Goal: Task Accomplishment & Management: Complete application form

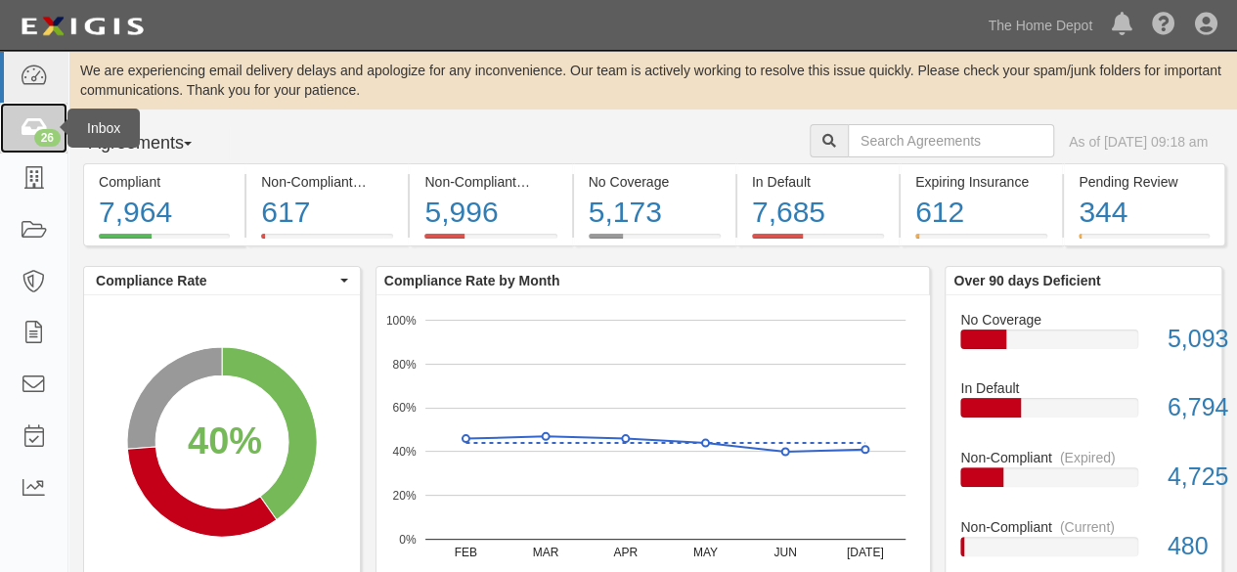
click at [39, 135] on div "26" at bounding box center [47, 138] width 26 height 18
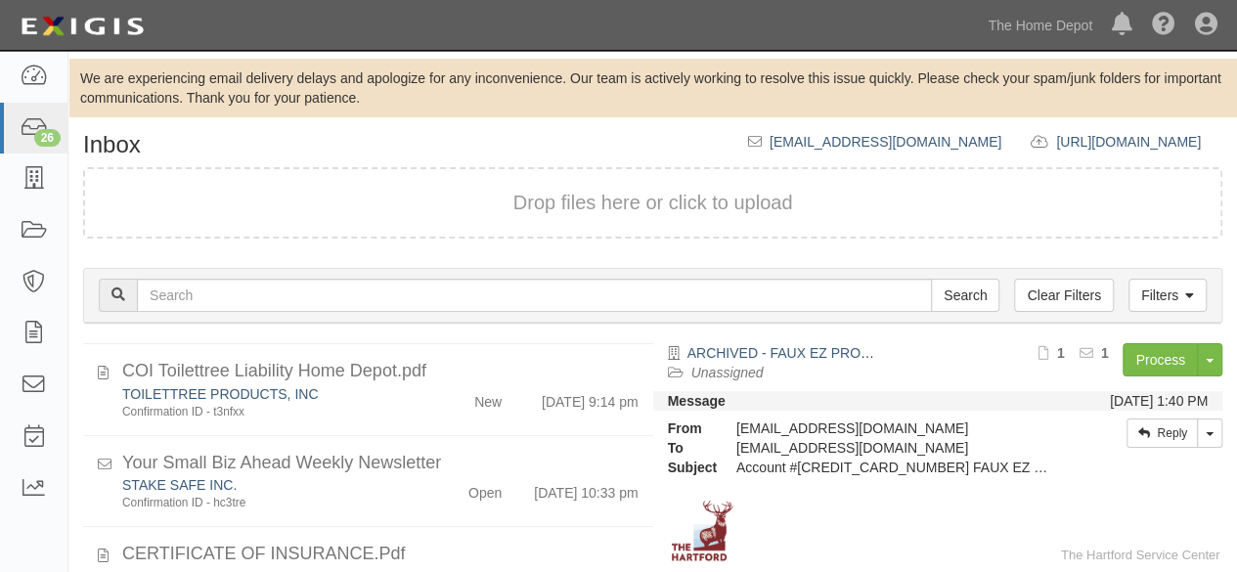
scroll to position [880, 0]
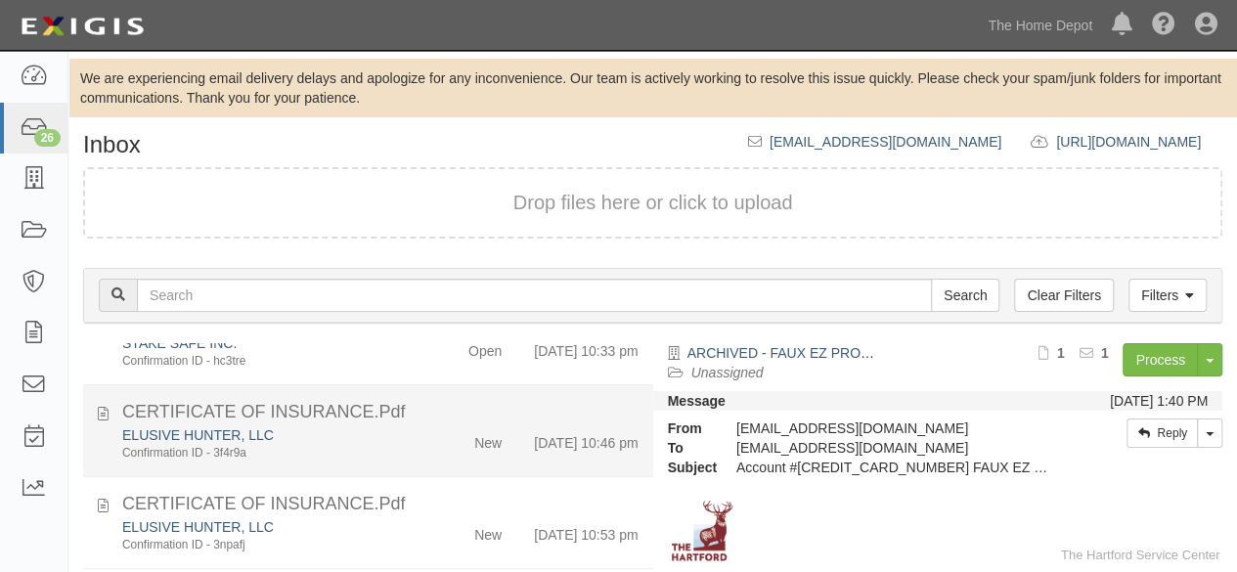
click at [406, 455] on div "ELUSIVE HUNTER, LLC Confirmation ID - 3f4r9a" at bounding box center [267, 443] width 318 height 36
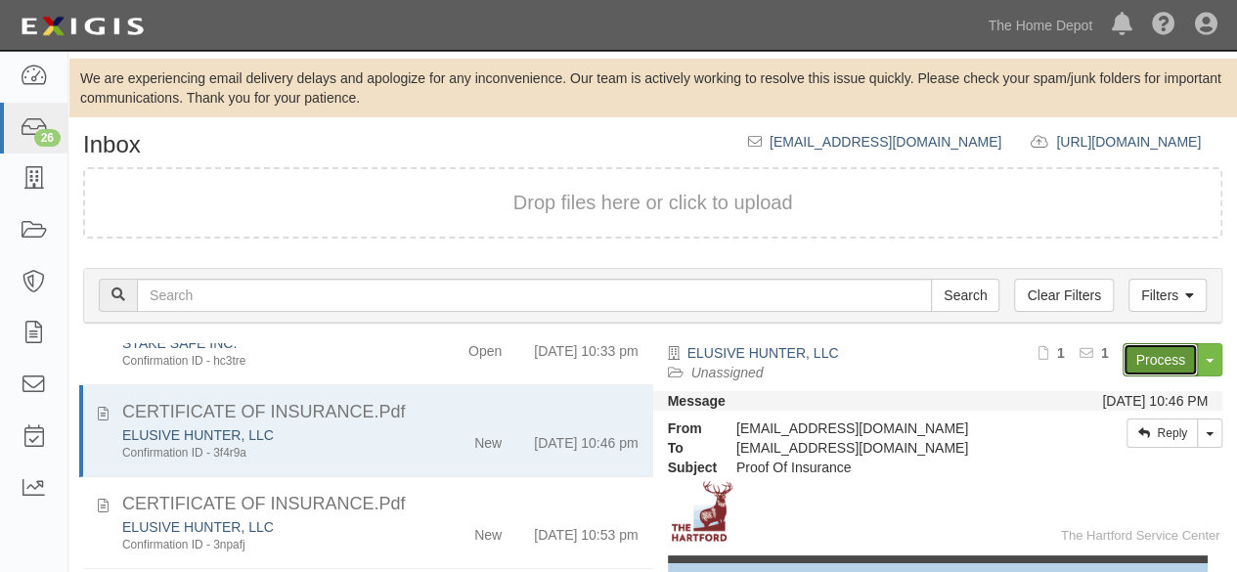
click at [1123, 360] on link "Process" at bounding box center [1160, 359] width 75 height 33
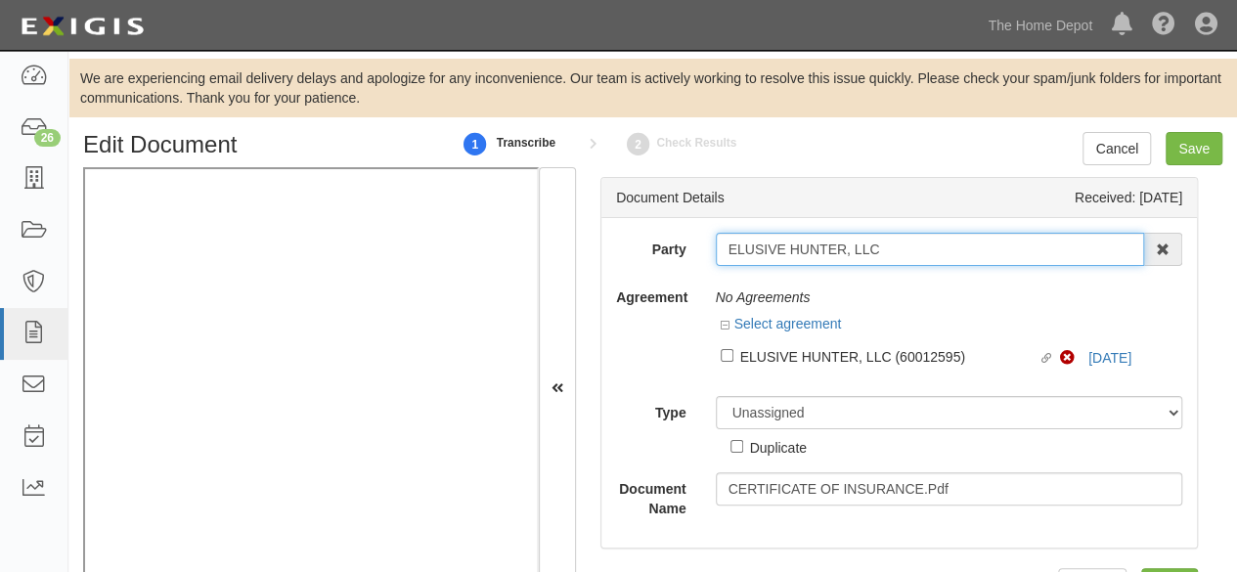
click at [884, 247] on input "ELUSIVE HUNTER, LLC" at bounding box center [930, 249] width 429 height 33
type input "ELUSIVE HUNTER, LLC"
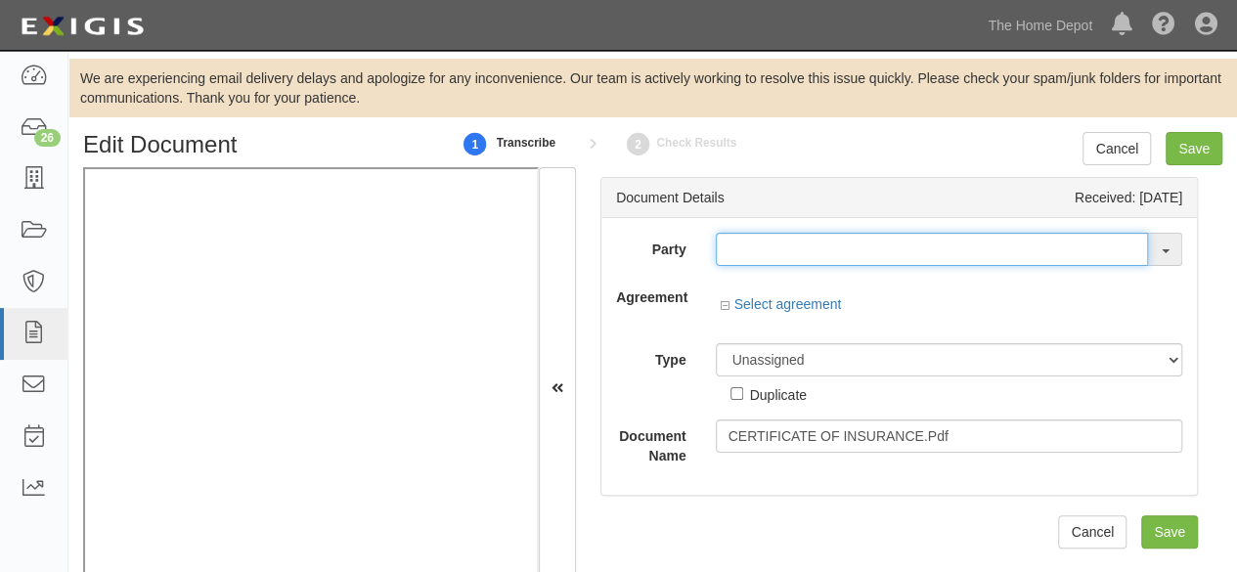
click at [759, 250] on input "text" at bounding box center [932, 249] width 433 height 33
paste input "ELUSIVE HUNTER, LL"
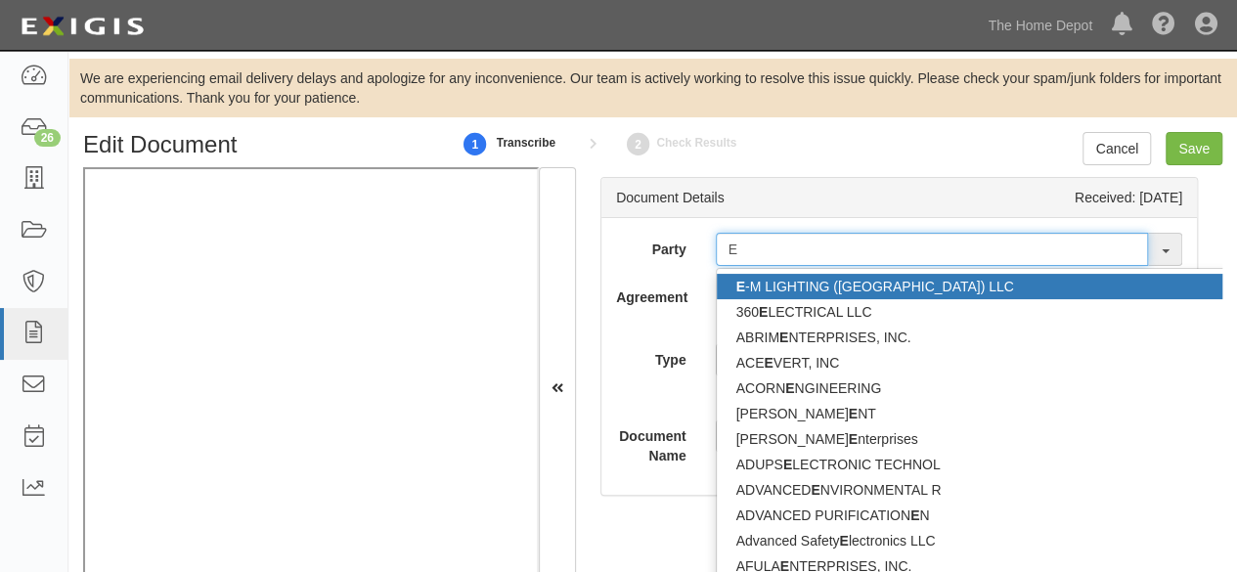
type input "E"
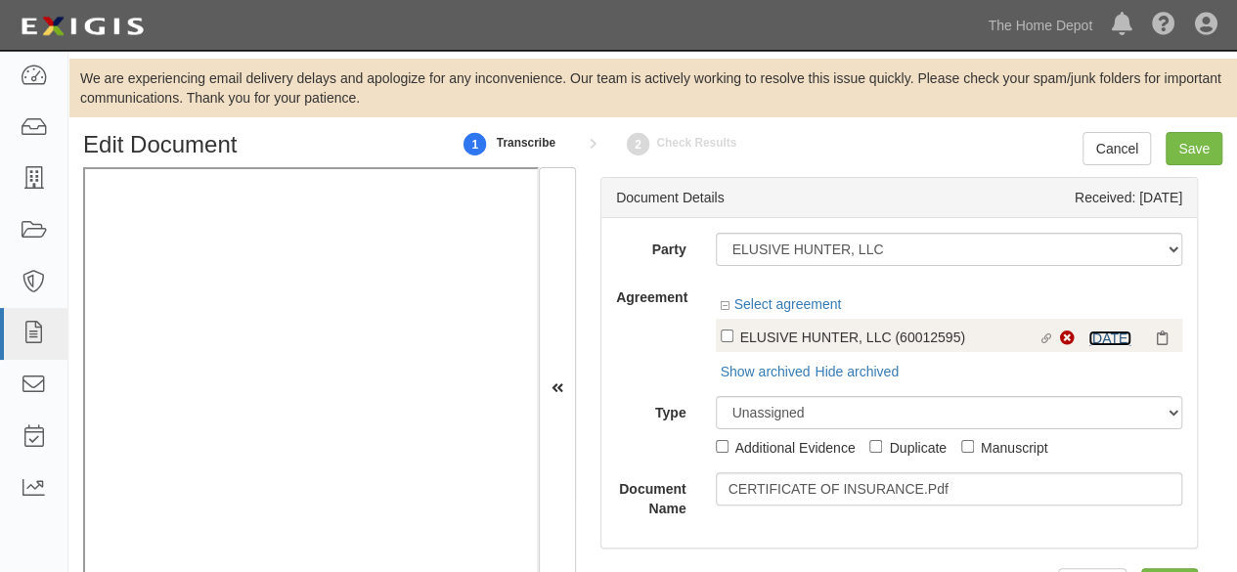
click at [1089, 337] on link "[DATE]" at bounding box center [1110, 339] width 43 height 16
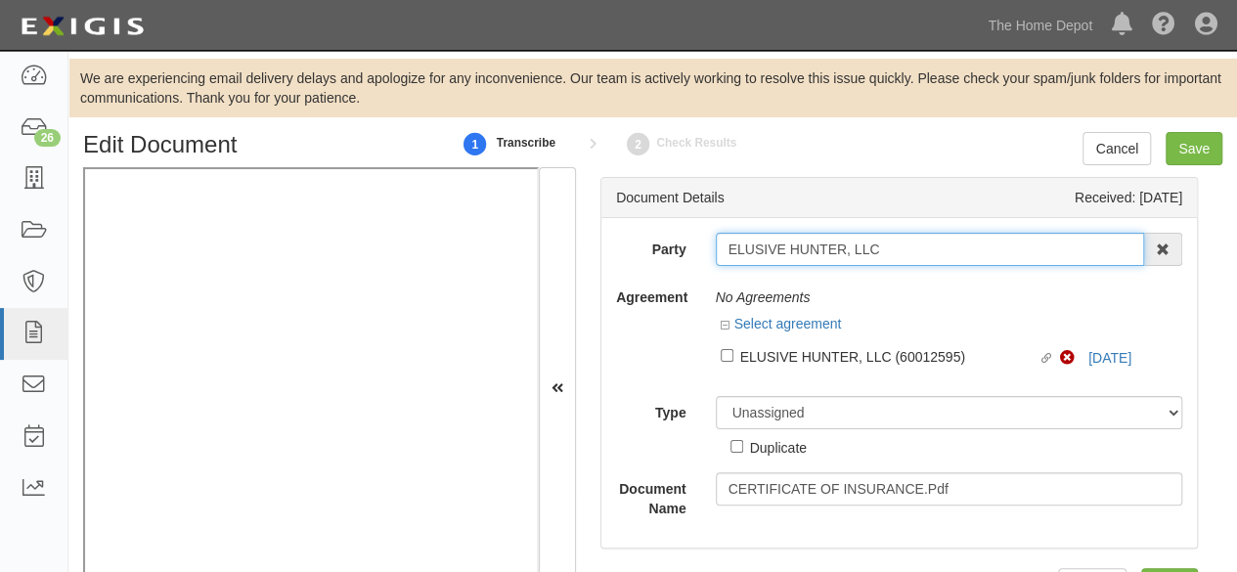
click at [882, 248] on input "ELUSIVE HUNTER, LLC" at bounding box center [930, 249] width 429 height 33
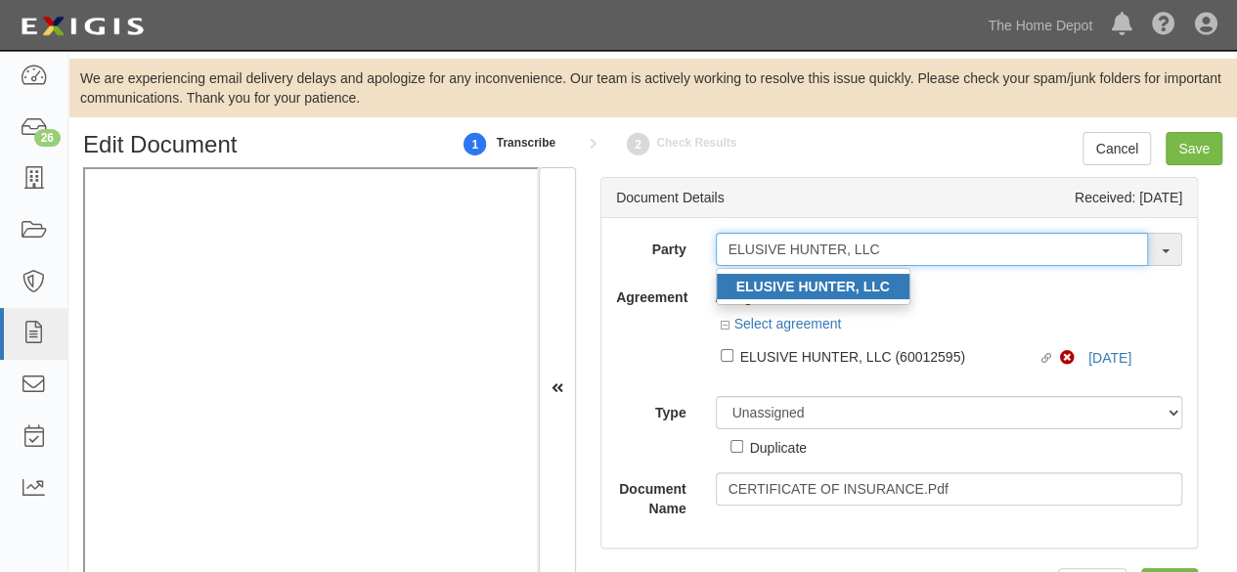
type input "ELUSIVE HUNTER, LLC"
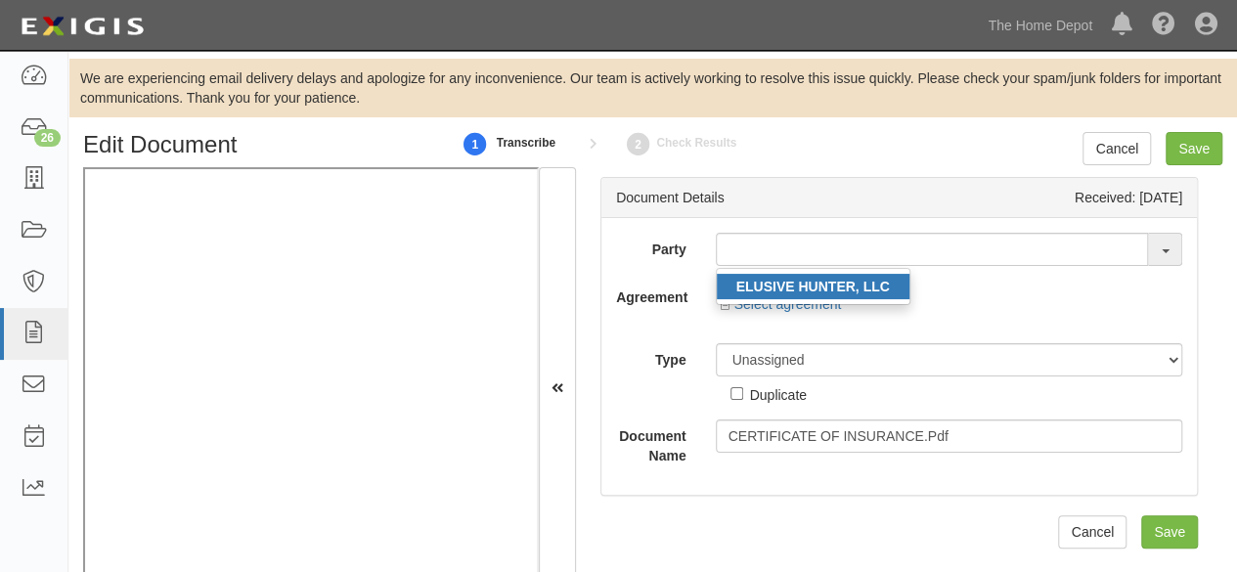
click at [757, 285] on strong "ELUSIVE HUNTER, LLC" at bounding box center [814, 287] width 154 height 16
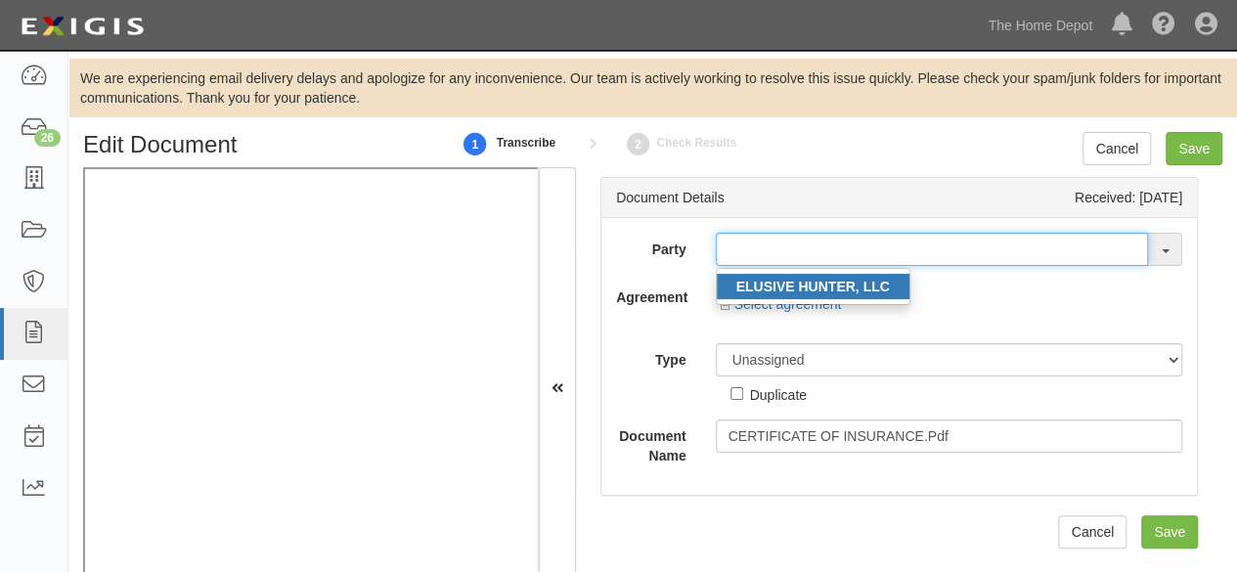
type input "ELUSIVE HUNTER, LLC"
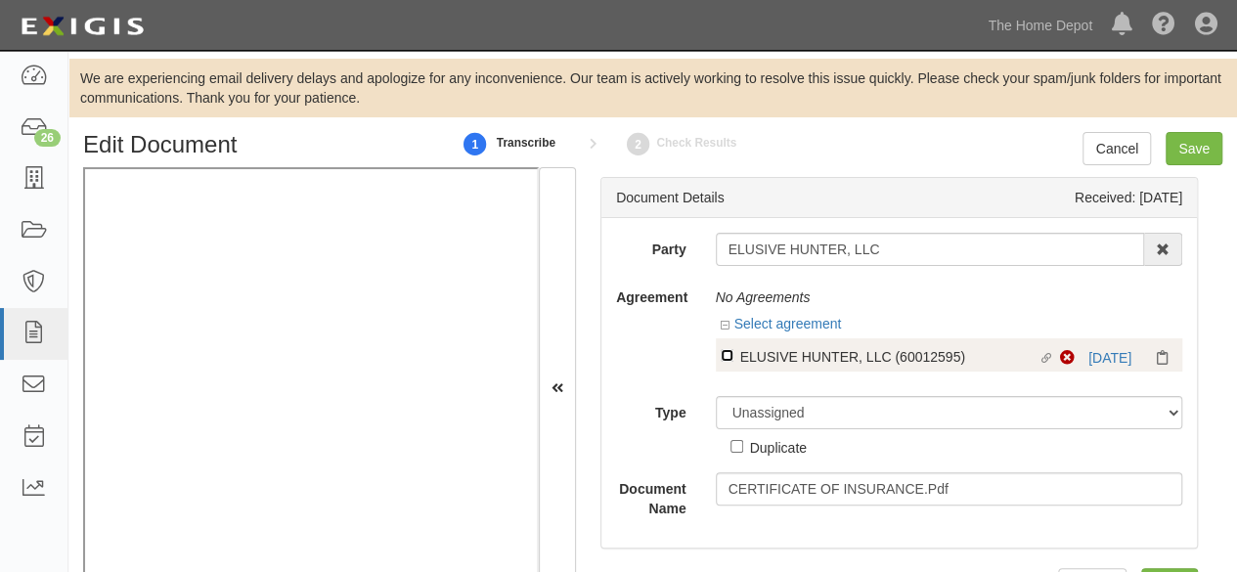
click at [725, 355] on input "Linked agreement ELUSIVE HUNTER, LLC (60012595) Linked agreement" at bounding box center [727, 355] width 13 height 13
checkbox input "true"
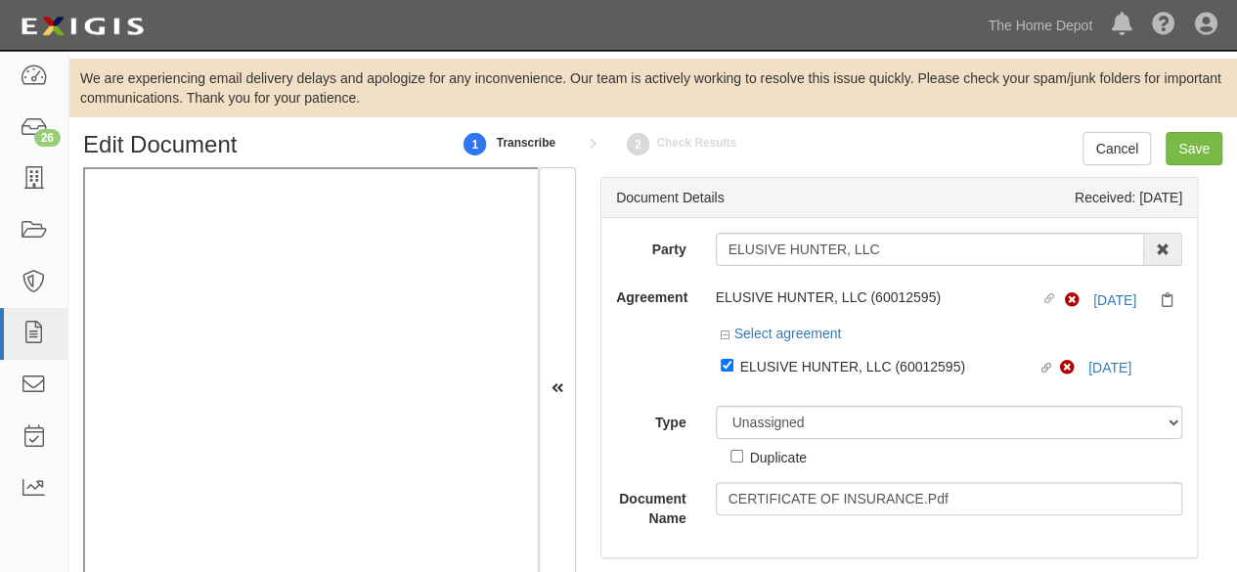
click at [755, 392] on div "Party ELUSIVE HUNTER, LLC ELUSIVE HUNTER, LLC 1000576868 Ontario Inc. 10 STRAWB…" at bounding box center [899, 380] width 566 height 295
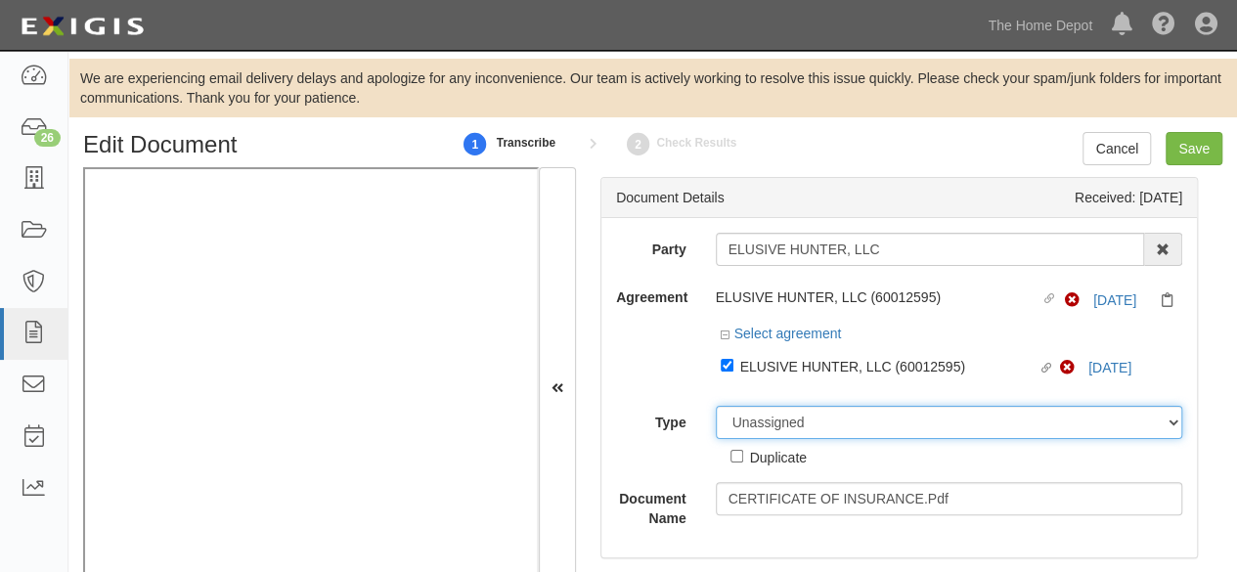
click at [728, 425] on select "Unassigned Binder Cancellation Notice Certificate Contract Endorsement Insuranc…" at bounding box center [950, 422] width 468 height 33
select select "CertificateDetail"
click at [716, 406] on select "Unassigned Binder Cancellation Notice Certificate Contract Endorsement Insuranc…" at bounding box center [950, 422] width 468 height 33
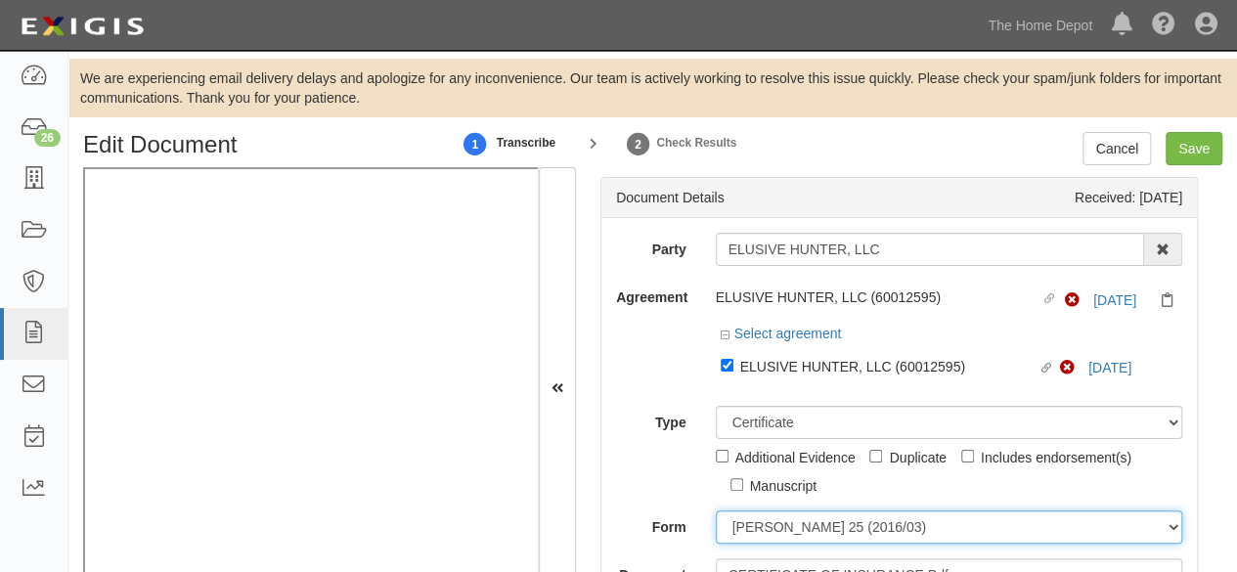
drag, startPoint x: 766, startPoint y: 534, endPoint x: 774, endPoint y: 519, distance: 16.6
click at [766, 534] on select "ACORD 25 (2016/03) ACORD 101 ACORD 855 NY (2014/05) General" at bounding box center [950, 527] width 468 height 33
select select "GeneralFormDetail"
click at [716, 511] on select "ACORD 25 (2016/03) ACORD 101 ACORD 855 NY (2014/05) General" at bounding box center [950, 527] width 468 height 33
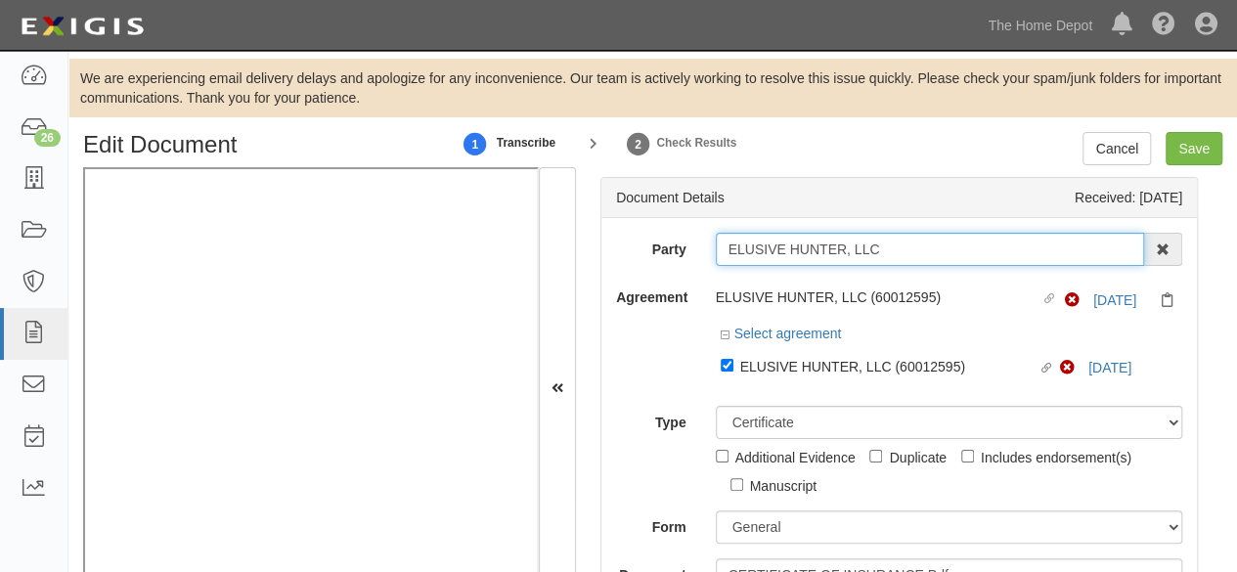
click at [816, 247] on input "ELUSIVE HUNTER, LLC" at bounding box center [930, 249] width 429 height 33
click at [742, 255] on input "ELUSIVE HUNTER, LLC" at bounding box center [930, 249] width 429 height 33
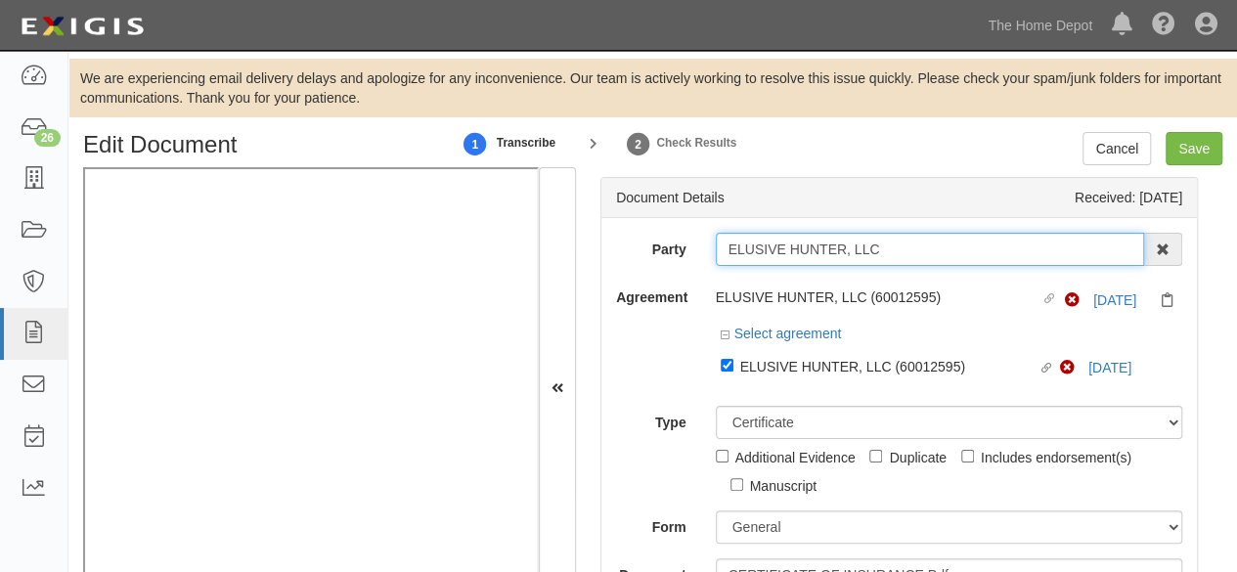
click at [742, 255] on input "ELUSIVE HUNTER, LLC" at bounding box center [930, 249] width 429 height 33
click at [743, 255] on input "ELUSIVE HUNTER, LLC" at bounding box center [930, 249] width 429 height 33
click at [737, 248] on input "ELUSIVE HUNTER, LLC" at bounding box center [930, 249] width 429 height 33
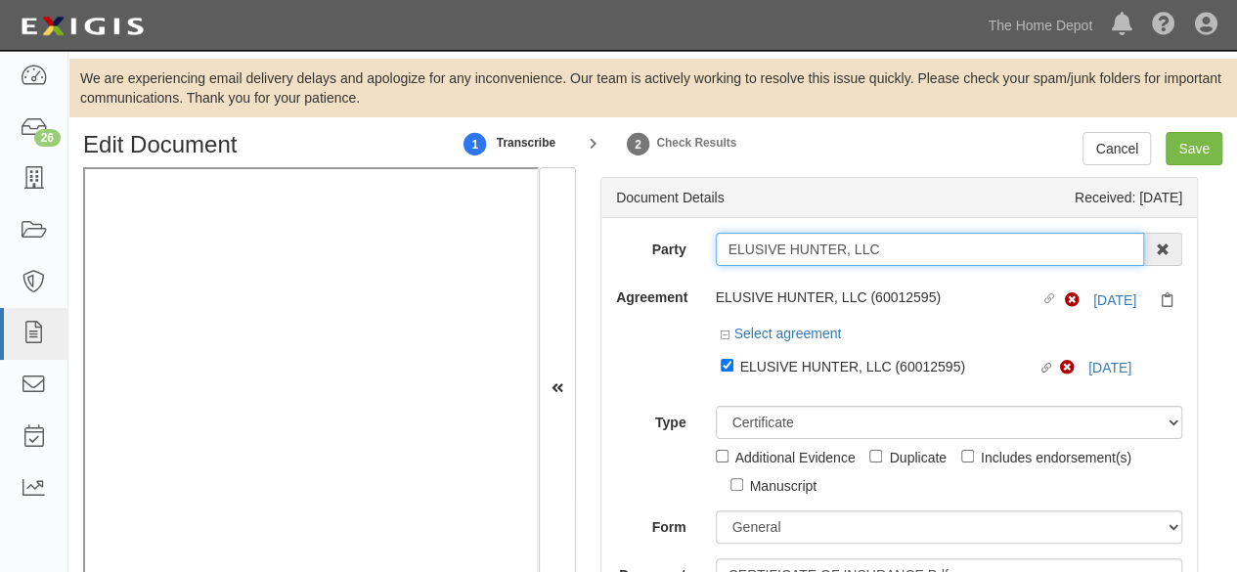
click at [737, 248] on input "ELUSIVE HUNTER, LLC" at bounding box center [930, 249] width 429 height 33
click at [737, 247] on input "ELUSIVE HUNTER, LLC" at bounding box center [930, 249] width 429 height 33
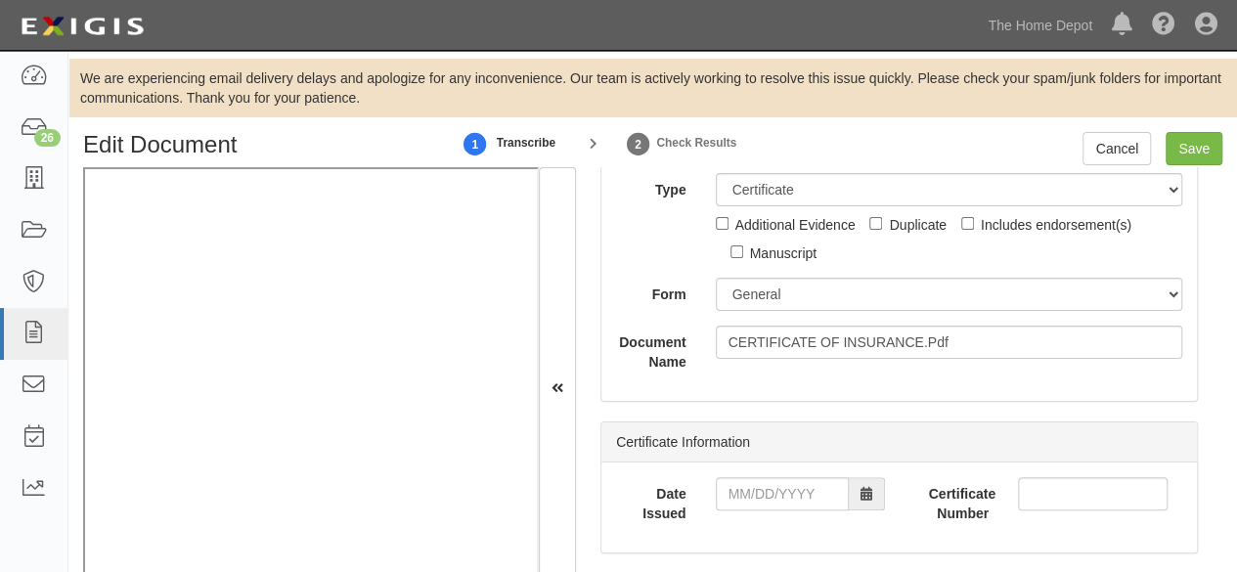
scroll to position [293, 0]
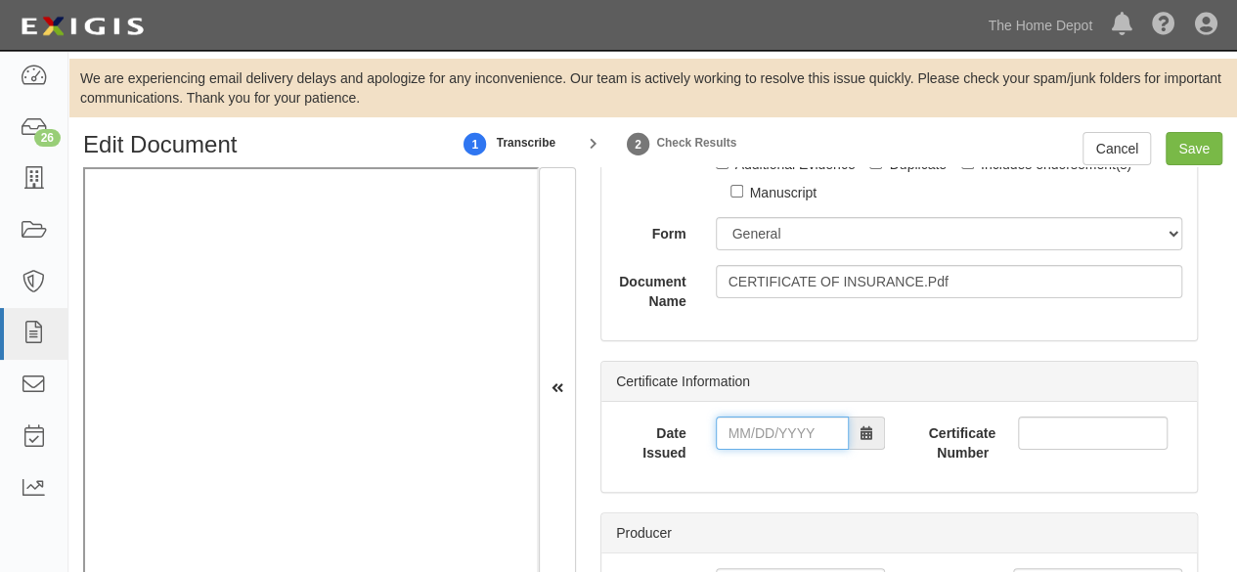
drag, startPoint x: 784, startPoint y: 429, endPoint x: 769, endPoint y: 433, distance: 16.1
click at [783, 429] on input "Date Issued" at bounding box center [782, 433] width 133 height 33
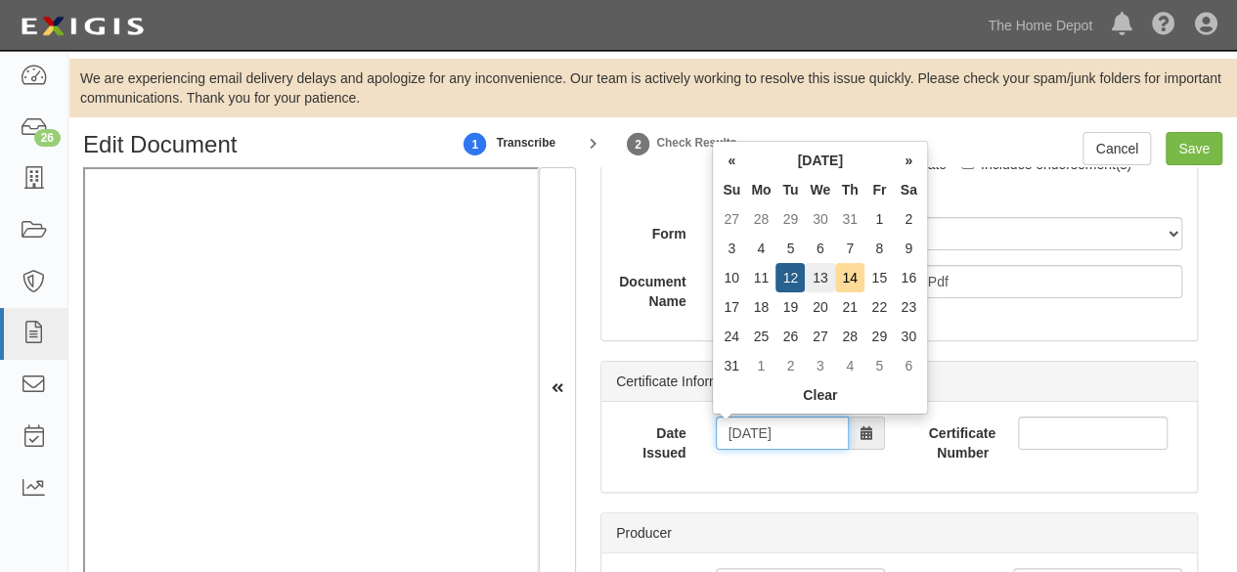
type input "08/13/2025"
click at [822, 282] on td "13" at bounding box center [820, 277] width 30 height 29
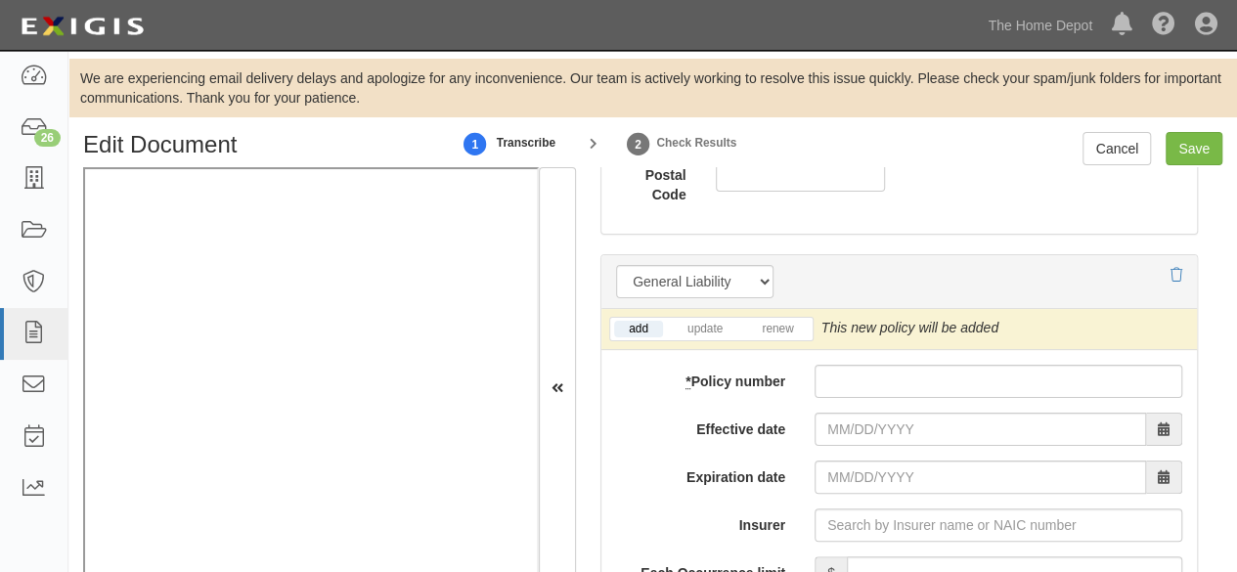
scroll to position [1565, 0]
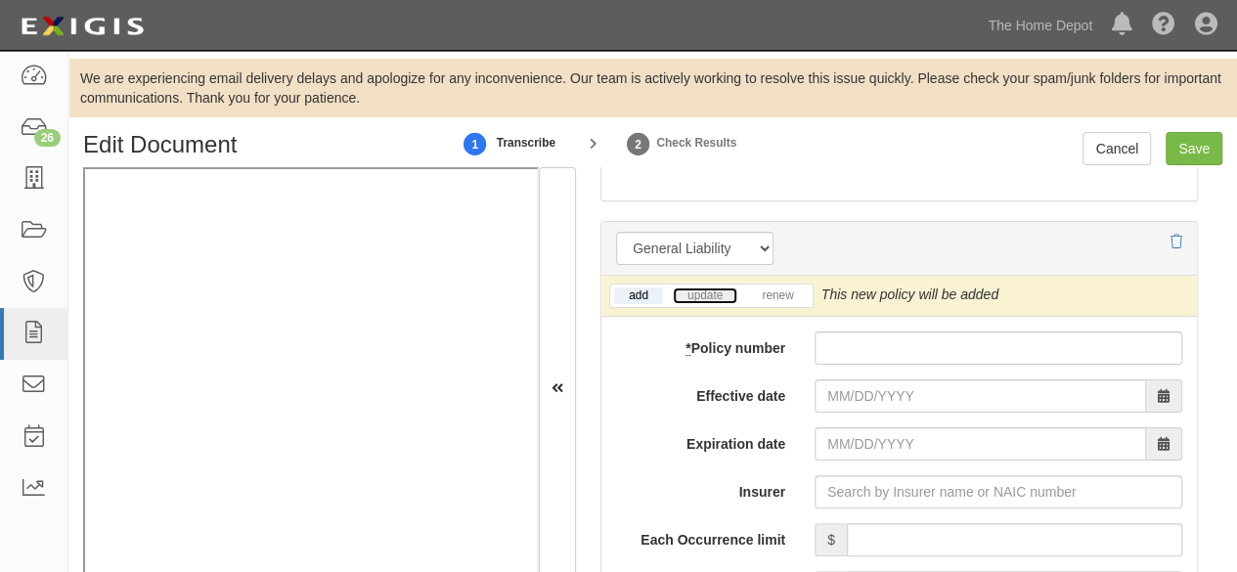
click at [712, 292] on link "update" at bounding box center [705, 296] width 65 height 17
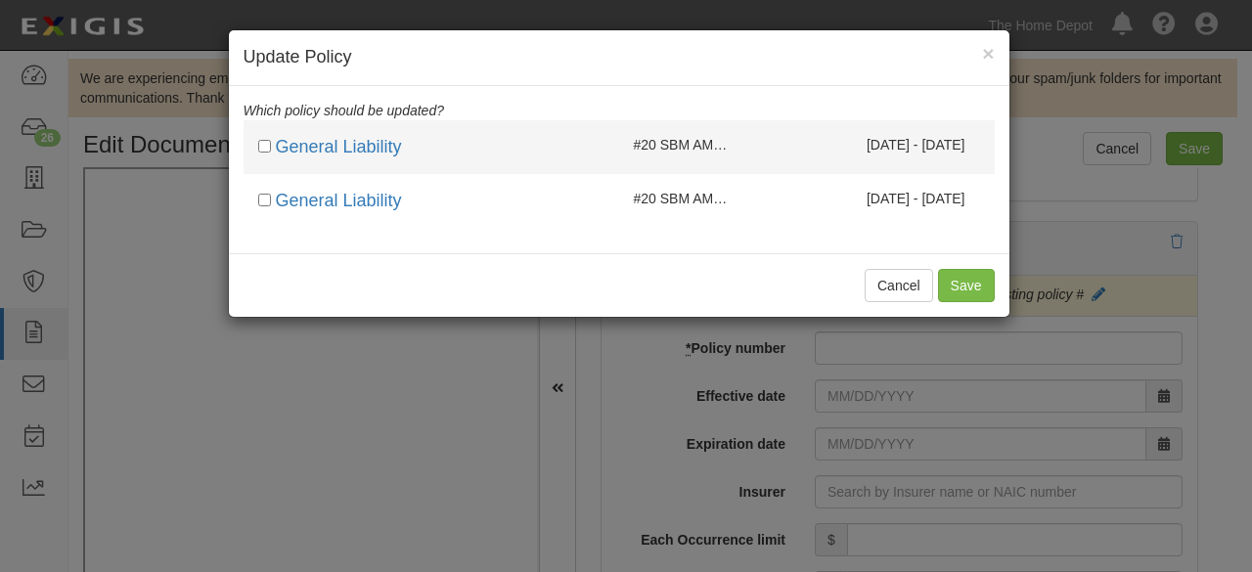
drag, startPoint x: 702, startPoint y: 141, endPoint x: 703, endPoint y: 184, distance: 43.1
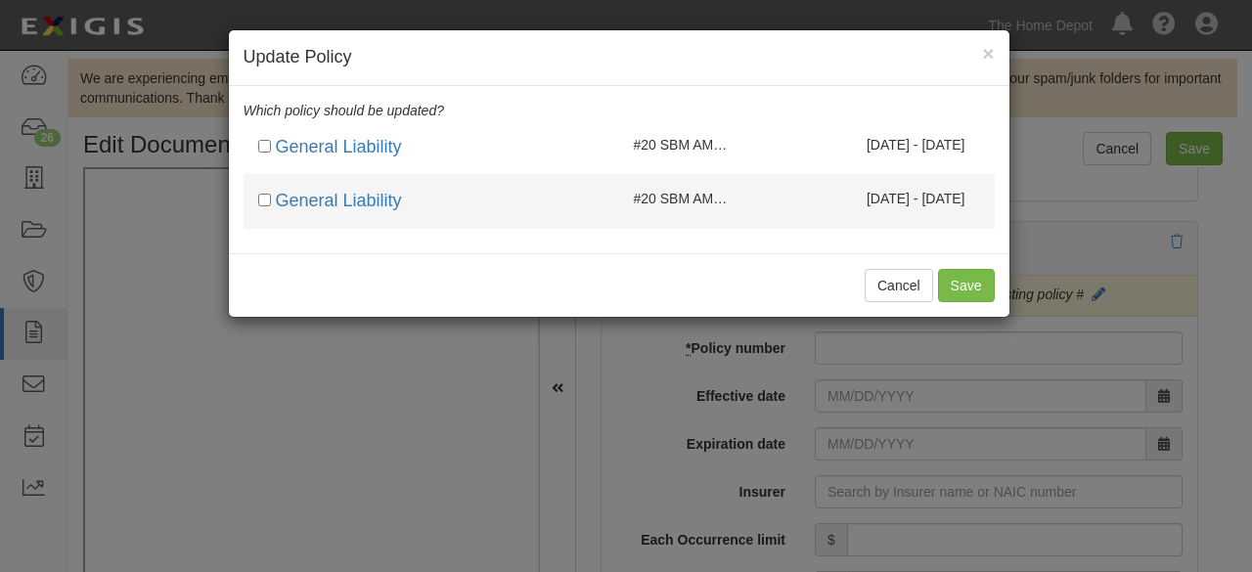
click at [702, 142] on span "#20 SBM AM2HGX" at bounding box center [692, 145] width 117 height 16
checkbox input "true"
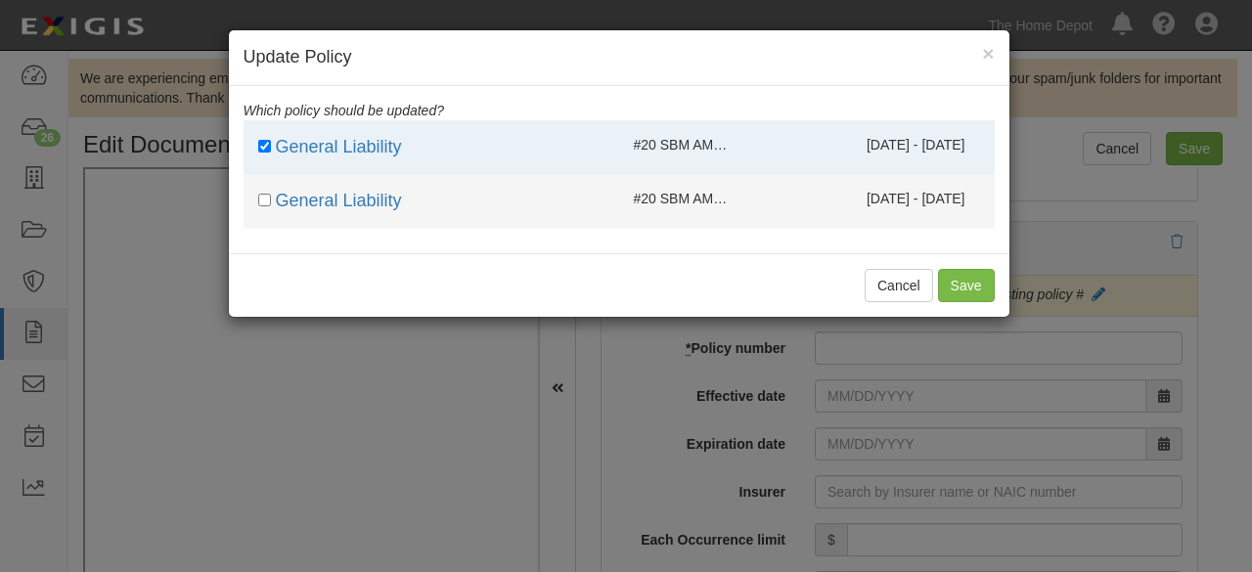
click at [702, 195] on span "#20 SBM AM2HGX" at bounding box center [692, 199] width 117 height 16
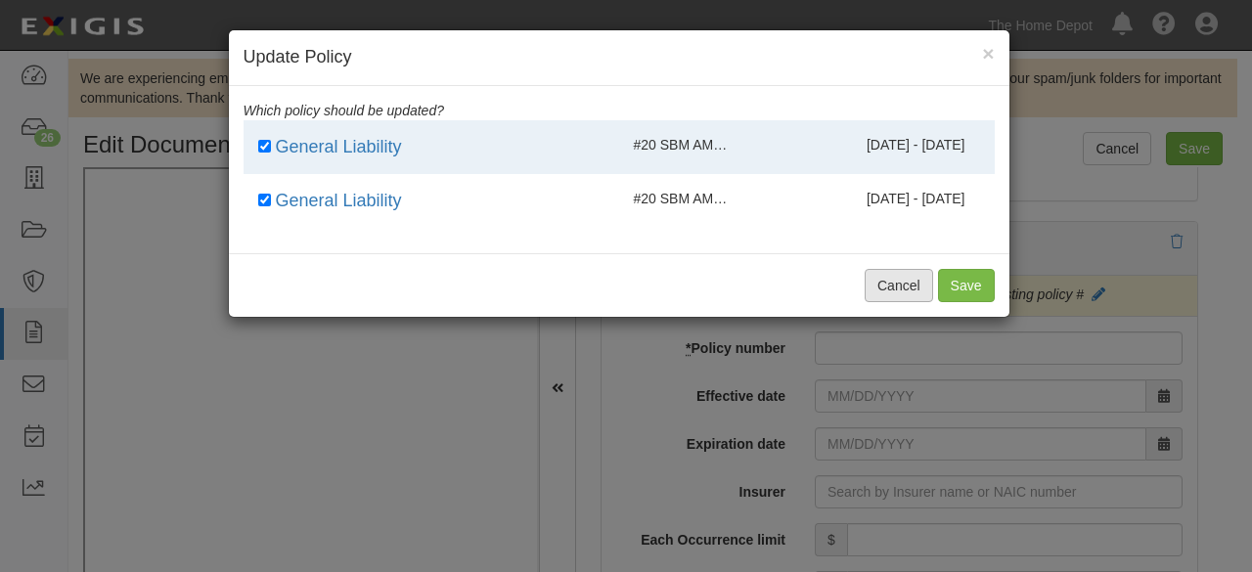
checkbox input "true"
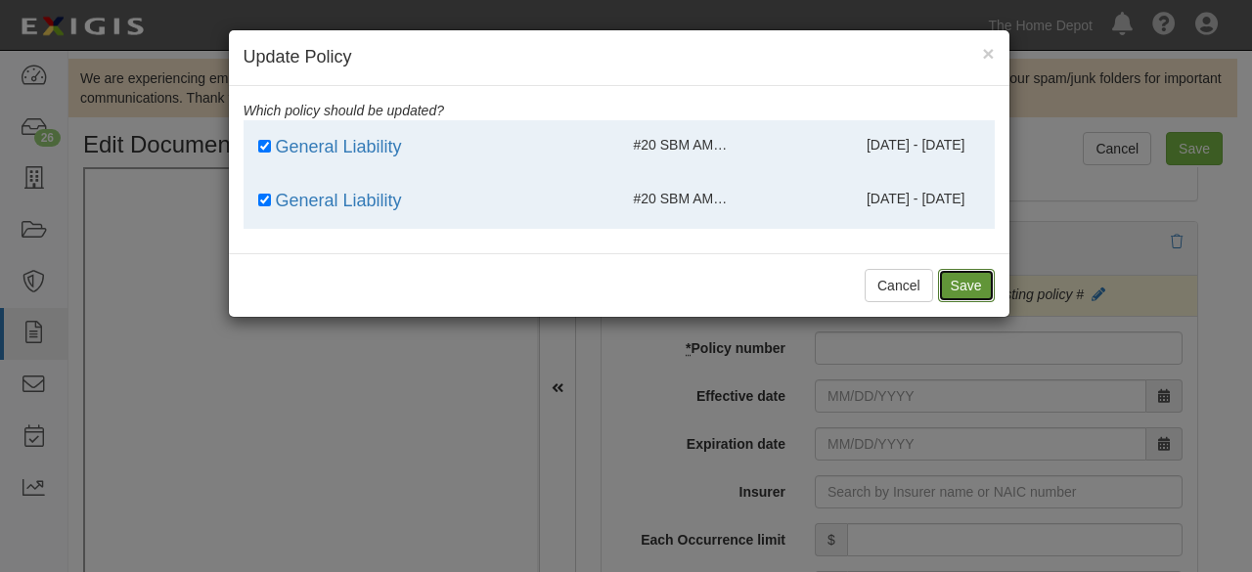
click at [971, 290] on button "Save" at bounding box center [966, 285] width 57 height 33
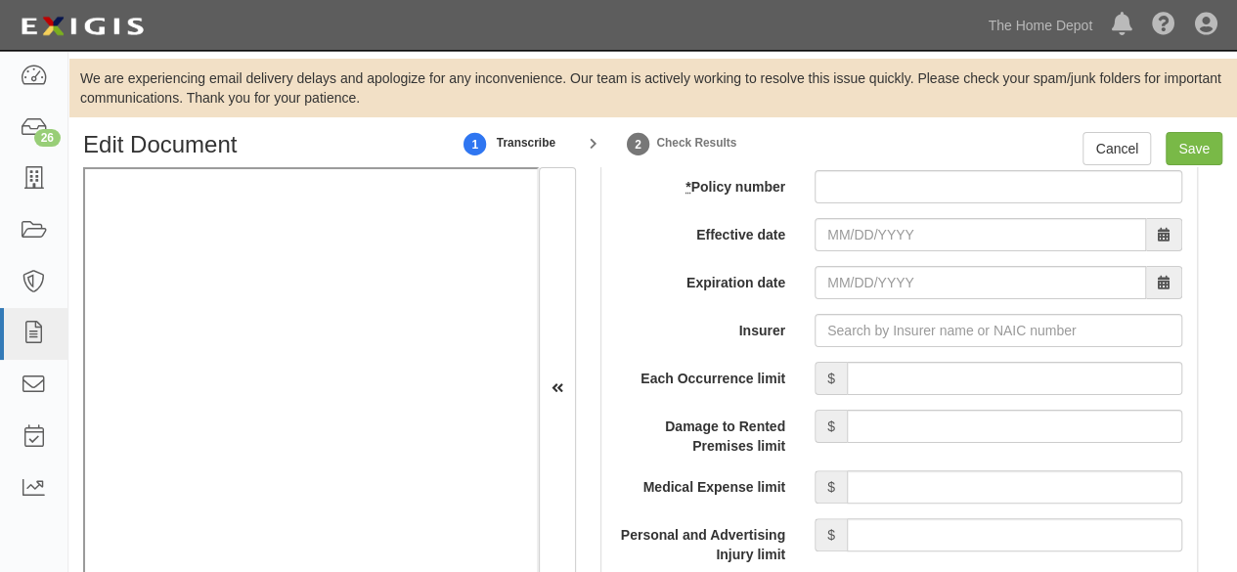
scroll to position [1761, 0]
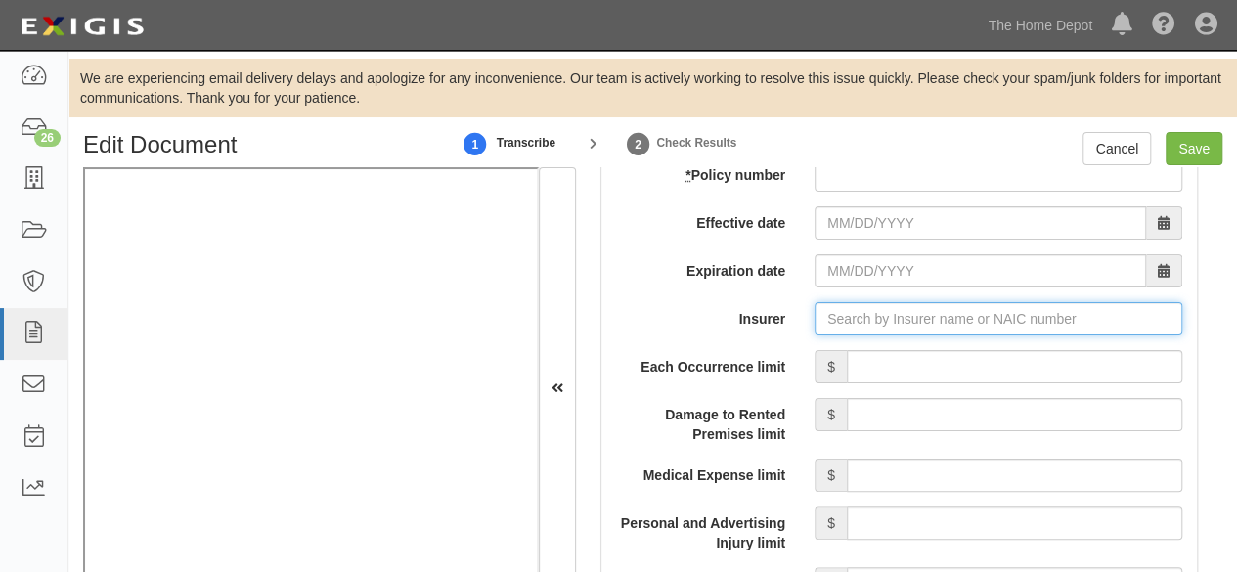
click at [853, 312] on input "Insurer" at bounding box center [999, 318] width 368 height 33
paste input "30104"
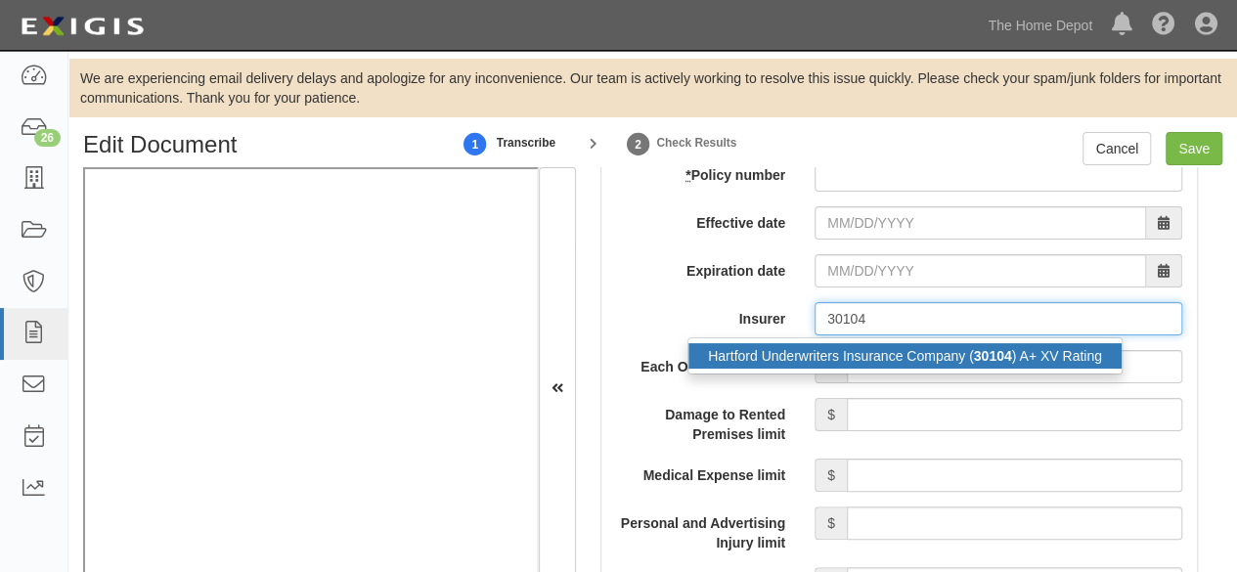
click at [831, 351] on div "Hartford Underwriters Insurance Company ( 30104 ) A+ XV Rating" at bounding box center [905, 355] width 433 height 25
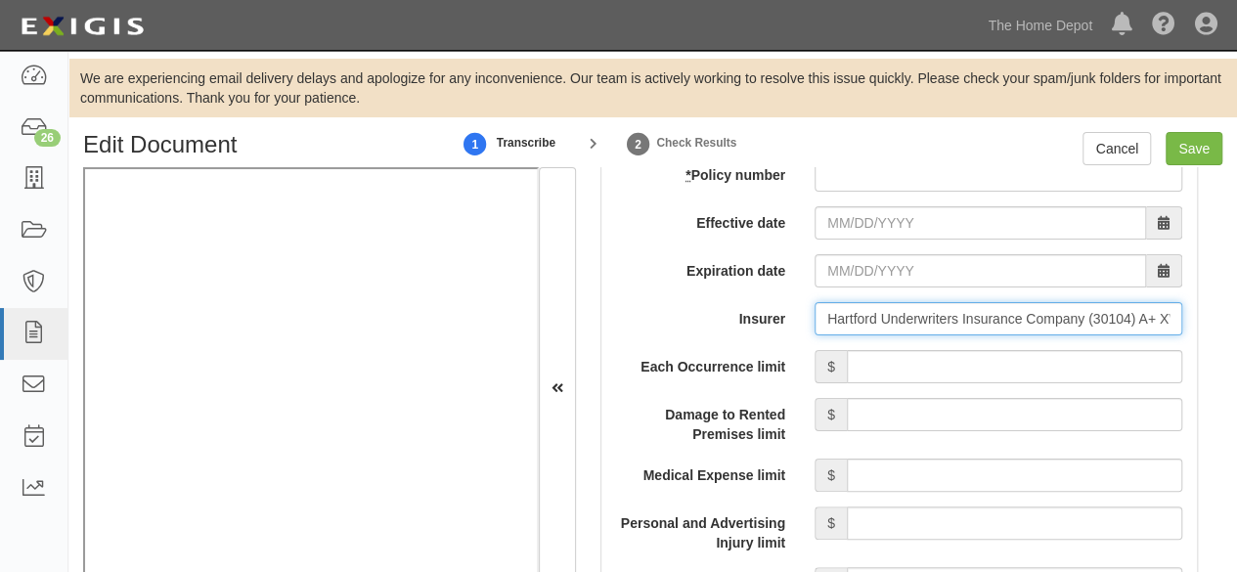
type input "Hartford Underwriters Insurance Company (30104) A+ XV Rating"
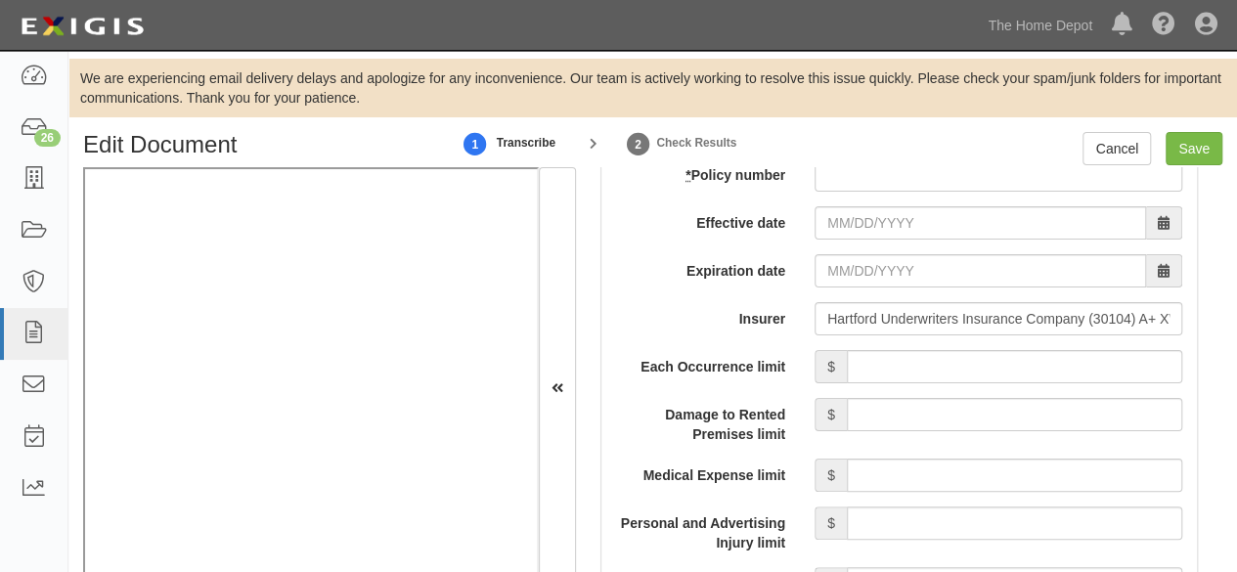
scroll to position [1663, 0]
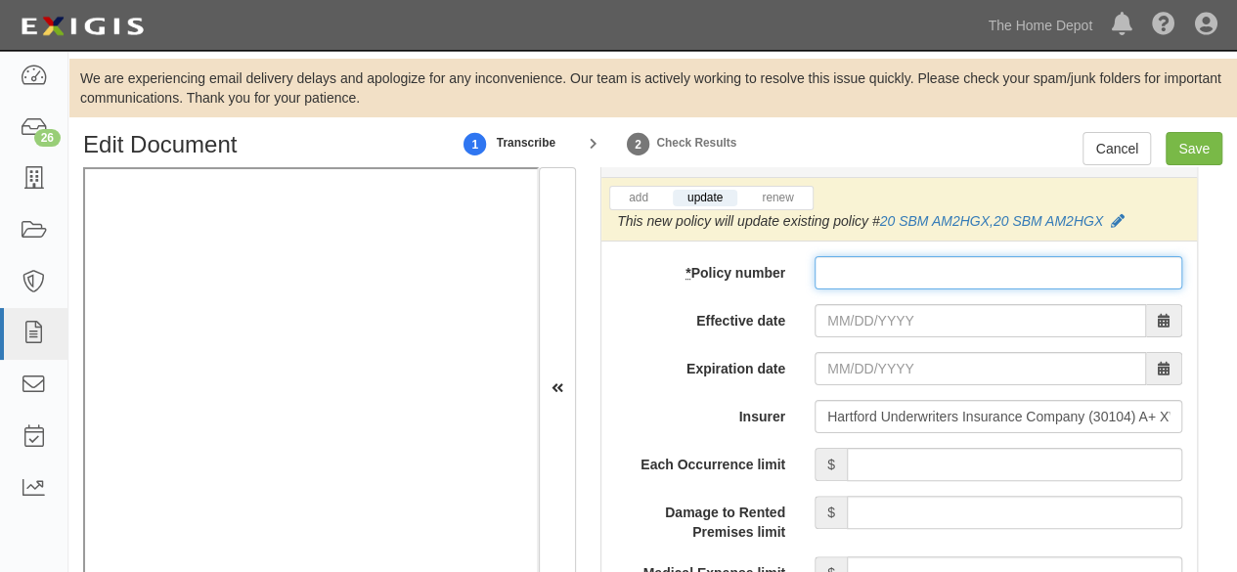
drag, startPoint x: 863, startPoint y: 264, endPoint x: 857, endPoint y: 283, distance: 19.5
click at [862, 265] on input "* Policy number" at bounding box center [999, 272] width 368 height 33
paste input "20 SBM AM2HGX"
type input "20 SBM AM2HGX"
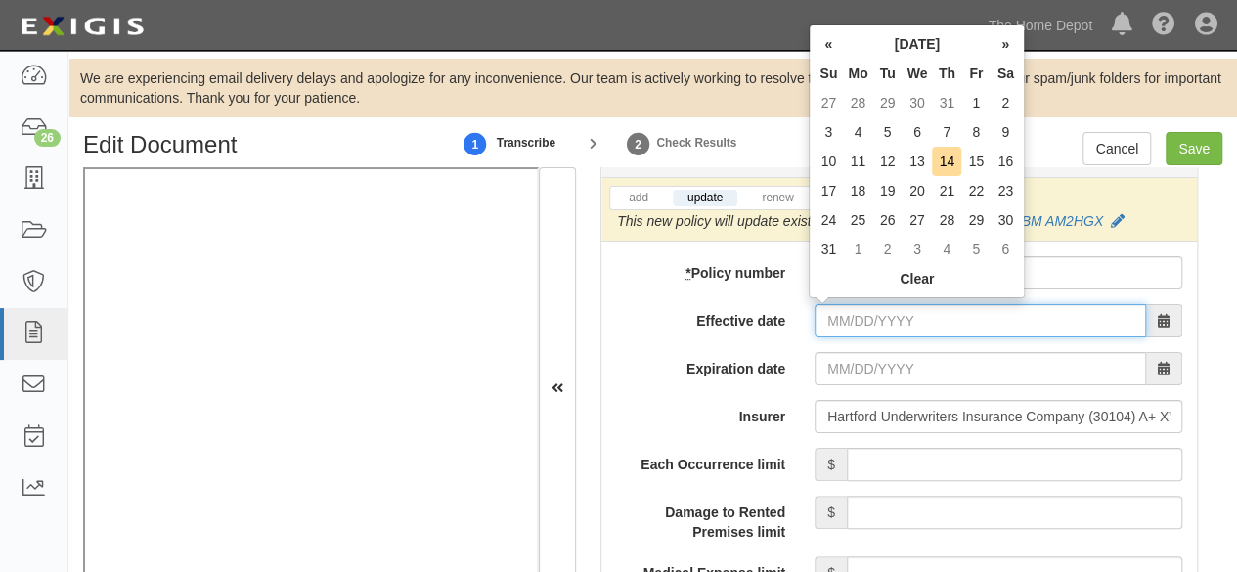
click at [848, 313] on input "Effective date" at bounding box center [981, 320] width 332 height 33
type input "07/01/2025"
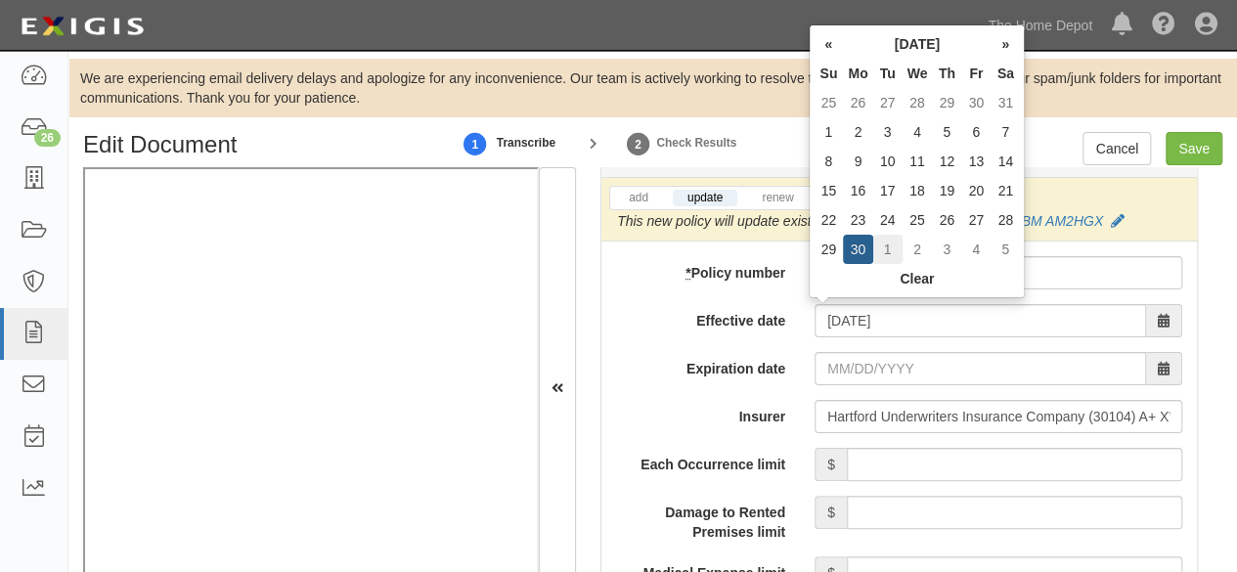
type input "07/01/2026"
click at [886, 252] on td "1" at bounding box center [887, 249] width 29 height 29
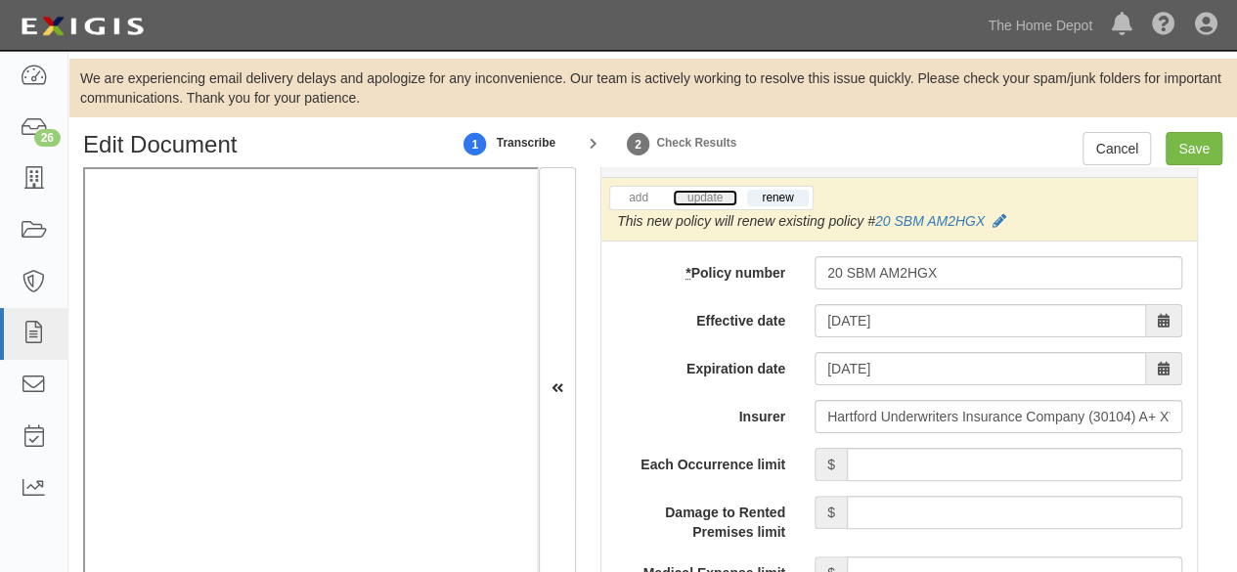
drag, startPoint x: 714, startPoint y: 187, endPoint x: 725, endPoint y: 191, distance: 11.4
click at [714, 190] on link "update" at bounding box center [705, 198] width 65 height 17
click at [1009, 215] on icon at bounding box center [1005, 222] width 14 height 14
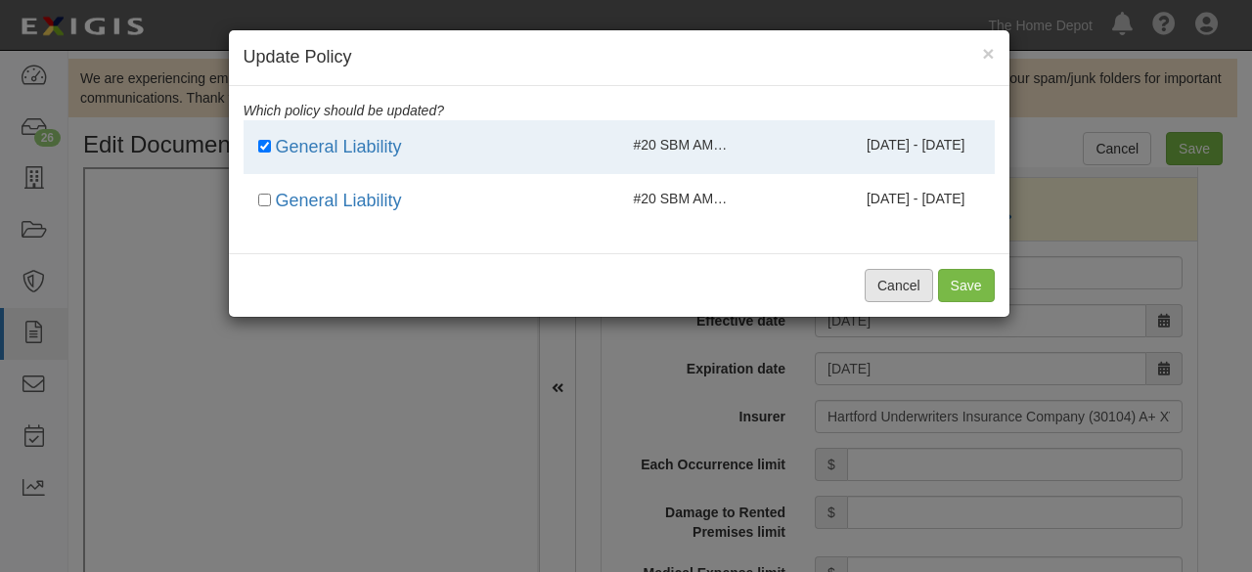
drag, startPoint x: 823, startPoint y: 202, endPoint x: 924, endPoint y: 276, distance: 126.0
click at [867, 202] on span "07/01/2023 - 07/01/2024" at bounding box center [916, 199] width 99 height 16
checkbox input "true"
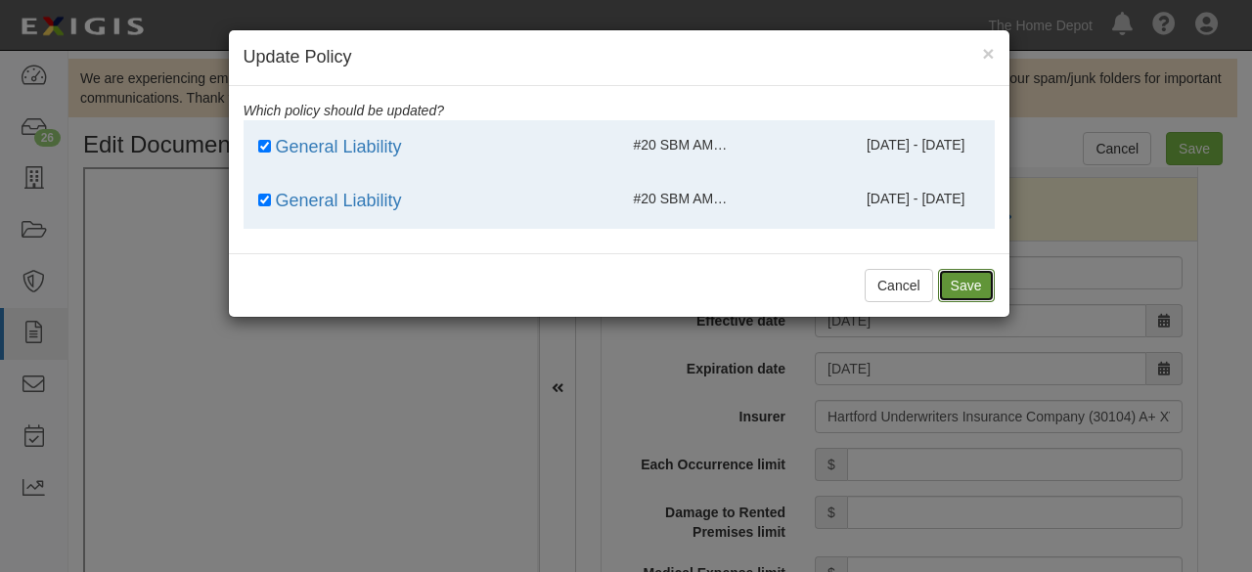
click at [966, 277] on button "Save" at bounding box center [966, 285] width 57 height 33
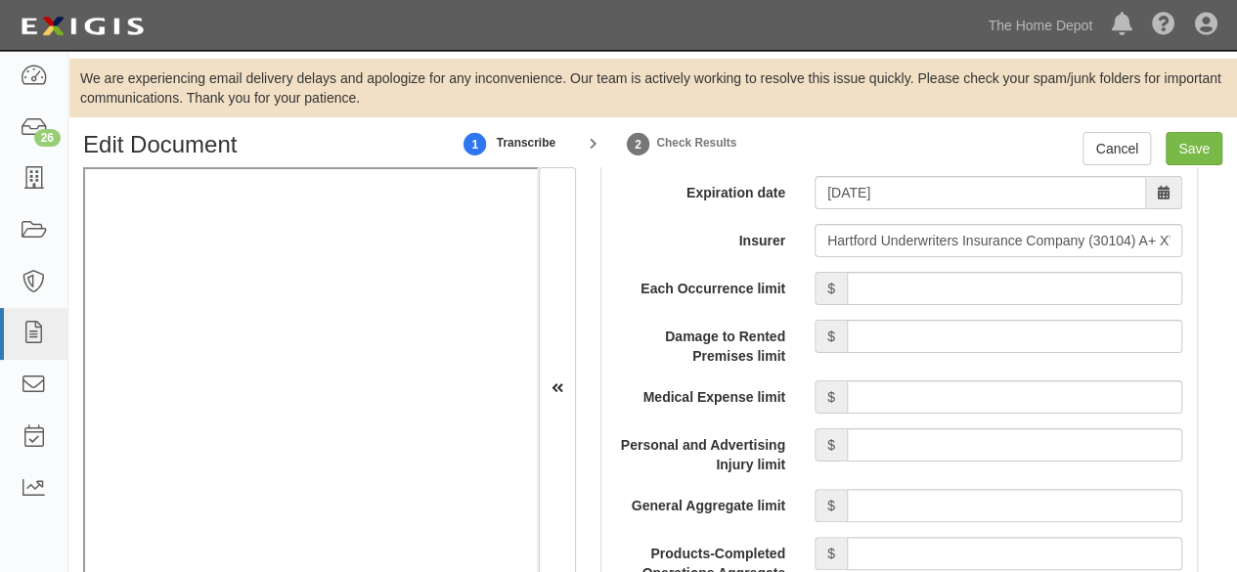
scroll to position [1859, 0]
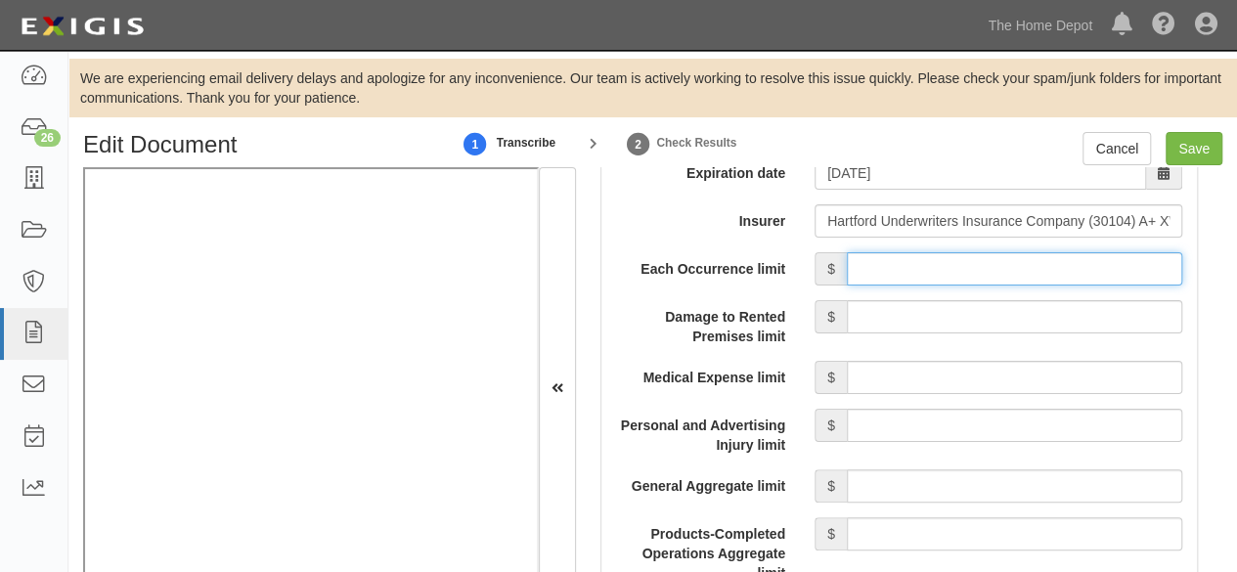
click at [937, 260] on input "Each Occurrence limit" at bounding box center [1015, 268] width 336 height 33
type input "2,000,000"
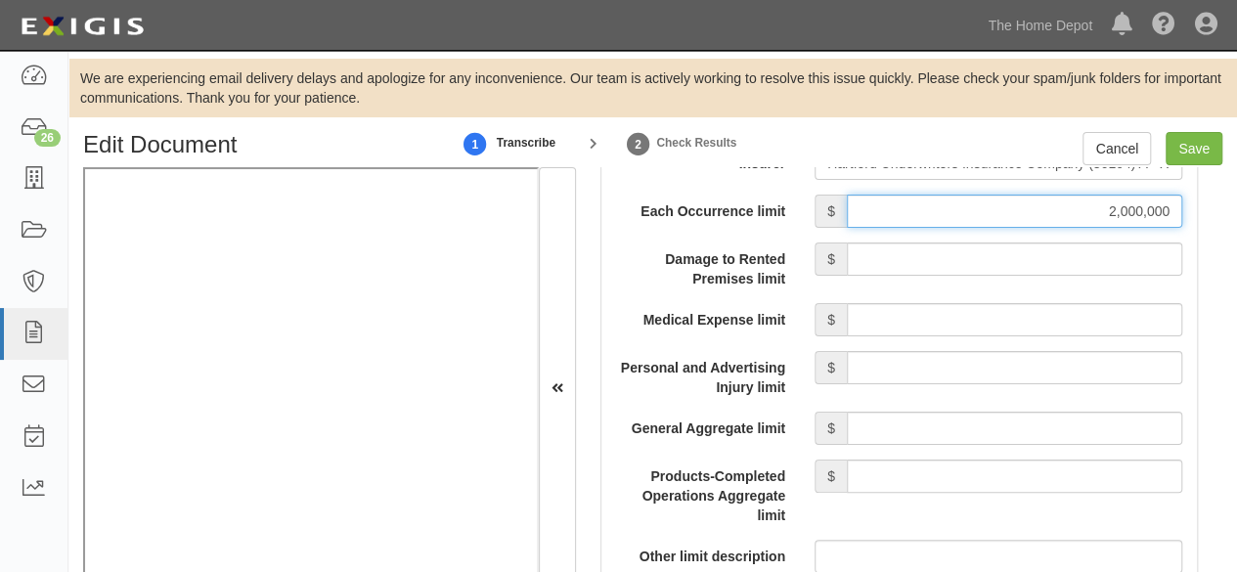
scroll to position [2054, 0]
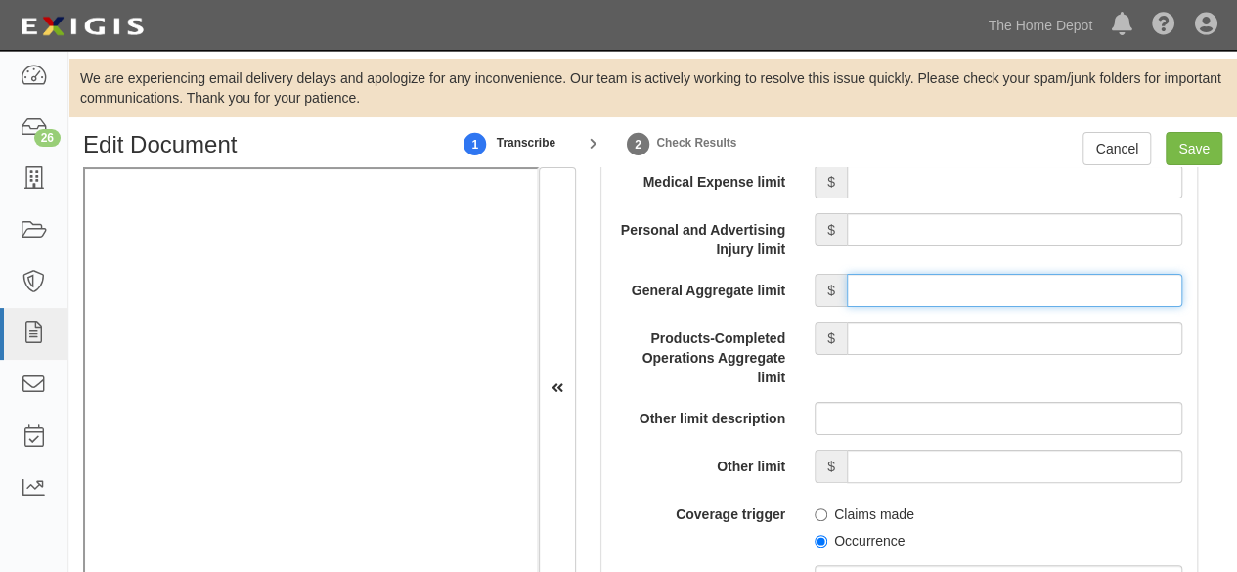
drag, startPoint x: 924, startPoint y: 281, endPoint x: 939, endPoint y: 295, distance: 20.7
click at [924, 281] on input "General Aggregate limit" at bounding box center [1015, 290] width 336 height 33
type input "4,000,000"
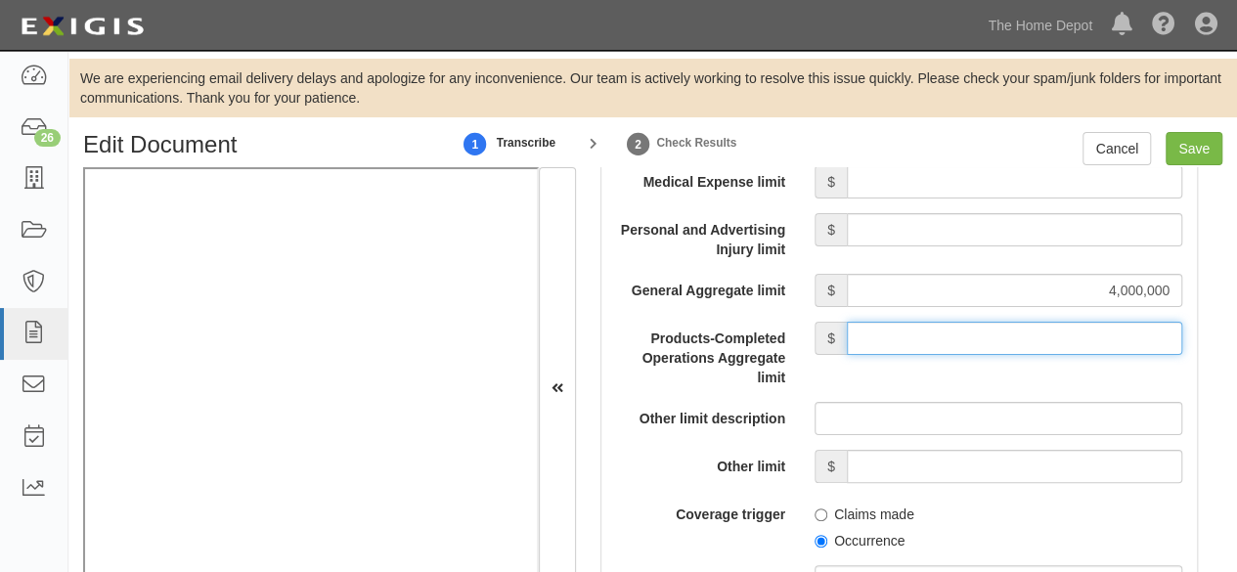
drag, startPoint x: 942, startPoint y: 331, endPoint x: 944, endPoint y: 318, distance: 12.9
click at [942, 331] on input "Products-Completed Operations Aggregate limit" at bounding box center [1015, 338] width 336 height 33
type input "4,000,000"
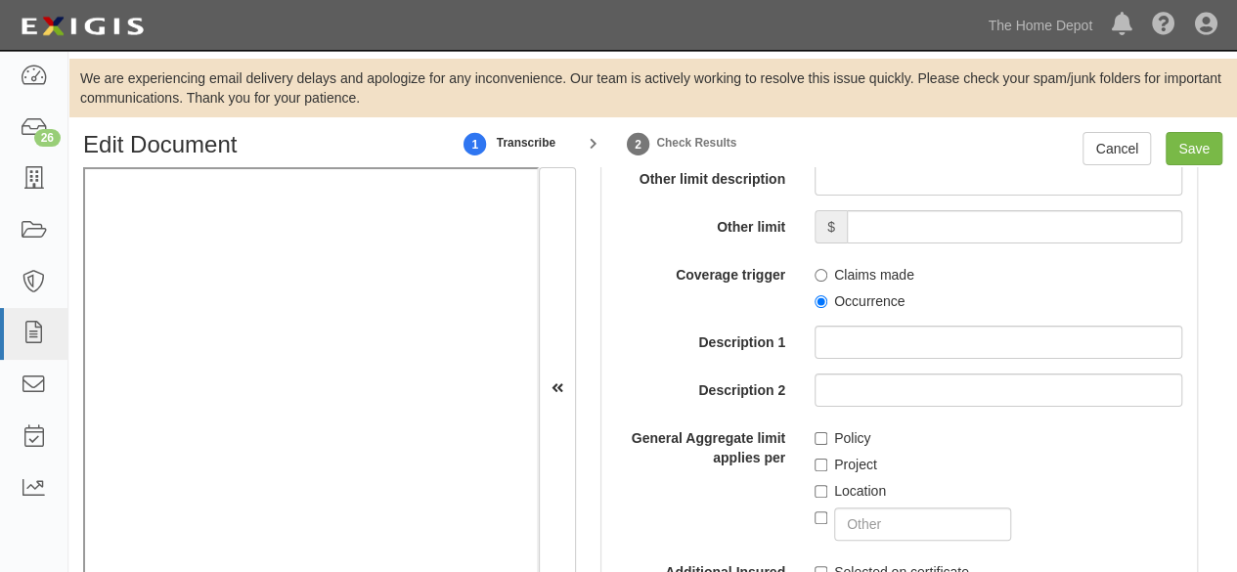
scroll to position [2348, 0]
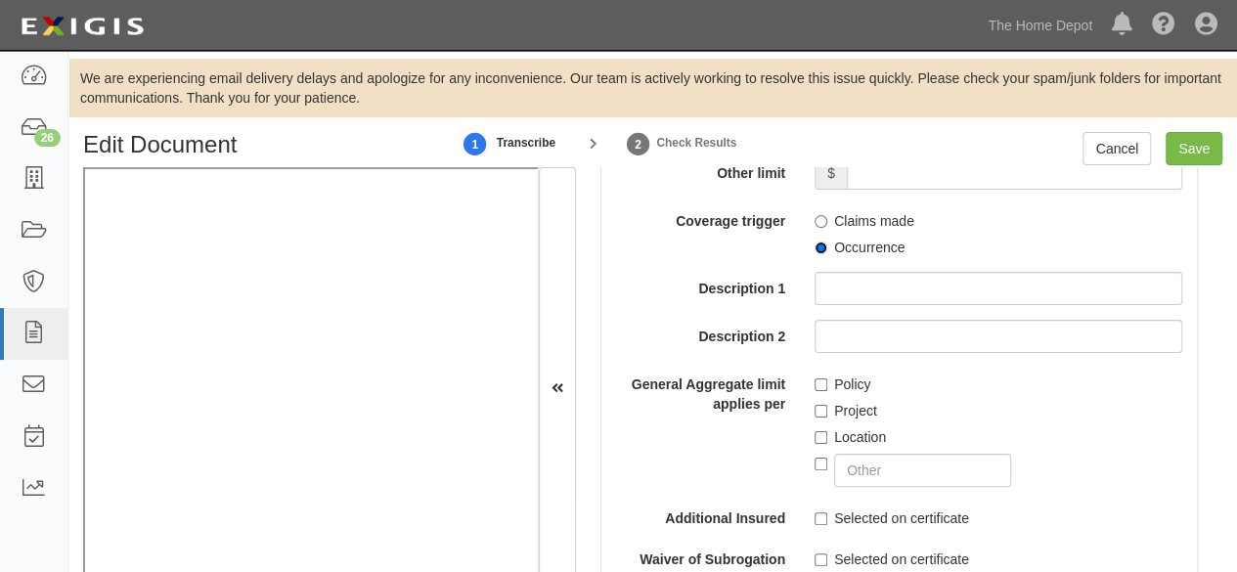
click at [816, 242] on input "Occurrence" at bounding box center [821, 248] width 13 height 13
radio input "true"
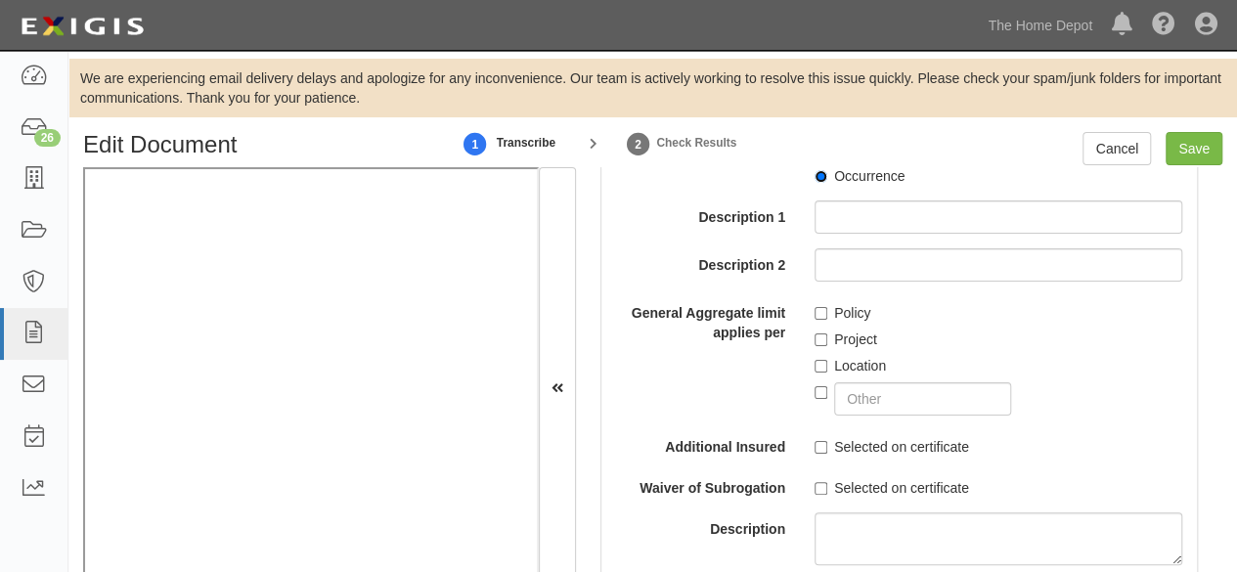
scroll to position [2445, 0]
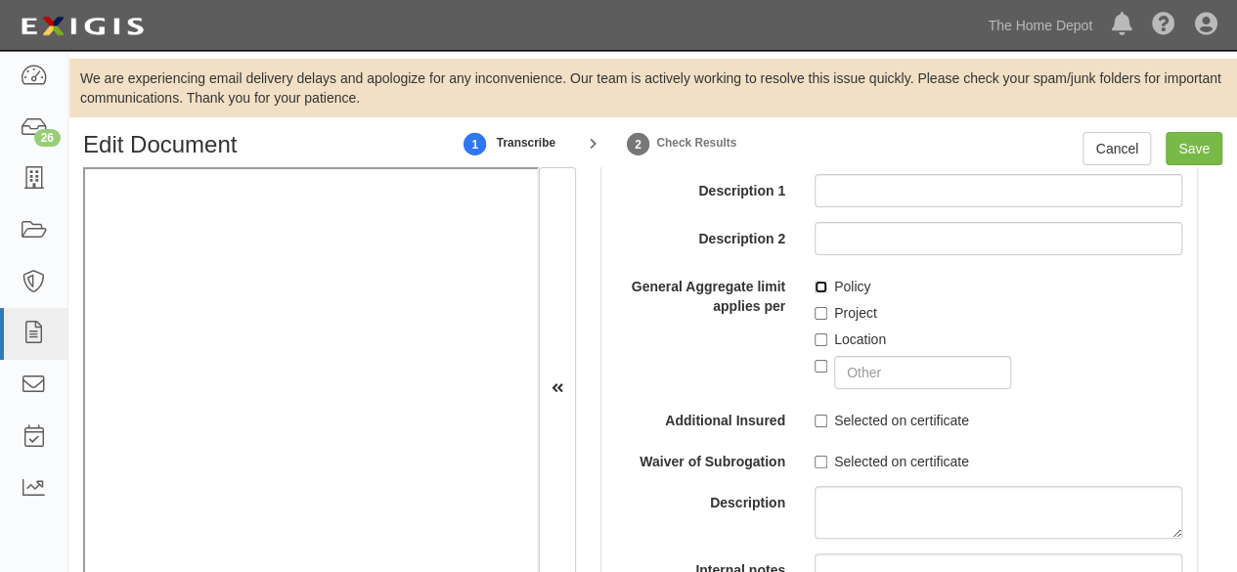
click at [815, 281] on input "Policy" at bounding box center [821, 287] width 13 height 13
checkbox input "true"
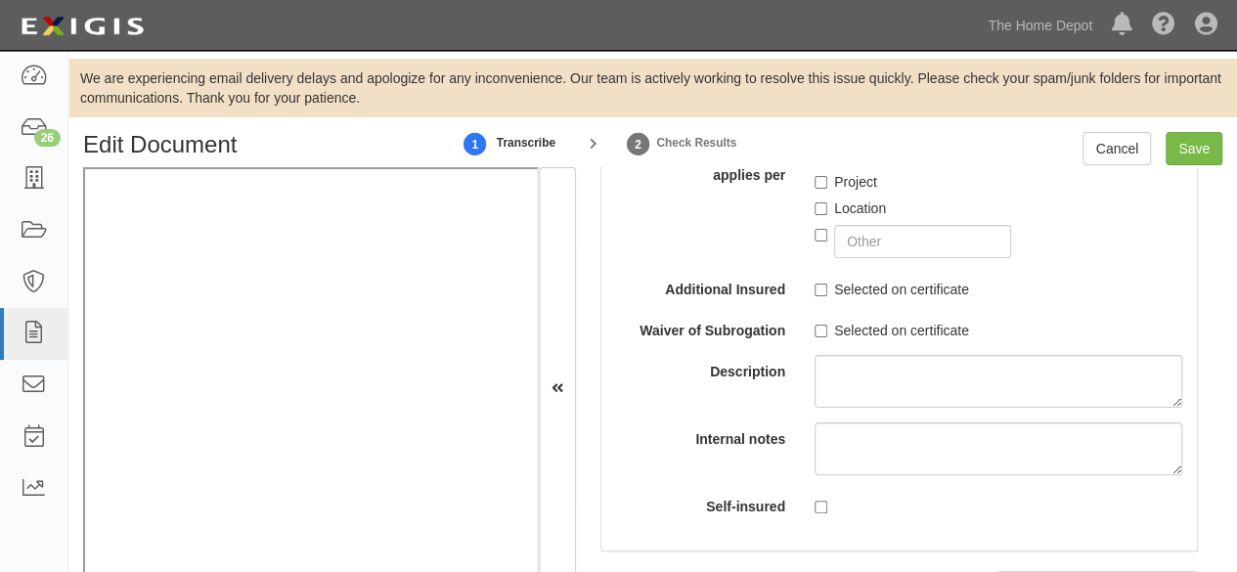
scroll to position [2641, 0]
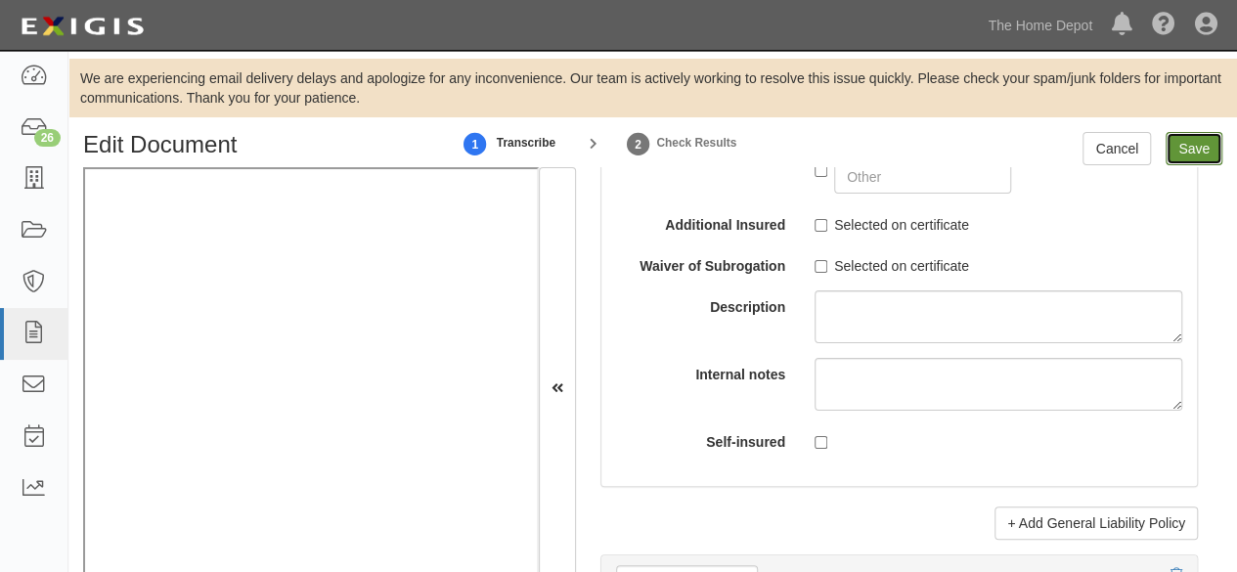
click at [1189, 155] on input "Save" at bounding box center [1194, 148] width 57 height 33
type input "2000000"
type input "4000000"
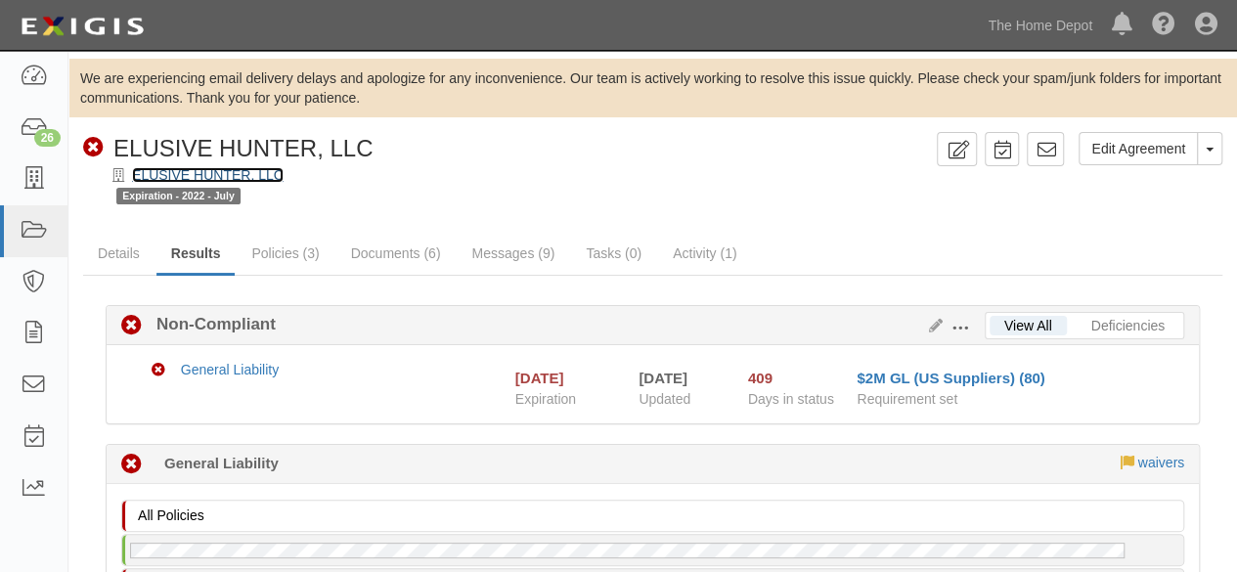
click at [232, 175] on link "ELUSIVE HUNTER, LLC" at bounding box center [208, 175] width 152 height 16
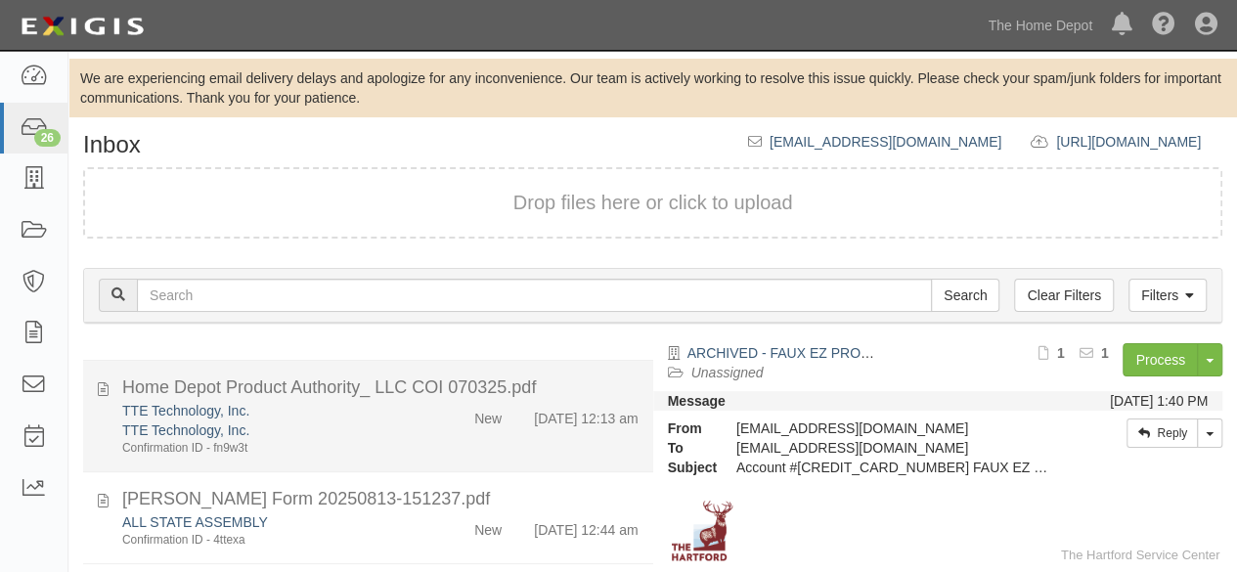
scroll to position [1174, 0]
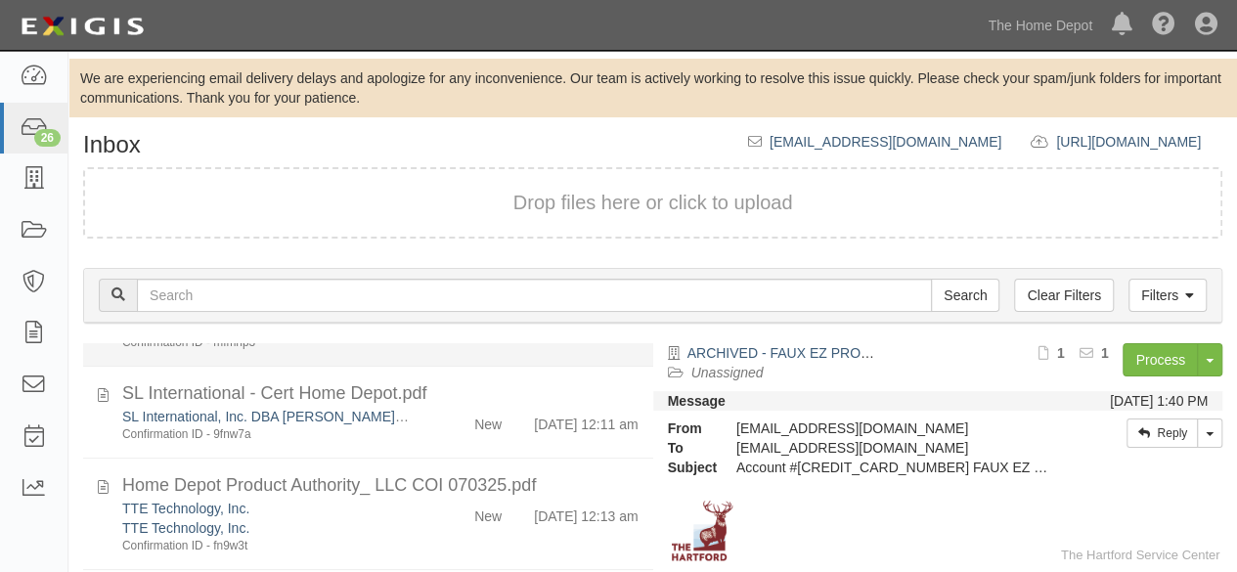
click at [438, 342] on div "New" at bounding box center [470, 328] width 91 height 27
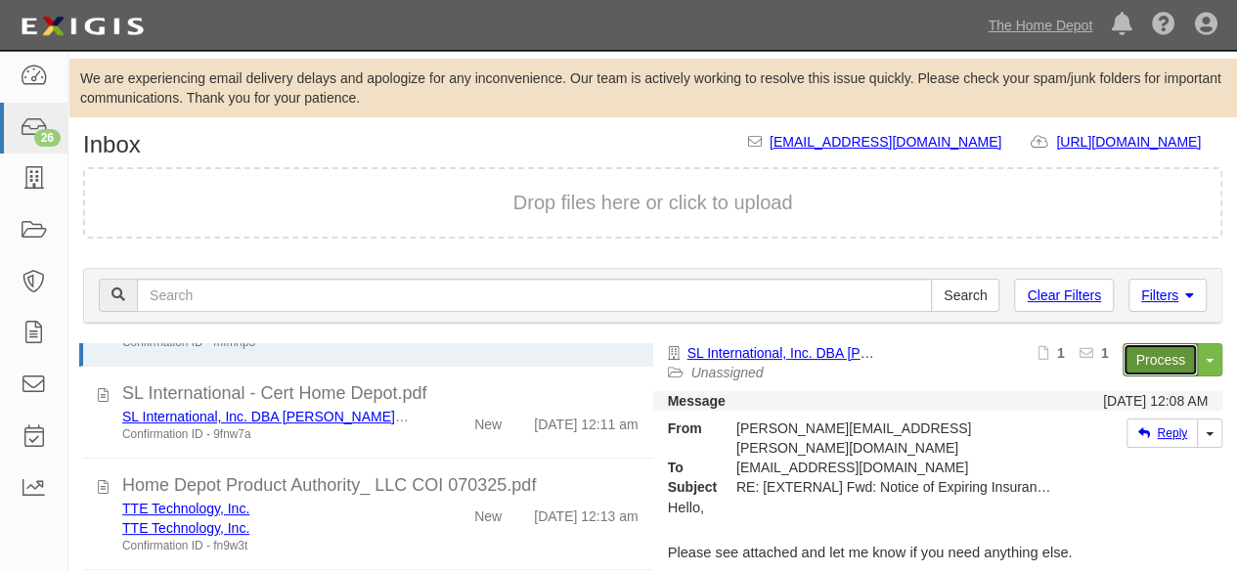
click at [1142, 363] on link "Process" at bounding box center [1160, 359] width 75 height 33
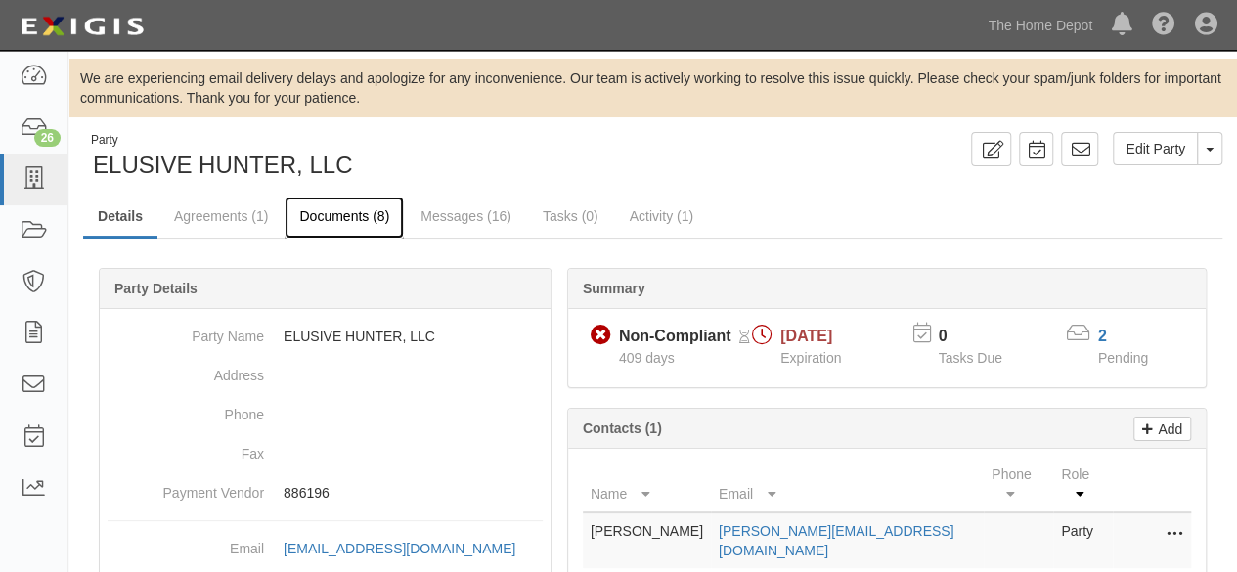
click at [324, 220] on link "Documents (8)" at bounding box center [344, 218] width 119 height 42
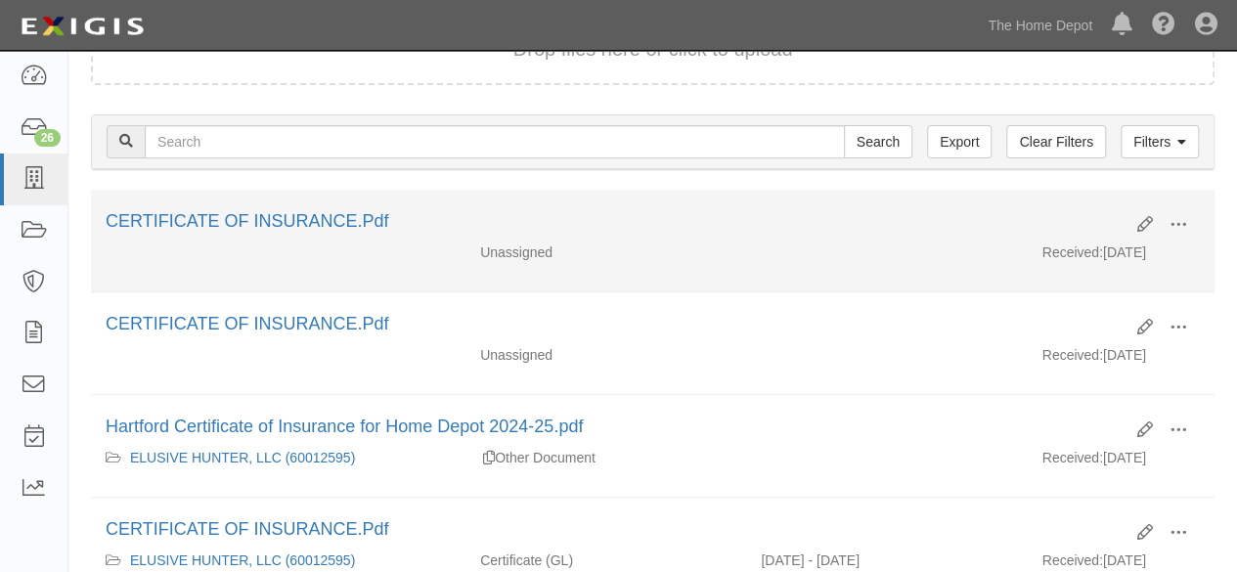
scroll to position [293, 0]
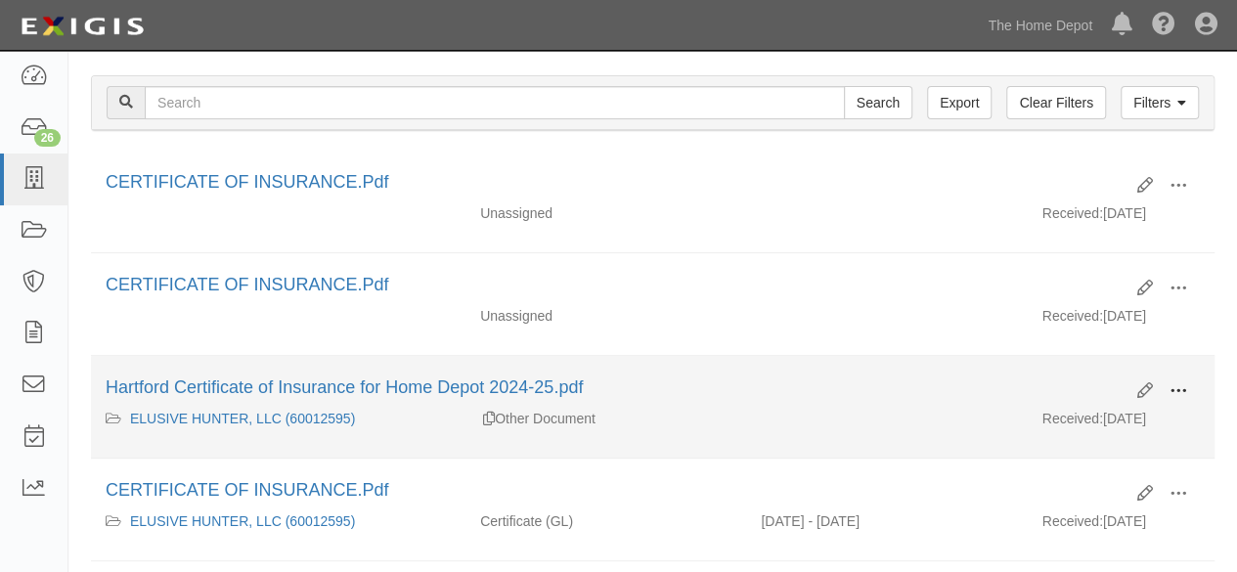
click at [1178, 384] on span at bounding box center [1179, 391] width 18 height 18
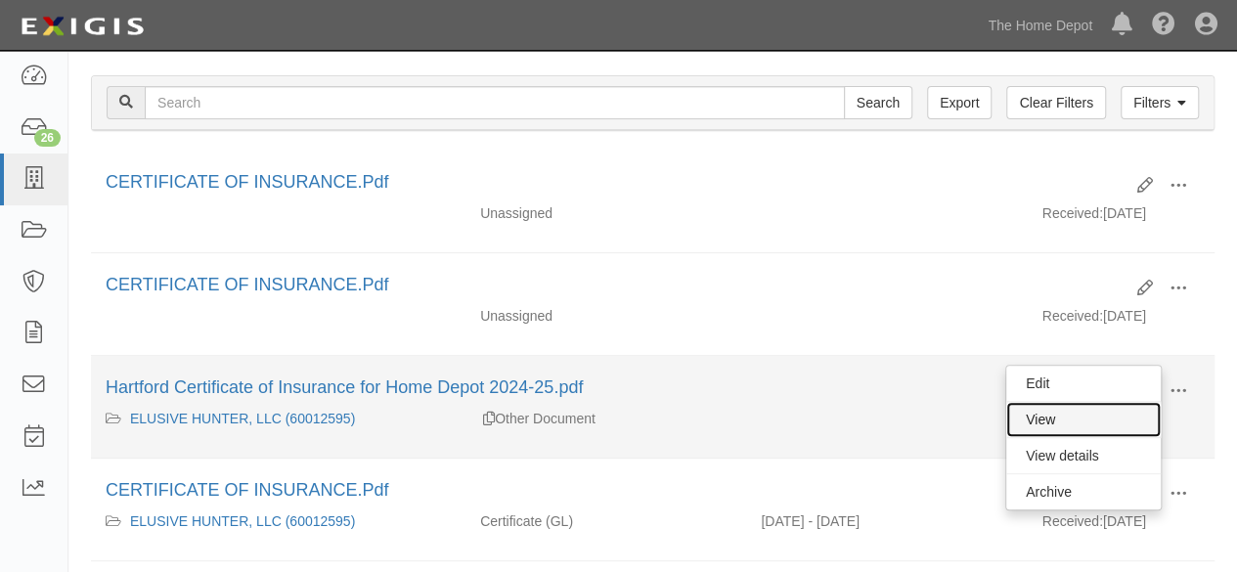
click at [1089, 413] on link "View" at bounding box center [1084, 419] width 155 height 35
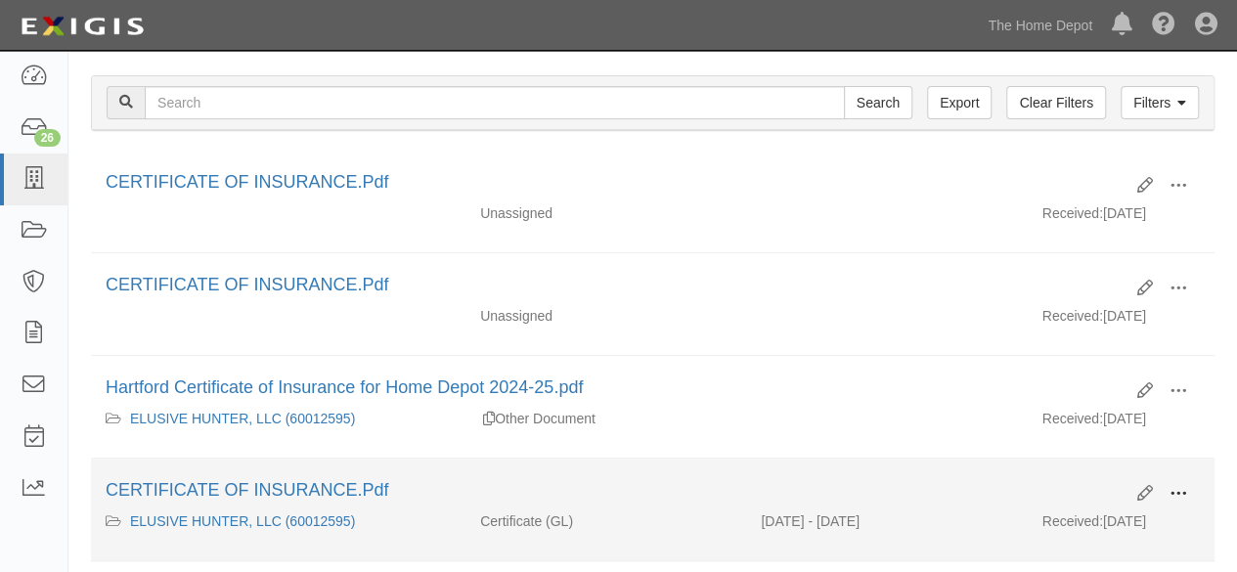
click at [1186, 485] on span at bounding box center [1179, 494] width 18 height 18
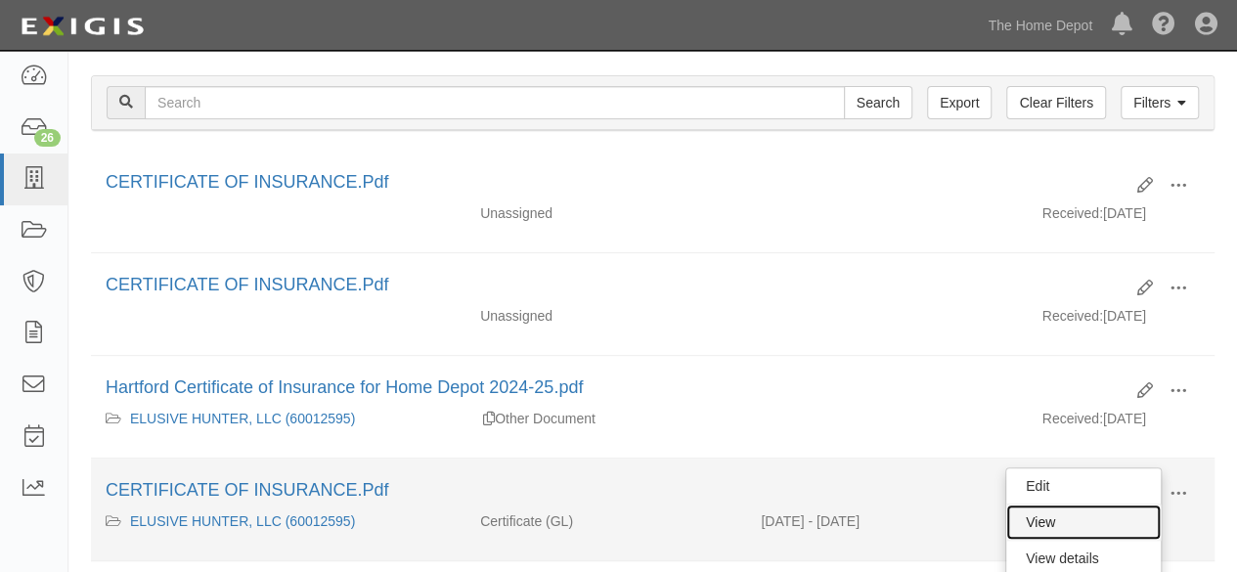
click at [1070, 515] on link "View" at bounding box center [1084, 522] width 155 height 35
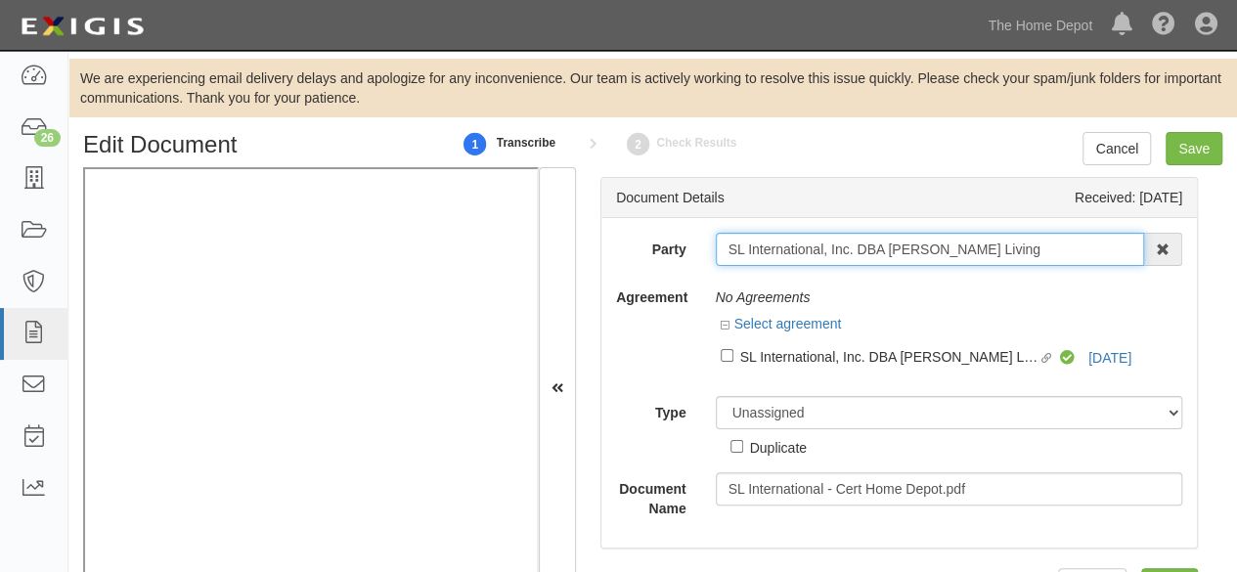
click at [961, 250] on input "SL International, Inc. DBA [PERSON_NAME] Living" at bounding box center [930, 249] width 429 height 33
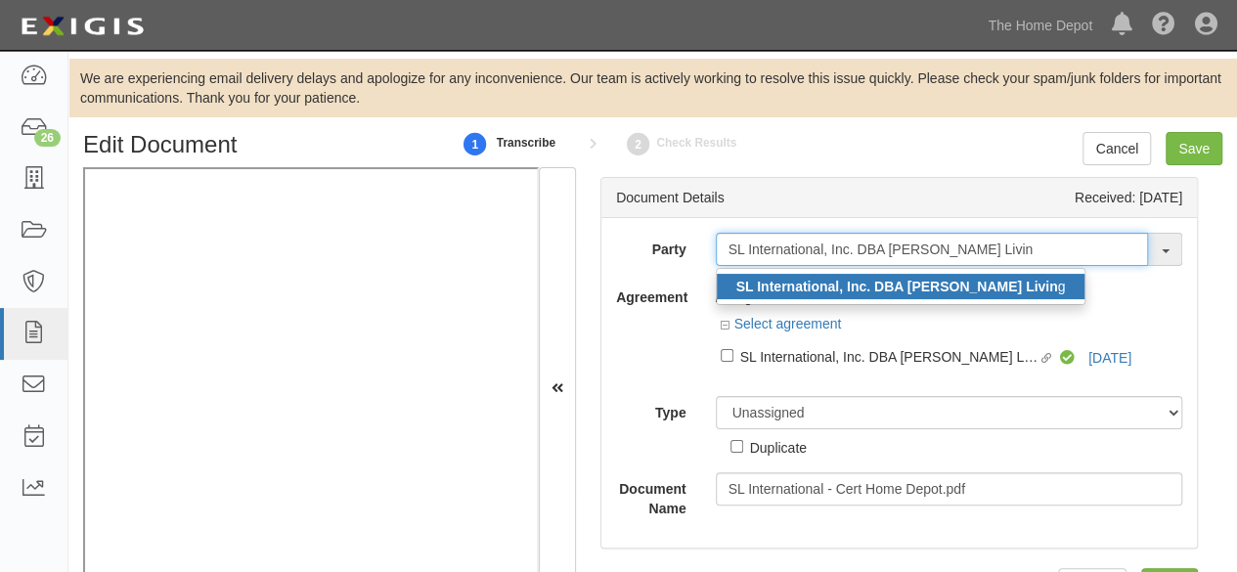
type input "SL International, Inc. DBA Klair Livin"
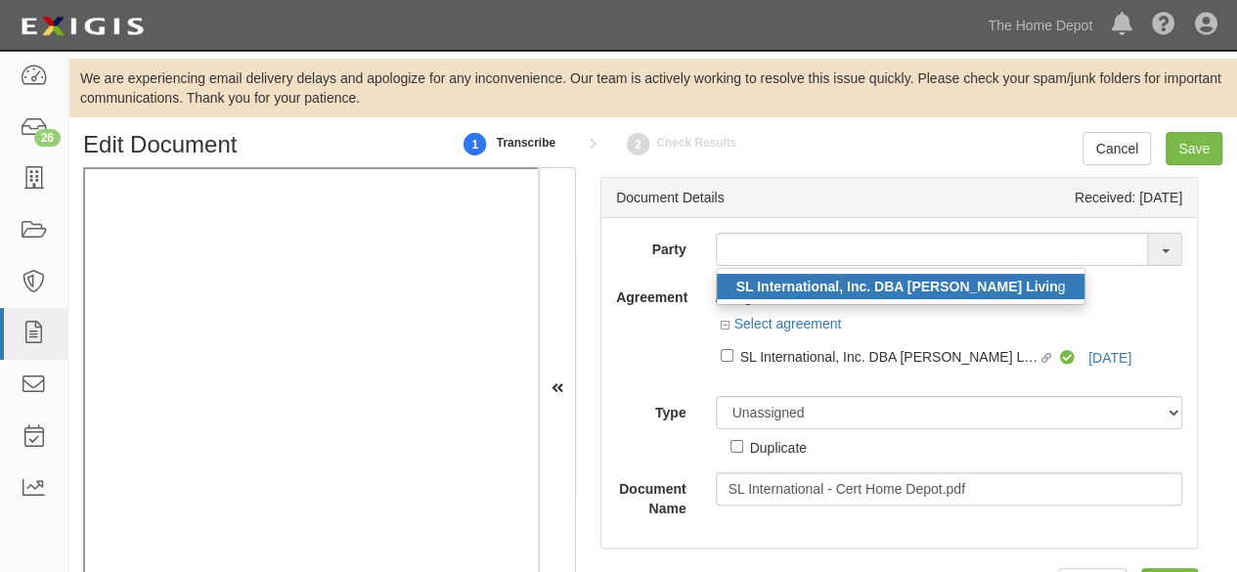
drag, startPoint x: 873, startPoint y: 288, endPoint x: 782, endPoint y: 335, distance: 102.4
click at [873, 288] on strong "SL International, Inc. DBA Klair Livin" at bounding box center [898, 287] width 322 height 16
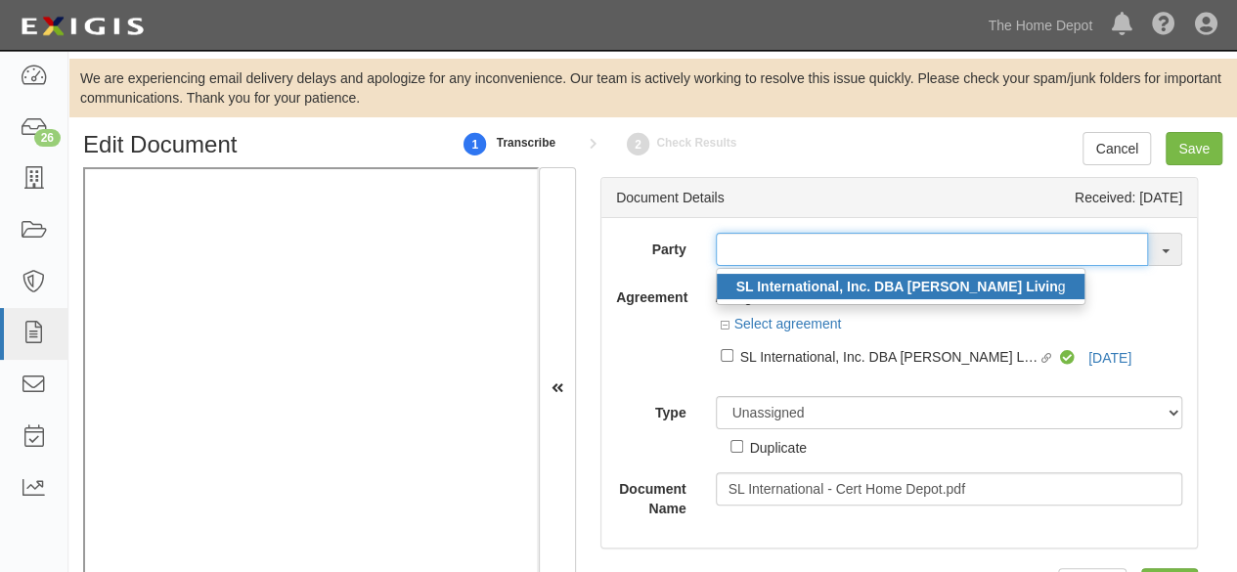
type input "SL International, Inc. DBA [PERSON_NAME] Living"
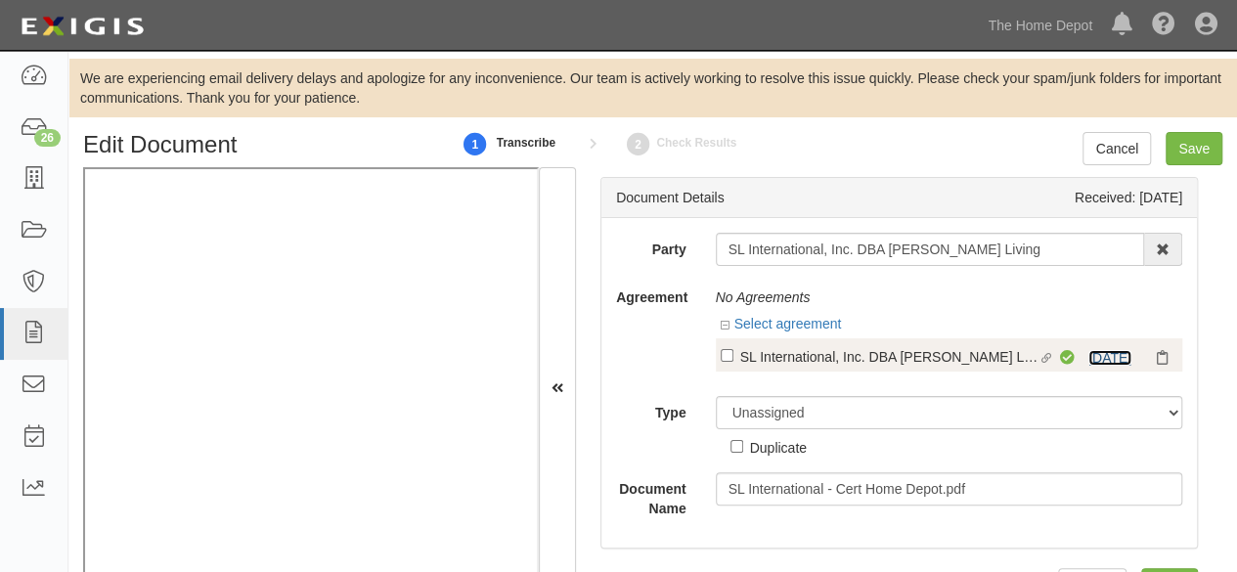
click at [1094, 350] on link "8/19/25" at bounding box center [1110, 358] width 43 height 16
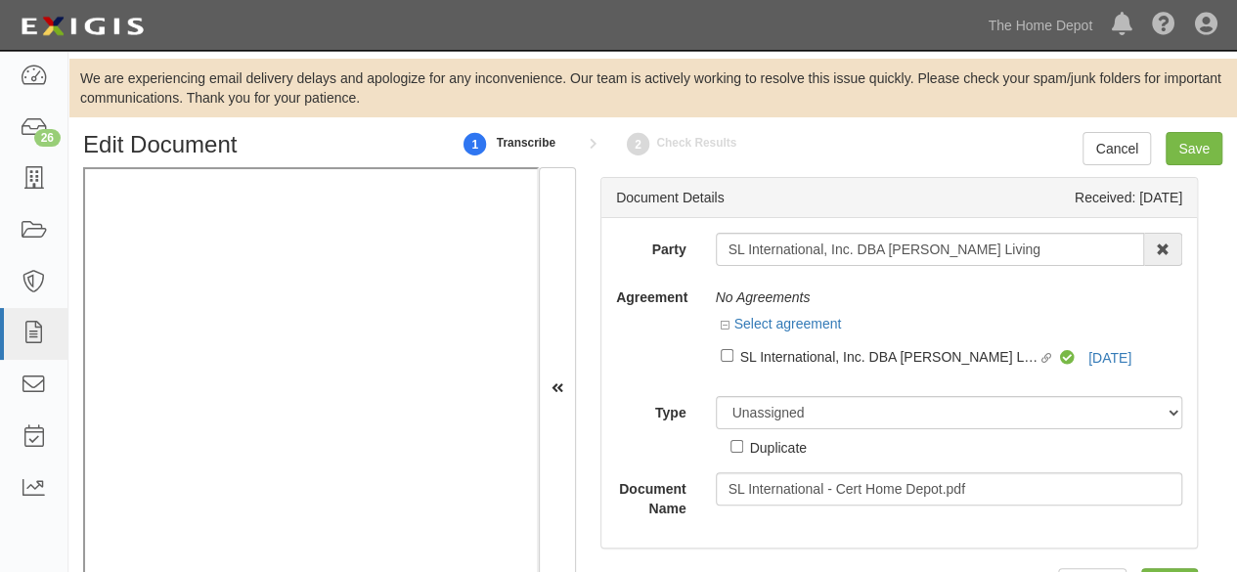
drag, startPoint x: 745, startPoint y: 357, endPoint x: 746, endPoint y: 367, distance: 9.8
click at [745, 357] on div "SL International, Inc. DBA [PERSON_NAME] Living" at bounding box center [889, 356] width 298 height 22
click at [734, 357] on input "Linked agreement SL International, Inc. DBA Klair Living Linked agreement" at bounding box center [727, 355] width 13 height 13
checkbox input "true"
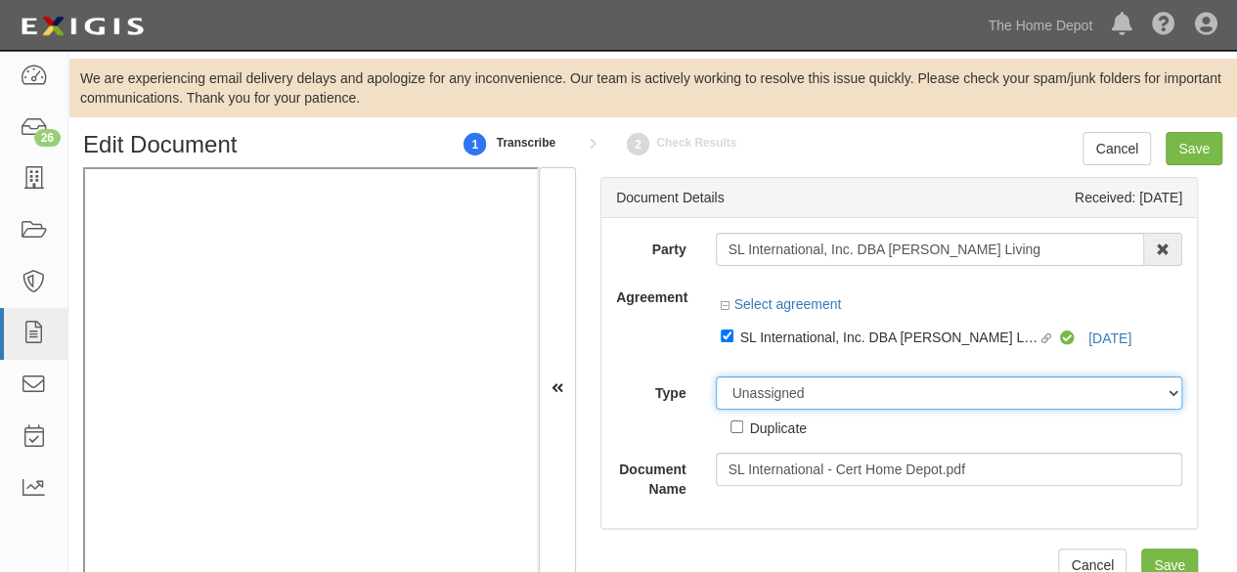
drag, startPoint x: 746, startPoint y: 396, endPoint x: 751, endPoint y: 385, distance: 11.8
click at [746, 396] on select "Unassigned Binder Cancellation Notice Certificate Contract Endorsement Insuranc…" at bounding box center [950, 393] width 468 height 33
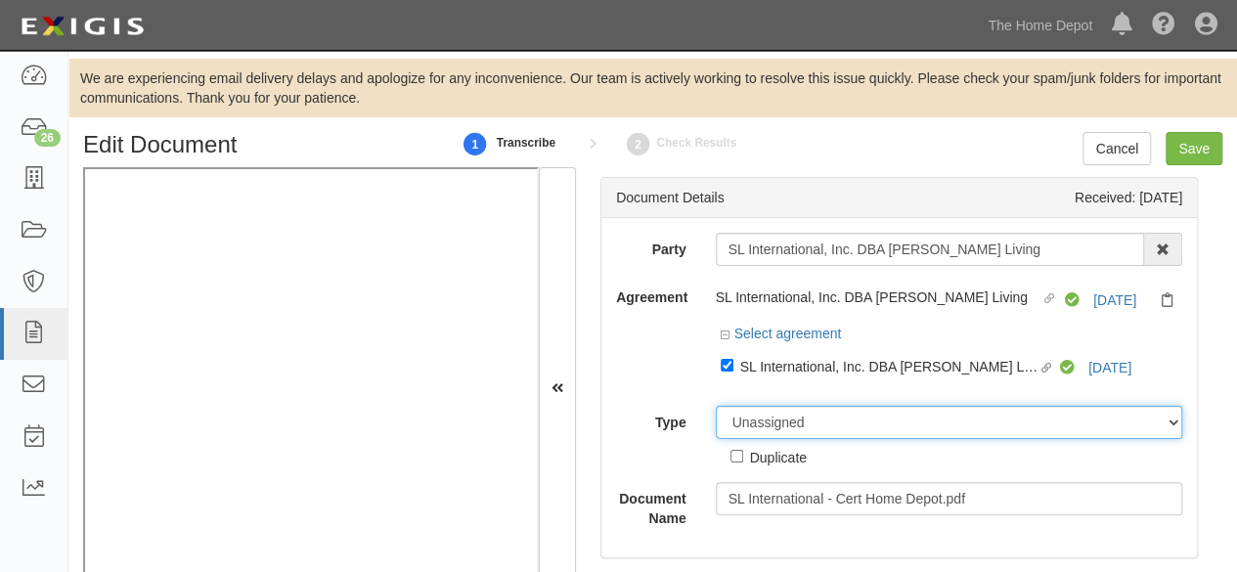
select select "CertificateDetail"
click at [716, 406] on select "Unassigned Binder Cancellation Notice Certificate Contract Endorsement Insuranc…" at bounding box center [950, 422] width 468 height 33
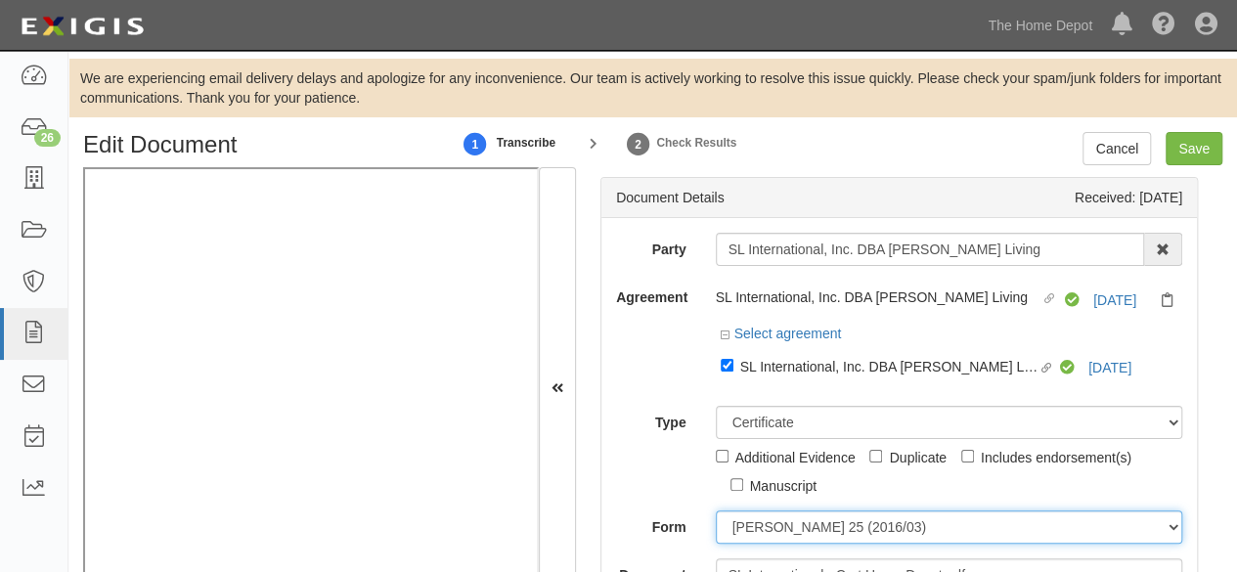
click at [739, 527] on select "ACORD 25 (2016/03) ACORD 101 ACORD 855 NY (2014/05) General" at bounding box center [950, 527] width 468 height 33
select select "GeneralFormDetail"
click at [716, 511] on select "ACORD 25 (2016/03) ACORD 101 ACORD 855 NY (2014/05) General" at bounding box center [950, 527] width 468 height 33
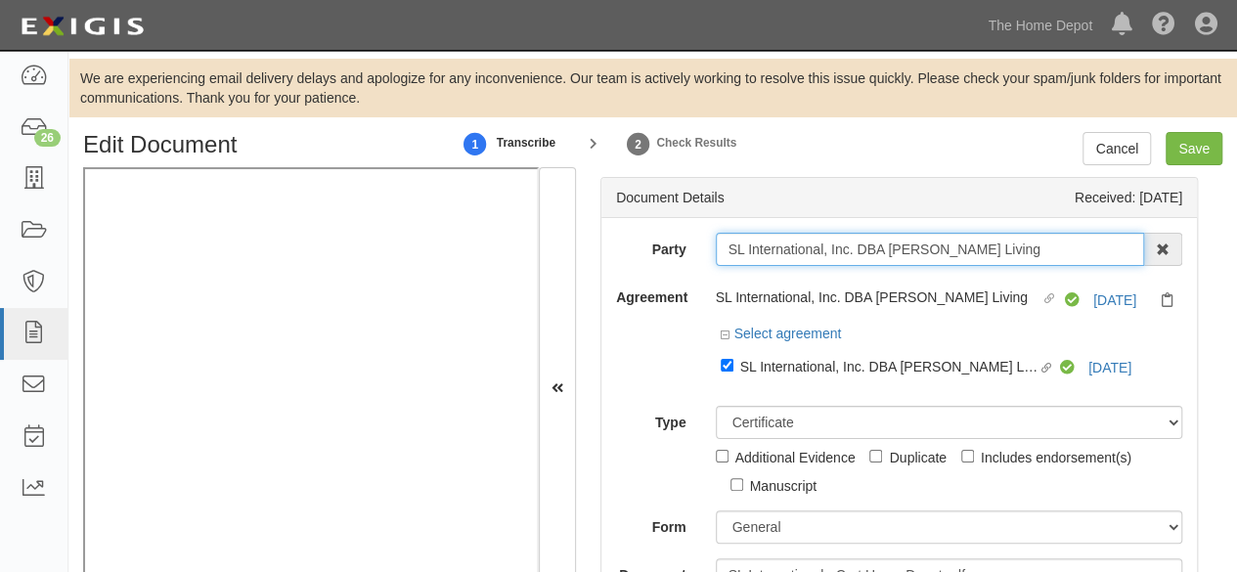
click at [771, 246] on input "SL International, Inc. DBA [PERSON_NAME] Living" at bounding box center [930, 249] width 429 height 33
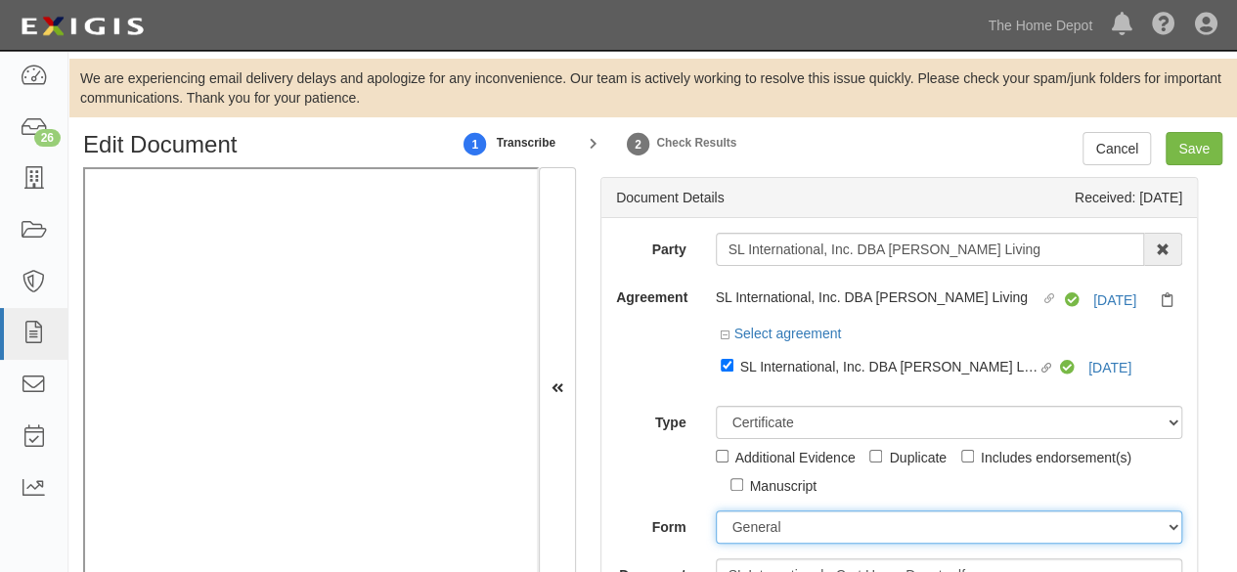
click at [768, 532] on select "ACORD 25 (2016/03) ACORD 101 ACORD 855 NY (2014/05) General" at bounding box center [950, 527] width 468 height 33
click at [716, 511] on select "ACORD 25 (2016/03) ACORD 101 ACORD 855 NY (2014/05) General" at bounding box center [950, 527] width 468 height 33
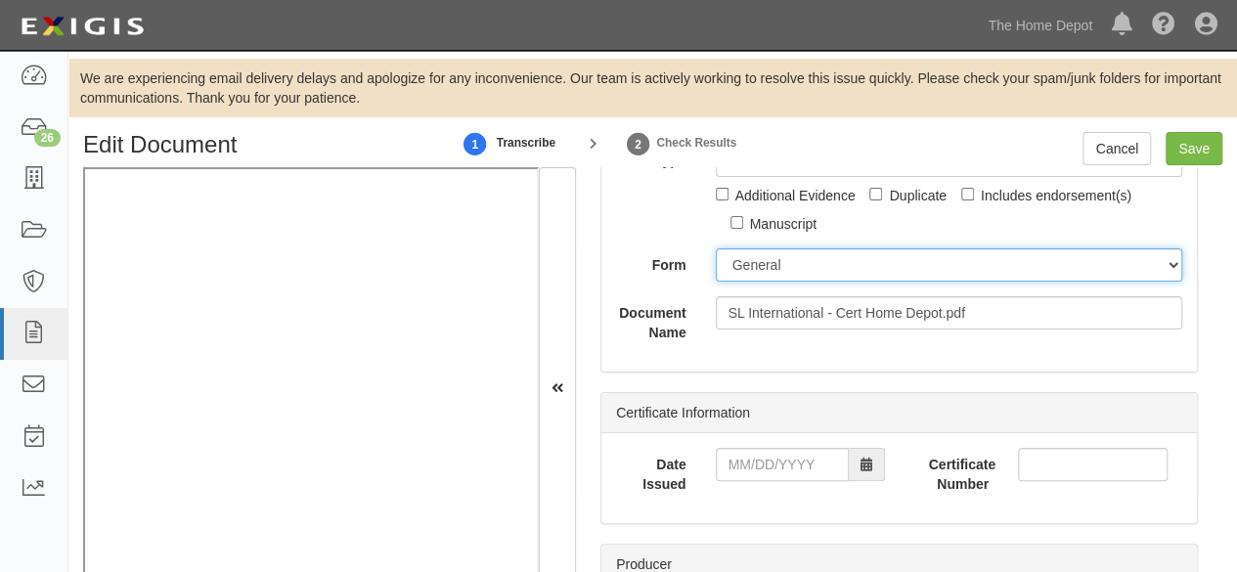
scroll to position [293, 0]
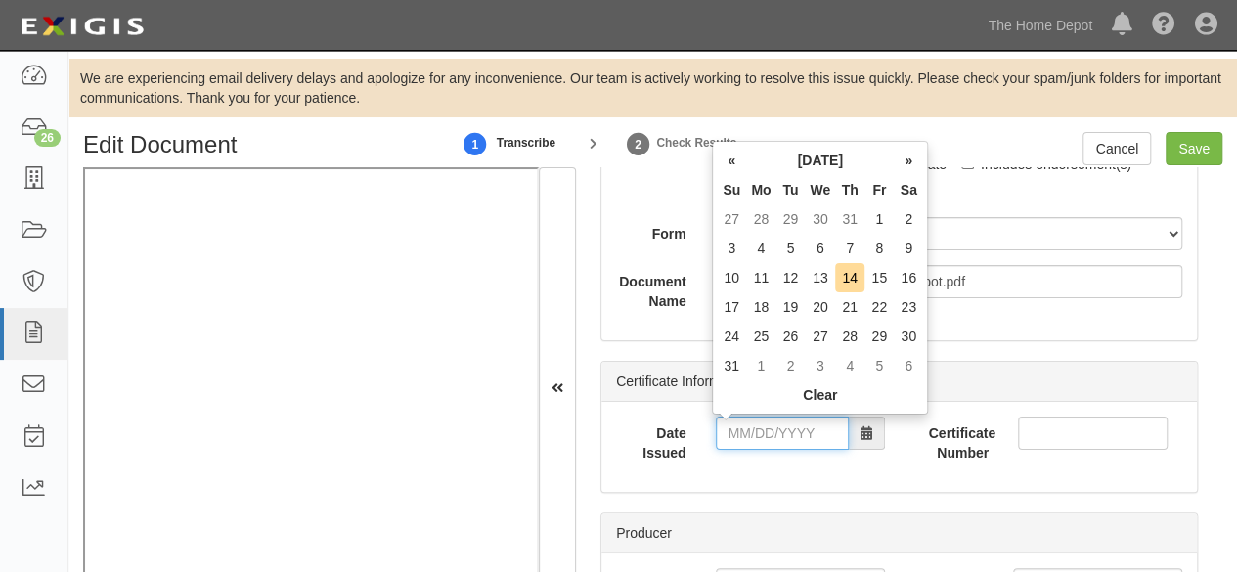
click at [773, 433] on input "Date Issued" at bounding box center [782, 433] width 133 height 33
type input "08/13/2025"
click at [824, 276] on td "13" at bounding box center [820, 277] width 30 height 29
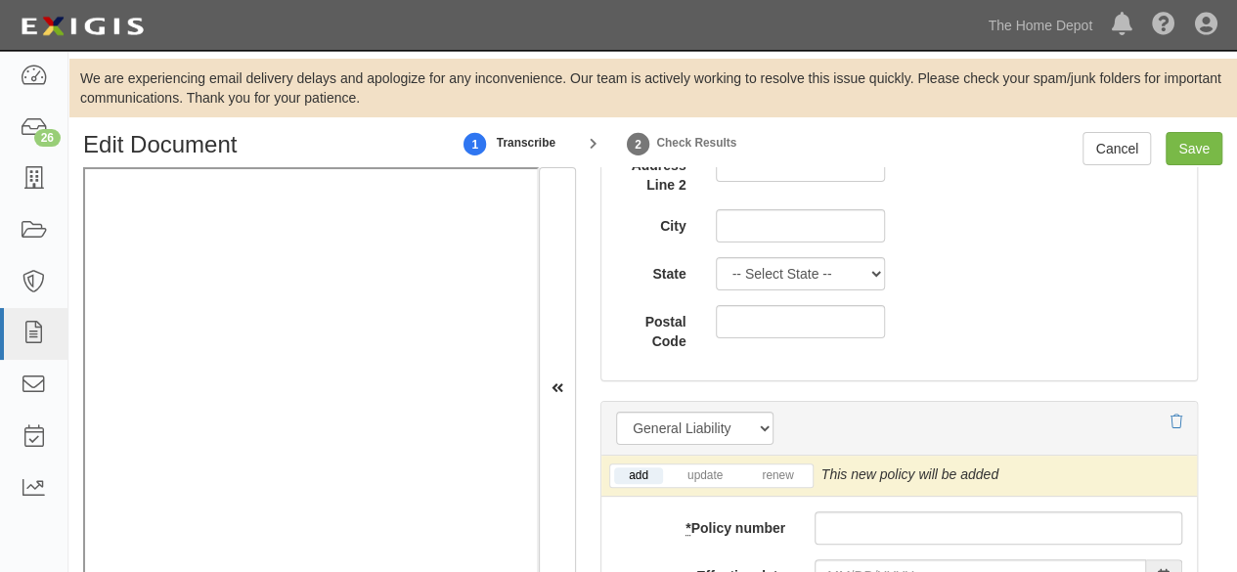
scroll to position [1565, 0]
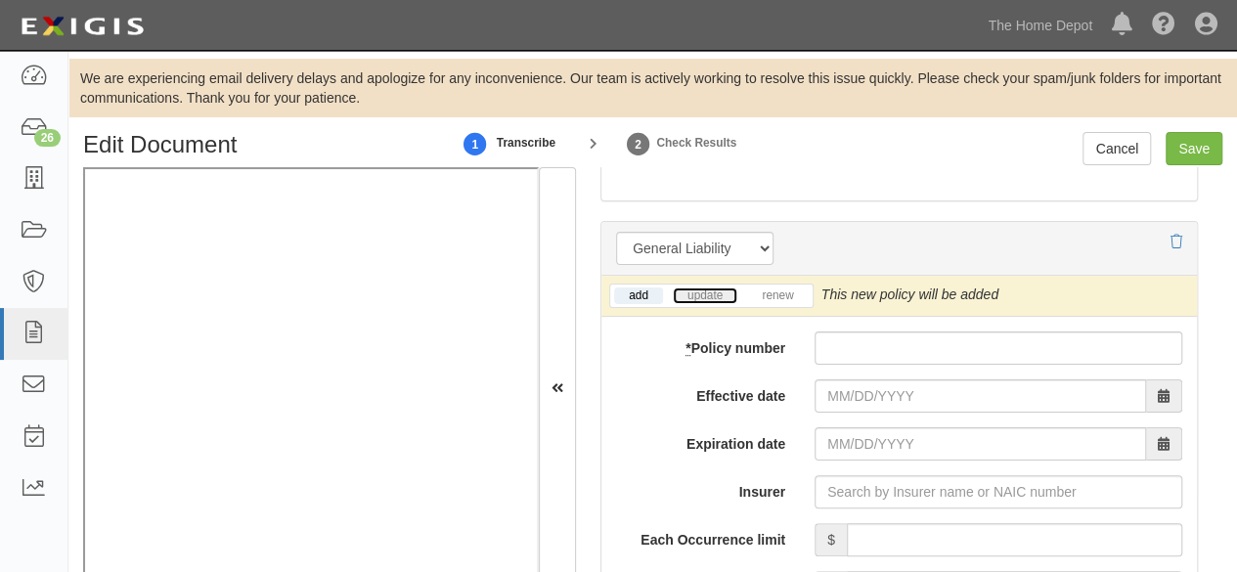
click at [714, 289] on link "update" at bounding box center [705, 296] width 65 height 17
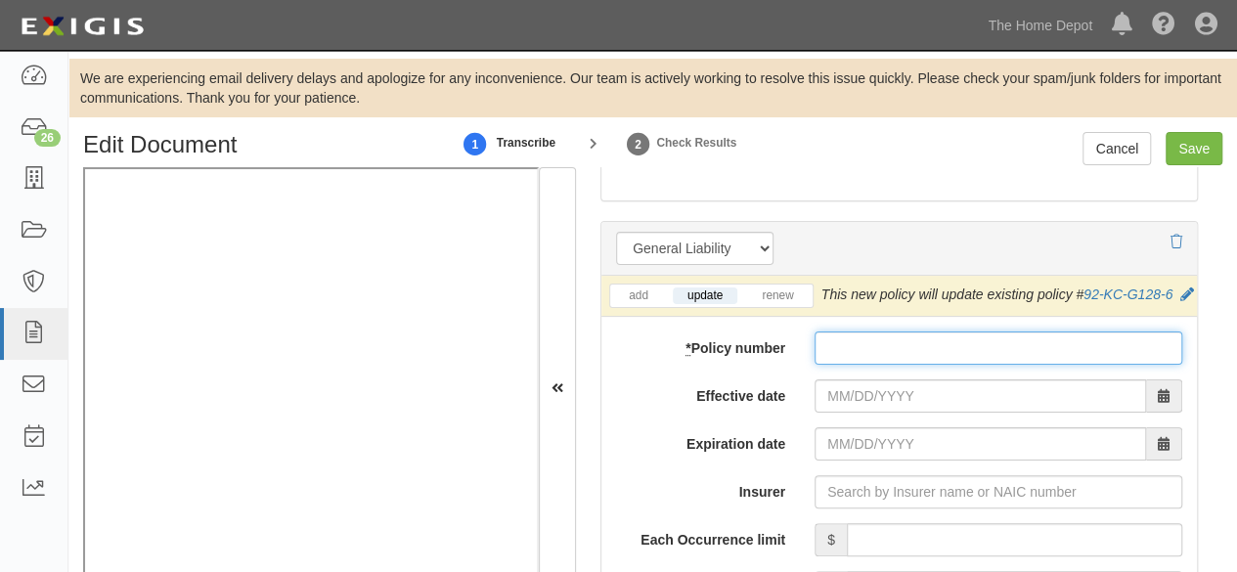
click at [841, 365] on input "* Policy number" at bounding box center [999, 348] width 368 height 33
type input "92-A0-L757-9"
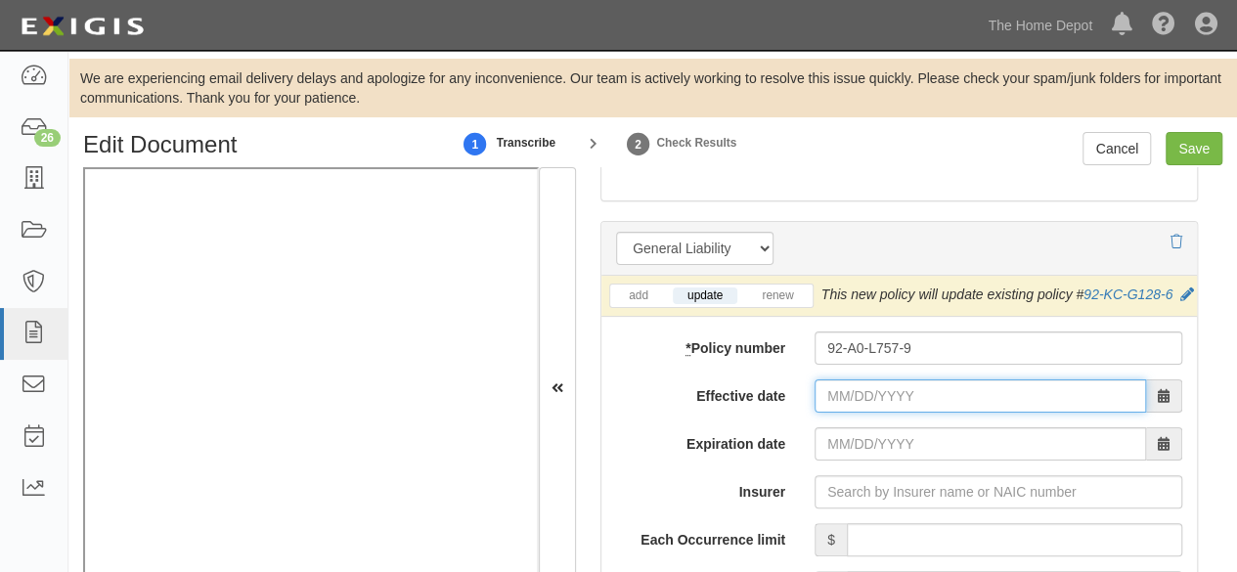
click at [861, 408] on input "Effective date" at bounding box center [981, 396] width 332 height 33
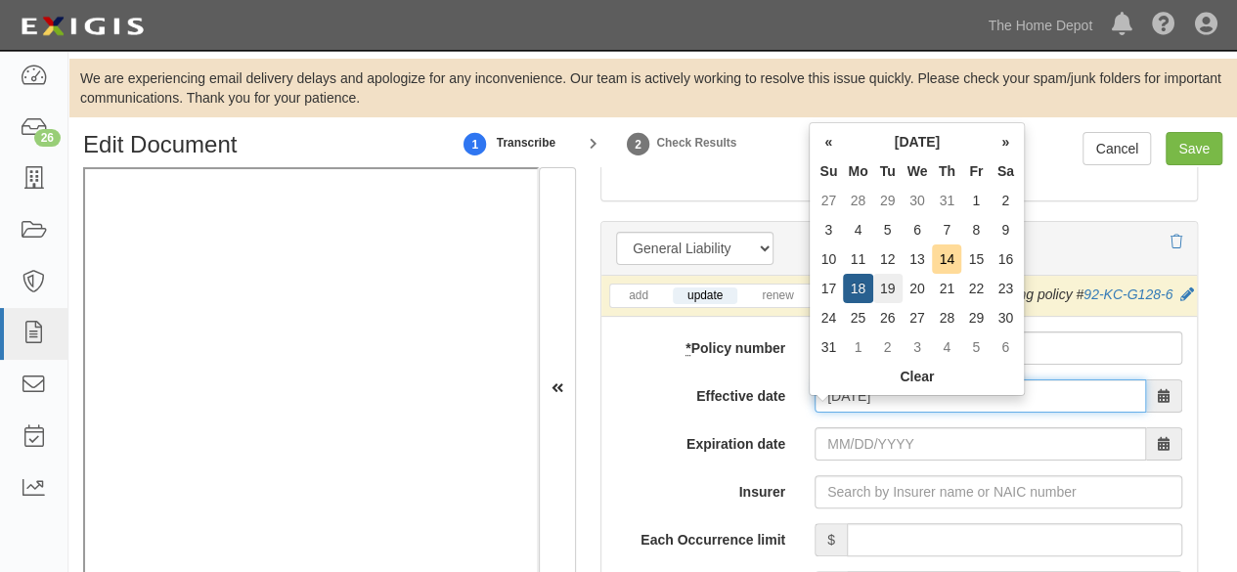
type input "08/19/2025"
type input "08/19/2026"
click at [882, 285] on td "19" at bounding box center [887, 288] width 29 height 29
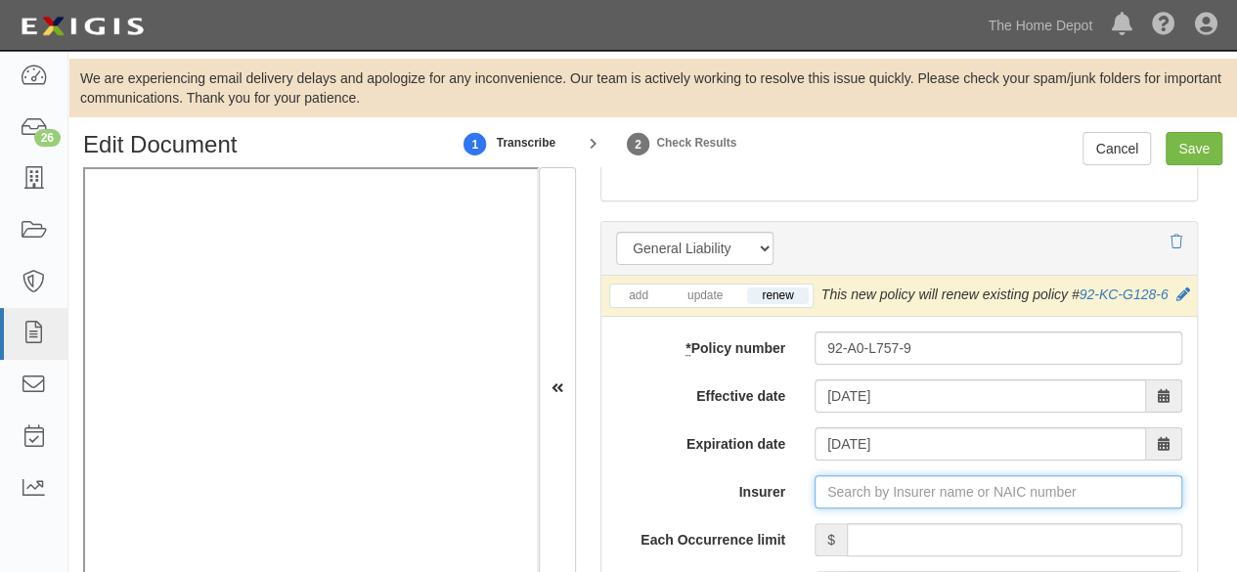
click at [890, 502] on input "Insurer" at bounding box center [999, 491] width 368 height 33
type input "21st Century Advantage Insurance Company (25232) NR Rating"
type input "2"
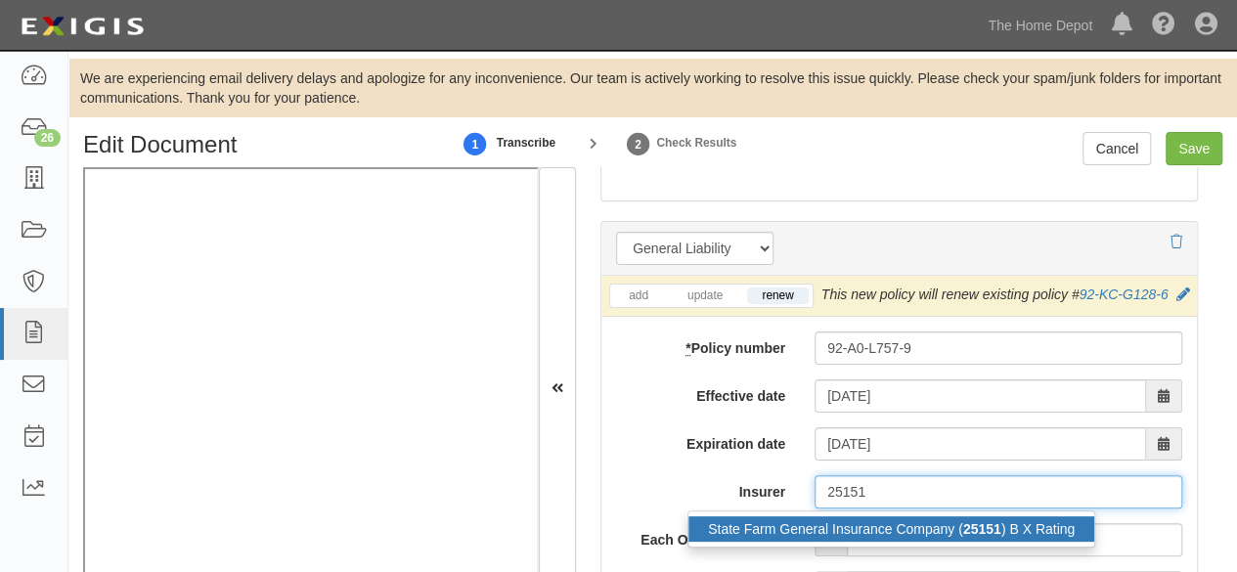
click at [839, 542] on div "State Farm General Insurance Company ( 25151 ) B X Rating" at bounding box center [892, 528] width 406 height 25
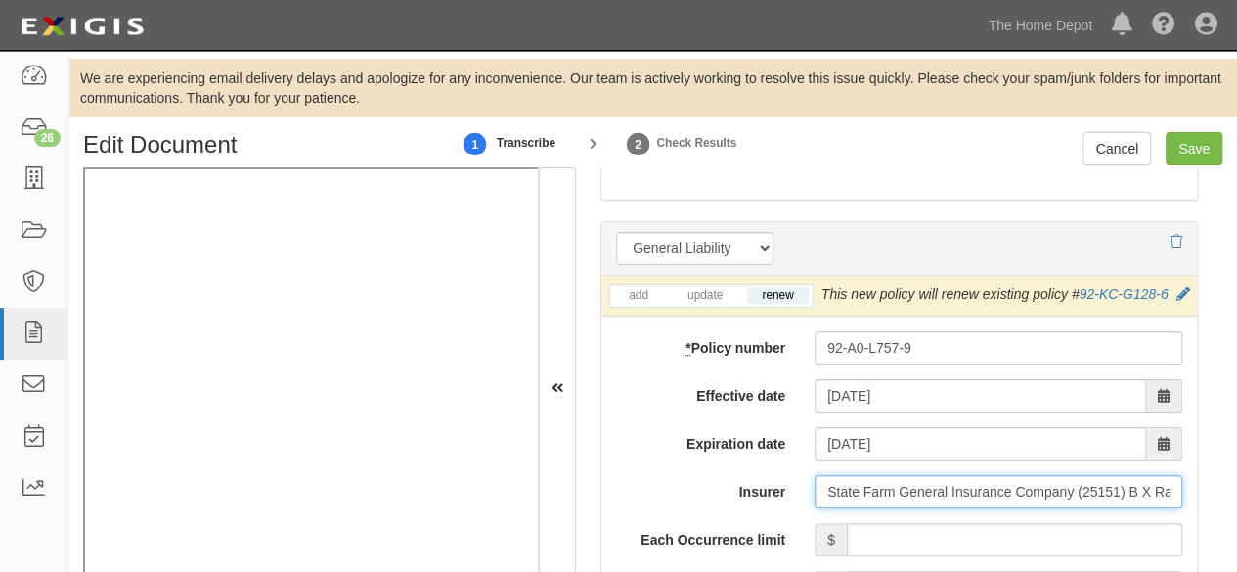
type input "State Farm General Insurance Company (25151) B X Rating"
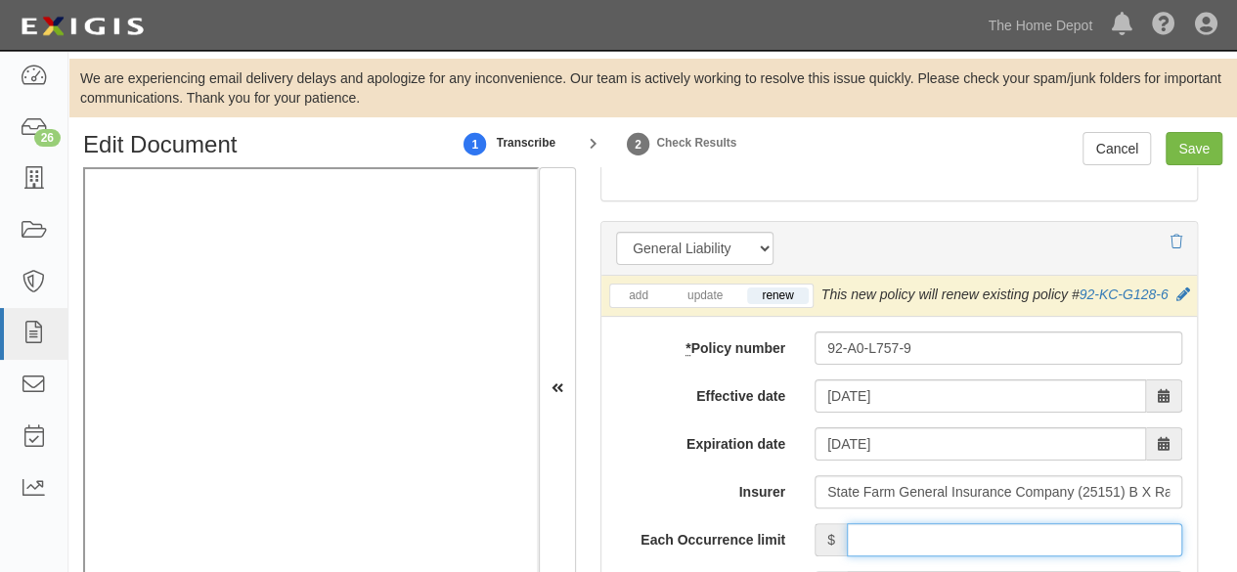
click at [987, 557] on input "Each Occurrence limit" at bounding box center [1015, 539] width 336 height 33
type input "2,000,000"
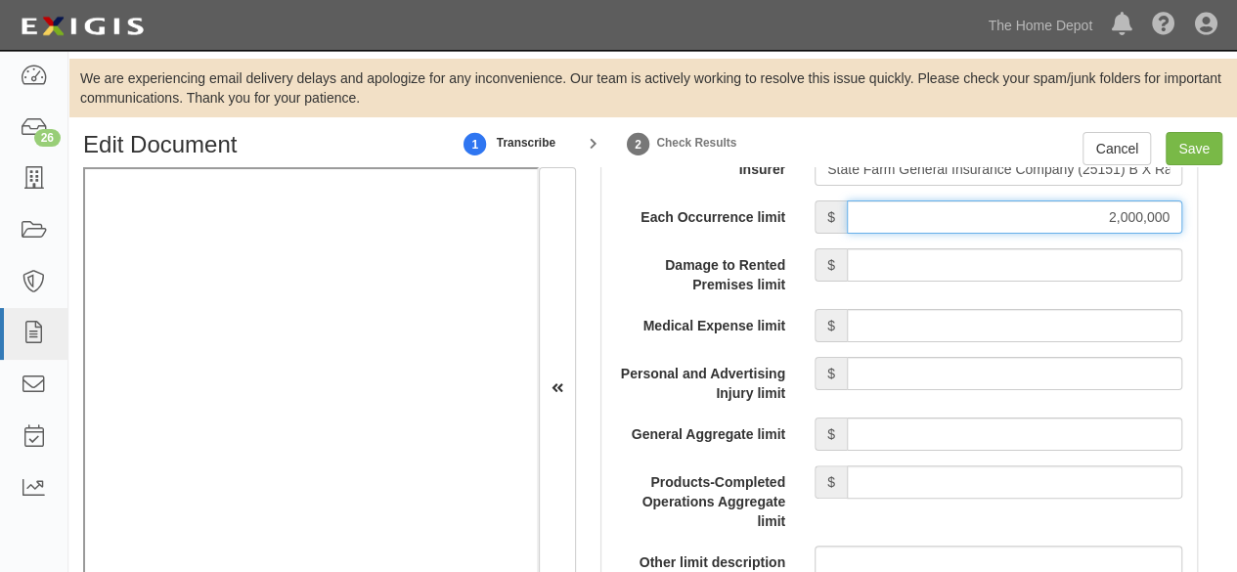
scroll to position [2054, 0]
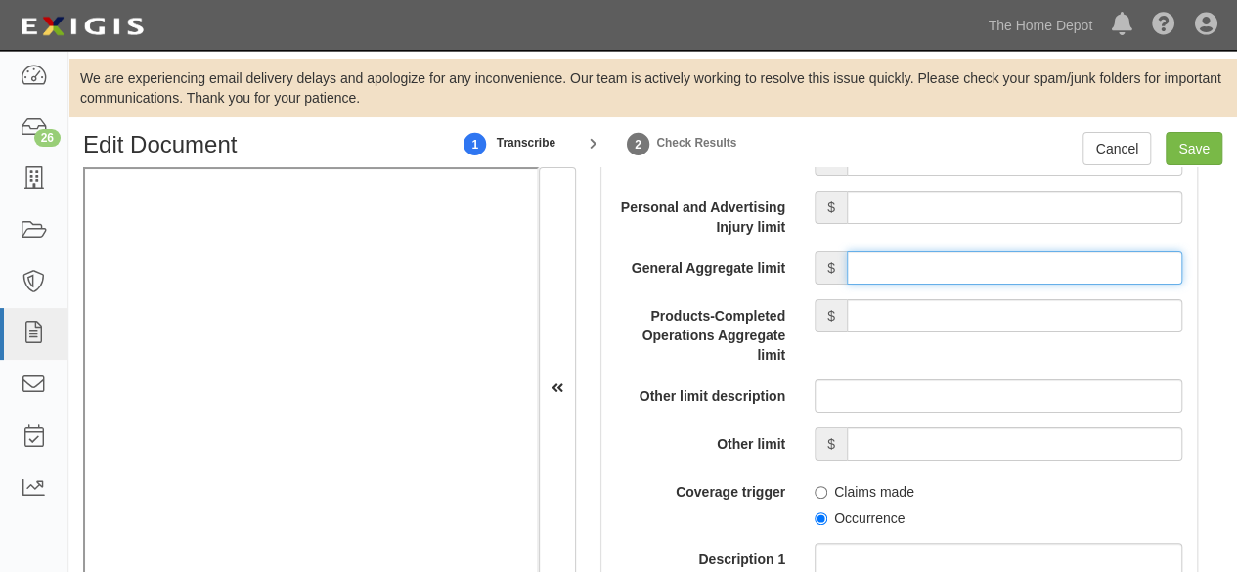
drag, startPoint x: 922, startPoint y: 277, endPoint x: 927, endPoint y: 298, distance: 22.1
click at [923, 279] on input "General Aggregate limit" at bounding box center [1015, 267] width 336 height 33
type input "4,000,000"
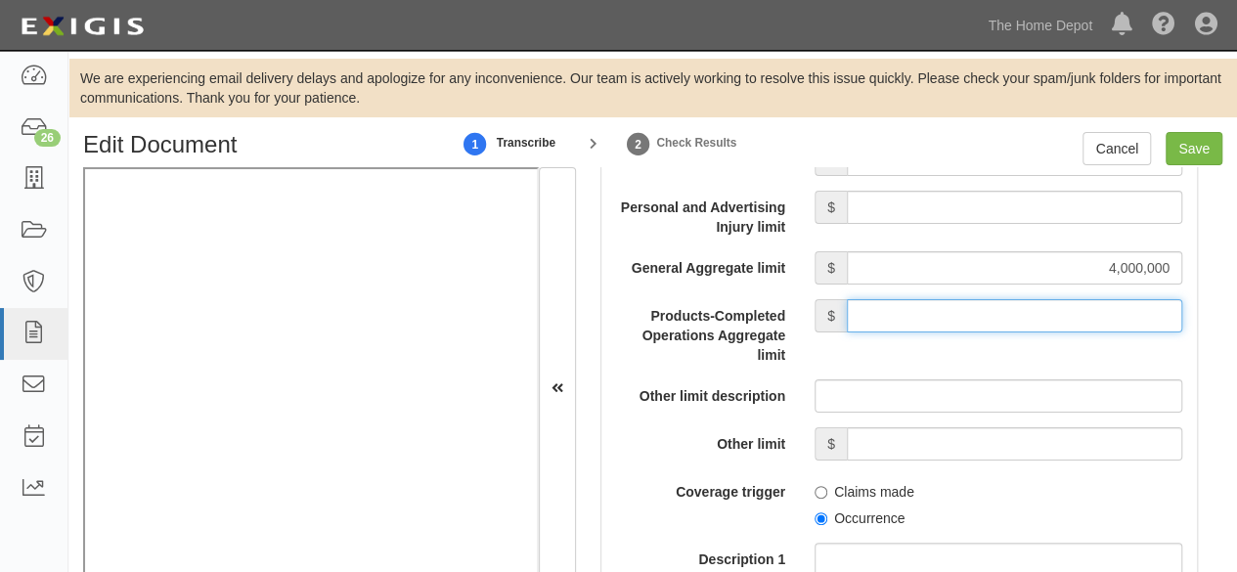
click at [943, 333] on input "Products-Completed Operations Aggregate limit" at bounding box center [1015, 315] width 336 height 33
type input "4,000,000"
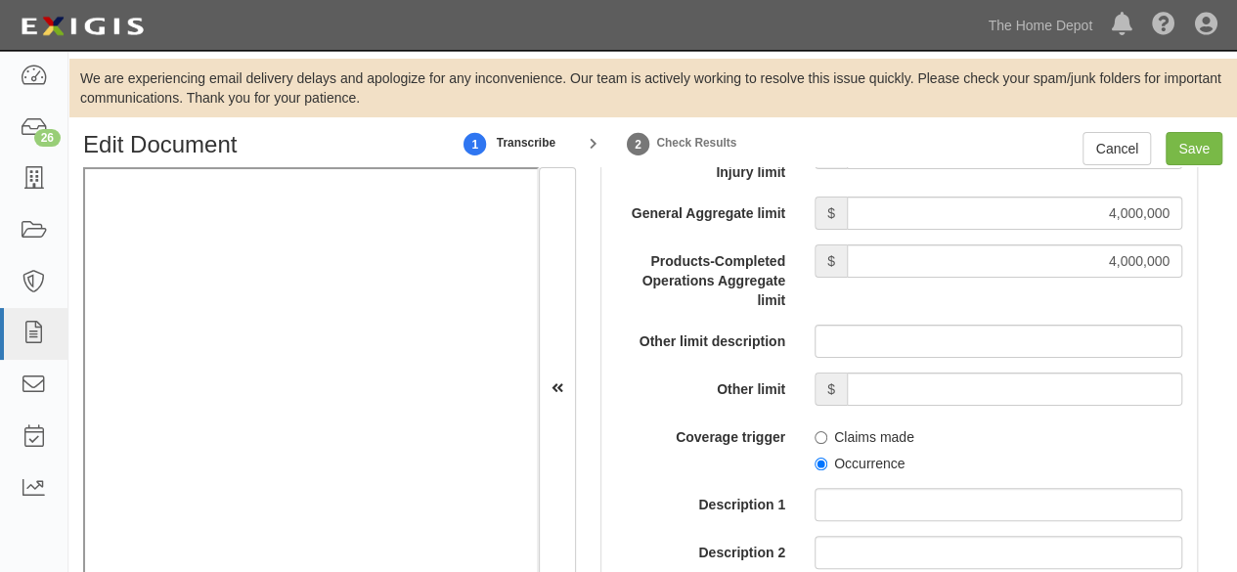
scroll to position [2152, 0]
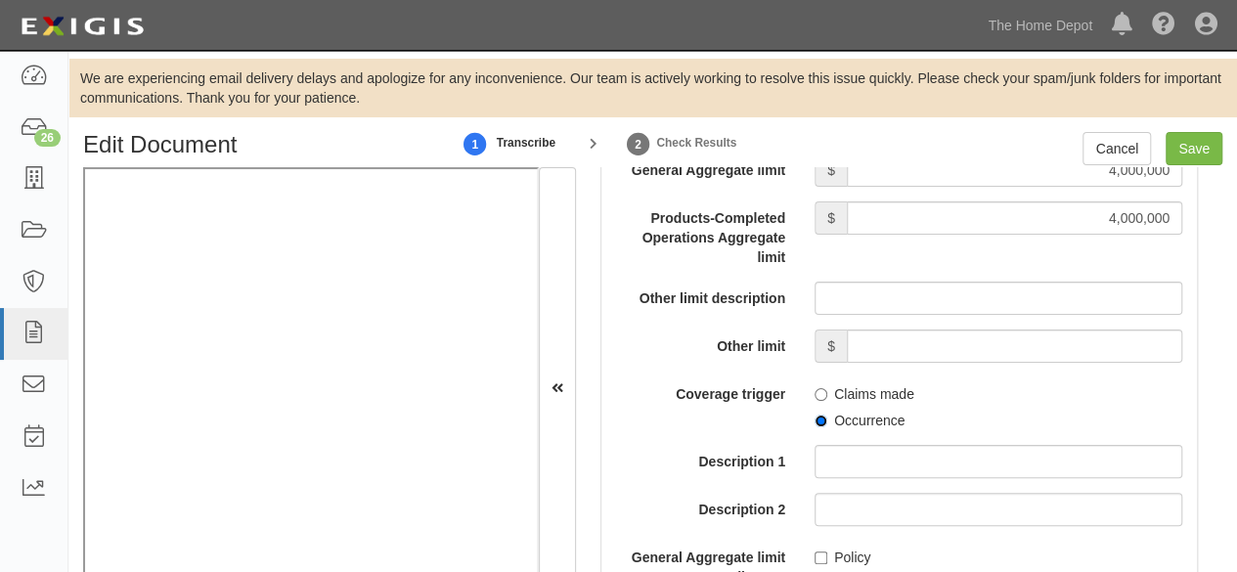
click at [817, 427] on input "Occurrence" at bounding box center [821, 421] width 13 height 13
radio input "true"
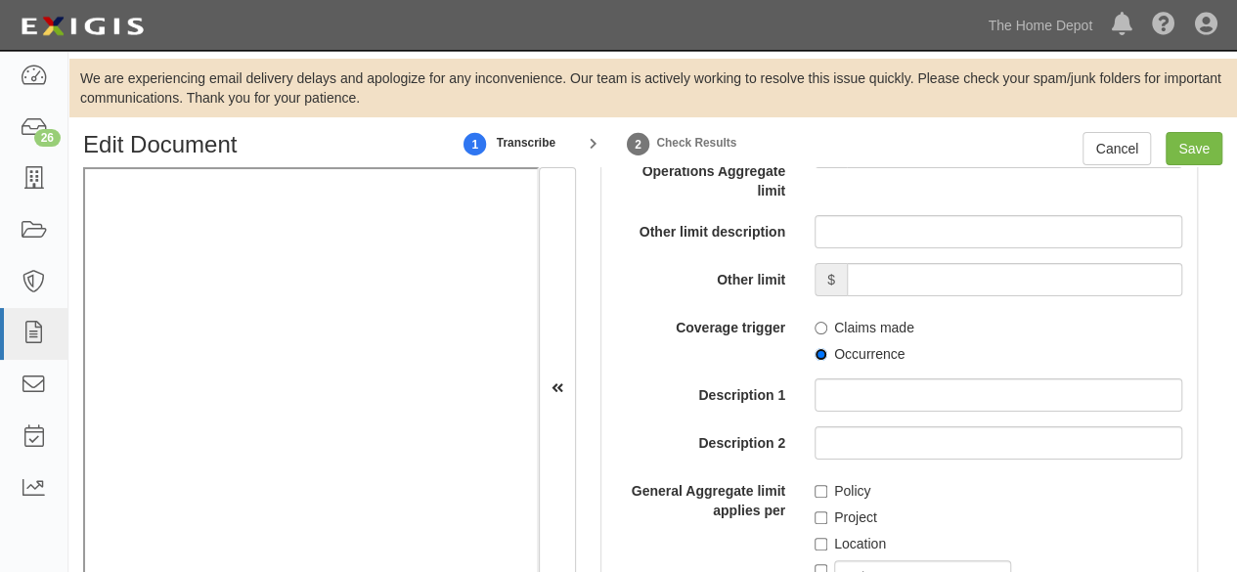
scroll to position [2250, 0]
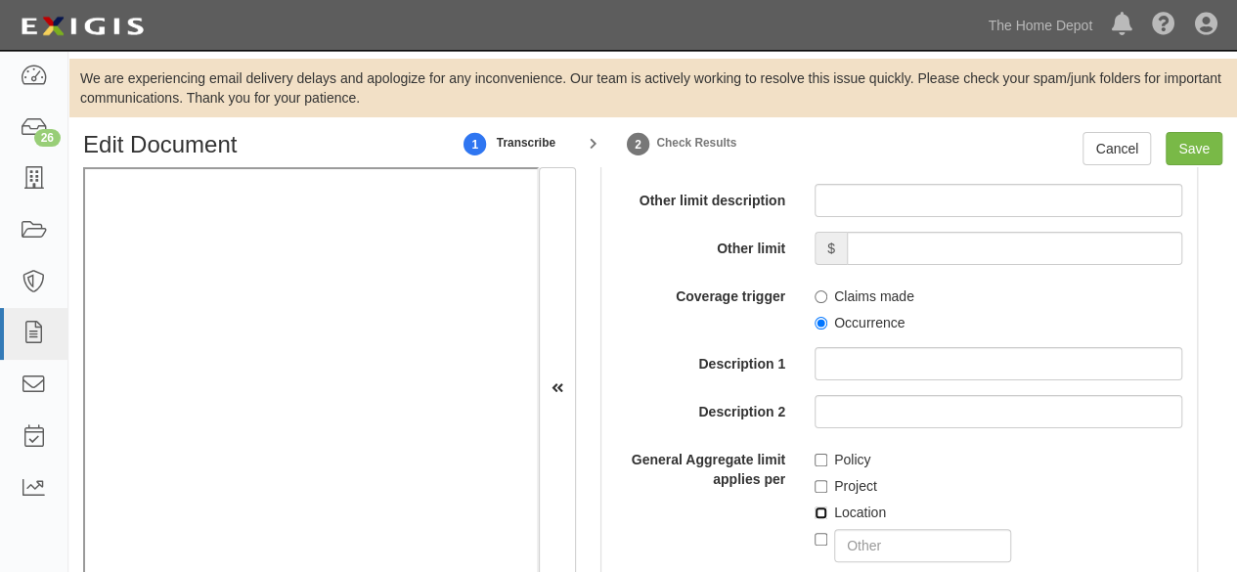
click at [815, 519] on input "Location" at bounding box center [821, 513] width 13 height 13
checkbox input "true"
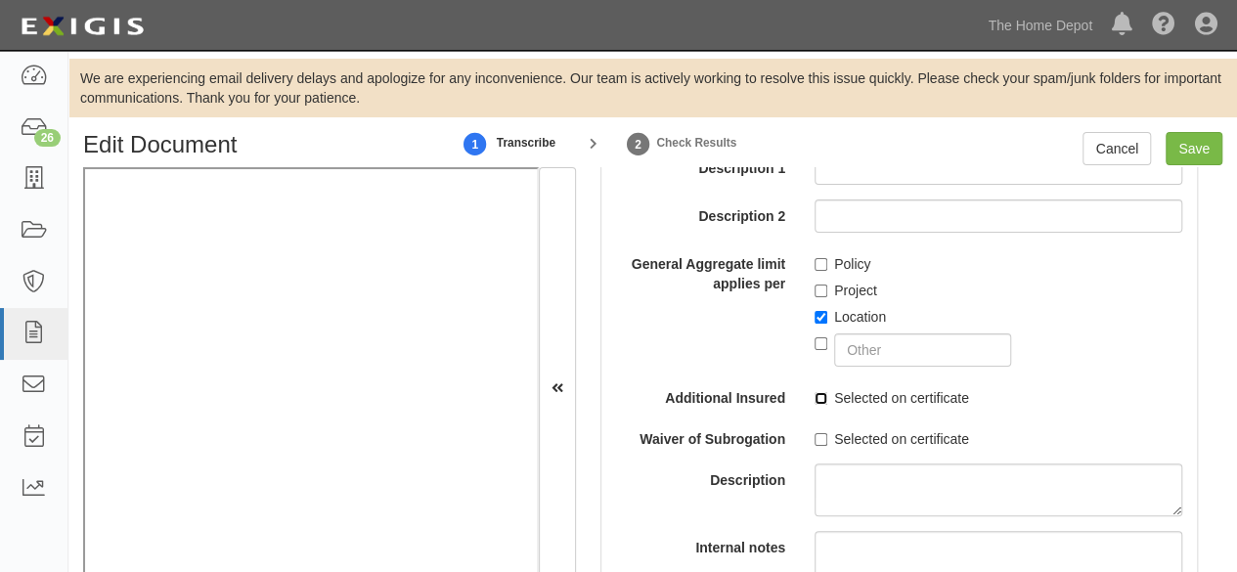
click at [817, 405] on input "Selected on certificate" at bounding box center [821, 398] width 13 height 13
checkbox input "true"
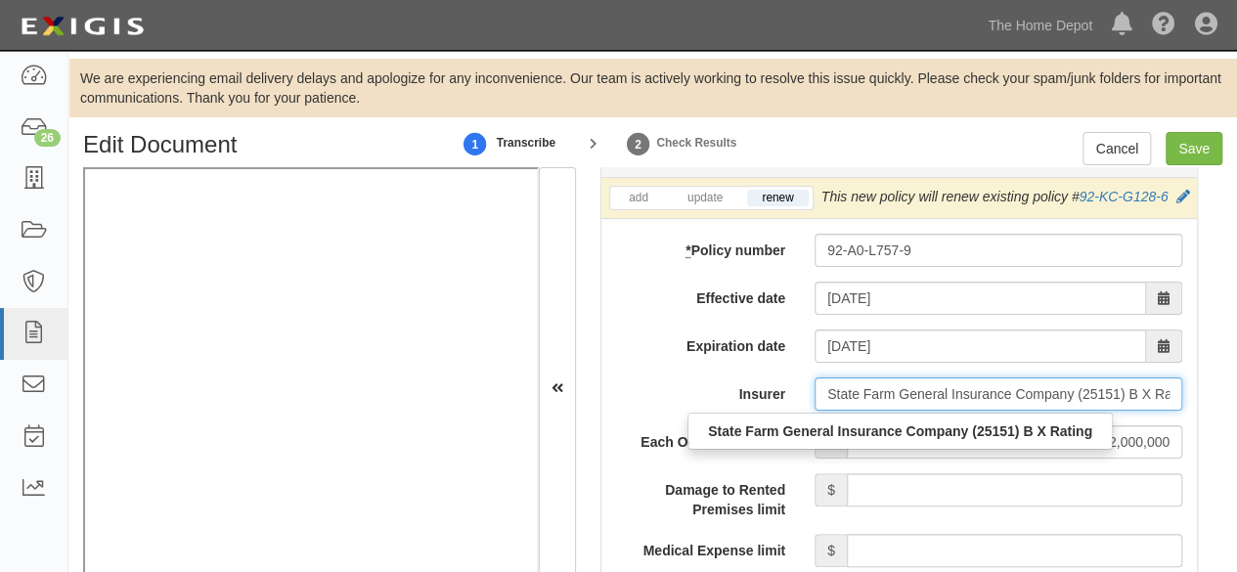
scroll to position [0, 33]
drag, startPoint x: 816, startPoint y: 406, endPoint x: 1087, endPoint y: 428, distance: 271.9
click at [1227, 425] on div "Edit Document 1 Transcribe 2 Check Results Cancel Save Document Details Receive…" at bounding box center [652, 384] width 1169 height 505
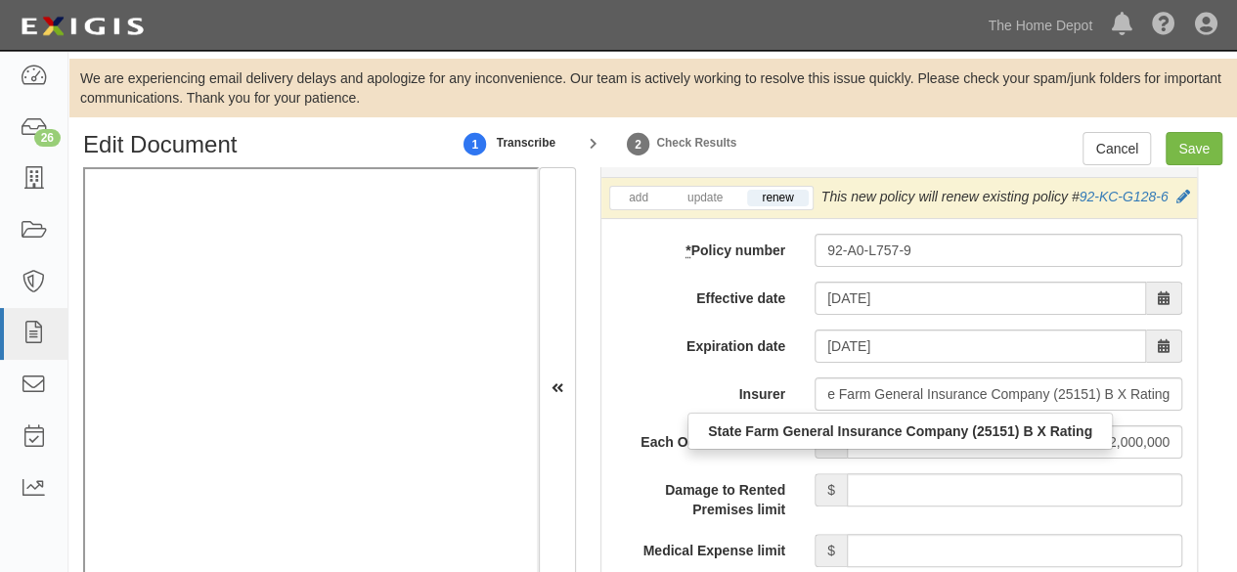
scroll to position [0, 0]
click at [685, 394] on label "Insurer" at bounding box center [701, 391] width 199 height 26
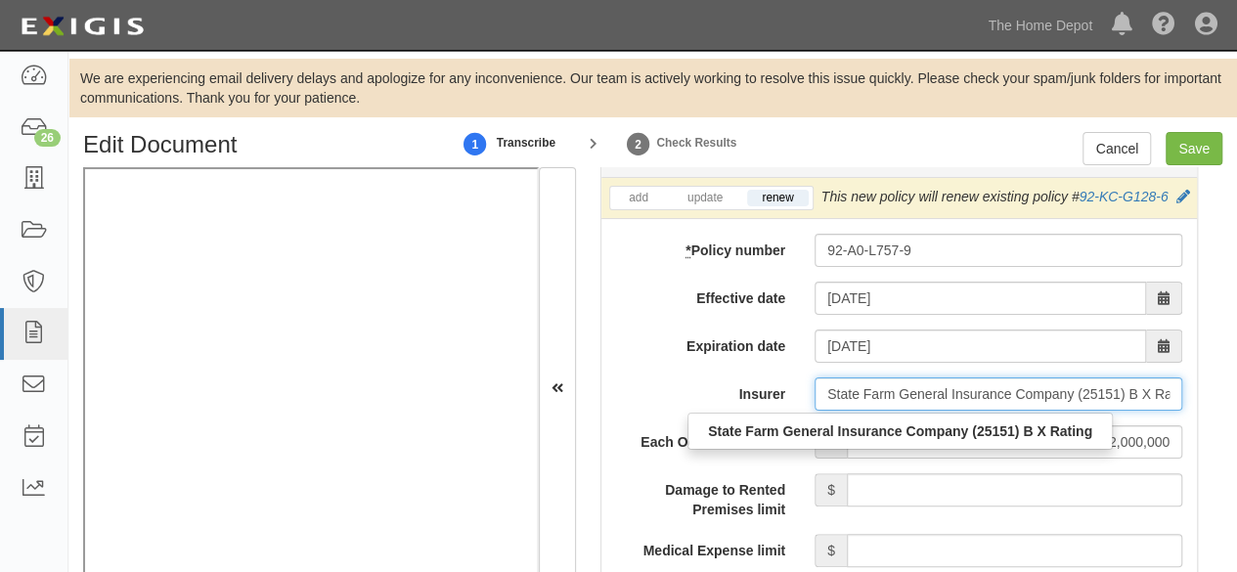
click at [815, 394] on input "State Farm General Insurance Company (25151) B X Rating" at bounding box center [999, 394] width 368 height 33
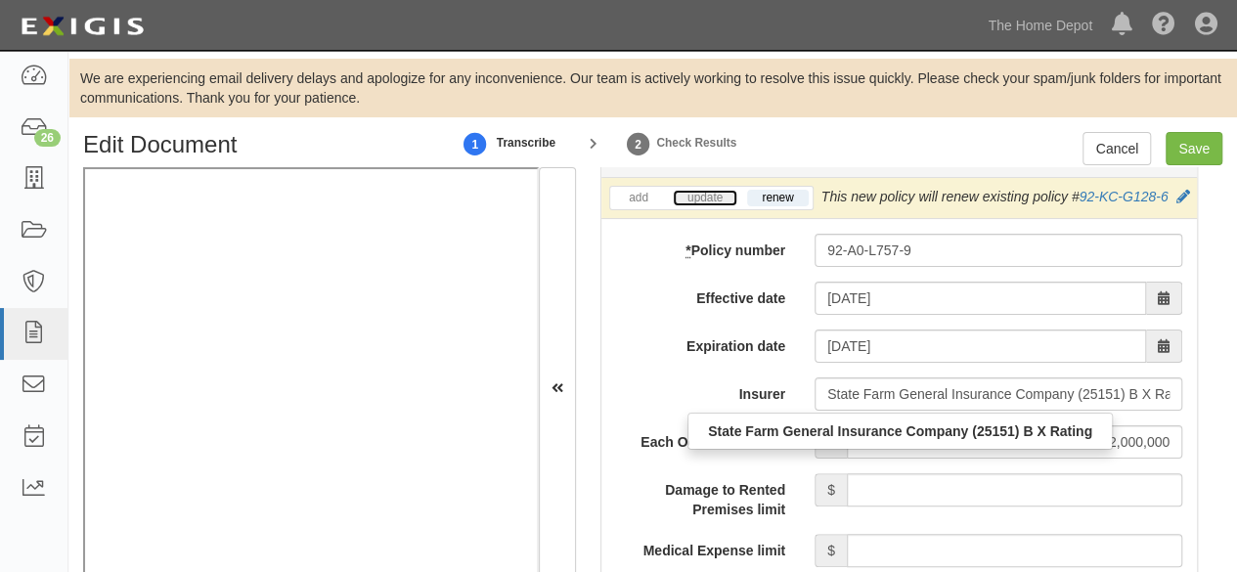
click at [702, 193] on link "update" at bounding box center [705, 198] width 65 height 17
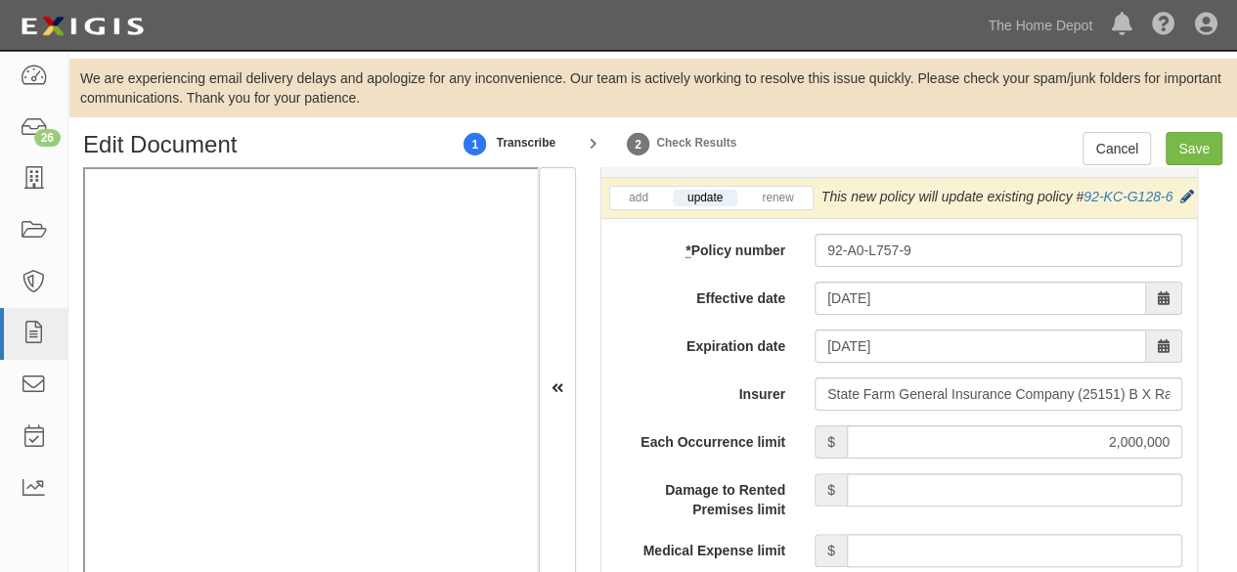
click at [1181, 204] on icon at bounding box center [1188, 198] width 14 height 14
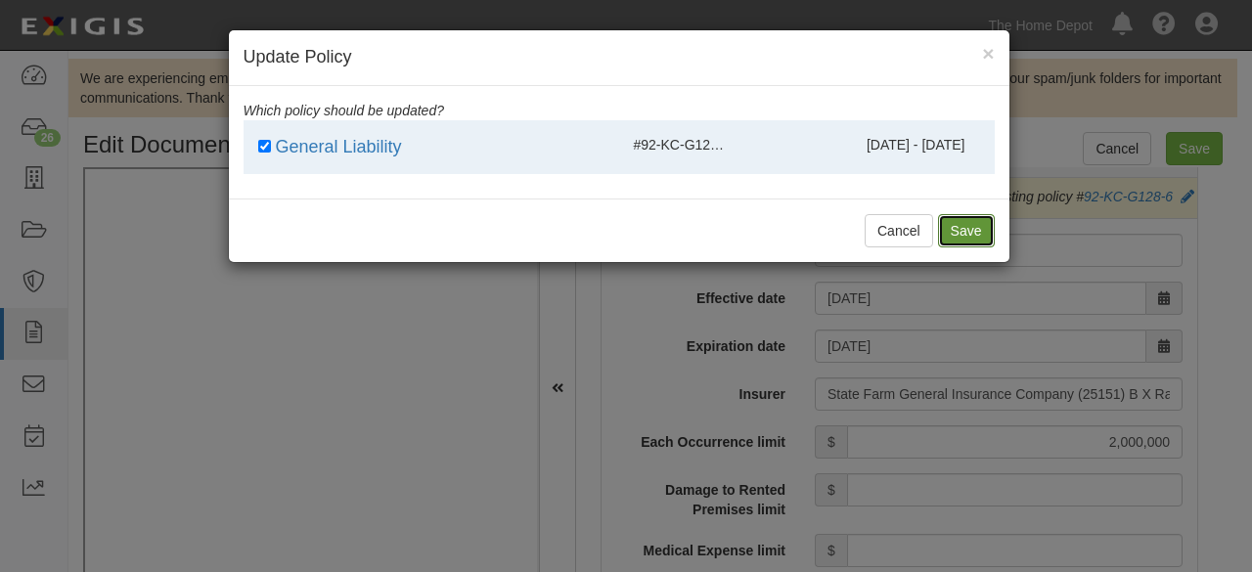
drag, startPoint x: 957, startPoint y: 230, endPoint x: 925, endPoint y: 376, distance: 149.1
click at [959, 230] on button "Save" at bounding box center [966, 230] width 57 height 33
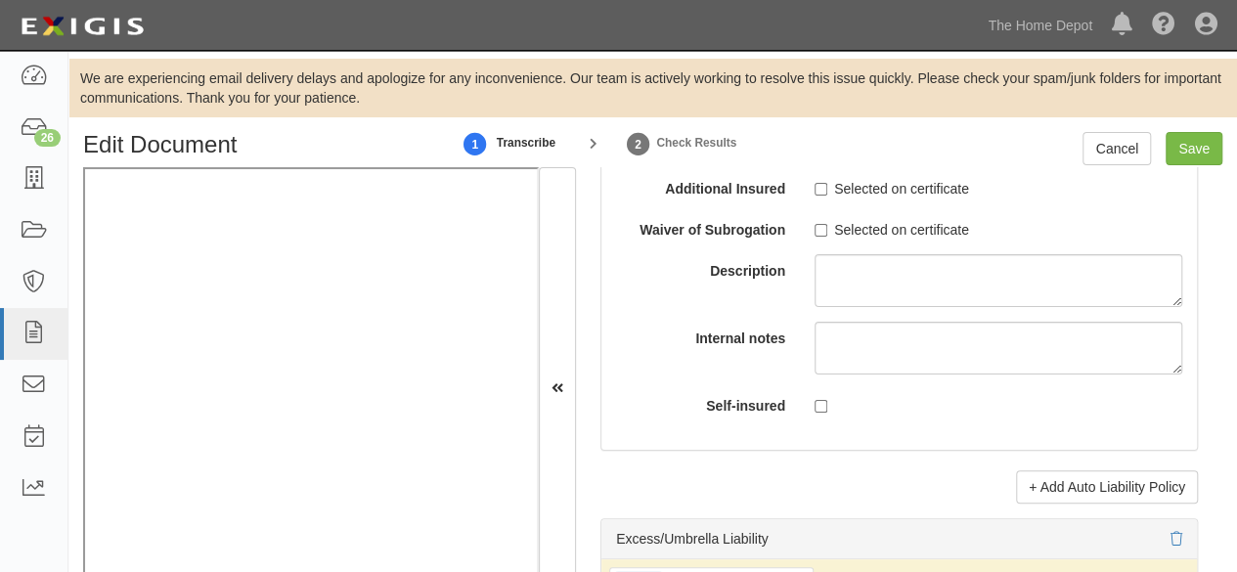
scroll to position [4206, 0]
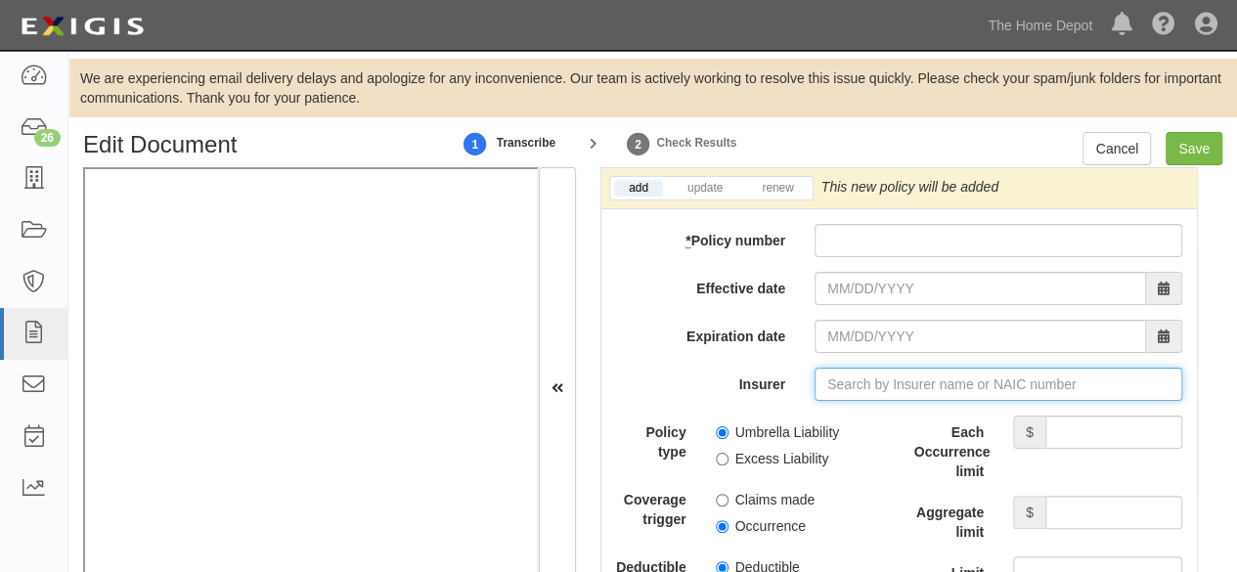
click at [850, 393] on input "Insurer" at bounding box center [999, 384] width 368 height 33
paste input "State Farm General Insurance Company (25151) B X Rating"
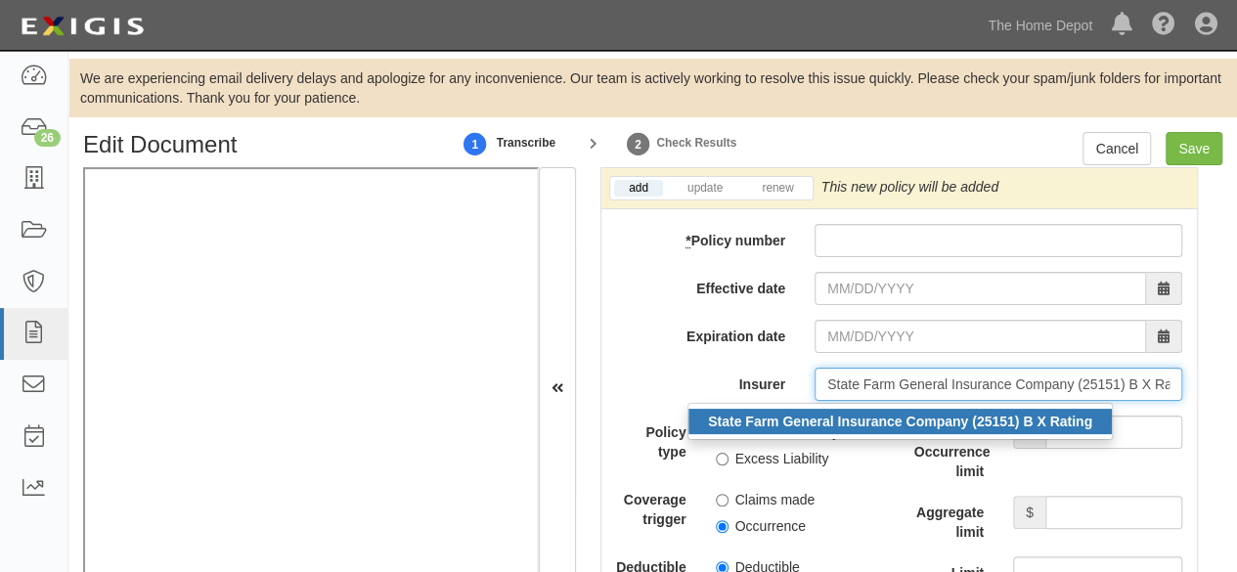
scroll to position [0, 33]
click at [837, 429] on strong "State Farm General Insurance Company (25151) B X Rating" at bounding box center [900, 422] width 384 height 16
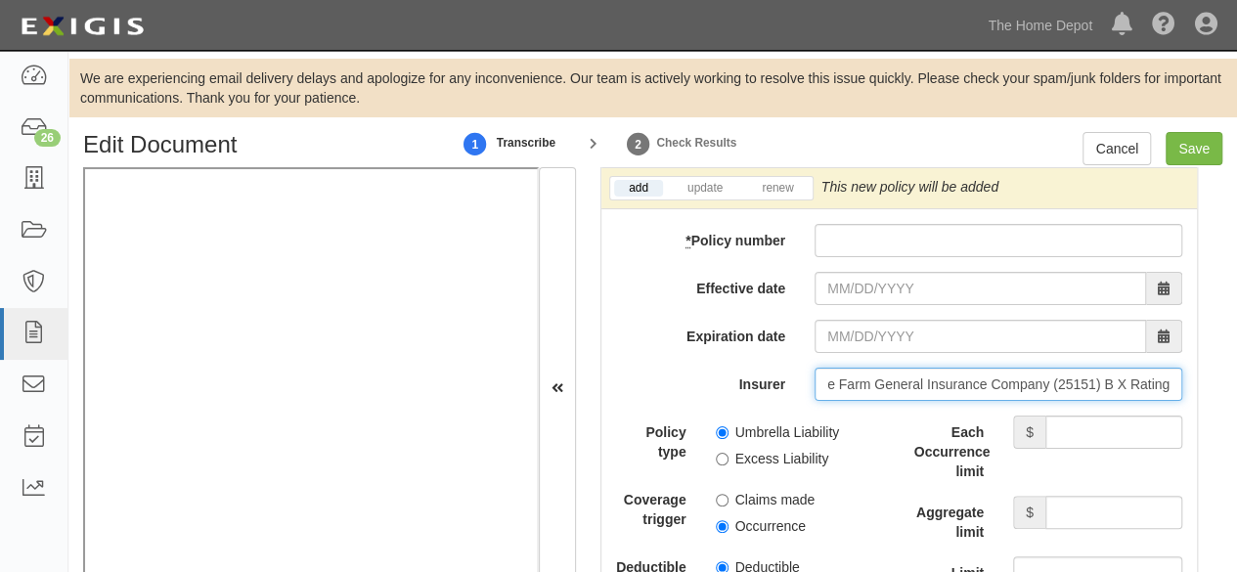
type input "State Farm General Insurance Company (25151) B X Rating"
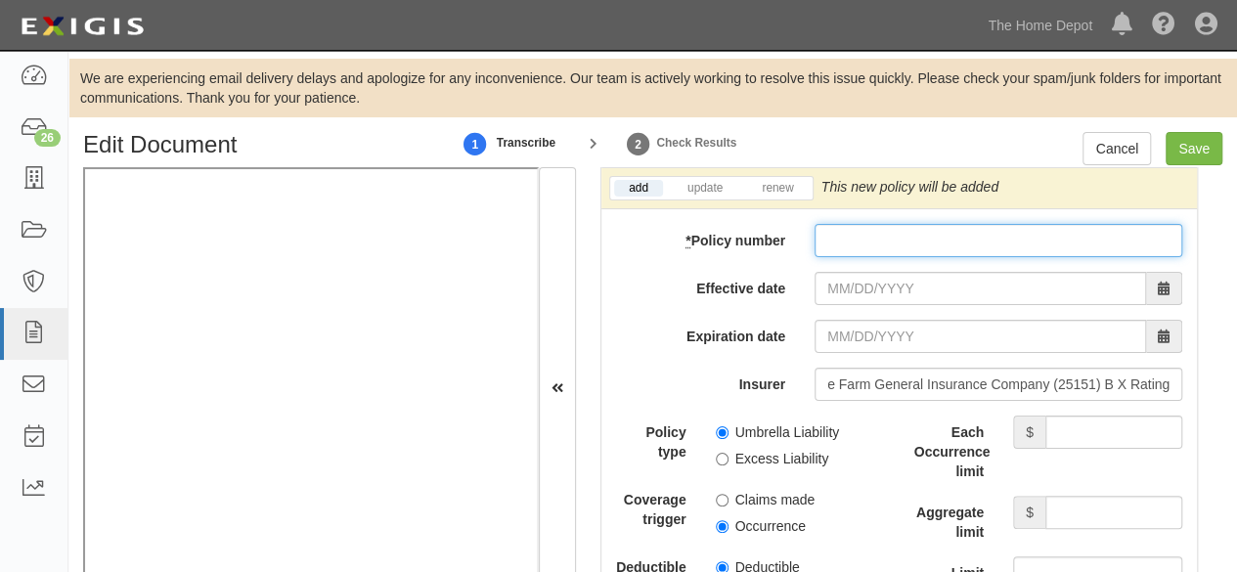
drag, startPoint x: 840, startPoint y: 249, endPoint x: 835, endPoint y: 261, distance: 12.7
click at [840, 249] on input "* Policy number" at bounding box center [999, 240] width 368 height 33
type input "92-G7-H364-0"
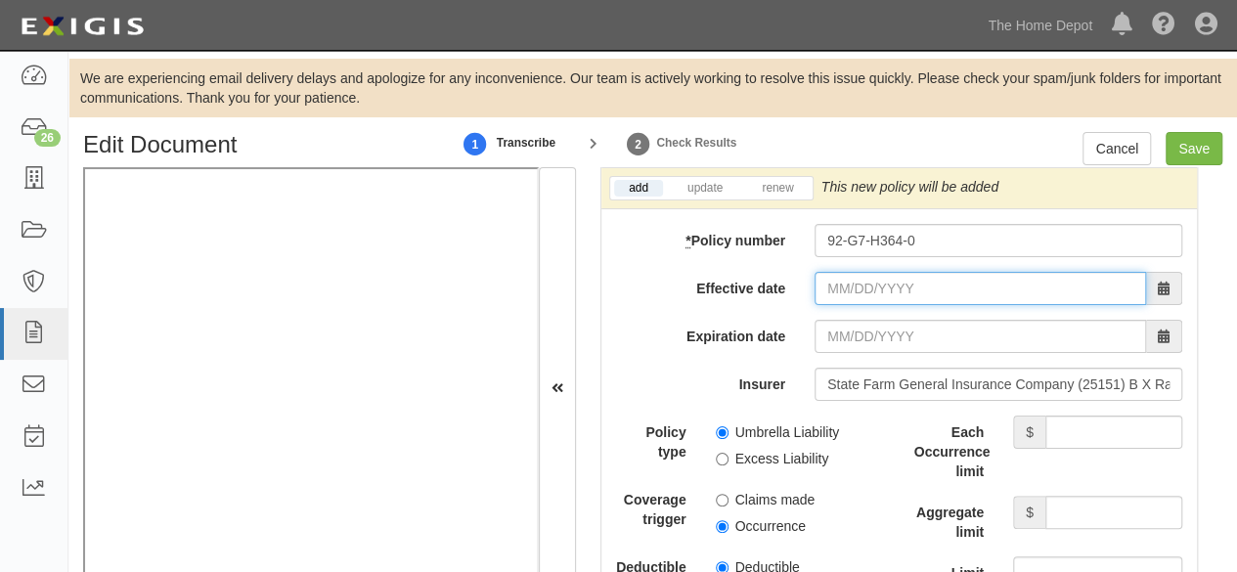
click at [837, 292] on input "Effective date" at bounding box center [981, 288] width 332 height 33
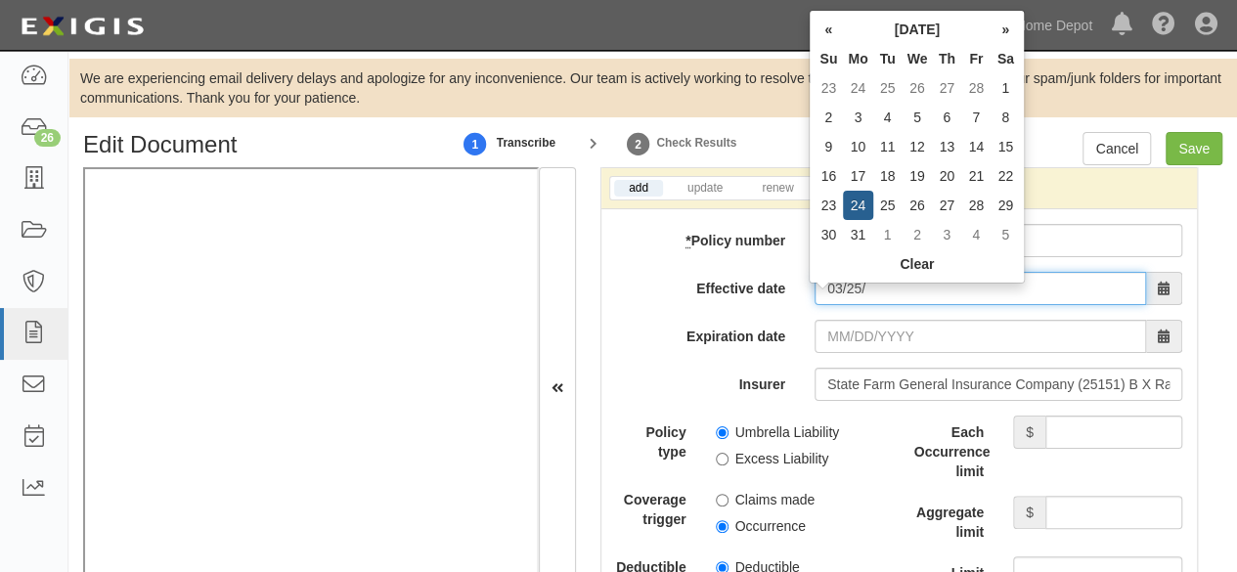
type input "03/25/"
type input "03/25/2026"
click at [888, 202] on td "25" at bounding box center [887, 205] width 29 height 29
type input "03/25/2025"
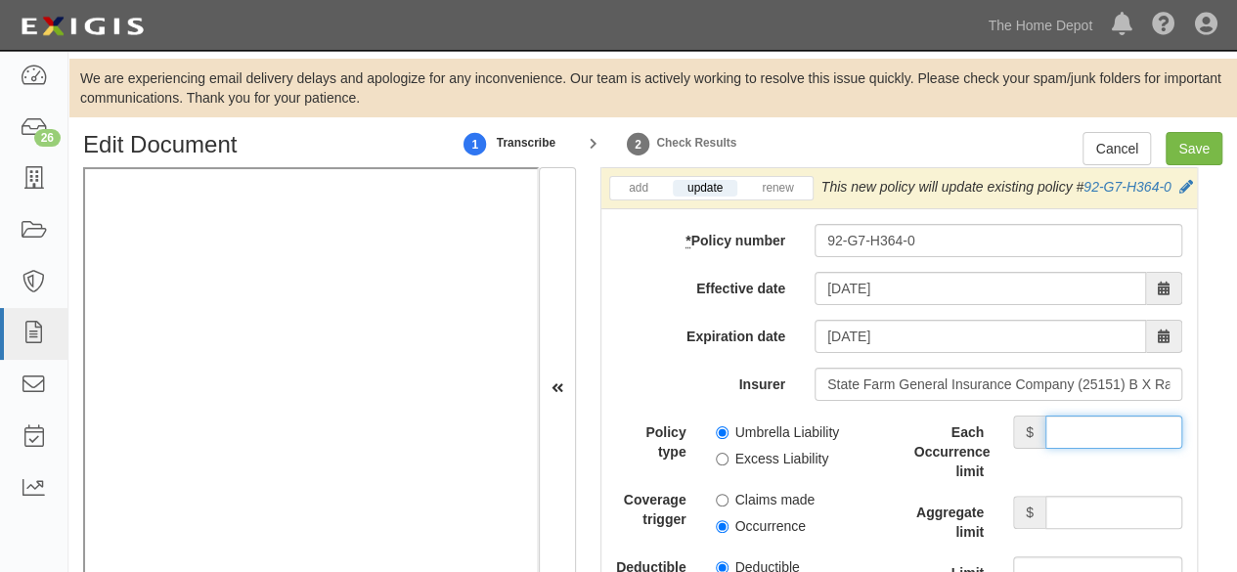
drag, startPoint x: 1099, startPoint y: 459, endPoint x: 1091, endPoint y: 450, distance: 12.4
click at [1099, 449] on input "Each Occurrence limit" at bounding box center [1114, 432] width 137 height 33
type input "5,000,000"
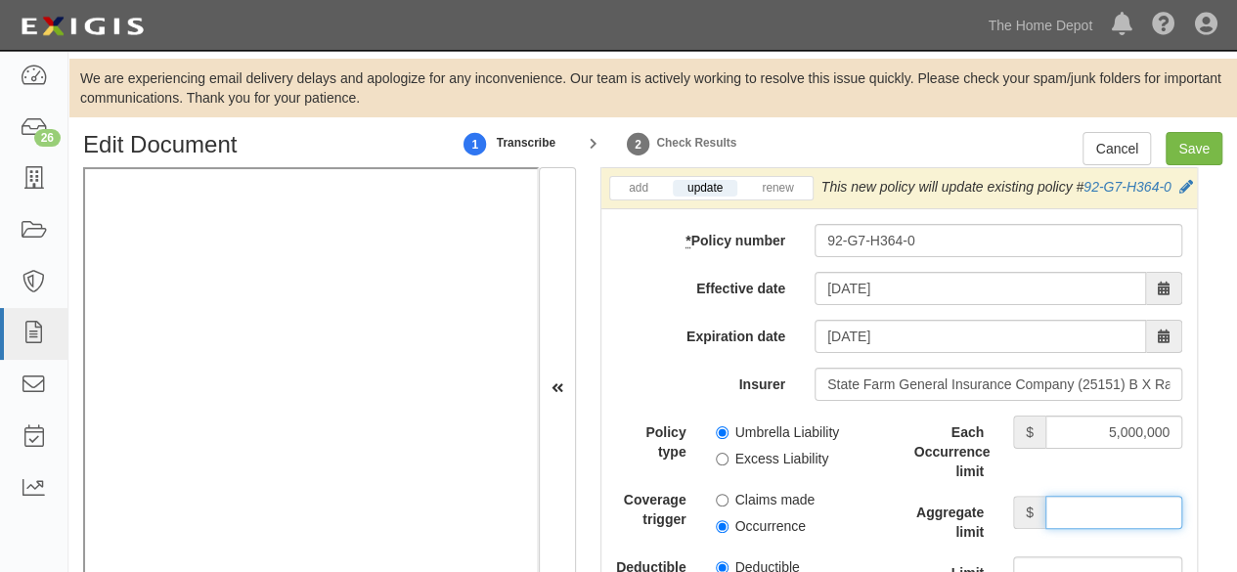
click at [1082, 529] on input "Aggregate limit" at bounding box center [1114, 512] width 137 height 33
type input "5,000,000"
click at [721, 439] on input "Umbrella Liability" at bounding box center [722, 432] width 13 height 13
radio input "true"
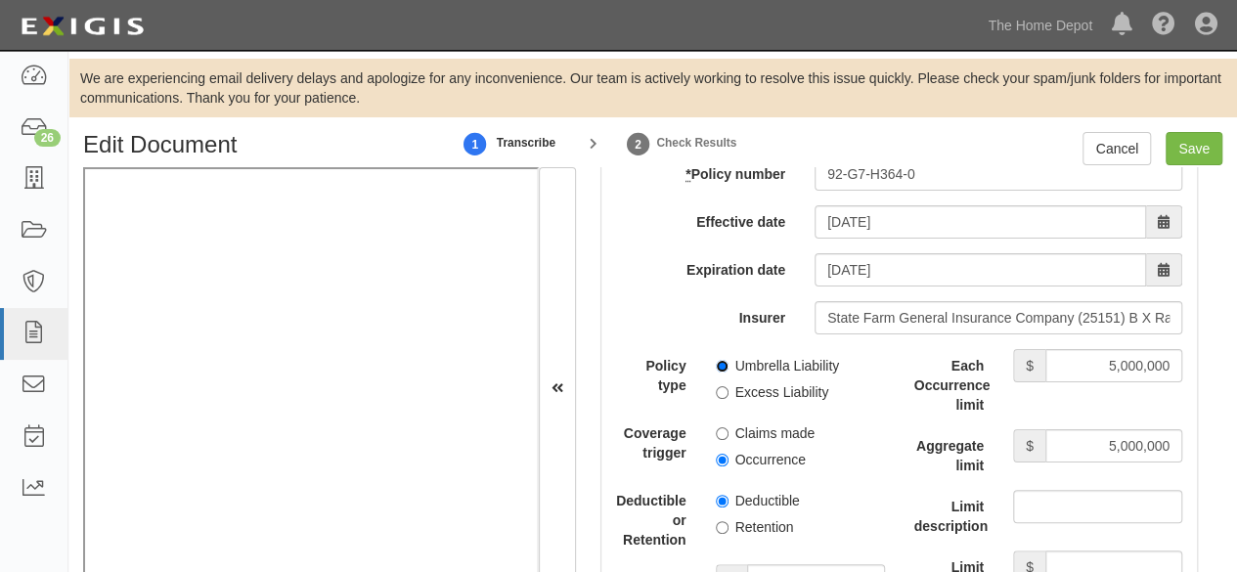
scroll to position [4304, 0]
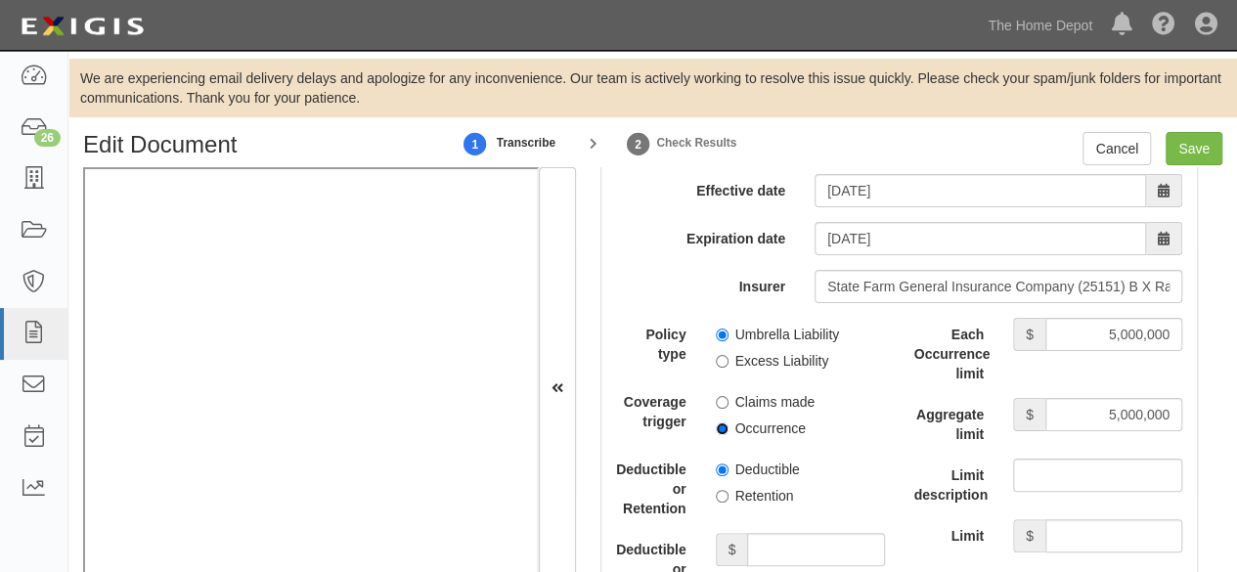
drag, startPoint x: 720, startPoint y: 463, endPoint x: 730, endPoint y: 459, distance: 10.5
click at [721, 435] on input "Occurrence" at bounding box center [722, 429] width 13 height 13
radio input "true"
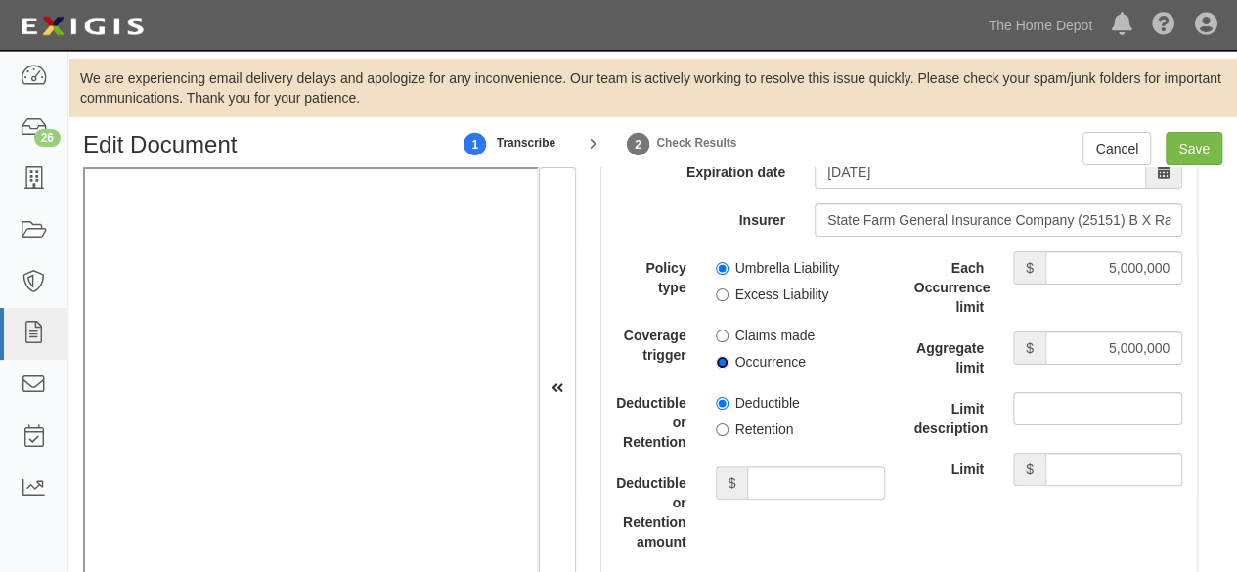
scroll to position [4402, 0]
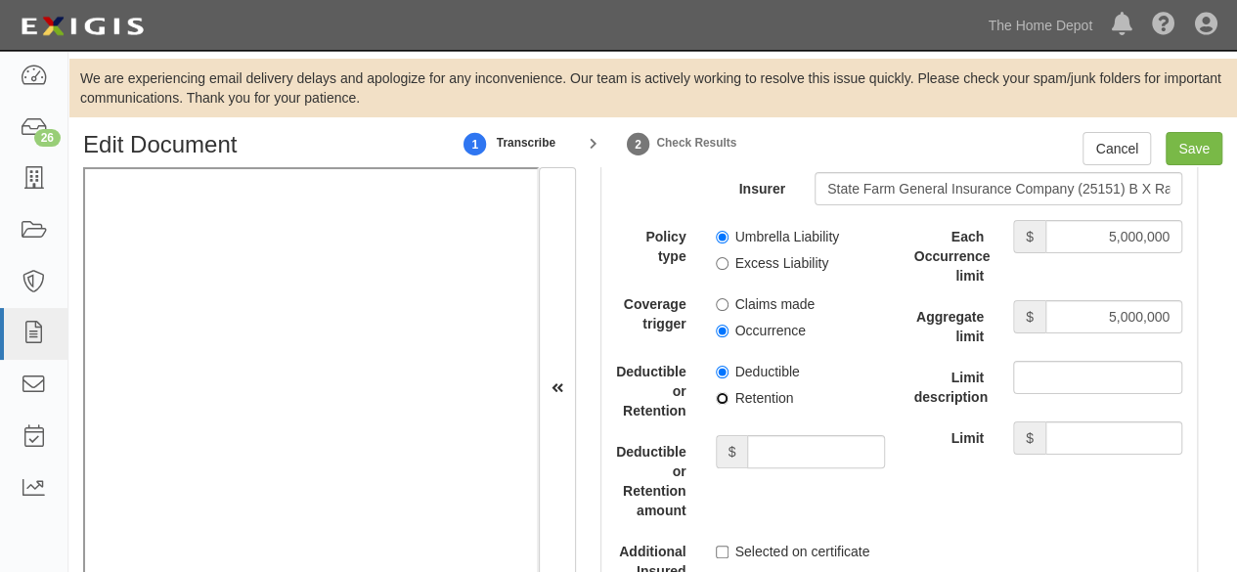
drag, startPoint x: 720, startPoint y: 432, endPoint x: 818, endPoint y: 496, distance: 116.7
click at [724, 405] on input "Retention" at bounding box center [722, 398] width 13 height 13
radio input "true"
drag, startPoint x: 807, startPoint y: 485, endPoint x: 801, endPoint y: 469, distance: 17.6
click at [807, 469] on input "Deductible or Retention amount" at bounding box center [815, 451] width 137 height 33
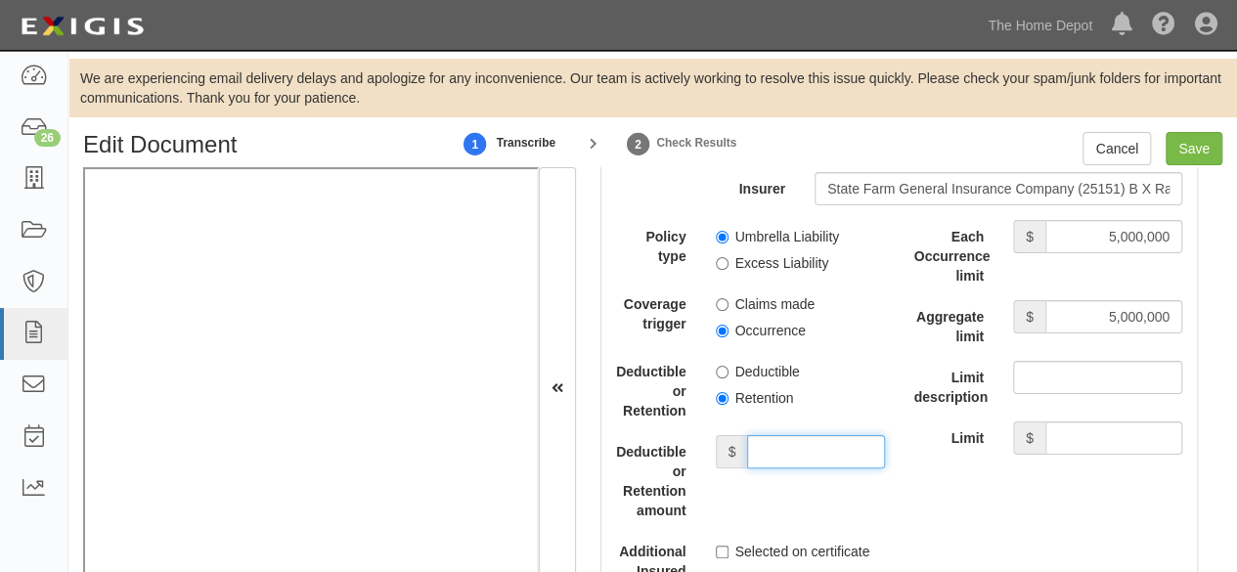
type input "10,000"
drag, startPoint x: 1204, startPoint y: 153, endPoint x: 1166, endPoint y: 157, distance: 38.5
click at [1204, 153] on input "Save" at bounding box center [1194, 148] width 57 height 33
type input "2000000"
type input "4000000"
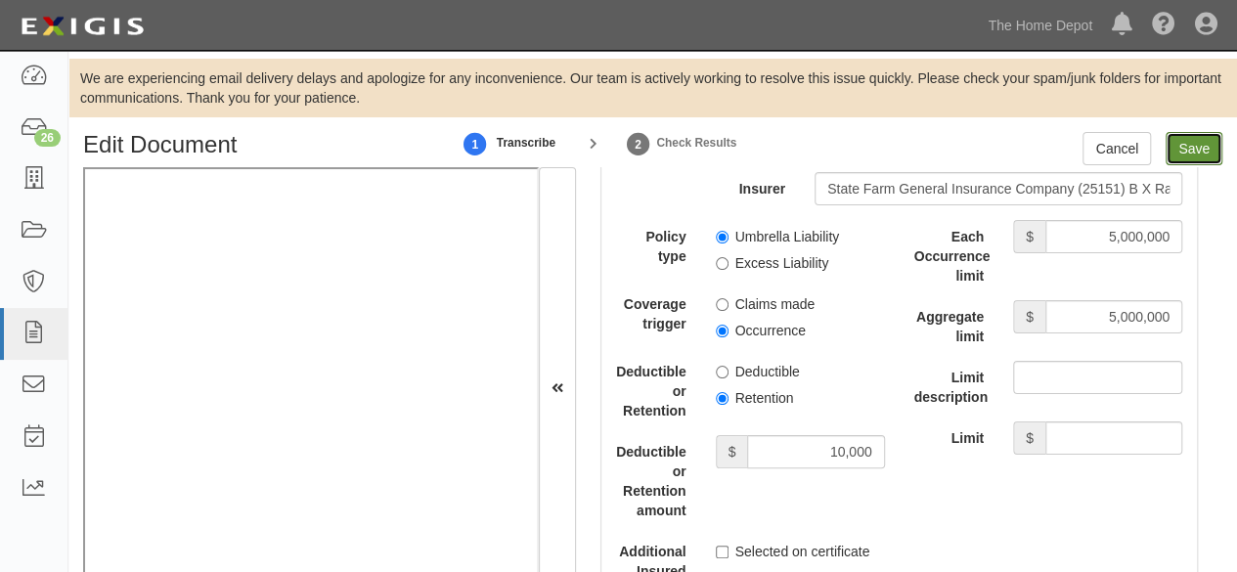
type input "4000000"
type input "10000"
type input "5000000"
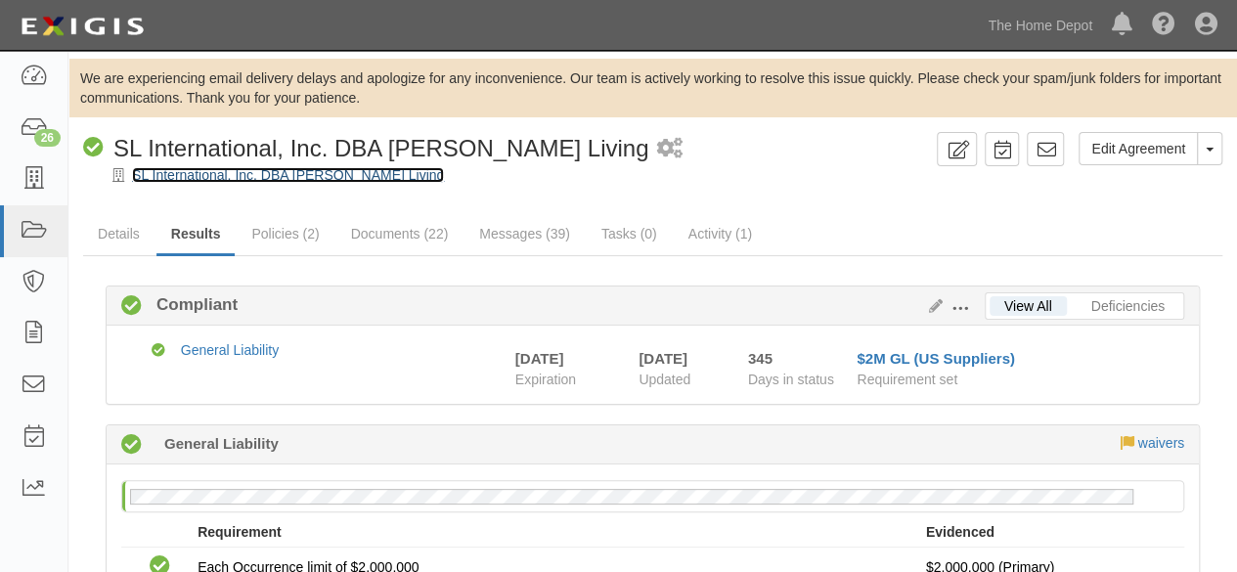
click at [264, 174] on link "SL International, Inc. DBA [PERSON_NAME] Living" at bounding box center [288, 175] width 312 height 16
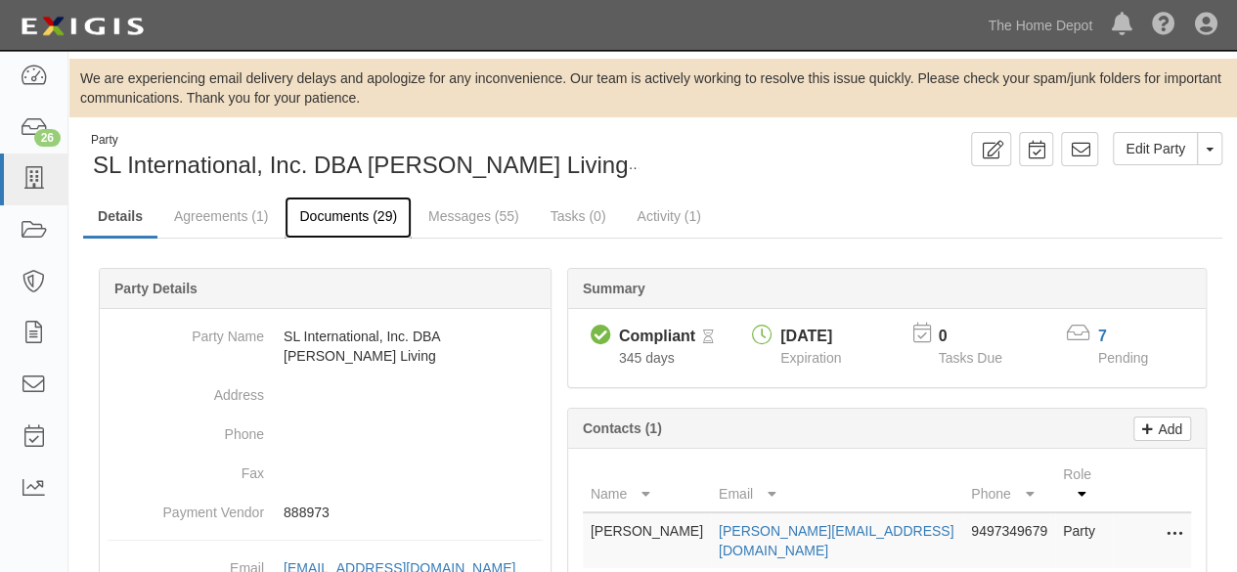
click at [351, 214] on link "Documents (29)" at bounding box center [348, 218] width 127 height 42
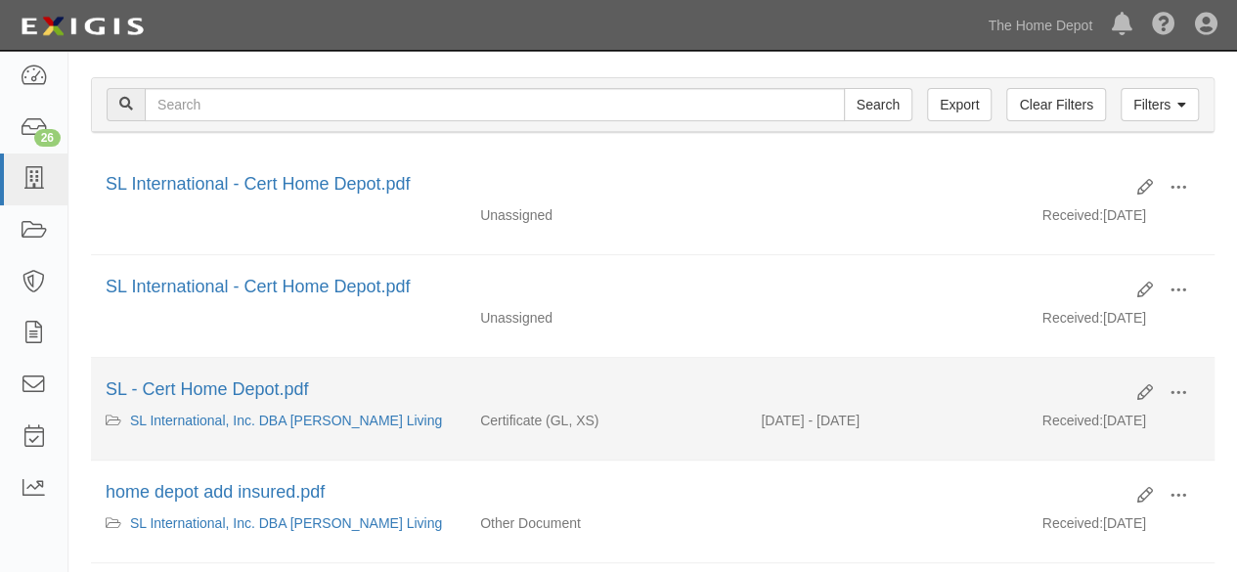
scroll to position [293, 0]
click at [1180, 385] on span at bounding box center [1179, 391] width 18 height 18
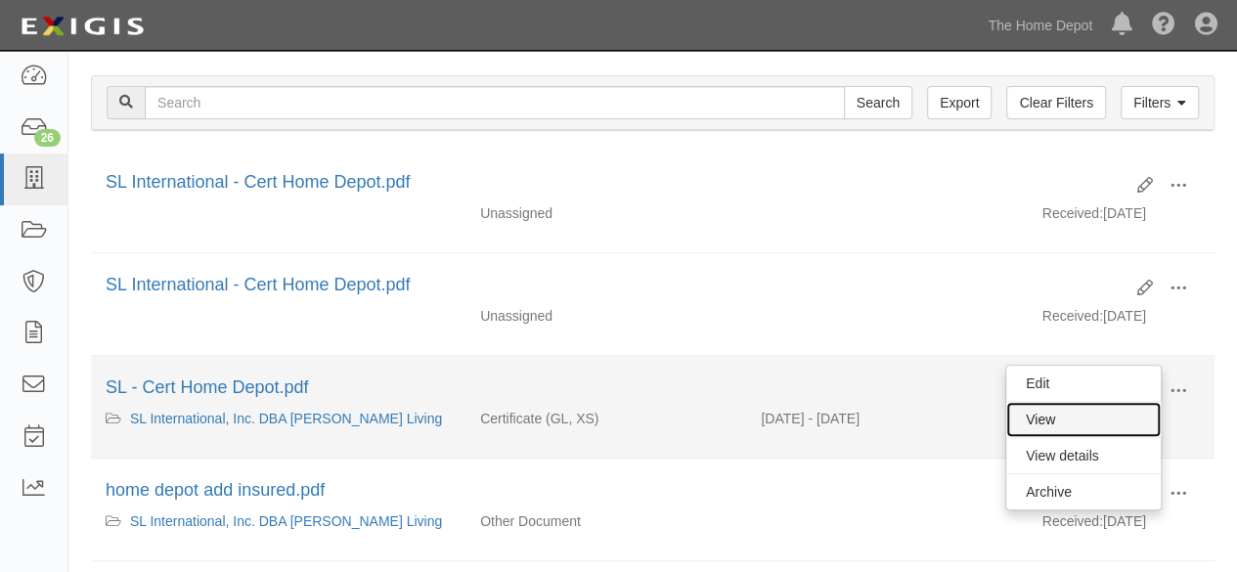
click at [1042, 416] on link "View" at bounding box center [1084, 419] width 155 height 35
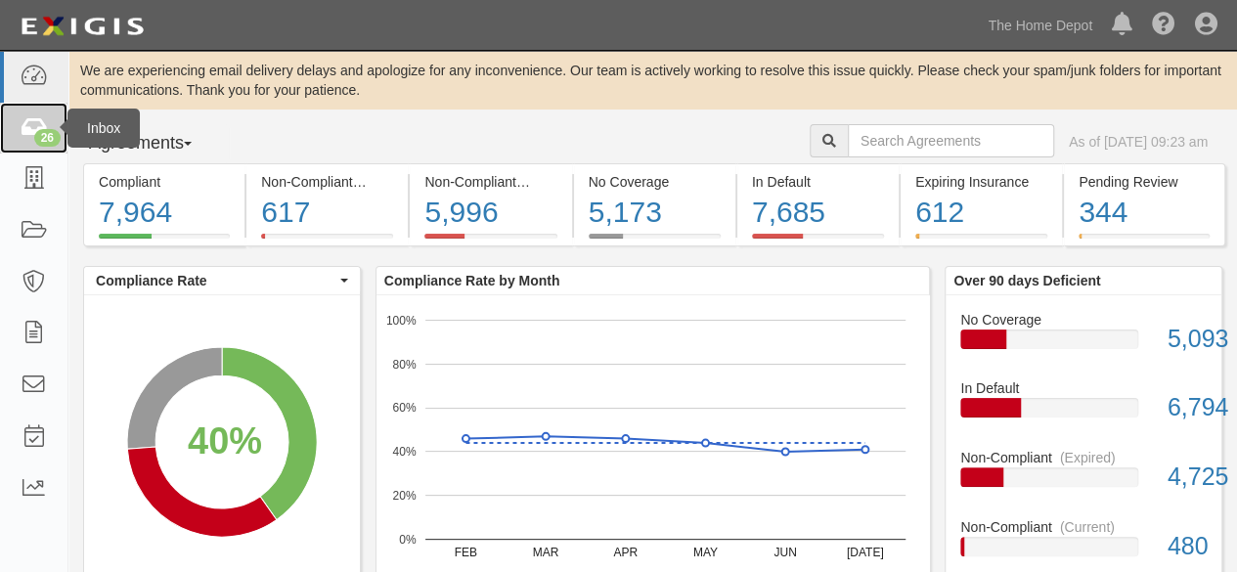
click at [29, 126] on icon at bounding box center [33, 128] width 27 height 22
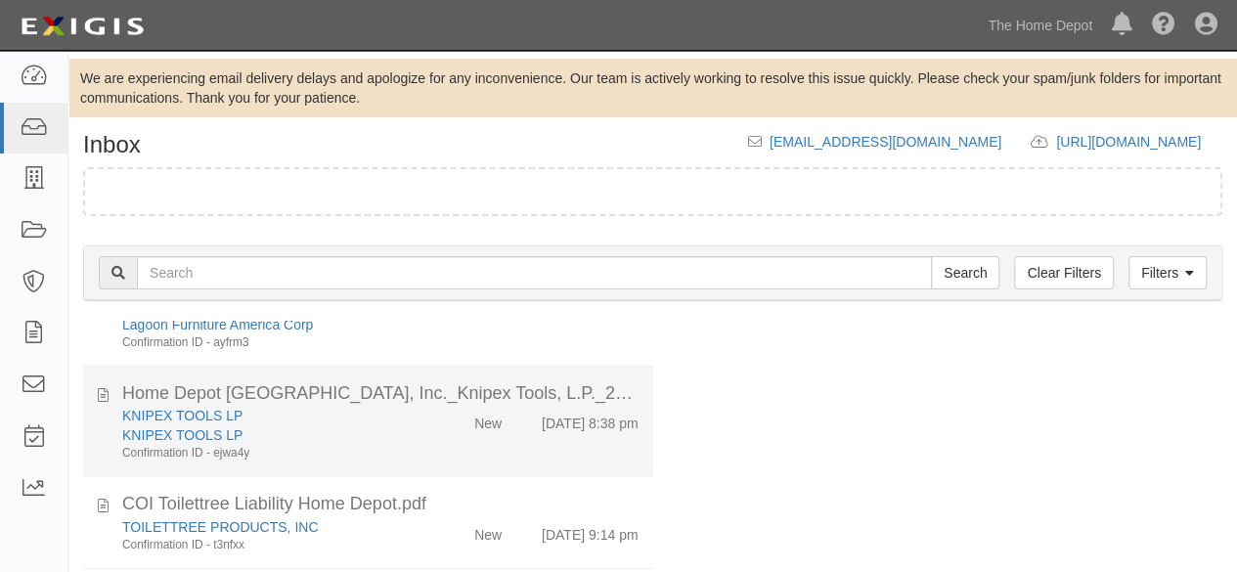
scroll to position [587, 0]
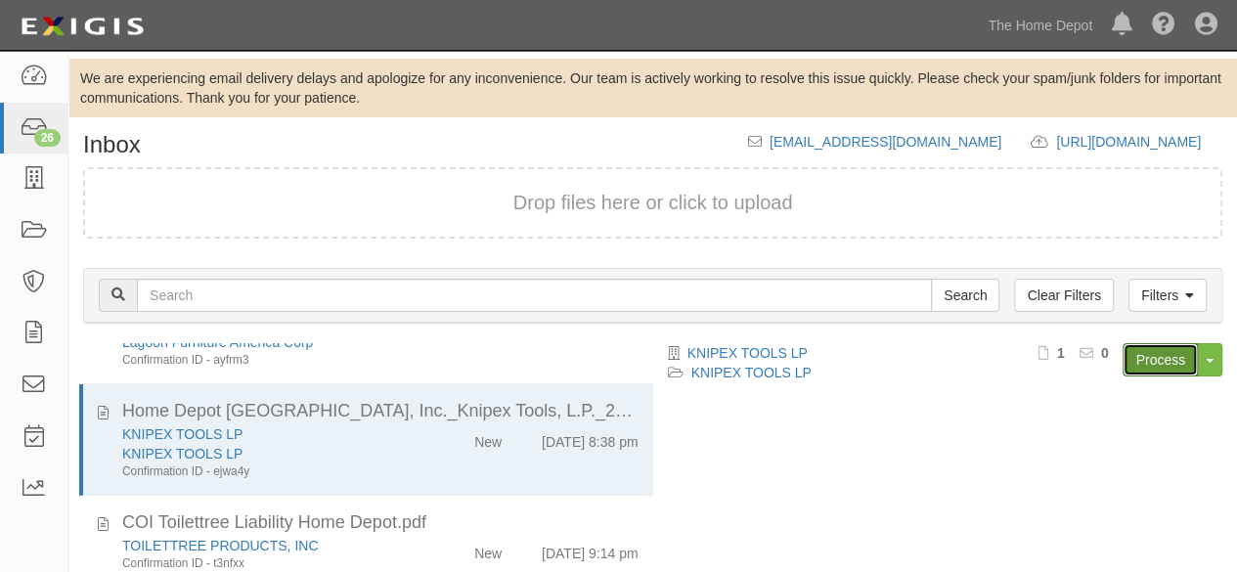
click at [1146, 363] on link "Process" at bounding box center [1160, 359] width 75 height 33
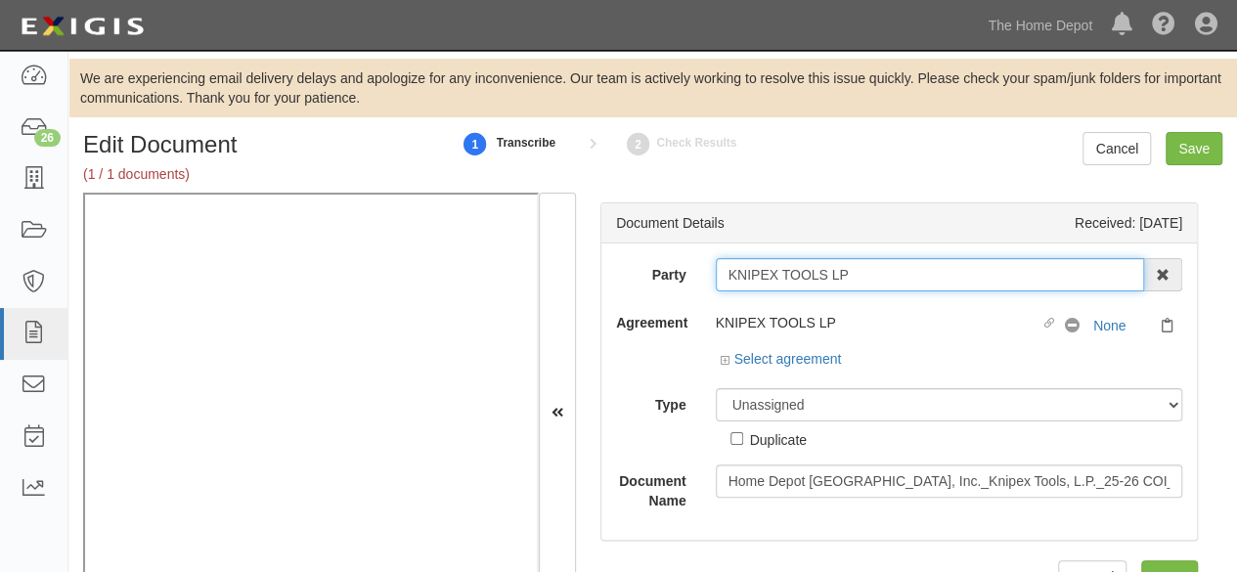
click at [859, 277] on input "KNIPEX TOOLS LP" at bounding box center [930, 274] width 429 height 33
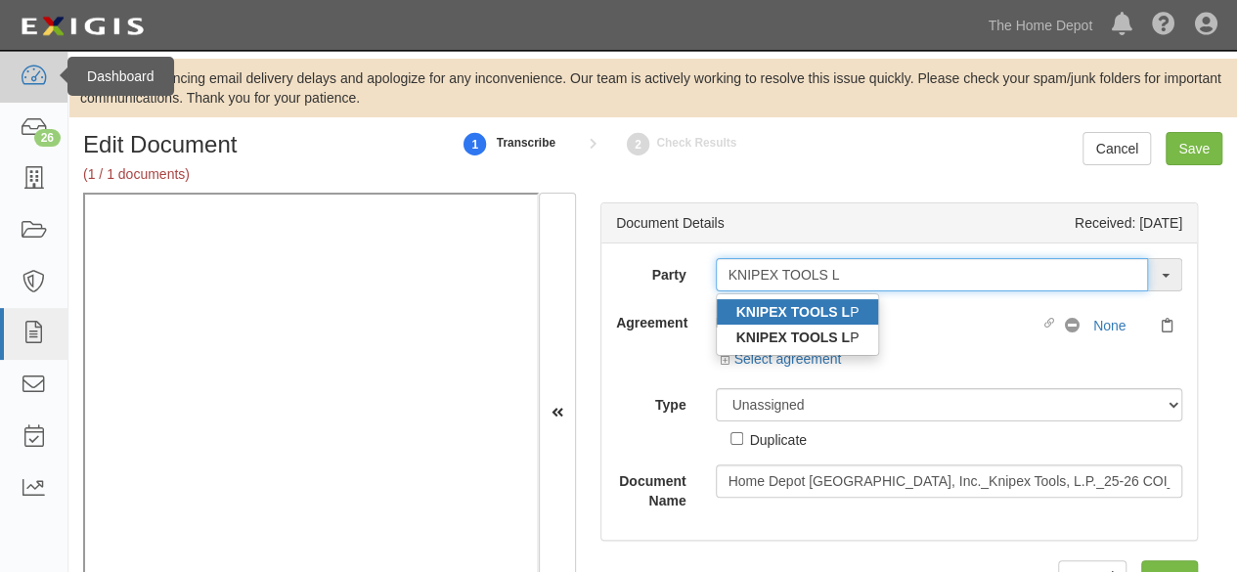
type input "KNIPEX TOOLS L"
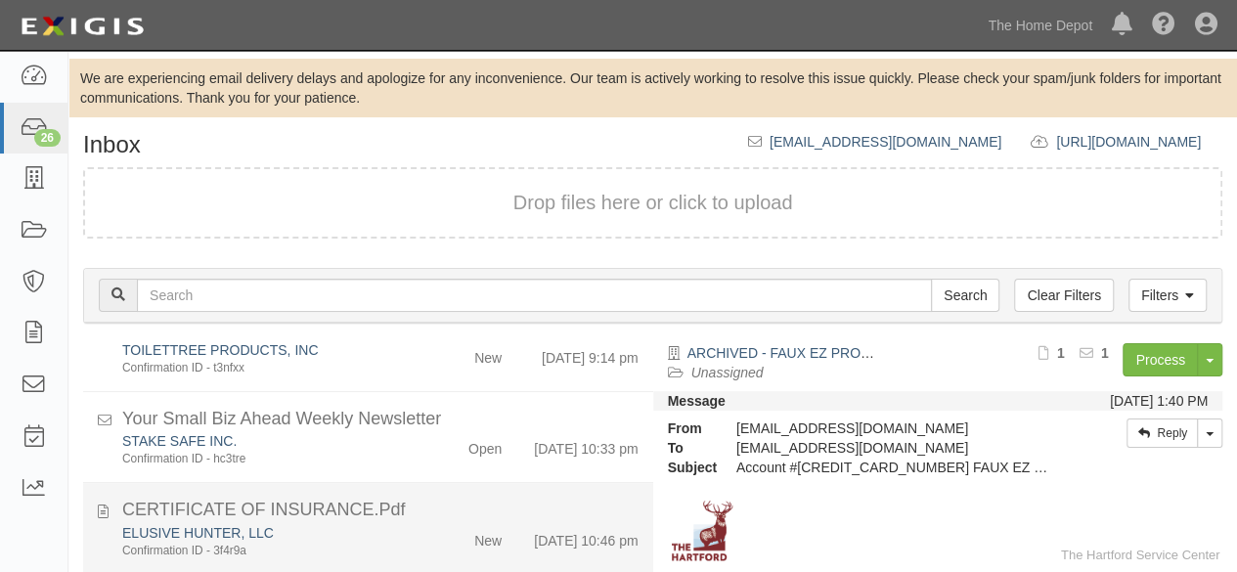
scroll to position [685, 0]
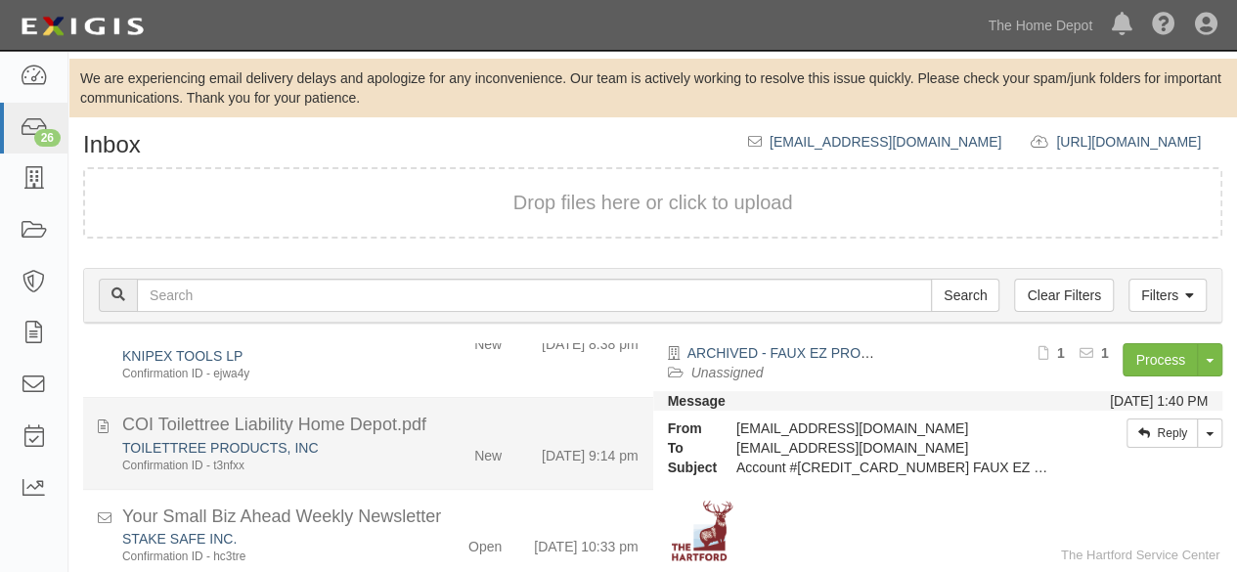
click at [352, 465] on div "Confirmation ID - t3nfxx" at bounding box center [266, 466] width 289 height 17
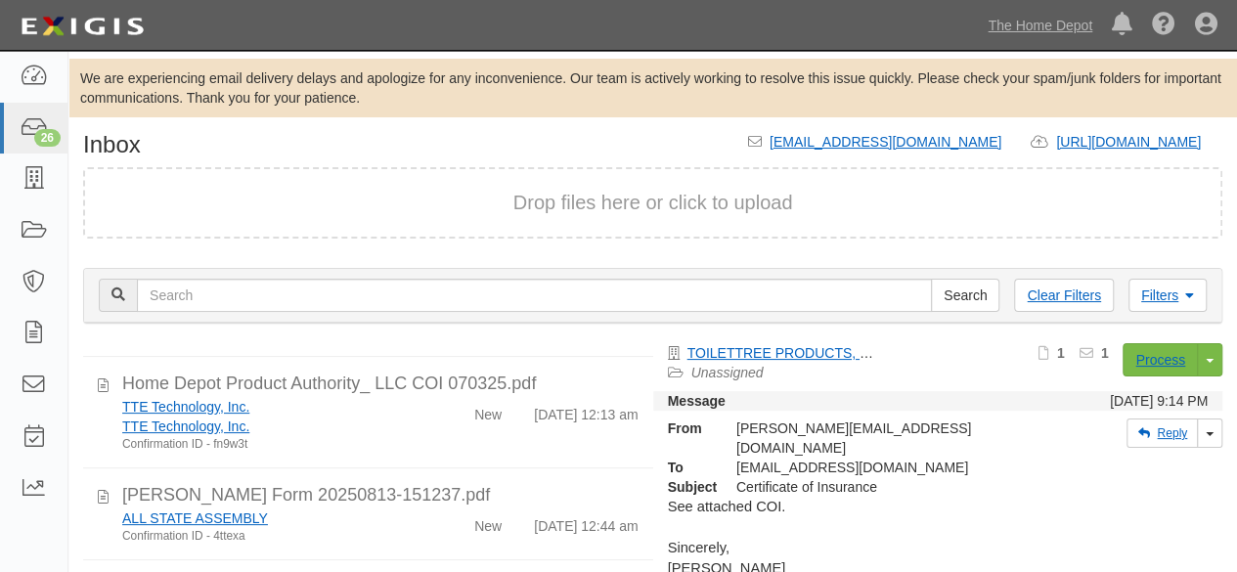
scroll to position [1663, 0]
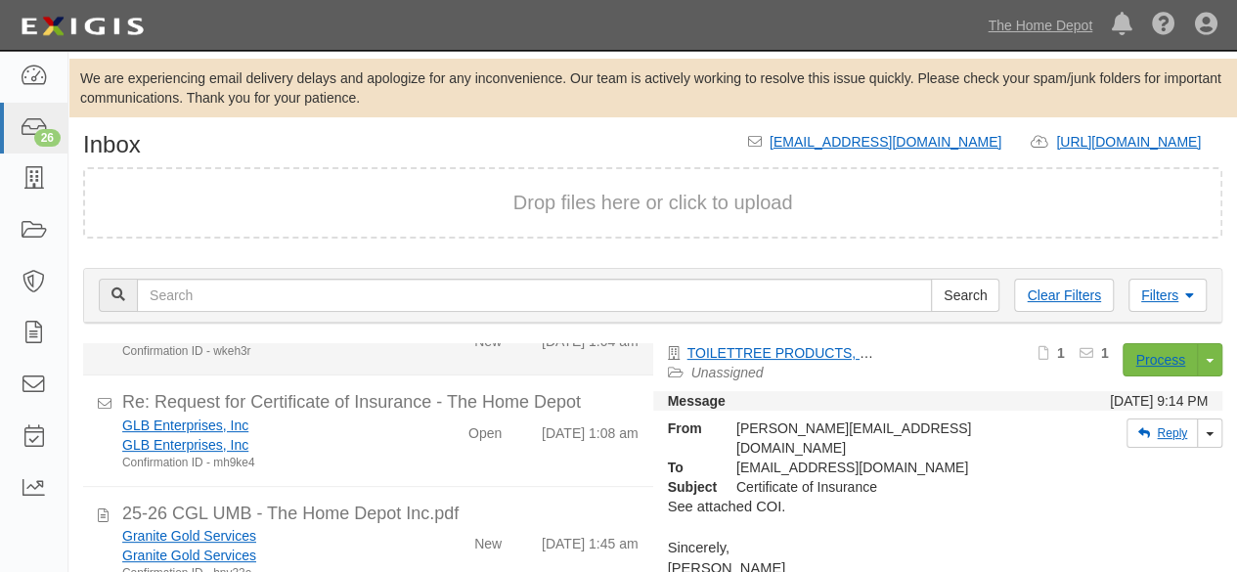
click at [406, 360] on div "HONSADOR LUMBER CORPORAT Confirmation ID - wkeh3r" at bounding box center [267, 342] width 318 height 36
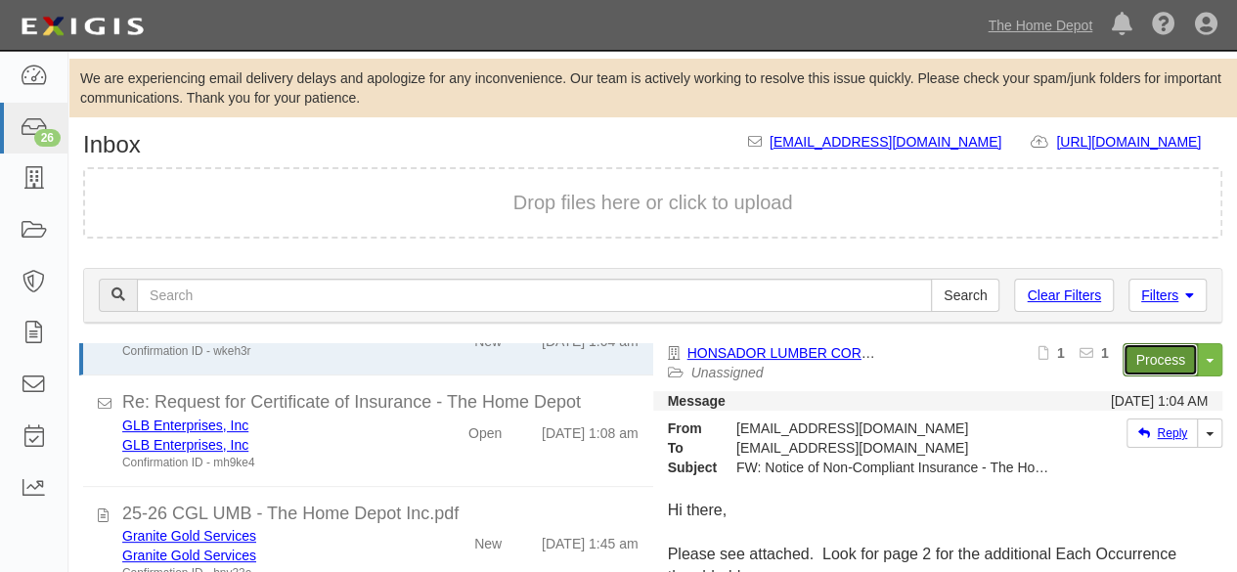
click at [1150, 361] on link "Process" at bounding box center [1160, 359] width 75 height 33
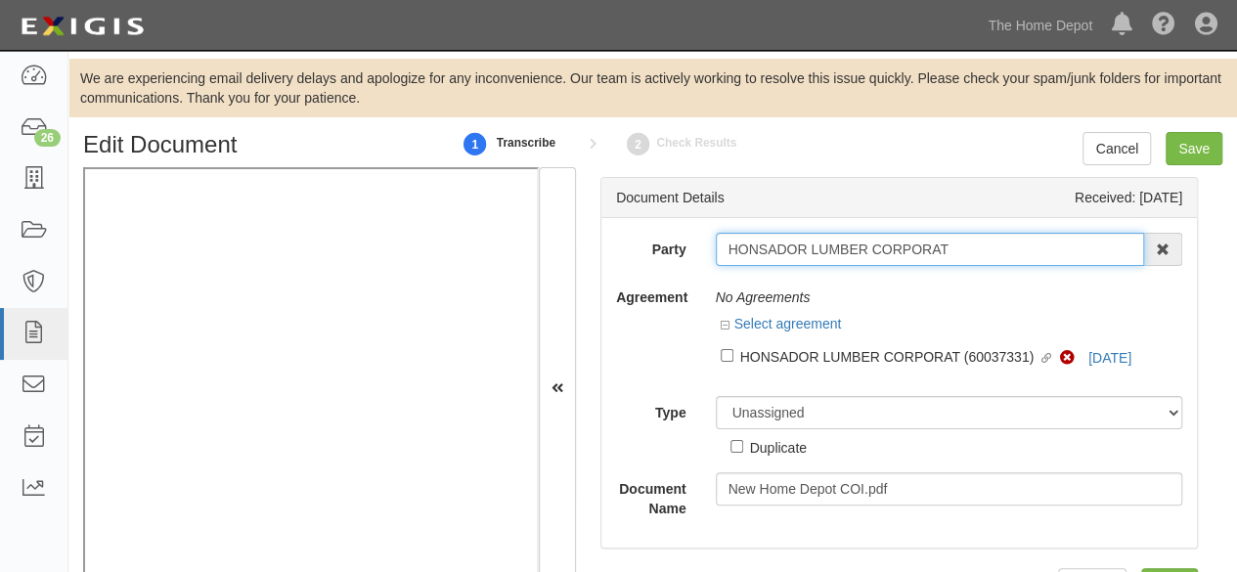
click at [948, 249] on input "HONSADOR LUMBER CORPORAT" at bounding box center [930, 249] width 429 height 33
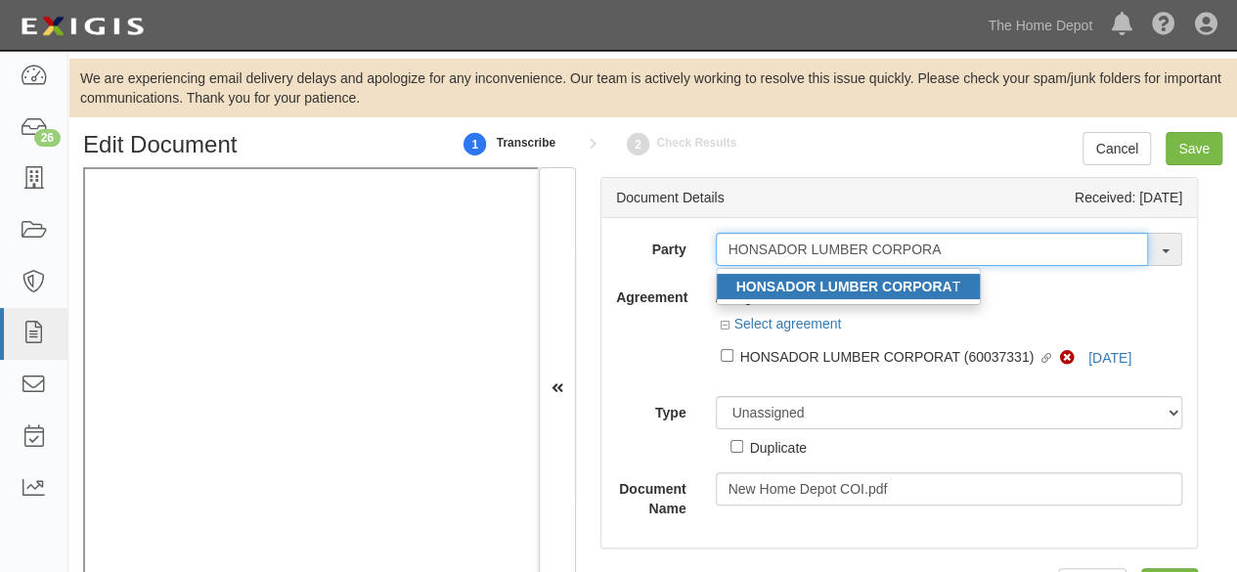
type input "HONSADOR LUMBER CORPORA"
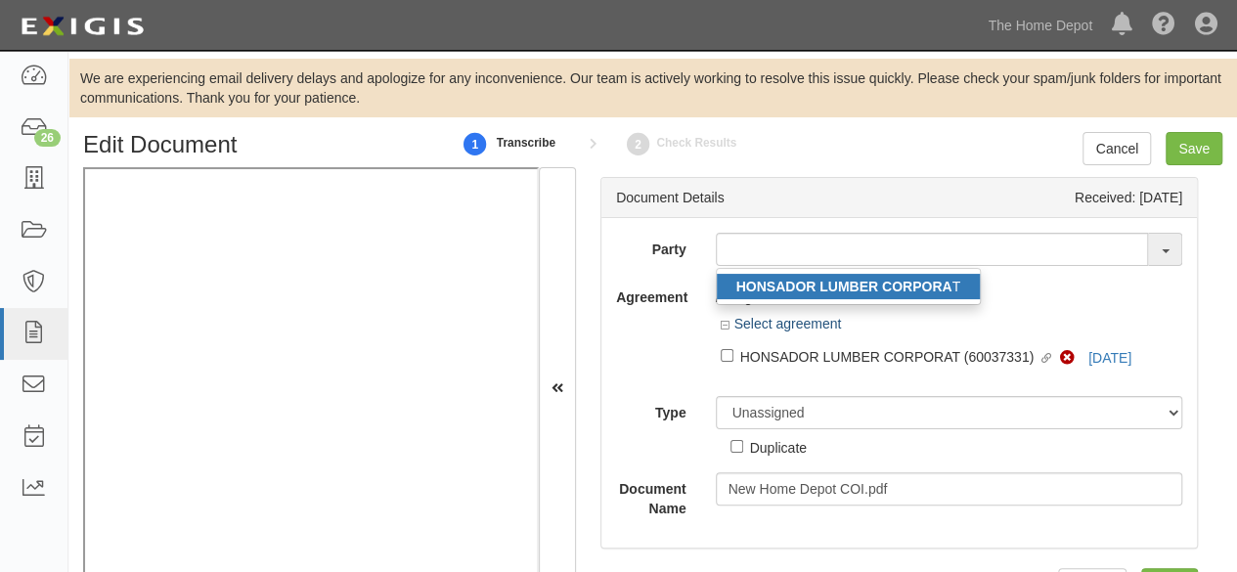
click at [814, 291] on strong "HONSADOR LUMBER CORPORA" at bounding box center [845, 287] width 216 height 16
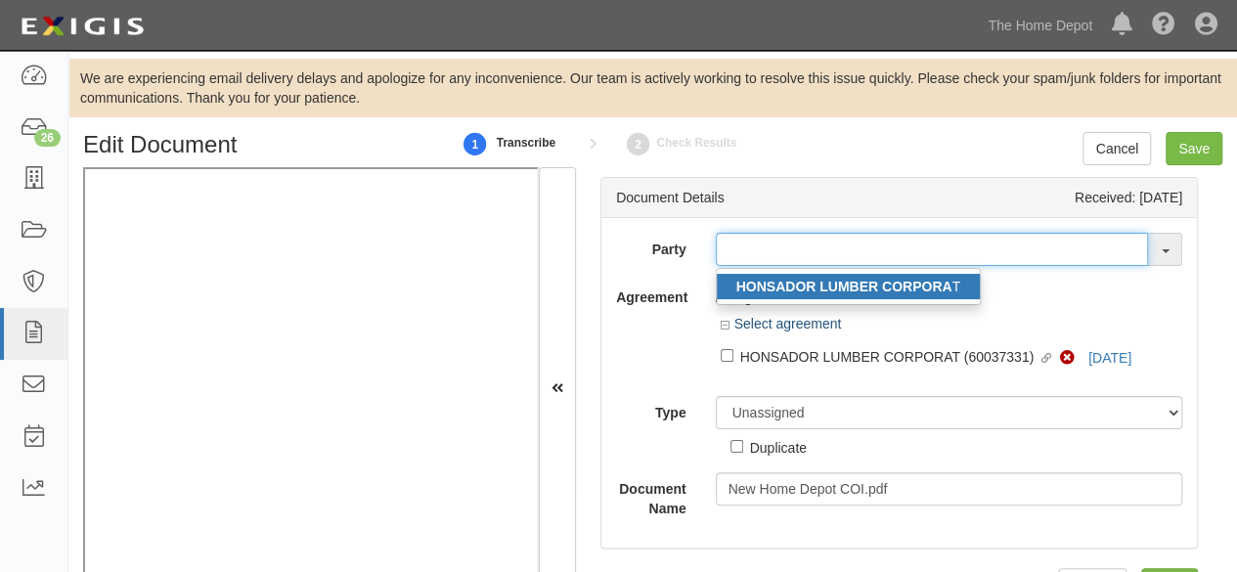
type input "HONSADOR LUMBER CORPORAT"
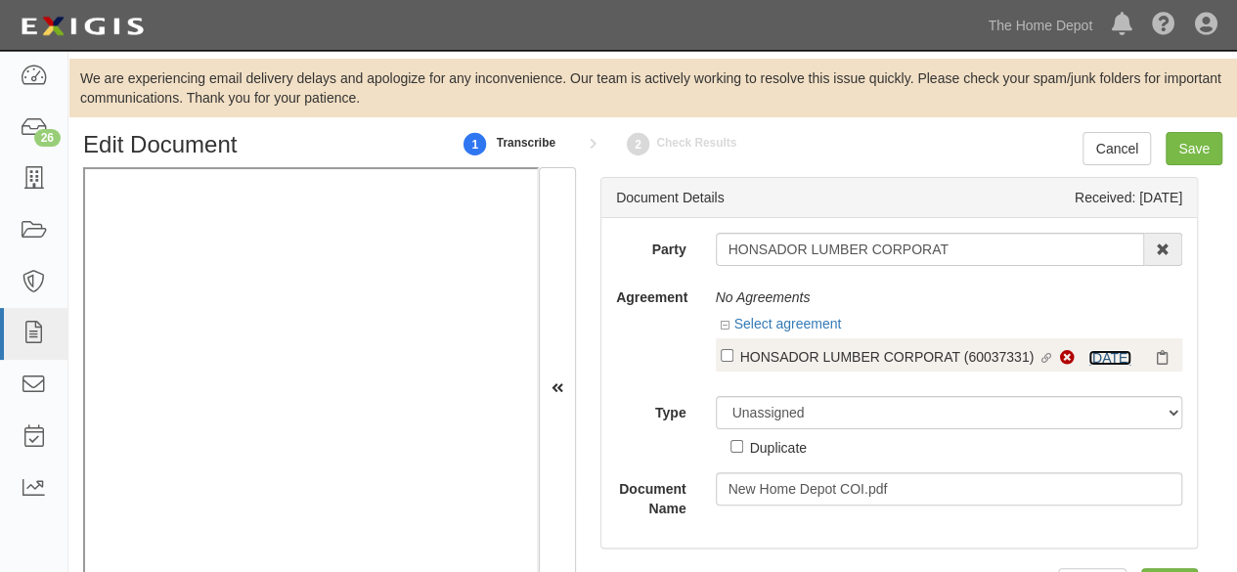
click at [1089, 351] on link "8/1/26" at bounding box center [1110, 358] width 43 height 16
click at [1097, 356] on link "8/1/26" at bounding box center [1110, 358] width 43 height 16
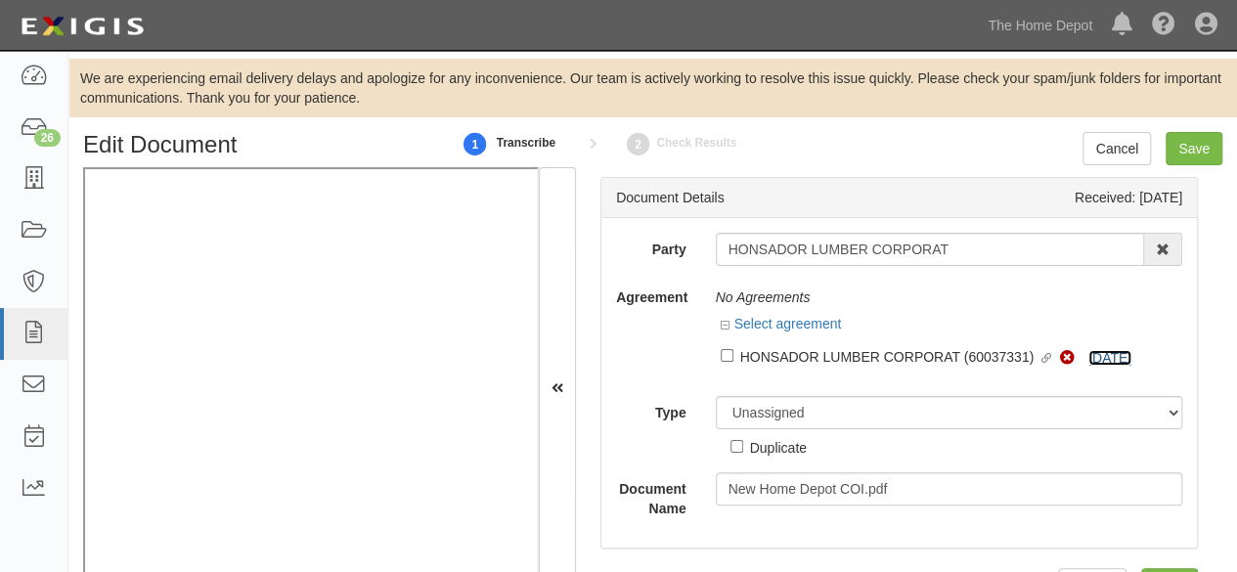
scroll to position [64, 0]
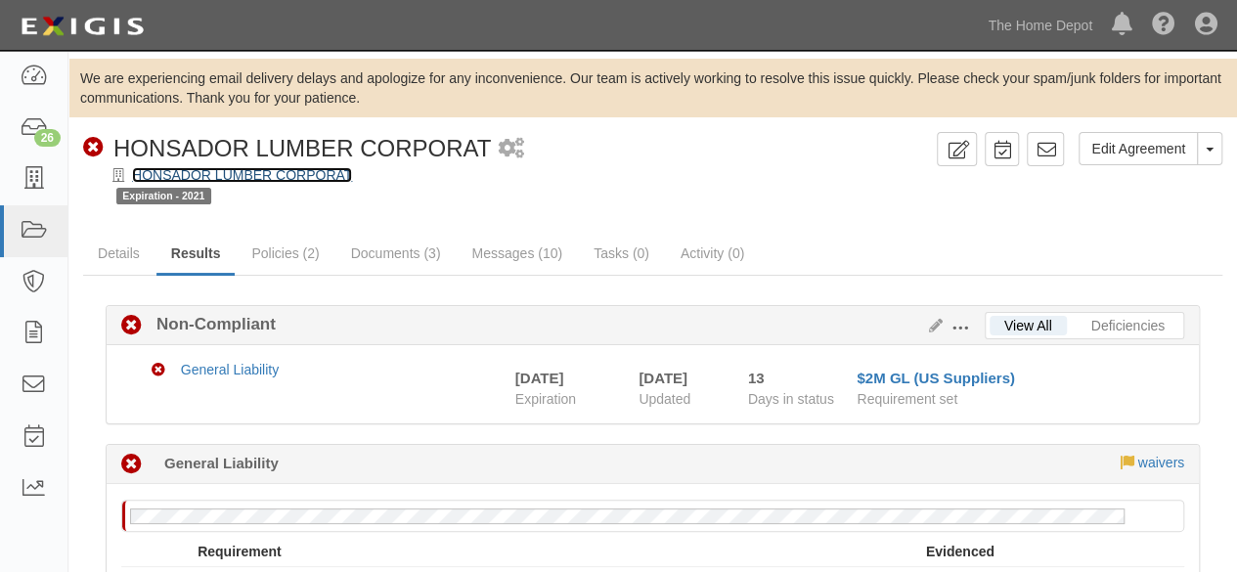
click at [284, 173] on link "HONSADOR LUMBER CORPORAT" at bounding box center [242, 175] width 220 height 16
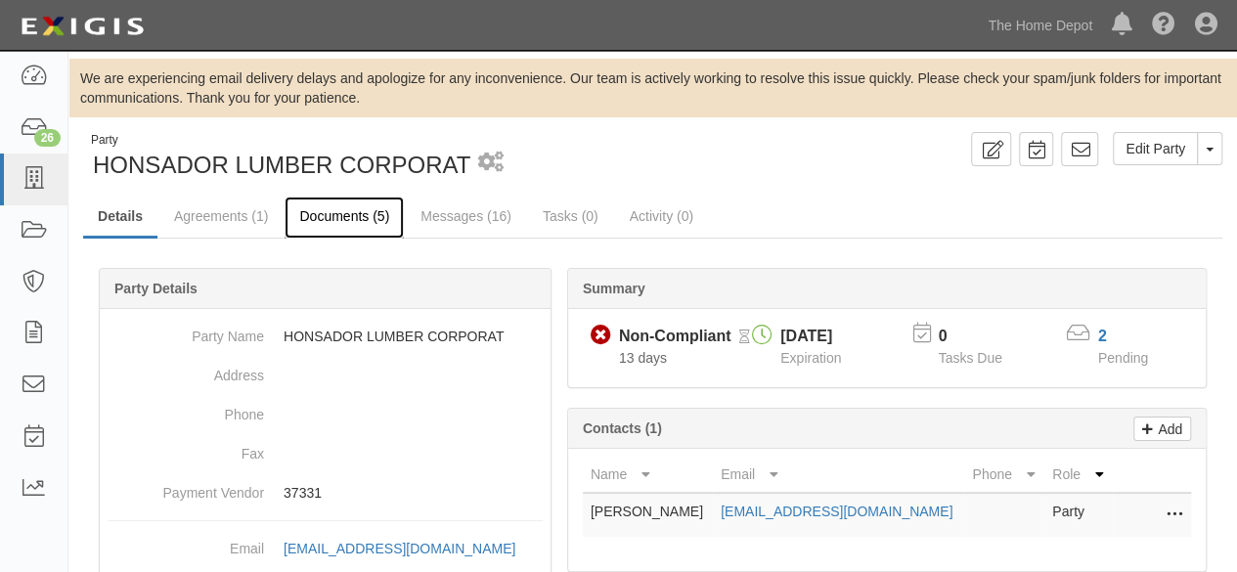
click at [338, 212] on link "Documents (5)" at bounding box center [344, 218] width 119 height 42
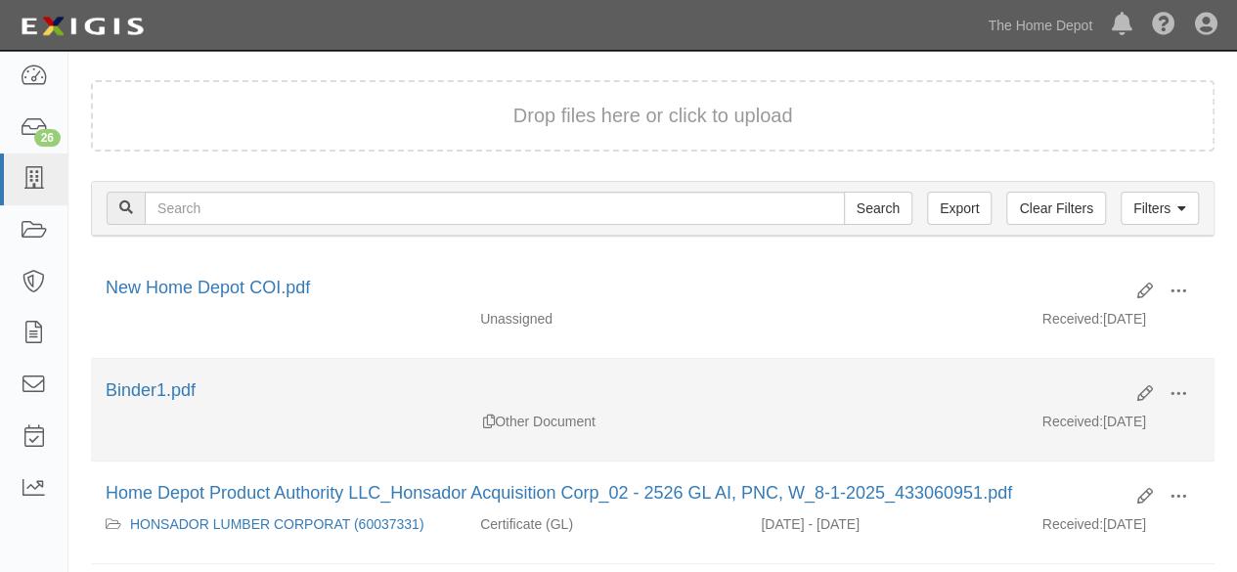
scroll to position [293, 0]
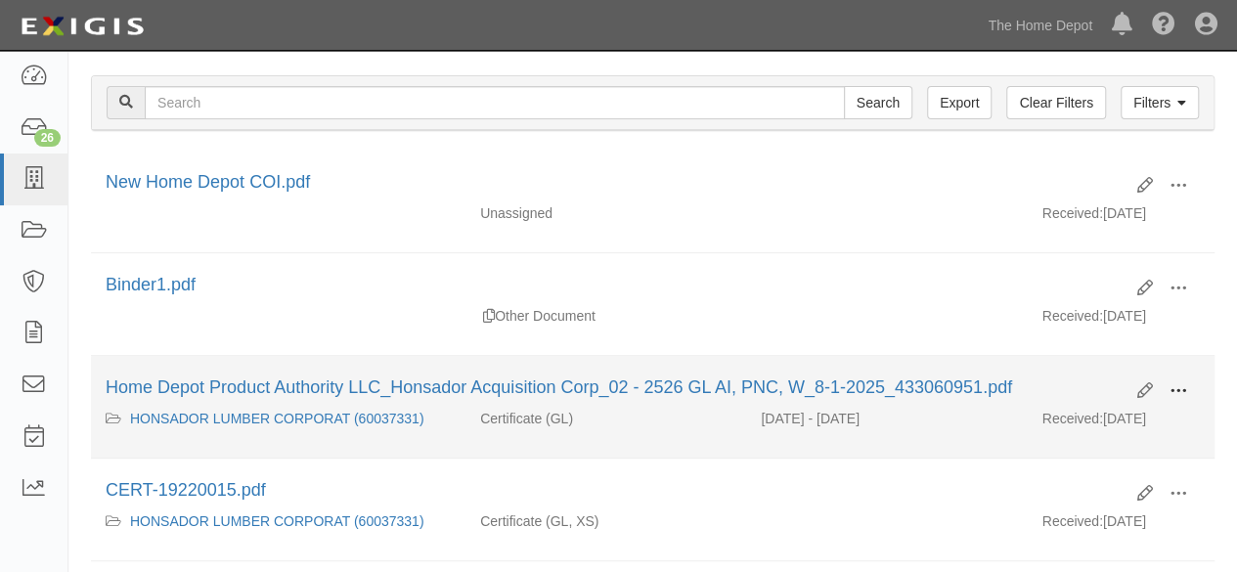
drag, startPoint x: 1182, startPoint y: 388, endPoint x: 1159, endPoint y: 396, distance: 23.8
click at [1180, 388] on span at bounding box center [1179, 391] width 18 height 18
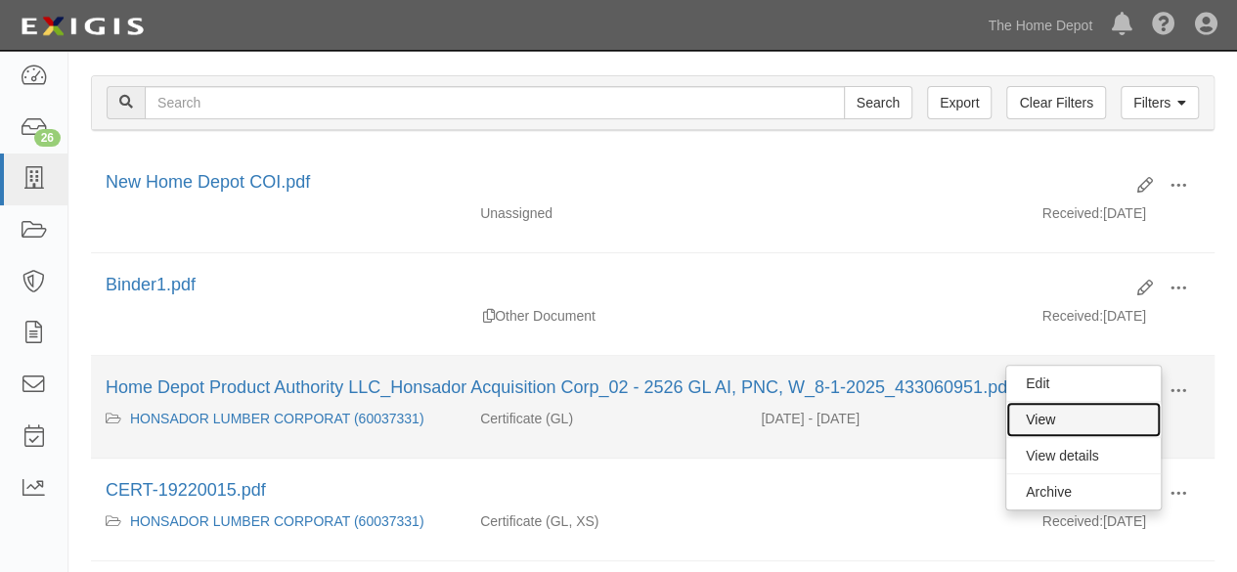
click at [1107, 413] on link "View" at bounding box center [1084, 419] width 155 height 35
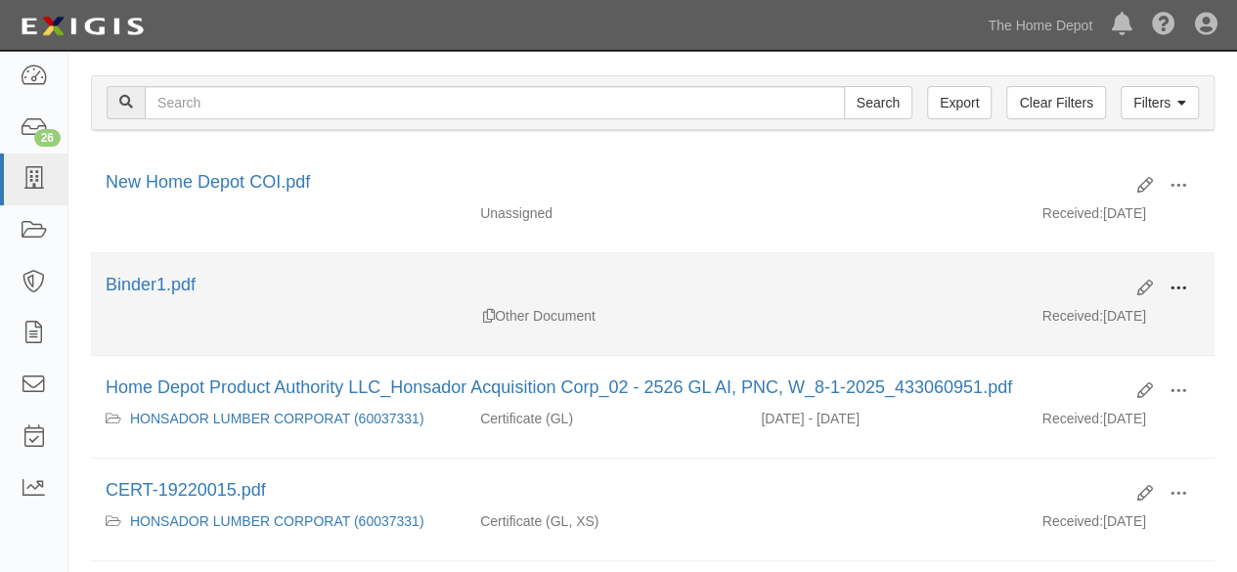
click at [1182, 284] on span at bounding box center [1179, 289] width 18 height 18
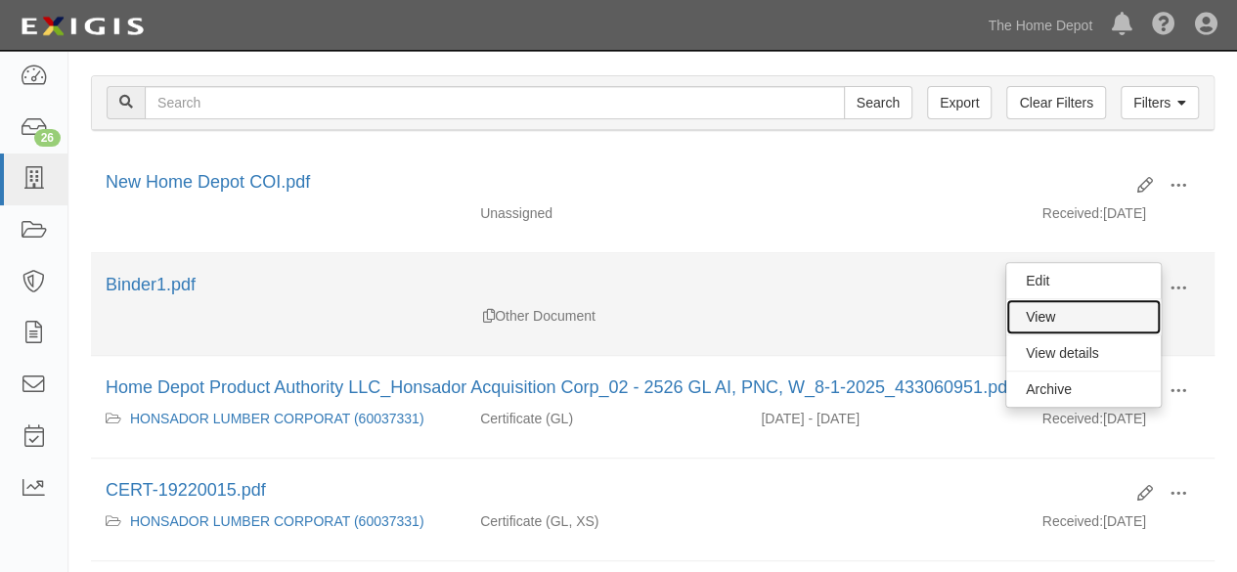
click at [1105, 314] on link "View" at bounding box center [1084, 316] width 155 height 35
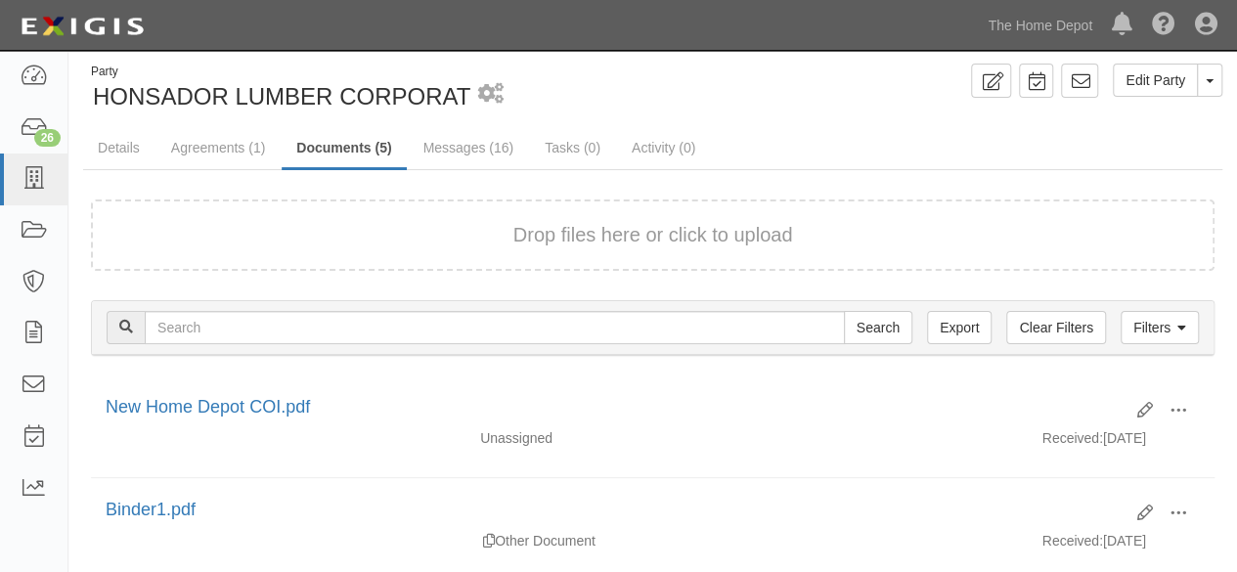
scroll to position [0, 0]
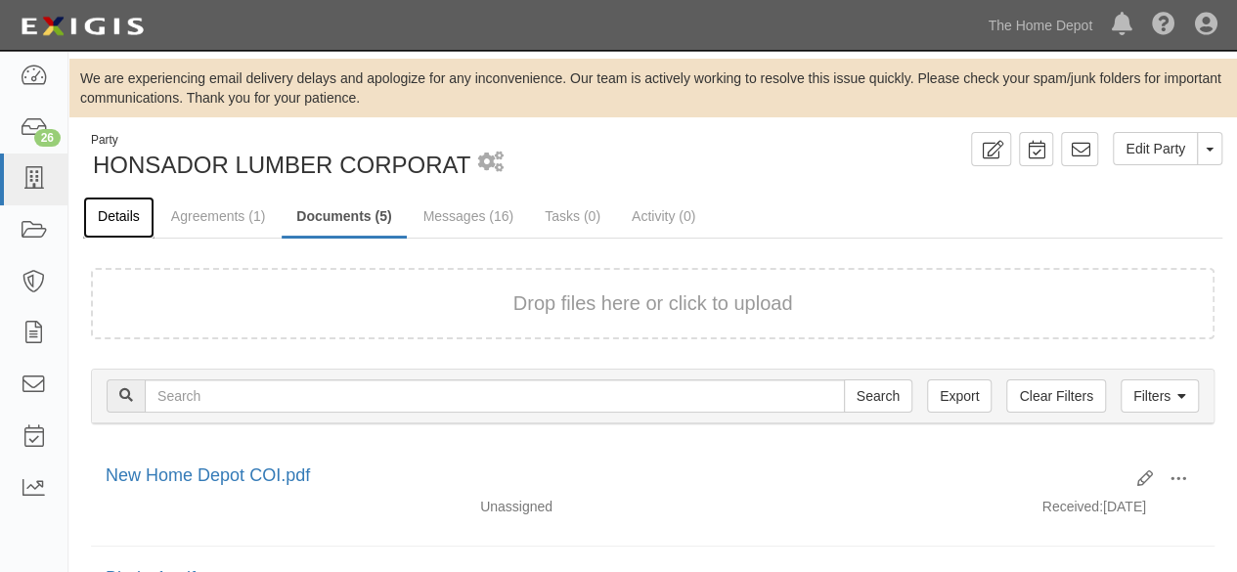
click at [119, 216] on link "Details" at bounding box center [118, 218] width 71 height 42
click at [189, 168] on span "HONSADOR LUMBER CORPORAT" at bounding box center [282, 165] width 378 height 26
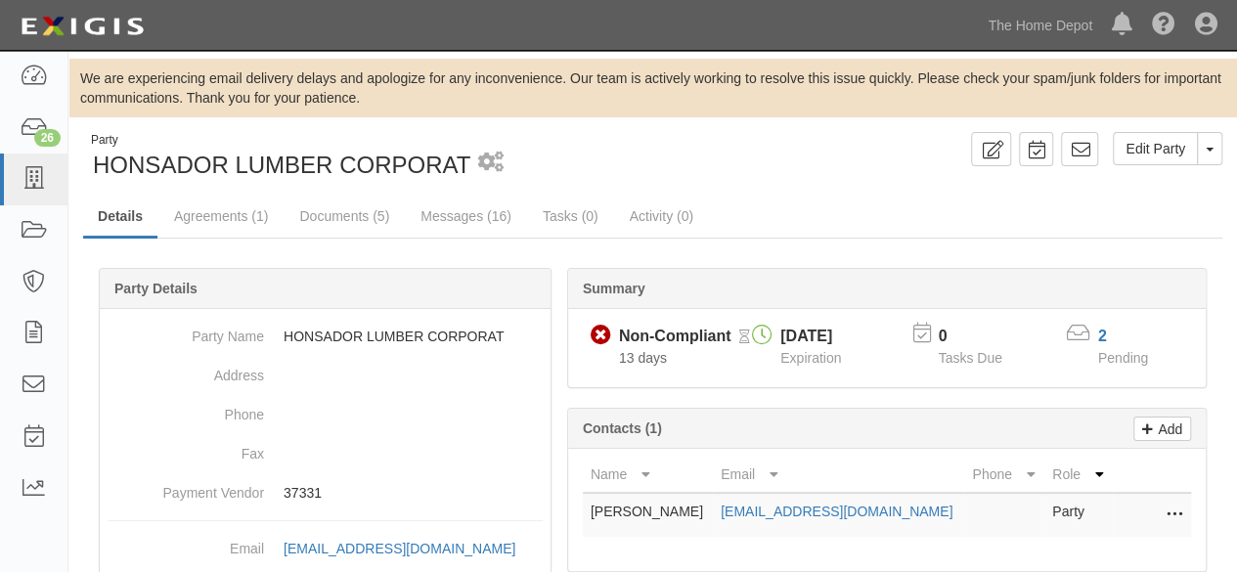
click at [141, 171] on span "HONSADOR LUMBER CORPORAT" at bounding box center [282, 165] width 378 height 26
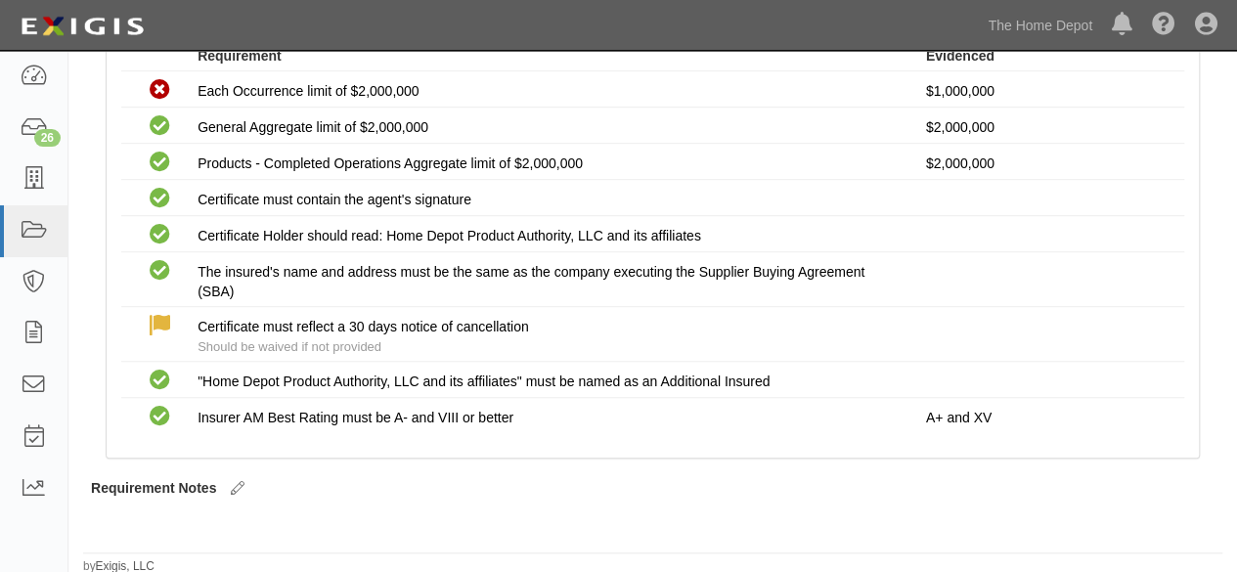
scroll to position [8, 0]
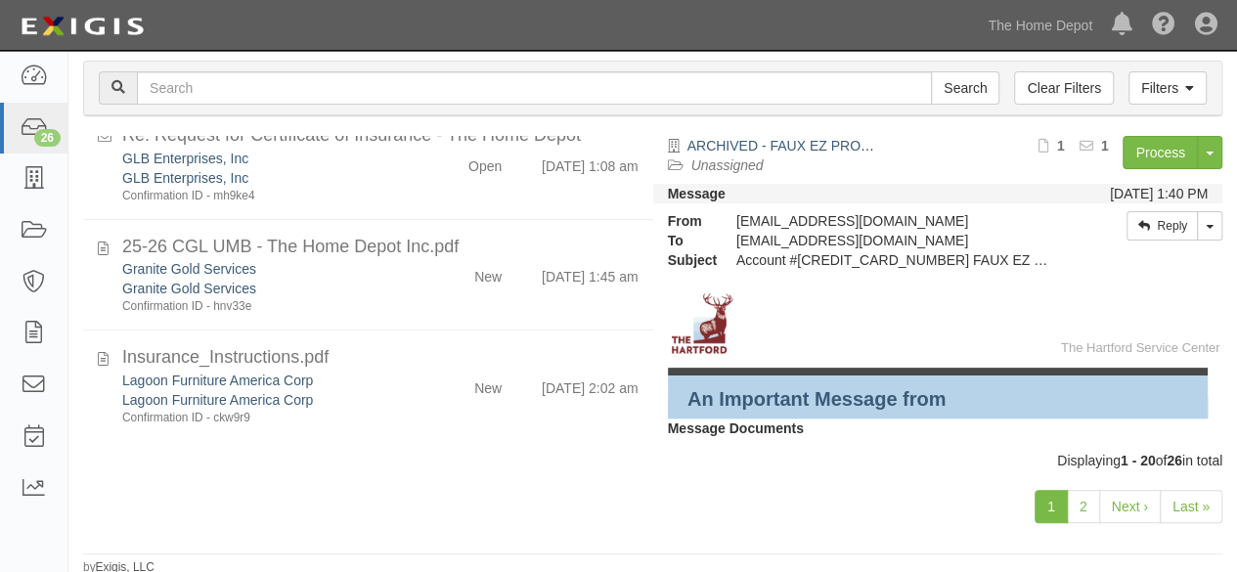
scroll to position [209, 0]
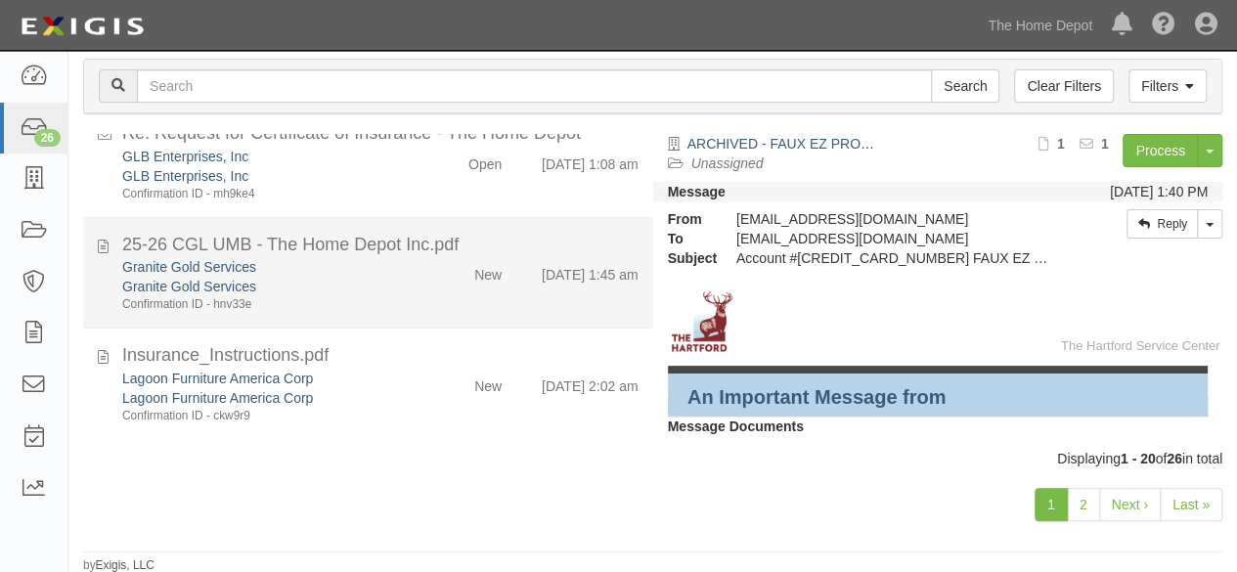
drag, startPoint x: 413, startPoint y: 286, endPoint x: 434, endPoint y: 277, distance: 23.3
click at [413, 286] on div "Granite Gold Services Granite Gold Services Confirmation ID - hnv33e" at bounding box center [267, 285] width 318 height 56
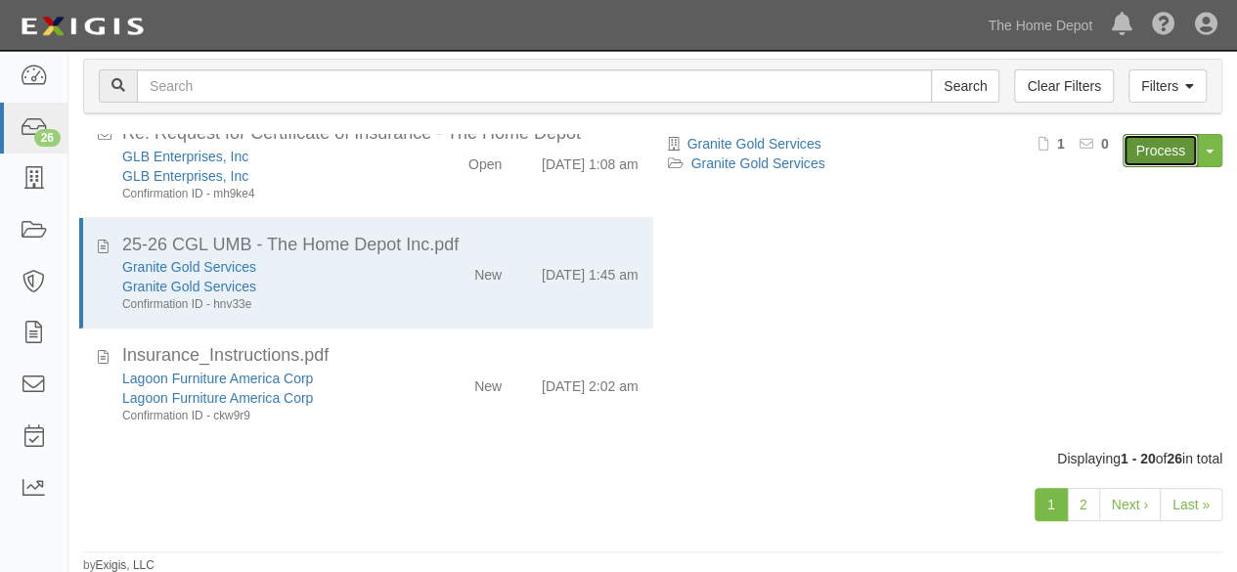
click at [1152, 153] on link "Process" at bounding box center [1160, 150] width 75 height 33
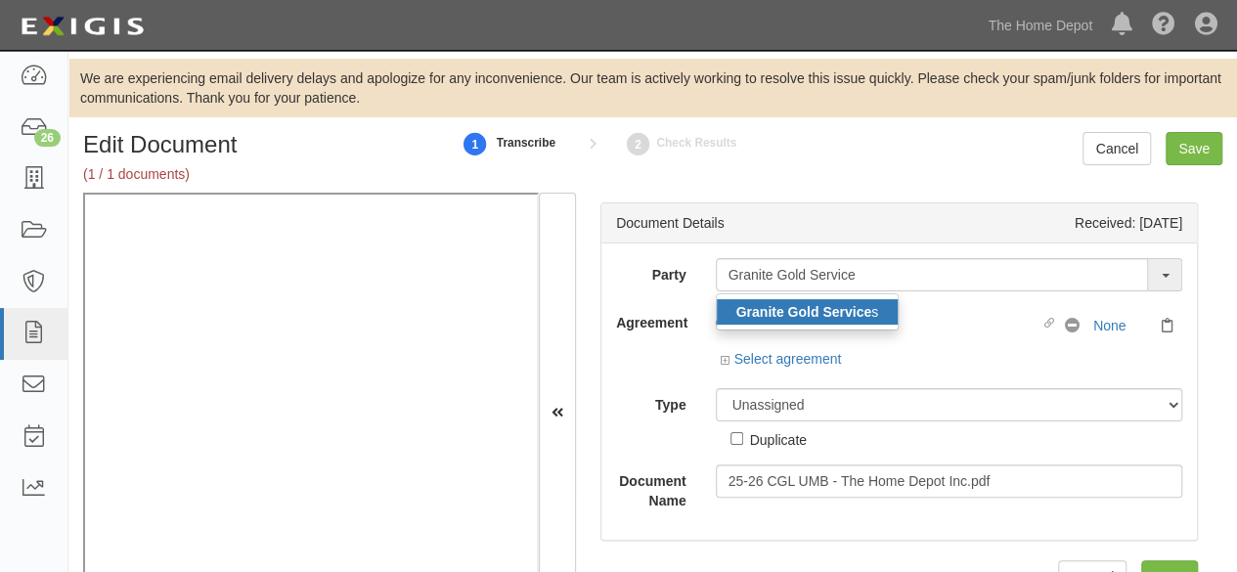
type input "Granite Gold Service"
drag, startPoint x: 798, startPoint y: 312, endPoint x: 856, endPoint y: 320, distance: 58.2
click at [798, 312] on strong "Granite Gold Service" at bounding box center [805, 312] width 136 height 16
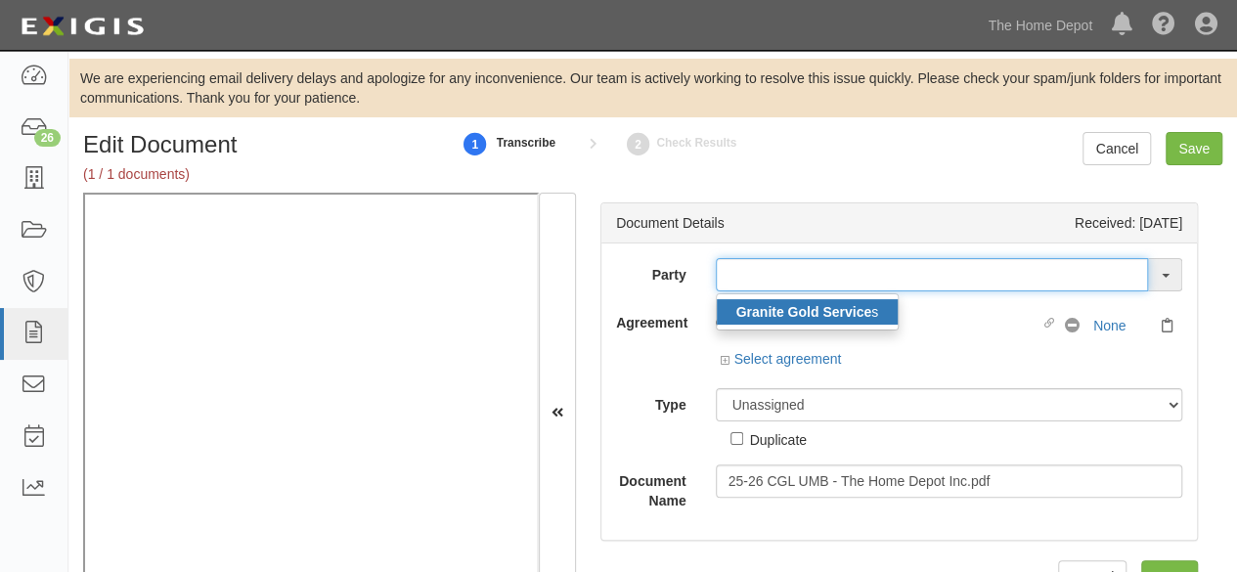
type input "Granite Gold Services"
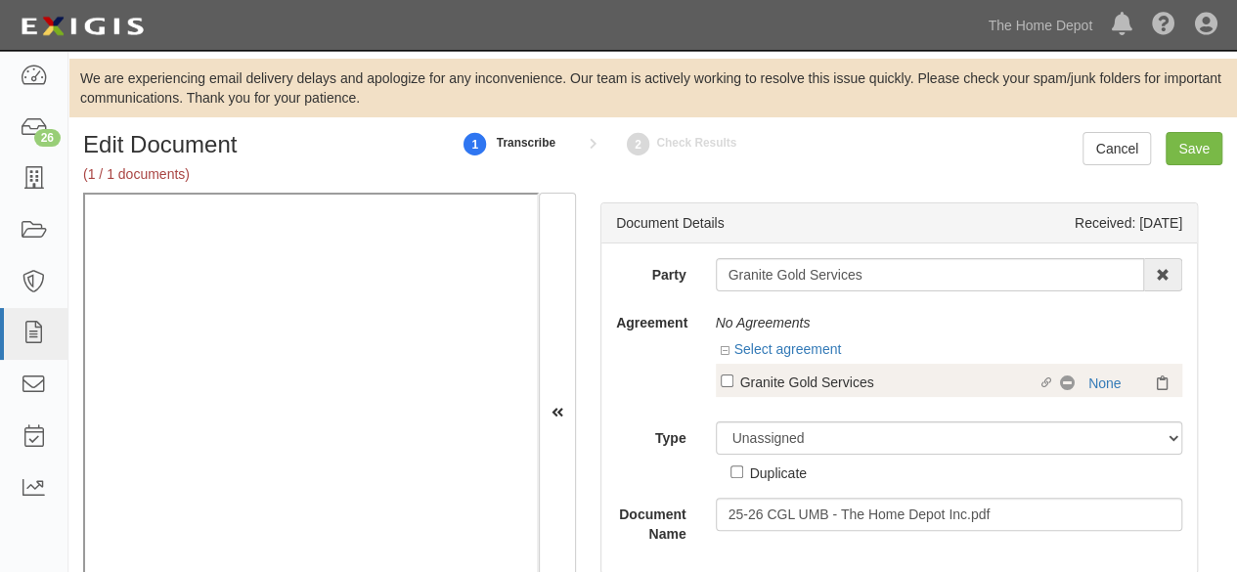
click at [792, 381] on div "Granite Gold Services" at bounding box center [889, 382] width 298 height 22
click at [734, 381] on input "Linked agreement Granite Gold Services Linked agreement" at bounding box center [727, 381] width 13 height 13
checkbox input "true"
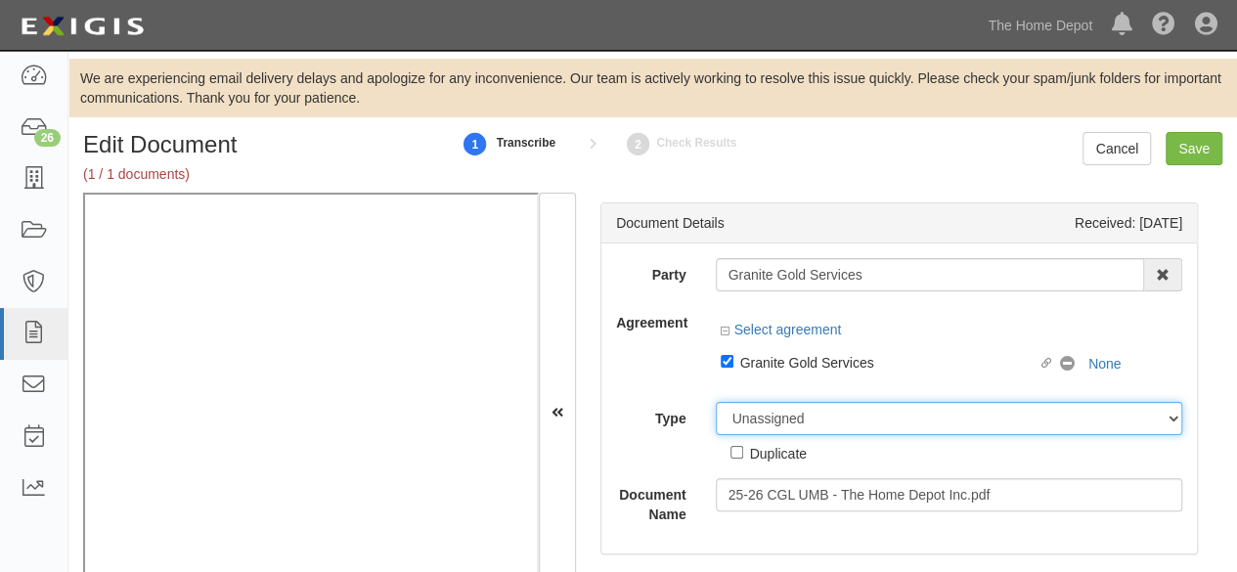
click at [777, 430] on select "Unassigned Binder Cancellation Notice Certificate Contract Endorsement Insuranc…" at bounding box center [950, 418] width 468 height 33
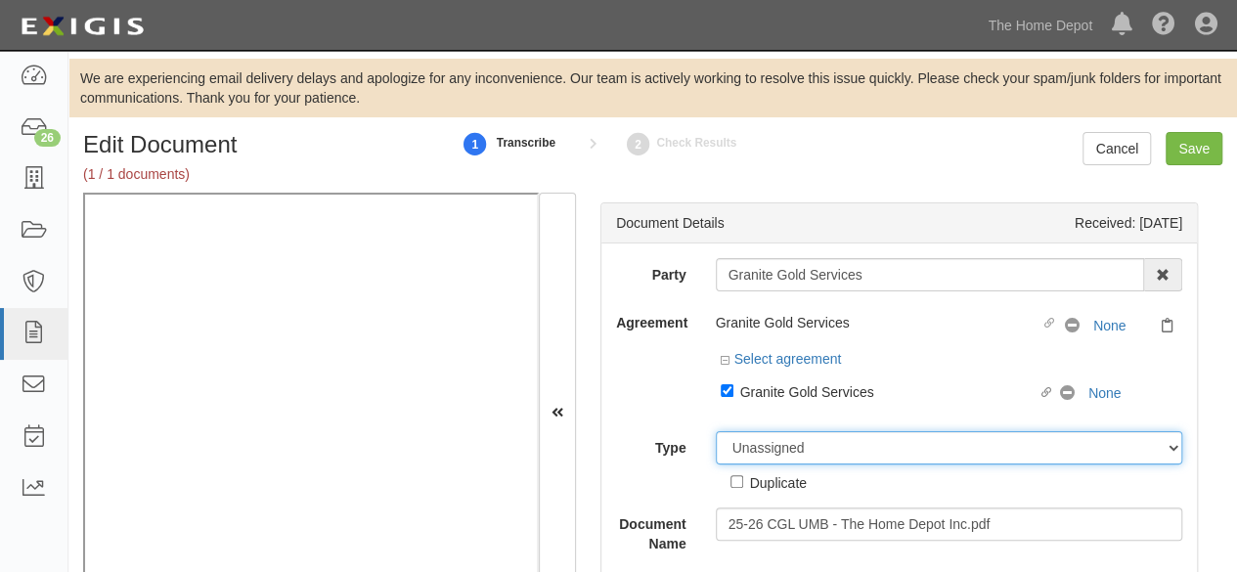
select select "CertificateDetail"
click at [716, 431] on select "Unassigned Binder Cancellation Notice Certificate Contract Endorsement Insuranc…" at bounding box center [950, 447] width 468 height 33
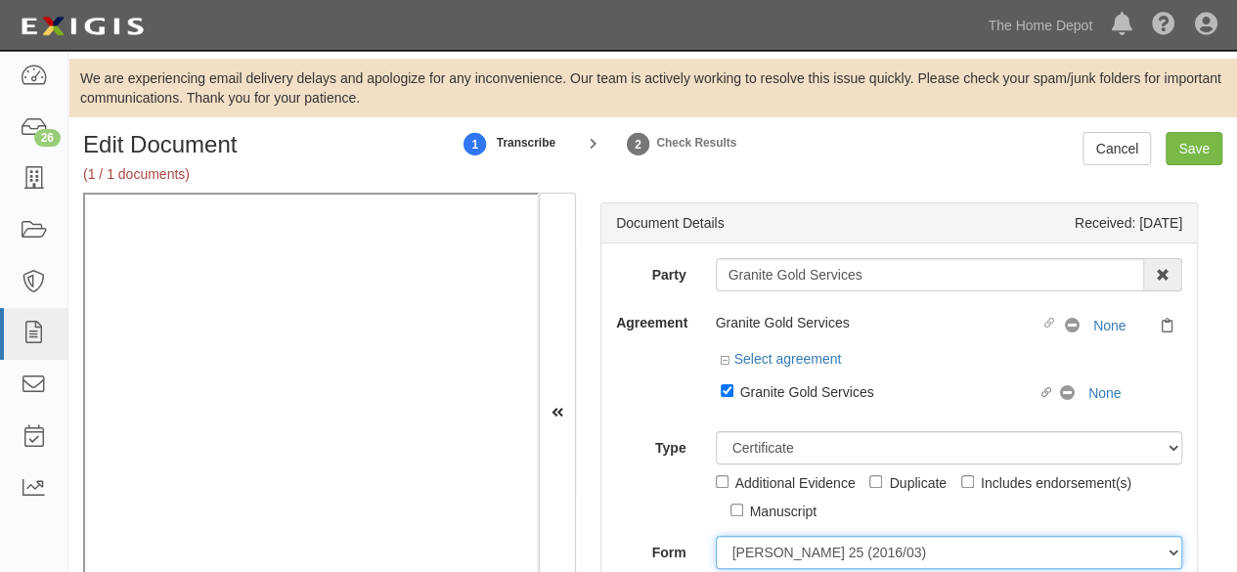
click at [765, 560] on select "ACORD 25 (2016/03) ACORD 101 ACORD 855 NY (2014/05) General" at bounding box center [950, 552] width 468 height 33
select select "GeneralFormDetail"
click at [716, 536] on select "ACORD 25 (2016/03) ACORD 101 ACORD 855 NY (2014/05) General" at bounding box center [950, 552] width 468 height 33
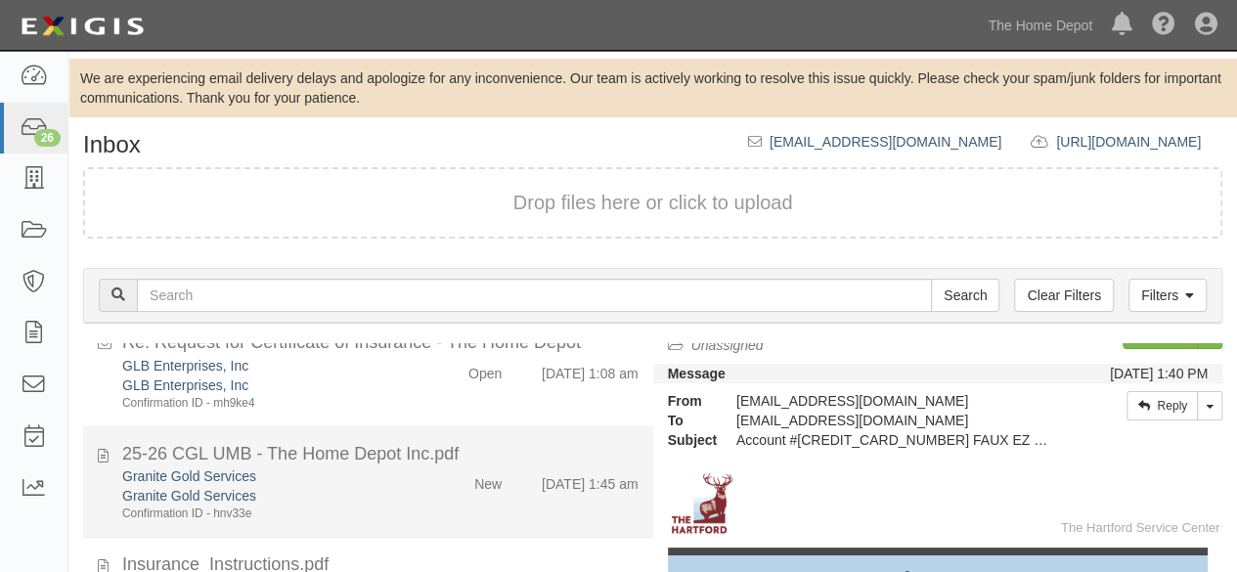
scroll to position [209, 0]
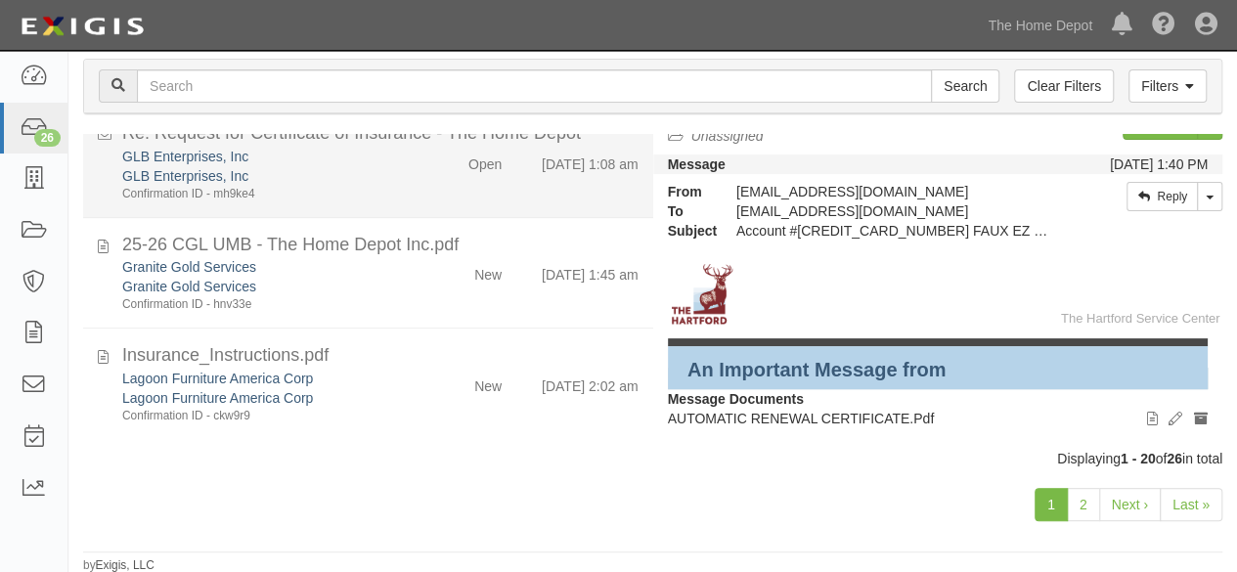
drag, startPoint x: 411, startPoint y: 400, endPoint x: 554, endPoint y: 217, distance: 232.1
click at [415, 396] on div "Lagoon Furniture America Corp Lagoon Furniture America Corp Confirmation ID - c…" at bounding box center [267, 397] width 318 height 56
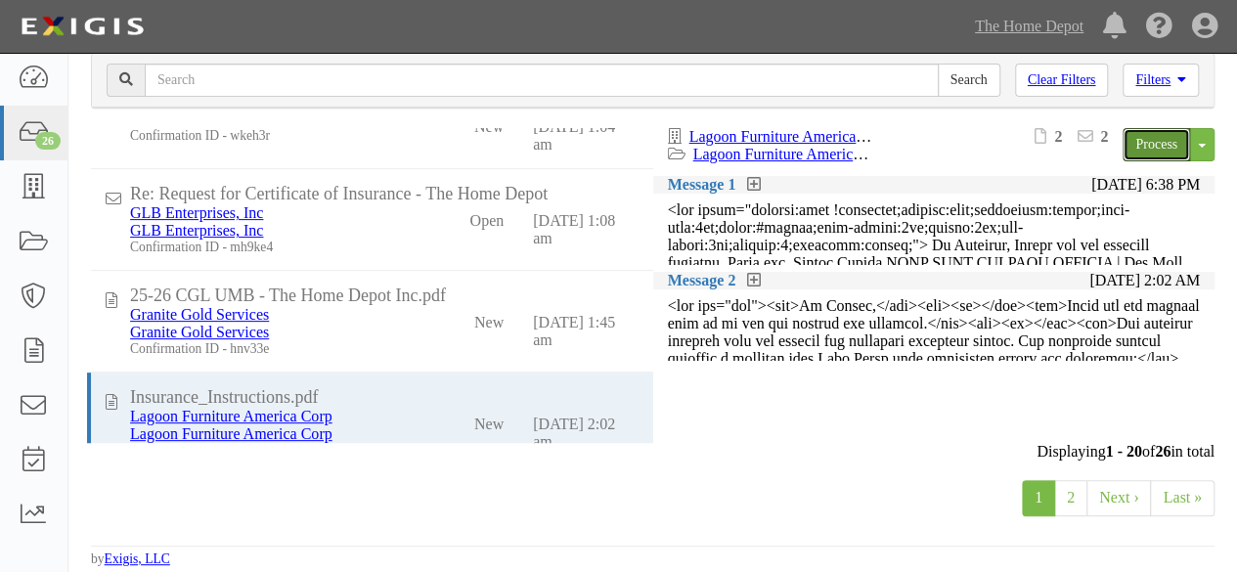
drag, startPoint x: 1159, startPoint y: 143, endPoint x: 929, endPoint y: 85, distance: 237.0
click at [1159, 142] on link "Process" at bounding box center [1156, 144] width 67 height 33
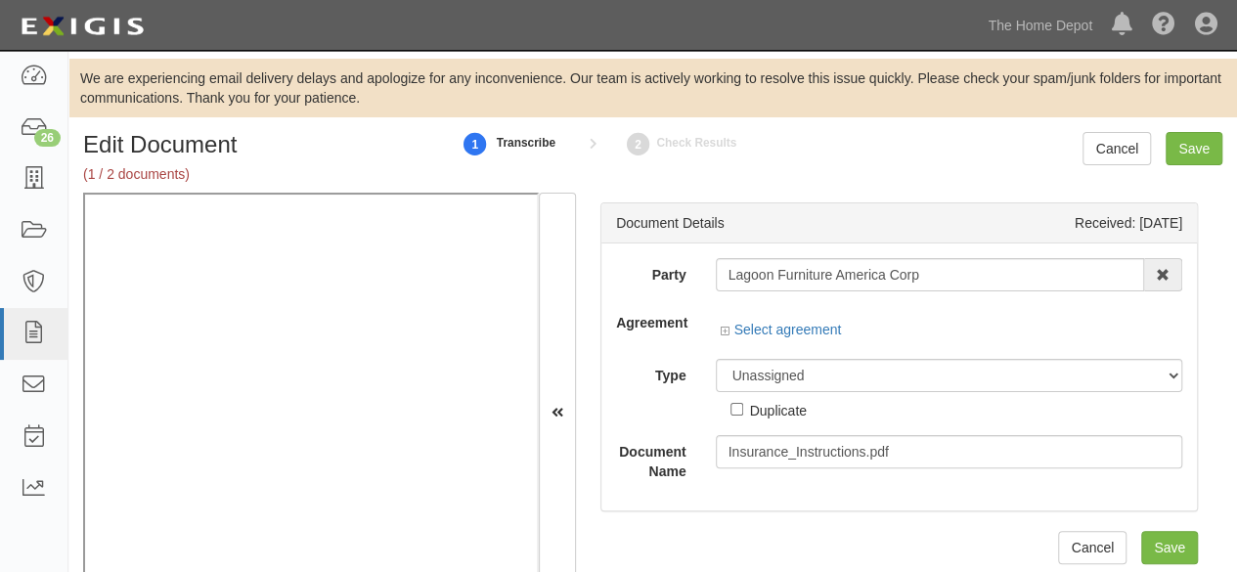
scroll to position [88, 0]
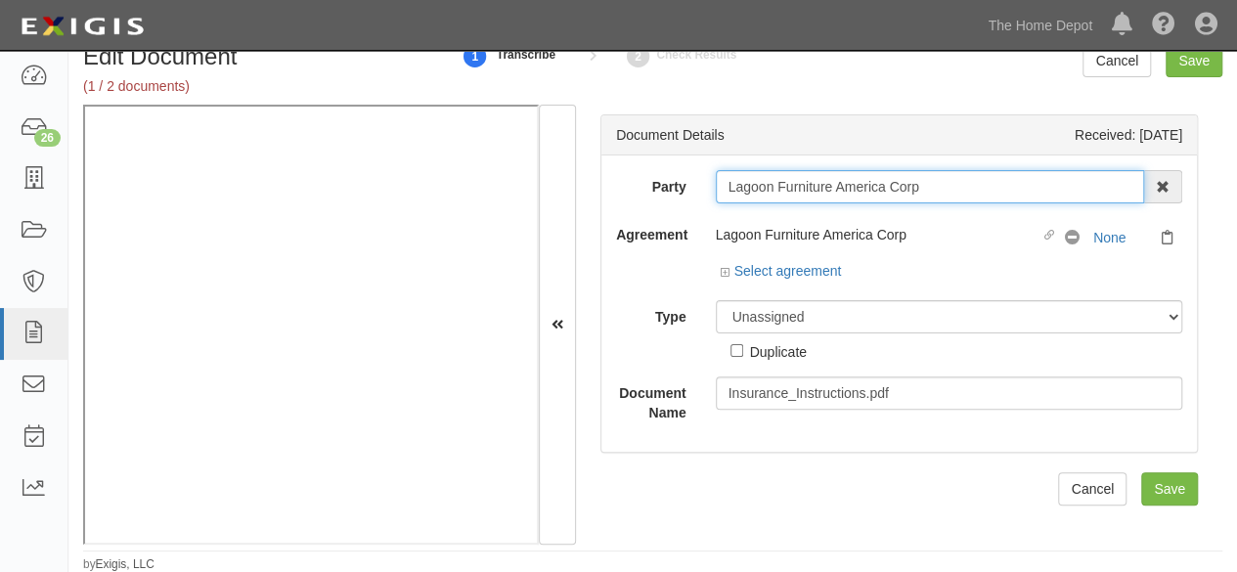
click at [918, 184] on input "Lagoon Furniture America Corp" at bounding box center [930, 186] width 429 height 33
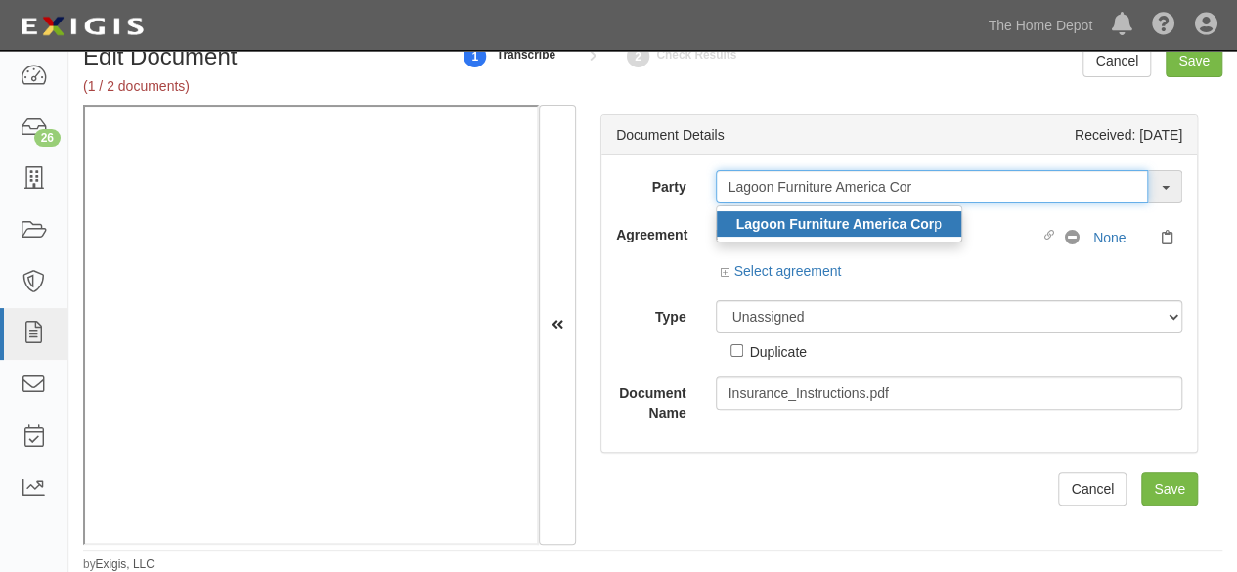
type input "Lagoon Furniture America Cor"
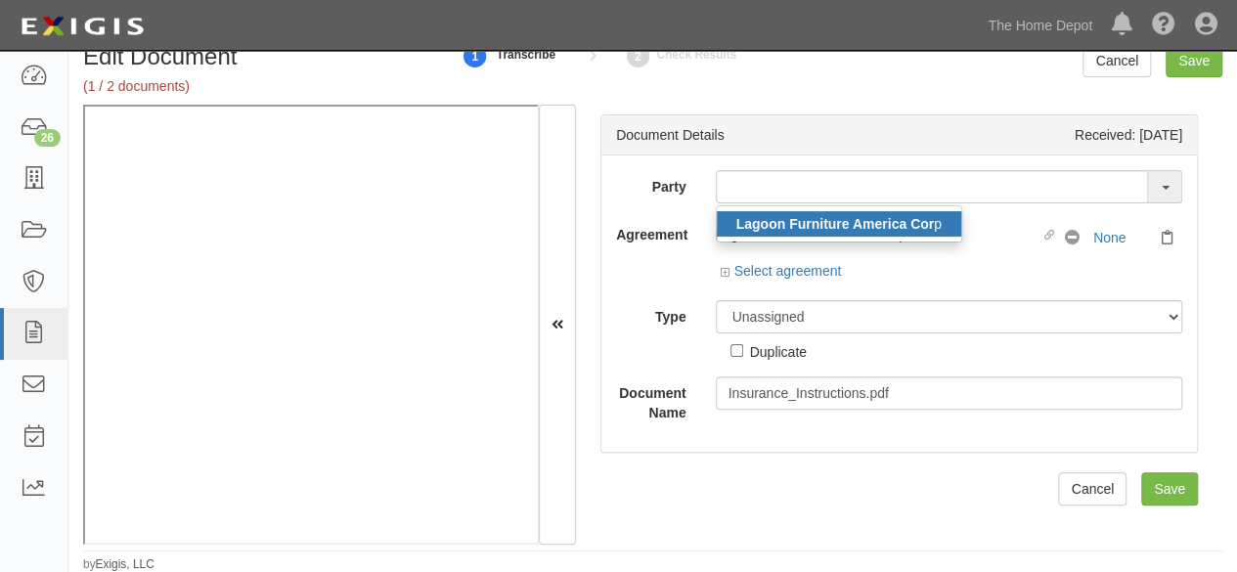
drag, startPoint x: 876, startPoint y: 218, endPoint x: 763, endPoint y: 313, distance: 147.9
click at [876, 218] on strong "Lagoon Furniture America Cor" at bounding box center [836, 224] width 199 height 16
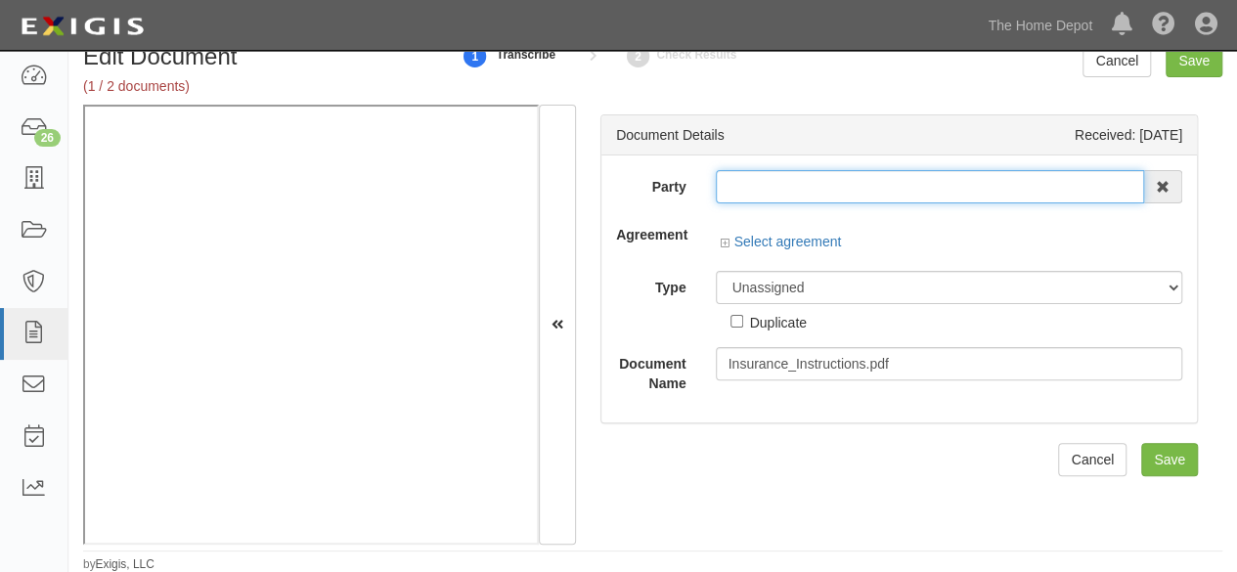
type input "Lagoon Furniture America Corp"
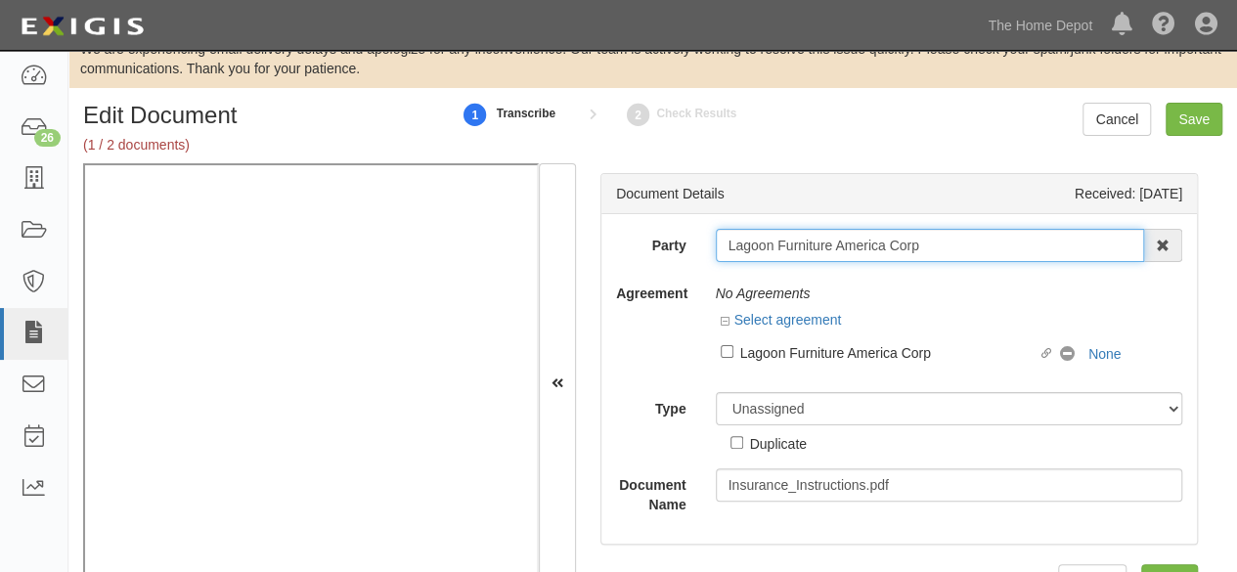
scroll to position [0, 0]
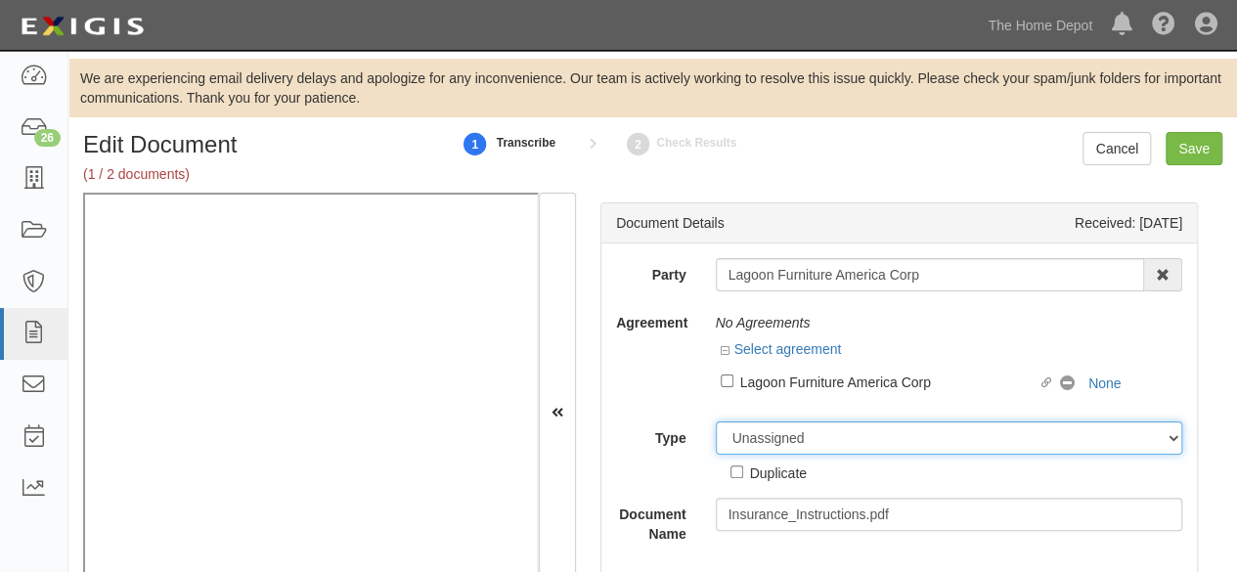
click at [743, 438] on select "Unassigned Binder Cancellation Notice Certificate Contract Endorsement Insuranc…" at bounding box center [950, 438] width 468 height 33
select select "OtherDetail"
click at [716, 422] on select "Unassigned Binder Cancellation Notice Certificate Contract Endorsement Insuranc…" at bounding box center [950, 438] width 468 height 33
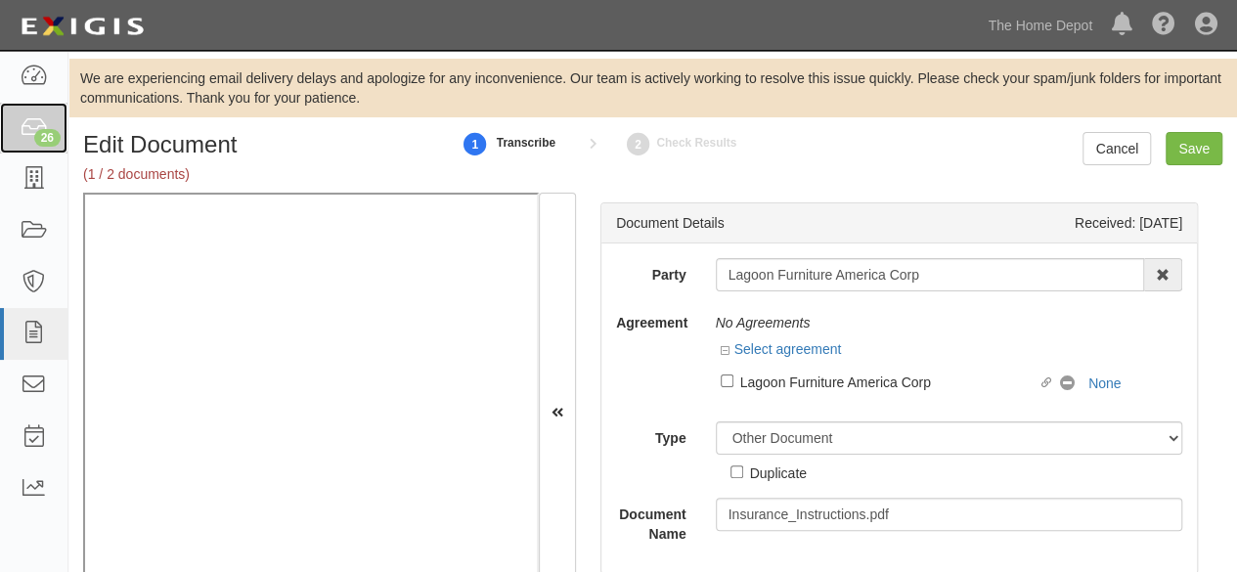
scroll to position [88, 0]
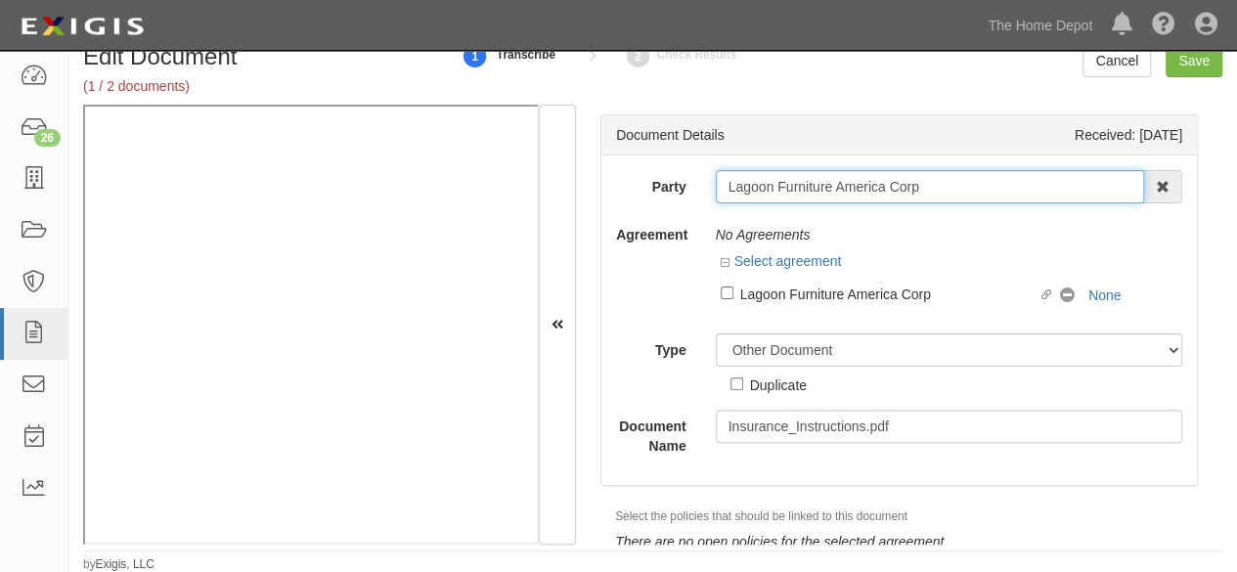
click at [784, 186] on input "Lagoon Furniture America Corp" at bounding box center [930, 186] width 429 height 33
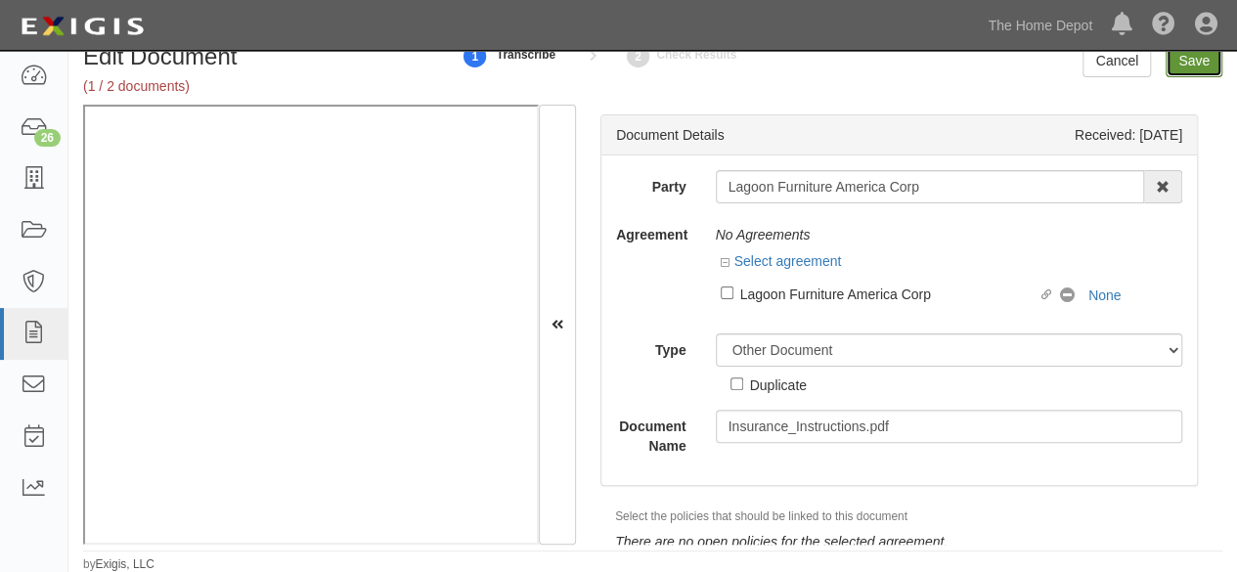
click at [1195, 71] on input "Save" at bounding box center [1194, 60] width 57 height 33
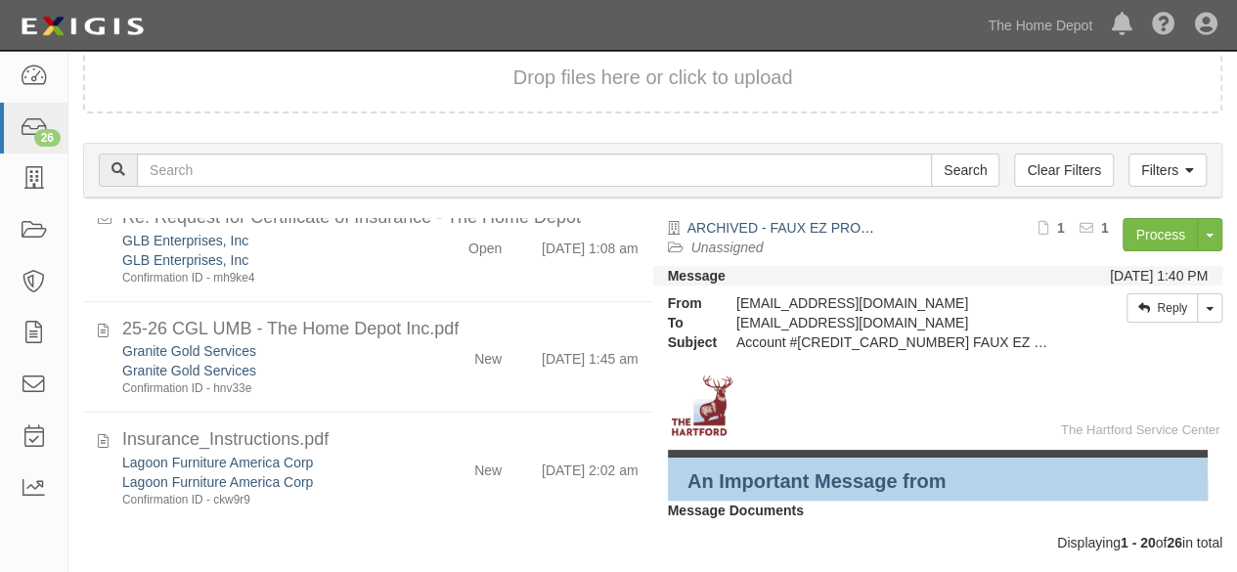
scroll to position [209, 0]
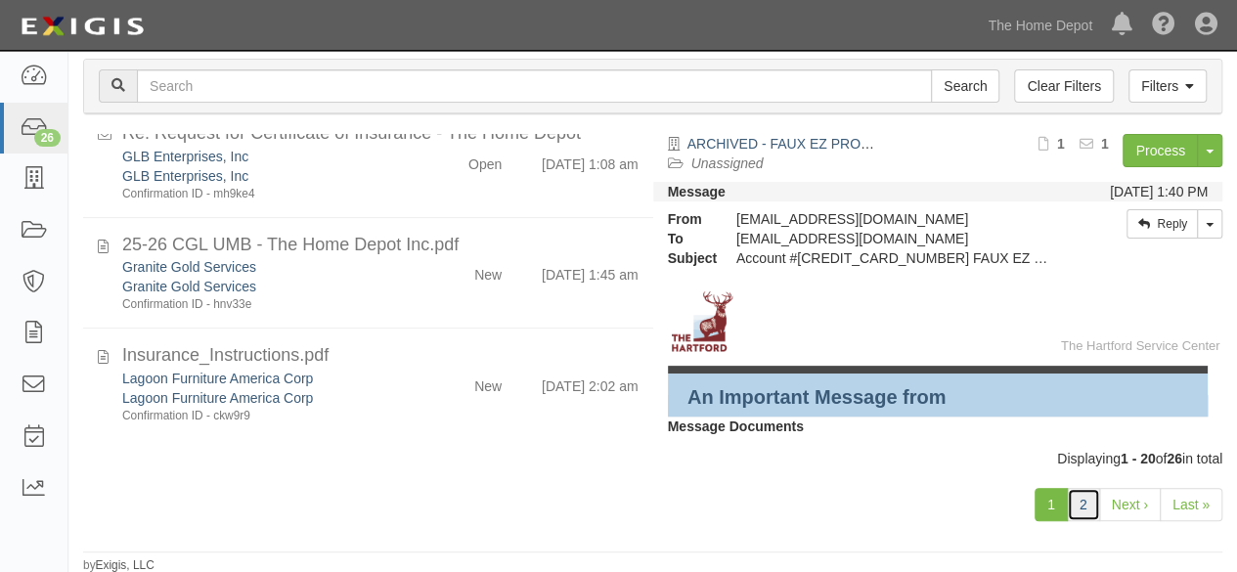
click at [1085, 506] on link "2" at bounding box center [1083, 504] width 33 height 33
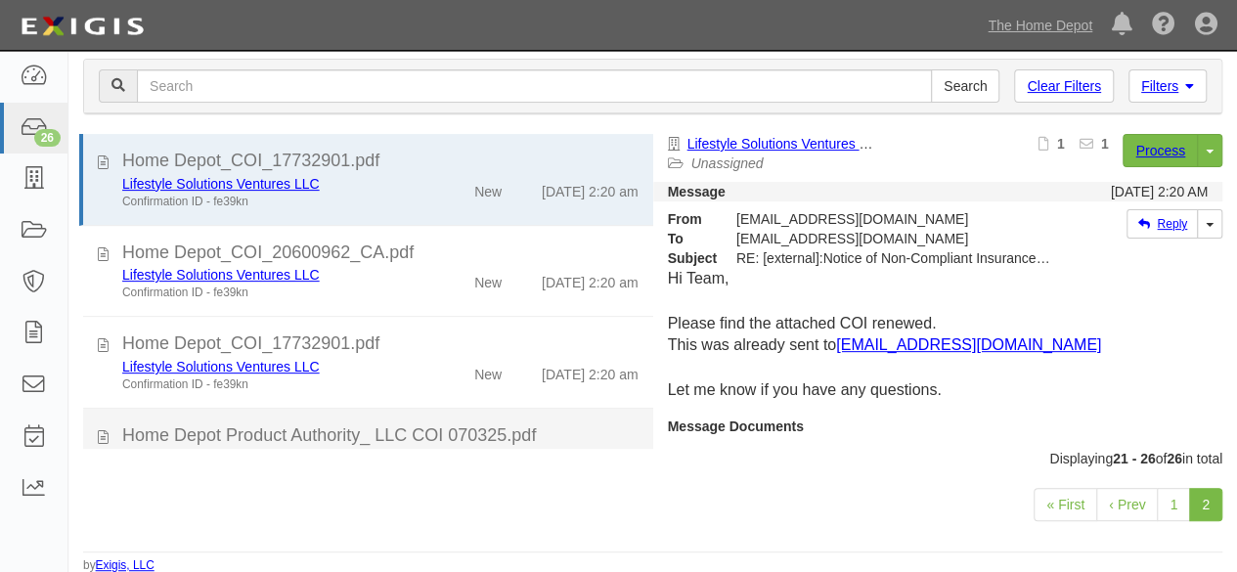
scroll to position [14, 0]
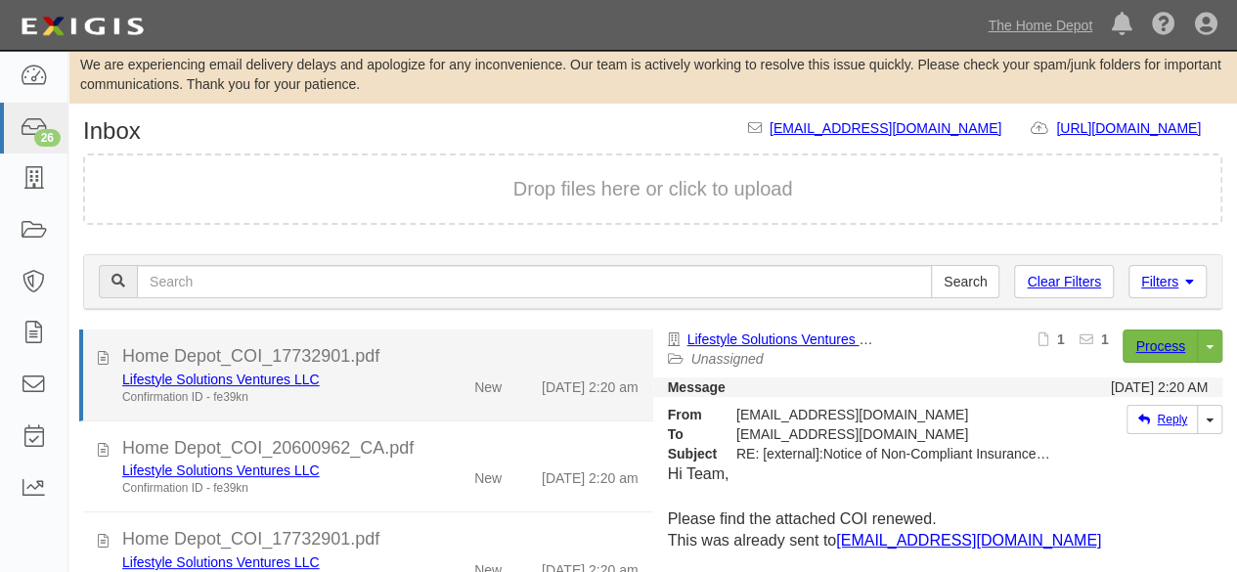
click at [425, 385] on div "New" at bounding box center [470, 383] width 91 height 27
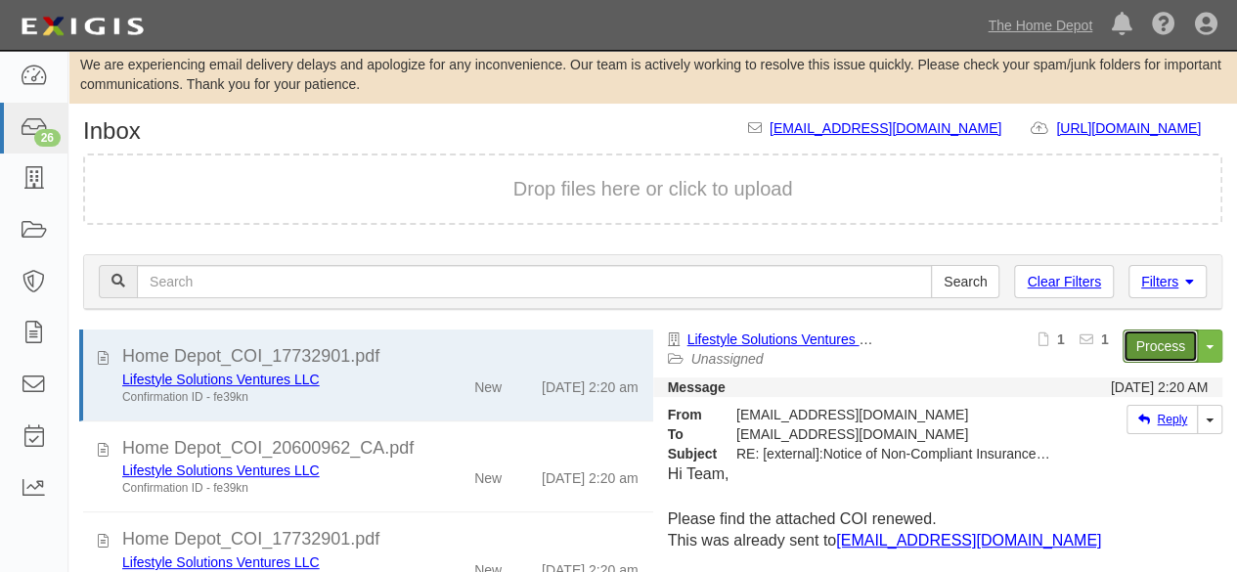
click at [1139, 349] on link "Process" at bounding box center [1160, 346] width 75 height 33
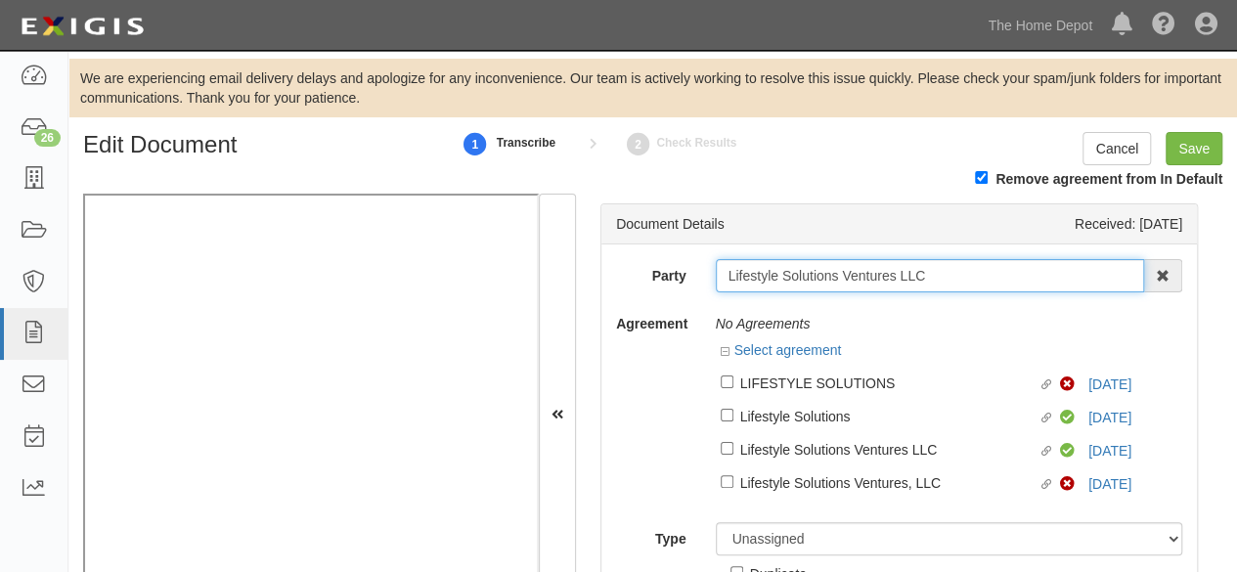
click at [929, 277] on input "Lifestyle Solutions Ventures LLC" at bounding box center [930, 275] width 429 height 33
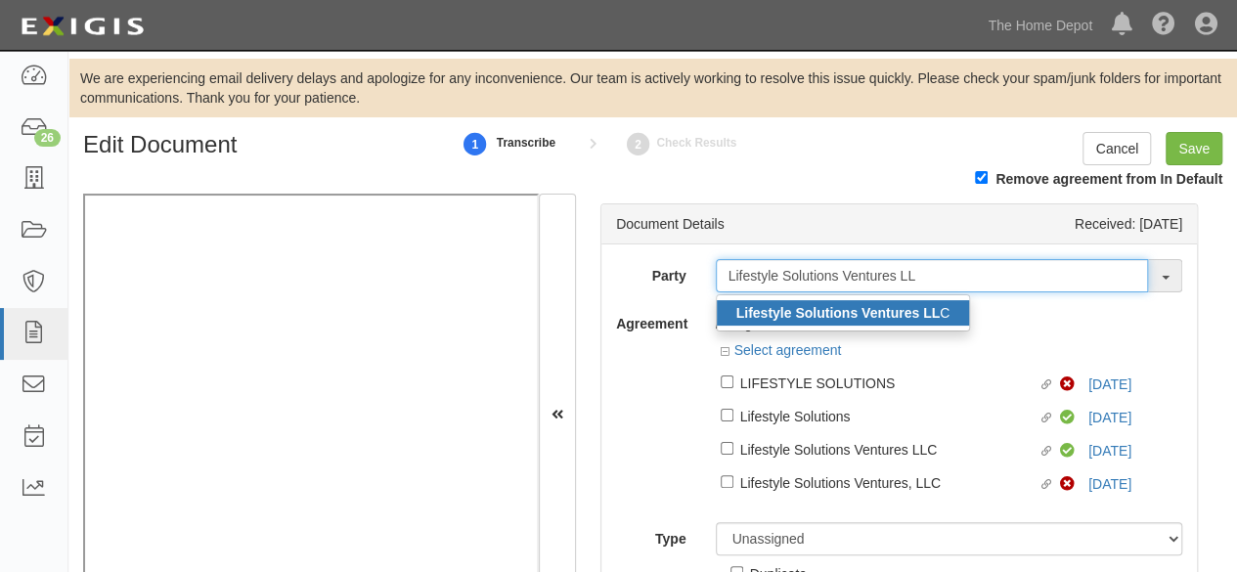
type input "Lifestyle Solutions Ventures LL"
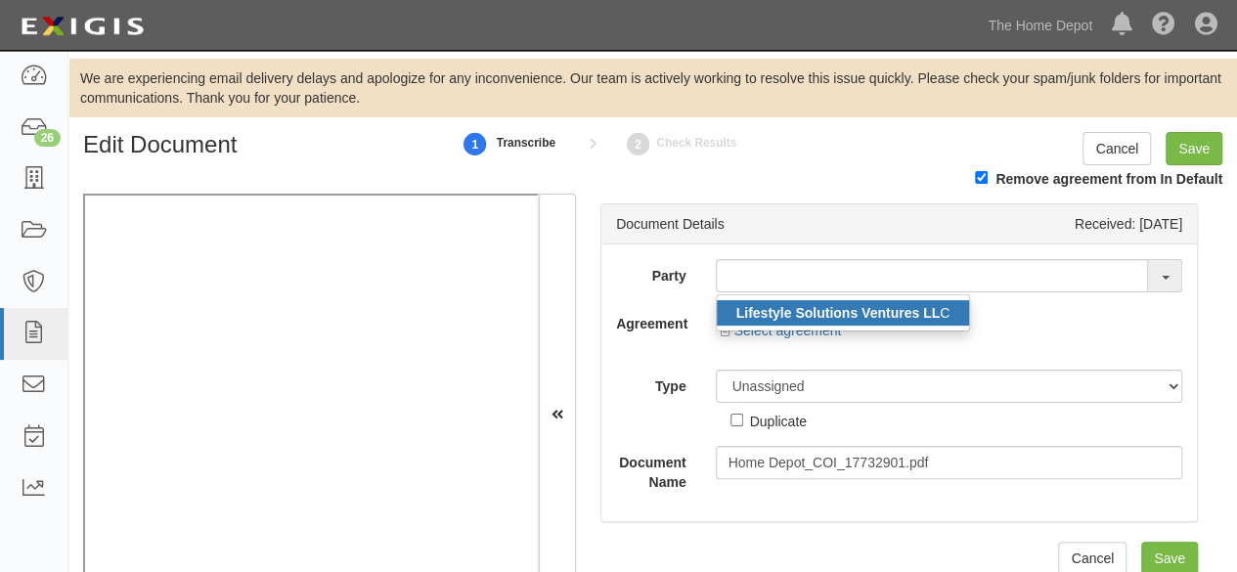
click at [847, 314] on strong "Lifestyle Solutions Ventures LL" at bounding box center [838, 313] width 203 height 16
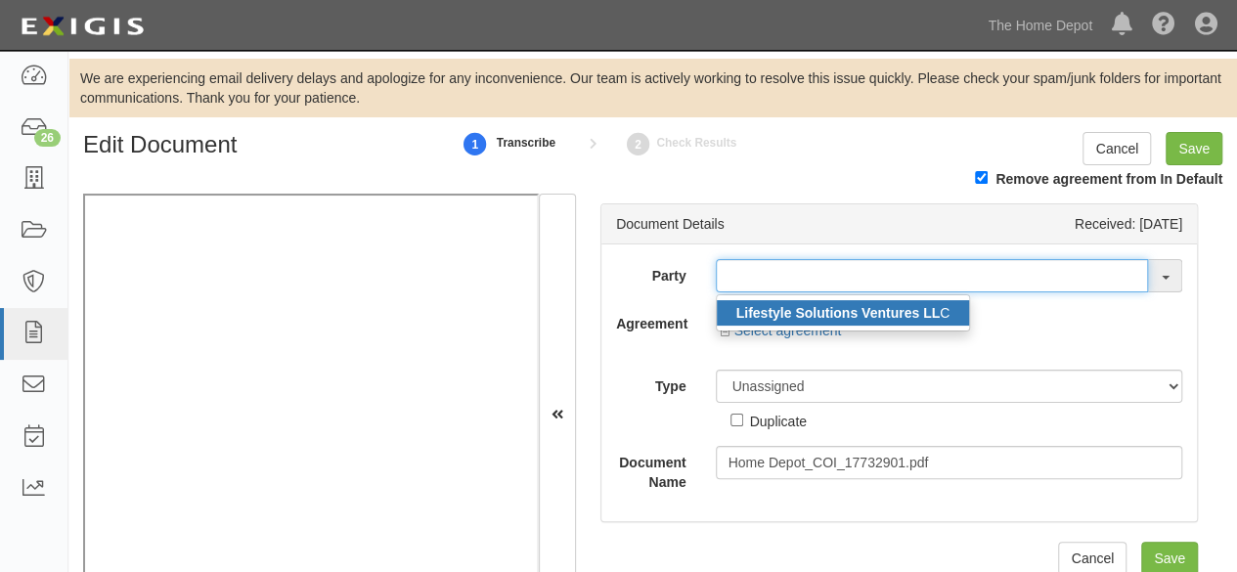
type input "Lifestyle Solutions Ventures LLC"
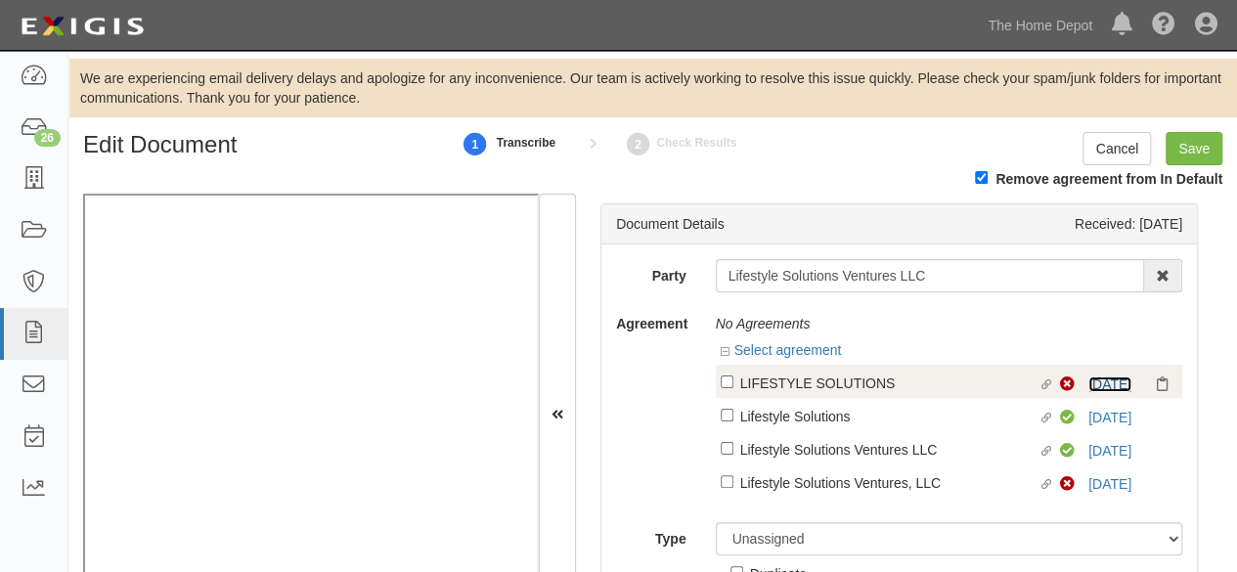
click at [1096, 385] on link "7/26/24" at bounding box center [1110, 385] width 43 height 16
click at [816, 380] on div "LIFESTYLE SOLUTIONS" at bounding box center [889, 383] width 298 height 22
click at [734, 380] on input "Linked agreement LIFESTYLE SOLUTIONS Linked agreement" at bounding box center [727, 382] width 13 height 13
checkbox input "true"
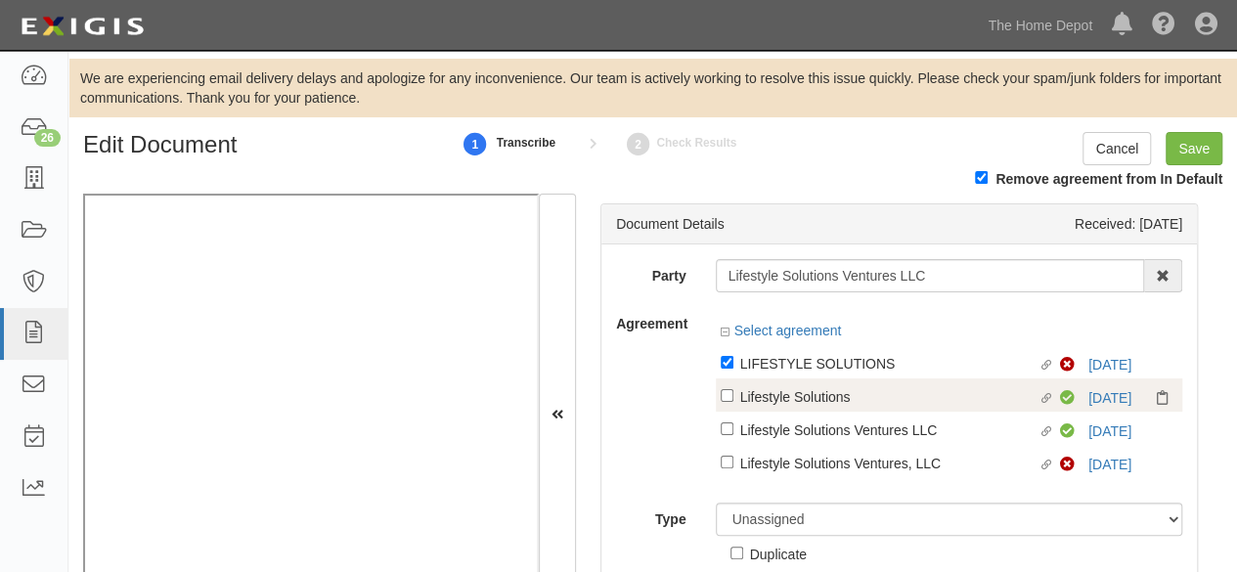
click at [798, 412] on div "Linked agreement Lifestyle Solutions Ventures LLC Linked agreement Compliant 7/…" at bounding box center [950, 428] width 468 height 33
click at [818, 374] on div "Lifestyle Solutions" at bounding box center [889, 363] width 298 height 22
click at [734, 369] on input "Linked agreement Lifestyle Solutions Linked agreement" at bounding box center [727, 362] width 13 height 13
checkbox input "true"
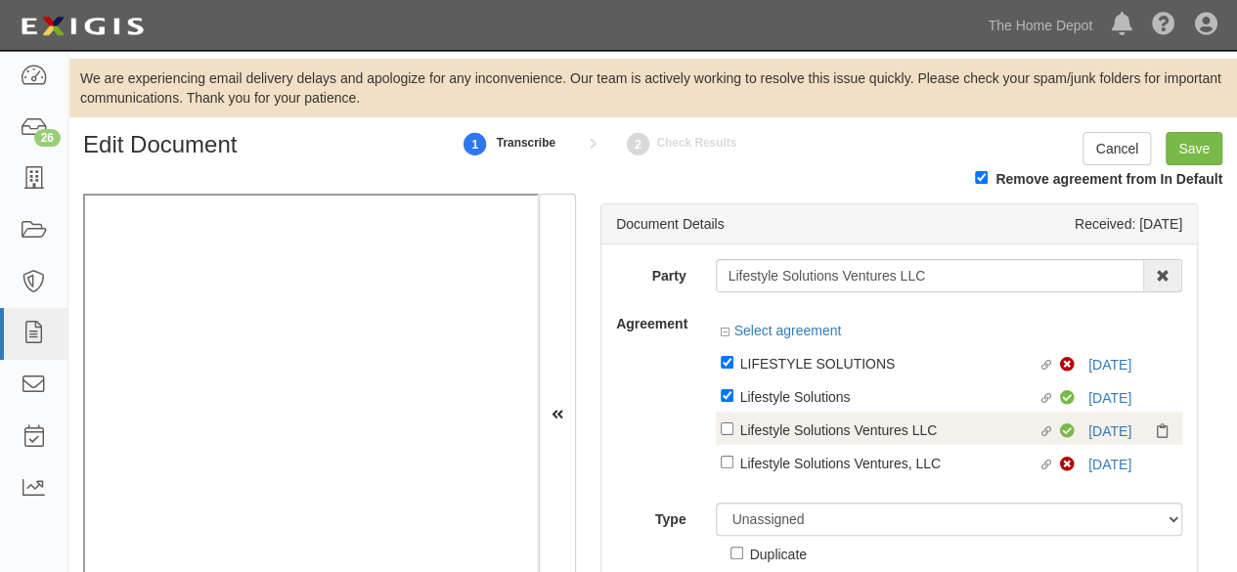
drag, startPoint x: 796, startPoint y: 433, endPoint x: 788, endPoint y: 455, distance: 22.9
click at [796, 374] on div "Lifestyle Solutions Ventures LLC" at bounding box center [889, 363] width 298 height 22
click at [734, 369] on input "Linked agreement Lifestyle Solutions Ventures LLC Linked agreement" at bounding box center [727, 362] width 13 height 13
checkbox input "true"
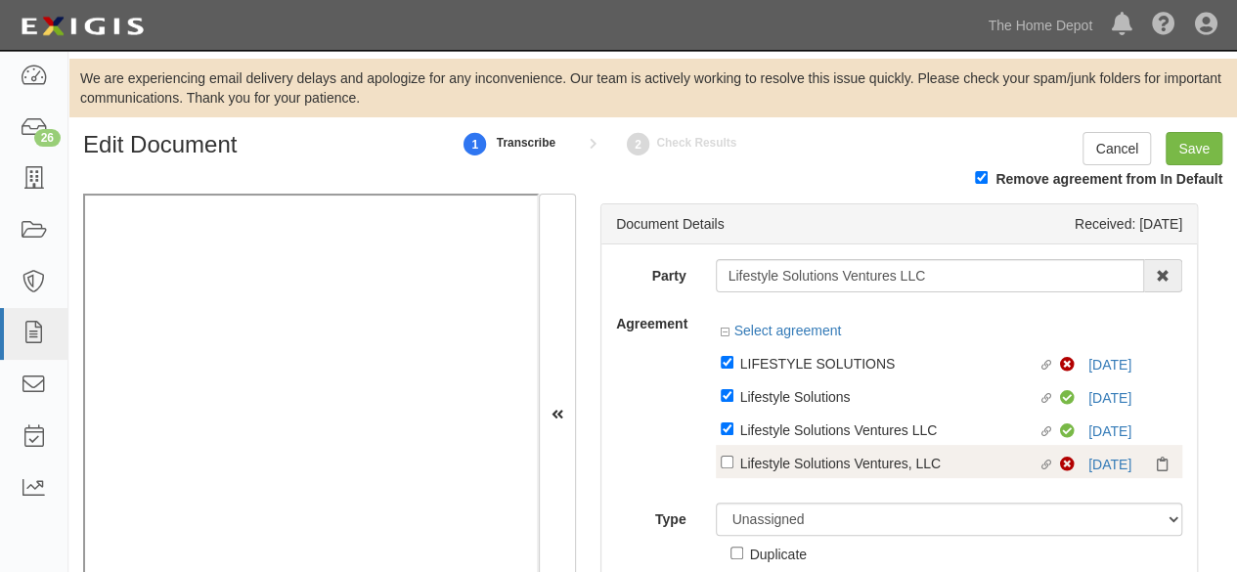
click at [789, 374] on div "Lifestyle Solutions Ventures, LLC" at bounding box center [889, 363] width 298 height 22
click at [734, 369] on input "Linked agreement Lifestyle Solutions Ventures, LLC Linked agreement" at bounding box center [727, 362] width 13 height 13
checkbox input "true"
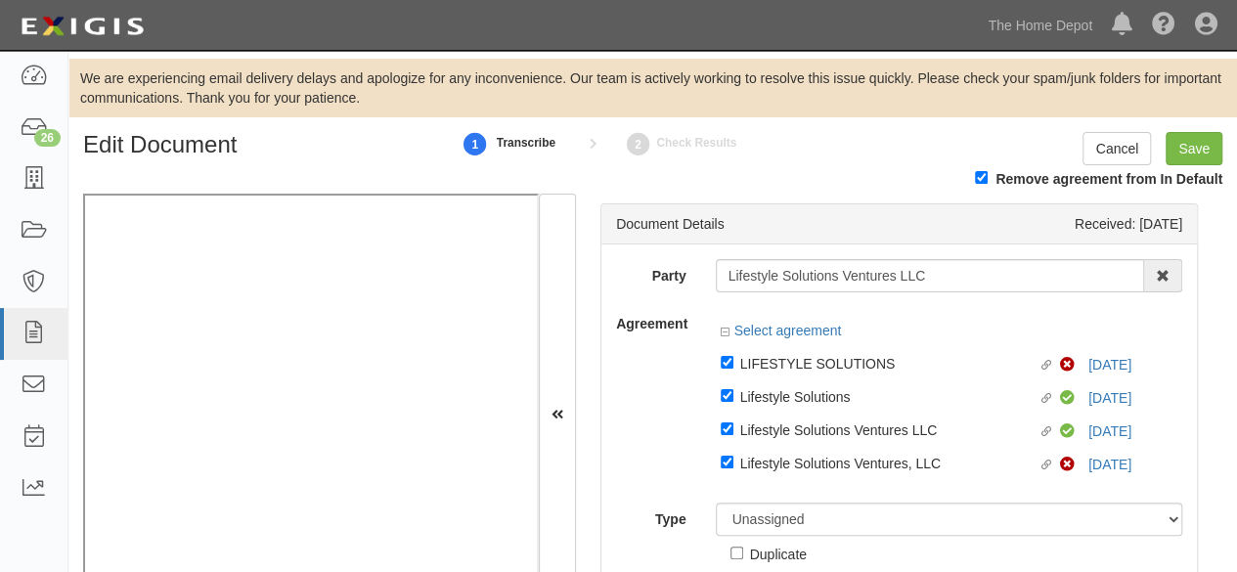
click at [752, 538] on div "Duplicate" at bounding box center [769, 550] width 76 height 28
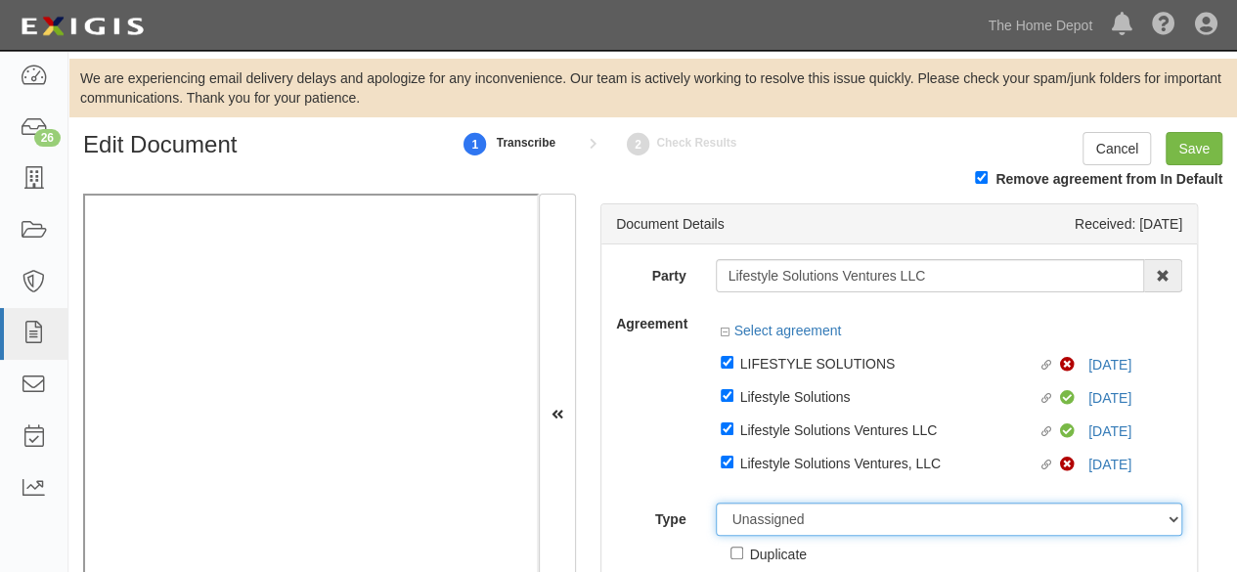
click at [756, 527] on select "Unassigned Binder Cancellation Notice Certificate Contract Endorsement Insuranc…" at bounding box center [950, 519] width 468 height 33
select select "CertificateDetail"
click at [716, 504] on select "Unassigned Binder Cancellation Notice Certificate Contract Endorsement Insuranc…" at bounding box center [950, 519] width 468 height 33
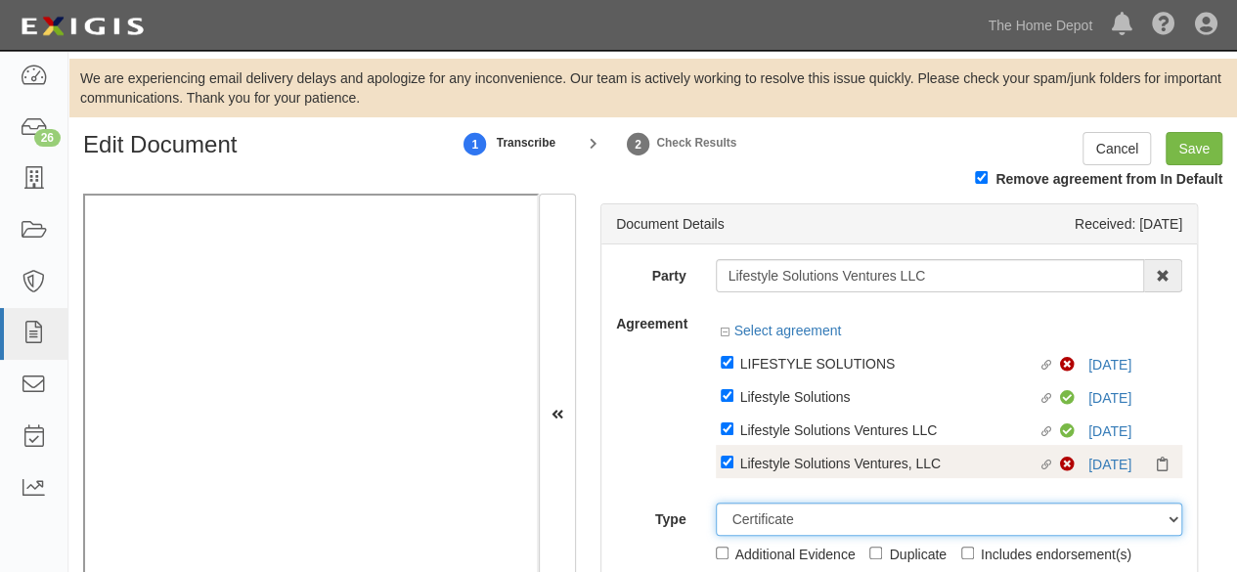
scroll to position [181, 0]
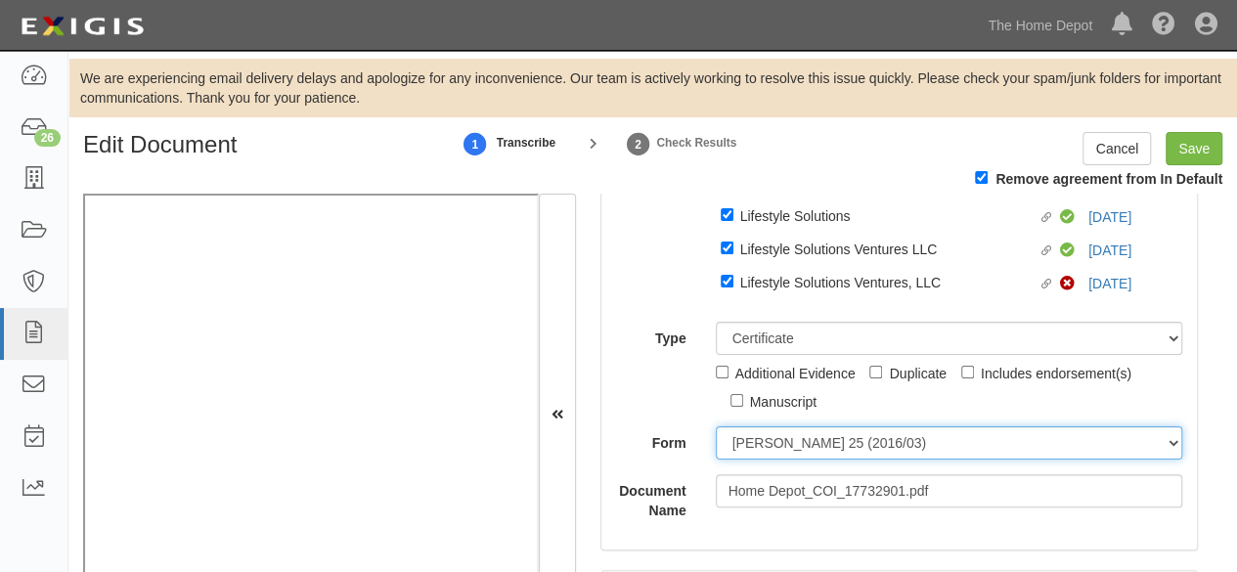
click at [788, 453] on select "ACORD 25 (2016/03) ACORD 101 ACORD 855 NY (2014/05) General" at bounding box center [950, 442] width 468 height 33
select select "GeneralFormDetail"
click at [716, 427] on select "ACORD 25 (2016/03) ACORD 101 ACORD 855 NY (2014/05) General" at bounding box center [950, 442] width 468 height 33
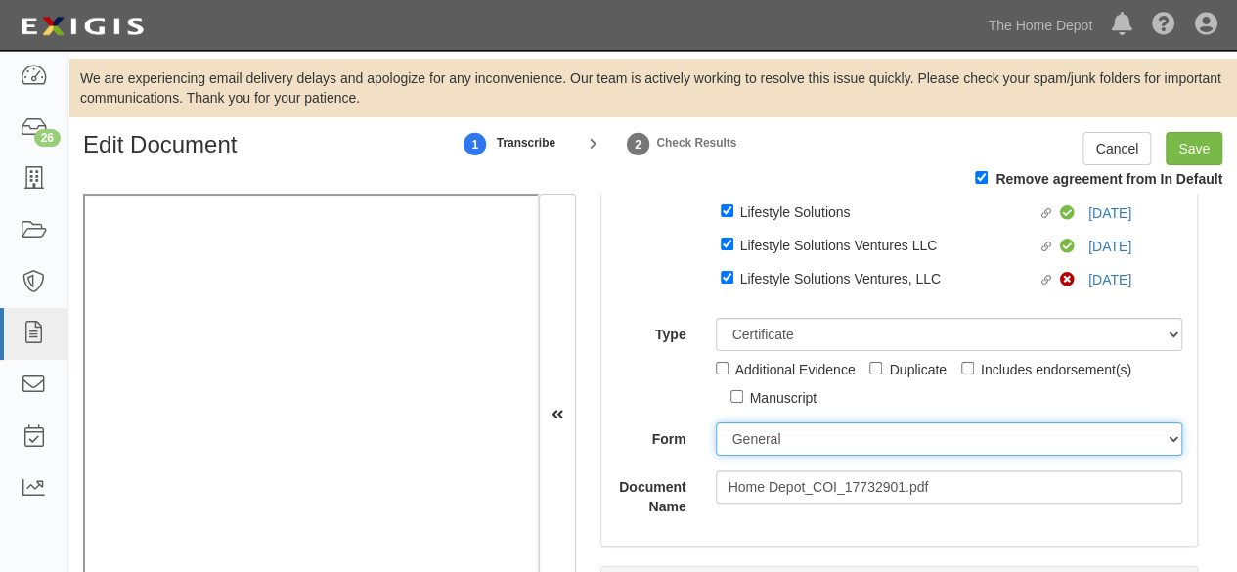
scroll to position [0, 0]
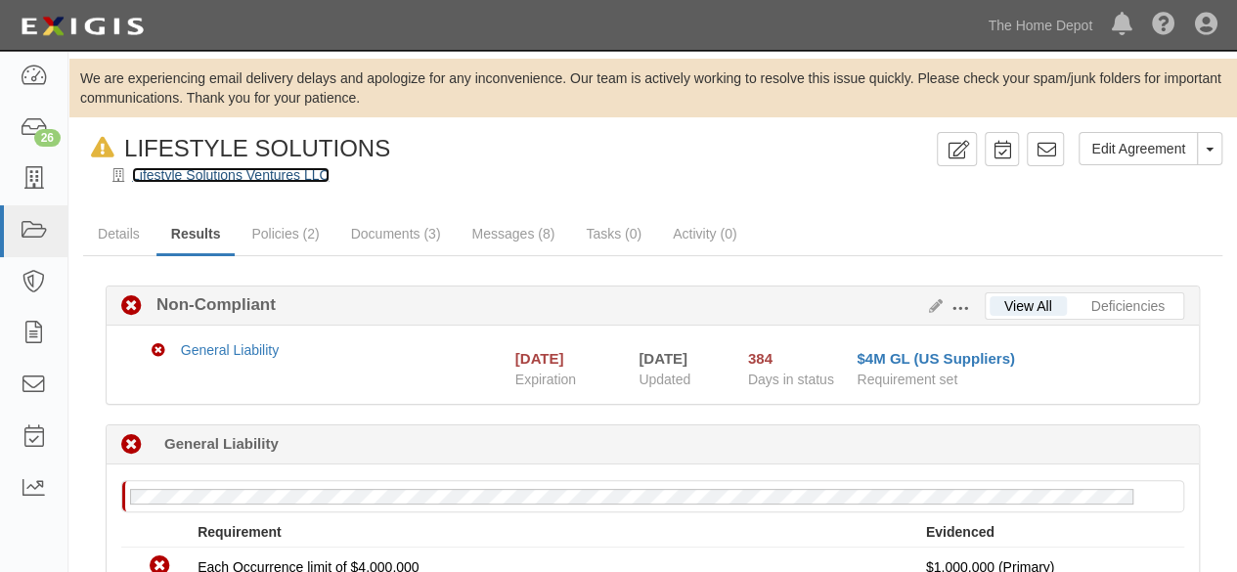
click at [190, 177] on link "Lifestyle Solutions Ventures LLC" at bounding box center [231, 175] width 198 height 16
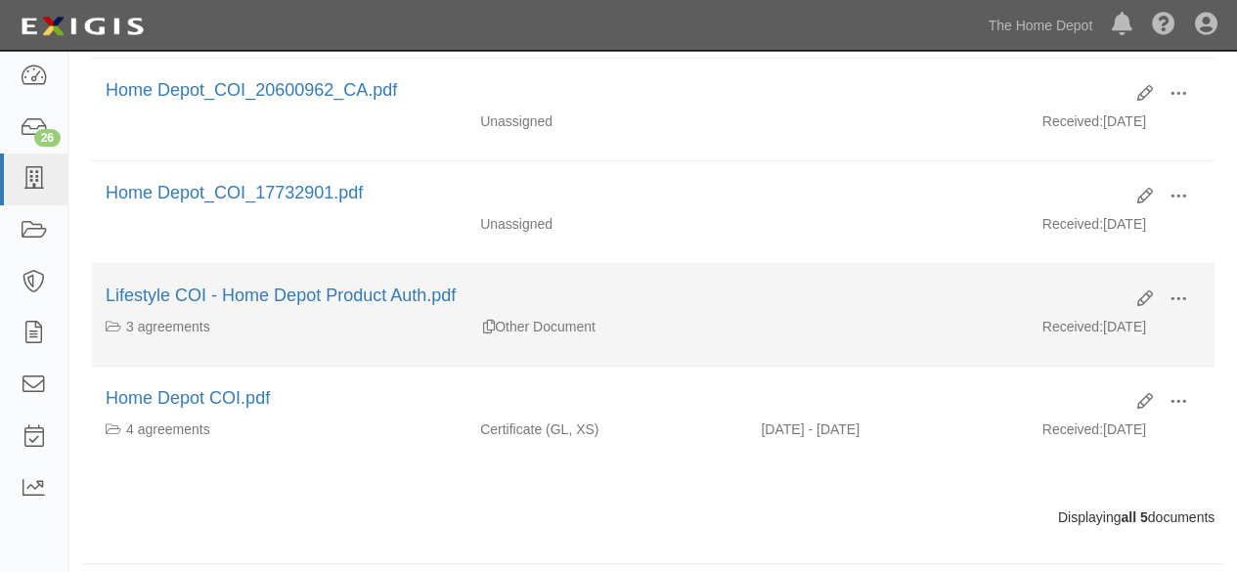
scroll to position [489, 0]
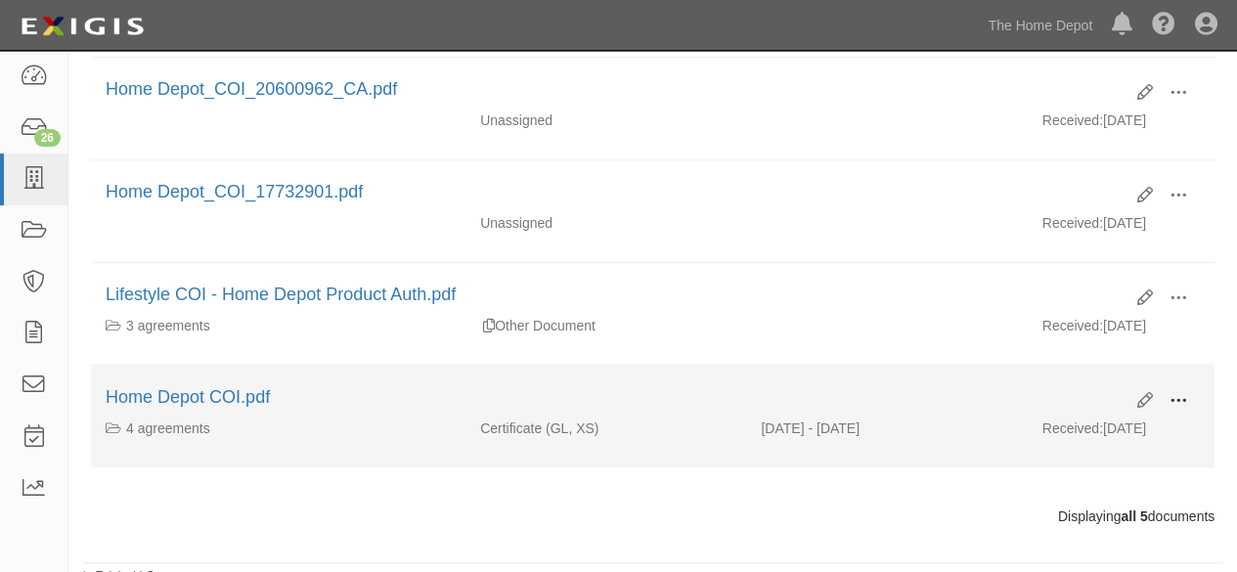
click at [1176, 396] on span at bounding box center [1179, 401] width 18 height 18
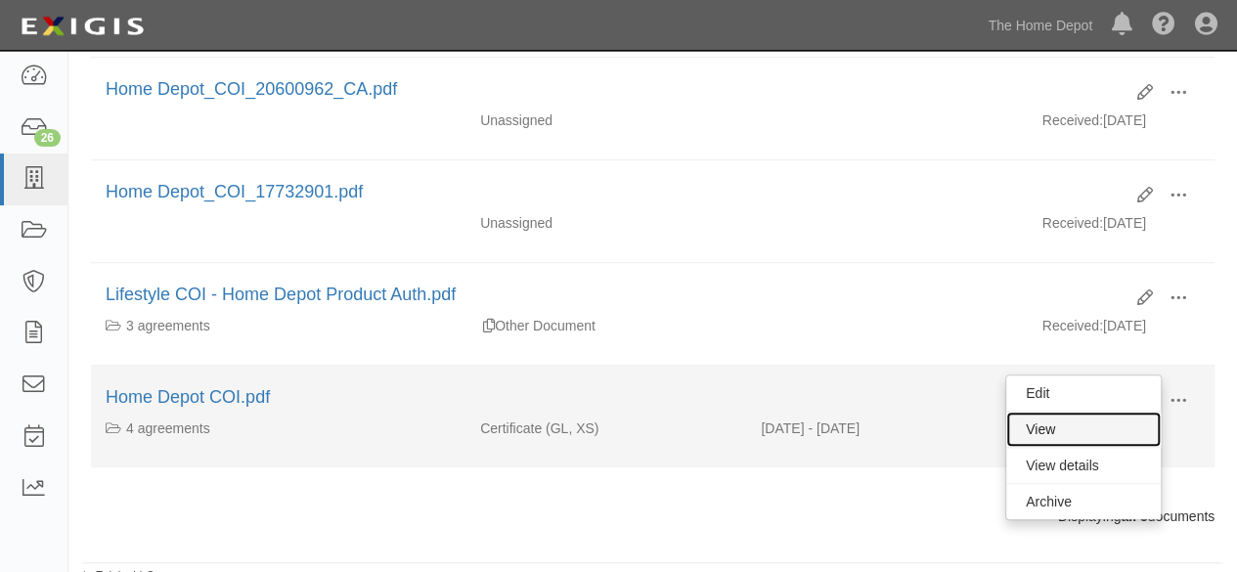
click at [1082, 425] on link "View" at bounding box center [1084, 429] width 155 height 35
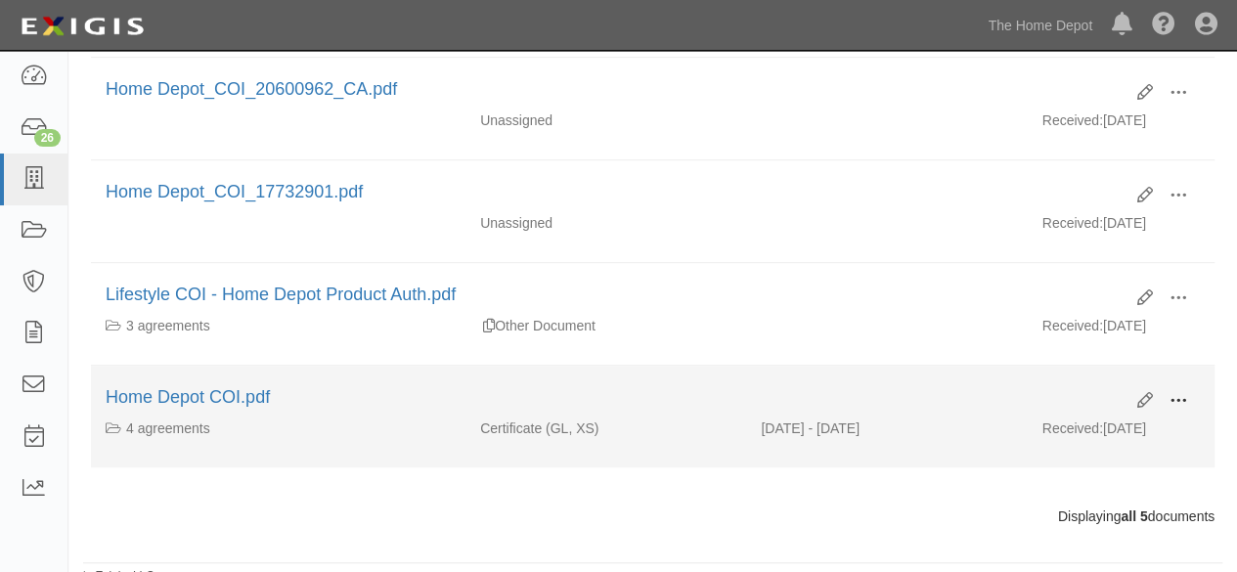
click at [1176, 403] on span at bounding box center [1179, 401] width 18 height 18
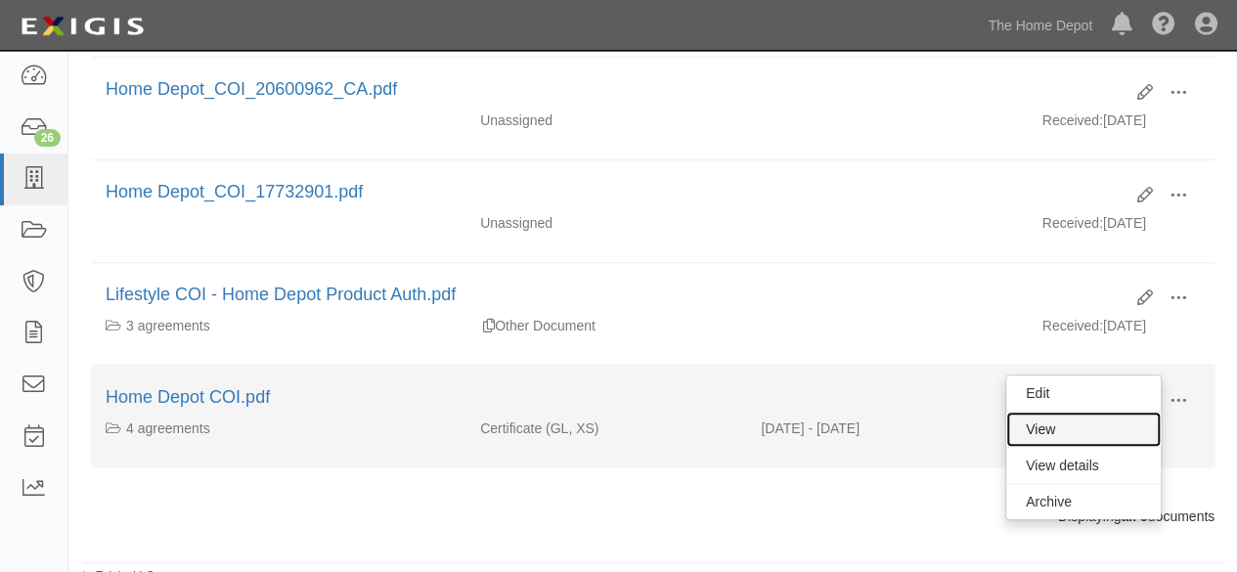
click at [1109, 417] on link "View" at bounding box center [1084, 429] width 155 height 35
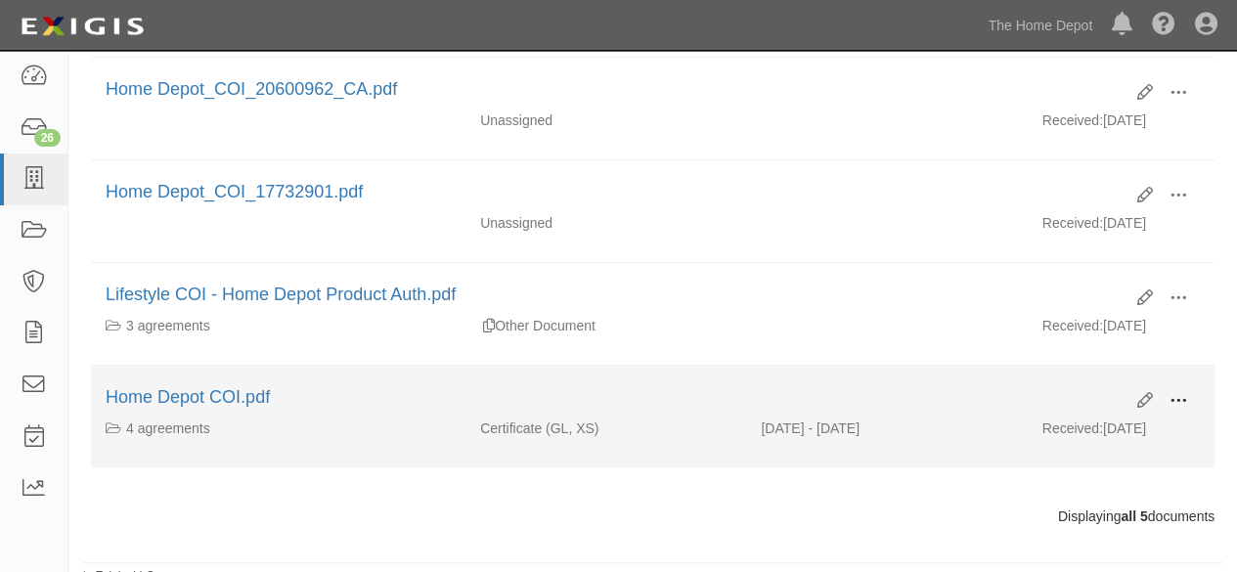
drag, startPoint x: 1177, startPoint y: 395, endPoint x: 1097, endPoint y: 424, distance: 84.2
click at [1174, 397] on span at bounding box center [1179, 401] width 18 height 18
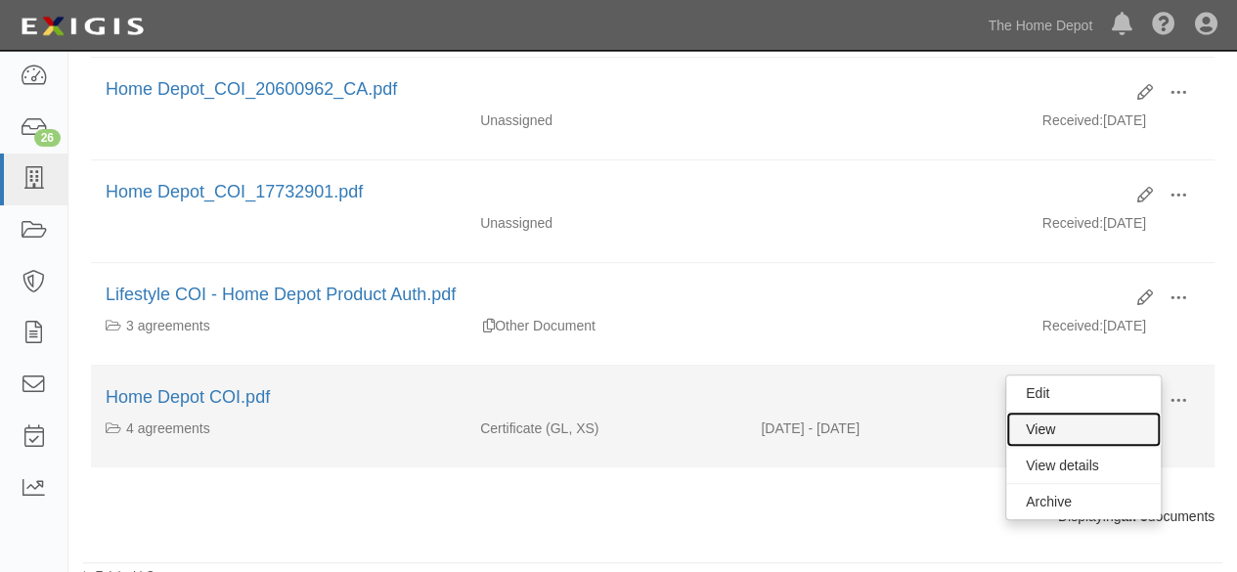
click at [1096, 424] on link "View" at bounding box center [1084, 429] width 155 height 35
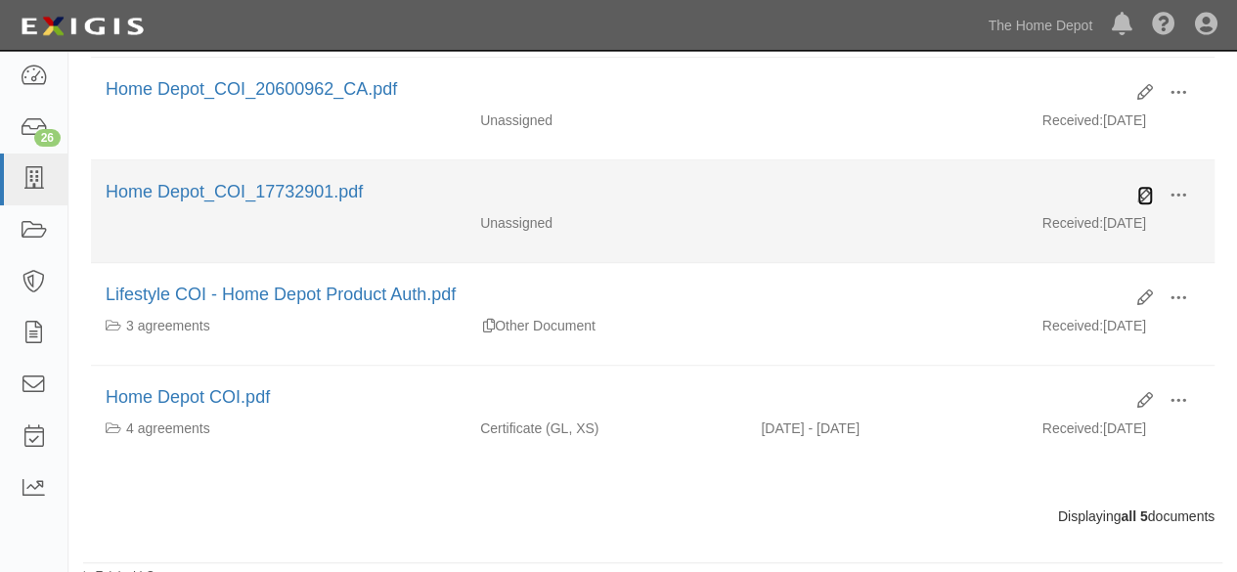
click at [1142, 191] on icon at bounding box center [1146, 196] width 16 height 16
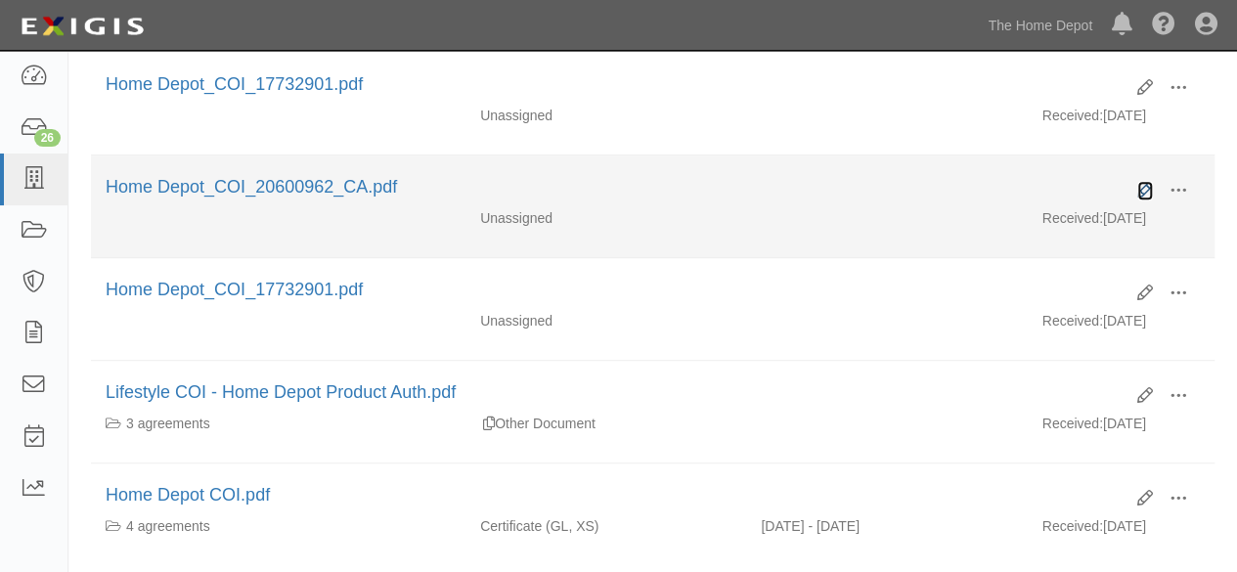
scroll to position [293, 0]
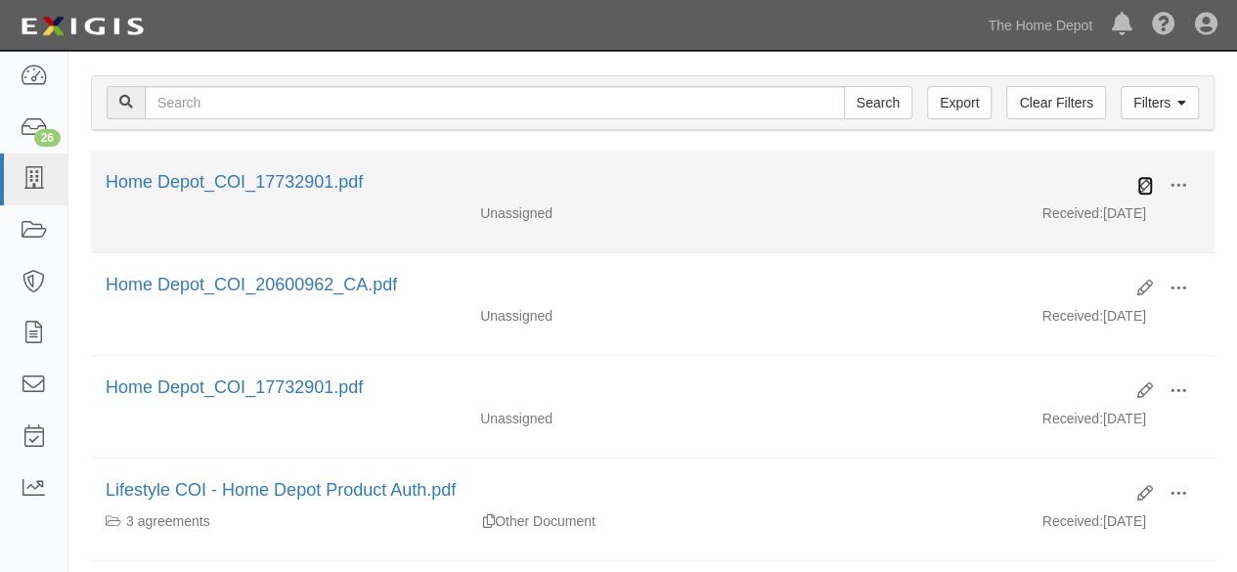
click at [1150, 178] on icon at bounding box center [1146, 186] width 16 height 16
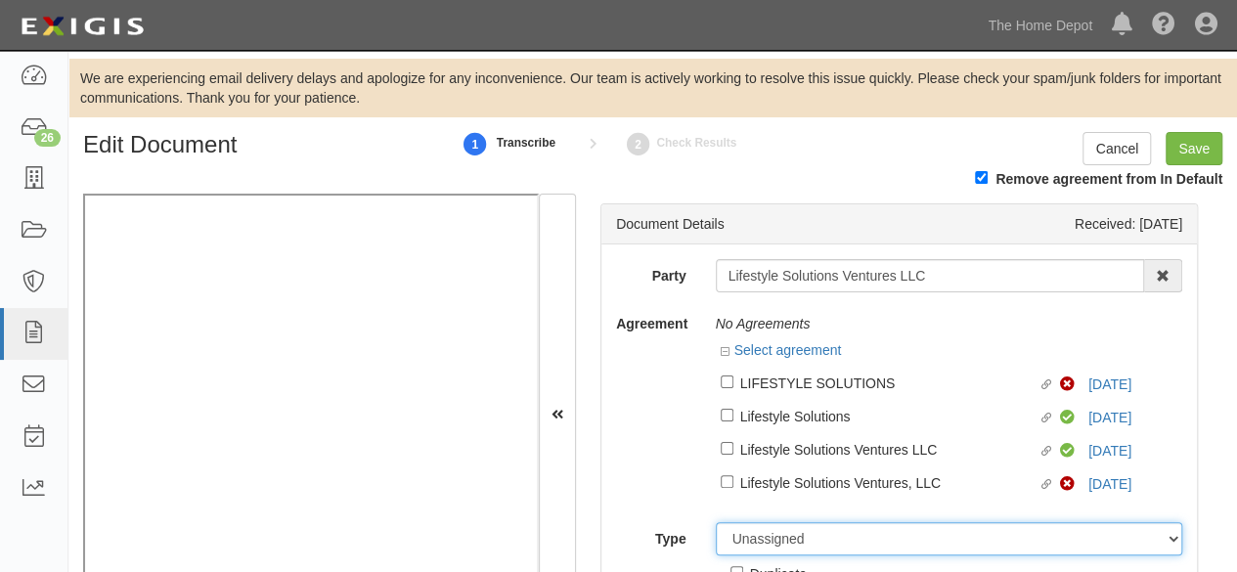
drag, startPoint x: 749, startPoint y: 540, endPoint x: 756, endPoint y: 525, distance: 16.2
click at [749, 540] on select "Unassigned Binder Cancellation Notice Certificate Contract Endorsement Insuranc…" at bounding box center [950, 538] width 468 height 33
select select "OtherDetail"
click at [716, 523] on select "Unassigned Binder Cancellation Notice Certificate Contract Endorsement Insuranc…" at bounding box center [950, 538] width 468 height 33
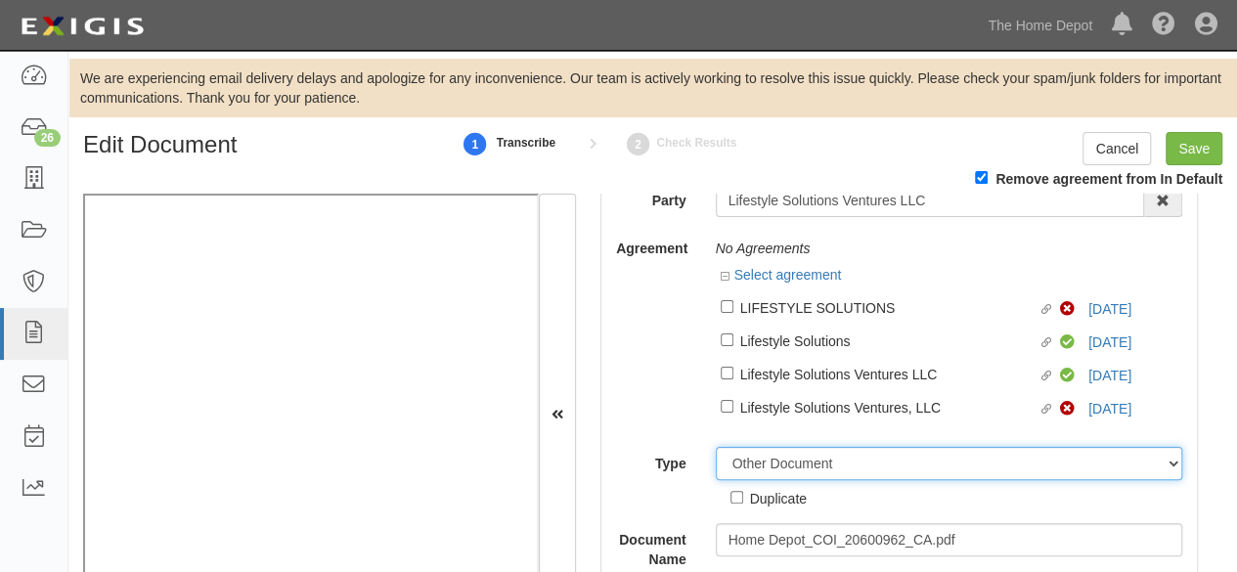
scroll to position [98, 0]
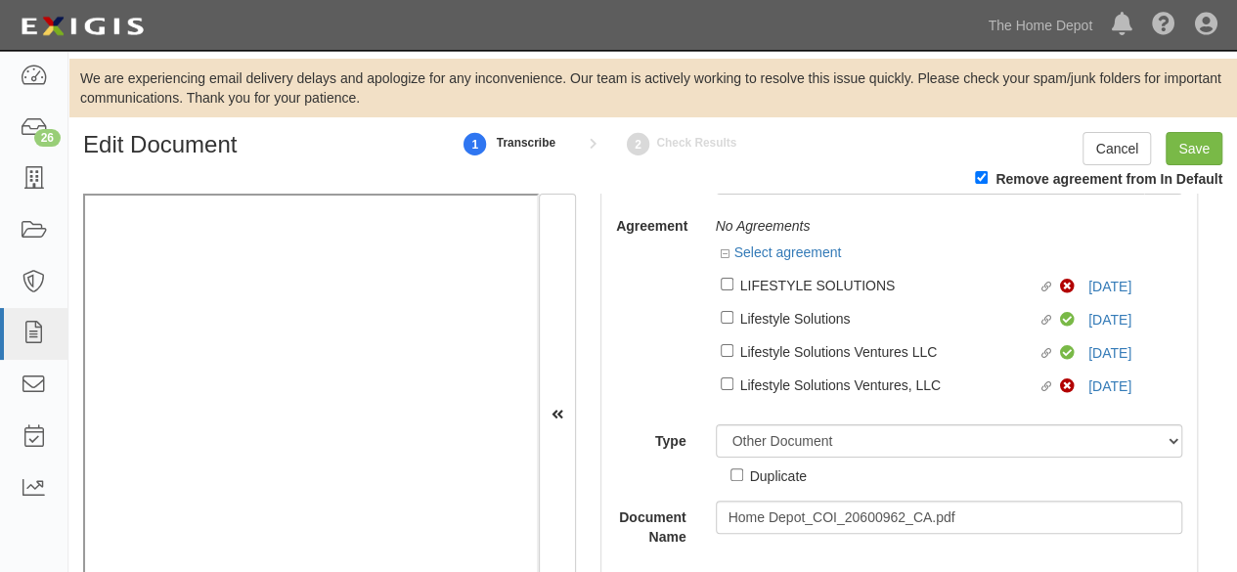
click at [762, 476] on div "Duplicate" at bounding box center [778, 476] width 57 height 22
click at [743, 476] on input "Duplicate" at bounding box center [737, 475] width 13 height 13
checkbox input "true"
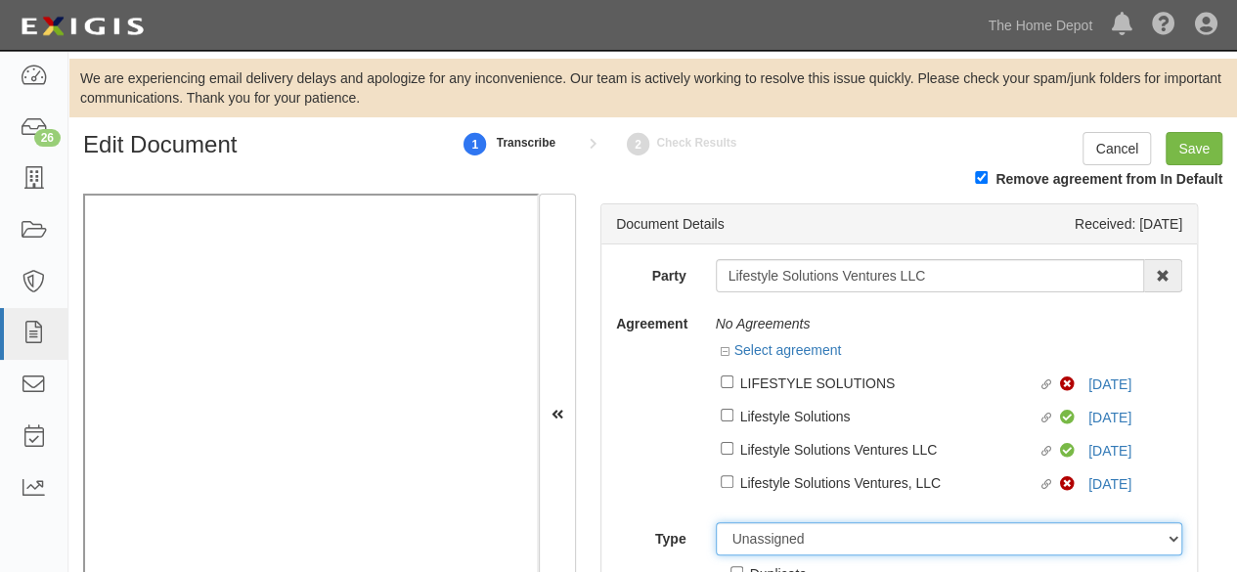
drag, startPoint x: 754, startPoint y: 542, endPoint x: 761, endPoint y: 527, distance: 16.2
click at [756, 539] on select "Unassigned Binder Cancellation Notice Certificate Contract Endorsement Insuranc…" at bounding box center [950, 538] width 468 height 33
select select "OtherDetail"
click at [716, 523] on select "Unassigned Binder Cancellation Notice Certificate Contract Endorsement Insuranc…" at bounding box center [950, 538] width 468 height 33
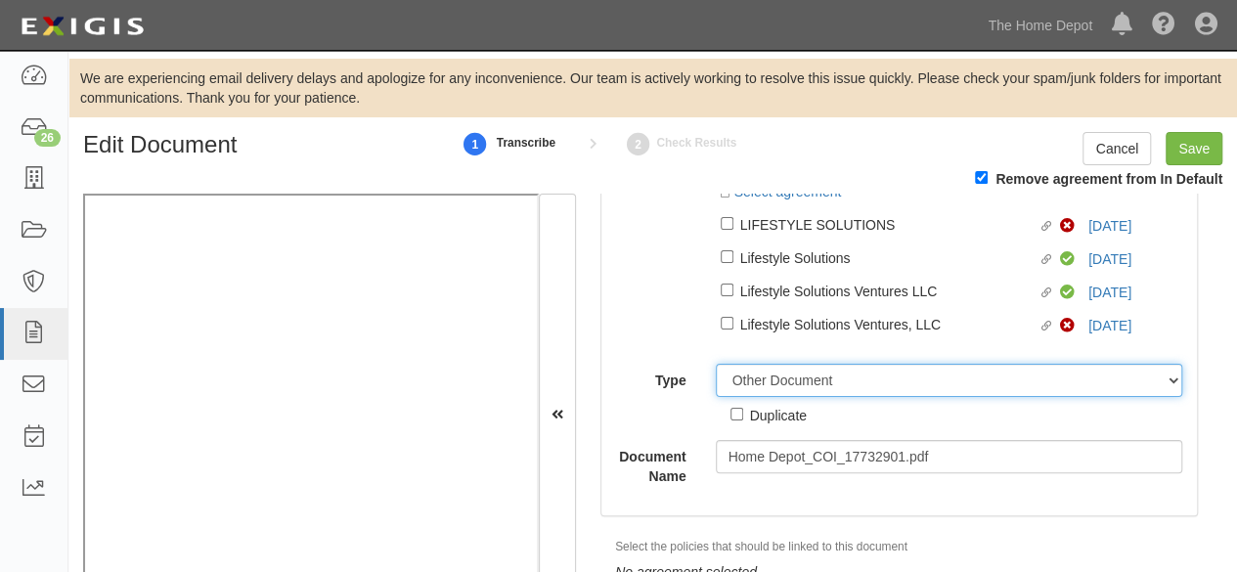
scroll to position [171, 0]
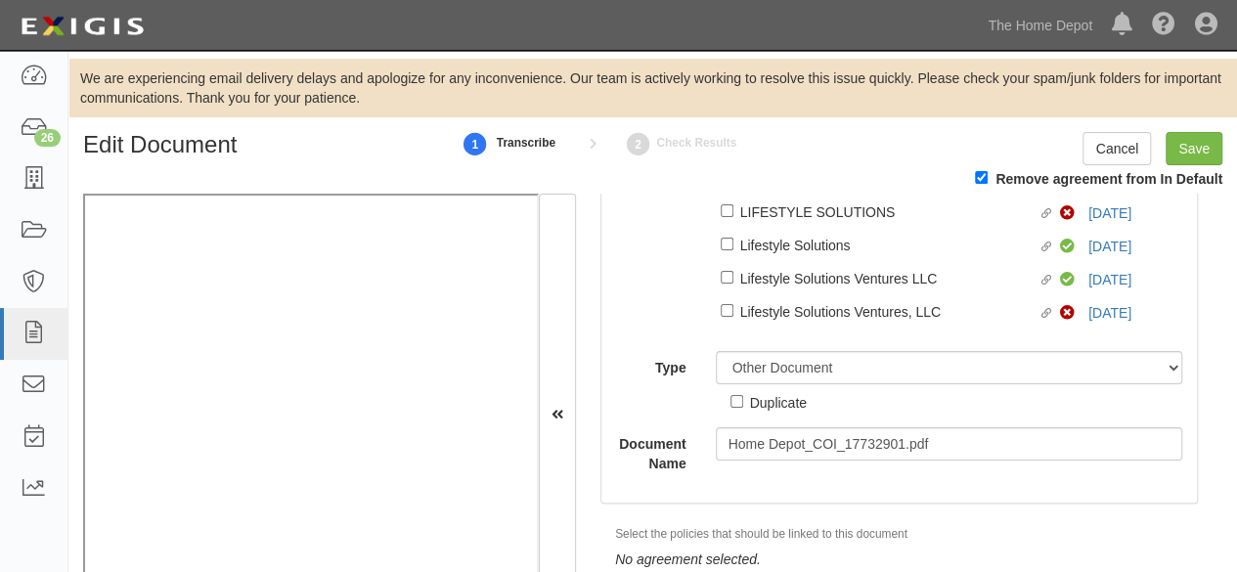
click at [770, 411] on div "Duplicate" at bounding box center [778, 402] width 57 height 22
click at [743, 408] on input "Duplicate" at bounding box center [737, 401] width 13 height 13
checkbox input "true"
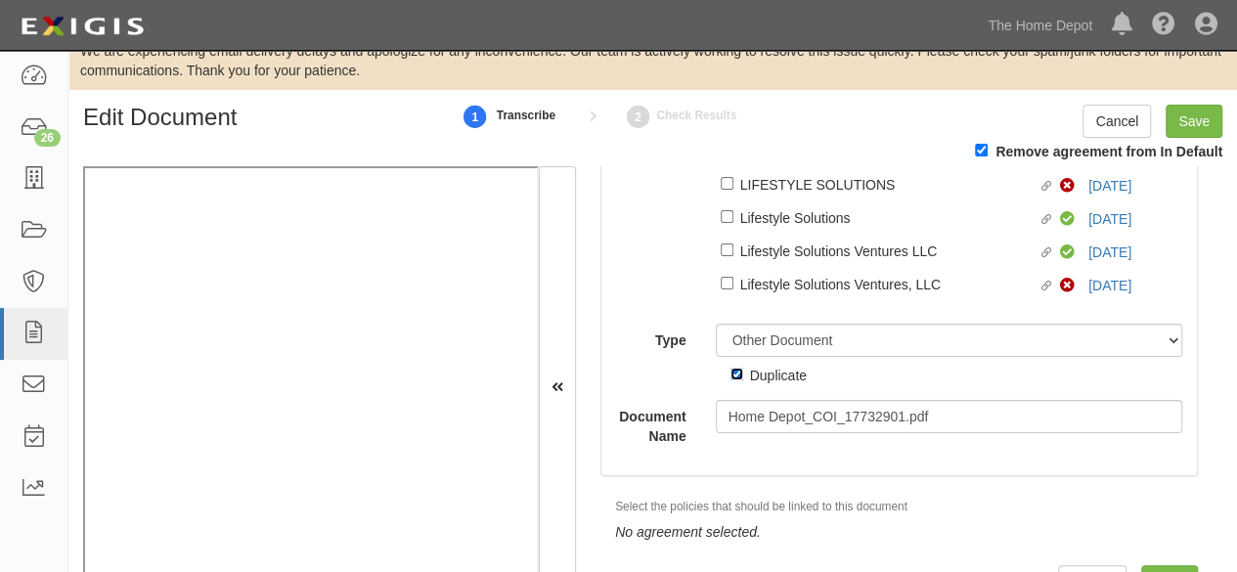
scroll to position [0, 0]
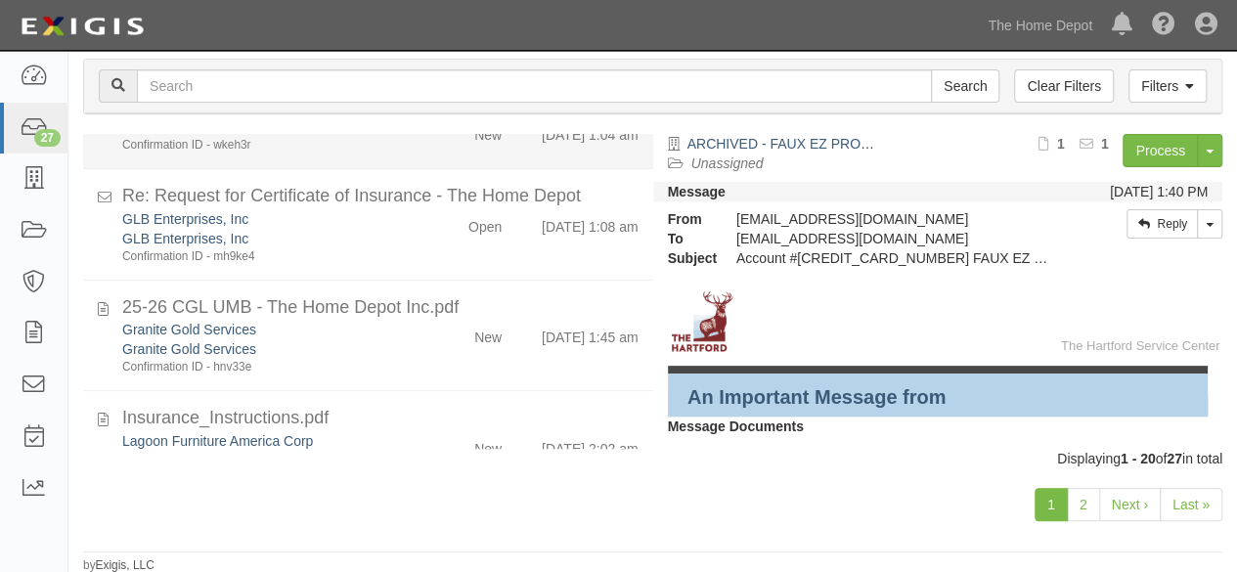
scroll to position [1791, 0]
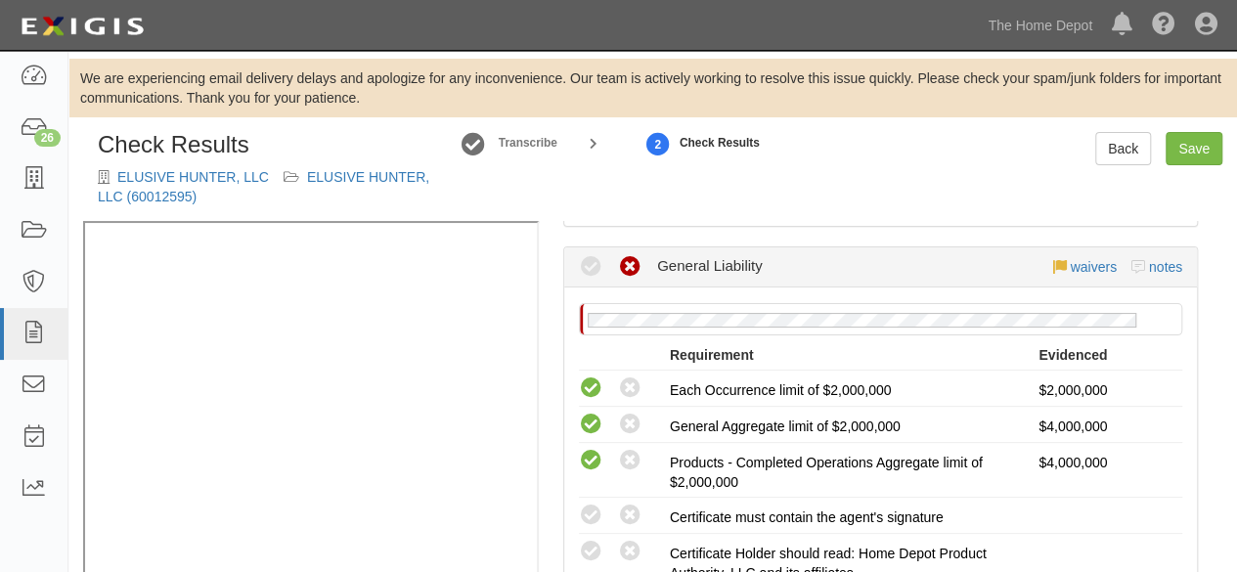
scroll to position [470, 0]
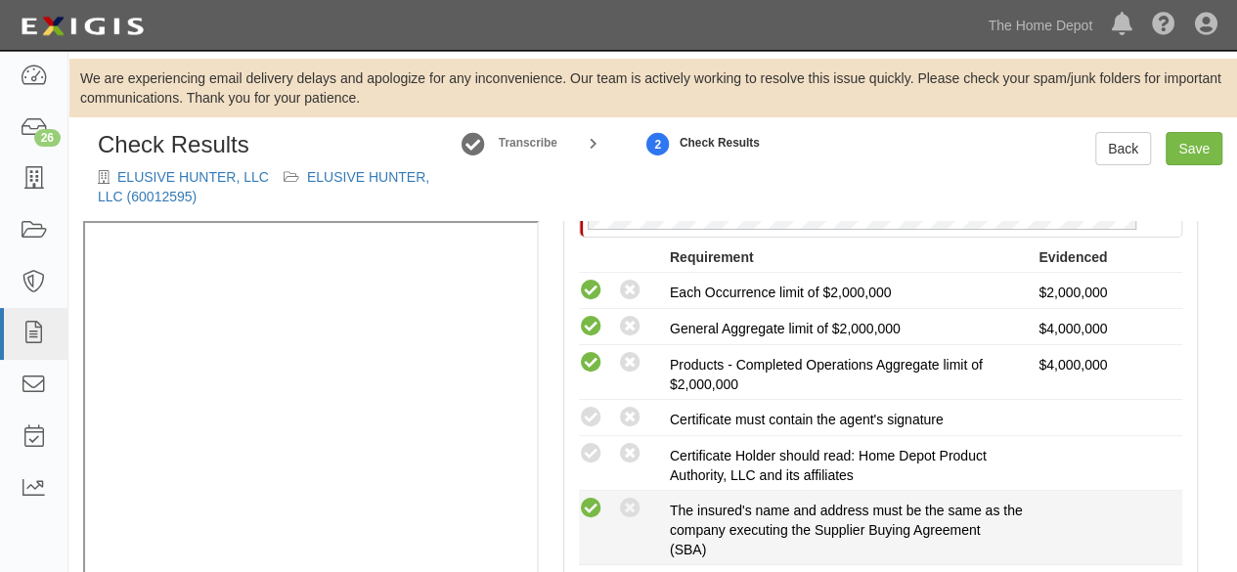
click at [593, 512] on icon at bounding box center [591, 509] width 24 height 24
radio input "true"
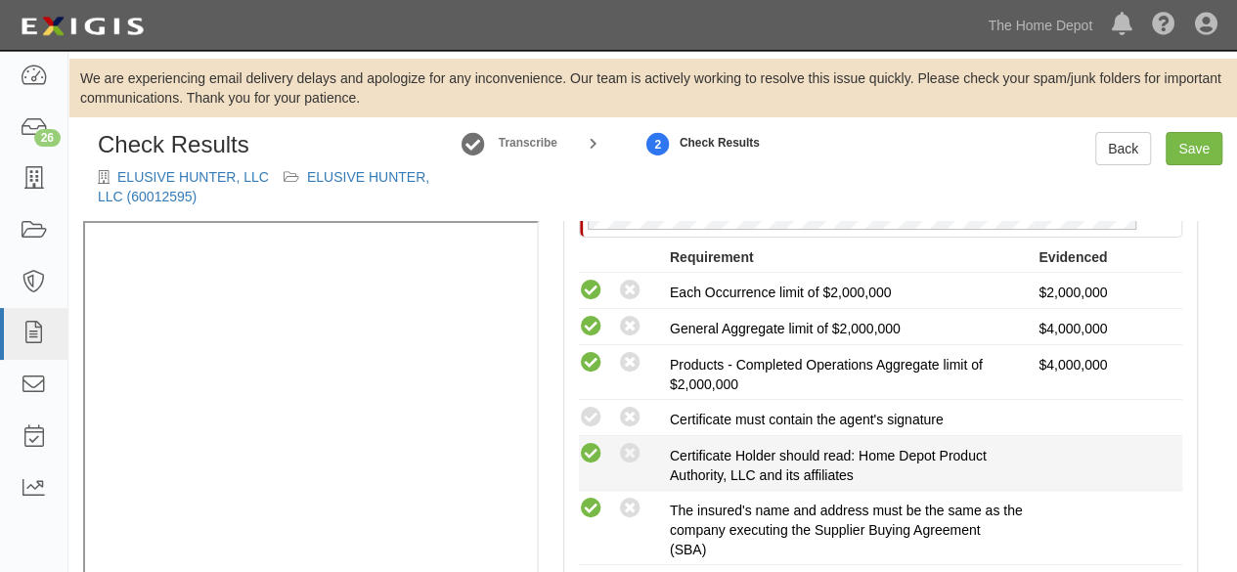
drag, startPoint x: 592, startPoint y: 418, endPoint x: 597, endPoint y: 461, distance: 43.3
click at [592, 422] on icon at bounding box center [591, 418] width 24 height 24
radio input "true"
click at [590, 453] on icon at bounding box center [591, 454] width 24 height 24
radio input "true"
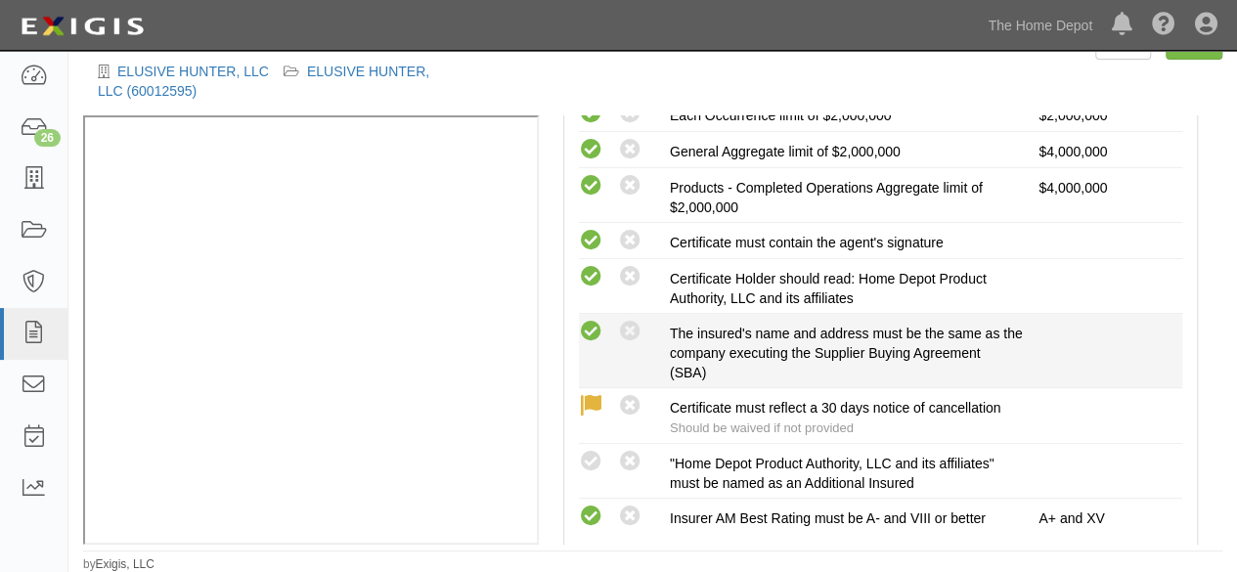
scroll to position [567, 0]
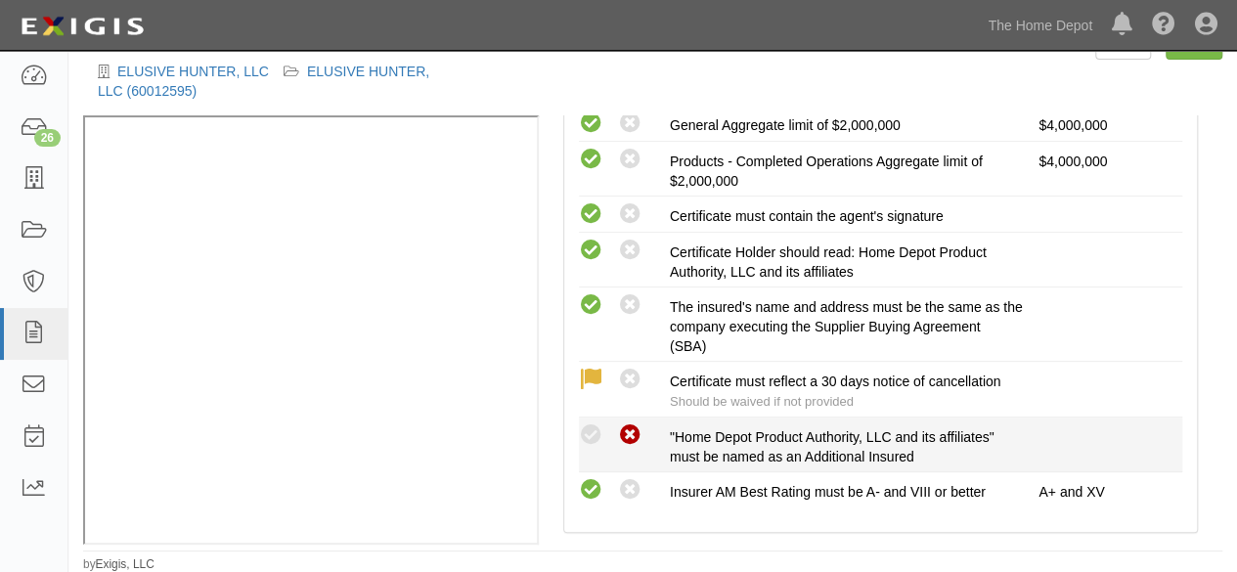
click at [626, 431] on icon at bounding box center [630, 436] width 24 height 24
radio input "true"
click at [594, 433] on icon at bounding box center [591, 436] width 24 height 24
radio input "true"
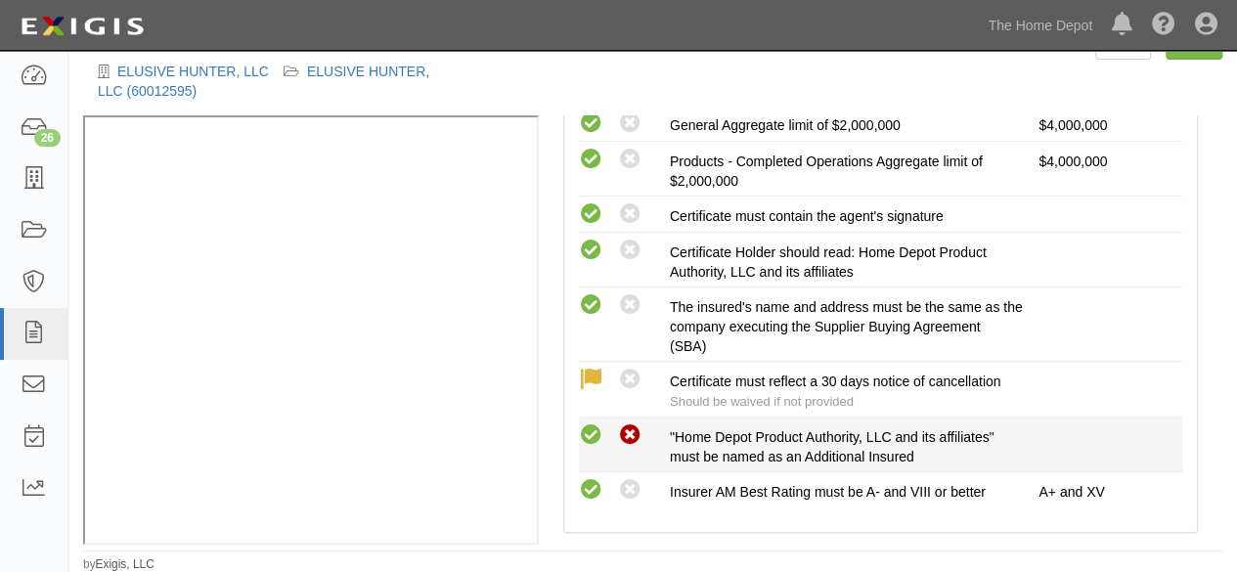
radio input "true"
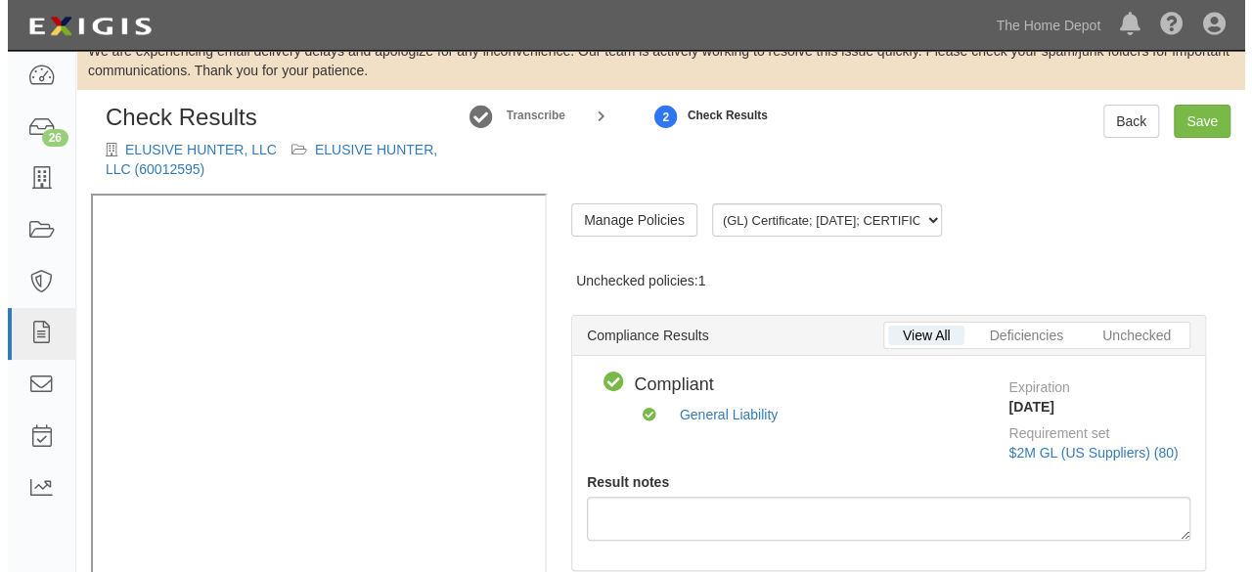
scroll to position [0, 0]
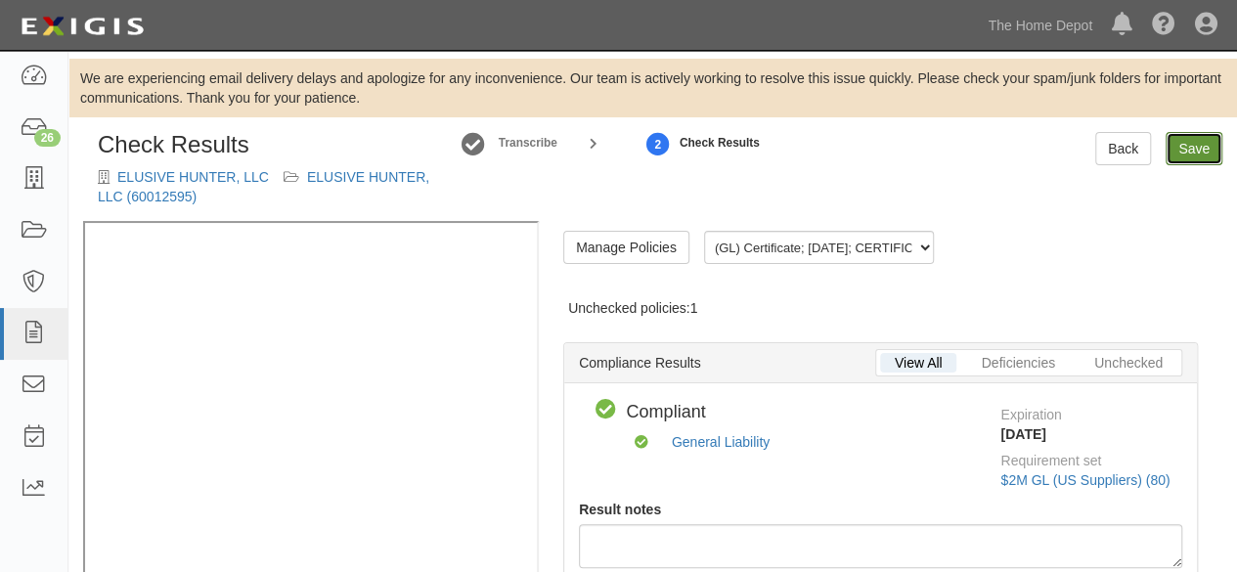
click at [1188, 144] on link "Save" at bounding box center [1194, 148] width 57 height 33
radio input "true"
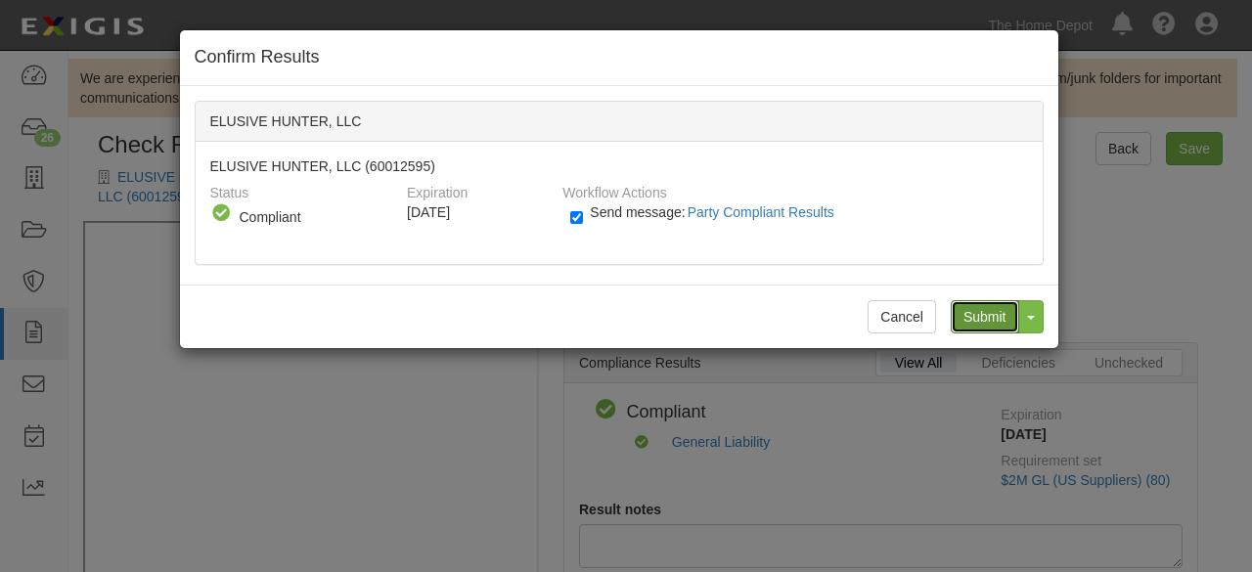
click at [998, 322] on input "Submit" at bounding box center [985, 316] width 68 height 33
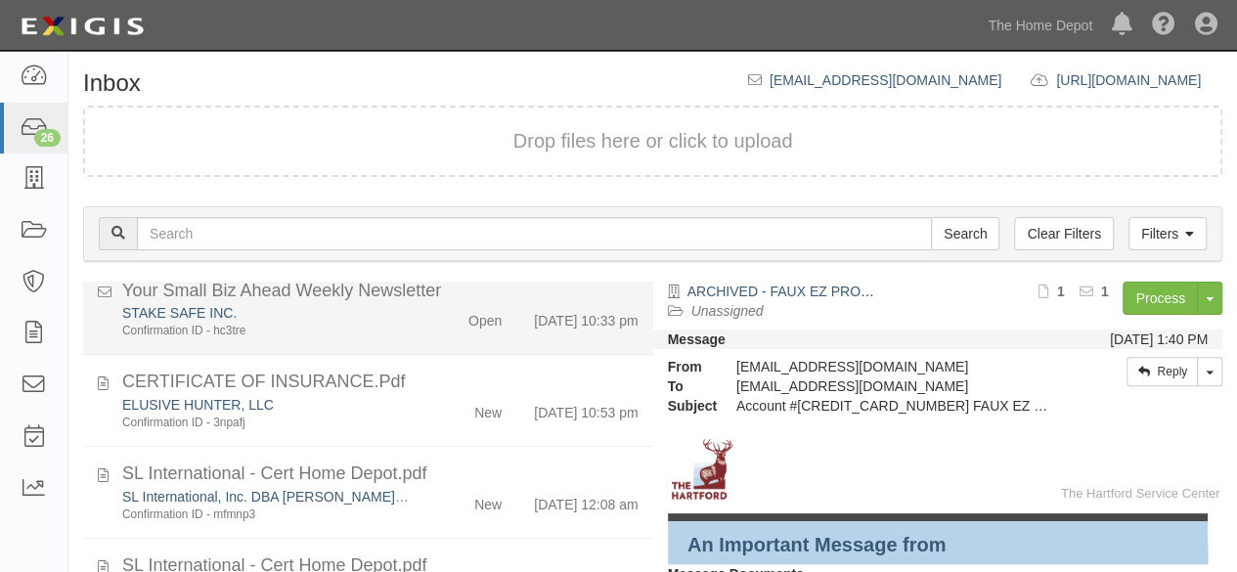
scroll to position [808, 0]
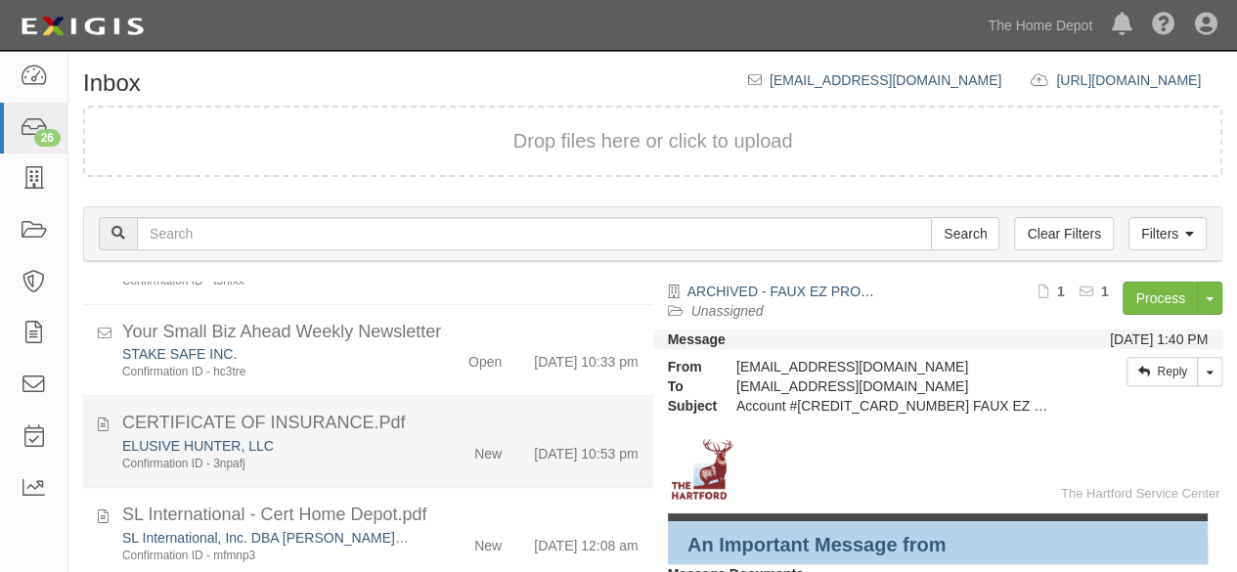
click at [361, 456] on div "ELUSIVE HUNTER, LLC" at bounding box center [266, 446] width 289 height 20
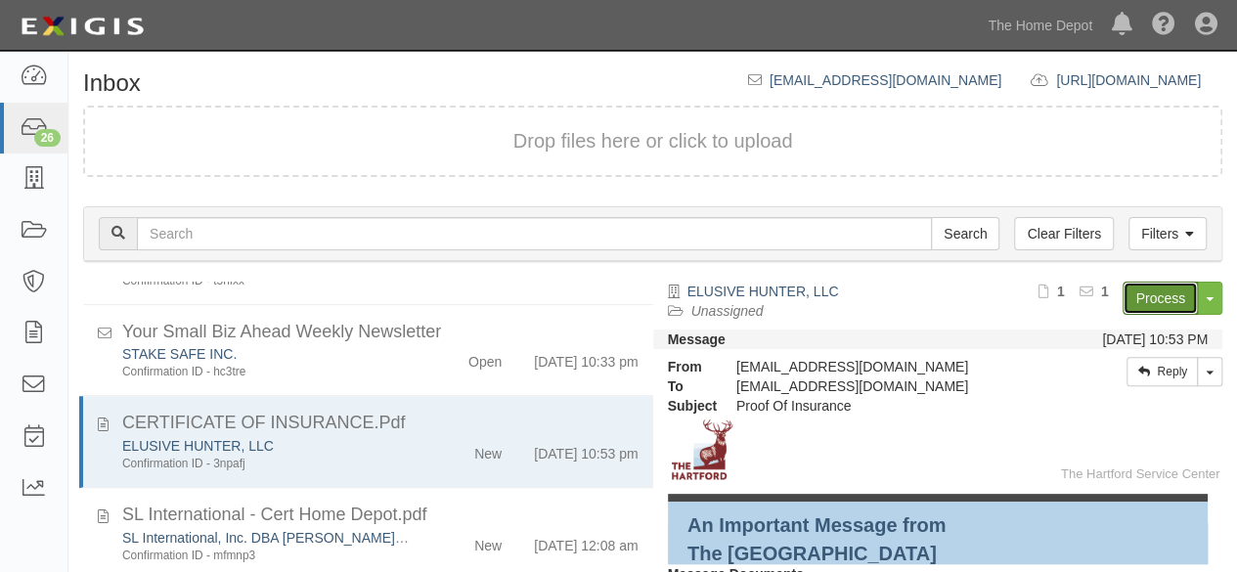
click at [1129, 289] on link "Process" at bounding box center [1160, 298] width 75 height 33
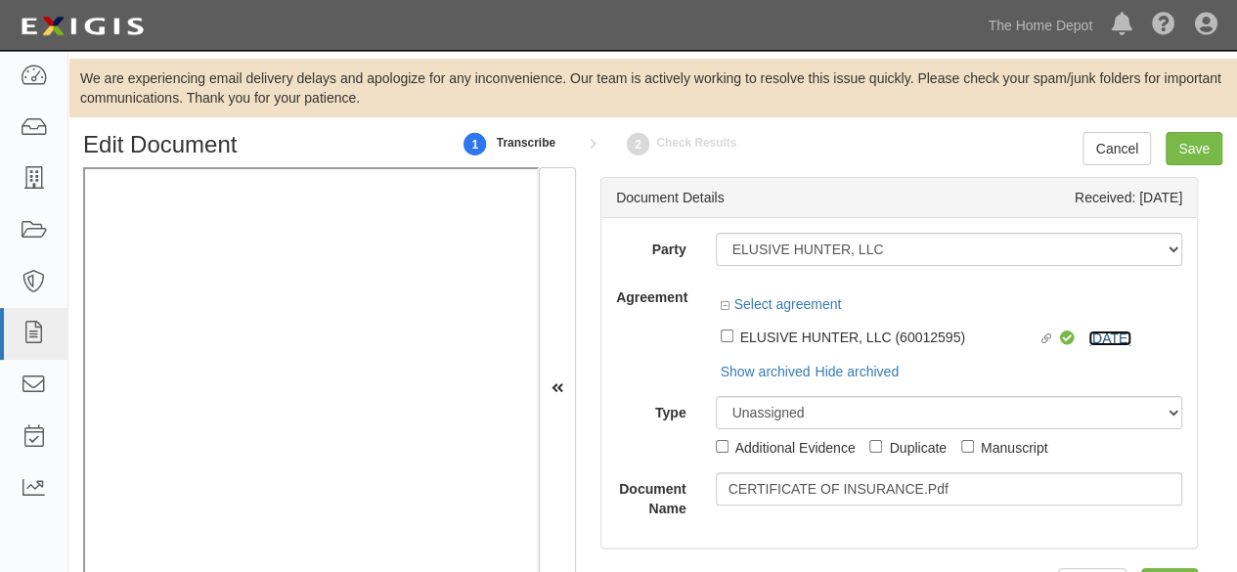
click at [1096, 340] on div "Linked agreement ELUSIVE HUNTER, LLC (60012595) Linked agreement Compliant 7/1/…" at bounding box center [950, 335] width 468 height 33
click at [1088, 319] on div "Select agreement" at bounding box center [950, 306] width 468 height 24
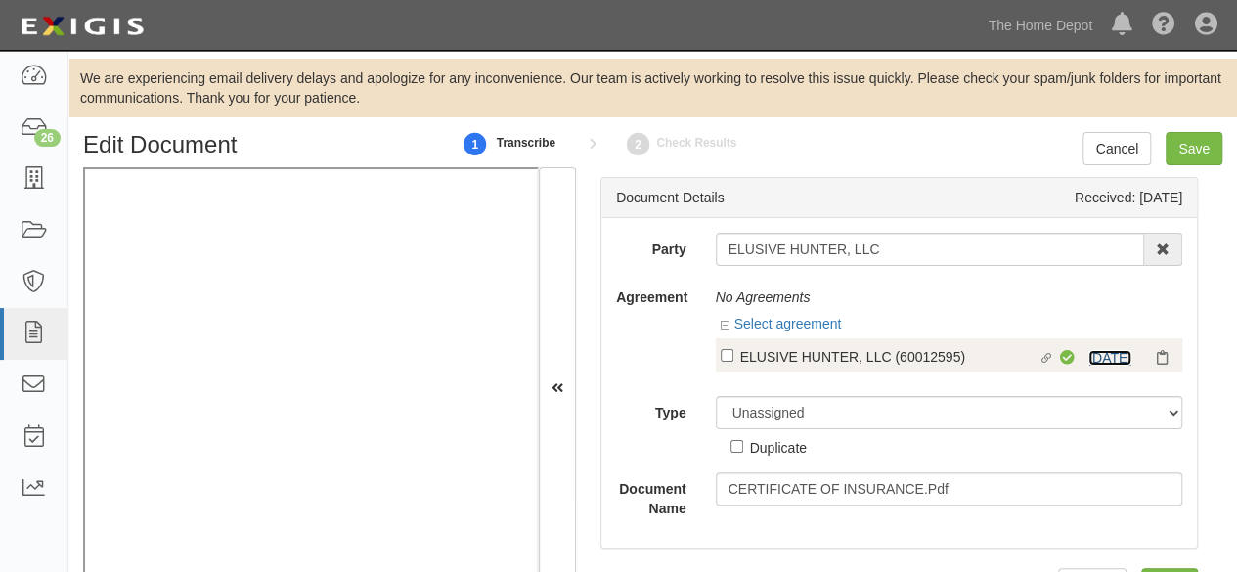
click at [1089, 355] on link "7/1/26" at bounding box center [1110, 358] width 43 height 16
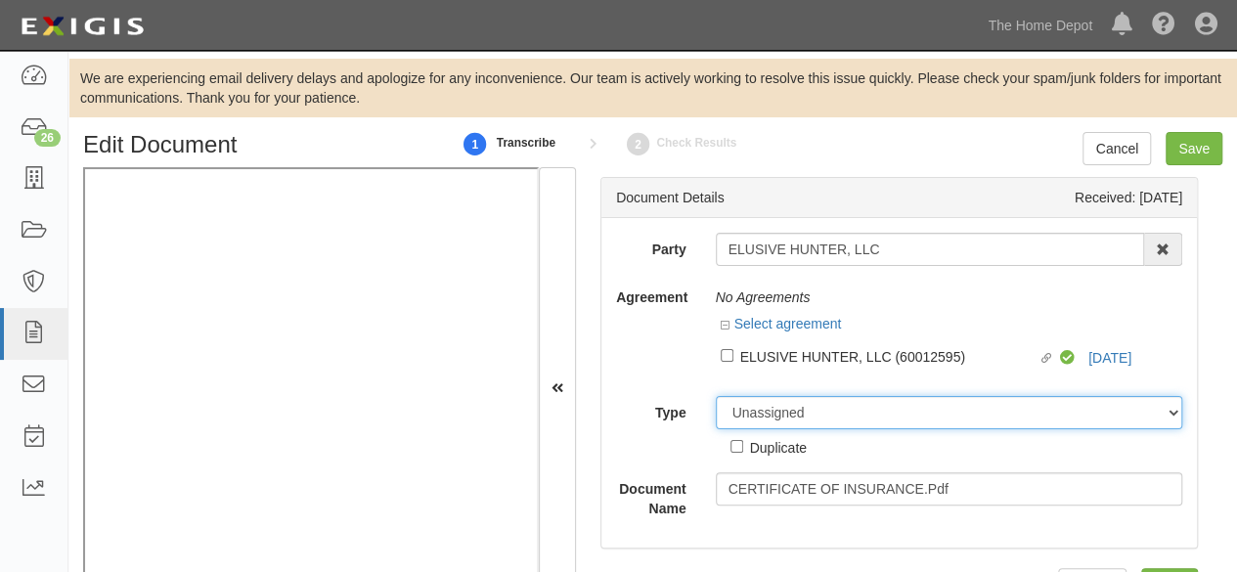
drag, startPoint x: 790, startPoint y: 412, endPoint x: 789, endPoint y: 398, distance: 13.7
click at [789, 408] on select "Unassigned Binder Cancellation Notice Certificate Contract Endorsement Insuranc…" at bounding box center [950, 412] width 468 height 33
select select "OtherDetail"
click at [716, 396] on select "Unassigned Binder Cancellation Notice Certificate Contract Endorsement Insuranc…" at bounding box center [950, 412] width 468 height 33
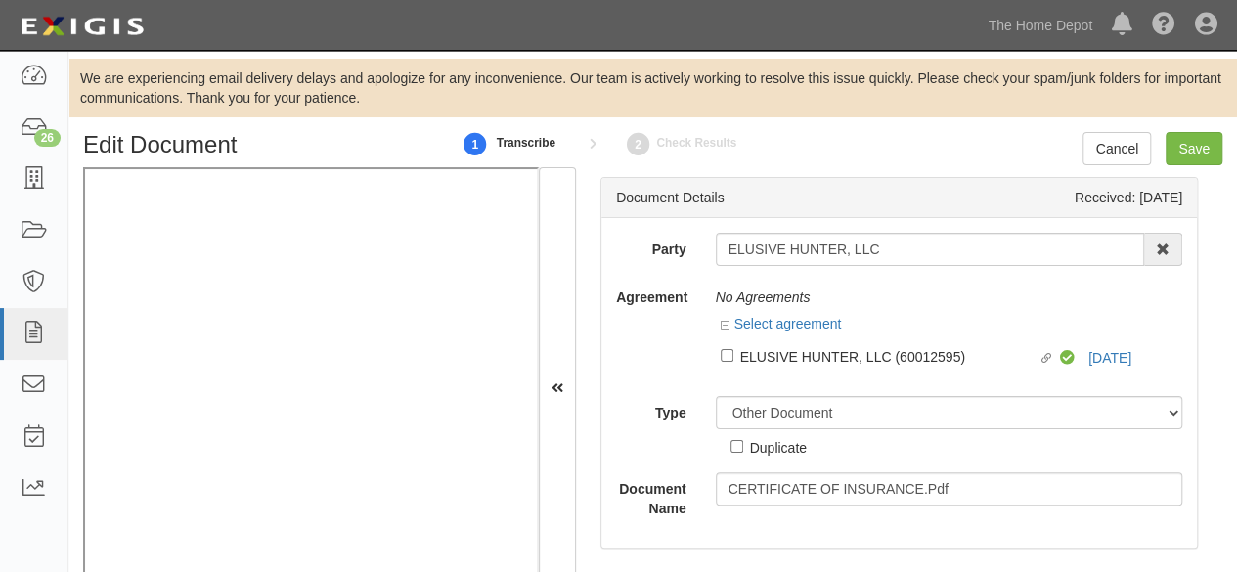
click at [767, 451] on div "Duplicate" at bounding box center [778, 447] width 57 height 22
click at [743, 451] on input "Duplicate" at bounding box center [737, 446] width 13 height 13
checkbox input "true"
drag, startPoint x: 1195, startPoint y: 150, endPoint x: 1124, endPoint y: 134, distance: 73.1
click at [1187, 147] on input "Save" at bounding box center [1194, 148] width 57 height 33
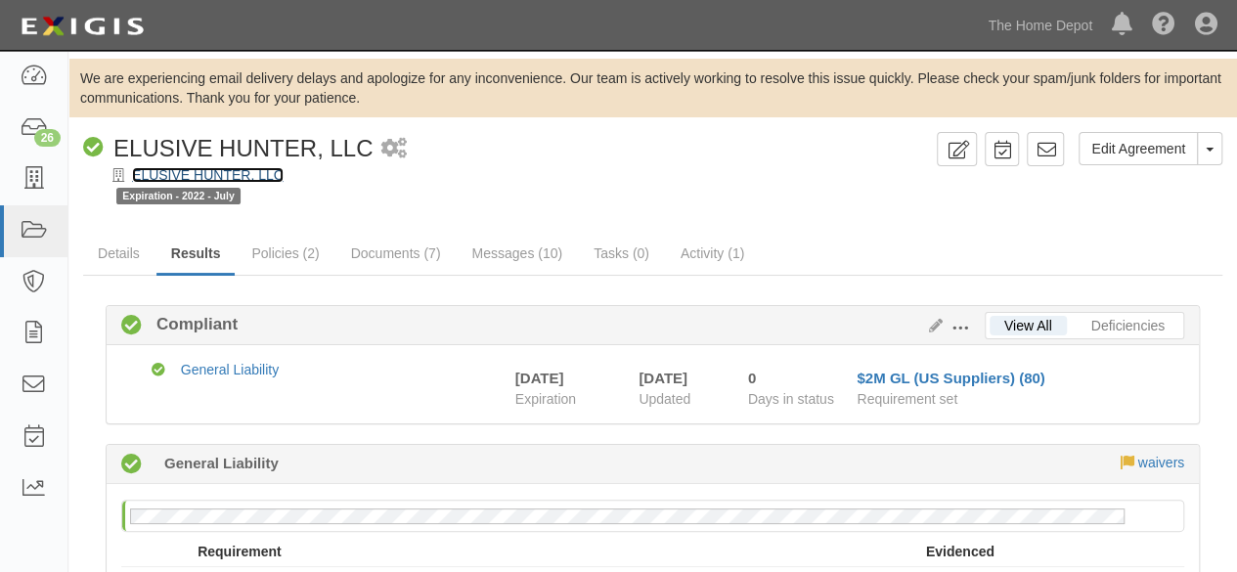
click at [161, 168] on link "ELUSIVE HUNTER, LLC" at bounding box center [208, 175] width 152 height 16
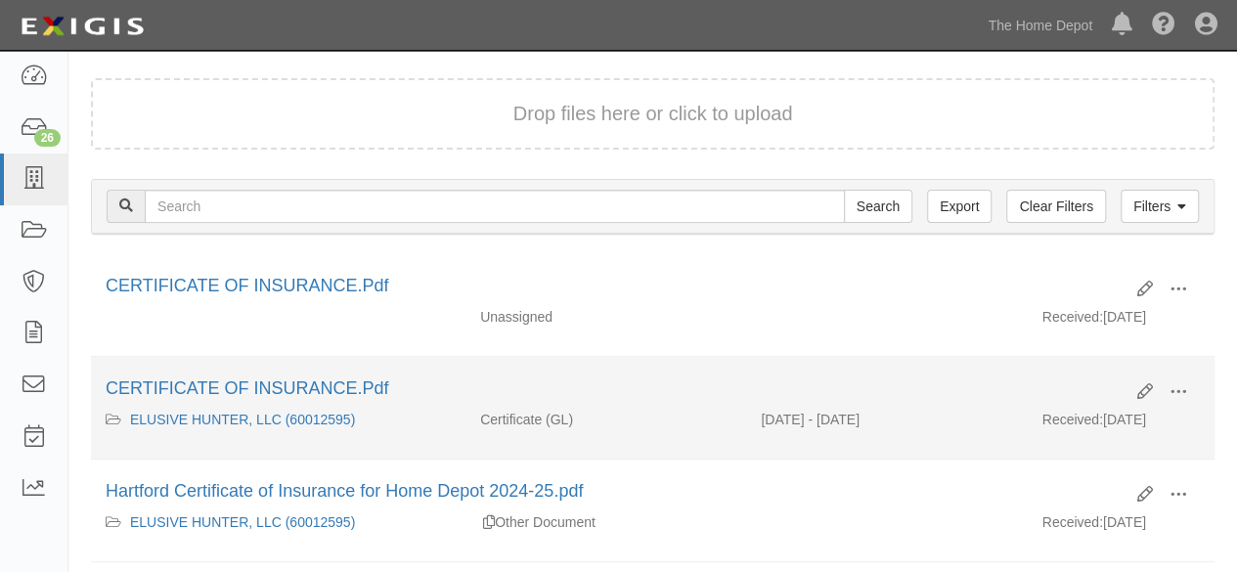
scroll to position [196, 0]
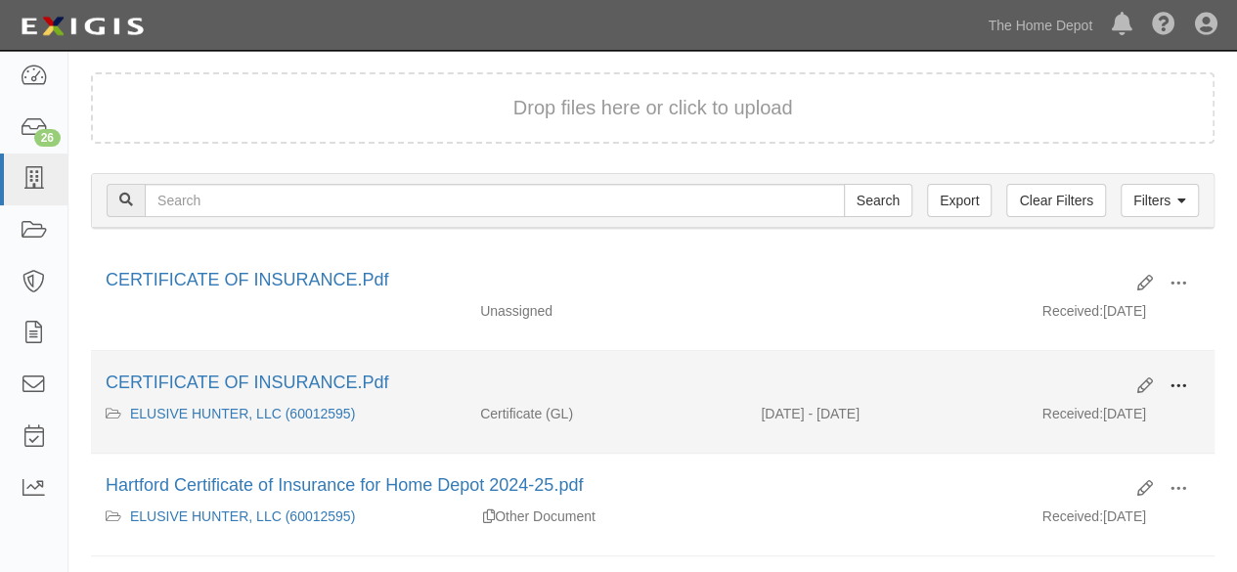
click at [1182, 382] on span at bounding box center [1179, 387] width 18 height 18
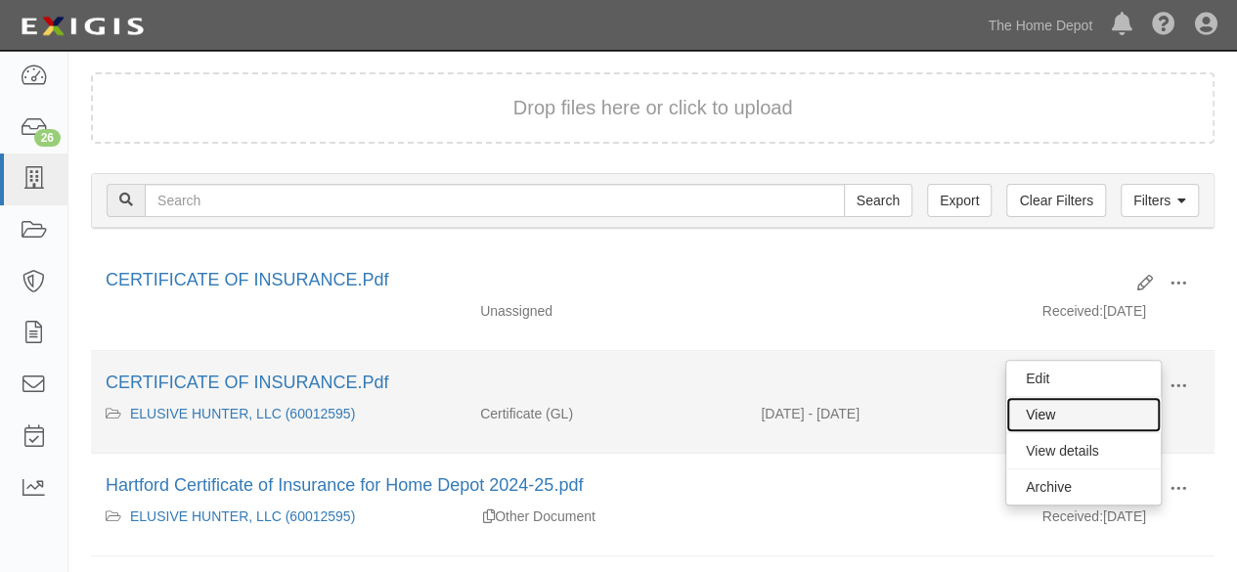
click at [1100, 404] on link "View" at bounding box center [1084, 414] width 155 height 35
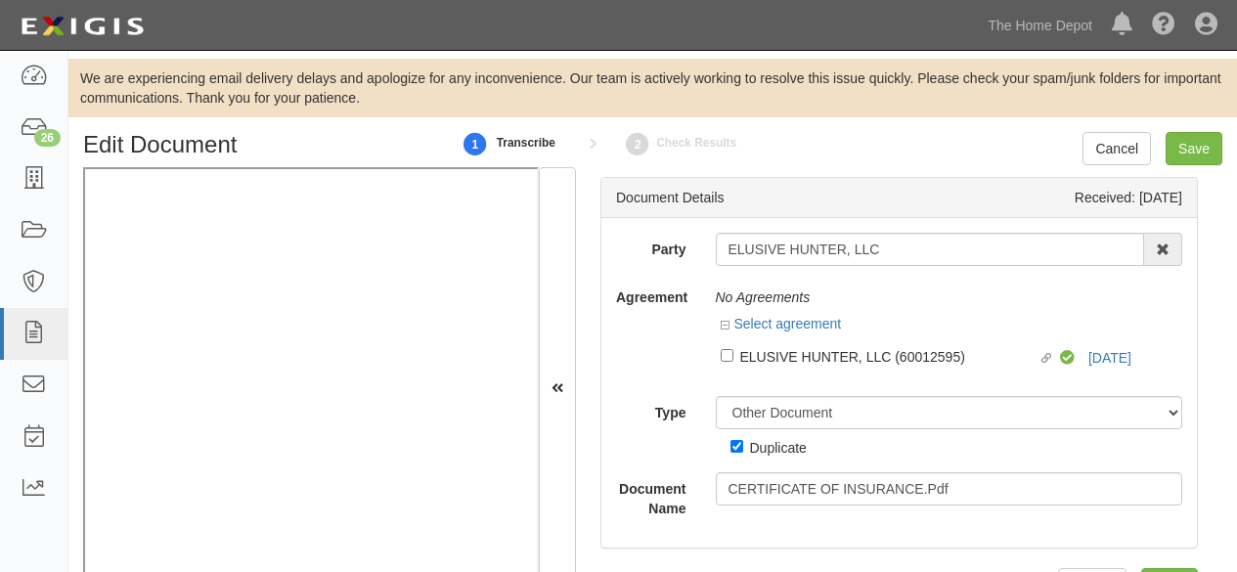
select select "OtherDetail"
click at [1188, 157] on input "Save" at bounding box center [1194, 148] width 57 height 33
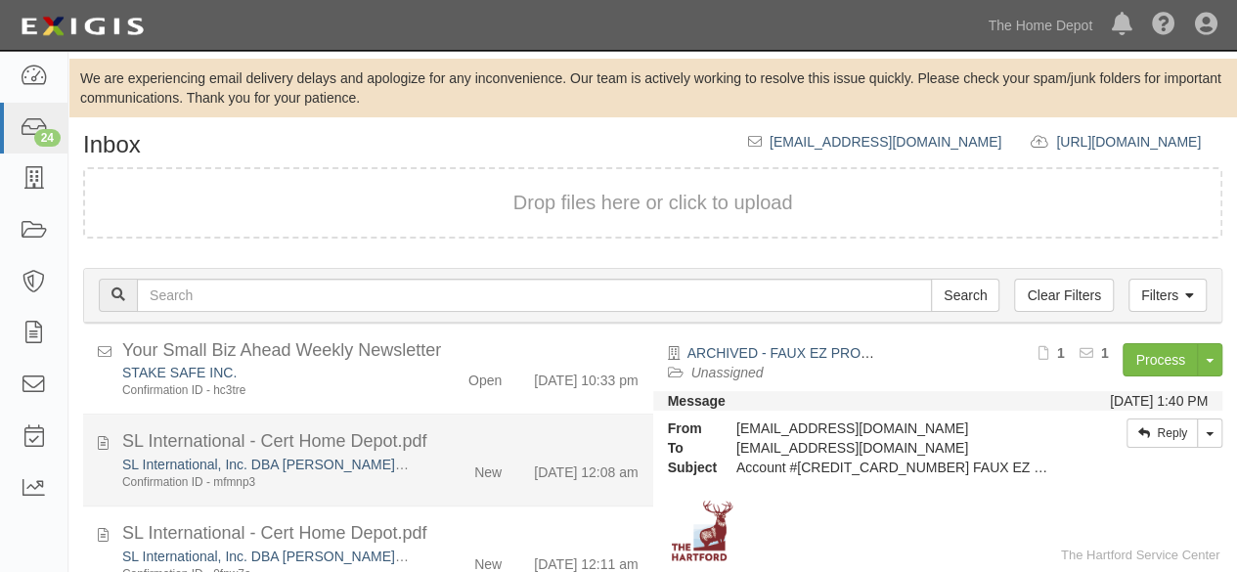
scroll to position [978, 0]
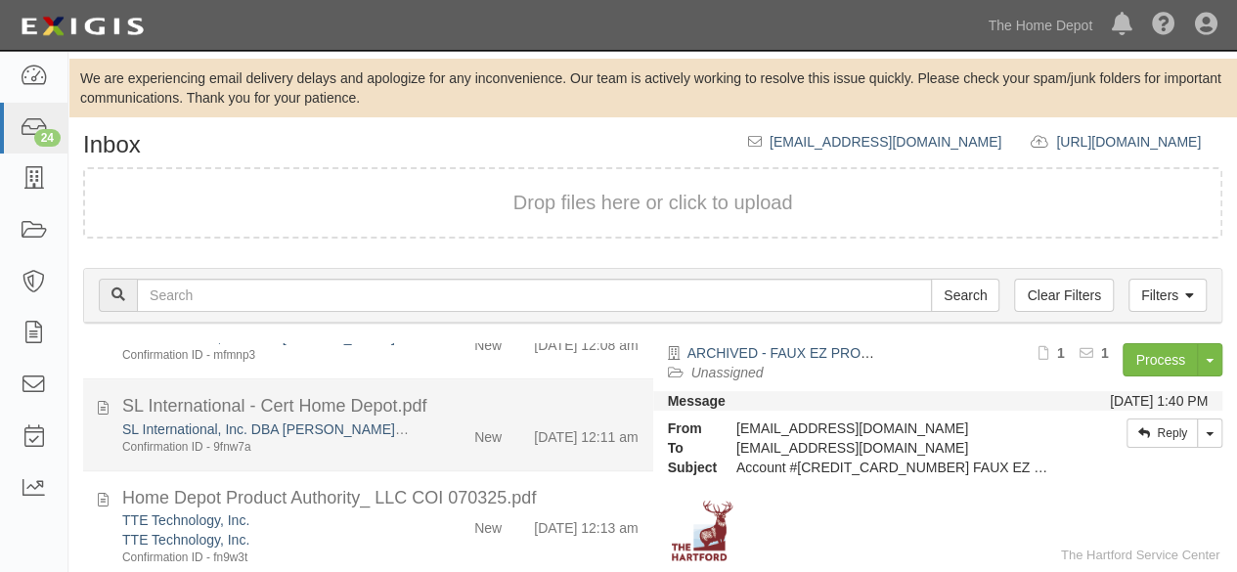
drag, startPoint x: 388, startPoint y: 474, endPoint x: 471, endPoint y: 463, distance: 84.0
click at [388, 456] on div "Confirmation ID - 9fnw7a" at bounding box center [266, 447] width 289 height 17
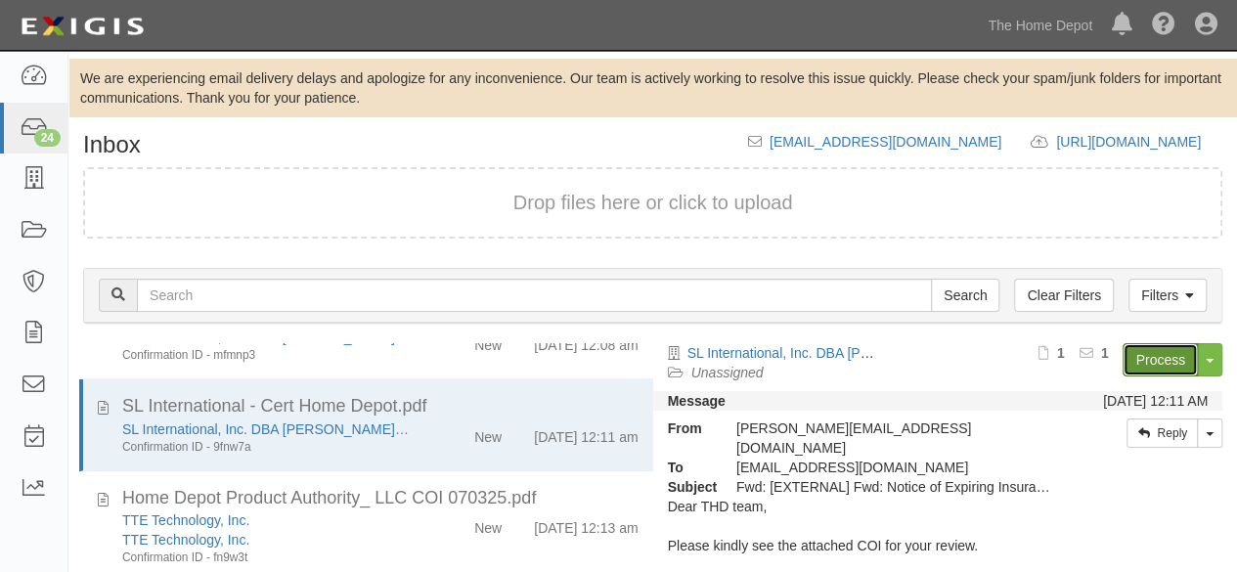
click at [1130, 360] on link "Process" at bounding box center [1160, 359] width 75 height 33
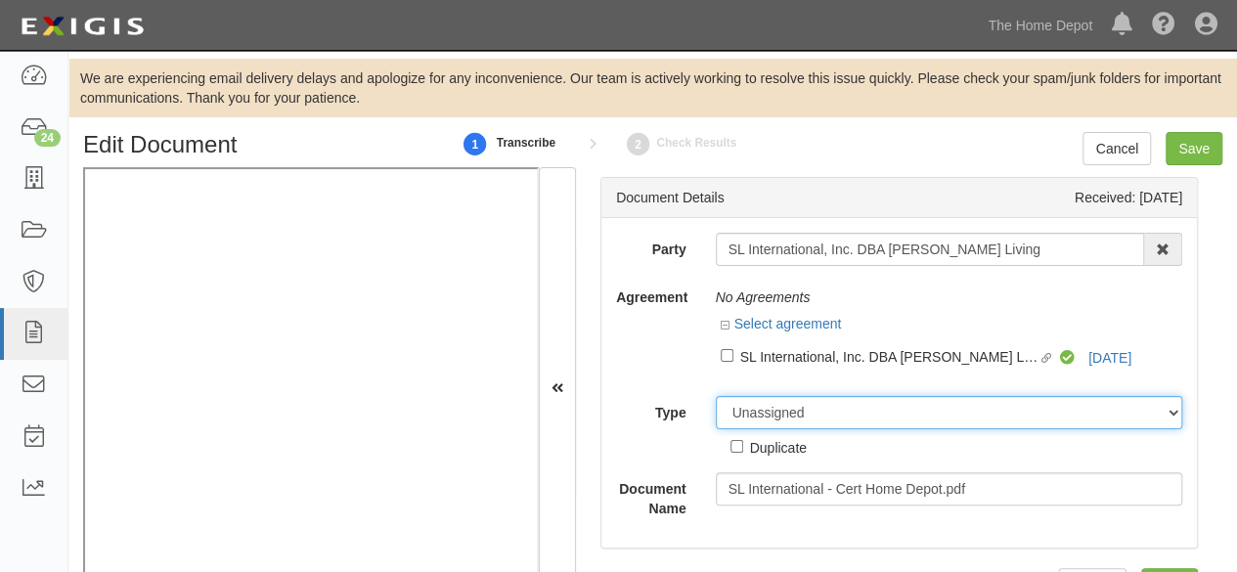
click at [786, 415] on select "Unassigned Binder Cancellation Notice Certificate Contract Endorsement Insuranc…" at bounding box center [950, 412] width 468 height 33
select select "OtherDetail"
click at [716, 396] on select "Unassigned Binder Cancellation Notice Certificate Contract Endorsement Insuranc…" at bounding box center [950, 412] width 468 height 33
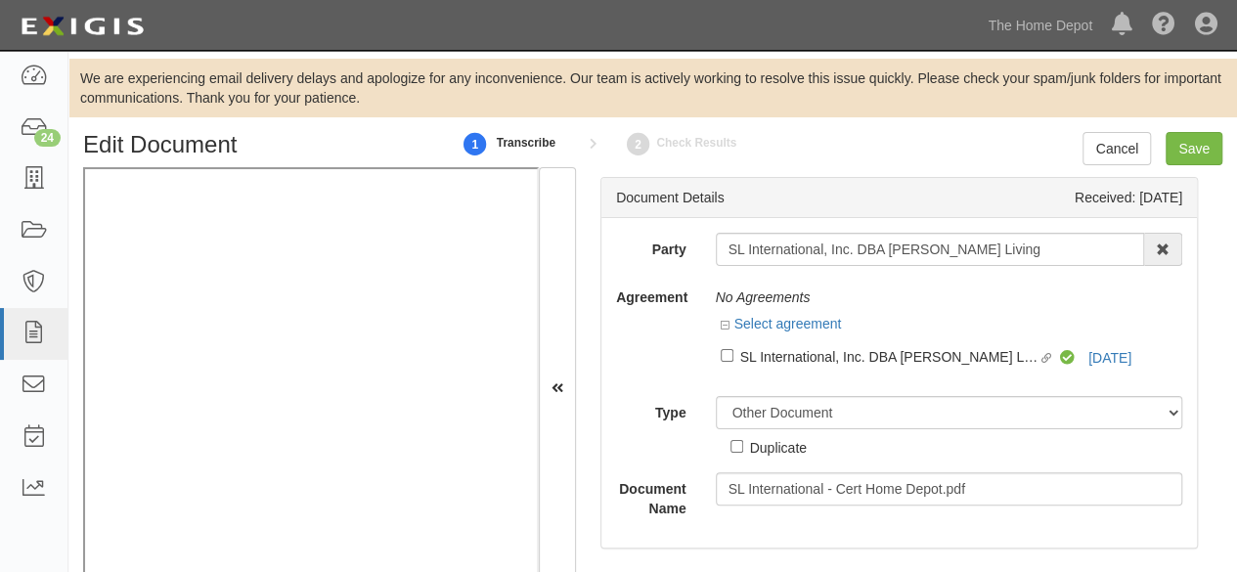
click at [755, 449] on div "Duplicate" at bounding box center [778, 447] width 57 height 22
click at [743, 449] on input "Duplicate" at bounding box center [737, 446] width 13 height 13
checkbox input "true"
click at [1191, 161] on input "Save" at bounding box center [1194, 148] width 57 height 33
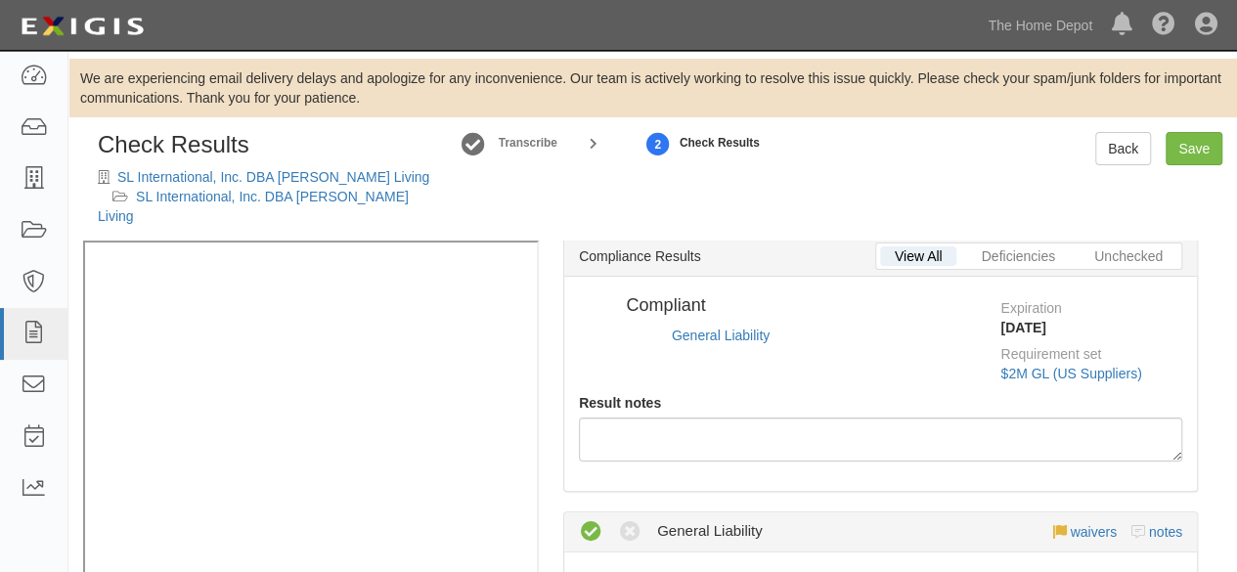
radio input "true"
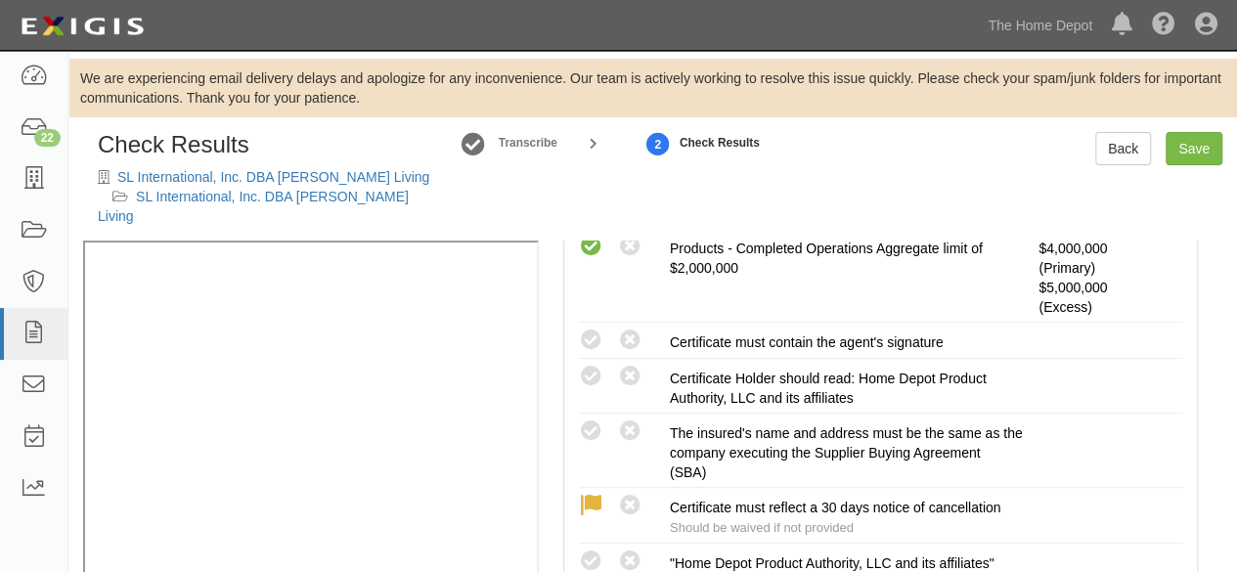
scroll to position [699, 0]
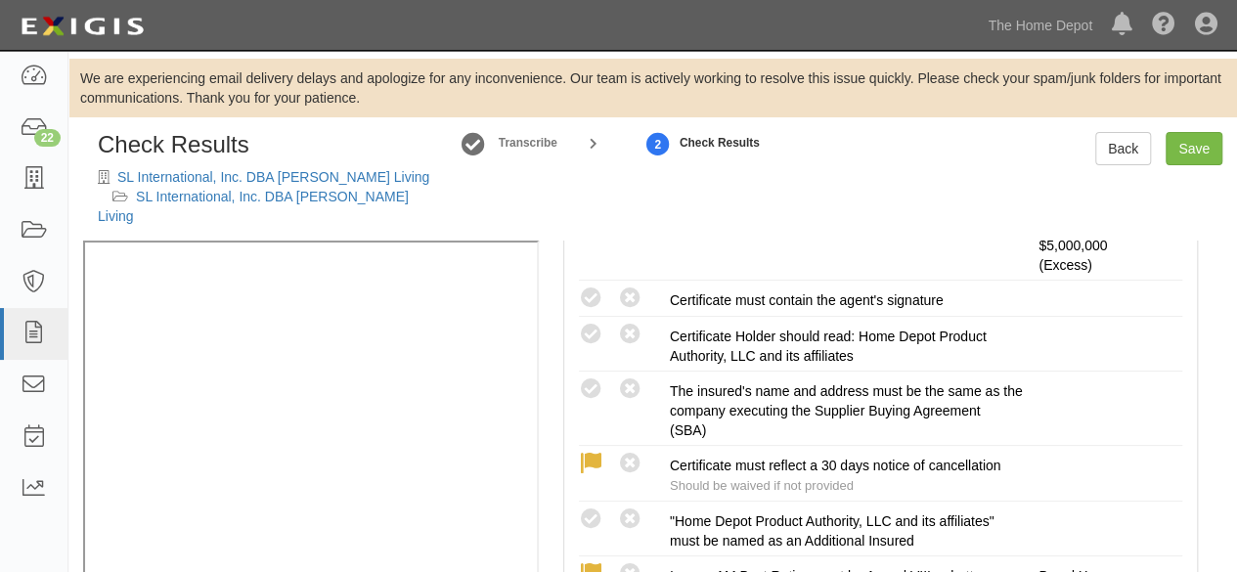
drag, startPoint x: 601, startPoint y: 372, endPoint x: 506, endPoint y: 398, distance: 98.5
click at [599, 378] on icon at bounding box center [591, 390] width 24 height 24
radio input "true"
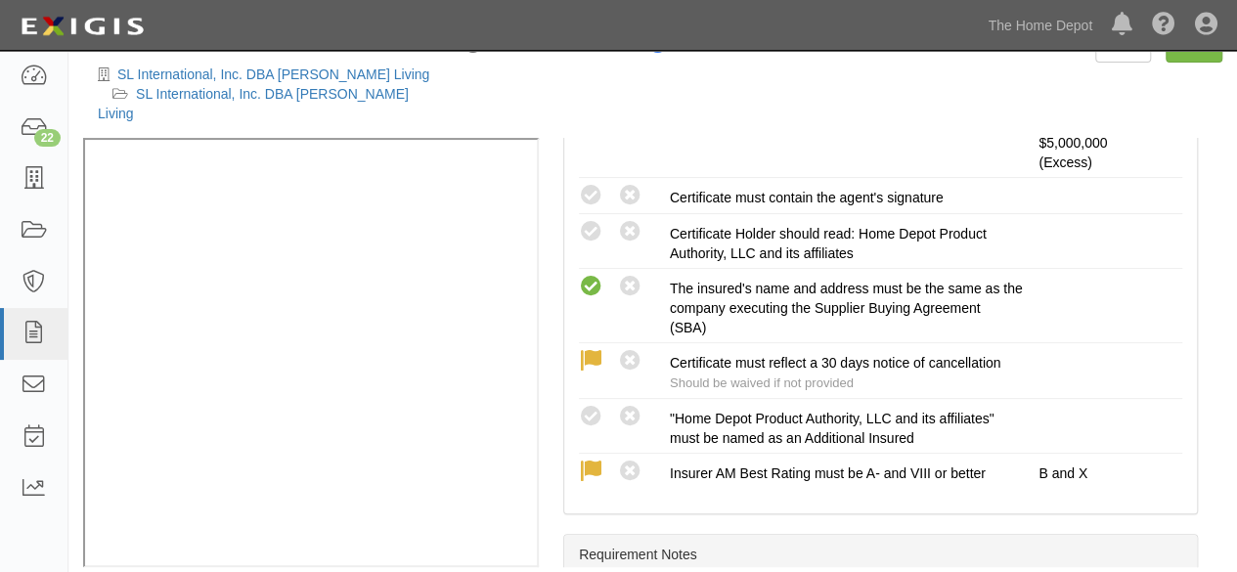
scroll to position [106, 0]
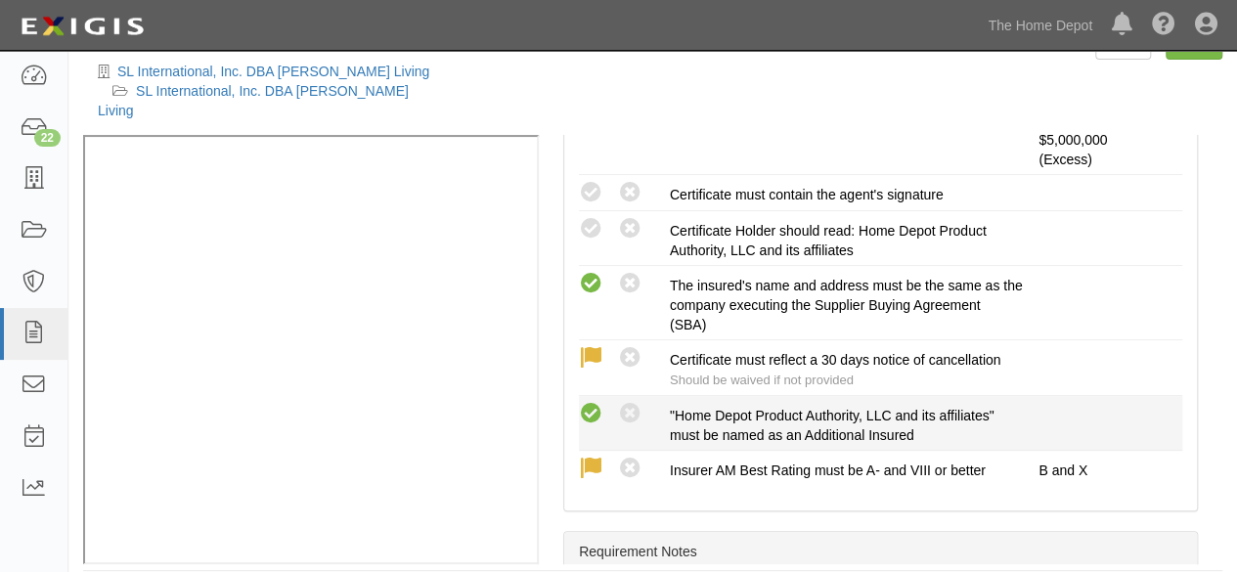
click at [589, 402] on icon at bounding box center [591, 414] width 24 height 24
radio input "true"
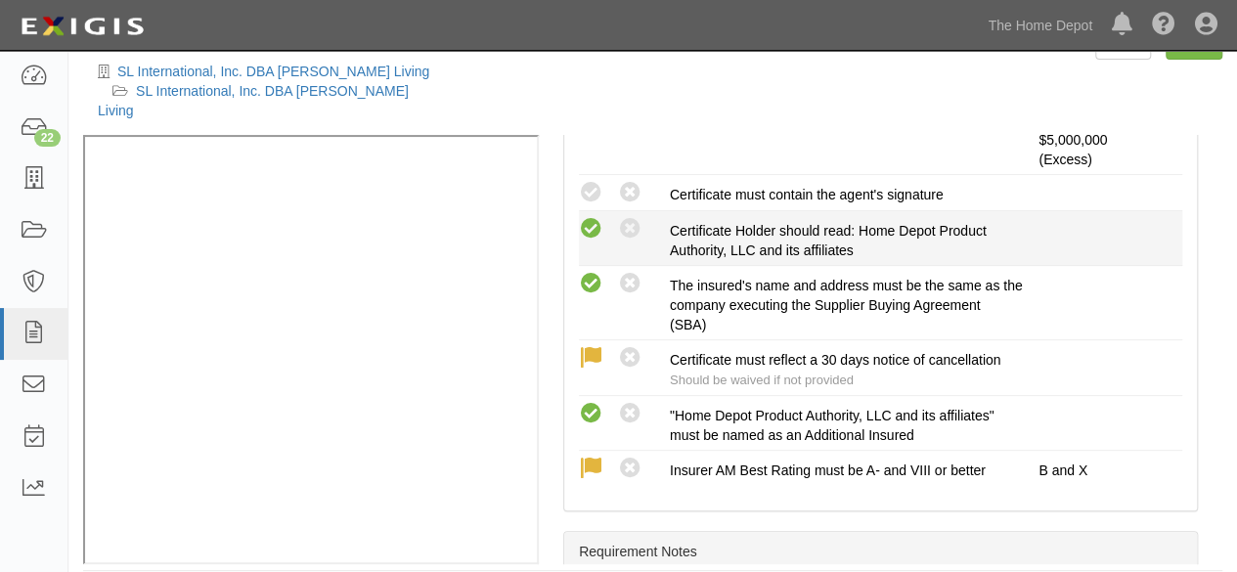
drag, startPoint x: 595, startPoint y: 165, endPoint x: 589, endPoint y: 199, distance: 33.8
click at [594, 181] on icon at bounding box center [591, 193] width 24 height 24
radio input "true"
click at [589, 217] on icon at bounding box center [591, 229] width 24 height 24
radio input "true"
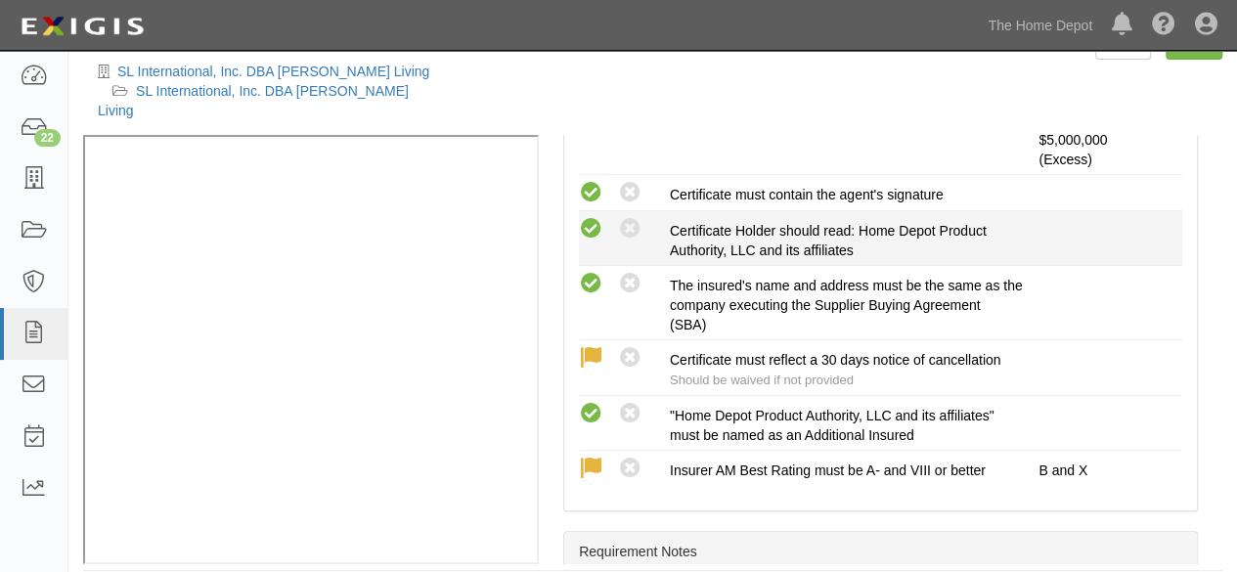
radio input "true"
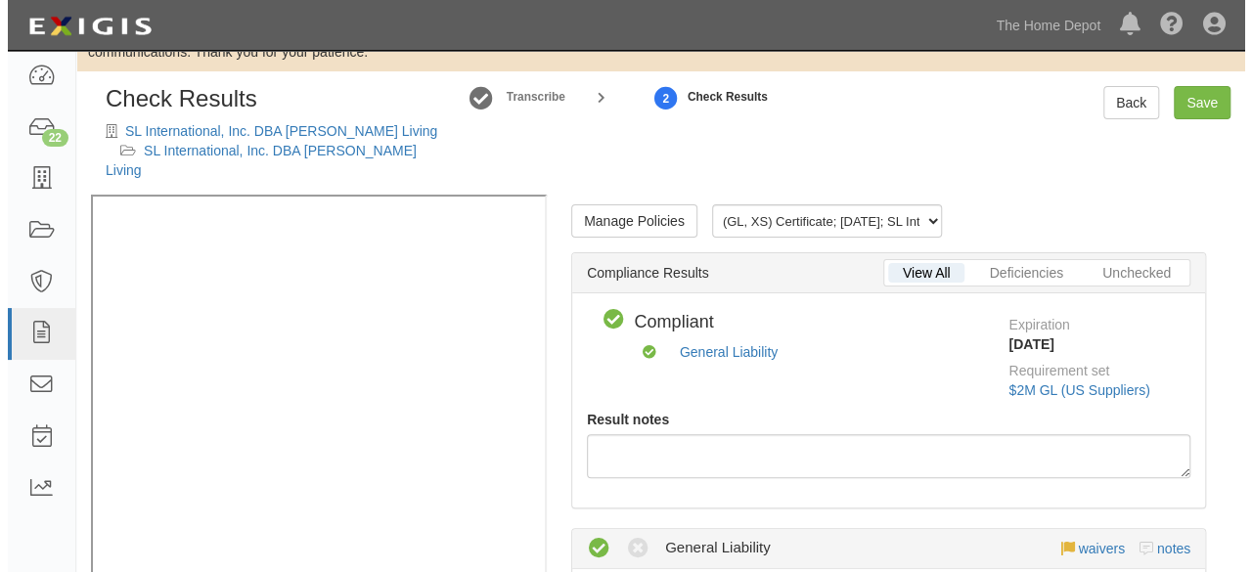
scroll to position [0, 0]
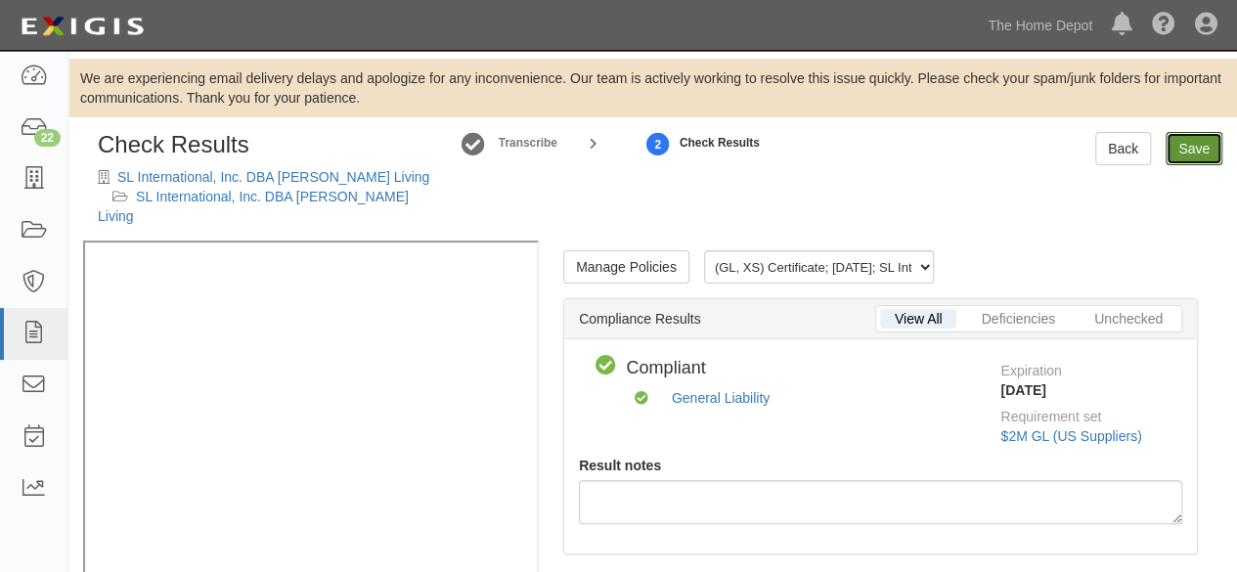
drag, startPoint x: 1190, startPoint y: 144, endPoint x: 1175, endPoint y: 171, distance: 31.5
click at [1190, 144] on link "Save" at bounding box center [1194, 148] width 57 height 33
radio input "true"
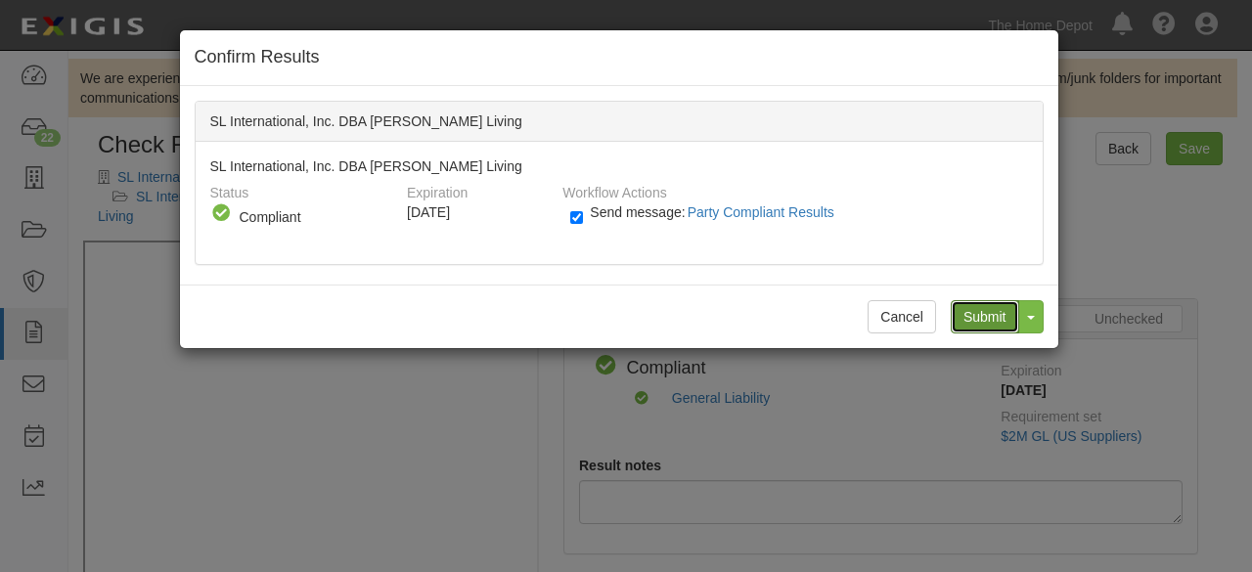
click at [994, 311] on input "Submit" at bounding box center [985, 316] width 68 height 33
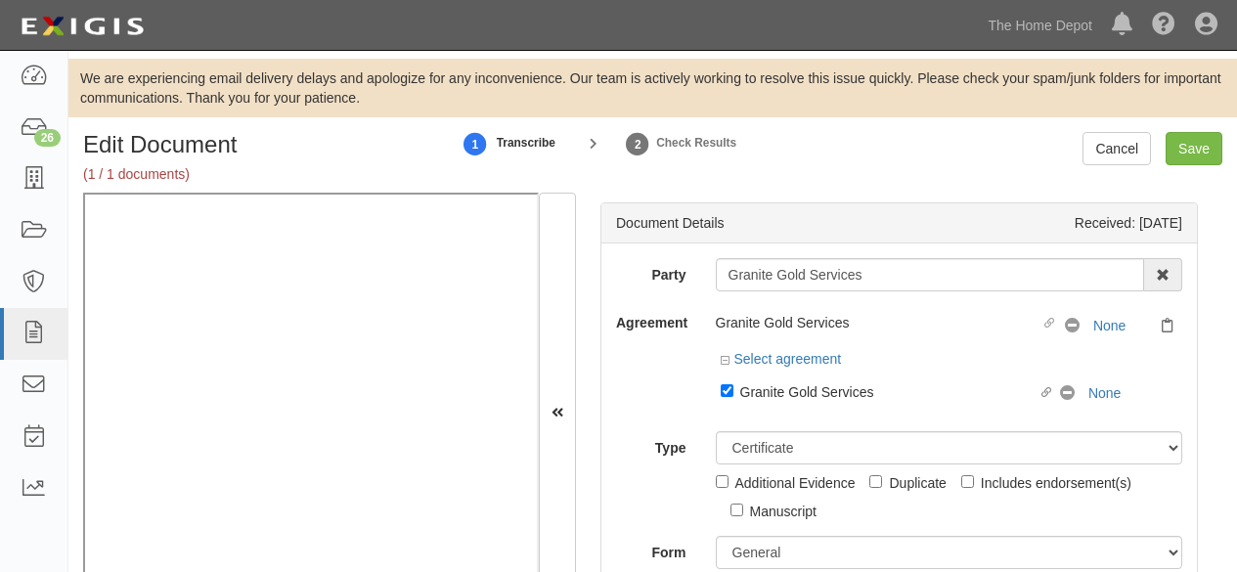
select select "CertificateDetail"
select select "GeneralFormDetail"
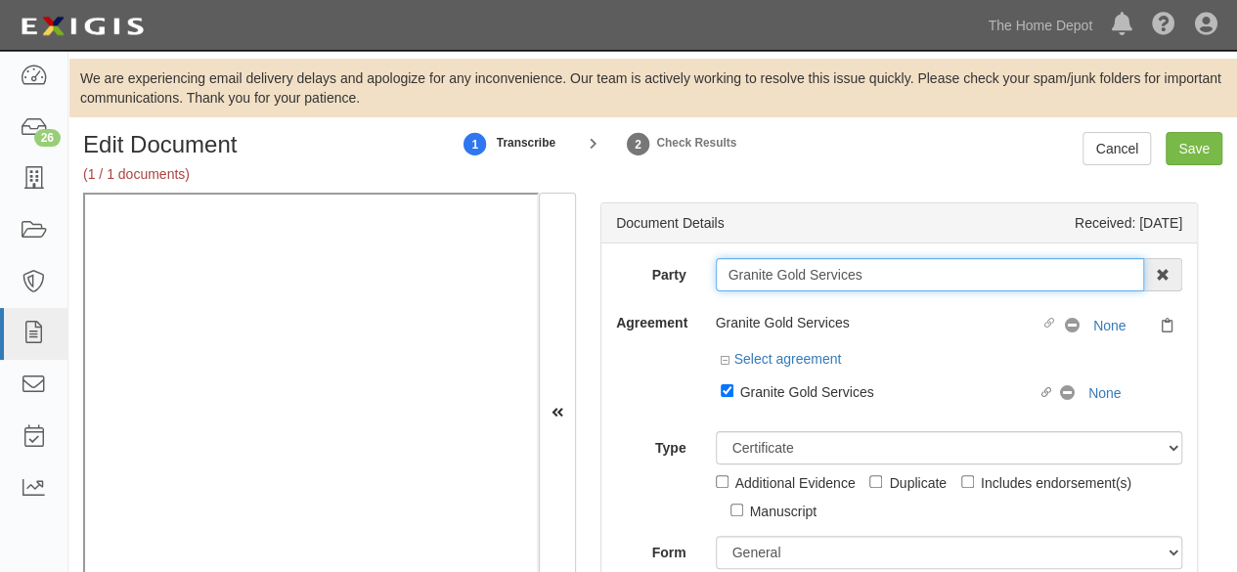
click at [753, 279] on input "Granite Gold Services" at bounding box center [930, 274] width 429 height 33
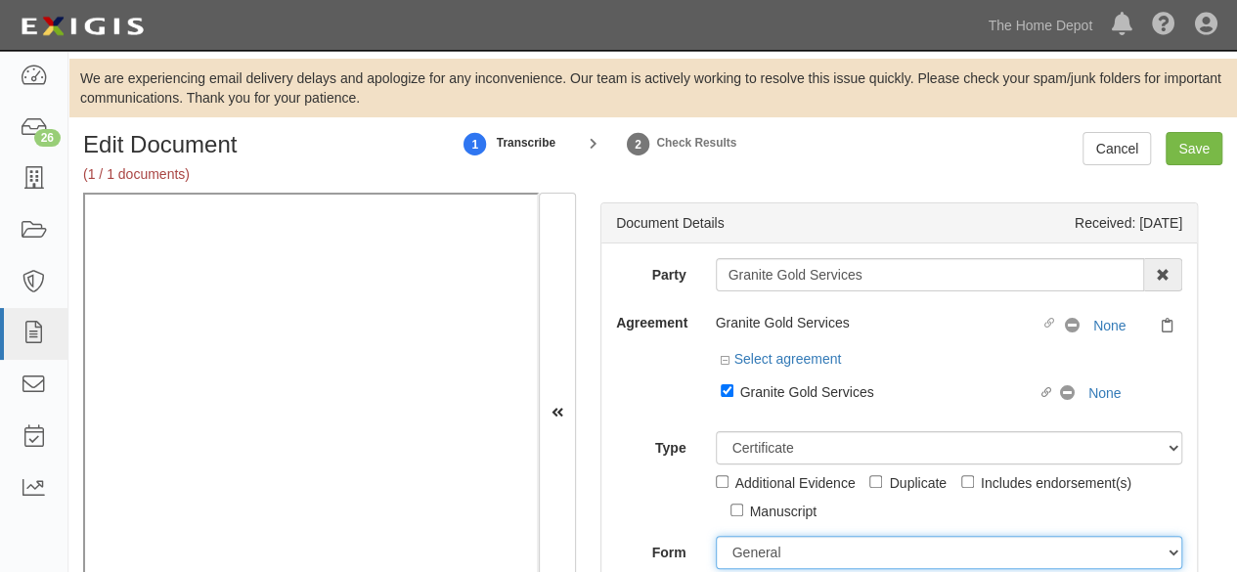
click at [769, 555] on select "ACORD 25 (2016/03) ACORD 101 ACORD 855 NY (2014/05) General" at bounding box center [950, 552] width 468 height 33
click at [716, 536] on select "ACORD 25 (2016/03) ACORD 101 ACORD 855 NY (2014/05) General" at bounding box center [950, 552] width 468 height 33
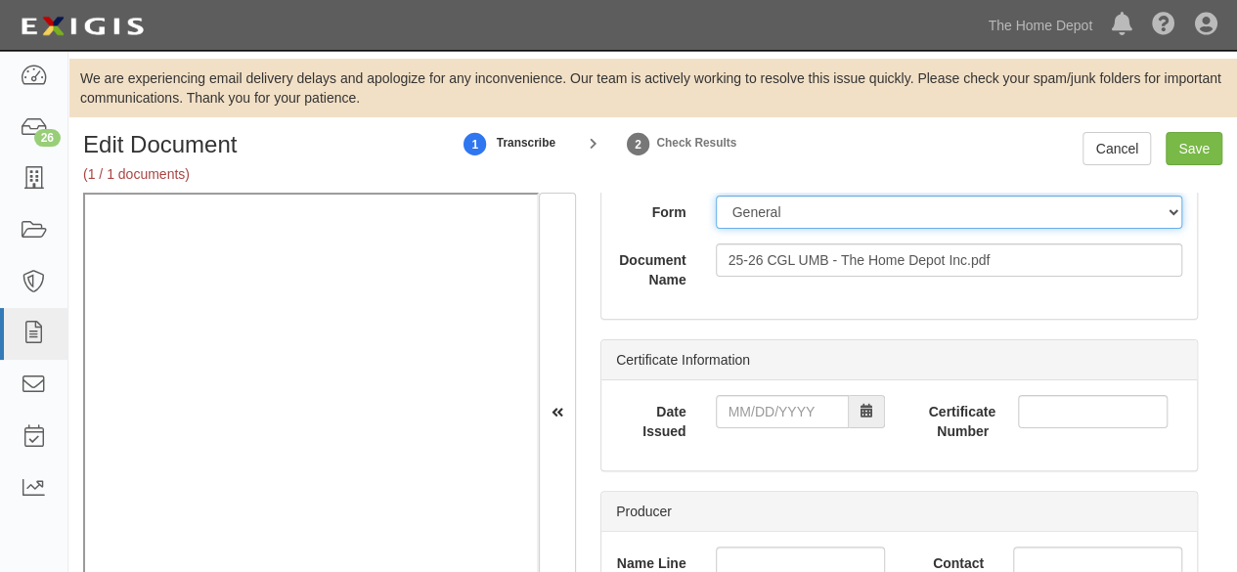
scroll to position [391, 0]
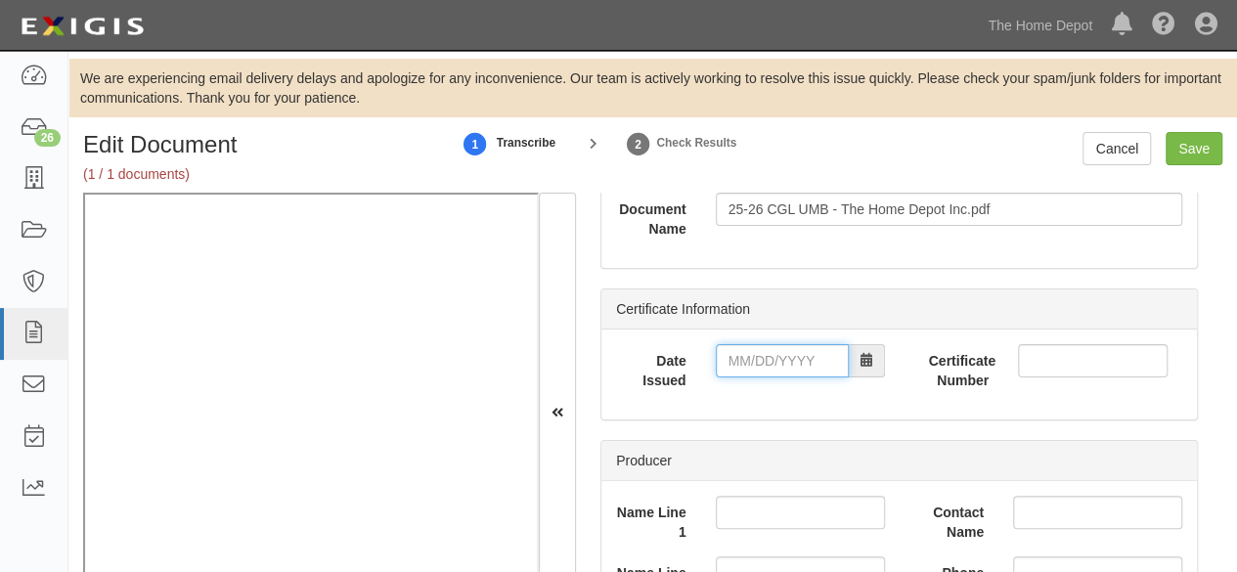
click at [771, 357] on input "Date Issued" at bounding box center [782, 360] width 133 height 33
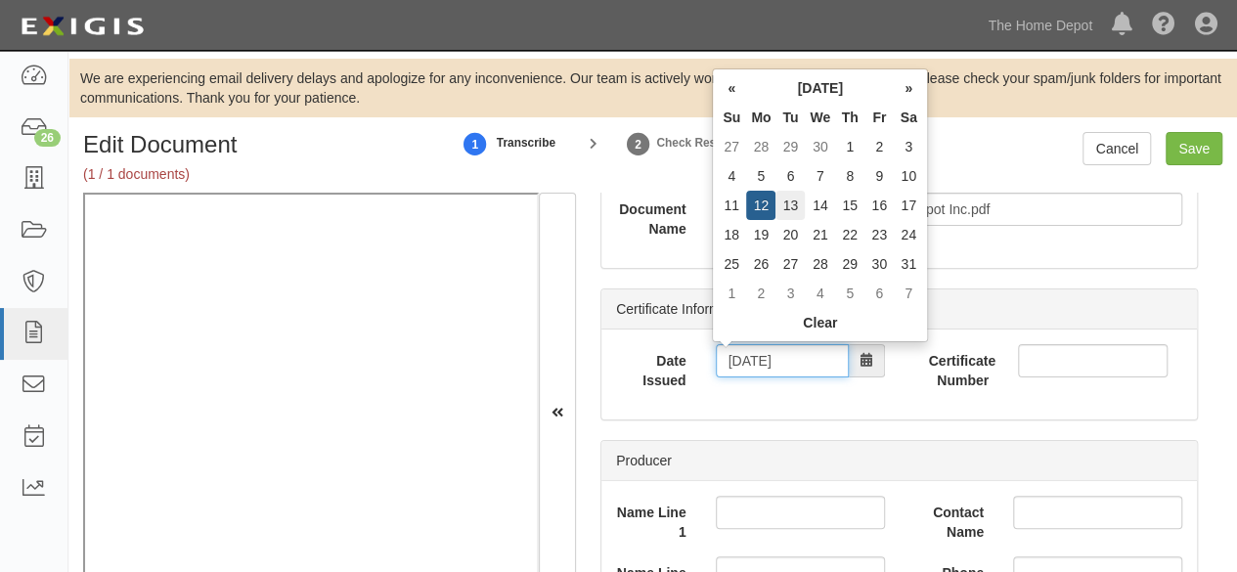
type input "05/13/2025"
click at [790, 206] on td "13" at bounding box center [790, 205] width 29 height 29
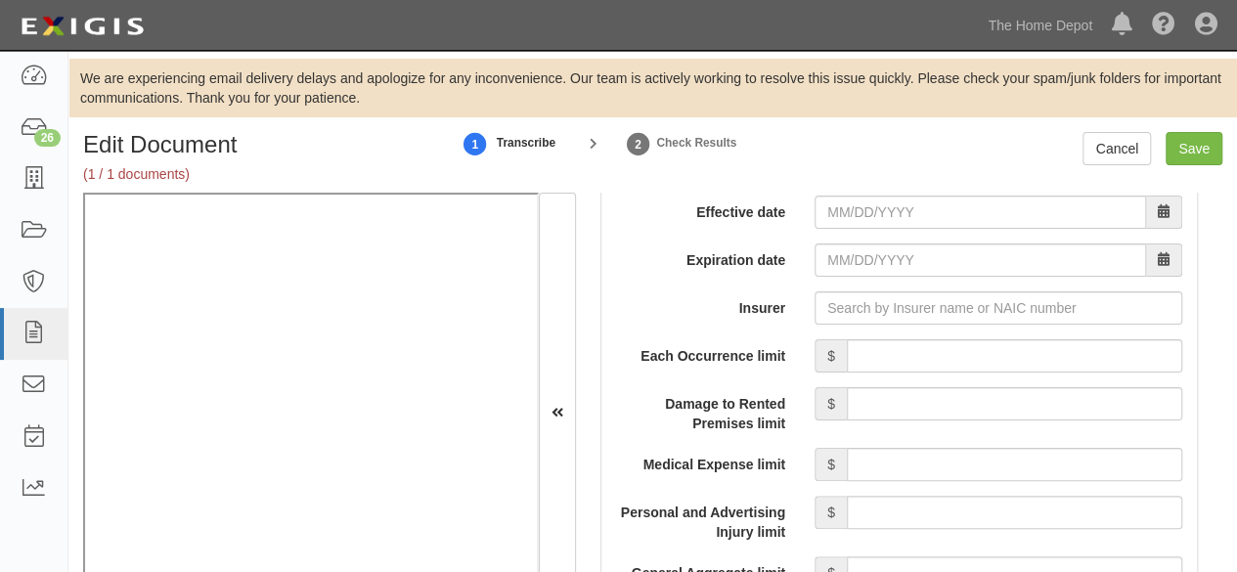
scroll to position [1663, 0]
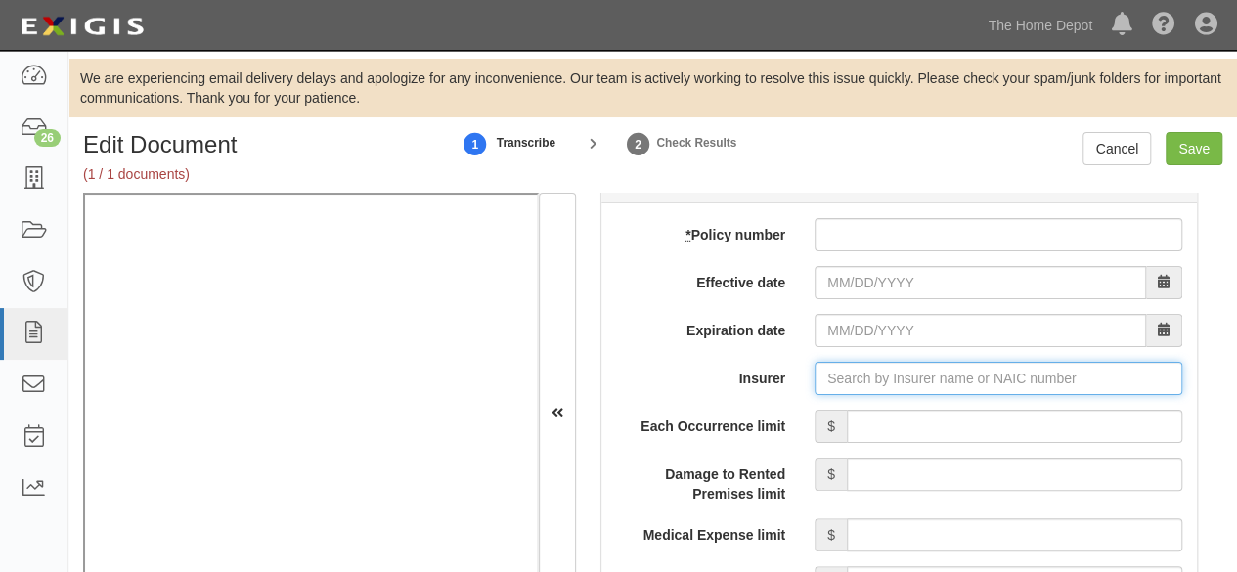
click at [840, 363] on input "Insurer" at bounding box center [999, 378] width 368 height 33
paste input "20443"
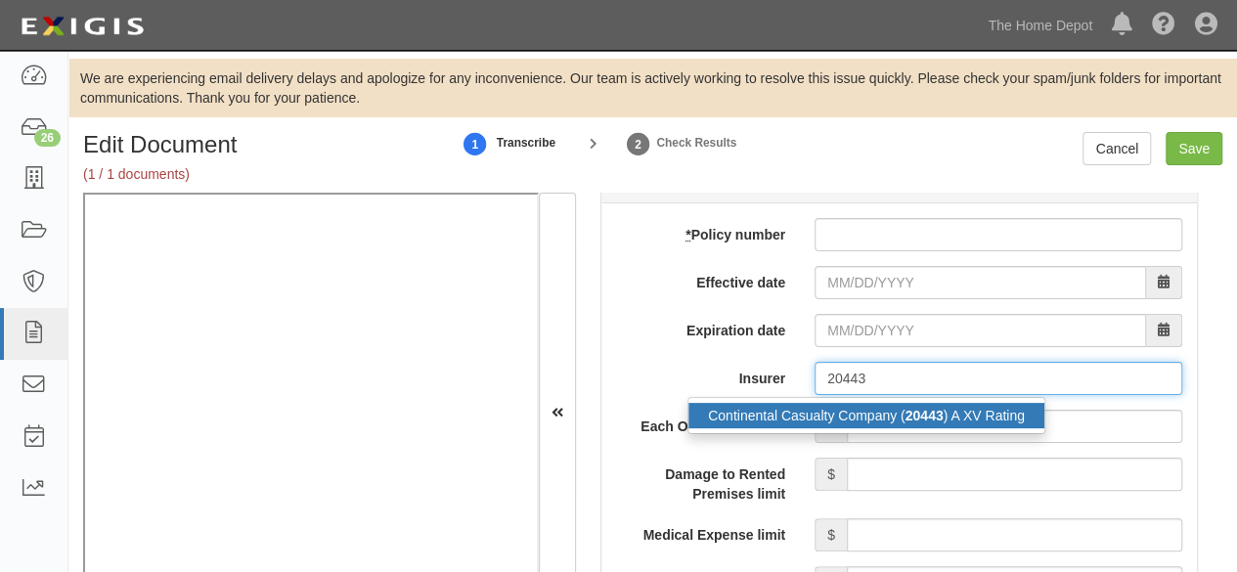
click at [824, 406] on div "Continental Casualty Company ( 20443 ) A XV Rating" at bounding box center [867, 415] width 356 height 25
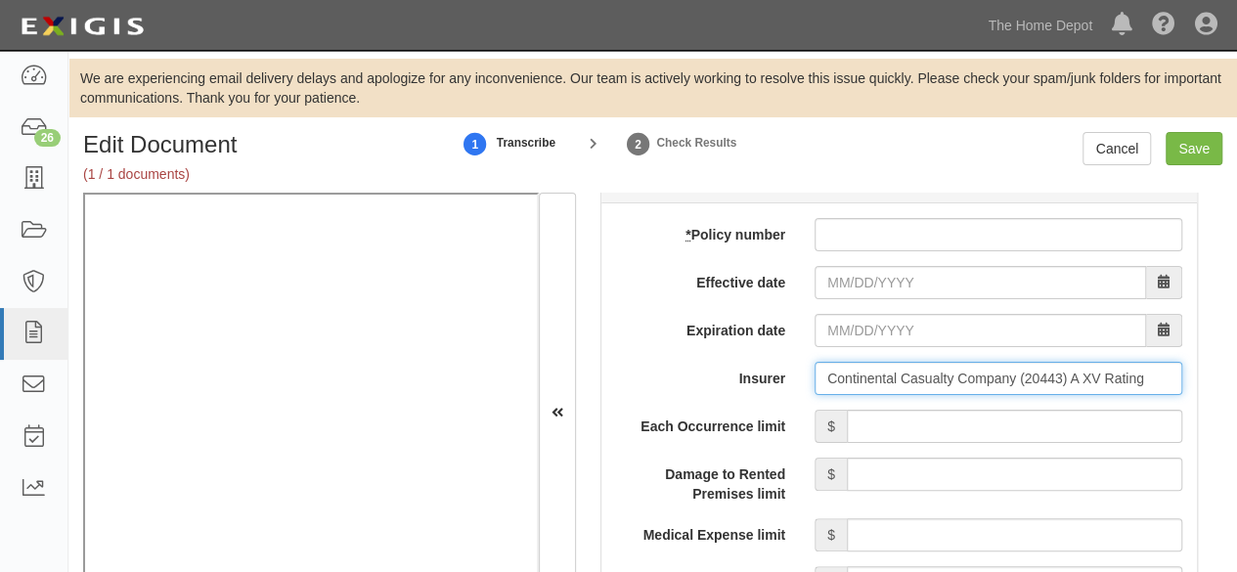
type input "Continental Casualty Company (20443) A XV Rating"
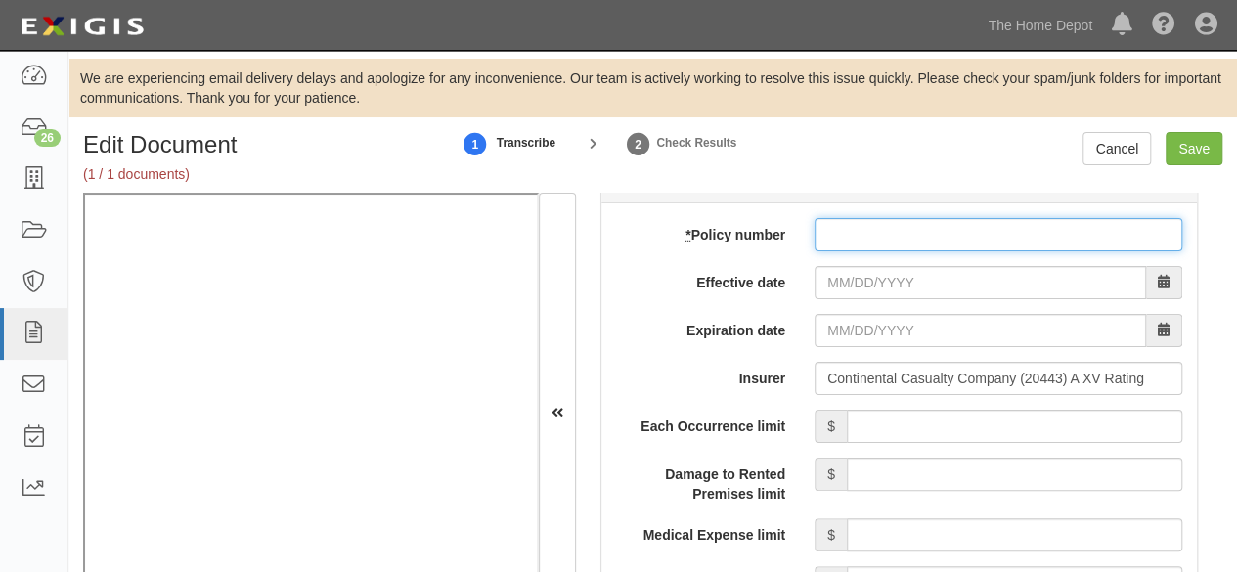
drag, startPoint x: 831, startPoint y: 238, endPoint x: 843, endPoint y: 253, distance: 19.6
click at [832, 239] on input "* Policy number" at bounding box center [999, 234] width 368 height 33
paste input "7015068833"
type input "7015068833"
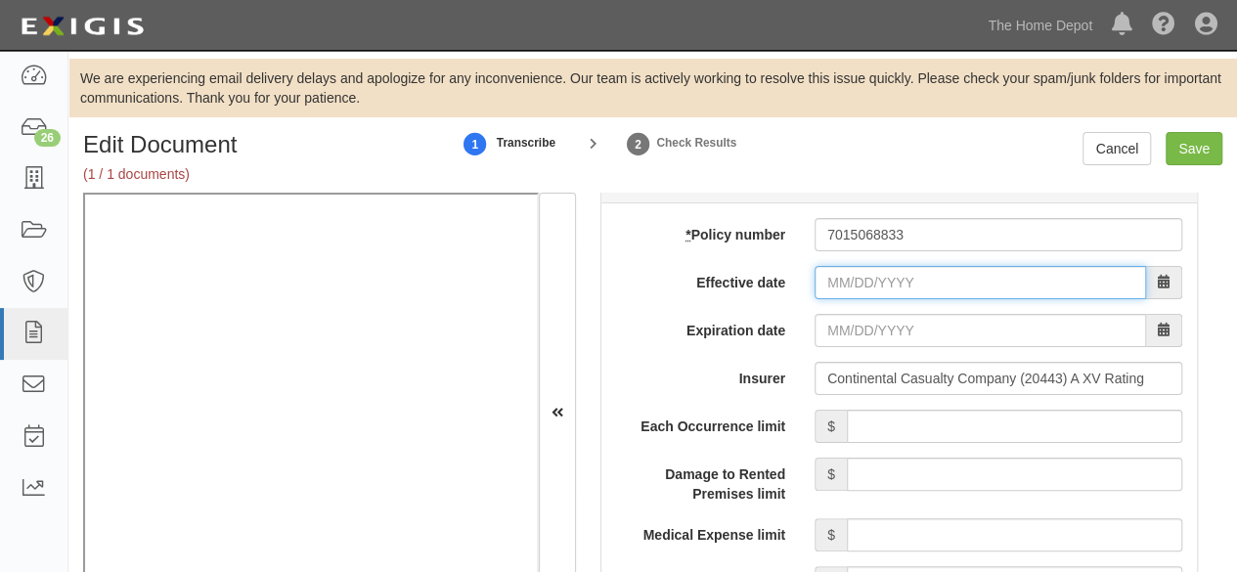
click at [853, 281] on input "Effective date" at bounding box center [981, 282] width 332 height 33
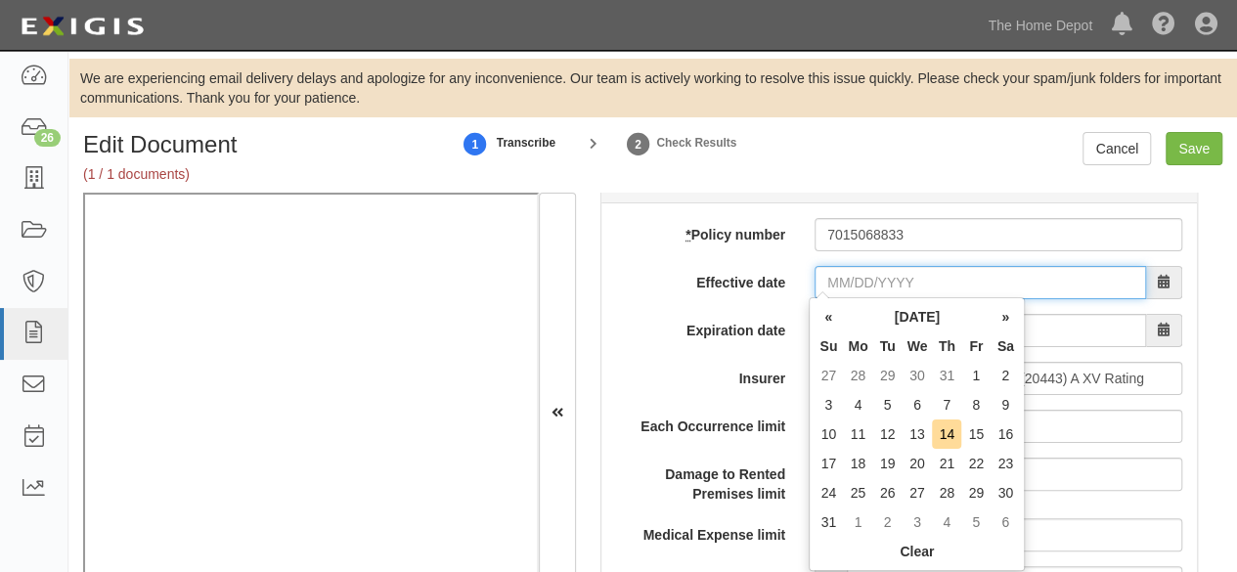
drag, startPoint x: 868, startPoint y: 291, endPoint x: 837, endPoint y: 285, distance: 30.9
click at [868, 291] on input "Effective date" at bounding box center [981, 282] width 332 height 33
type input "06/01/2025"
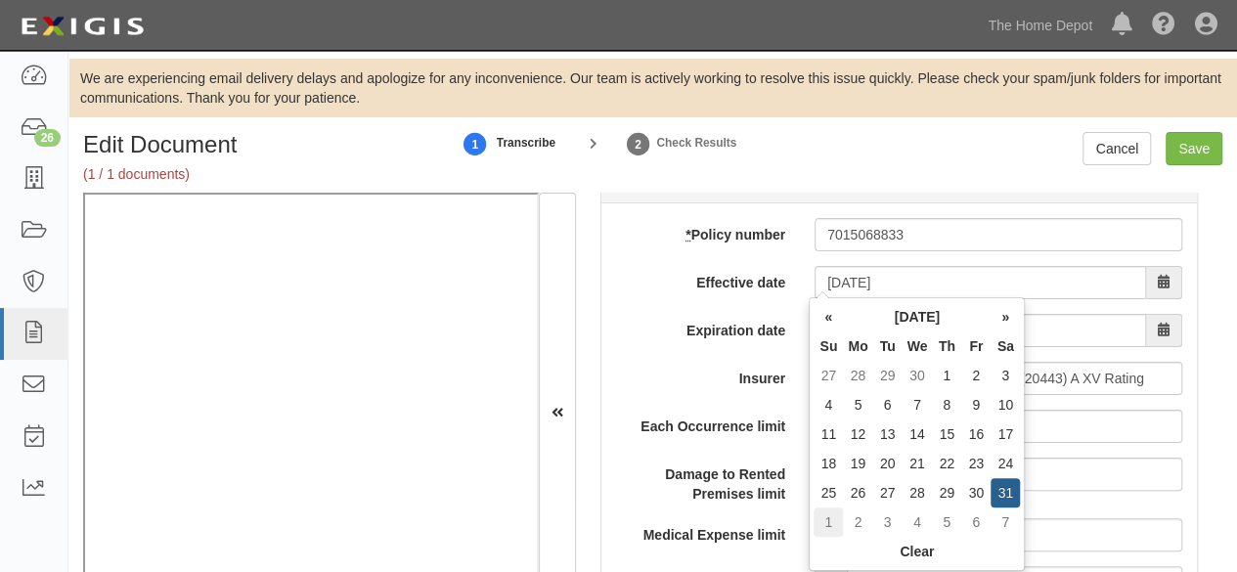
type input "06/01/2026"
drag, startPoint x: 829, startPoint y: 523, endPoint x: 838, endPoint y: 530, distance: 11.2
click at [830, 523] on td "1" at bounding box center [828, 522] width 29 height 29
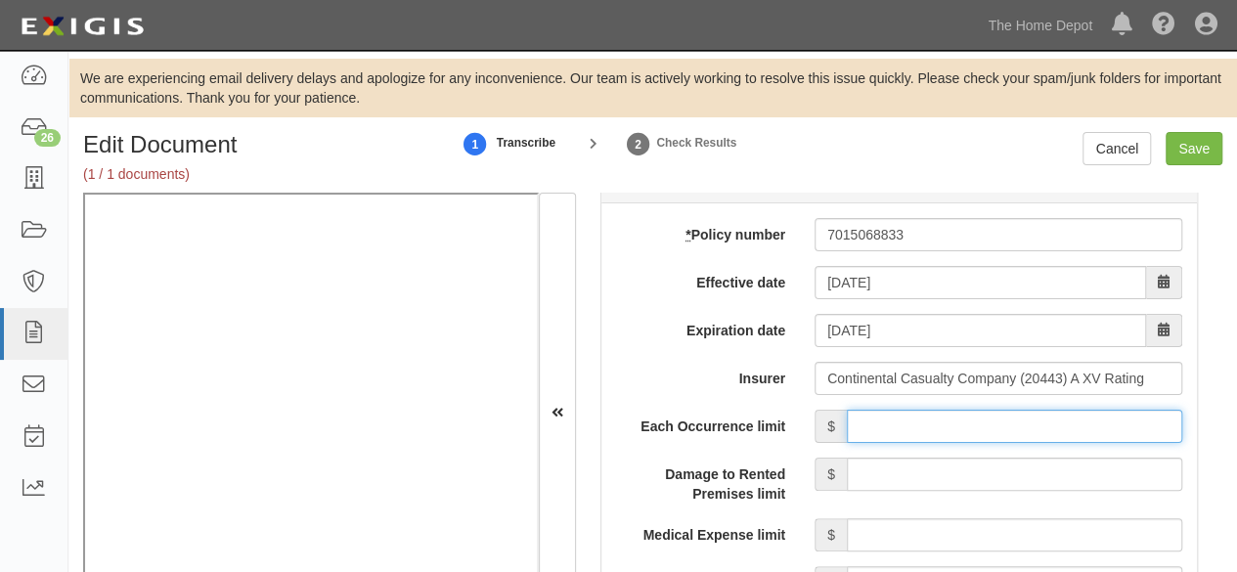
click at [933, 421] on input "Each Occurrence limit" at bounding box center [1015, 426] width 336 height 33
type input "1,000,000"
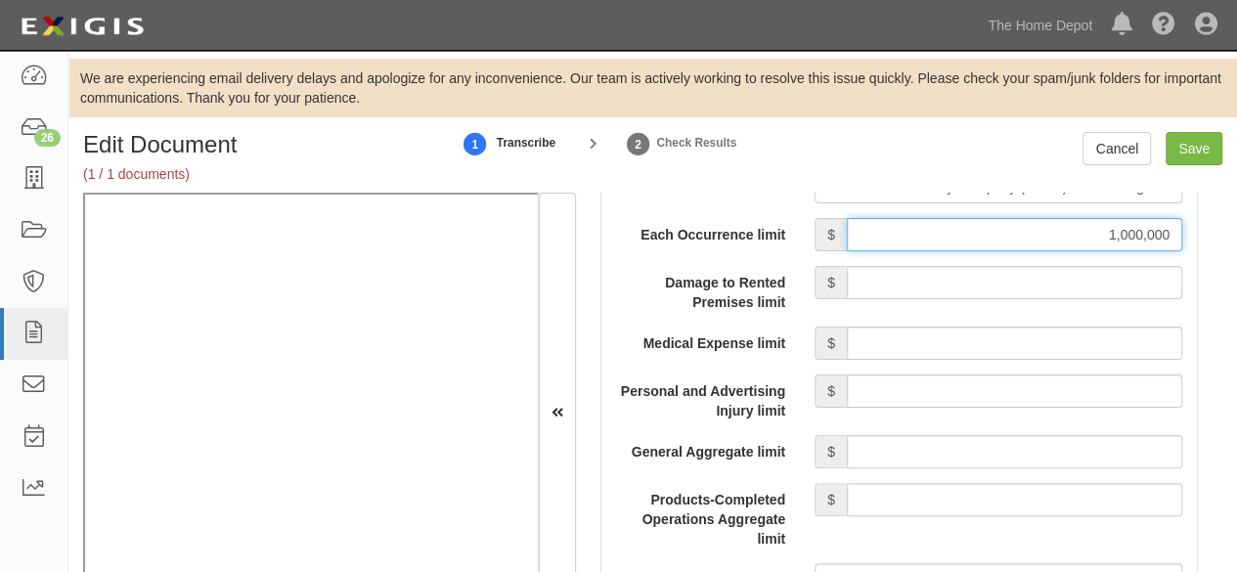
scroll to position [1859, 0]
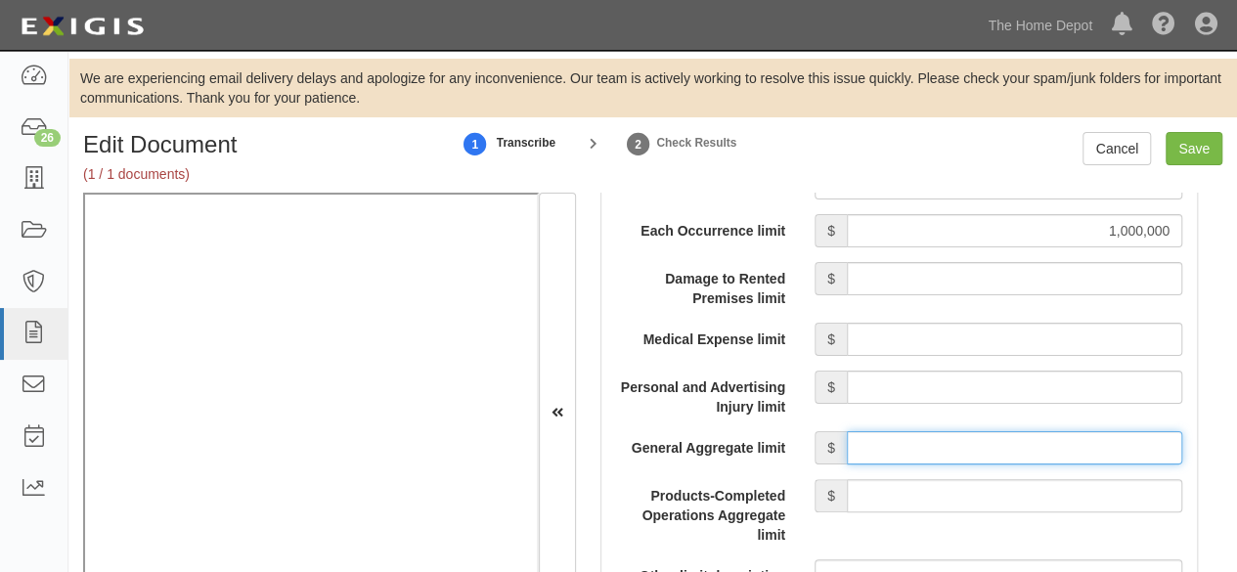
drag, startPoint x: 916, startPoint y: 442, endPoint x: 917, endPoint y: 430, distance: 11.8
click at [916, 442] on input "General Aggregate limit" at bounding box center [1015, 447] width 336 height 33
type input "2,000,000"
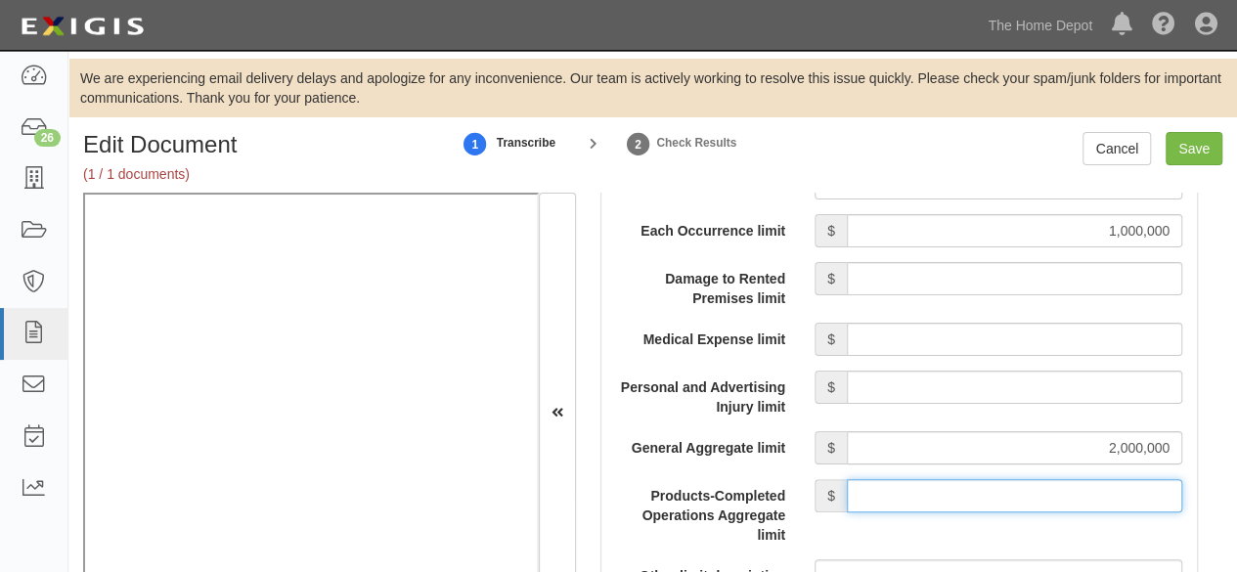
click at [969, 486] on input "Products-Completed Operations Aggregate limit" at bounding box center [1015, 495] width 336 height 33
type input "2,000,000"
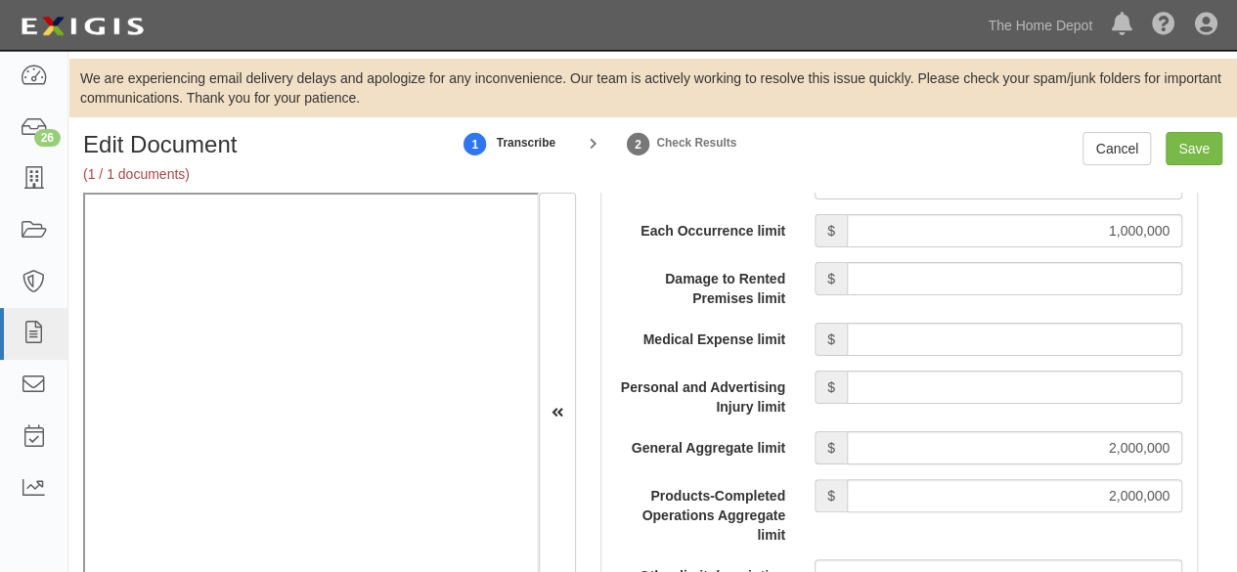
scroll to position [2054, 0]
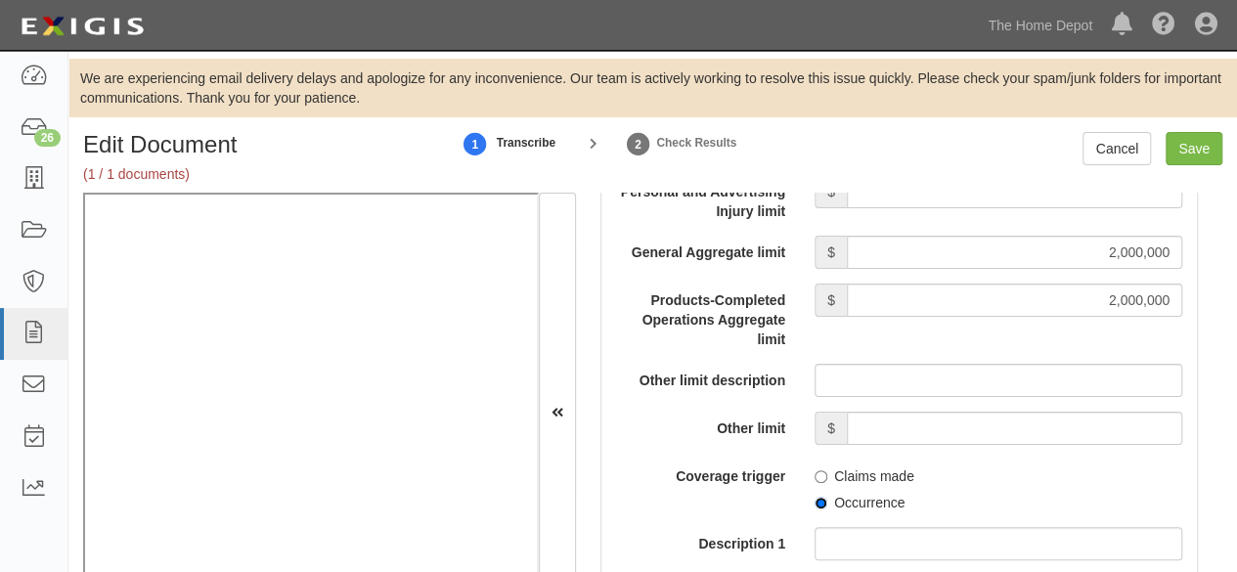
click at [815, 501] on input "Occurrence" at bounding box center [821, 503] width 13 height 13
radio input "true"
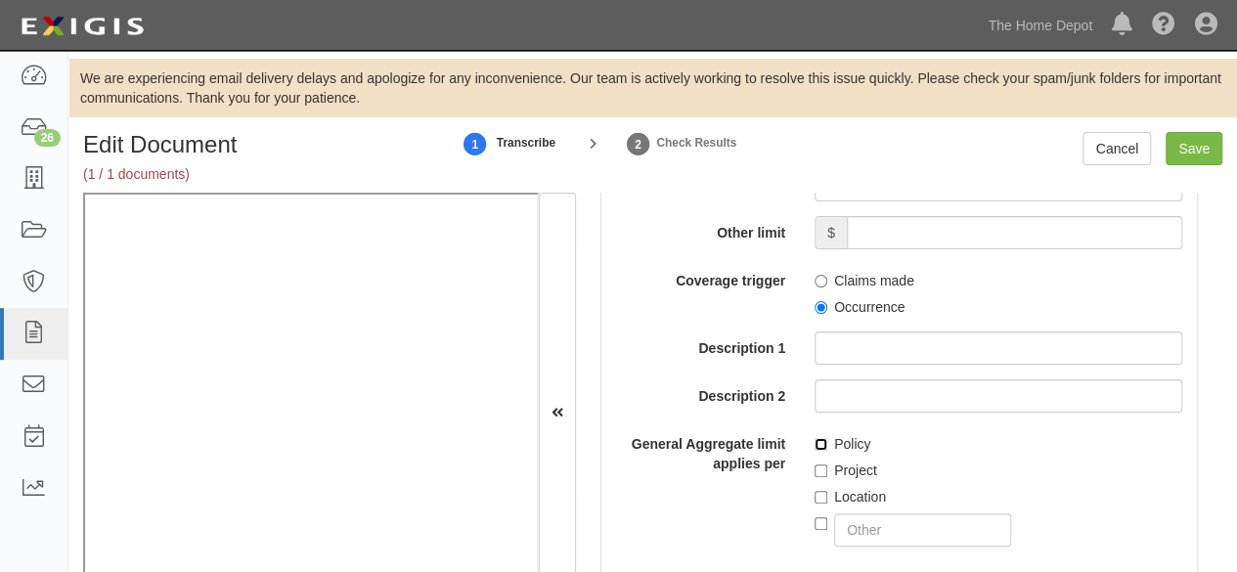
click at [815, 440] on input "Policy" at bounding box center [821, 444] width 13 height 13
checkbox input "true"
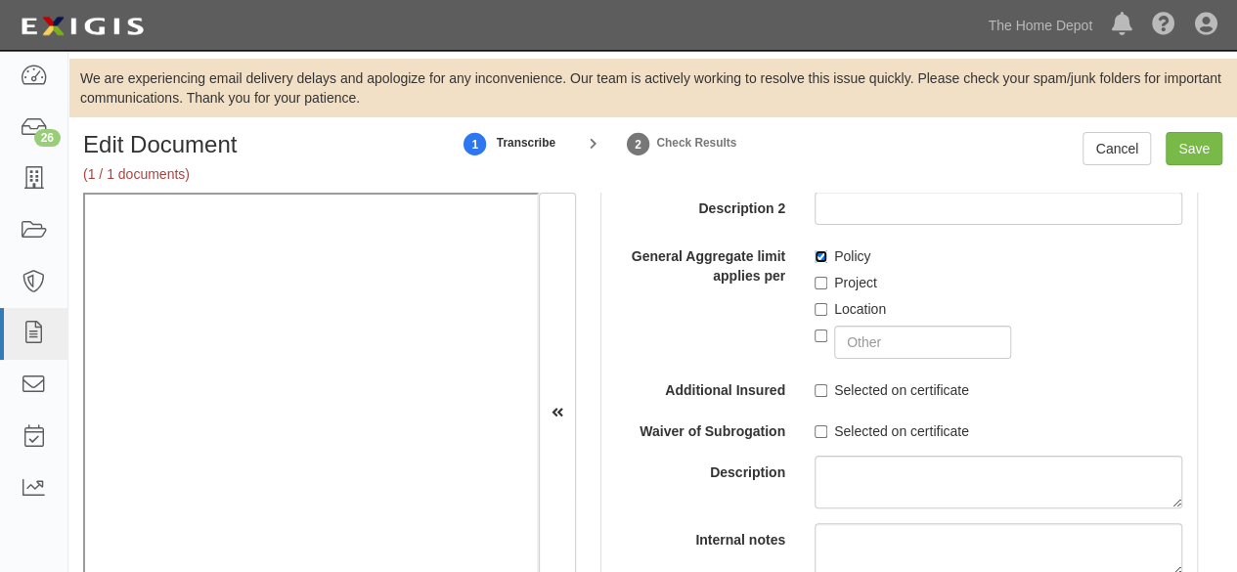
scroll to position [2445, 0]
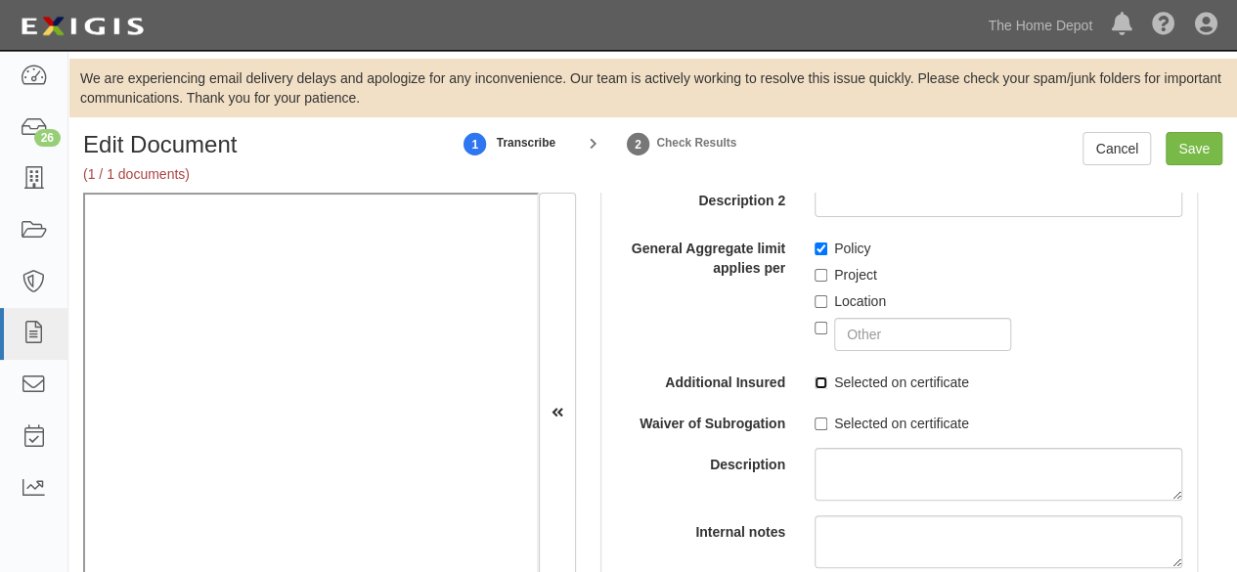
click at [815, 384] on input "Selected on certificate" at bounding box center [821, 383] width 13 height 13
checkbox input "true"
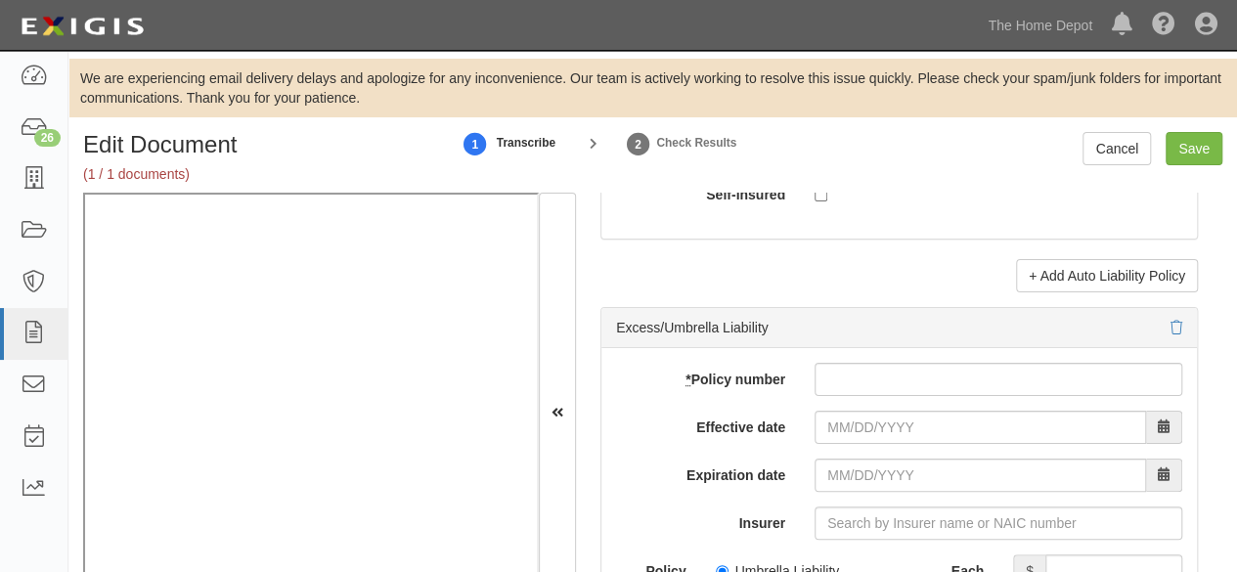
scroll to position [4108, 0]
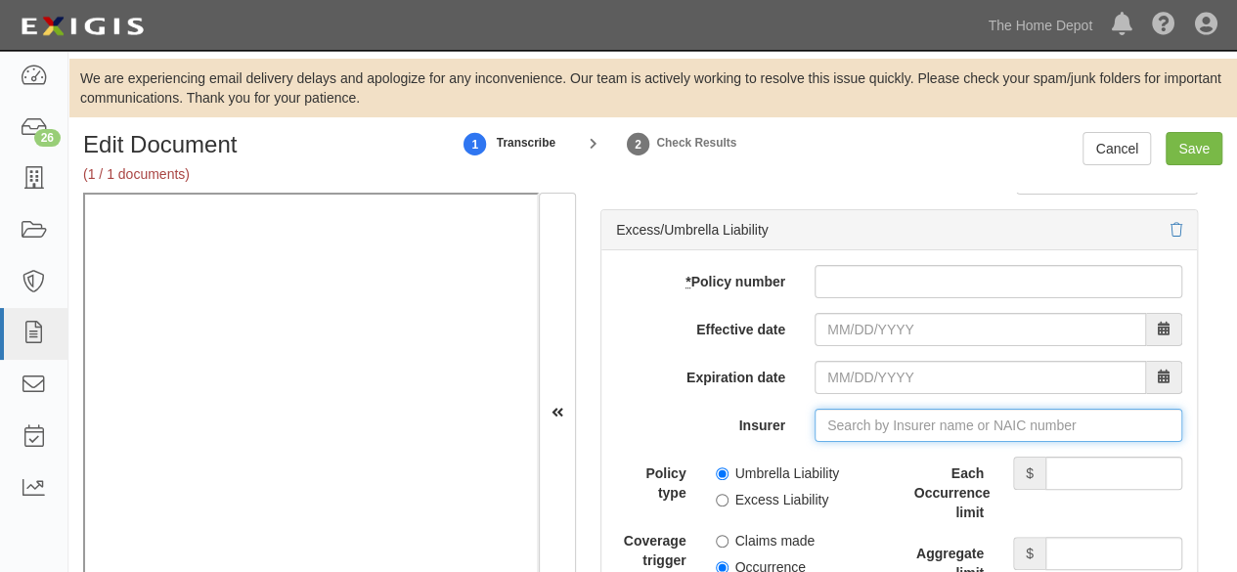
click at [863, 421] on input "Insurer" at bounding box center [999, 425] width 368 height 33
paste input "35289"
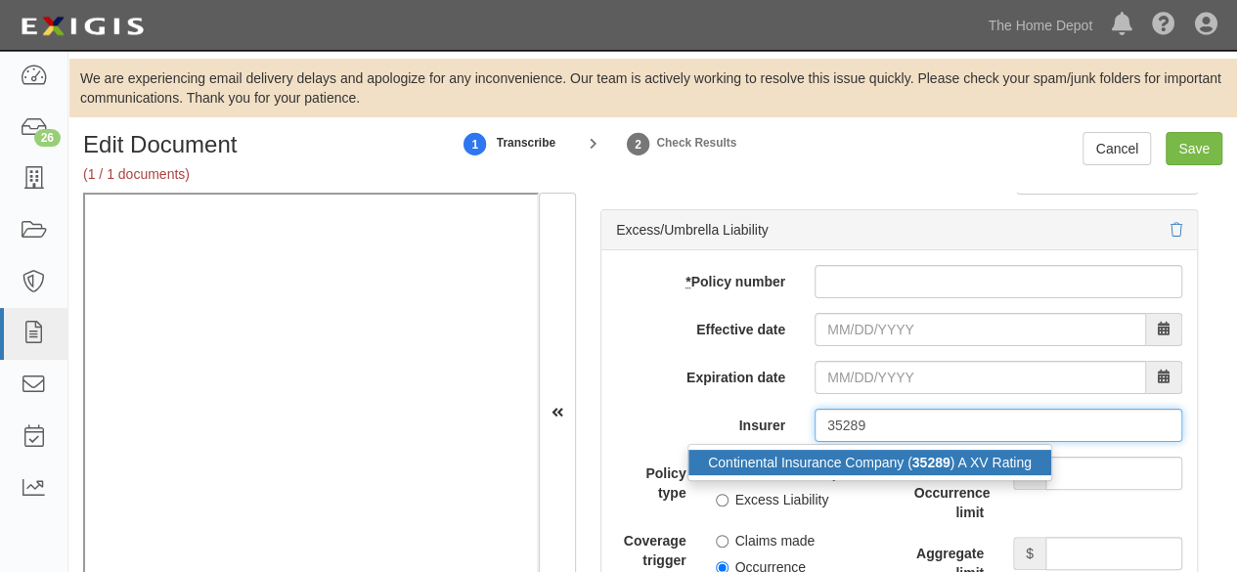
click at [841, 455] on div "Continental Insurance Company ( 35289 ) A XV Rating" at bounding box center [870, 462] width 363 height 25
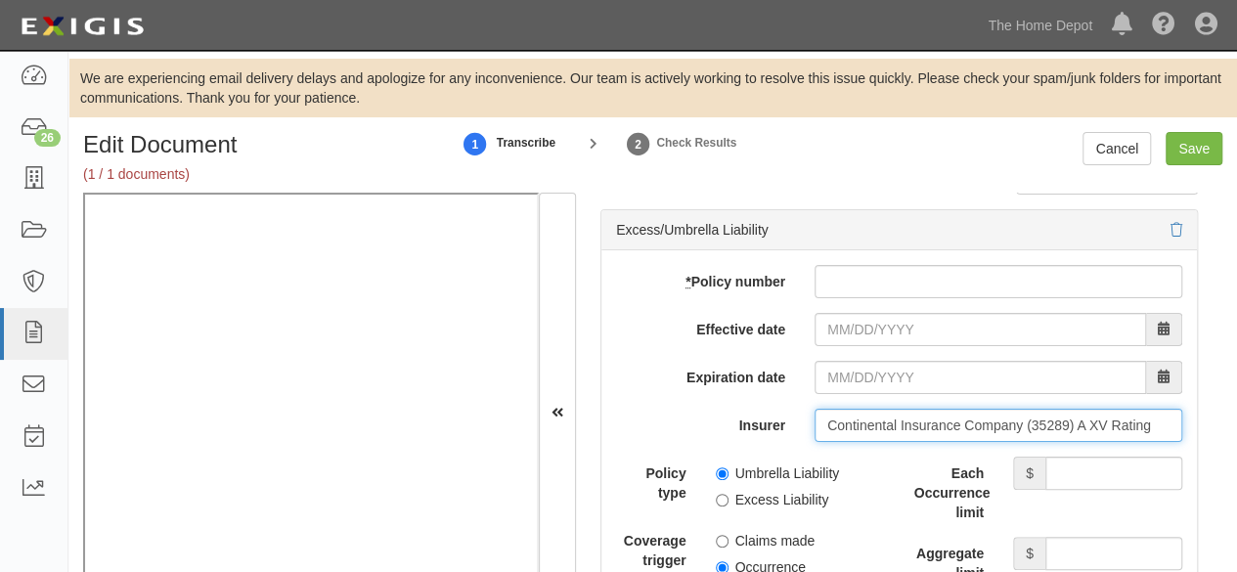
type input "Continental Insurance Company (35289) A XV Rating"
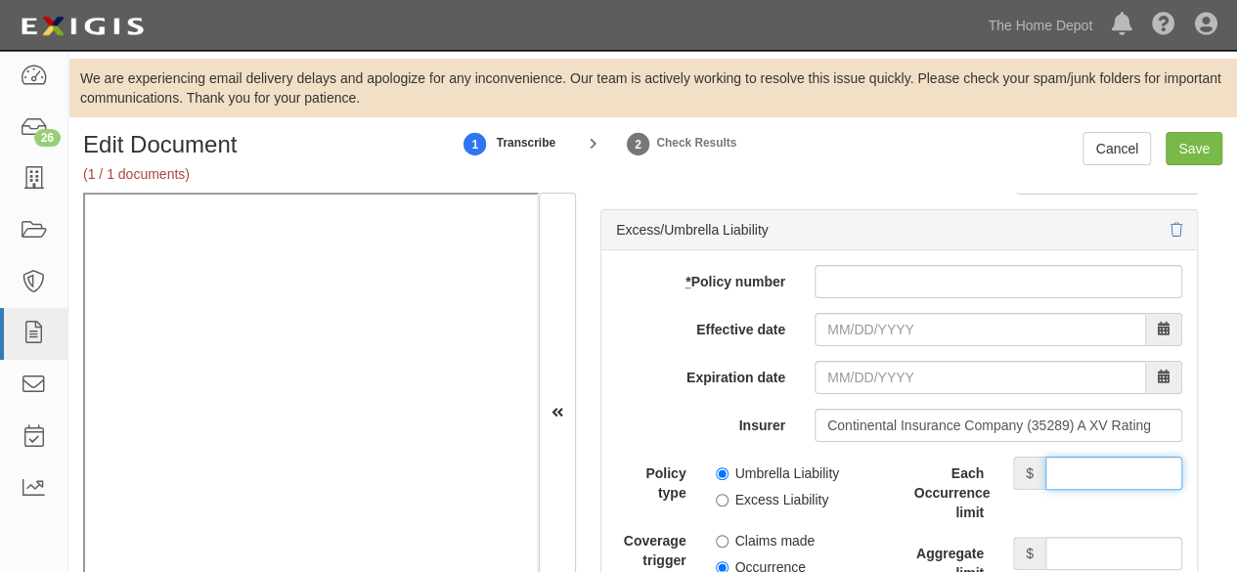
drag, startPoint x: 1062, startPoint y: 468, endPoint x: 1067, endPoint y: 449, distance: 19.2
click at [1062, 468] on input "Each Occurrence limit" at bounding box center [1114, 473] width 137 height 33
type input "7,000,000"
click at [1054, 540] on input "Aggregate limit" at bounding box center [1114, 553] width 137 height 33
type input "7,000,000"
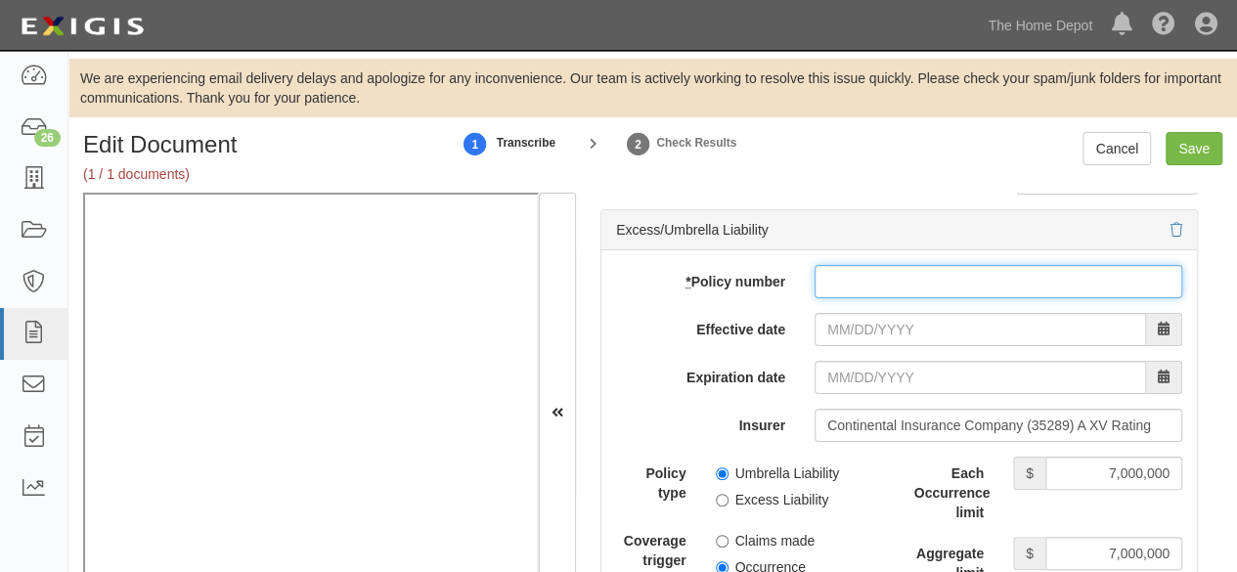
click at [843, 271] on input "* Policy number" at bounding box center [999, 281] width 368 height 33
paste input "7015069027"
type input "7015069027"
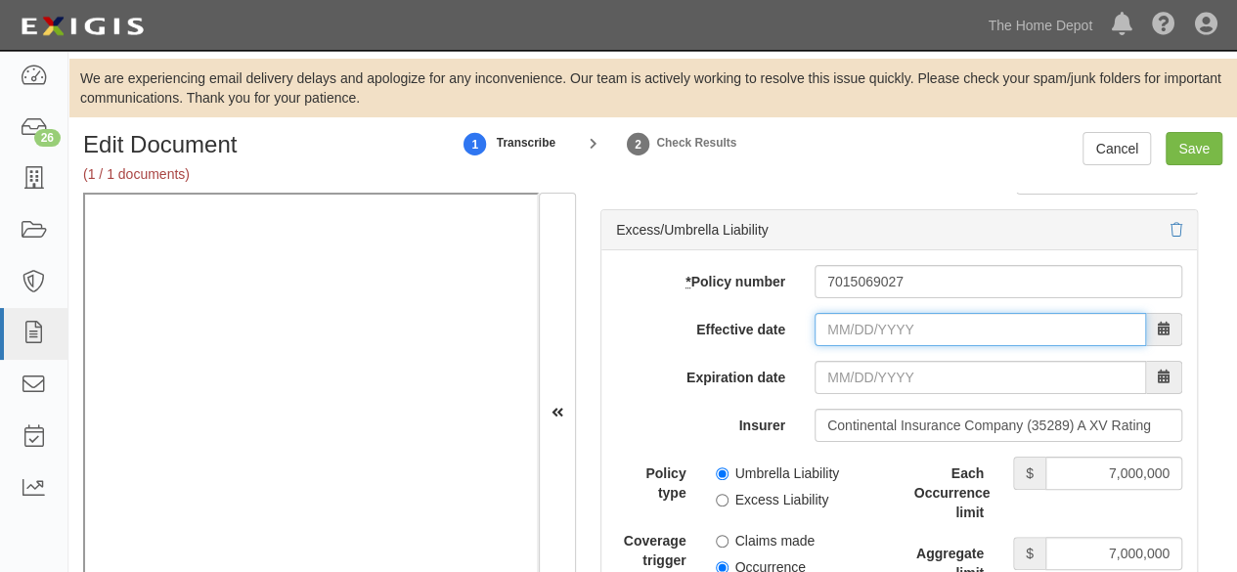
click at [860, 327] on input "Effective date" at bounding box center [981, 329] width 332 height 33
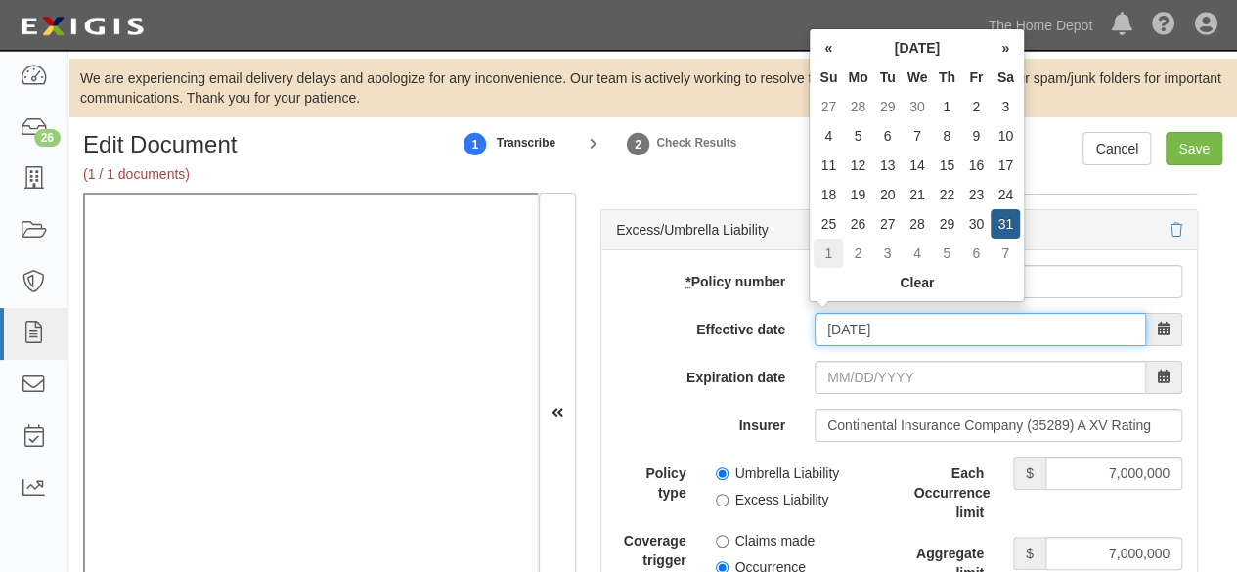
type input "06/01/2025"
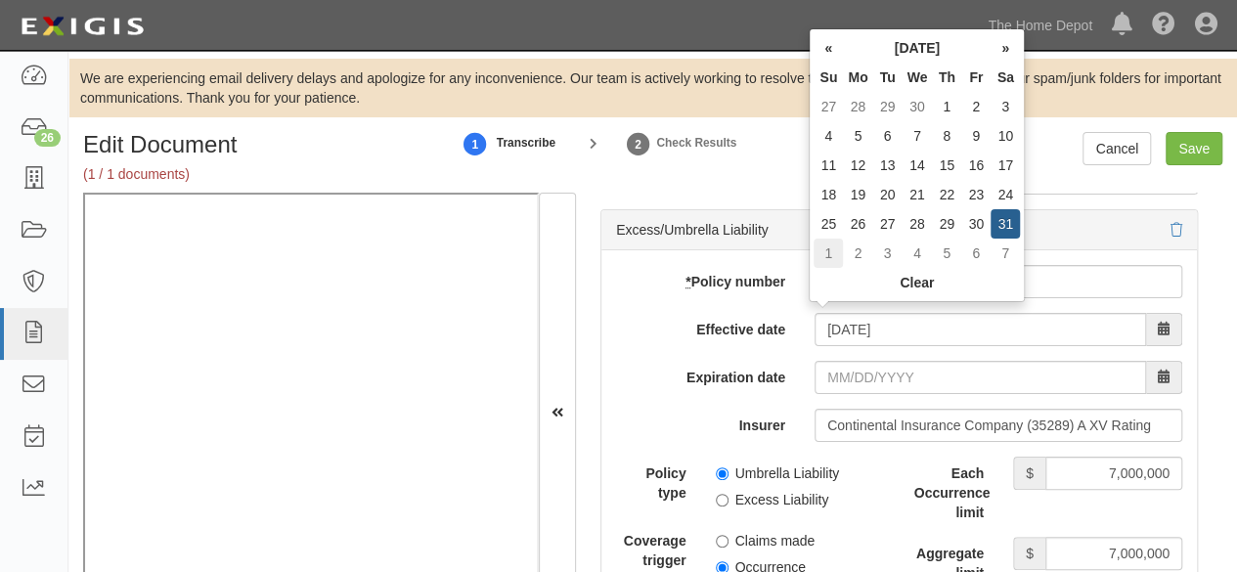
type input "06/01/2026"
click at [824, 250] on td "1" at bounding box center [828, 253] width 29 height 29
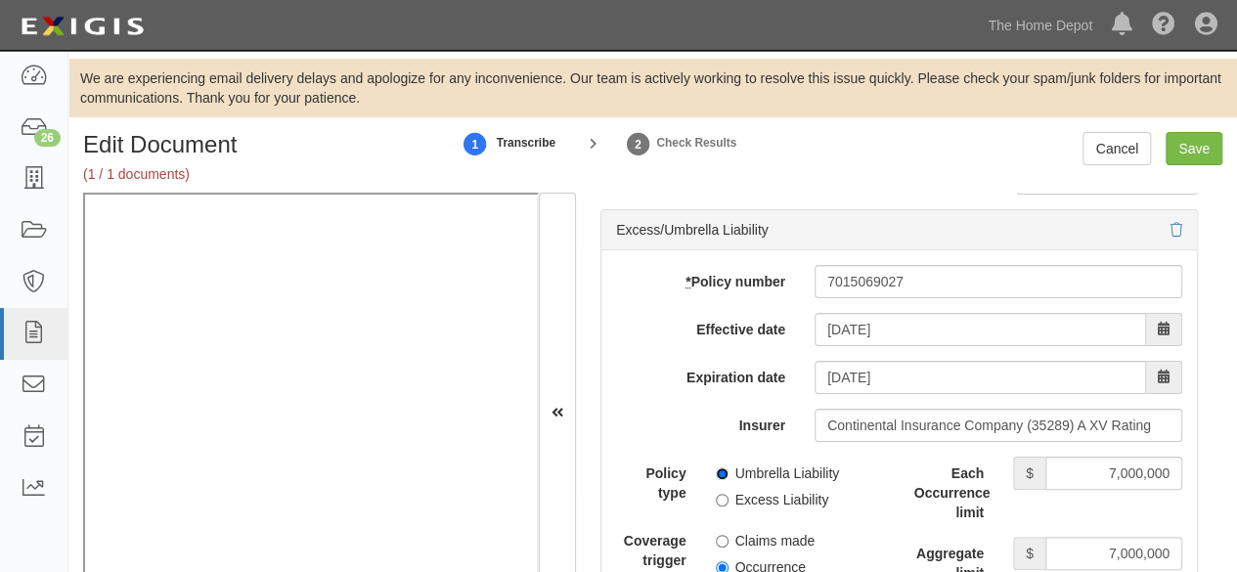
click at [716, 468] on input "Umbrella Liability" at bounding box center [722, 474] width 13 height 13
radio input "true"
click at [716, 558] on label "Occurrence" at bounding box center [761, 568] width 90 height 20
click at [716, 561] on input "Occurrence" at bounding box center [722, 567] width 13 height 13
radio input "true"
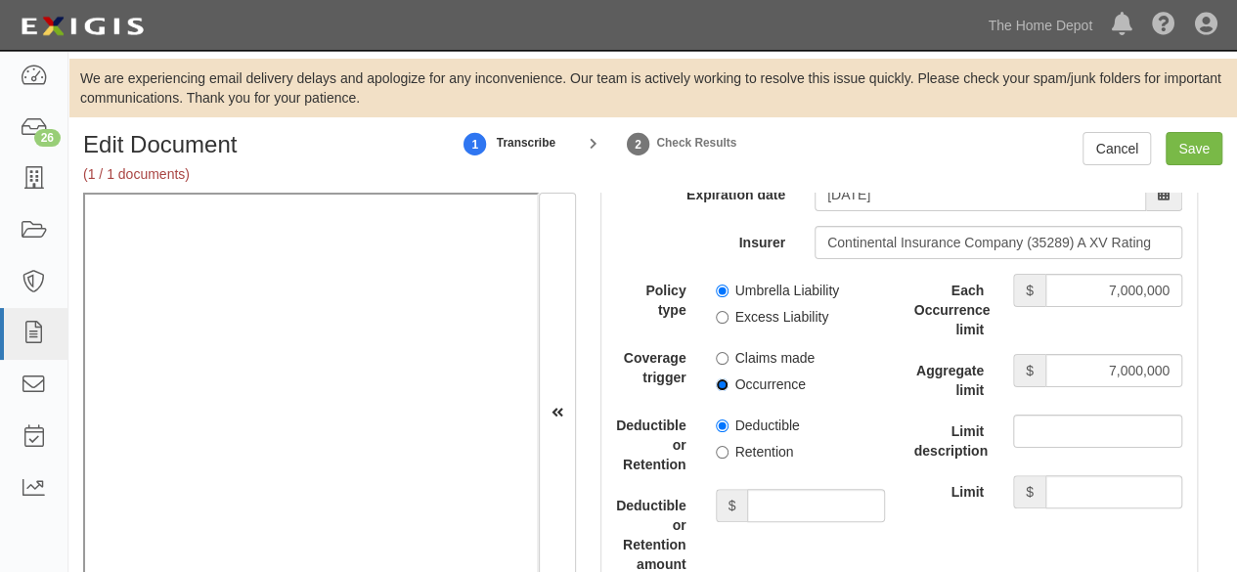
scroll to position [4304, 0]
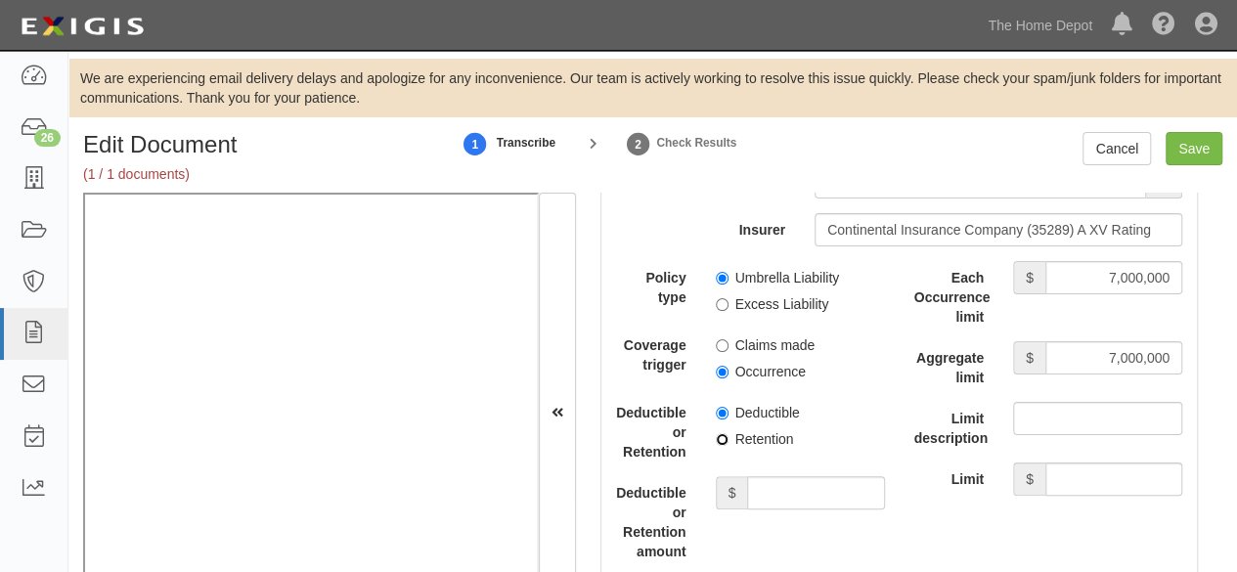
click at [720, 433] on input "Retention" at bounding box center [722, 439] width 13 height 13
radio input "true"
drag, startPoint x: 775, startPoint y: 493, endPoint x: 764, endPoint y: 470, distance: 24.9
click at [775, 493] on input "Deductible or Retention amount" at bounding box center [815, 492] width 137 height 33
type input "10,000"
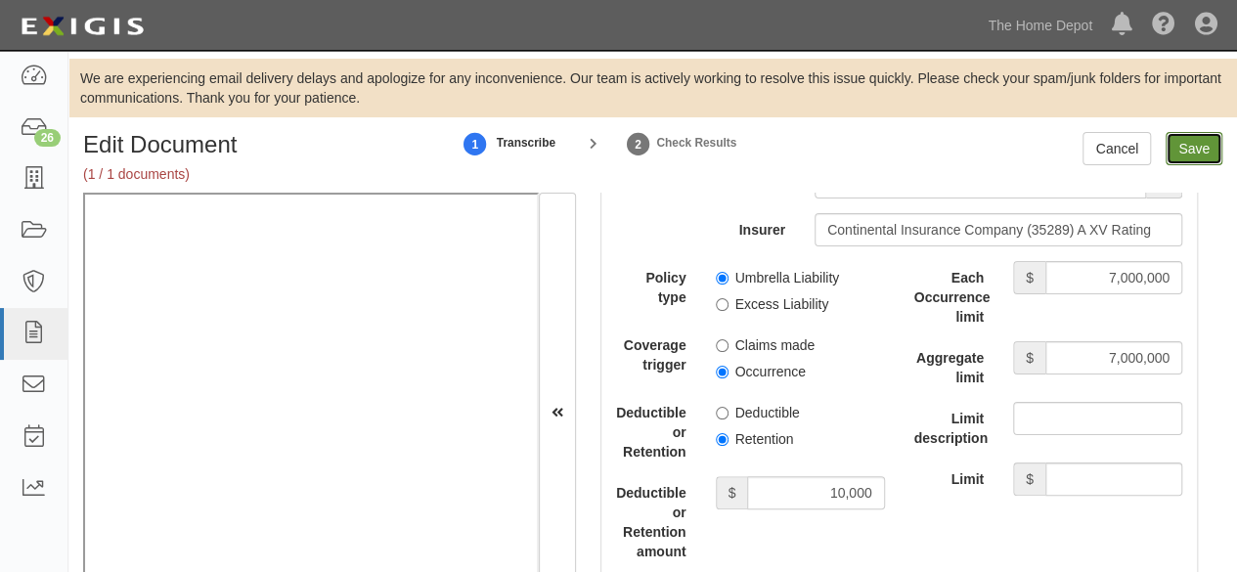
click at [1194, 152] on input "Save" at bounding box center [1194, 148] width 57 height 33
type input "1000000"
type input "2000000"
type input "10000"
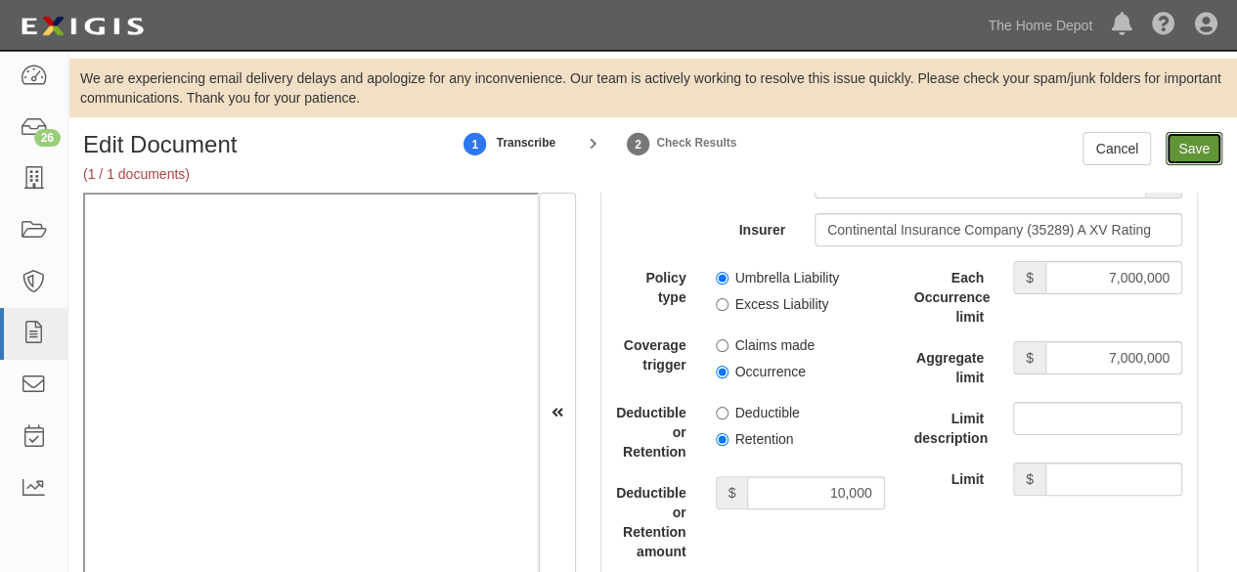
type input "7000000"
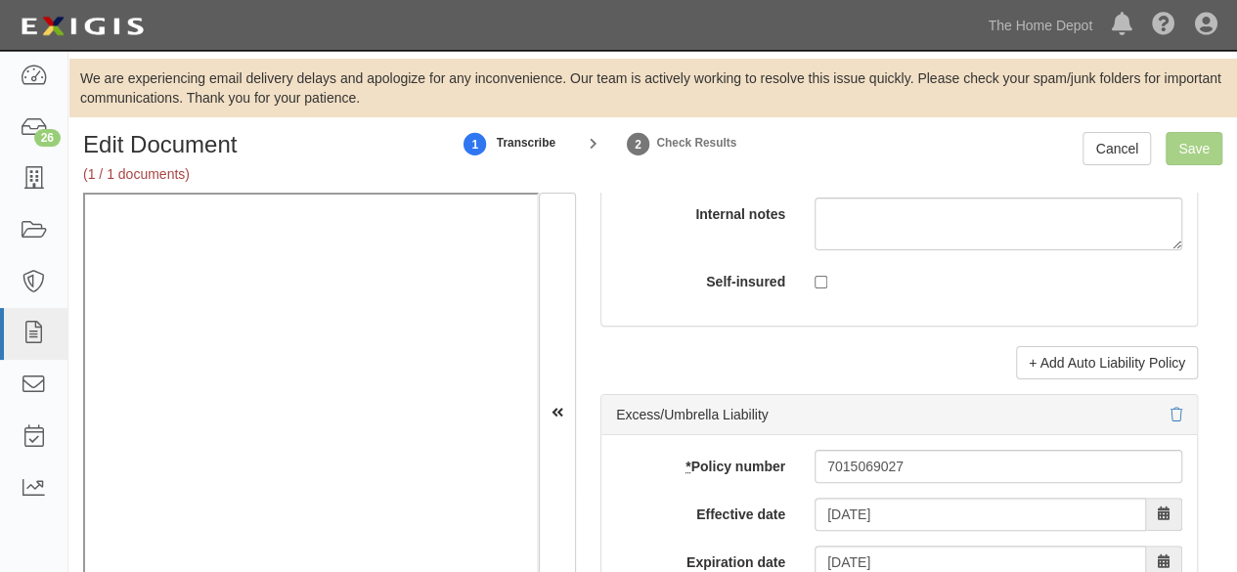
scroll to position [3913, 0]
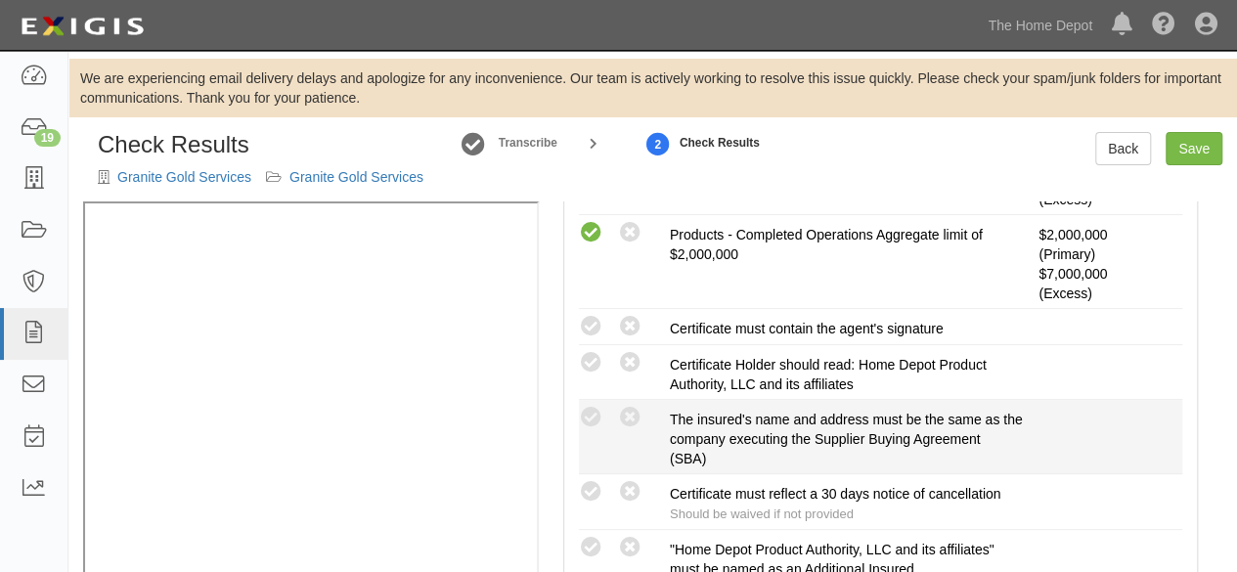
scroll to position [685, 0]
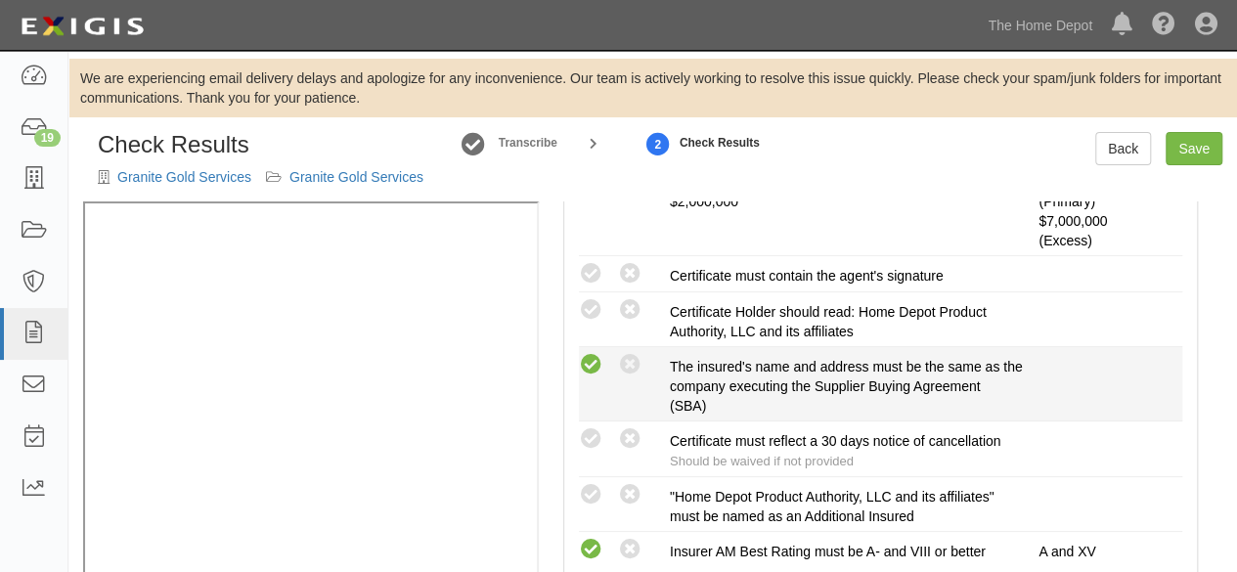
click at [593, 364] on icon at bounding box center [591, 365] width 24 height 24
radio input "true"
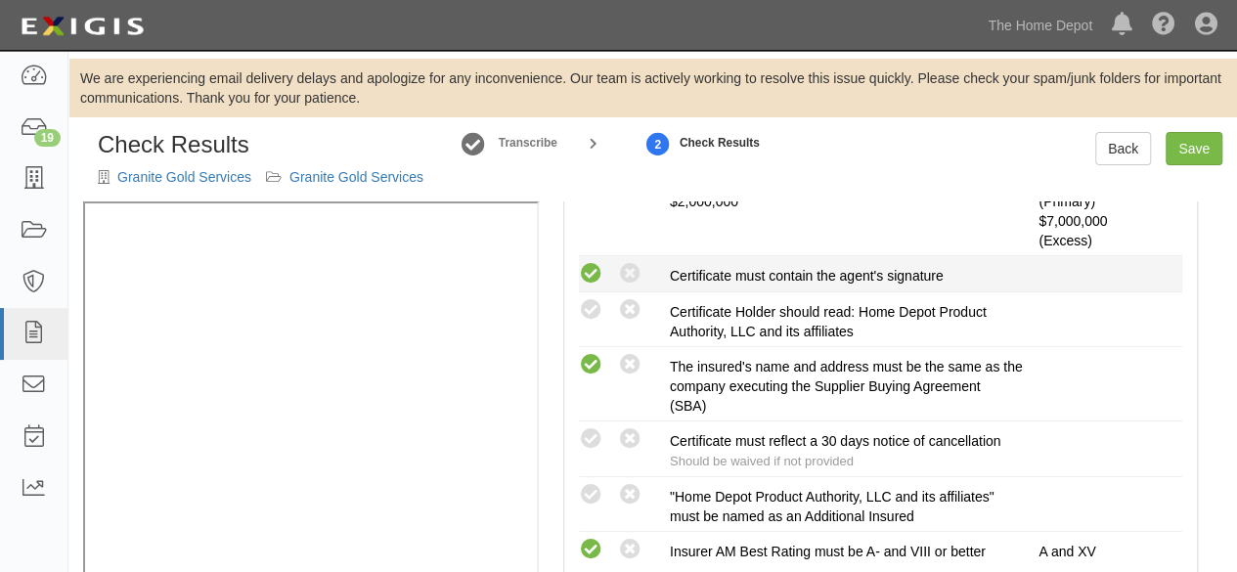
click at [594, 264] on icon at bounding box center [591, 274] width 24 height 24
radio input "true"
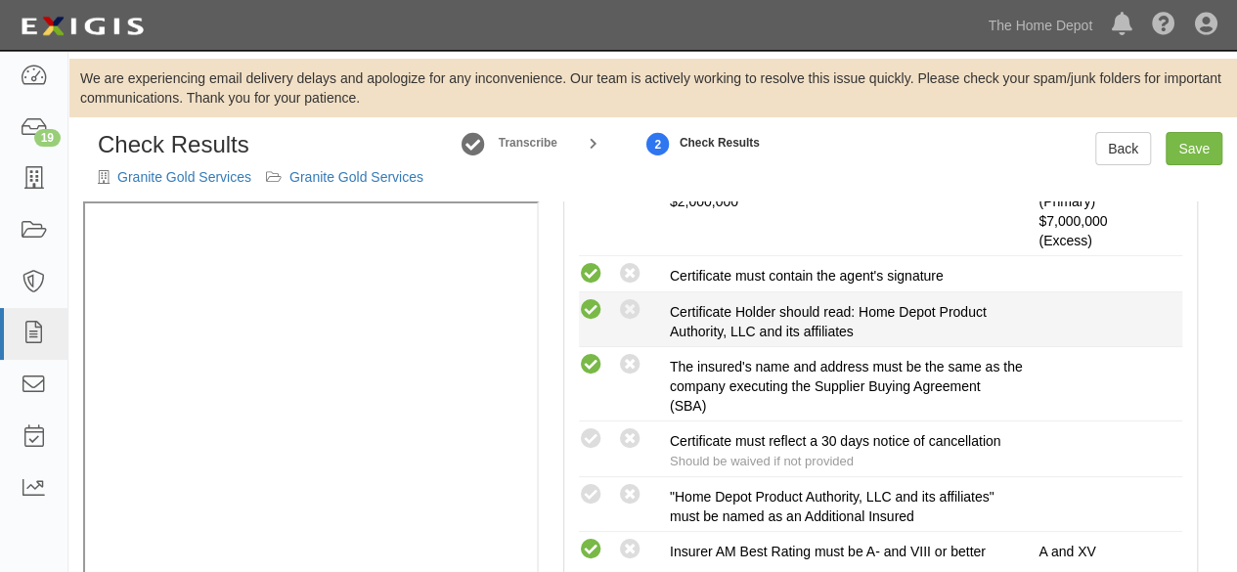
click at [595, 312] on icon at bounding box center [591, 310] width 24 height 24
radio input "true"
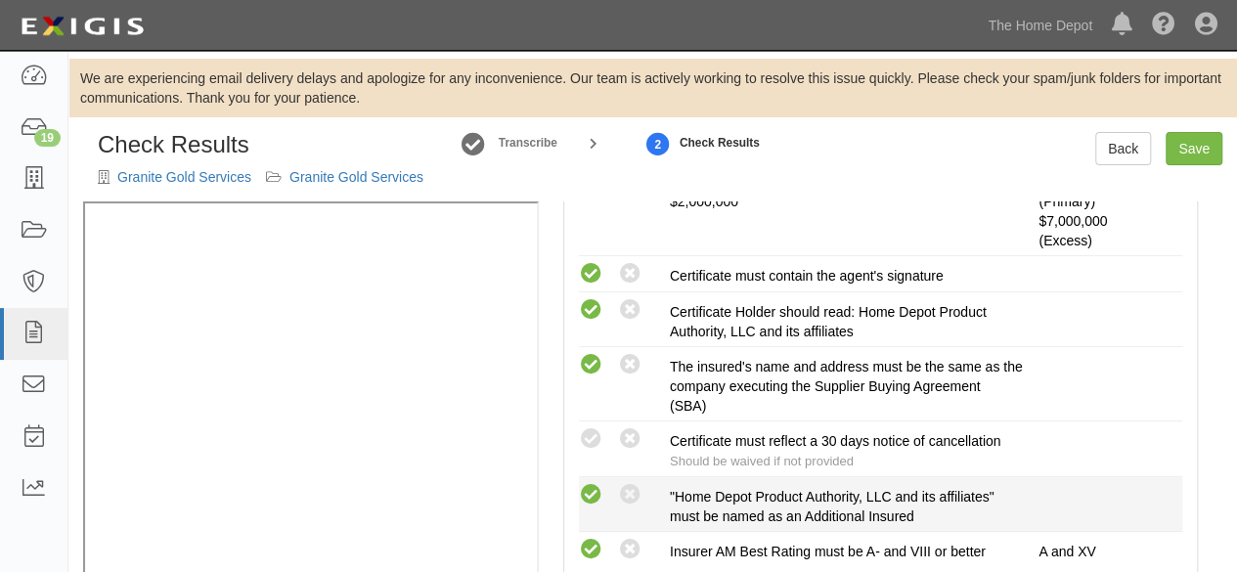
click at [589, 485] on icon at bounding box center [591, 495] width 24 height 24
radio input "true"
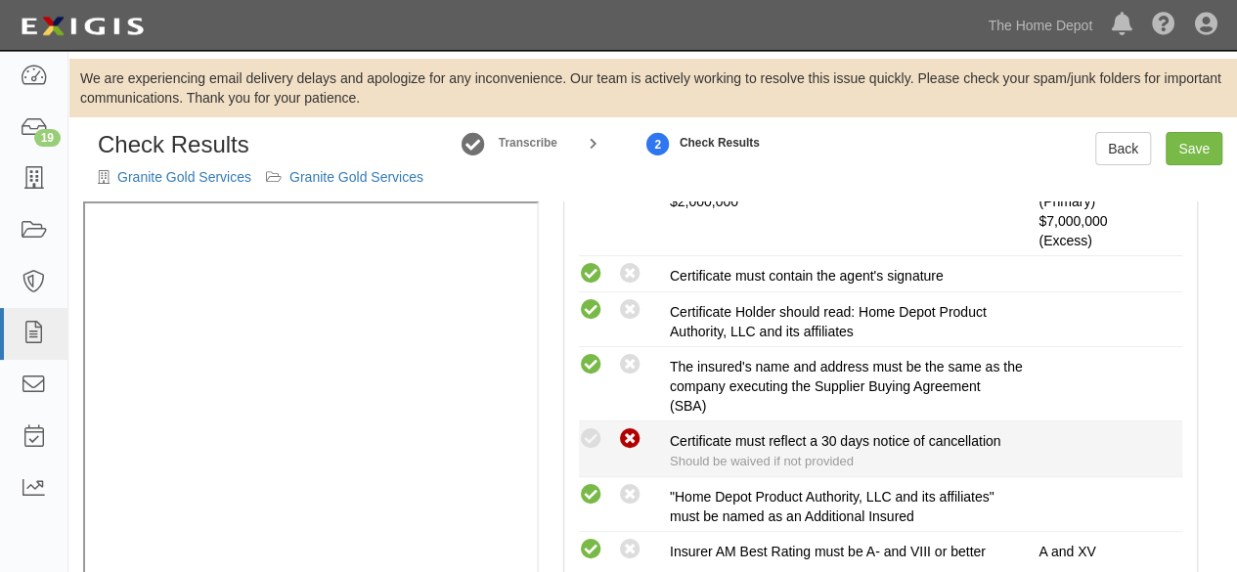
click at [639, 436] on icon at bounding box center [630, 439] width 24 height 24
radio input "true"
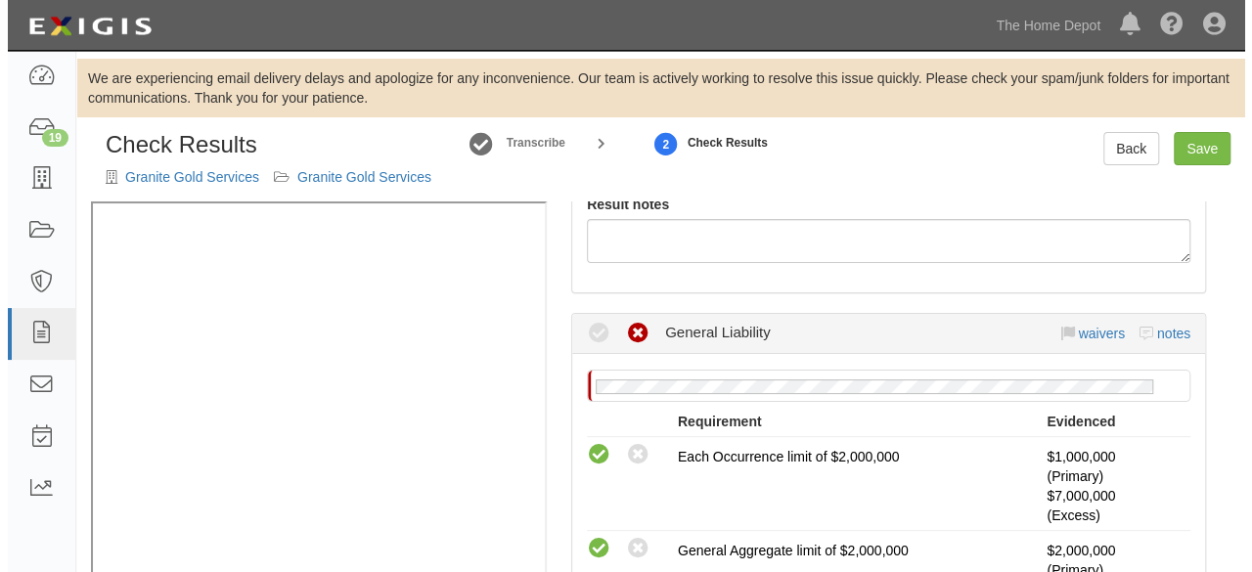
scroll to position [196, 0]
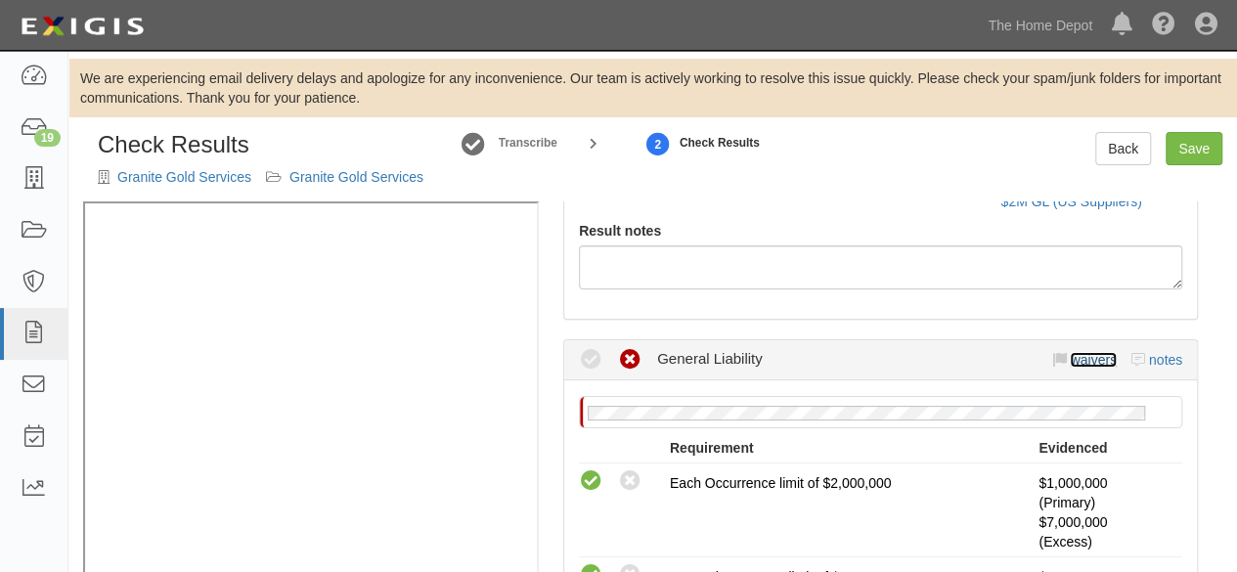
click at [1092, 361] on link "waivers" at bounding box center [1093, 360] width 46 height 16
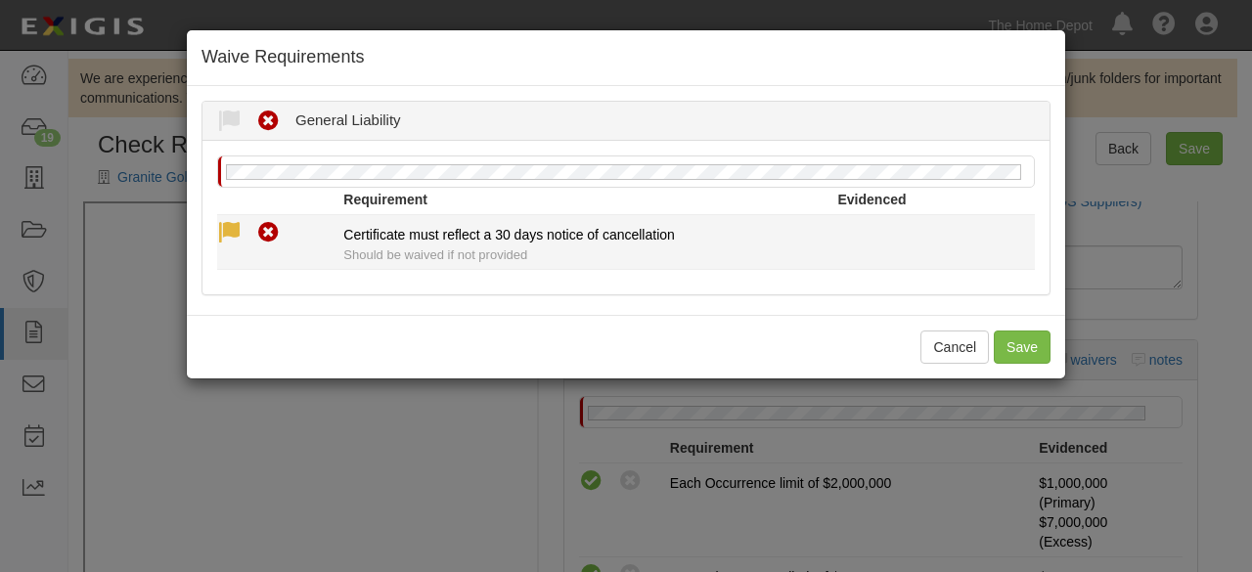
drag, startPoint x: 233, startPoint y: 228, endPoint x: 297, endPoint y: 321, distance: 113.1
click at [233, 229] on icon at bounding box center [229, 233] width 24 height 24
radio input "true"
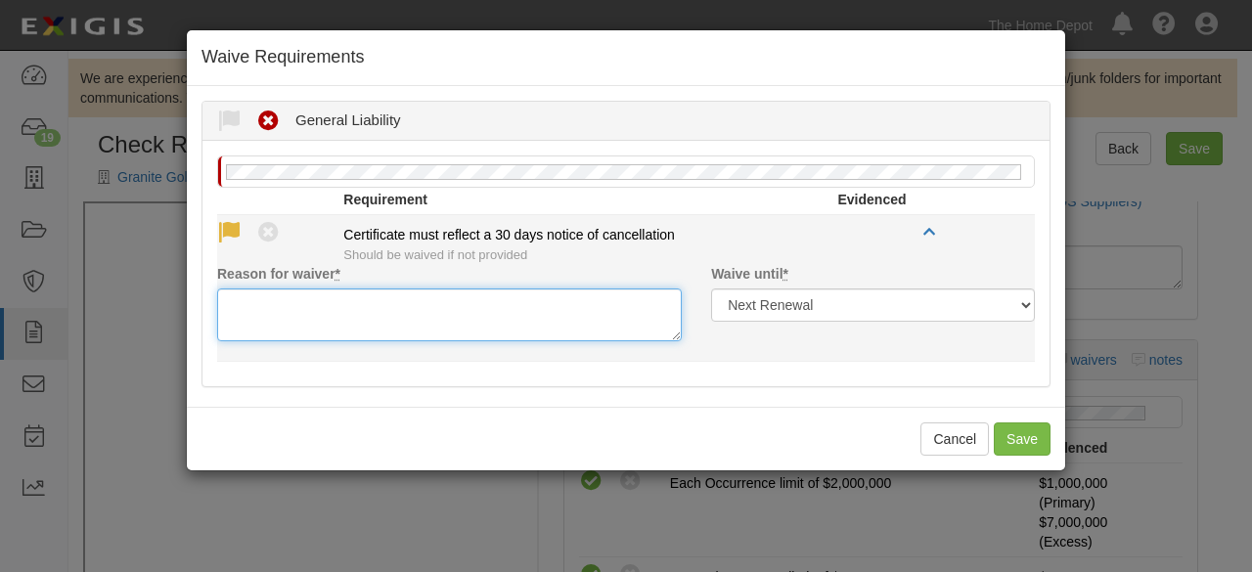
click at [297, 318] on textarea "Reason for waiver *" at bounding box center [449, 315] width 465 height 53
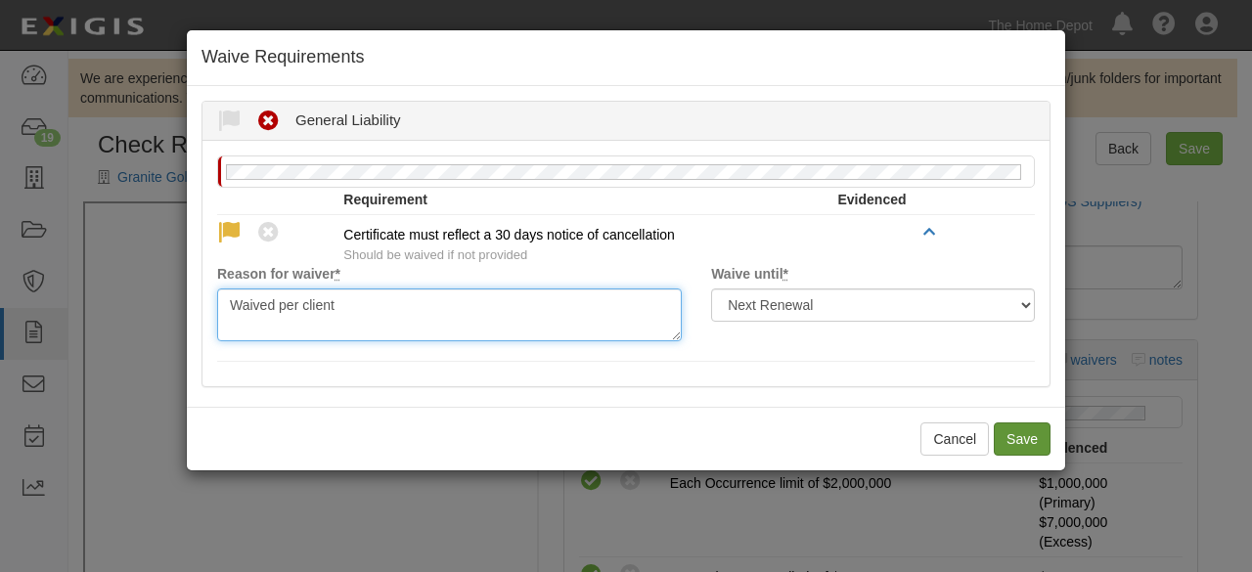
type textarea "Waived per client"
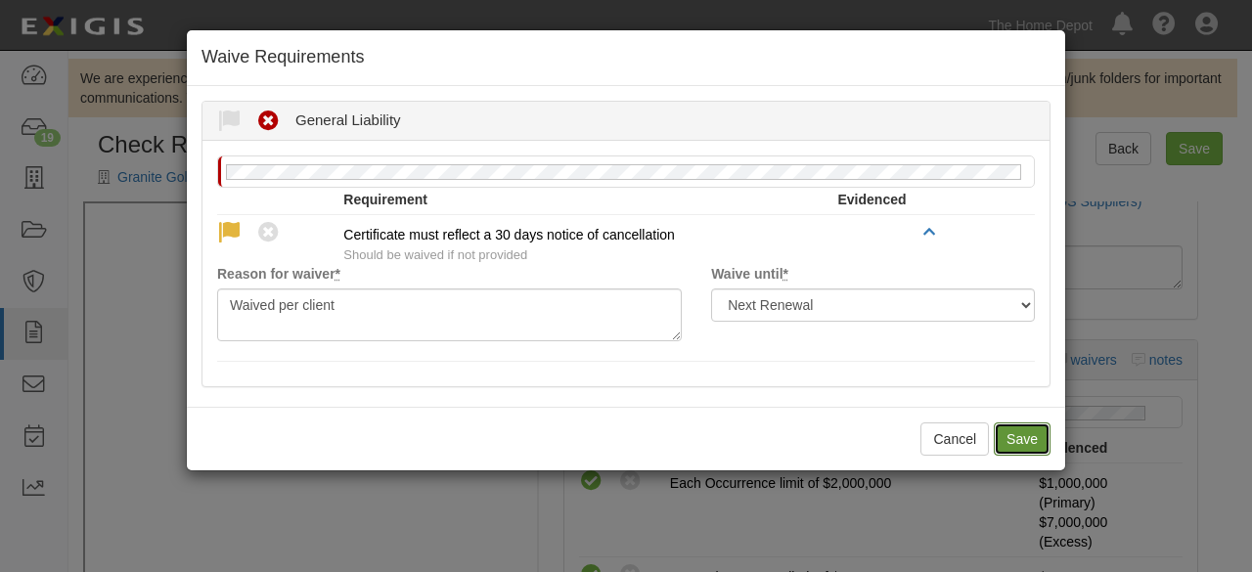
click at [1000, 438] on button "Save" at bounding box center [1022, 439] width 57 height 33
radio input "true"
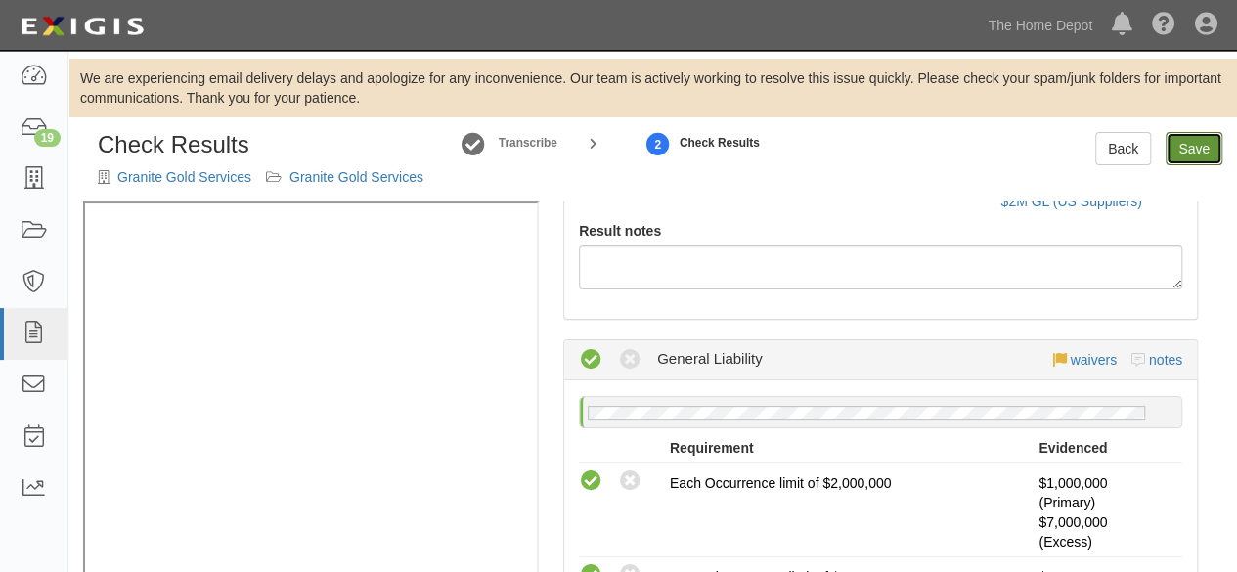
click at [1181, 150] on link "Save" at bounding box center [1194, 148] width 57 height 33
radio input "true"
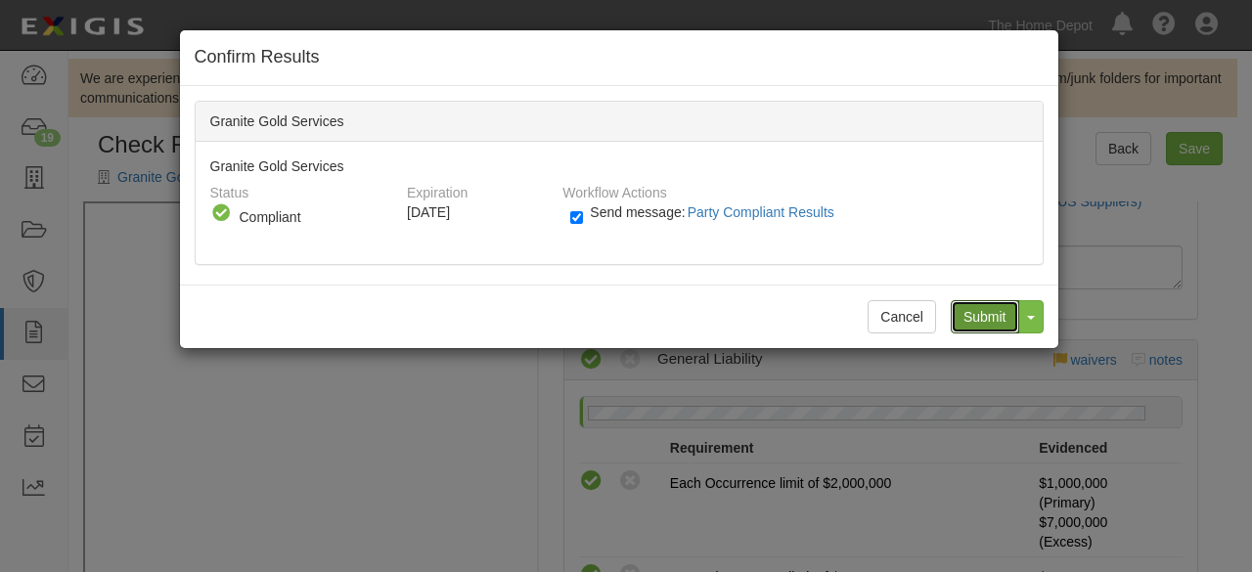
drag, startPoint x: 972, startPoint y: 312, endPoint x: 988, endPoint y: 60, distance: 252.9
click at [972, 310] on input "Submit" at bounding box center [985, 316] width 68 height 33
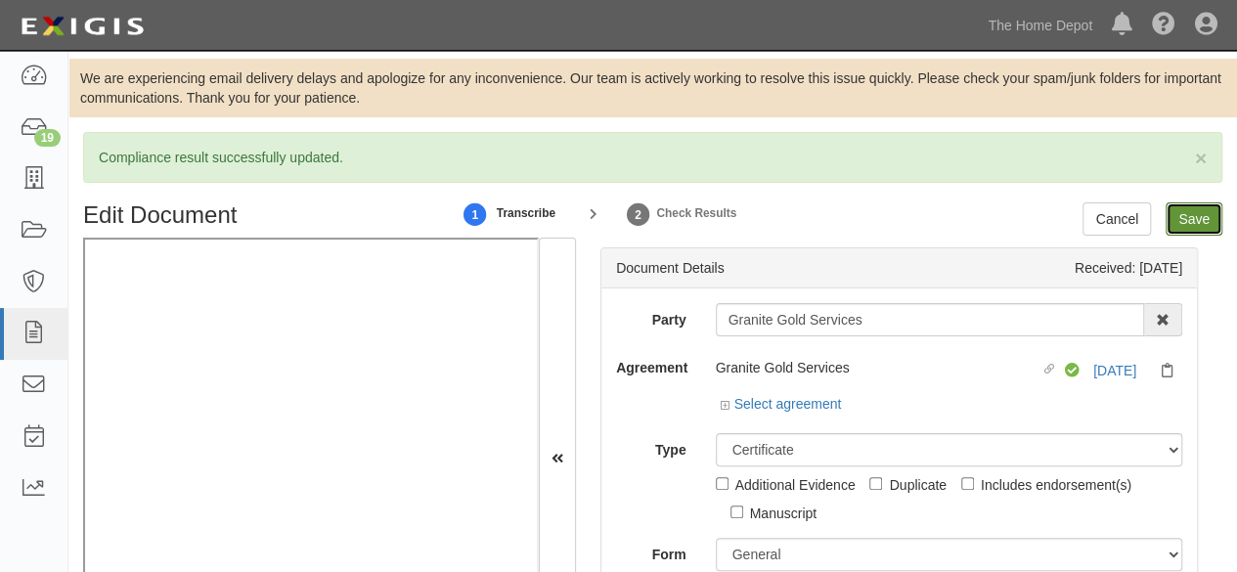
click at [1182, 220] on input "Save" at bounding box center [1194, 218] width 57 height 33
type input "1000000"
type input "2000000"
type input "10000"
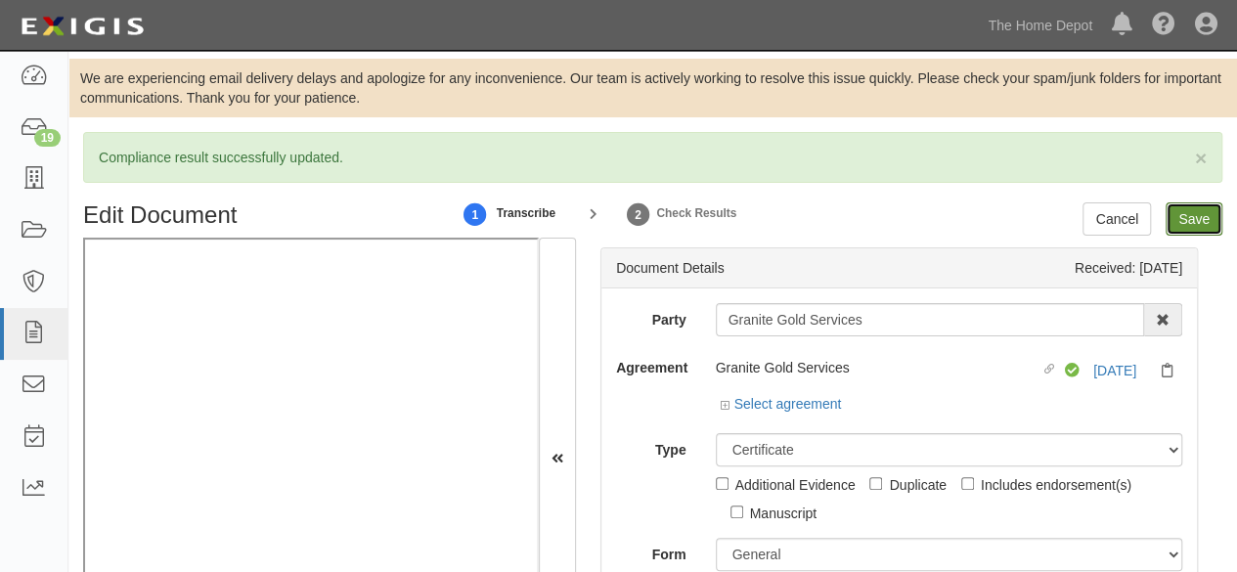
type input "7000000"
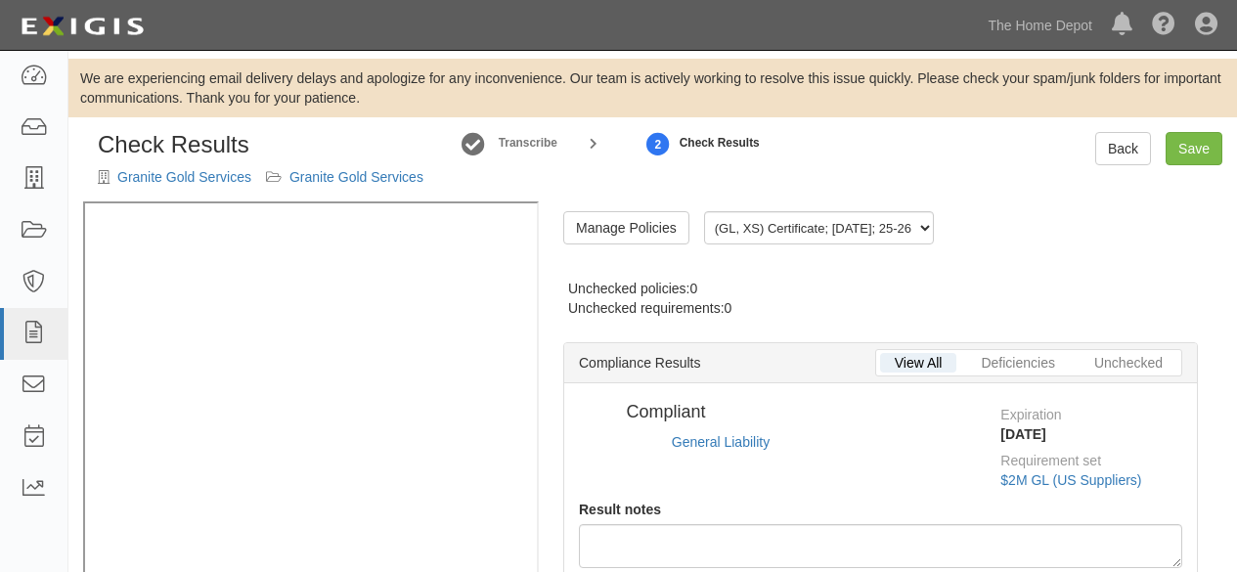
radio input "false"
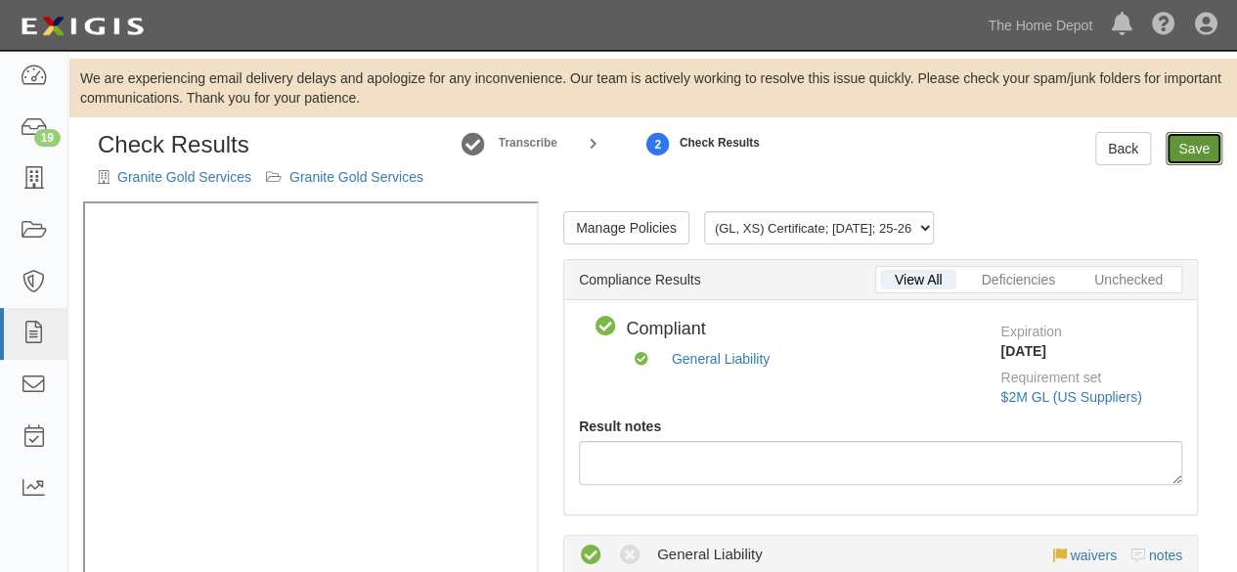
click at [1186, 152] on link "Save" at bounding box center [1194, 148] width 57 height 33
radio input "true"
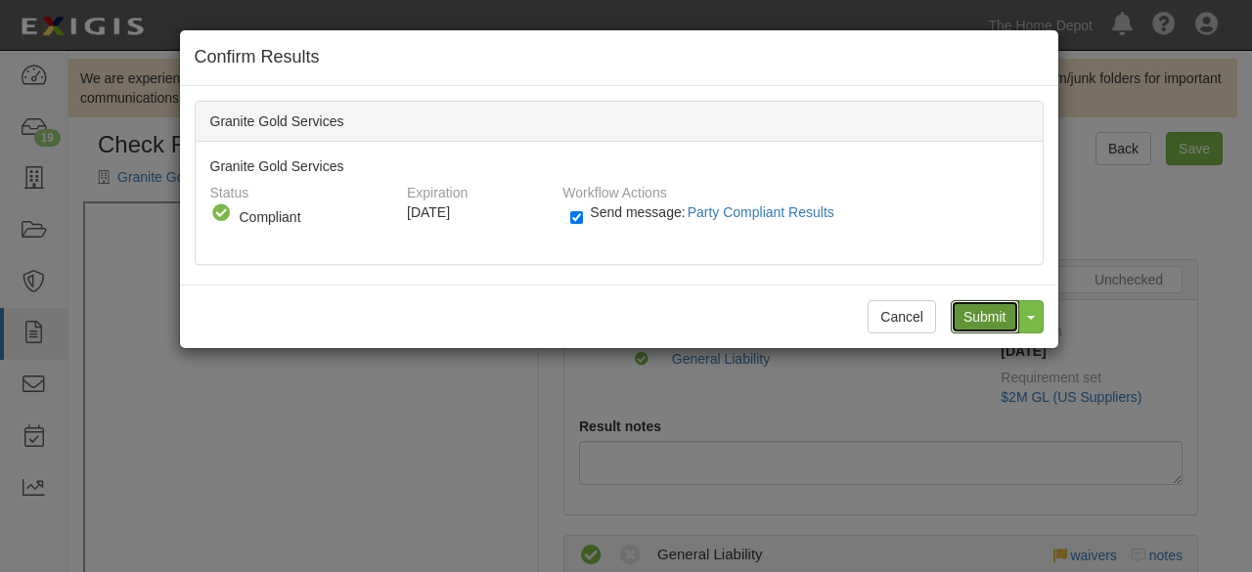
drag, startPoint x: 974, startPoint y: 320, endPoint x: 513, endPoint y: 71, distance: 524.3
click at [971, 317] on input "Submit" at bounding box center [985, 316] width 68 height 33
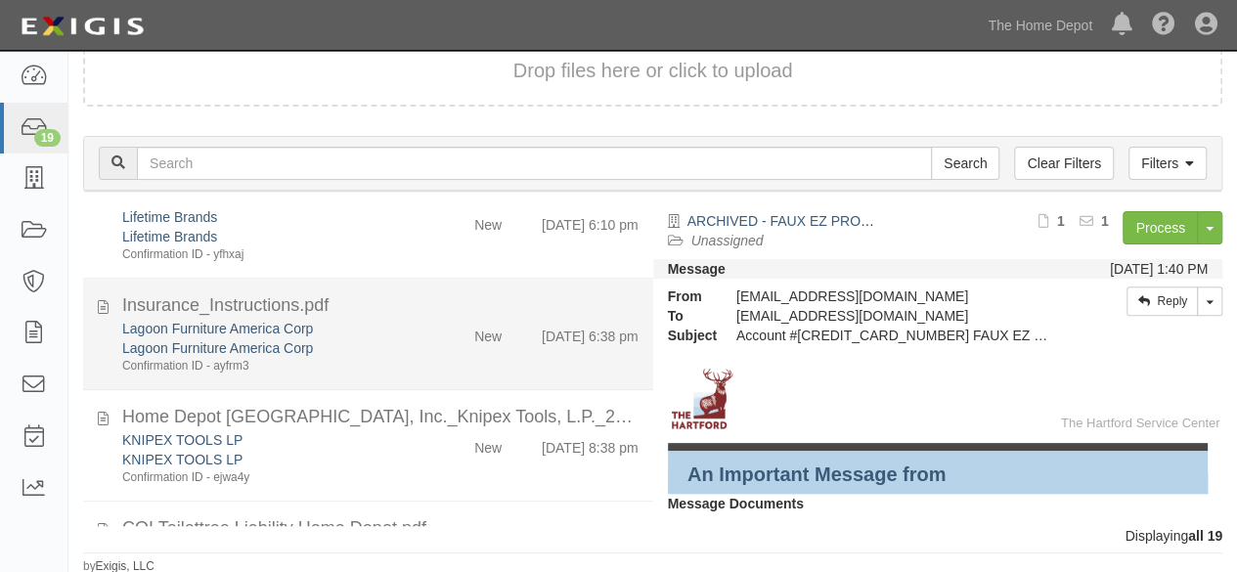
scroll to position [489, 0]
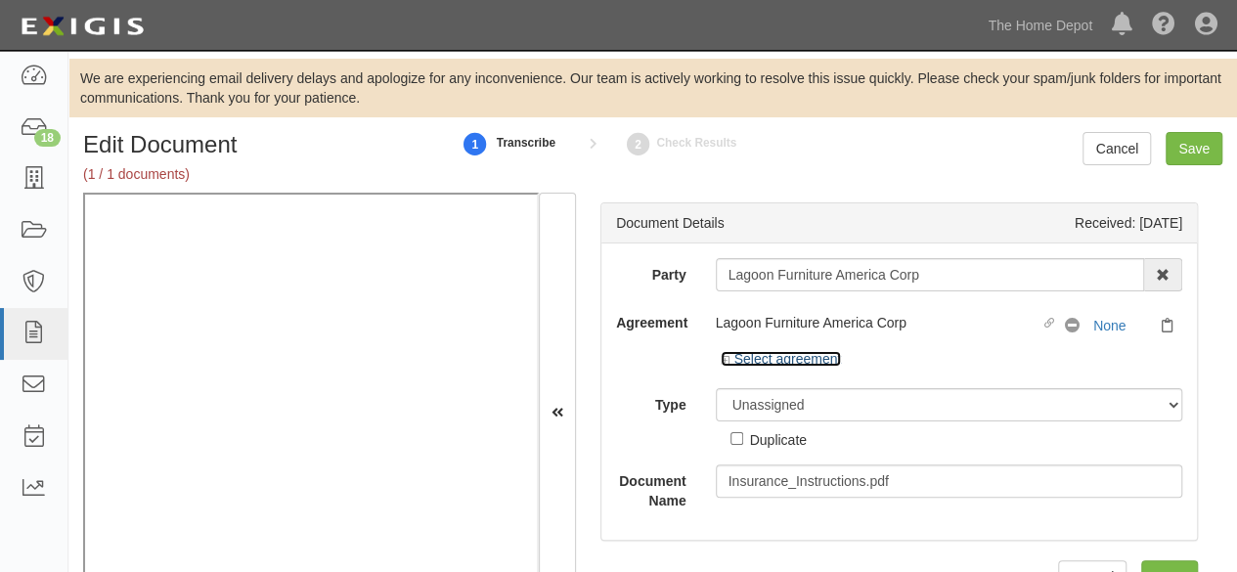
click at [769, 361] on link "Select agreement" at bounding box center [781, 359] width 121 height 16
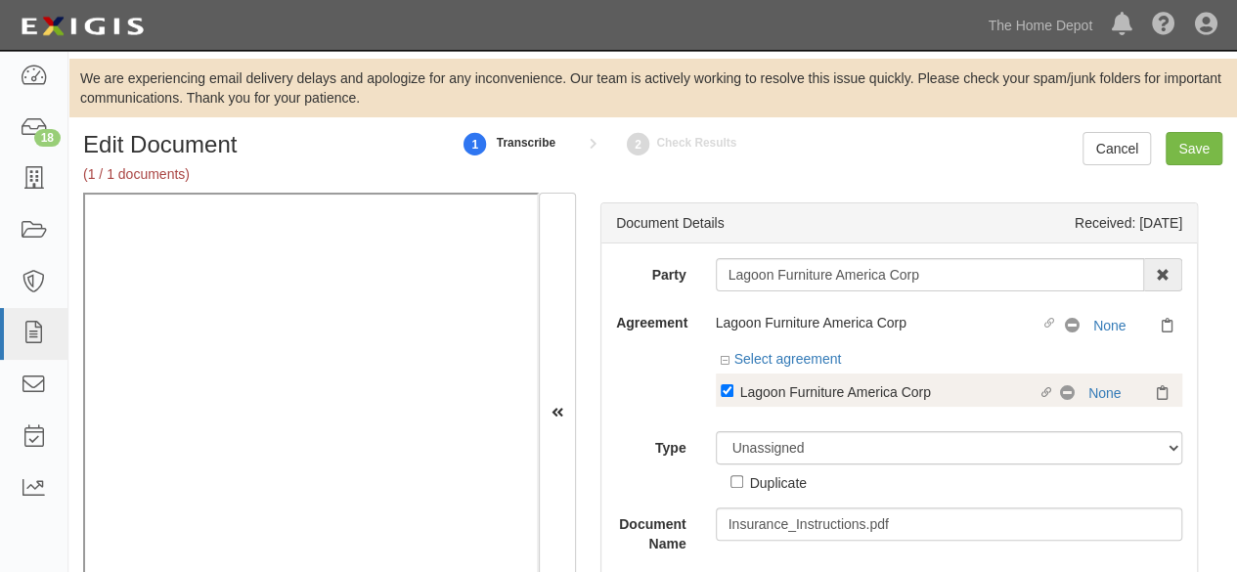
click at [769, 395] on div "Lagoon Furniture America Corp" at bounding box center [889, 392] width 298 height 22
click at [734, 395] on input "Linked agreement Lagoon Furniture America Corp Linked agreement" at bounding box center [727, 390] width 13 height 13
checkbox input "false"
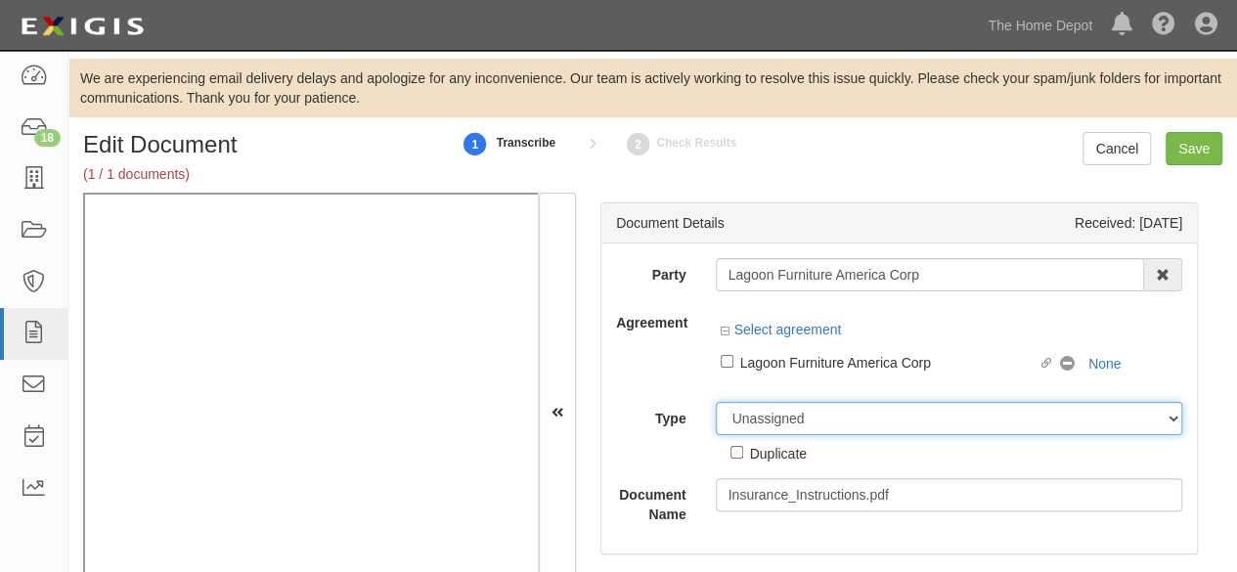
click at [755, 422] on select "Unassigned Binder Cancellation Notice Certificate Contract Endorsement Insuranc…" at bounding box center [950, 418] width 468 height 33
select select "OtherDetail"
click at [716, 402] on select "Unassigned Binder Cancellation Notice Certificate Contract Endorsement Insuranc…" at bounding box center [950, 418] width 468 height 33
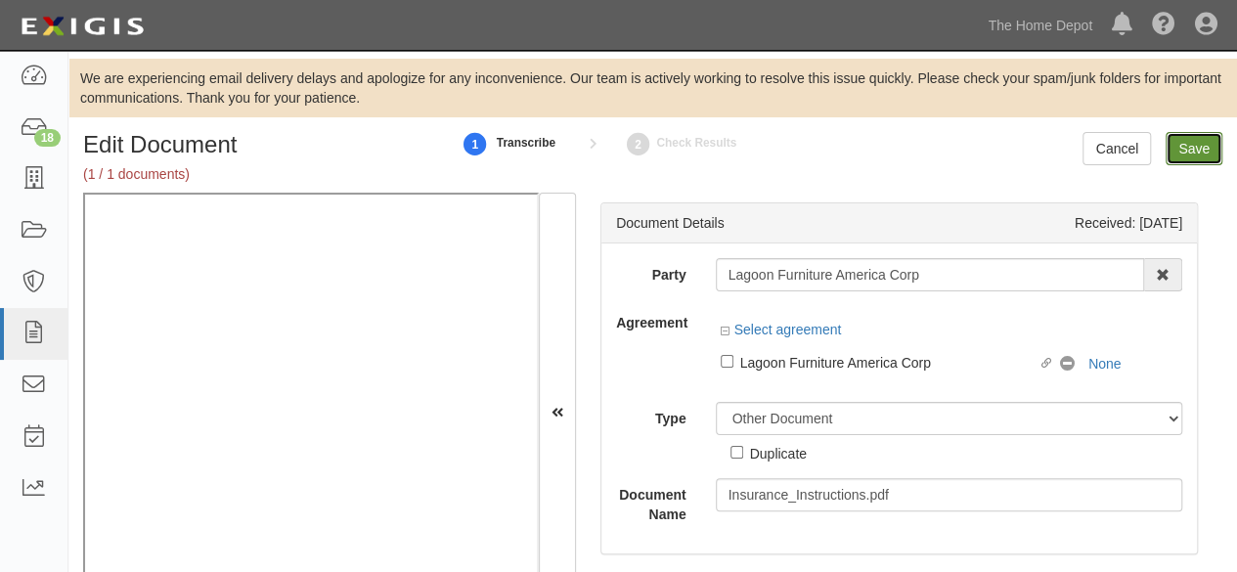
click at [1189, 144] on input "Save" at bounding box center [1194, 148] width 57 height 33
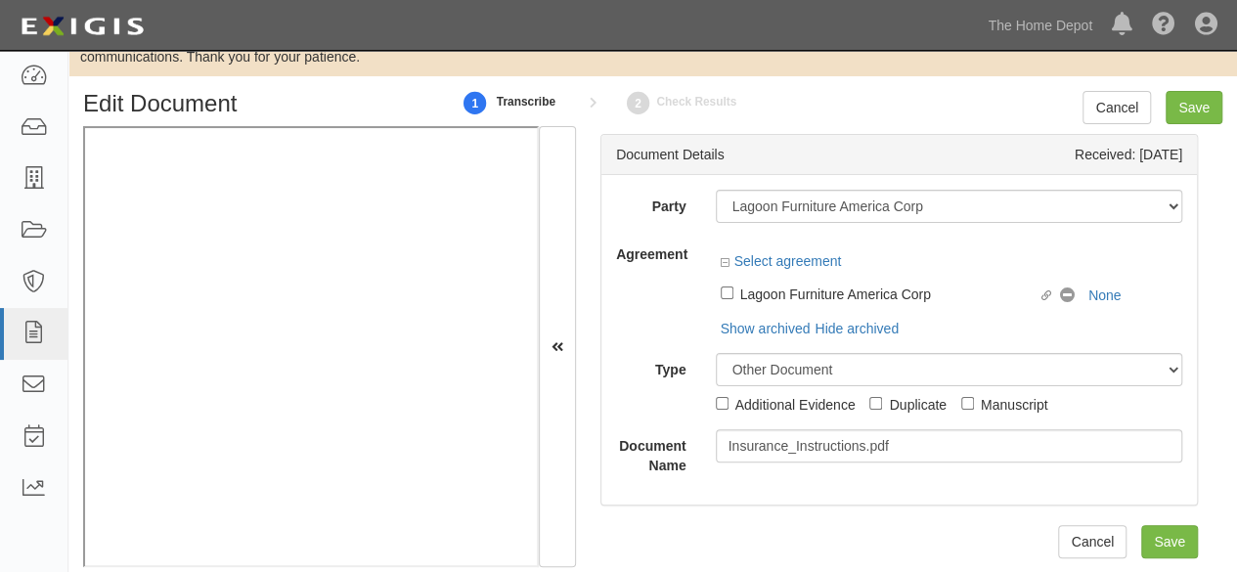
scroll to position [64, 0]
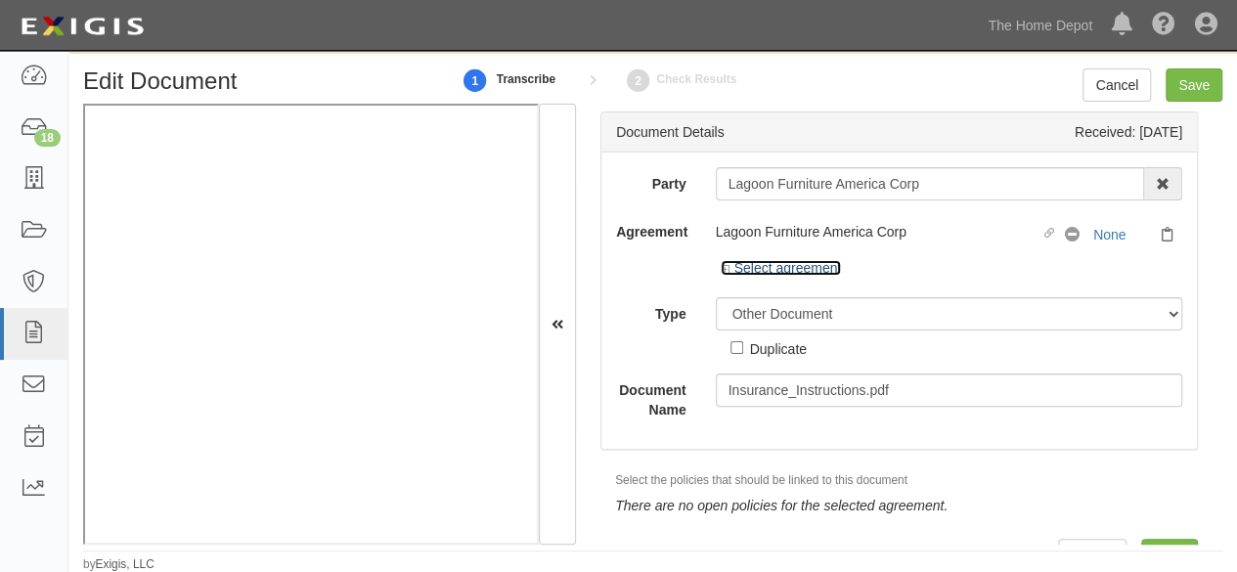
click at [784, 265] on link "Select agreement" at bounding box center [781, 268] width 121 height 16
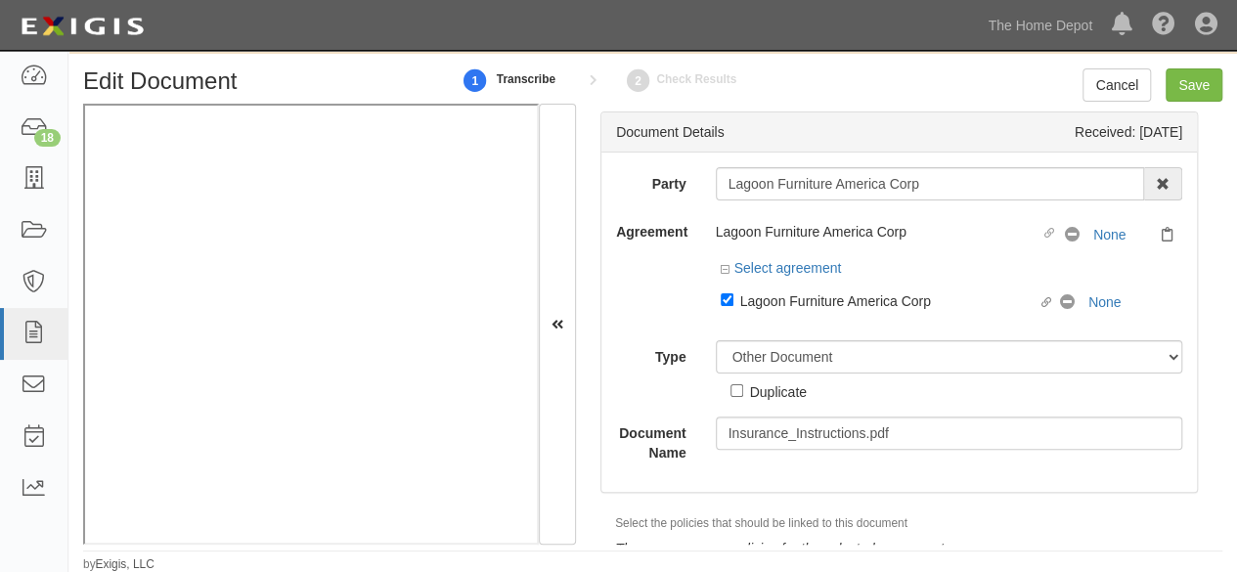
drag, startPoint x: 769, startPoint y: 300, endPoint x: 765, endPoint y: 321, distance: 20.9
click at [769, 300] on div "Lagoon Furniture America Corp" at bounding box center [889, 301] width 298 height 22
click at [734, 300] on input "Linked agreement Lagoon Furniture America Corp Linked agreement" at bounding box center [727, 299] width 13 height 13
checkbox input "false"
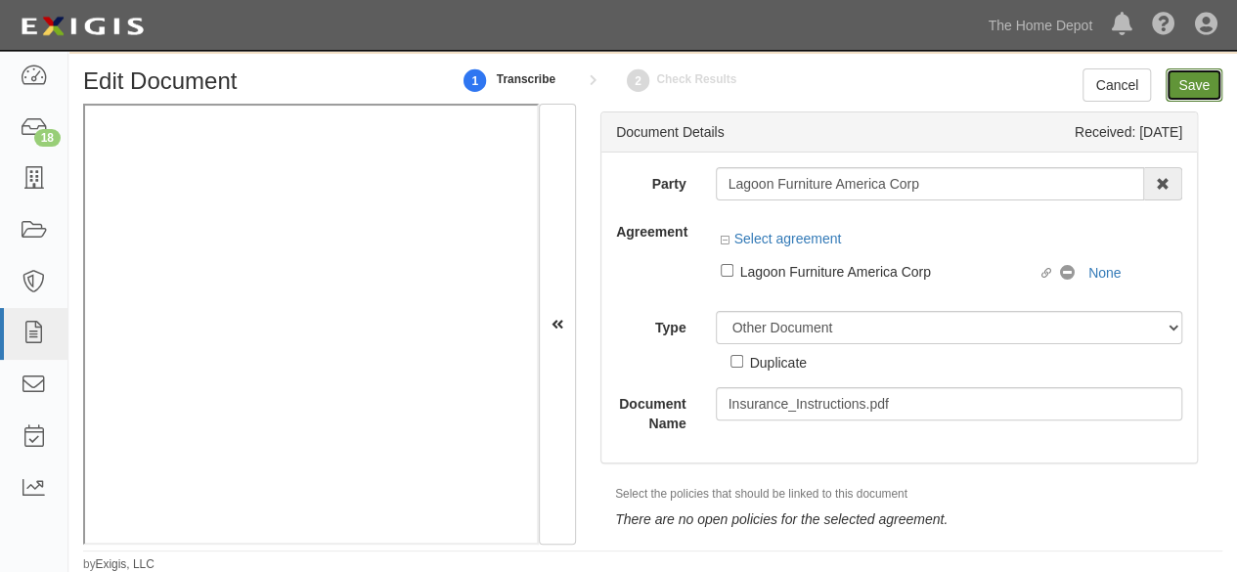
click at [1188, 82] on input "Save" at bounding box center [1194, 84] width 57 height 33
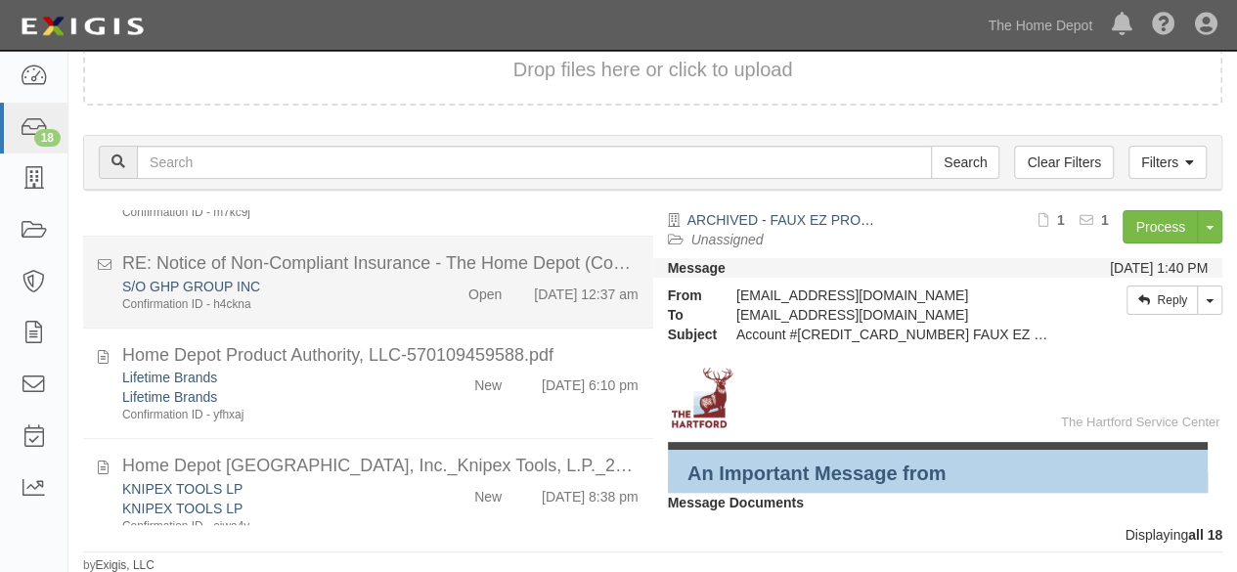
scroll to position [293, 0]
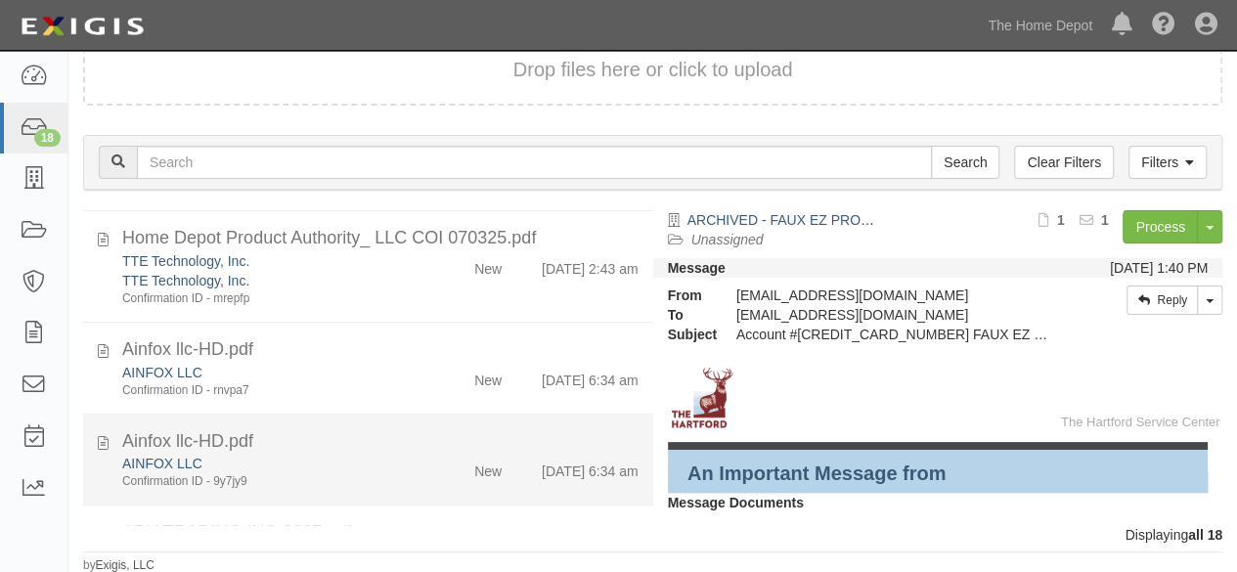
scroll to position [1369, 0]
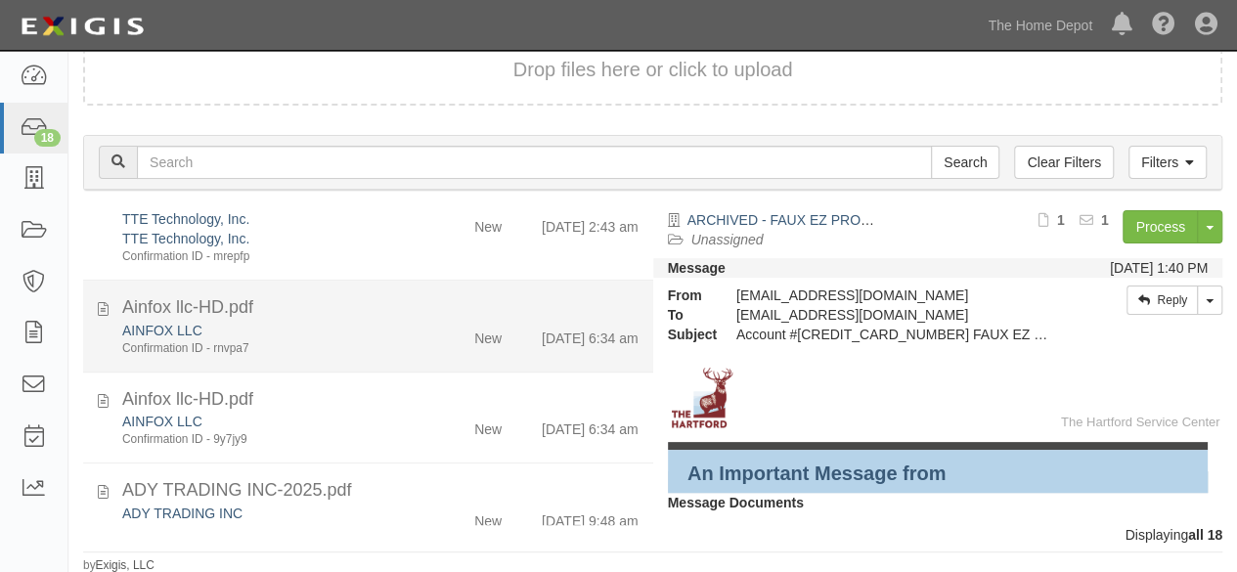
click at [358, 340] on div "AINFOX LLC" at bounding box center [266, 331] width 289 height 20
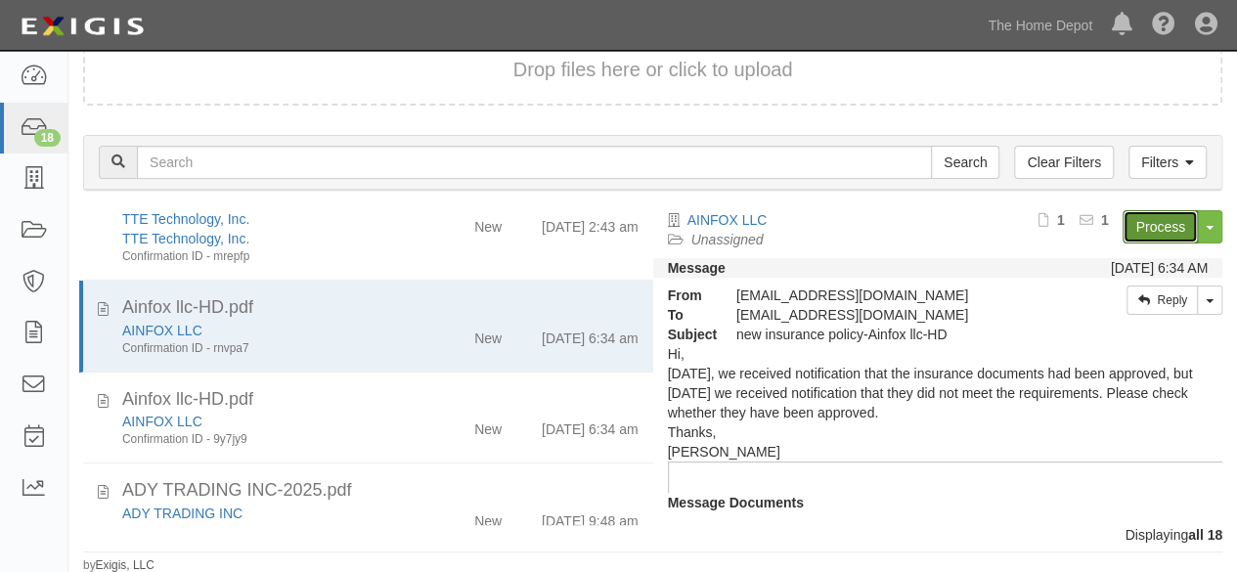
click at [1131, 219] on link "Process" at bounding box center [1160, 226] width 75 height 33
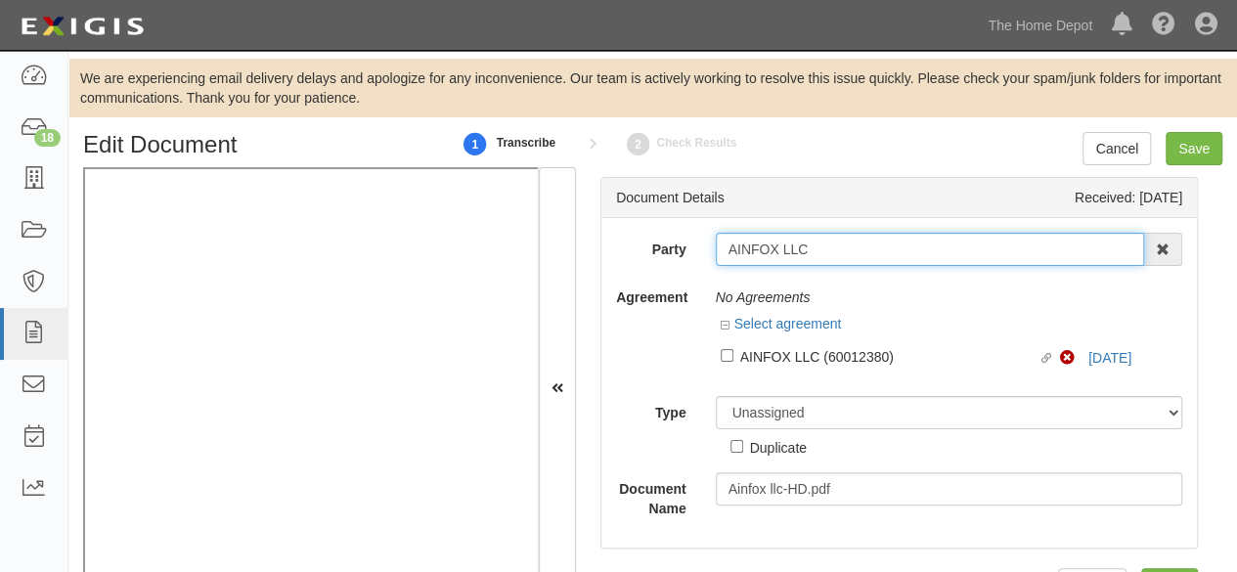
click at [811, 247] on input "AINFOX LLC" at bounding box center [930, 249] width 429 height 33
type input "AINFOX LLC"
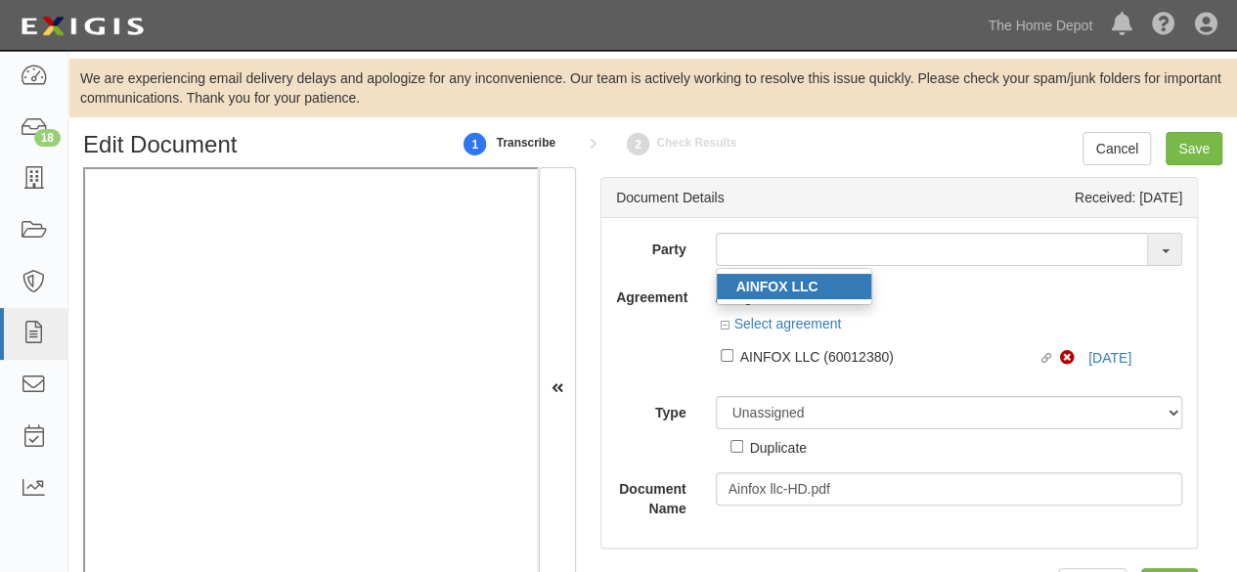
click at [764, 289] on strong "AINFOX LLC" at bounding box center [778, 287] width 82 height 16
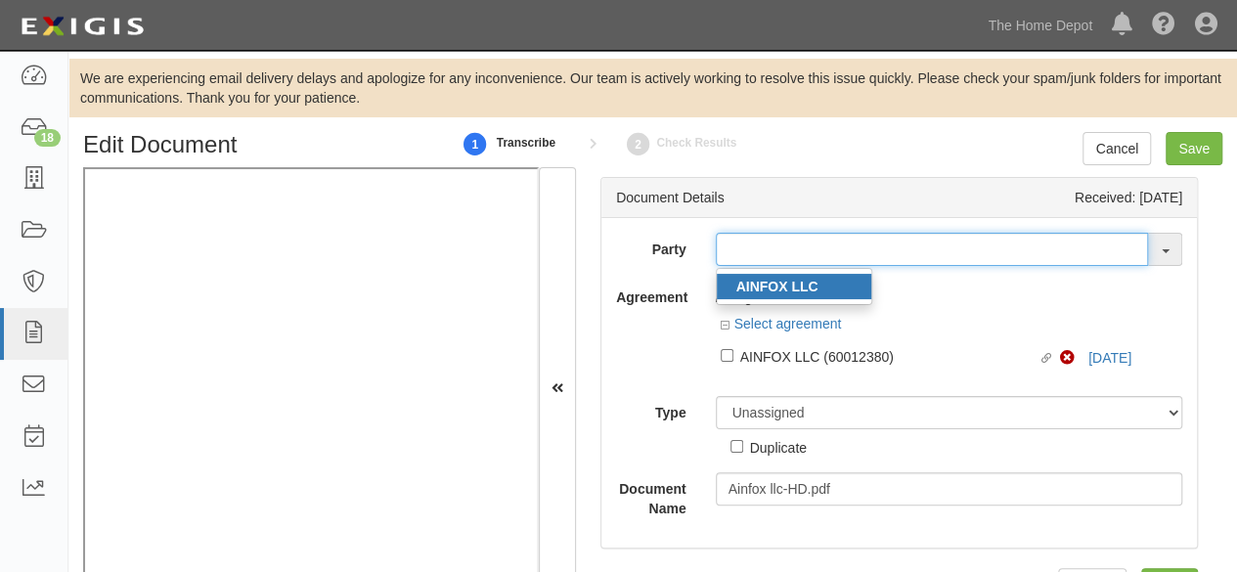
type input "AINFOX LLC"
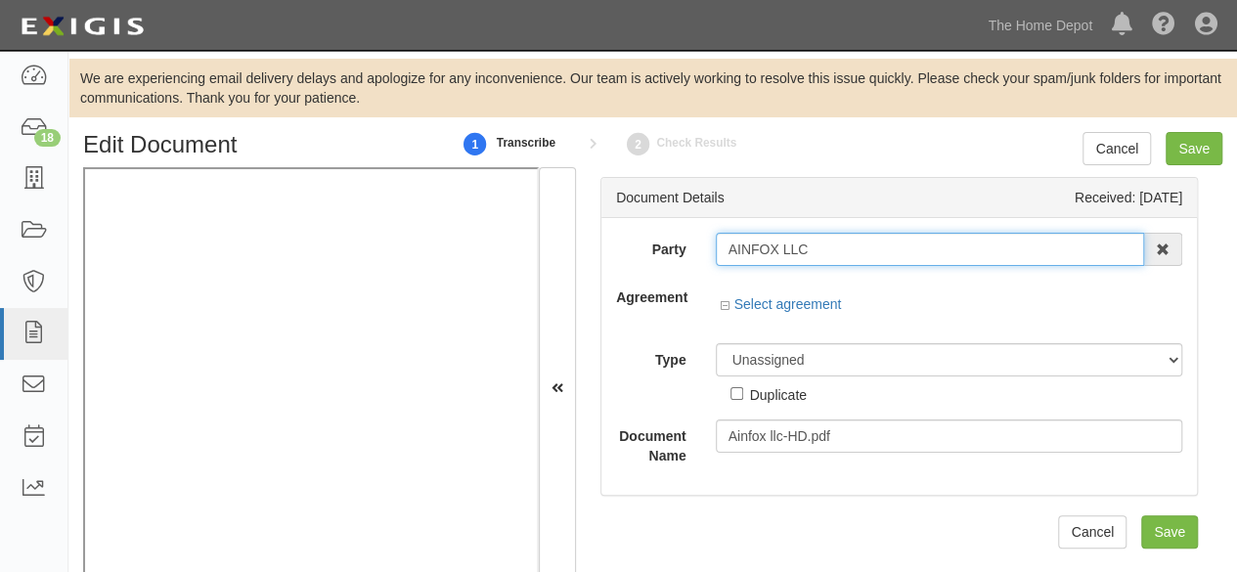
click at [751, 247] on input "AINFOX LLC" at bounding box center [930, 249] width 429 height 33
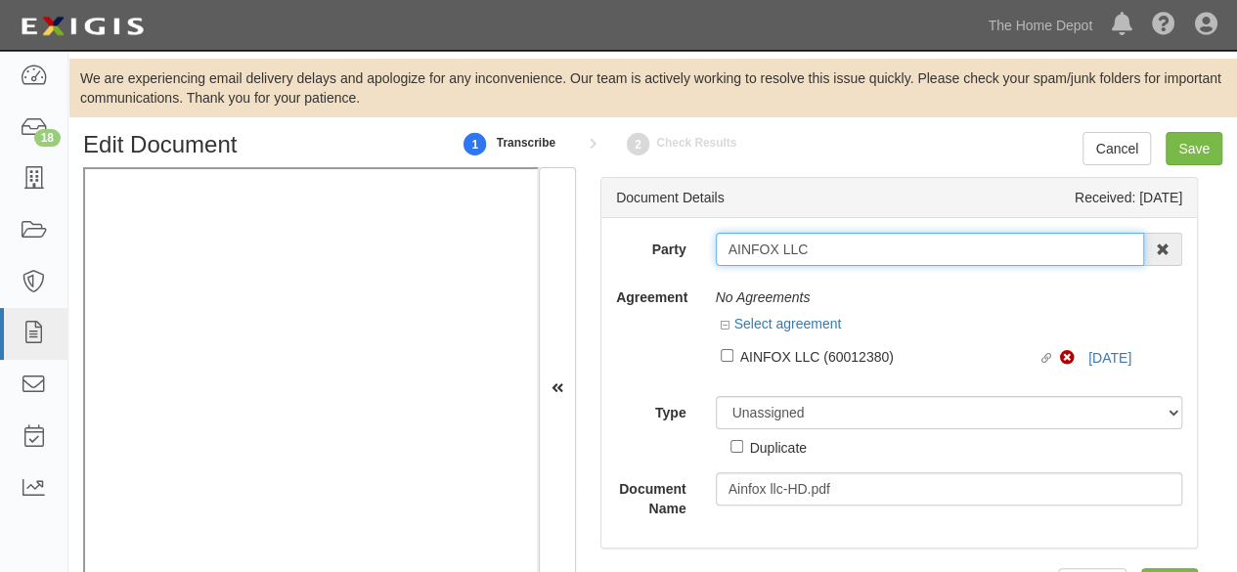
click at [751, 247] on input "AINFOX LLC" at bounding box center [930, 249] width 429 height 33
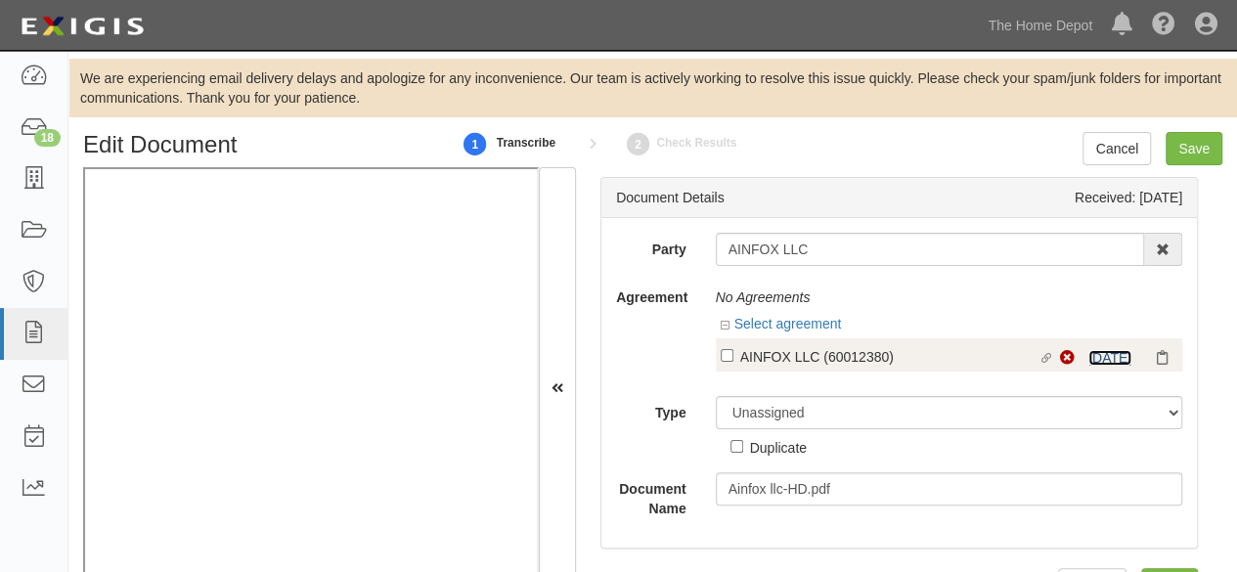
click at [1097, 355] on link "8/15/26" at bounding box center [1110, 358] width 43 height 16
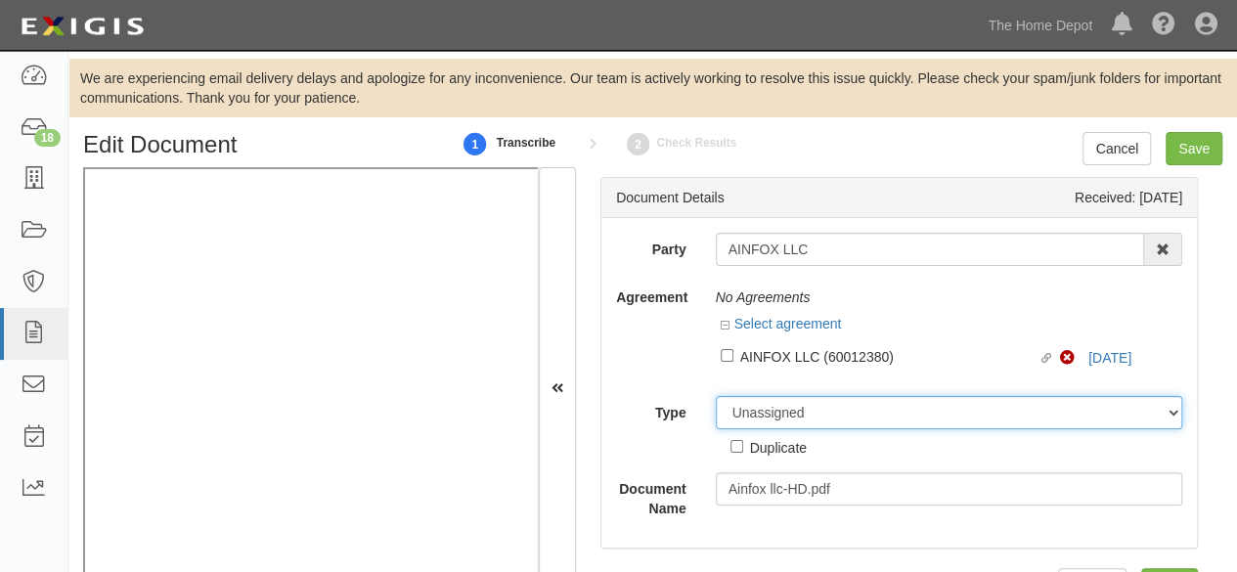
click at [762, 416] on select "Unassigned Binder Cancellation Notice Certificate Contract Endorsement Insuranc…" at bounding box center [950, 412] width 468 height 33
select select "OtherDetail"
click at [716, 396] on select "Unassigned Binder Cancellation Notice Certificate Contract Endorsement Insuranc…" at bounding box center [950, 412] width 468 height 33
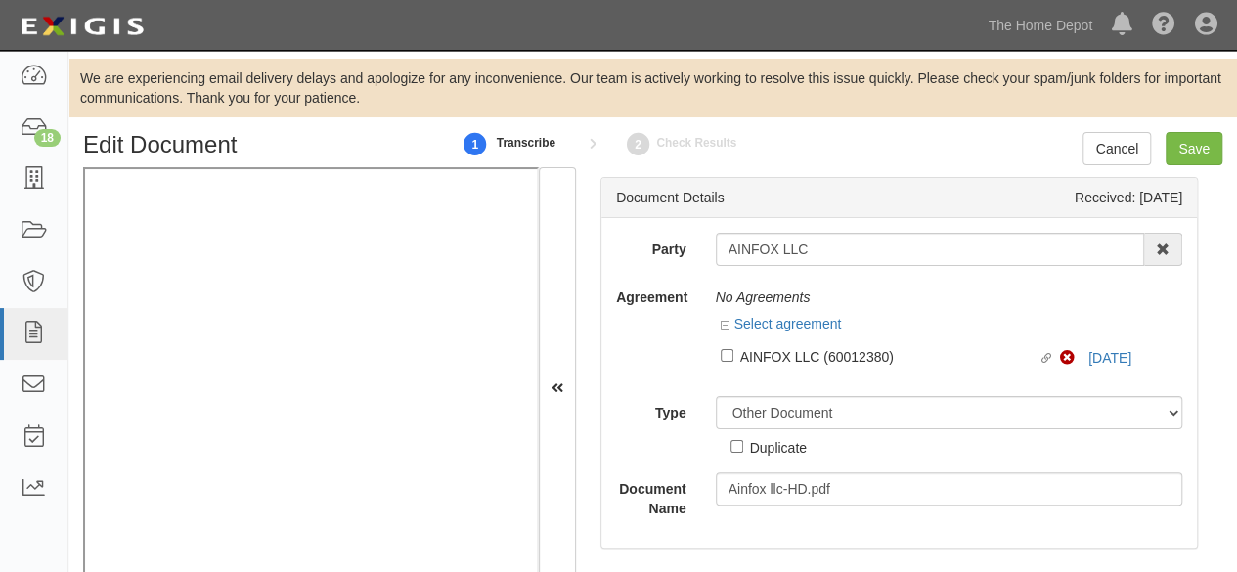
click at [767, 449] on div "Duplicate" at bounding box center [778, 447] width 57 height 22
click at [743, 449] on input "Duplicate" at bounding box center [737, 446] width 13 height 13
checkbox input "true"
click at [1187, 158] on input "Save" at bounding box center [1194, 148] width 57 height 33
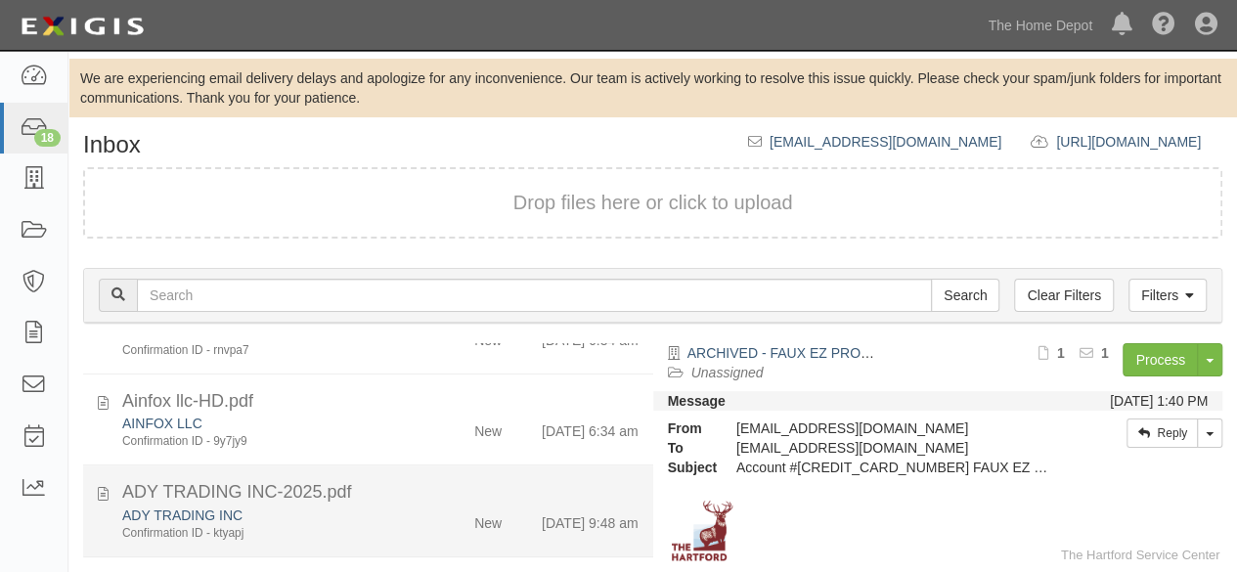
scroll to position [1440, 0]
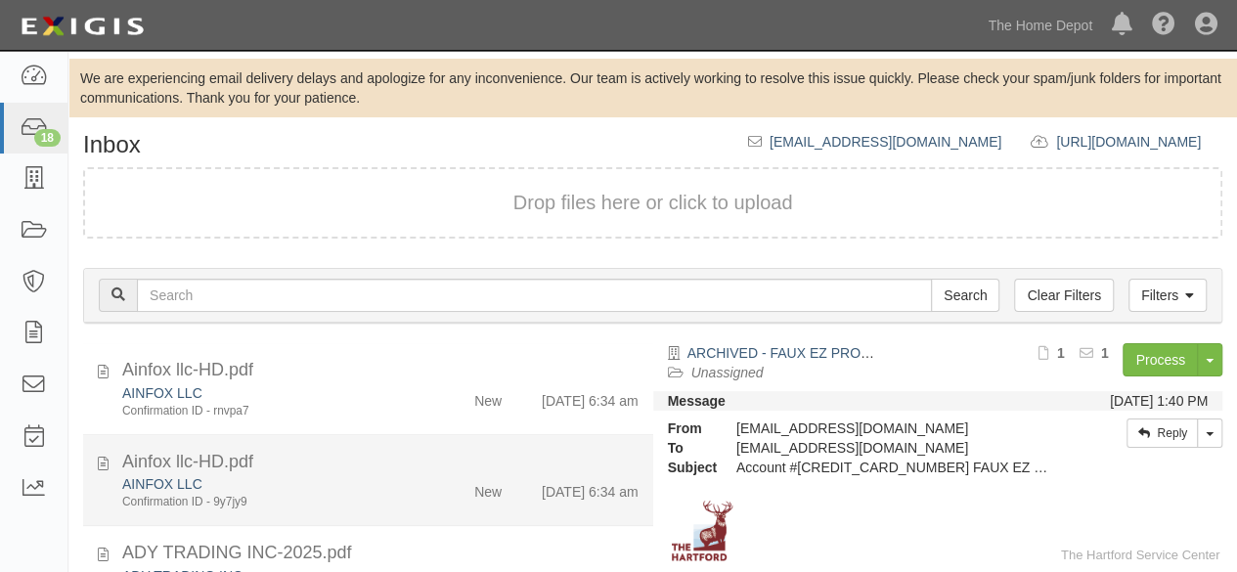
click at [376, 494] on div "AINFOX LLC" at bounding box center [266, 484] width 289 height 20
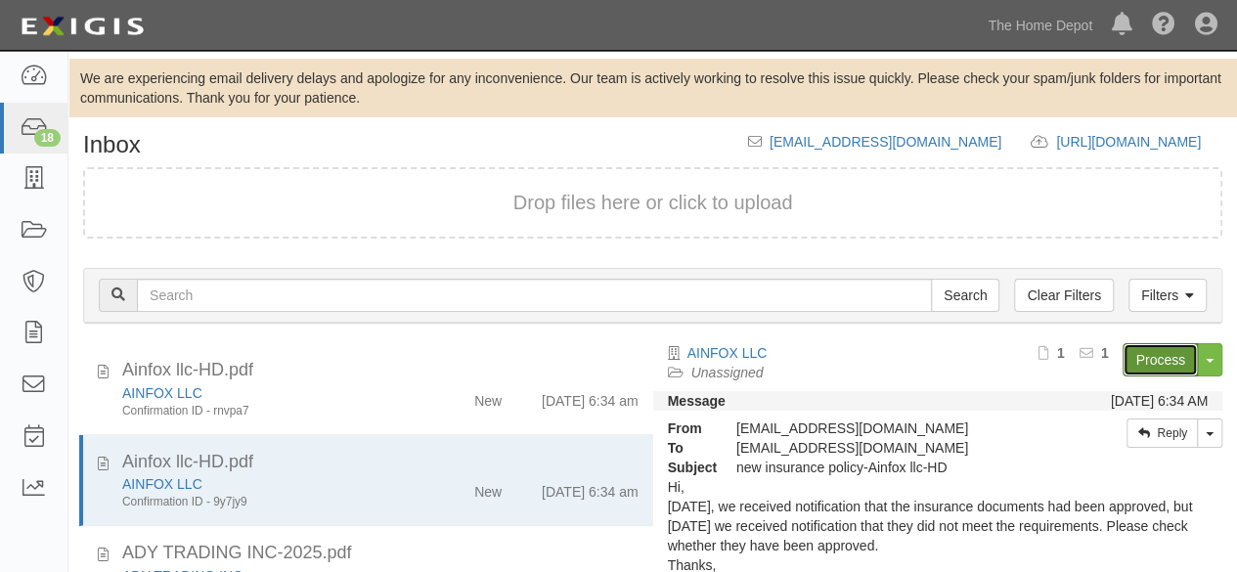
click at [1140, 365] on link "Process" at bounding box center [1160, 359] width 75 height 33
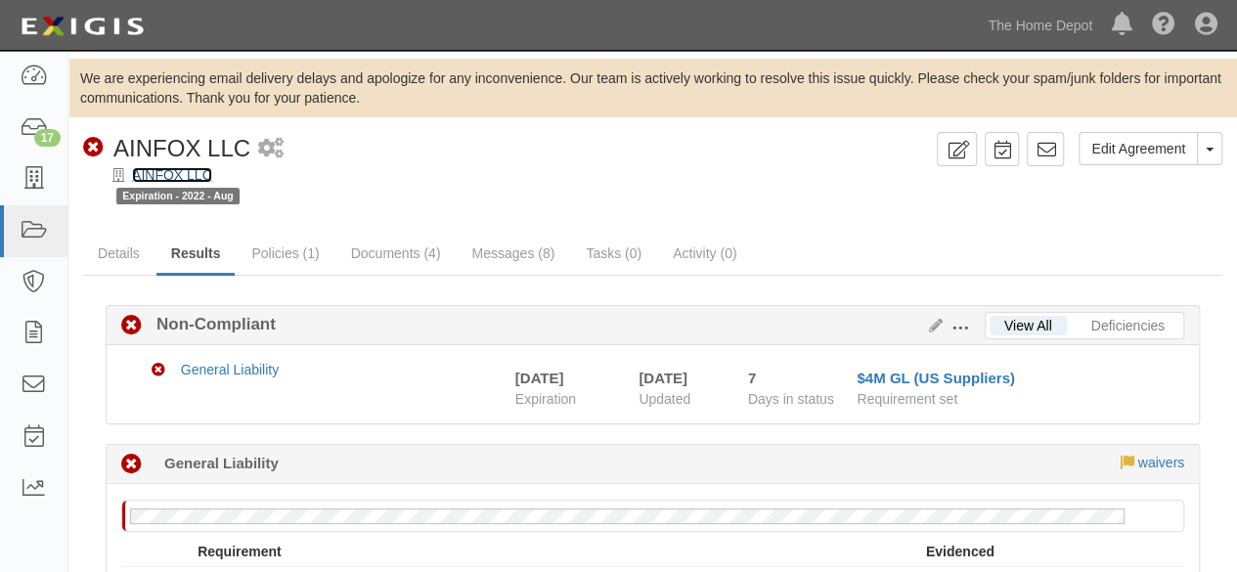
click at [166, 171] on link "AINFOX LLC" at bounding box center [172, 175] width 80 height 16
click at [172, 173] on link "AINFOX LLC" at bounding box center [172, 175] width 80 height 16
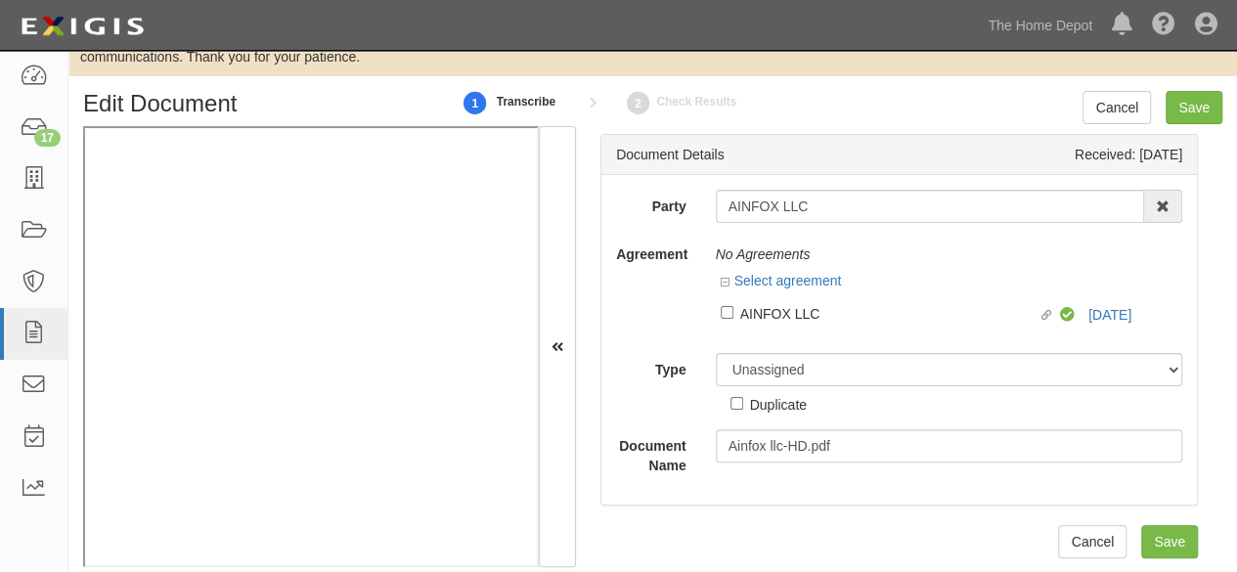
scroll to position [64, 0]
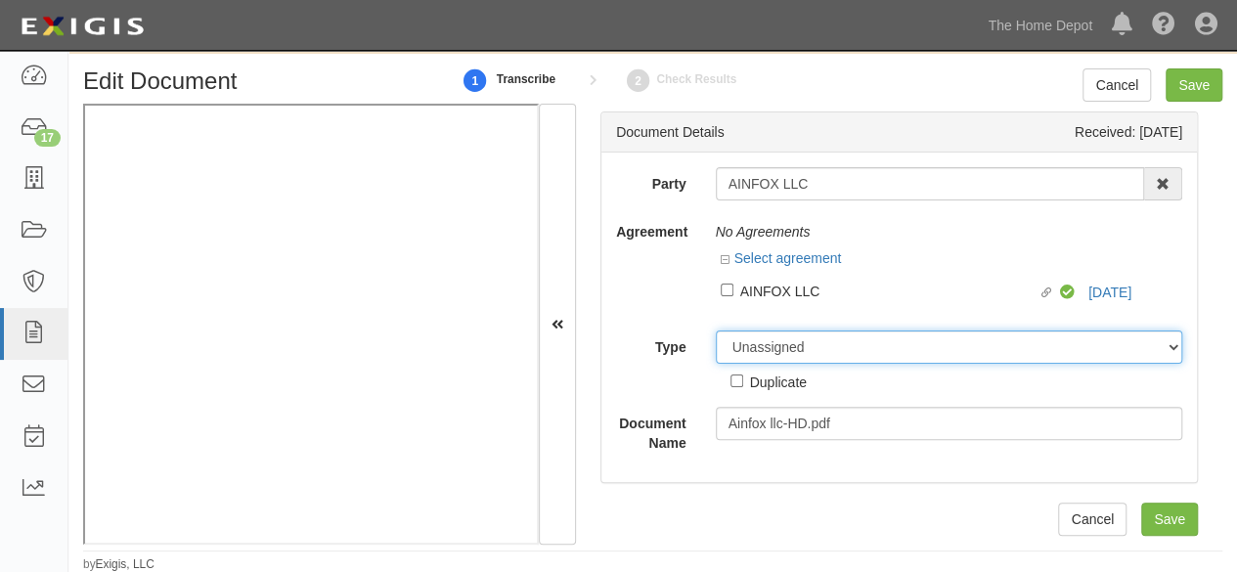
click at [755, 345] on select "Unassigned Binder Cancellation Notice Certificate Contract Endorsement Insuranc…" at bounding box center [950, 347] width 468 height 33
select select "OtherDetail"
click at [716, 331] on select "Unassigned Binder Cancellation Notice Certificate Contract Endorsement Insuranc…" at bounding box center [950, 347] width 468 height 33
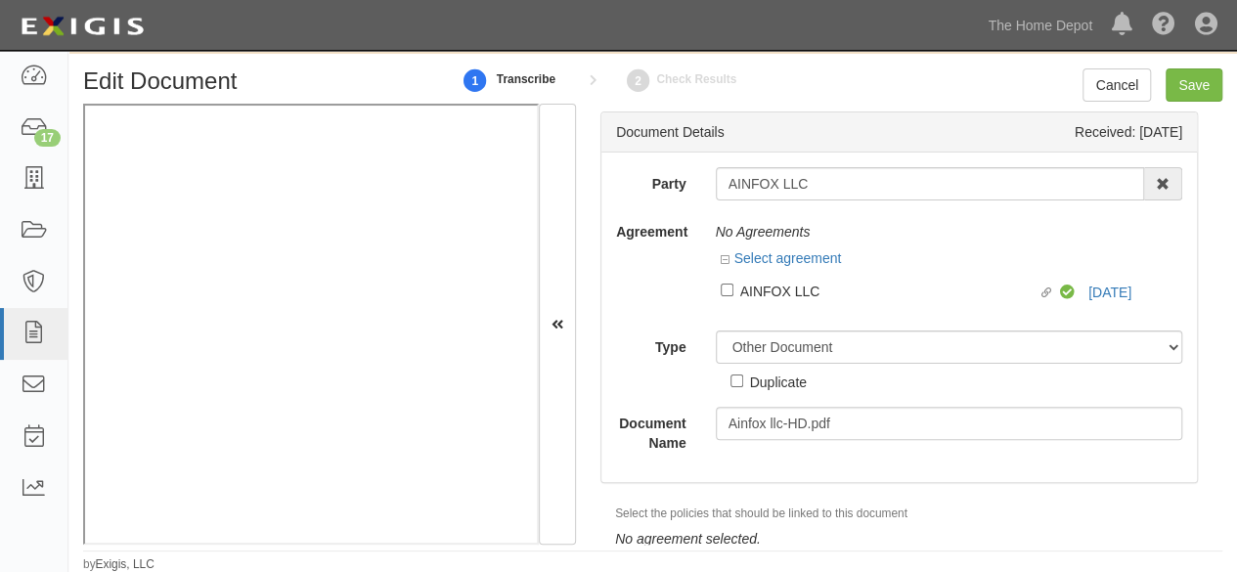
click at [753, 384] on div "Duplicate" at bounding box center [778, 382] width 57 height 22
click at [743, 384] on input "Duplicate" at bounding box center [737, 381] width 13 height 13
checkbox input "true"
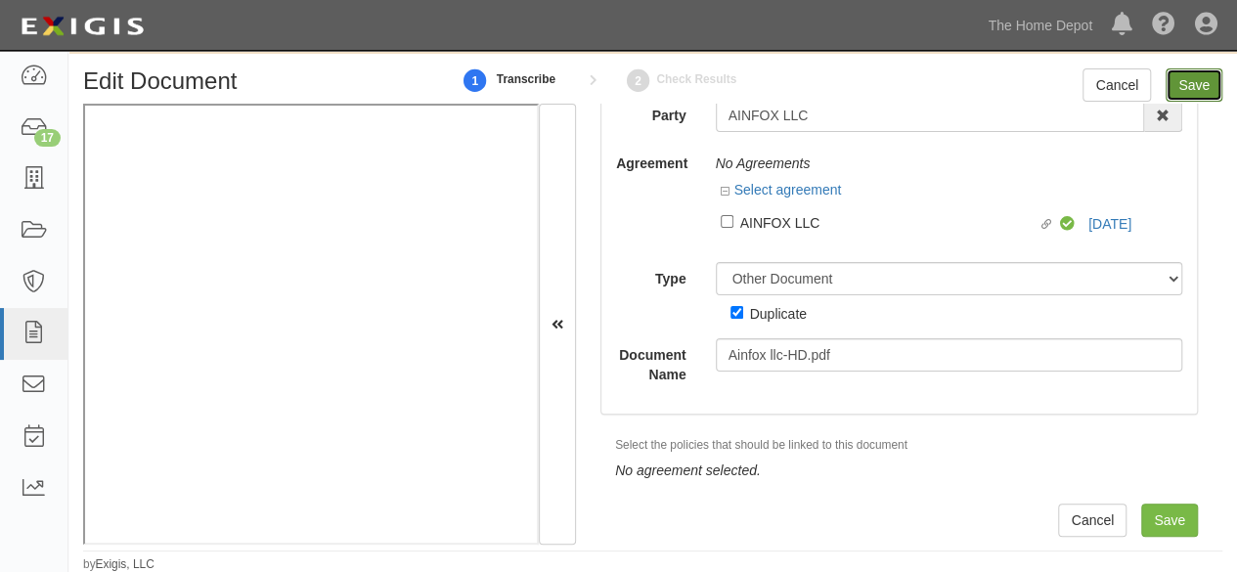
click at [1191, 85] on input "Save" at bounding box center [1194, 84] width 57 height 33
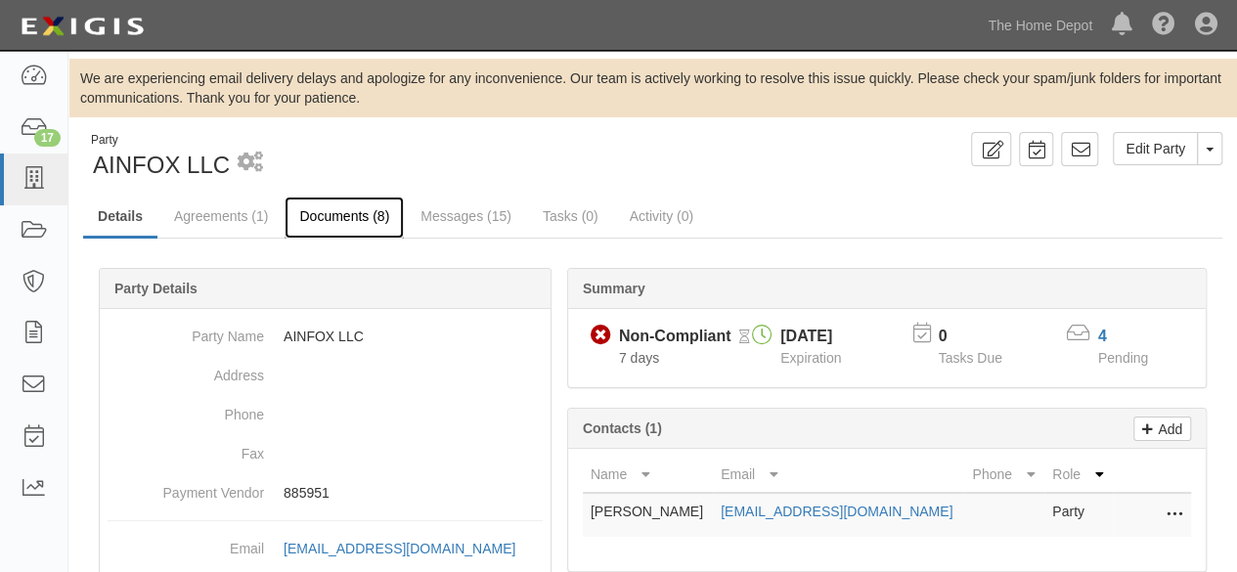
click at [317, 220] on link "Documents (8)" at bounding box center [344, 218] width 119 height 42
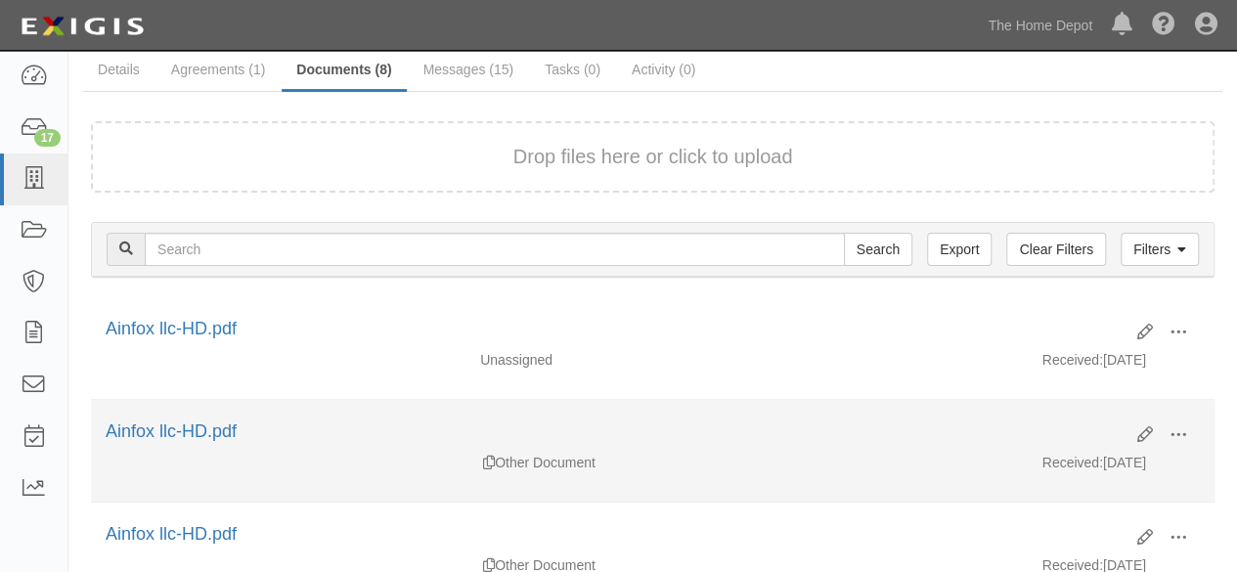
scroll to position [196, 0]
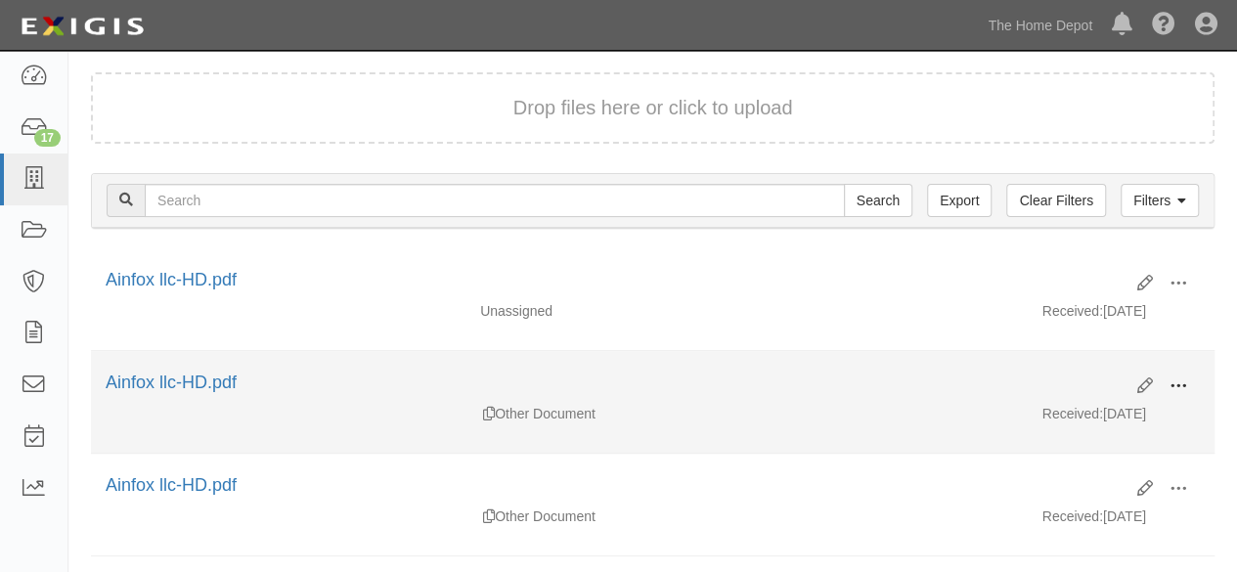
click at [1178, 379] on span at bounding box center [1179, 387] width 18 height 18
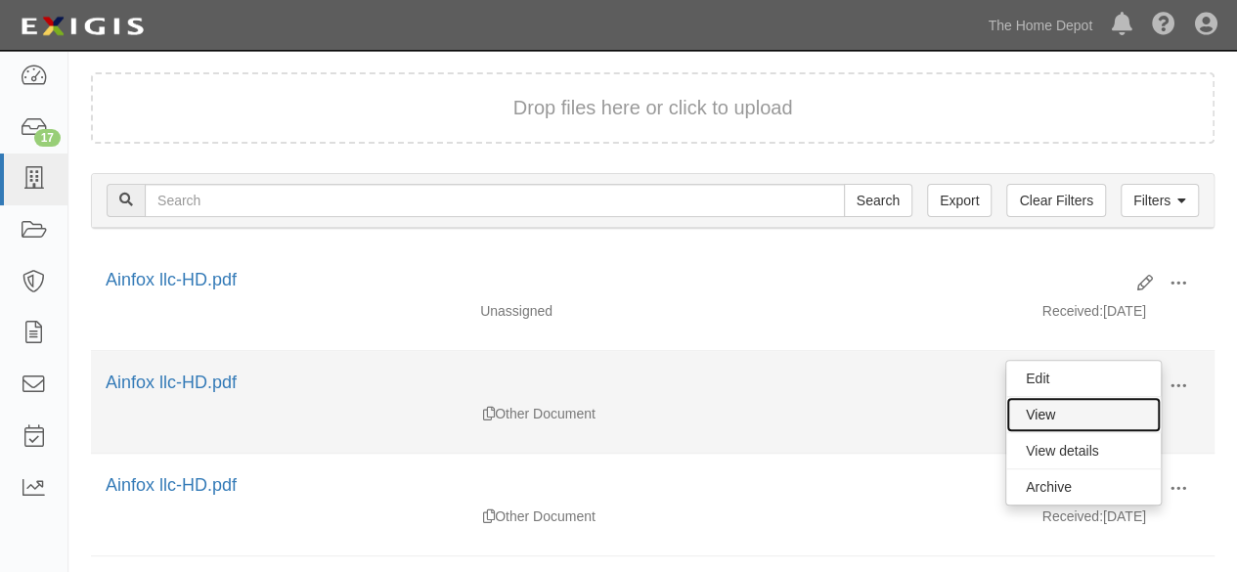
click at [1117, 409] on link "View" at bounding box center [1084, 414] width 155 height 35
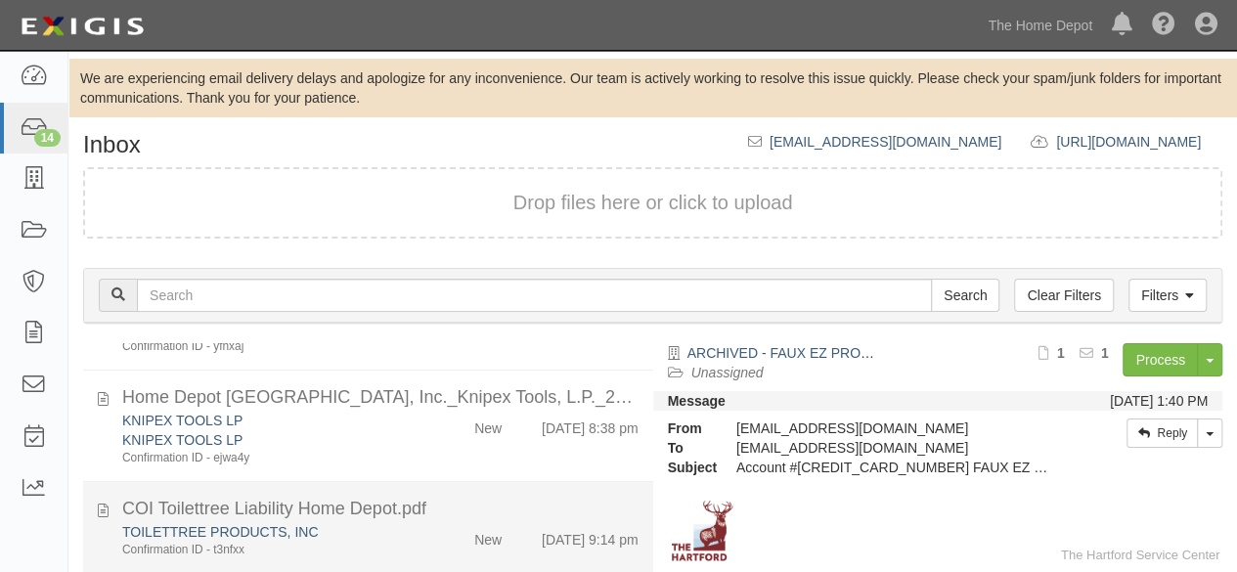
scroll to position [587, 0]
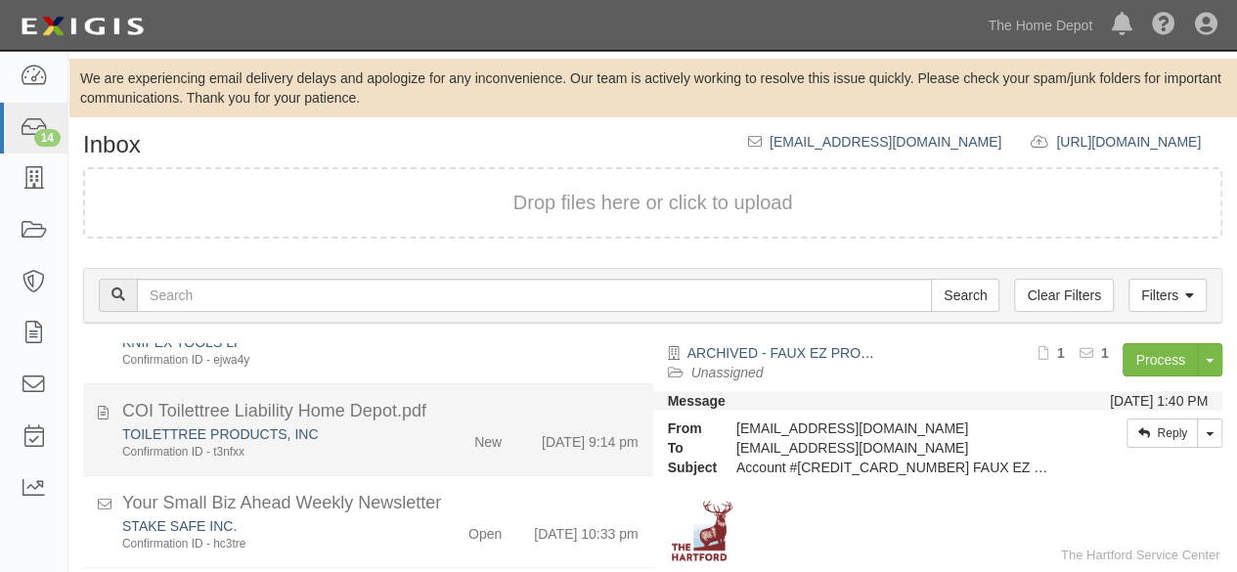
click at [387, 470] on li "COI Toilettree Liability Home Depot.pdf TOILETTREE PRODUCTS, INC Confirmation I…" at bounding box center [368, 430] width 570 height 92
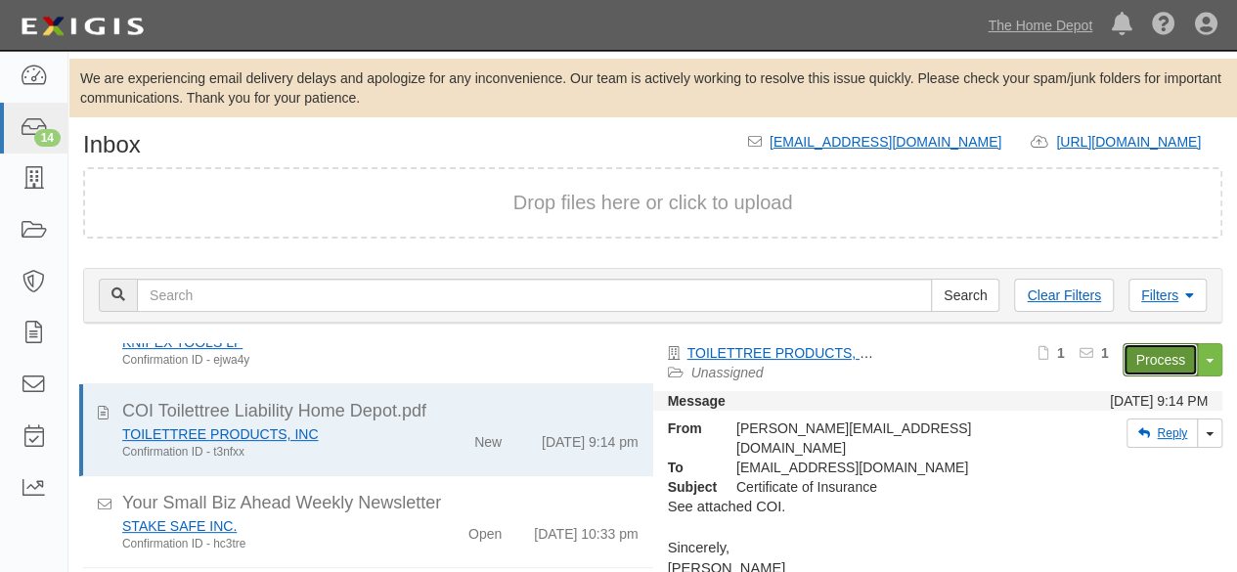
click at [1150, 358] on link "Process" at bounding box center [1160, 359] width 75 height 33
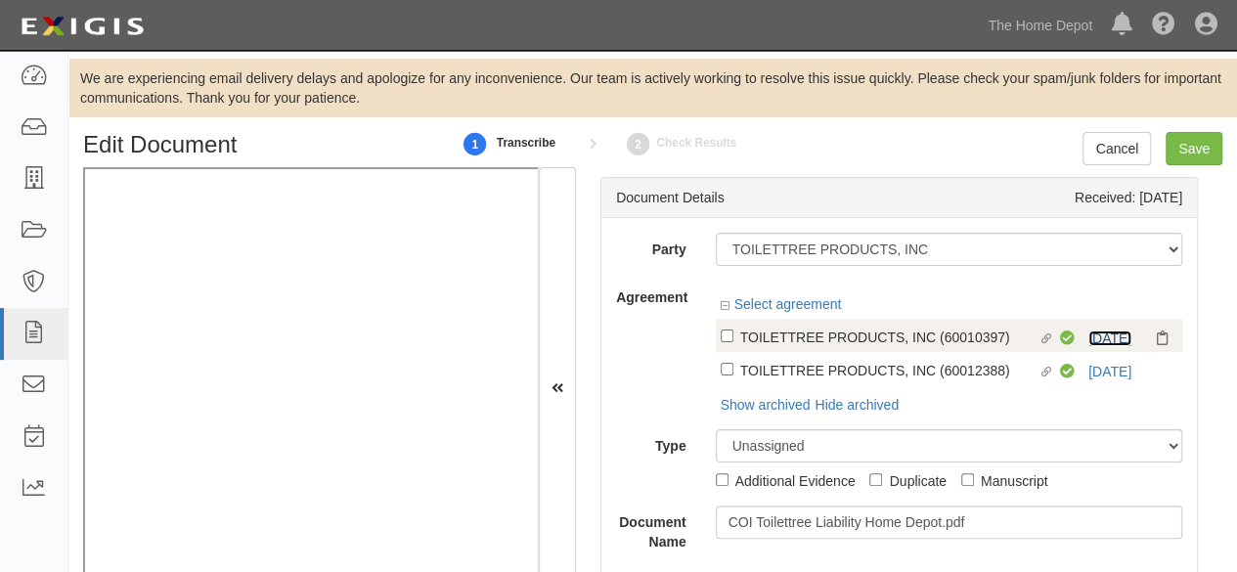
click at [1089, 342] on link "8/15/25" at bounding box center [1110, 339] width 43 height 16
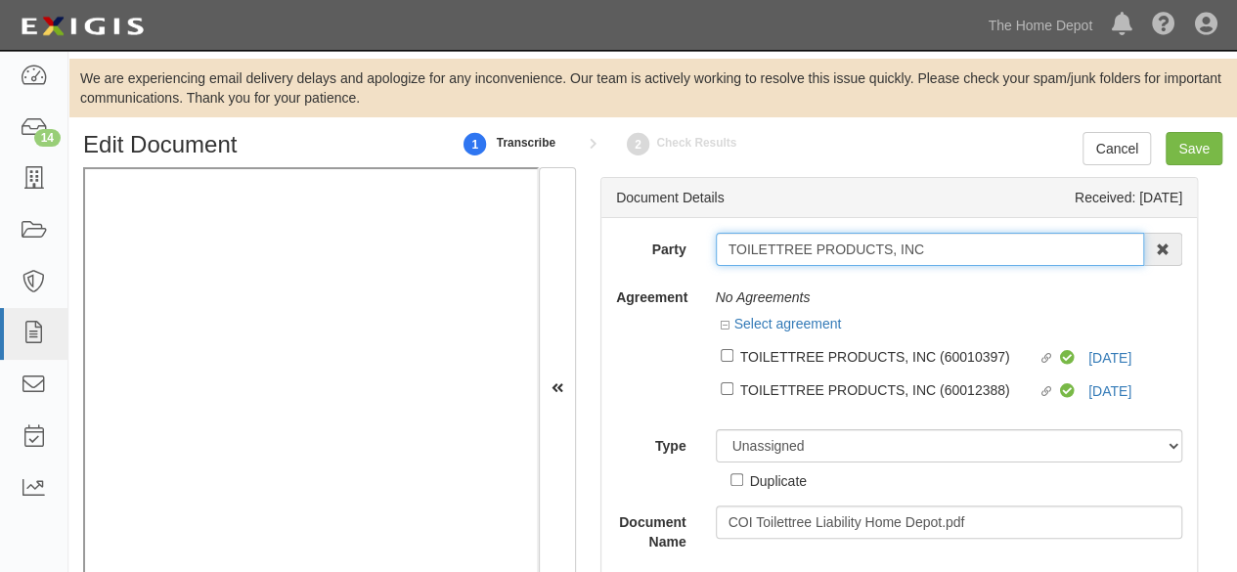
click at [933, 253] on input "TOILETTREE PRODUCTS, INC" at bounding box center [930, 249] width 429 height 33
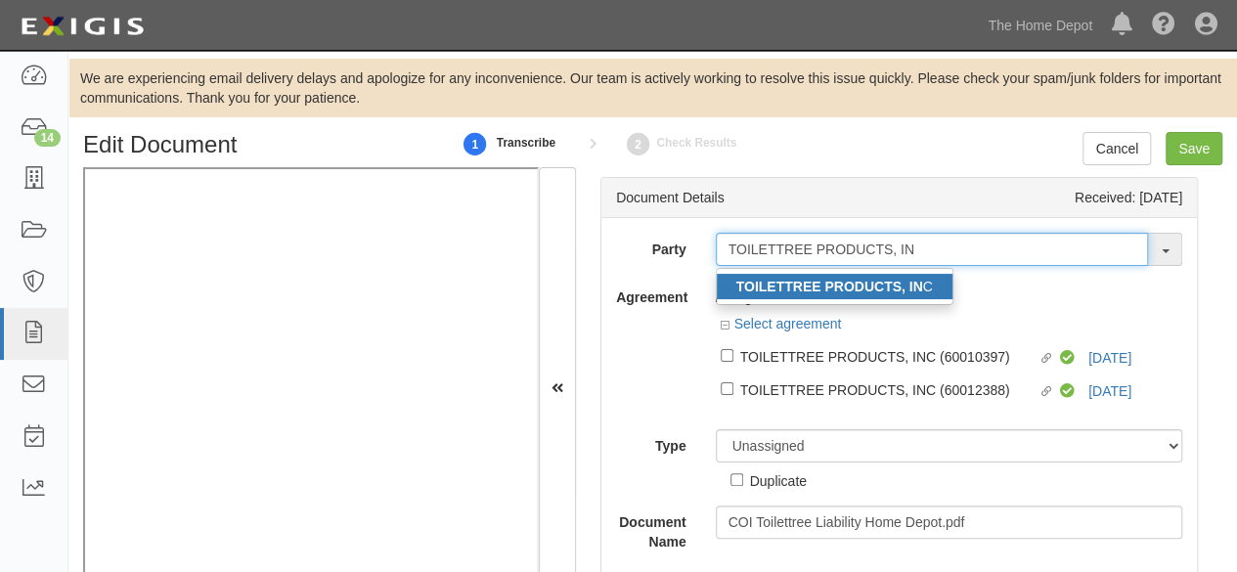
type input "TOILETTREE PRODUCTS, IN"
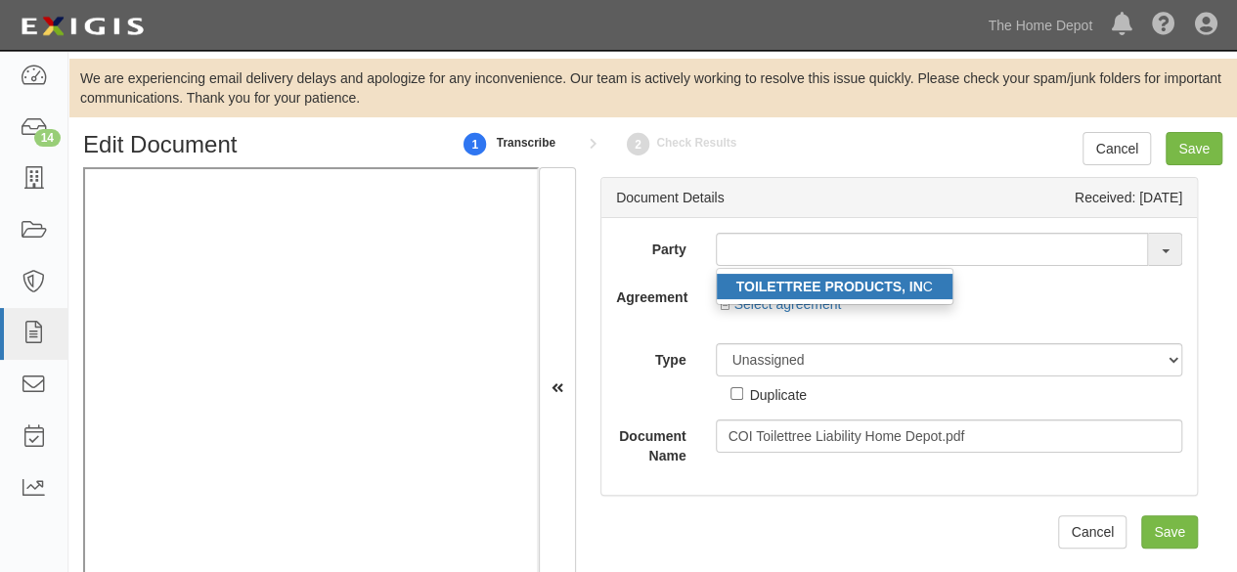
click at [872, 284] on strong "TOILETTREE PRODUCTS, IN" at bounding box center [830, 287] width 187 height 16
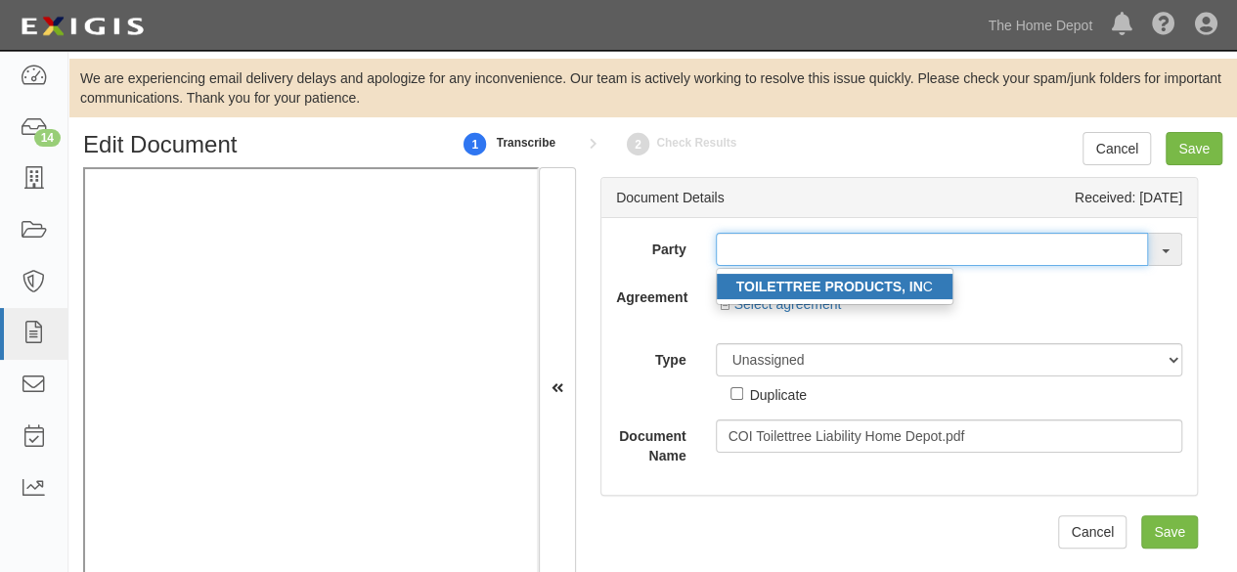
type input "TOILETTREE PRODUCTS, INC"
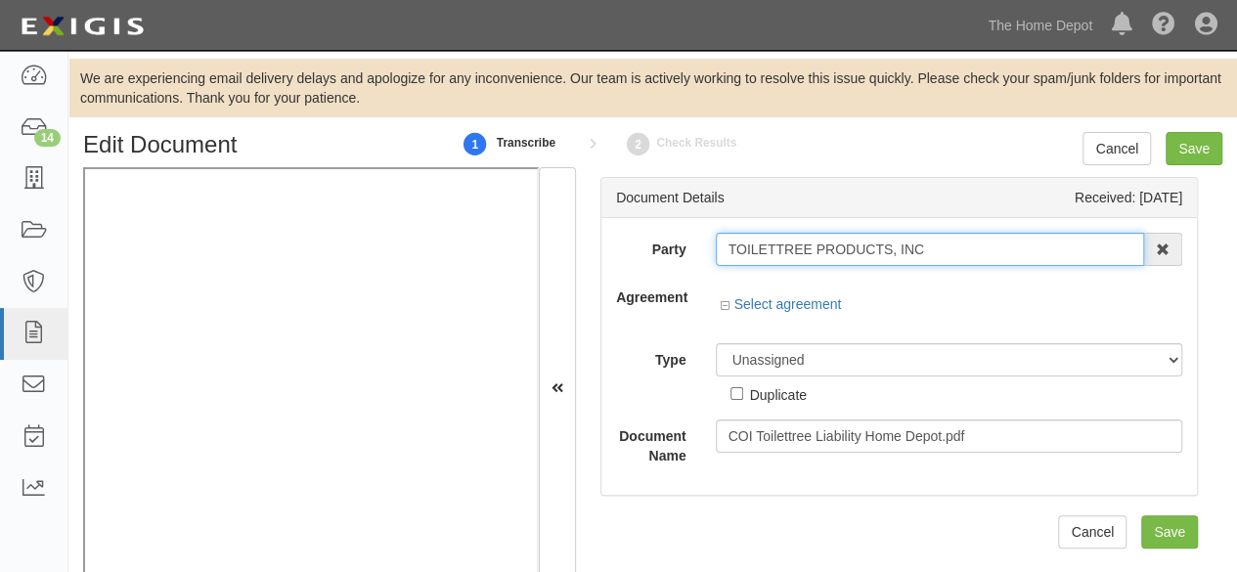
click at [791, 247] on input "TOILETTREE PRODUCTS, INC" at bounding box center [930, 249] width 429 height 33
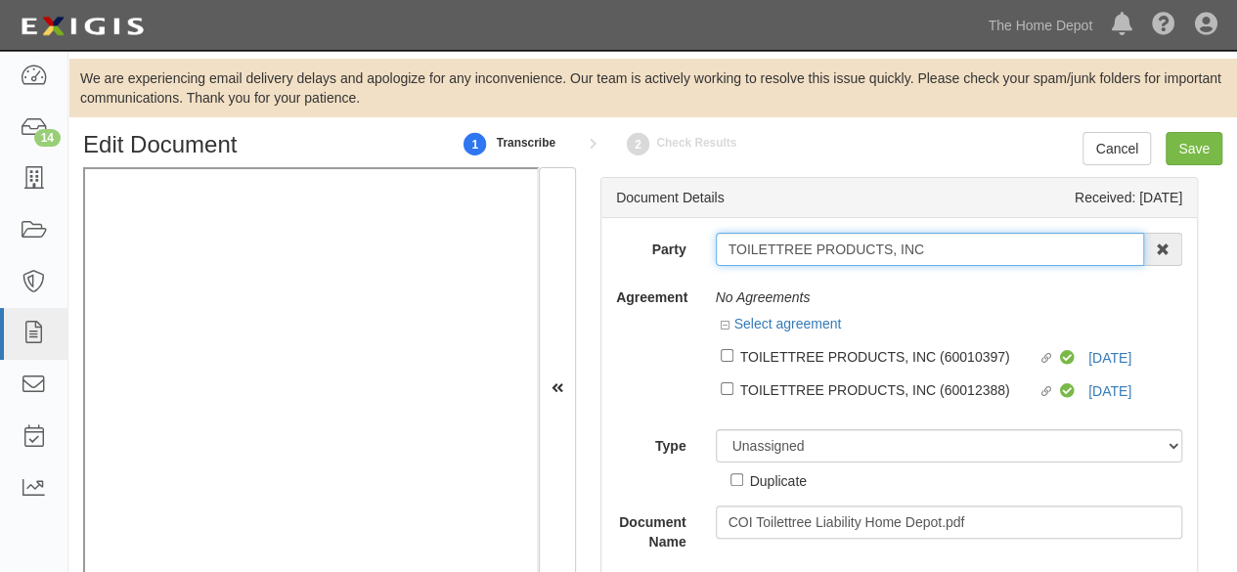
click at [791, 247] on input "TOILETTREE PRODUCTS, INC" at bounding box center [930, 249] width 429 height 33
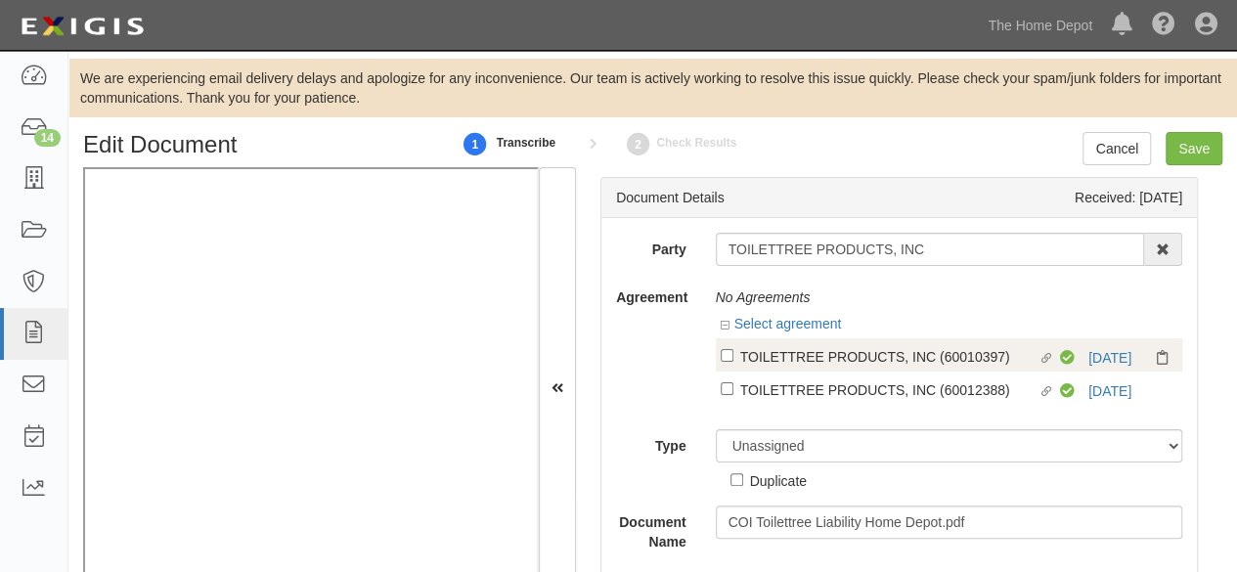
click at [810, 343] on div "Linked agreement TOILETTREE PRODUCTS, INC (60010397) Linked agreement Compliant…" at bounding box center [950, 354] width 468 height 33
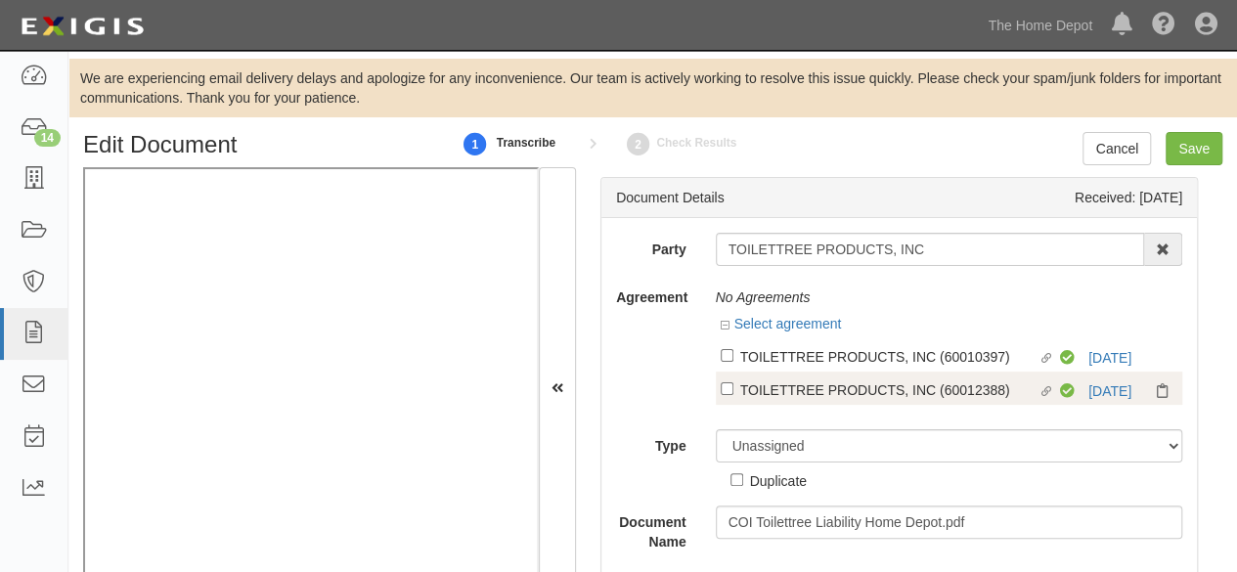
drag, startPoint x: 791, startPoint y: 385, endPoint x: 791, endPoint y: 367, distance: 18.6
click at [789, 367] on div "TOILETTREE PRODUCTS, INC (60012388)" at bounding box center [889, 356] width 298 height 22
click at [734, 362] on input "Linked agreement TOILETTREE PRODUCTS, INC (60012388) Linked agreement" at bounding box center [727, 355] width 13 height 13
checkbox input "true"
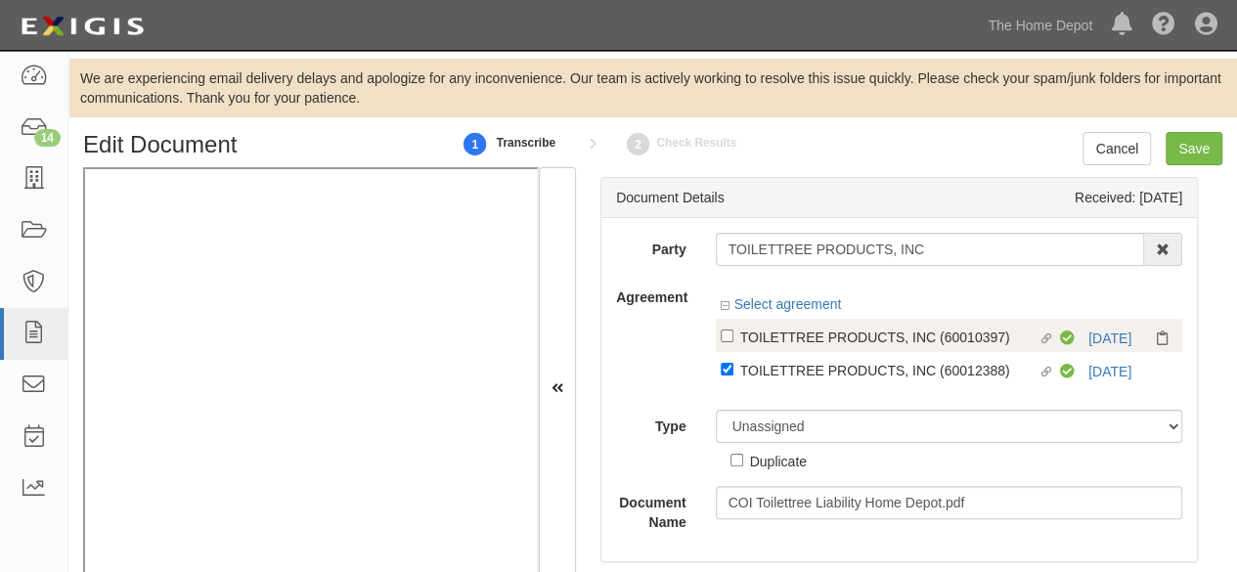
click at [788, 345] on div "TOILETTREE PRODUCTS, INC (60010397)" at bounding box center [889, 337] width 298 height 22
click at [734, 342] on input "Linked agreement TOILETTREE PRODUCTS, INC (60010397) Linked agreement" at bounding box center [727, 336] width 13 height 13
checkbox input "true"
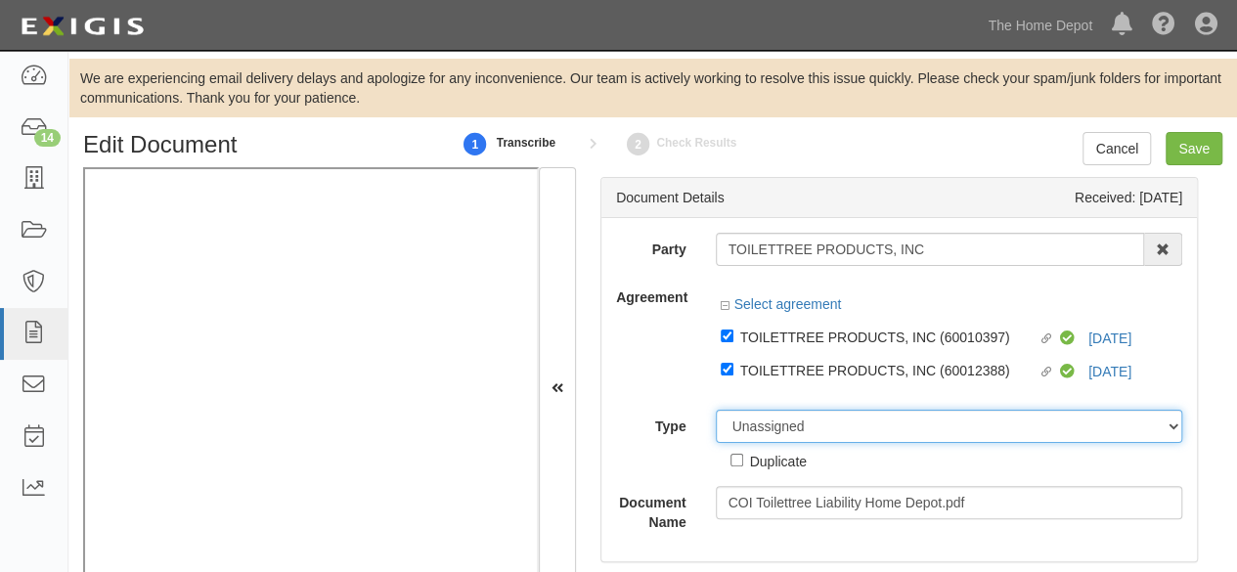
click at [797, 427] on select "Unassigned Binder Cancellation Notice Certificate Contract Endorsement Insuranc…" at bounding box center [950, 426] width 468 height 33
select select "CertificateDetail"
click at [716, 410] on select "Unassigned Binder Cancellation Notice Certificate Contract Endorsement Insuranc…" at bounding box center [950, 426] width 468 height 33
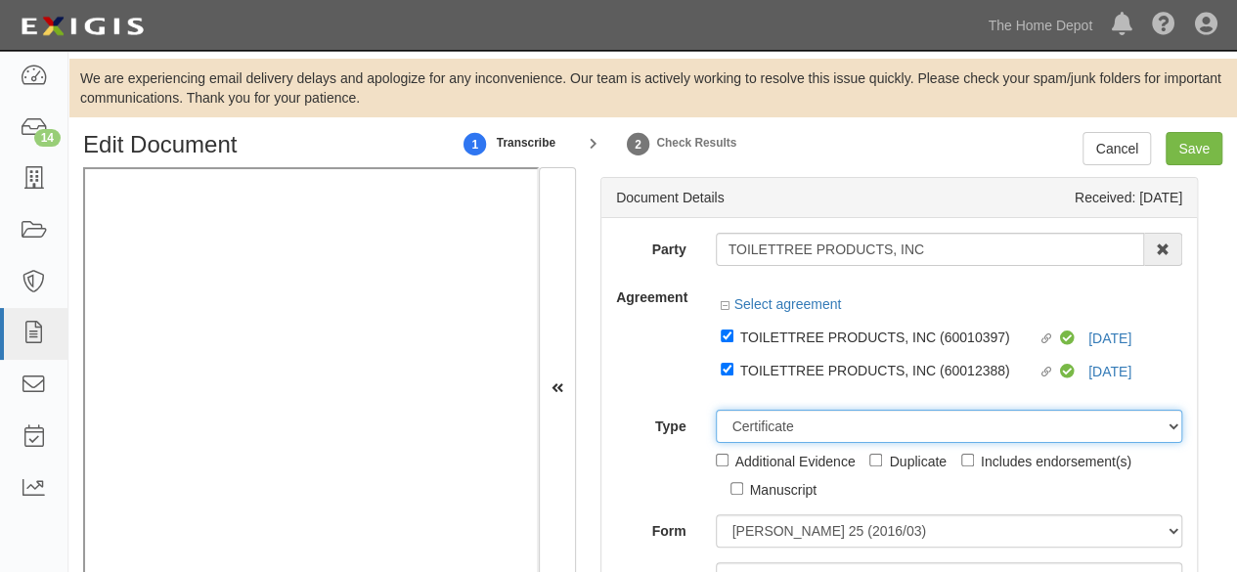
scroll to position [16, 0]
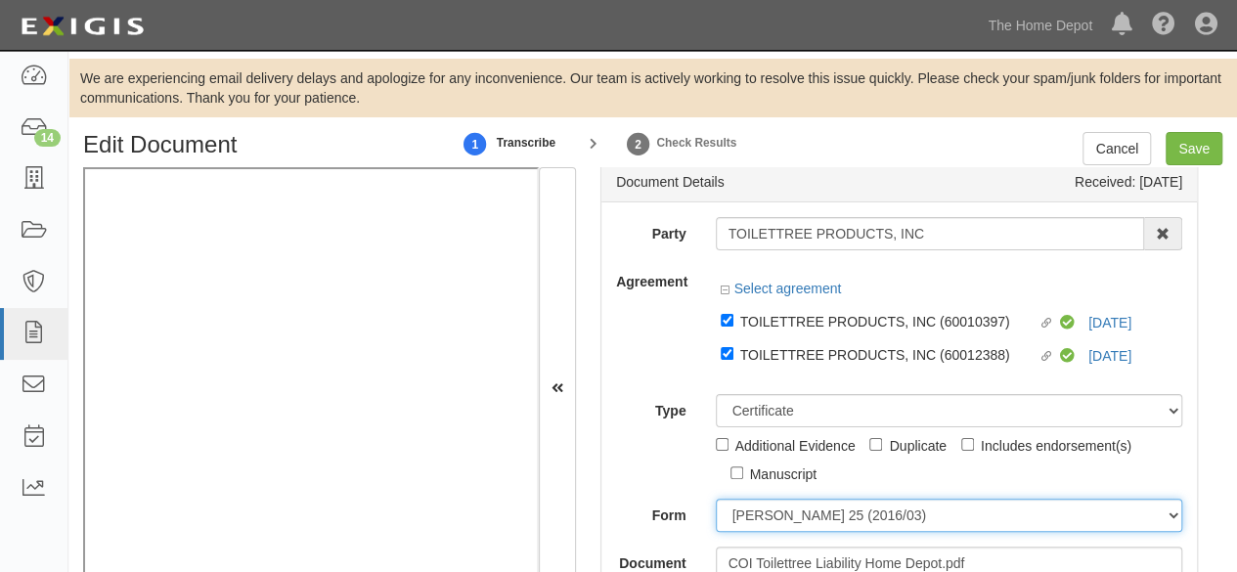
click at [771, 515] on select "ACORD 25 (2016/03) ACORD 101 ACORD 855 NY (2014/05) General" at bounding box center [950, 515] width 468 height 33
select select "GeneralFormDetail"
click at [716, 499] on select "ACORD 25 (2016/03) ACORD 101 ACORD 855 NY (2014/05) General" at bounding box center [950, 515] width 468 height 33
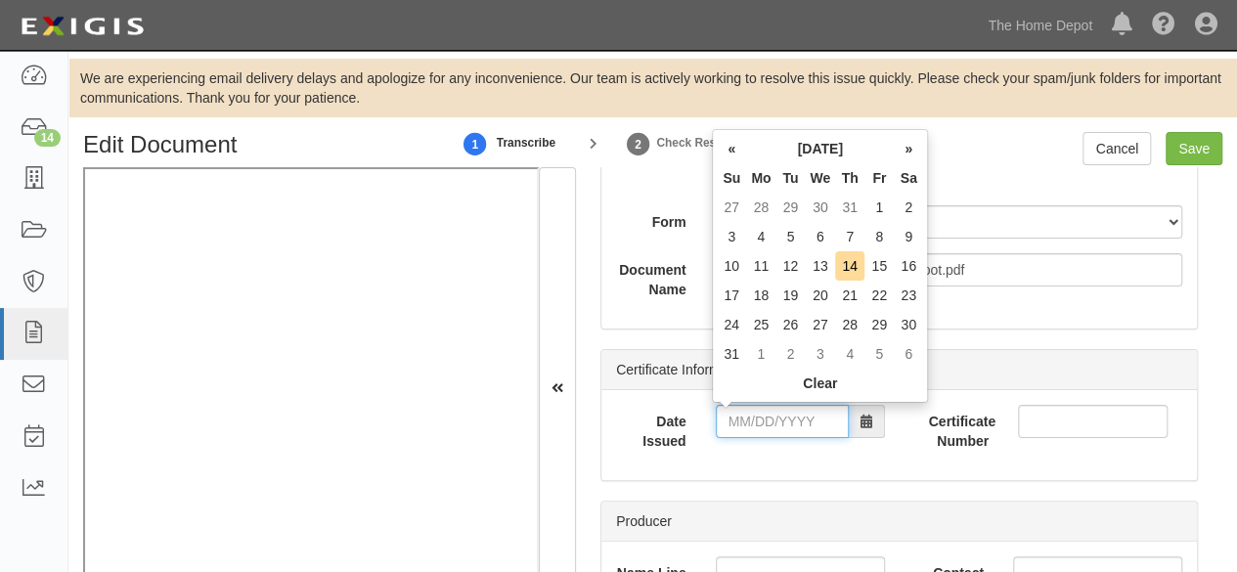
click at [789, 420] on input "Date Issued" at bounding box center [782, 421] width 133 height 33
type input "08/13/2025"
click at [820, 266] on td "13" at bounding box center [820, 265] width 30 height 29
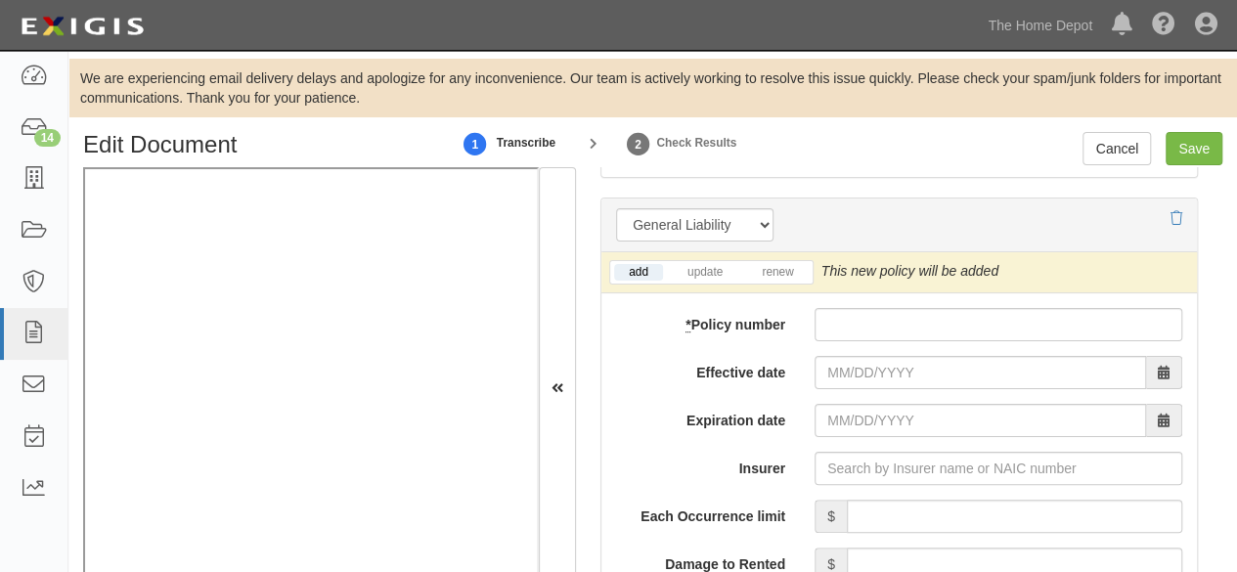
scroll to position [1679, 0]
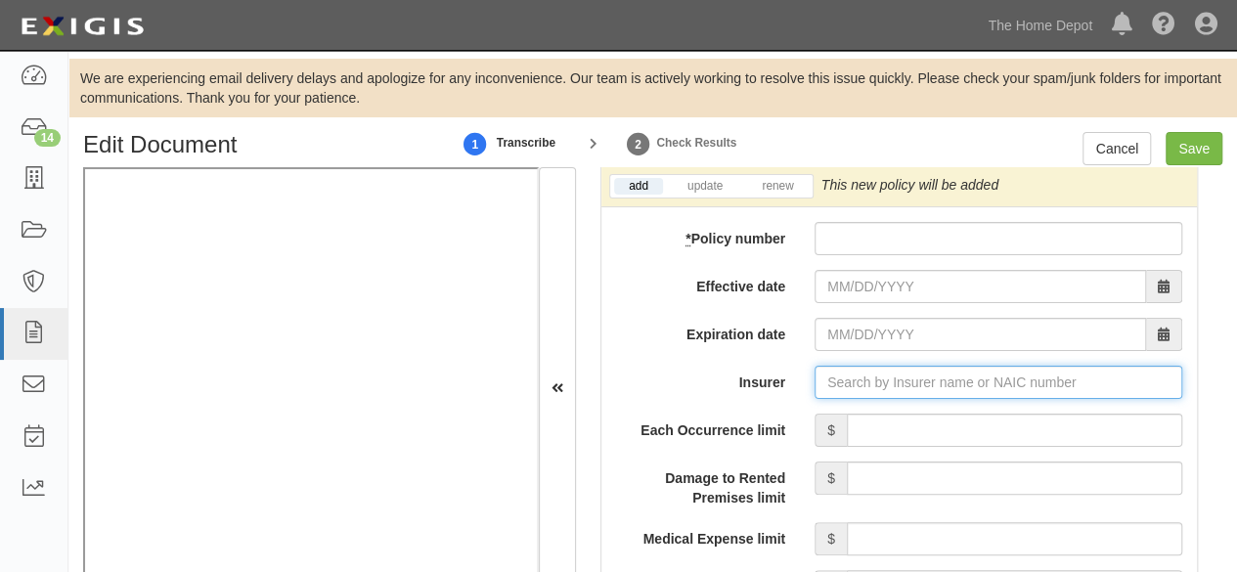
click at [829, 382] on input "Insurer" at bounding box center [999, 382] width 368 height 33
paste input "11000"
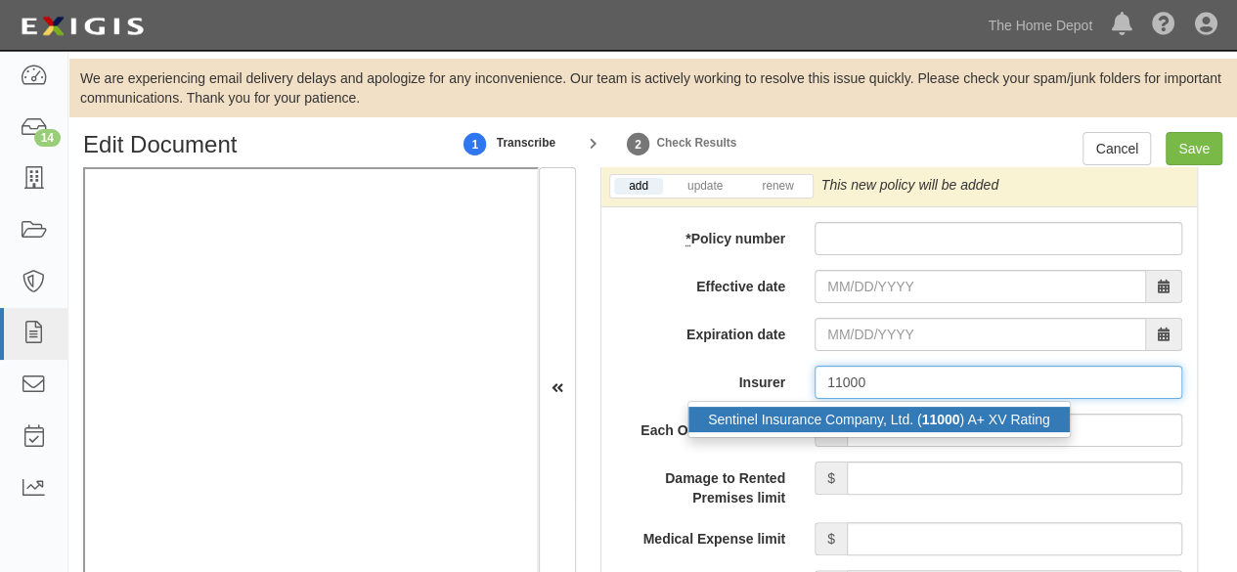
click at [819, 416] on div "Sentinel Insurance Company, Ltd. ( 11000 ) A+ XV Rating" at bounding box center [879, 419] width 381 height 25
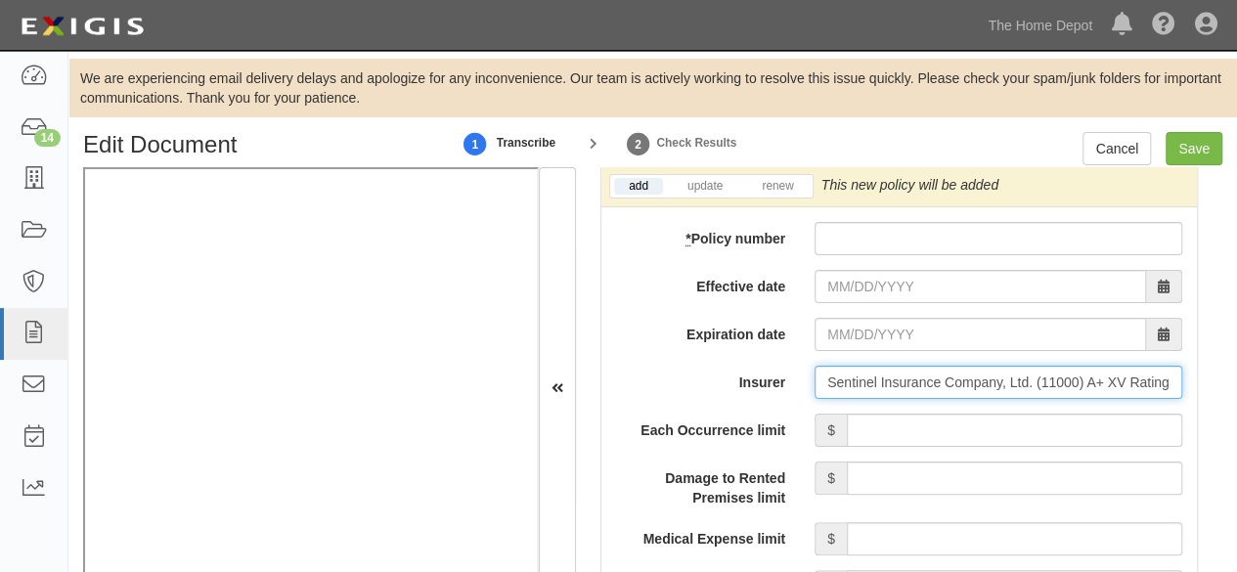
type input "Sentinel Insurance Company, Ltd. (11000) A+ XV Rating"
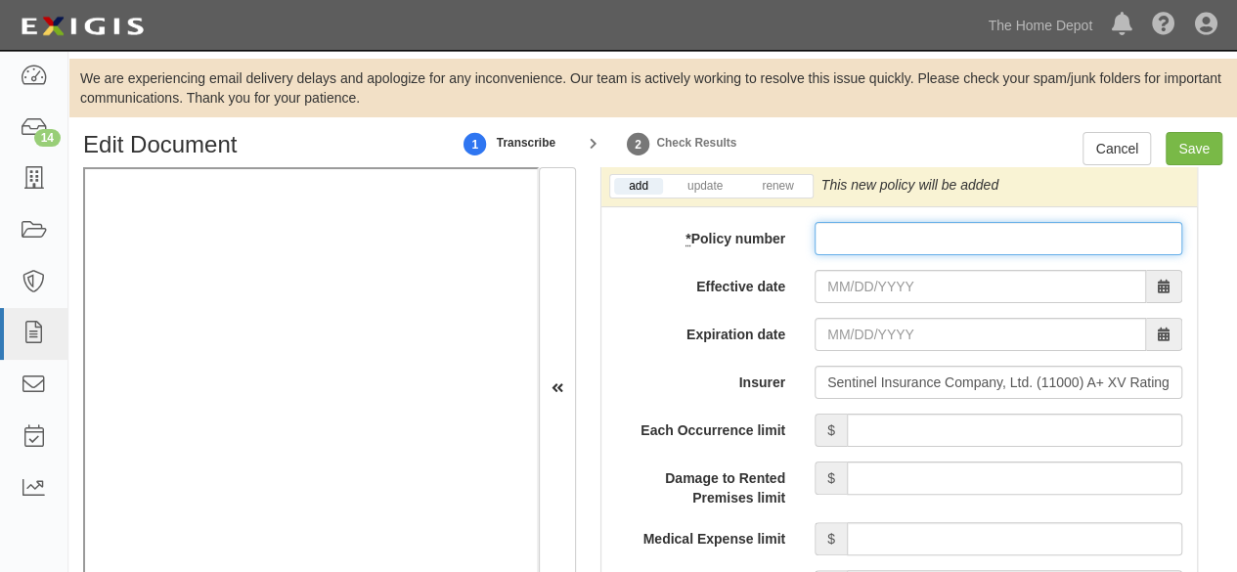
drag, startPoint x: 839, startPoint y: 225, endPoint x: 845, endPoint y: 263, distance: 38.6
click at [842, 230] on input "* Policy number" at bounding box center [999, 238] width 368 height 33
paste input "16SBAIJ0186"
type input "16SBAIJ0186"
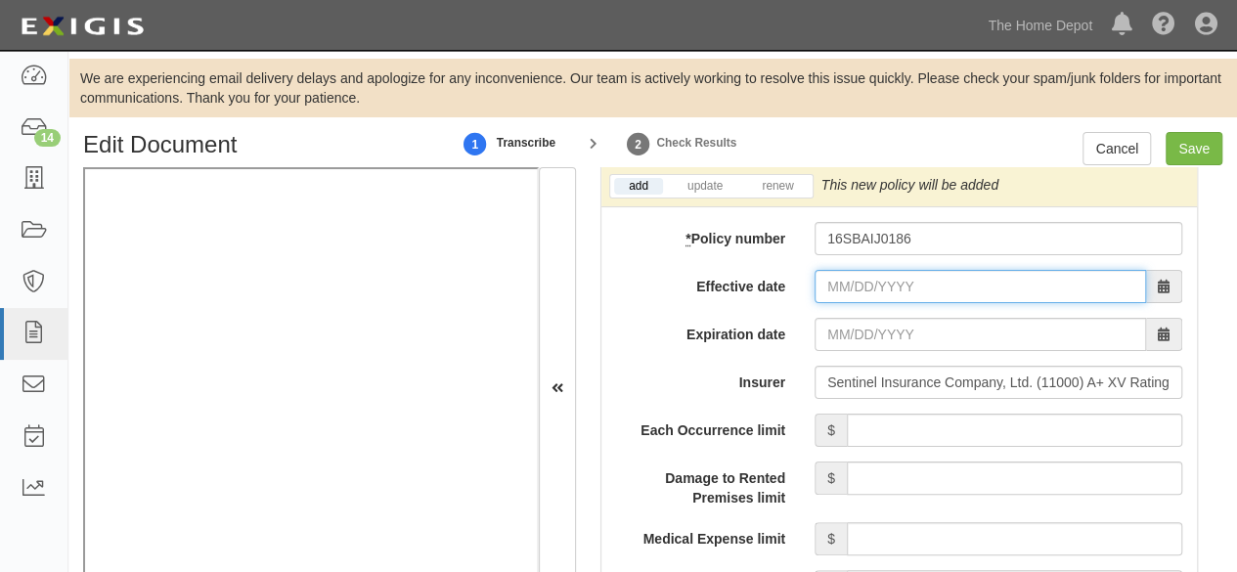
click at [838, 275] on input "Effective date" at bounding box center [981, 286] width 332 height 33
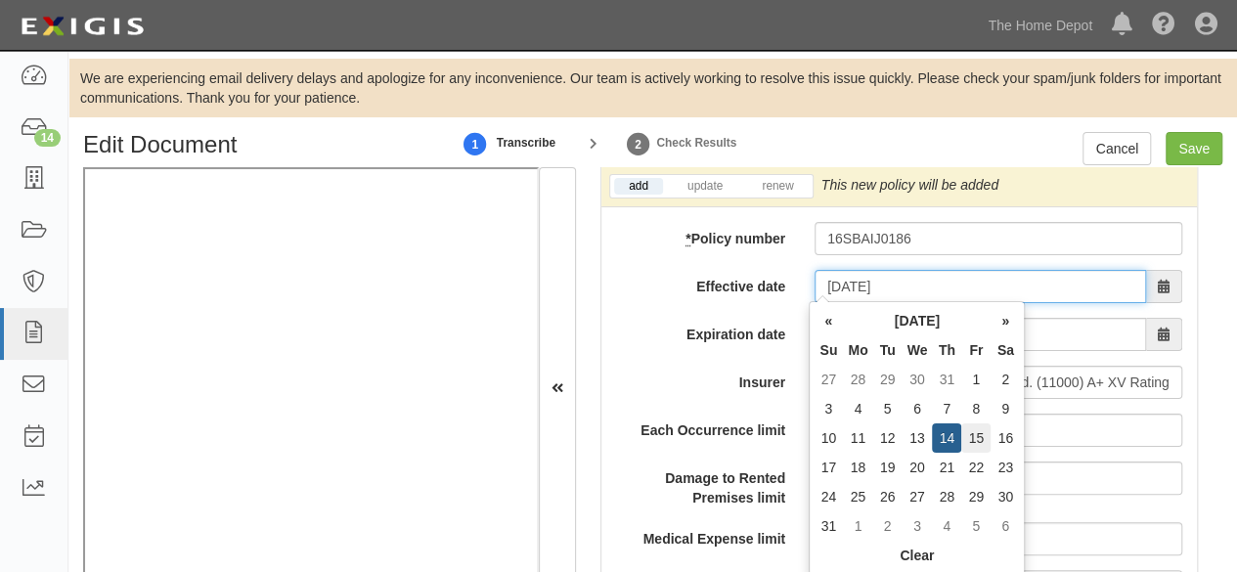
type input "08/15/2025"
type input "08/15/2026"
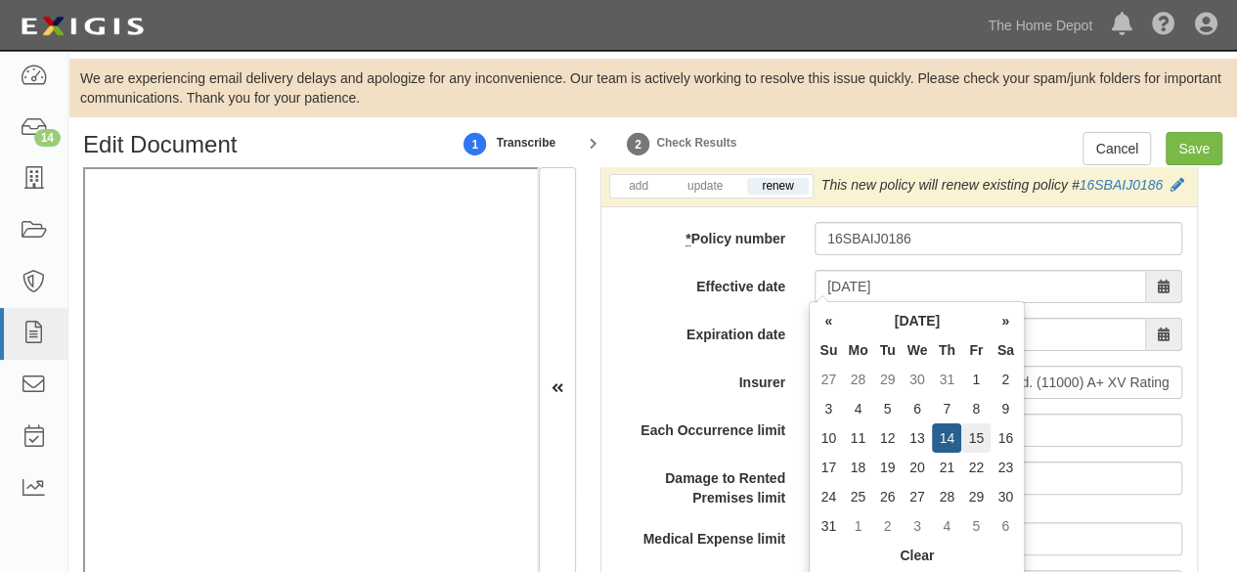
click at [980, 429] on td "15" at bounding box center [976, 438] width 29 height 29
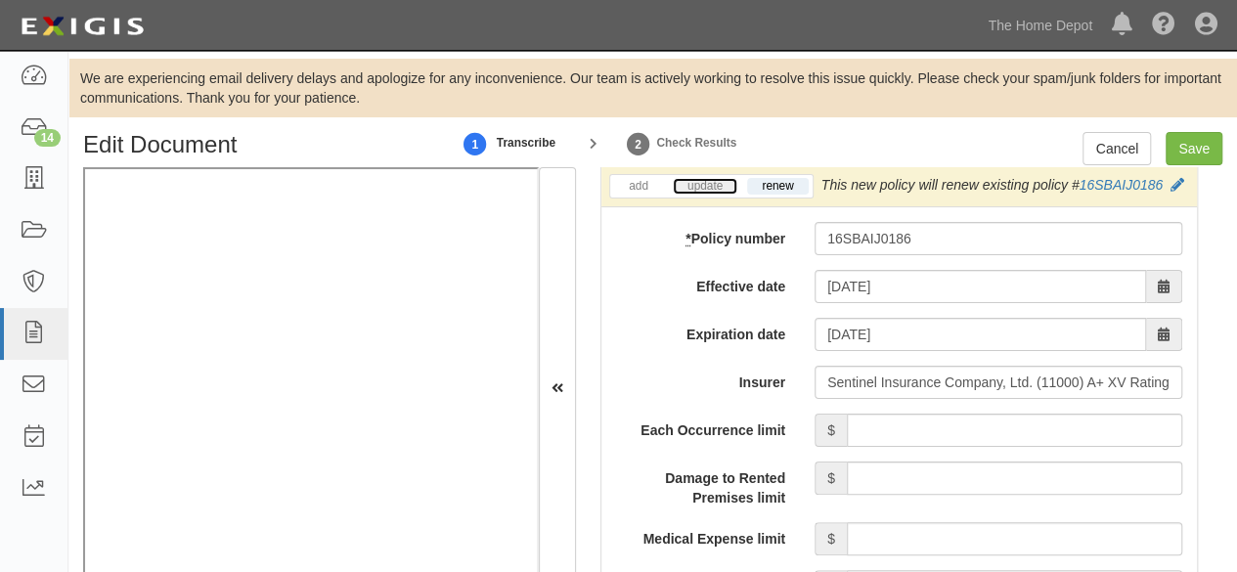
click at [715, 185] on link "update" at bounding box center [705, 186] width 65 height 17
click at [968, 195] on div "This new policy will update existing policy # 16SBAIJ0186" at bounding box center [1006, 185] width 368 height 20
click at [975, 195] on div "This new policy will update existing policy # 16SBAIJ0186" at bounding box center [1006, 185] width 368 height 20
click at [1176, 193] on icon at bounding box center [1183, 186] width 14 height 14
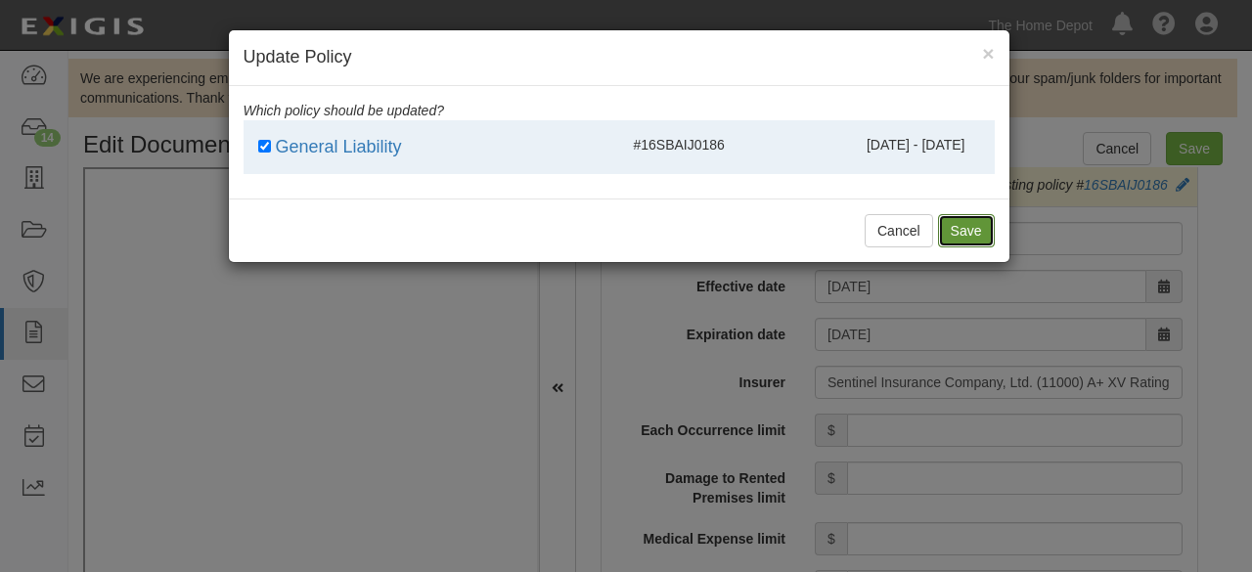
drag, startPoint x: 962, startPoint y: 232, endPoint x: 824, endPoint y: 369, distance: 194.4
click at [961, 234] on button "Save" at bounding box center [966, 230] width 57 height 33
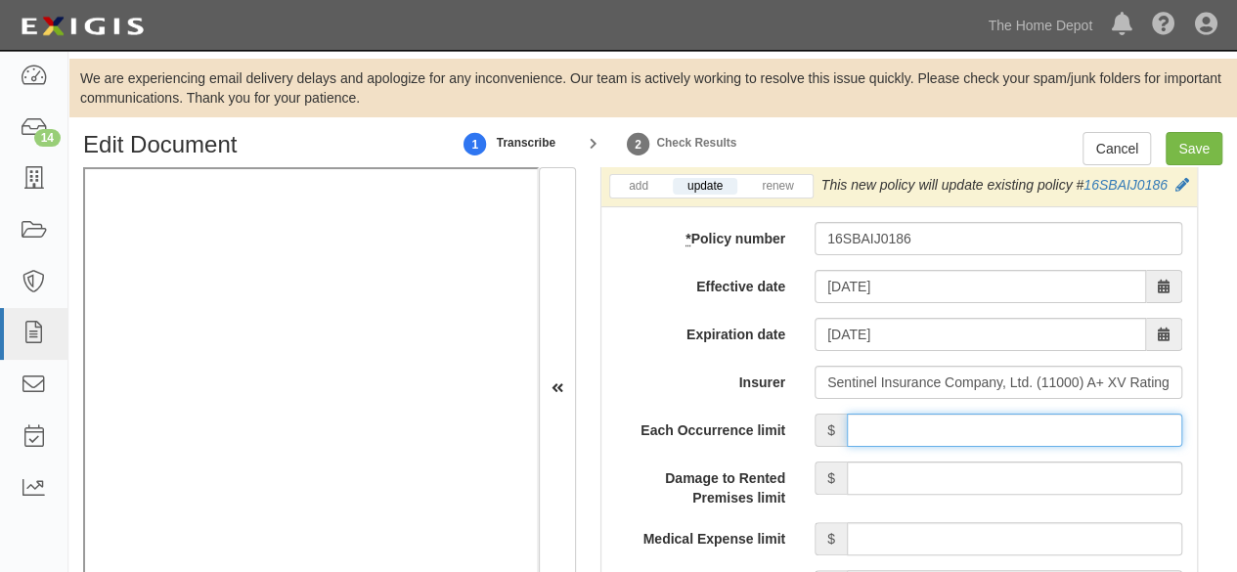
drag, startPoint x: 949, startPoint y: 456, endPoint x: 957, endPoint y: 432, distance: 24.7
click at [951, 447] on input "Each Occurrence limit" at bounding box center [1015, 430] width 336 height 33
type input "1,000,000"
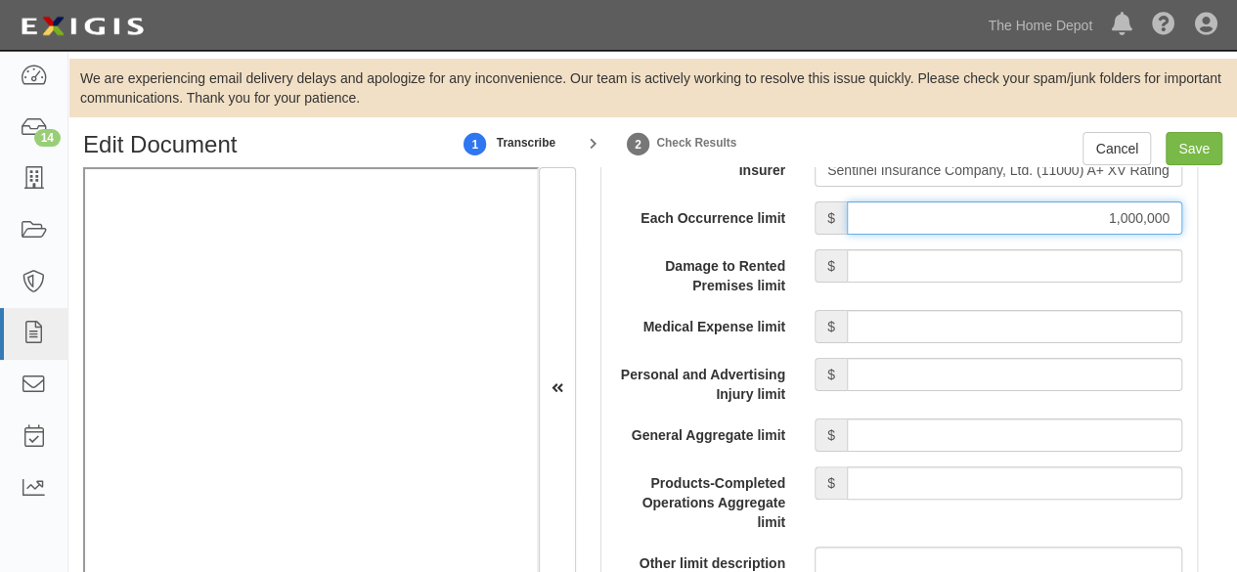
scroll to position [1972, 0]
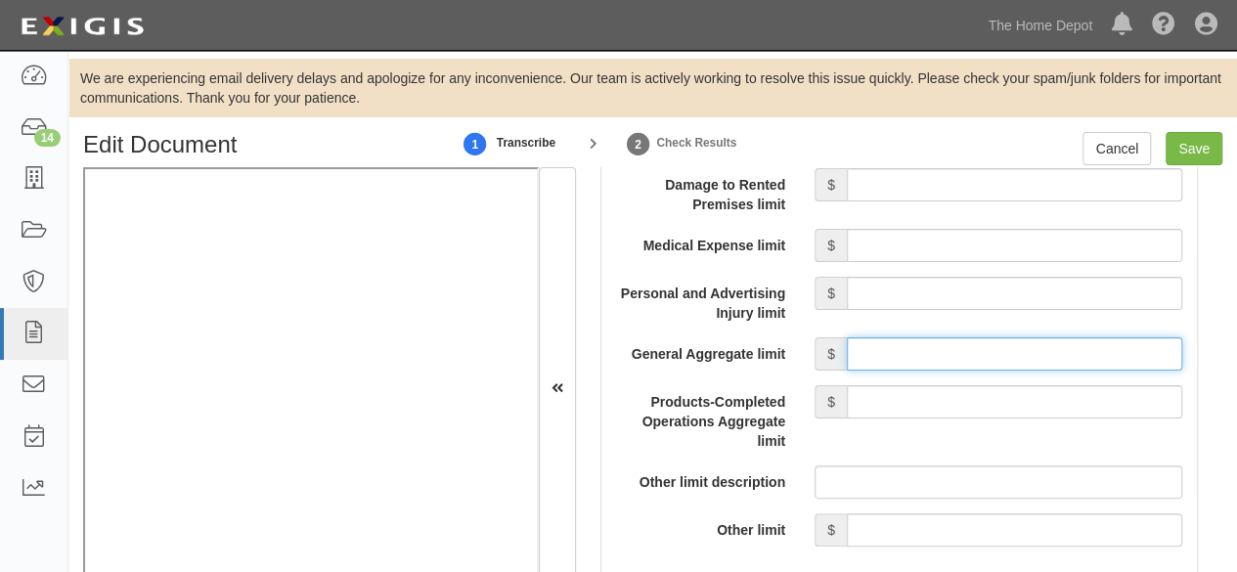
drag, startPoint x: 896, startPoint y: 370, endPoint x: 912, endPoint y: 339, distance: 34.1
click at [896, 370] on input "General Aggregate limit" at bounding box center [1015, 353] width 336 height 33
type input "2,000,000"
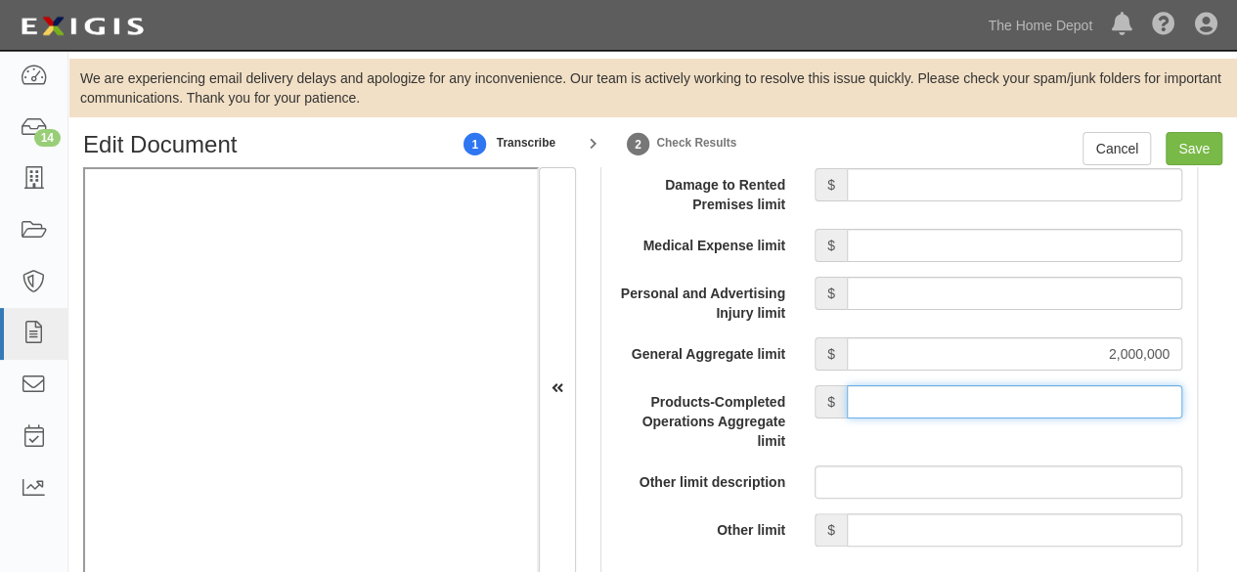
type input "2,000,000"
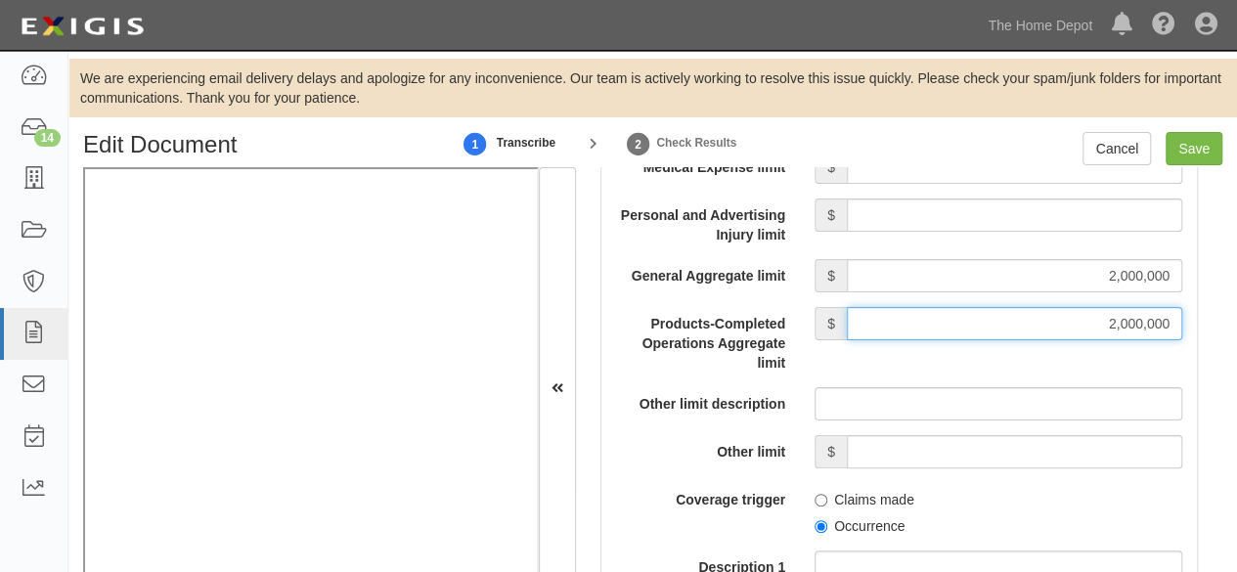
scroll to position [2168, 0]
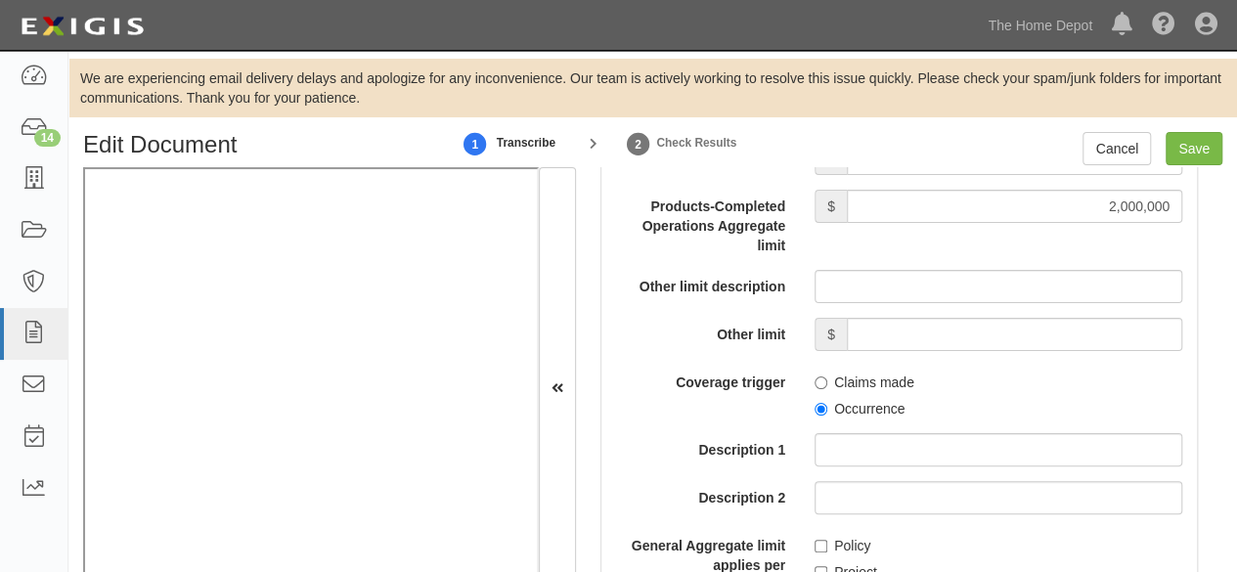
click at [808, 410] on div "Claims made Occurrence" at bounding box center [998, 392] width 397 height 53
drag, startPoint x: 812, startPoint y: 433, endPoint x: 814, endPoint y: 424, distance: 10.0
click at [815, 419] on label "Occurrence" at bounding box center [860, 409] width 90 height 20
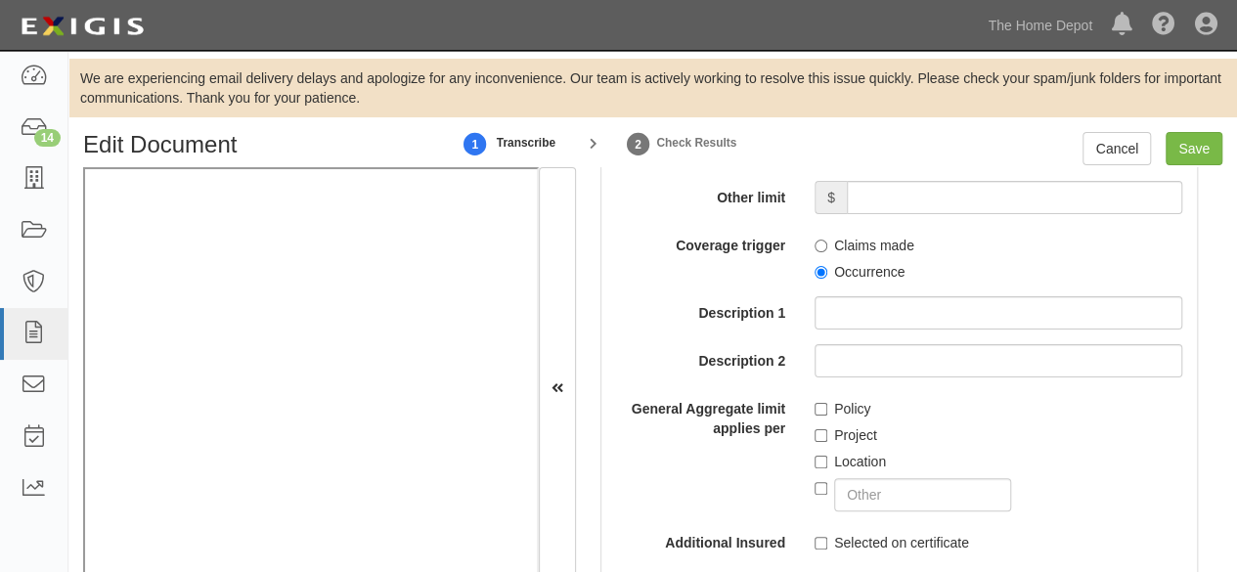
scroll to position [2363, 0]
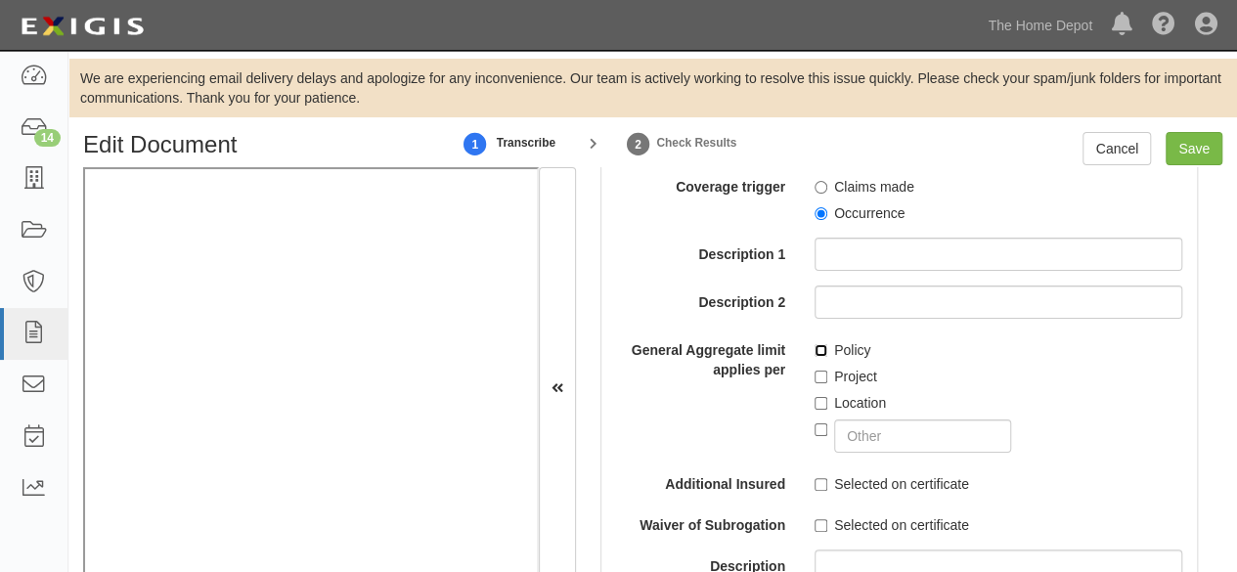
click at [816, 357] on input "Policy" at bounding box center [821, 350] width 13 height 13
checkbox input "true"
click at [815, 220] on input "Occurrence" at bounding box center [821, 213] width 13 height 13
radio input "true"
click at [816, 383] on input "Project" at bounding box center [821, 377] width 13 height 13
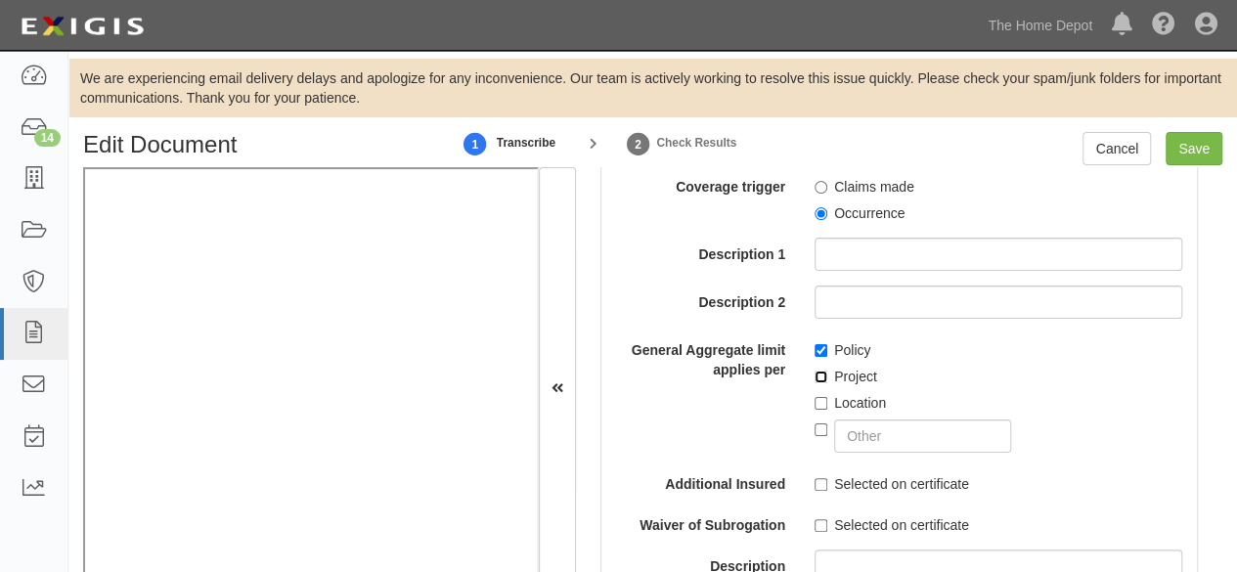
checkbox input "true"
click at [815, 357] on input "Policy" at bounding box center [821, 350] width 13 height 13
checkbox input "false"
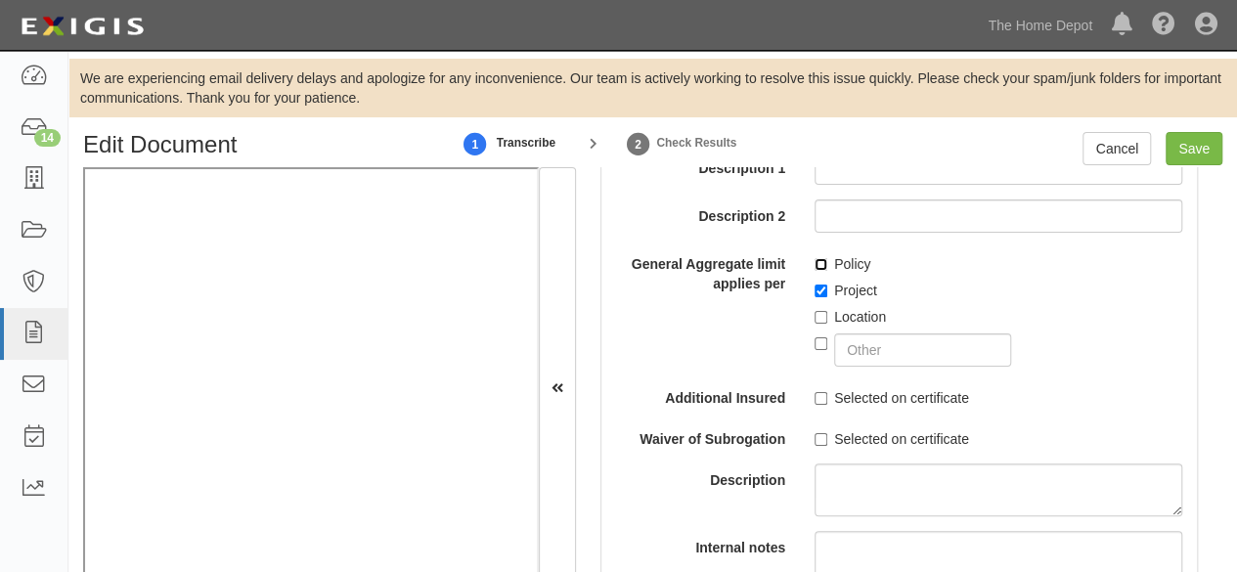
scroll to position [2559, 0]
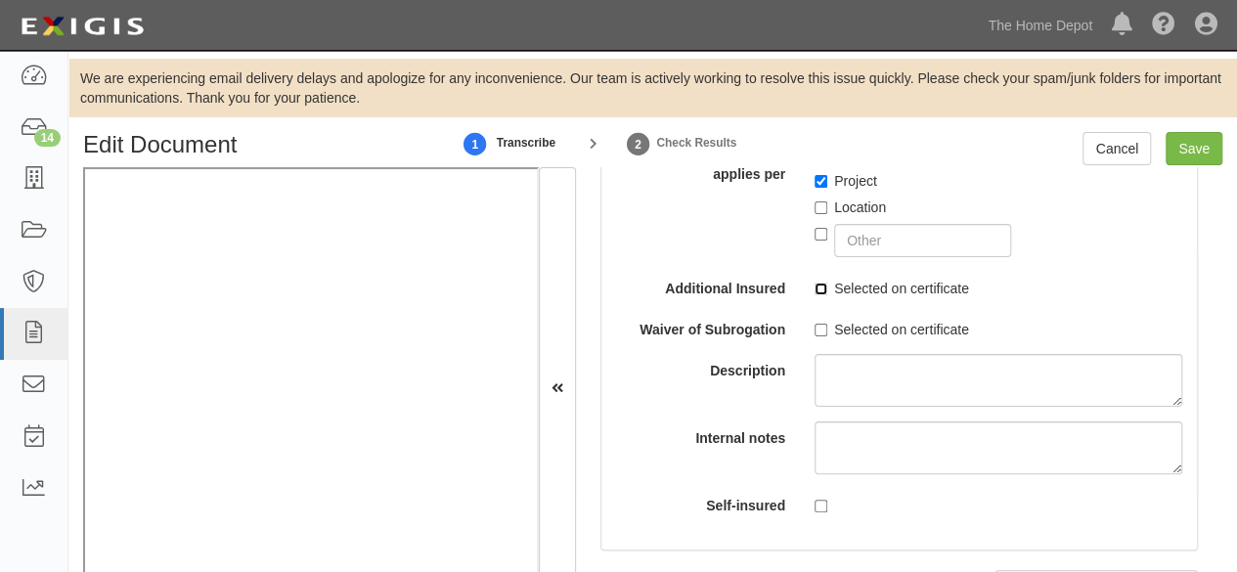
click at [819, 295] on input "Selected on certificate" at bounding box center [821, 289] width 13 height 13
checkbox input "true"
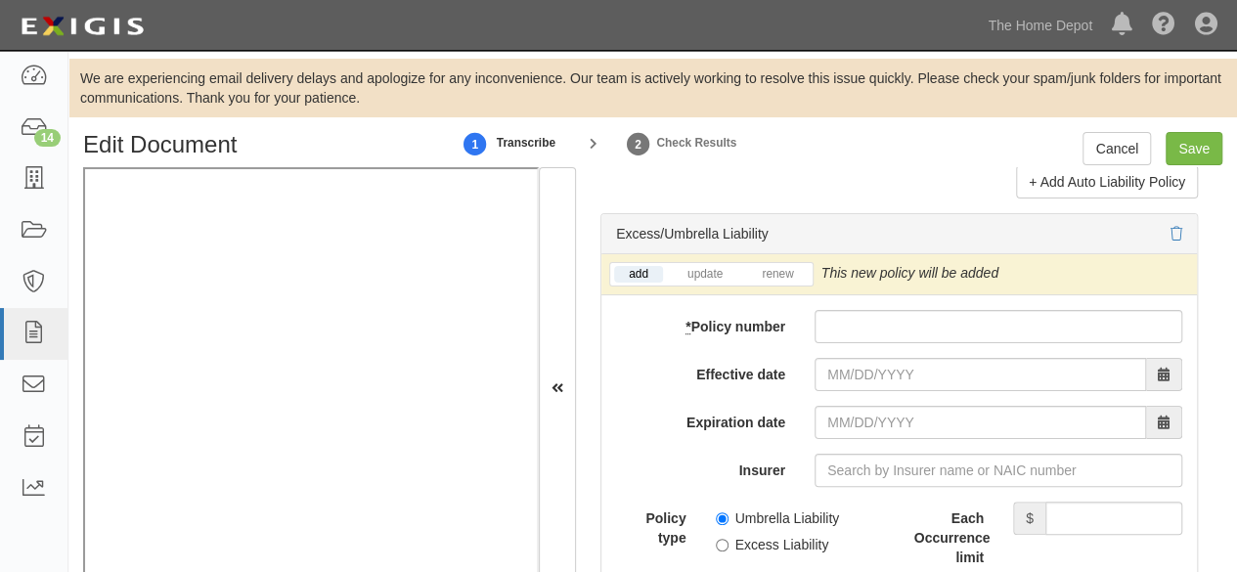
scroll to position [4124, 0]
click at [707, 275] on div "add update renew" at bounding box center [711, 274] width 204 height 24
click at [702, 283] on link "update" at bounding box center [705, 274] width 65 height 17
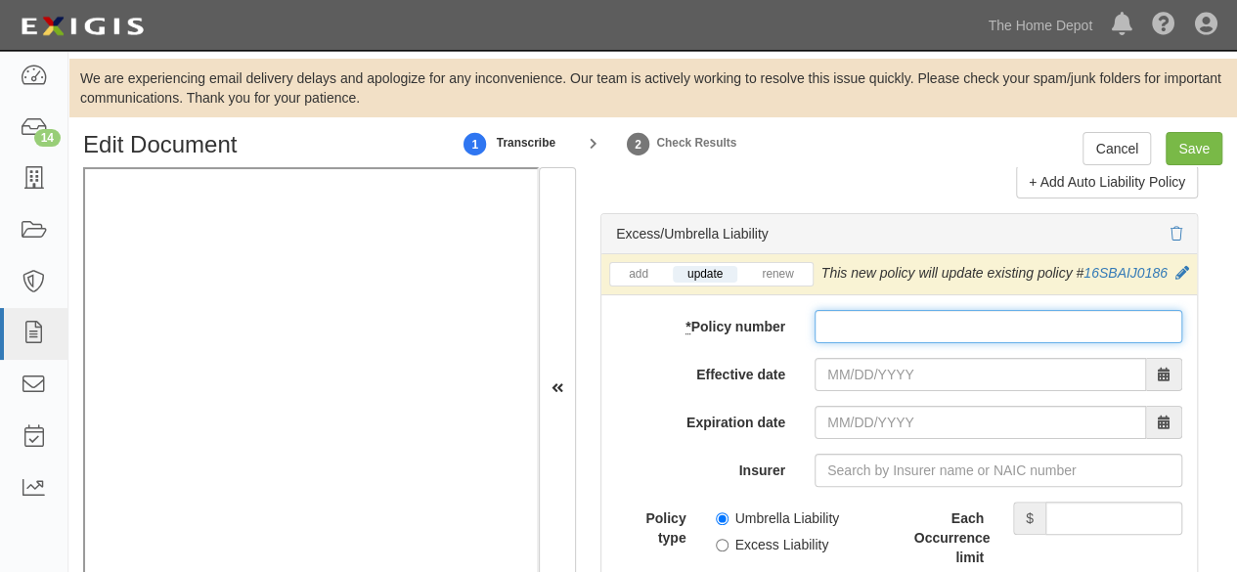
click at [913, 343] on input "* Policy number" at bounding box center [999, 326] width 368 height 33
paste input "16SBAIJ0186"
type input "16SBAIJ0186"
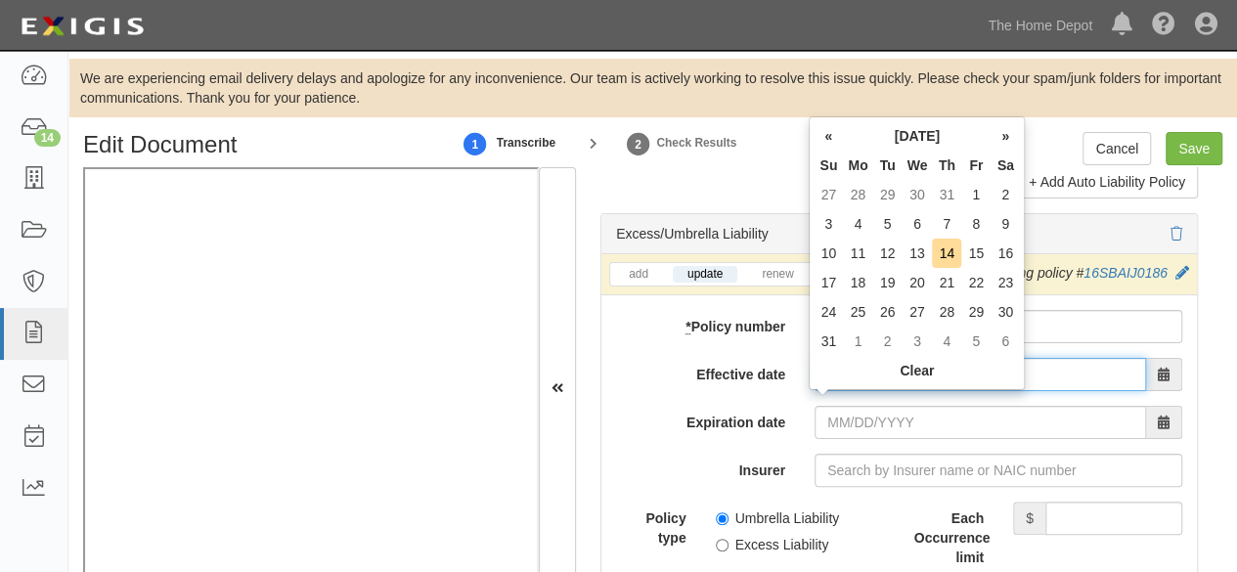
click at [889, 391] on input "Effective date" at bounding box center [981, 374] width 332 height 33
type input "08/15/2025"
type input "08/15/2026"
drag, startPoint x: 971, startPoint y: 249, endPoint x: 955, endPoint y: 290, distance: 43.4
click at [971, 251] on td "15" at bounding box center [976, 253] width 29 height 29
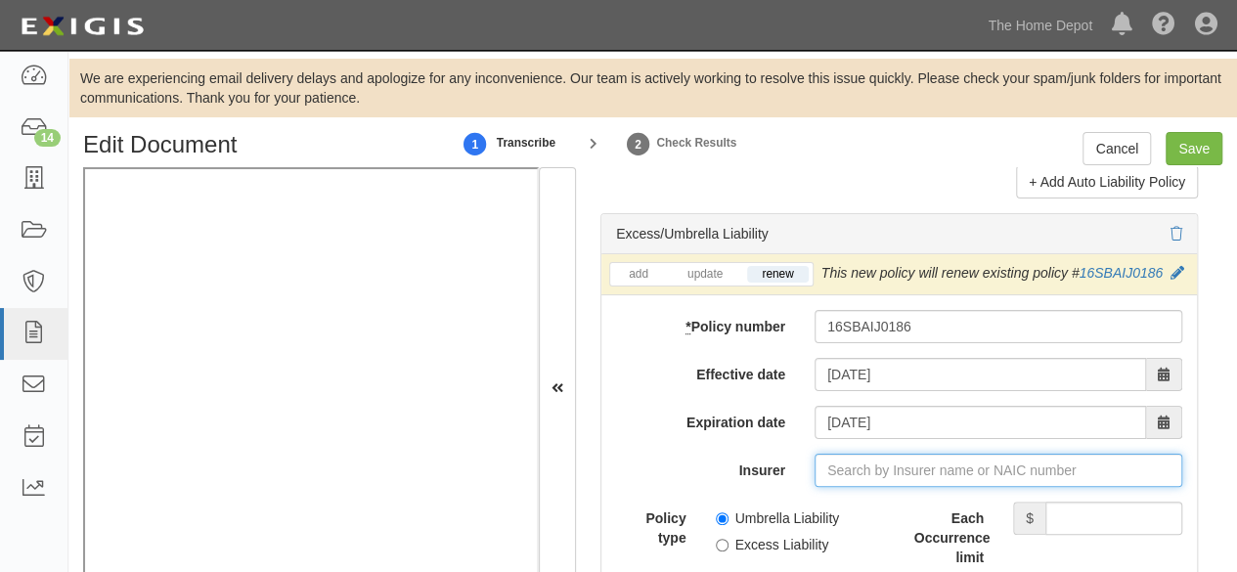
click at [837, 487] on input "Insurer" at bounding box center [999, 470] width 368 height 33
paste input "11000"
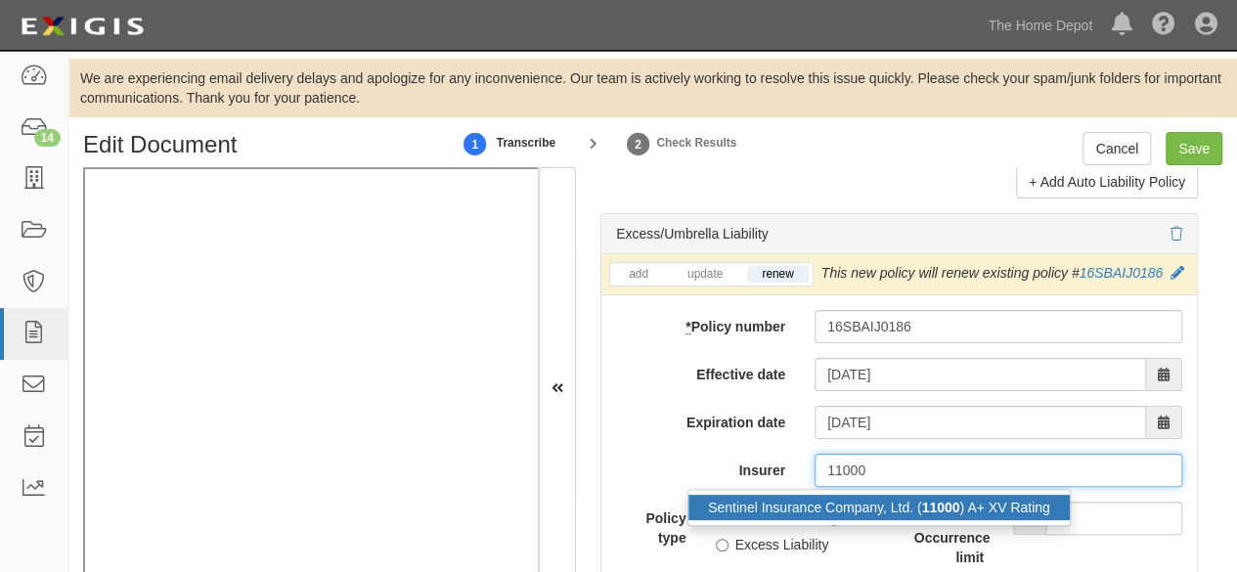
click at [825, 520] on div "Sentinel Insurance Company, Ltd. ( 11000 ) A+ XV Rating" at bounding box center [879, 507] width 381 height 25
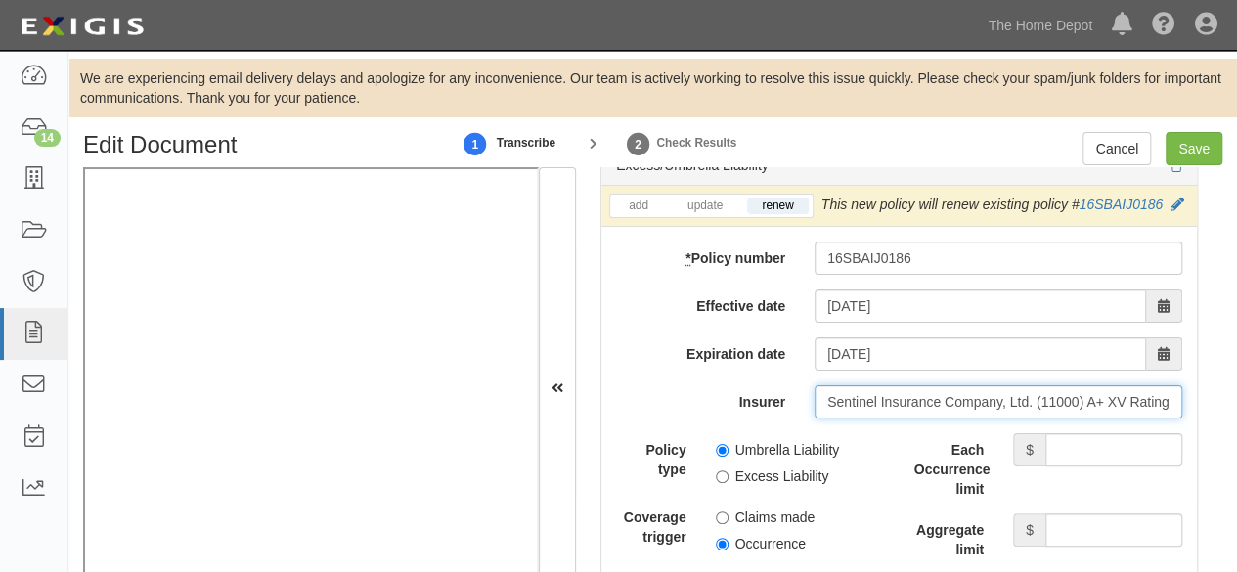
scroll to position [4222, 0]
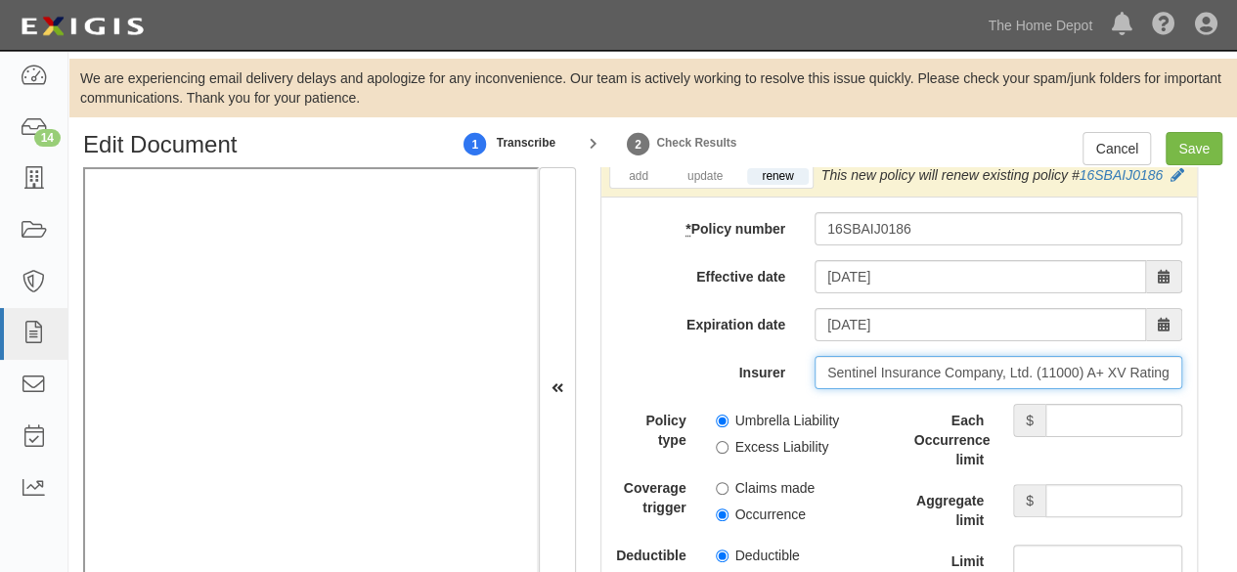
type input "Sentinel Insurance Company, Ltd. (11000) A+ XV Rating"
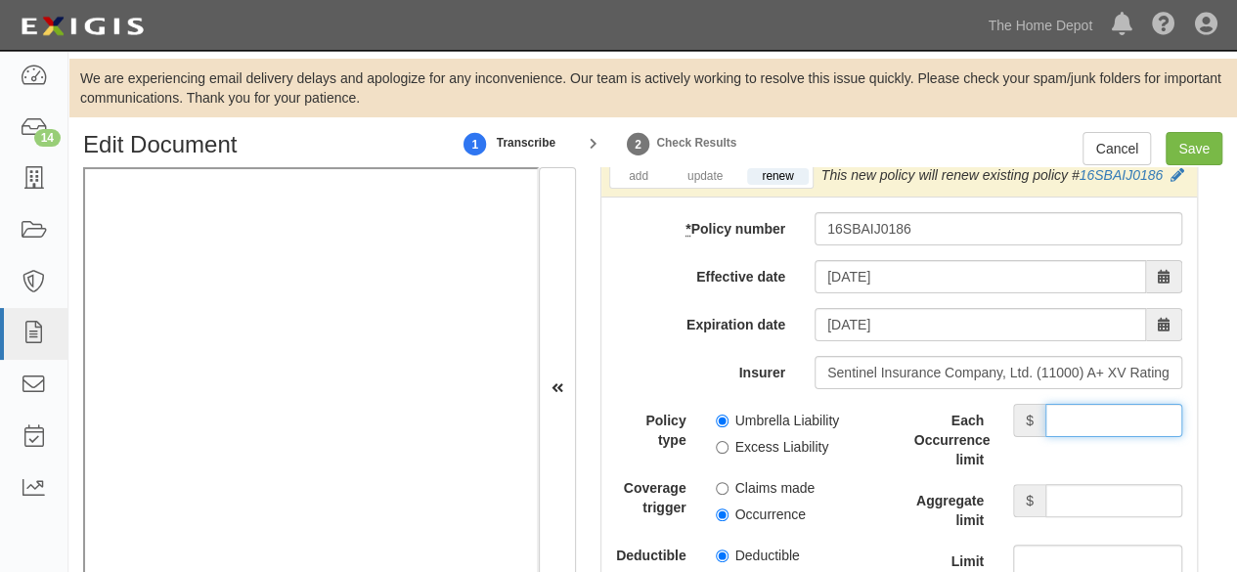
drag, startPoint x: 1085, startPoint y: 446, endPoint x: 1074, endPoint y: 439, distance: 12.8
click at [1085, 437] on input "Each Occurrence limit" at bounding box center [1114, 420] width 137 height 33
type input "8,000,000"
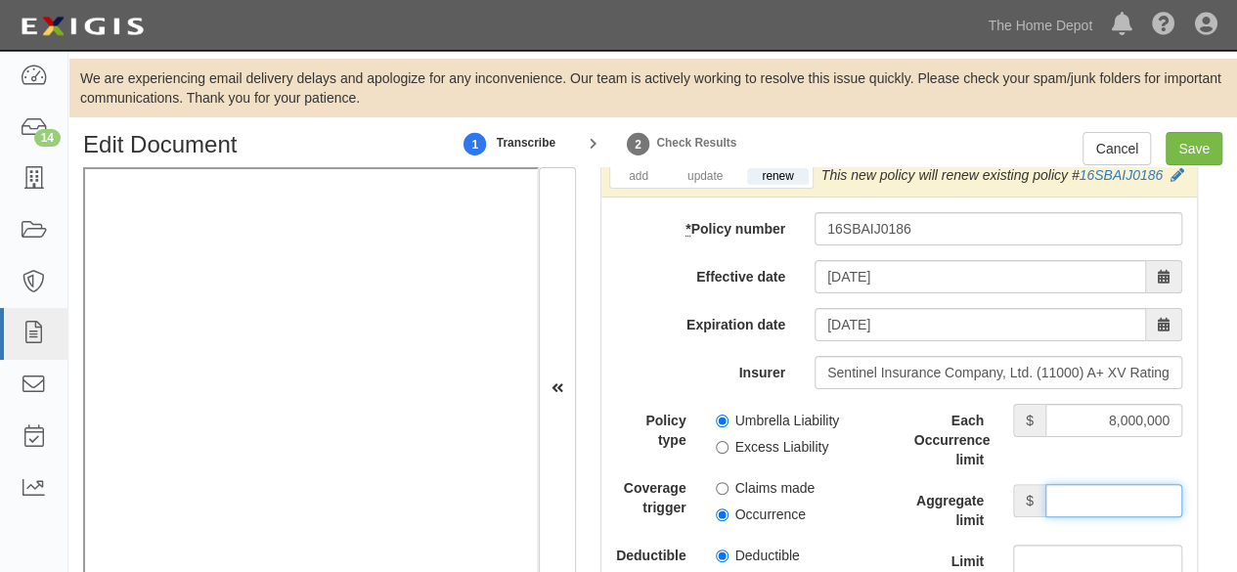
drag, startPoint x: 1104, startPoint y: 537, endPoint x: 1086, endPoint y: 518, distance: 26.3
click at [1100, 517] on input "Aggregate limit" at bounding box center [1114, 500] width 137 height 33
type input "8,000,000"
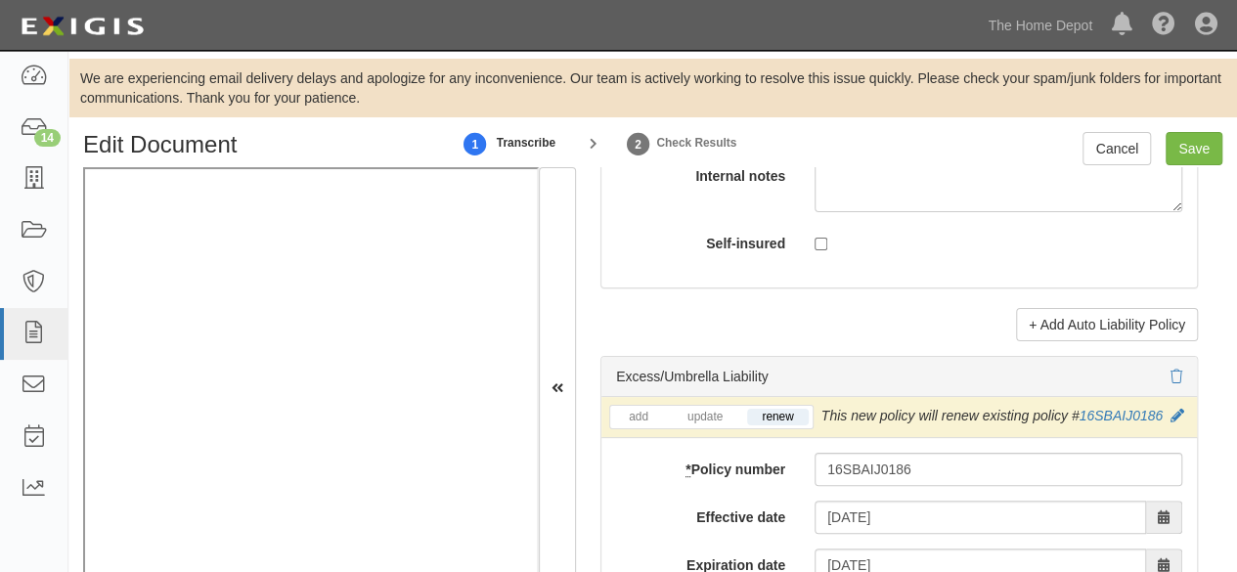
scroll to position [4026, 0]
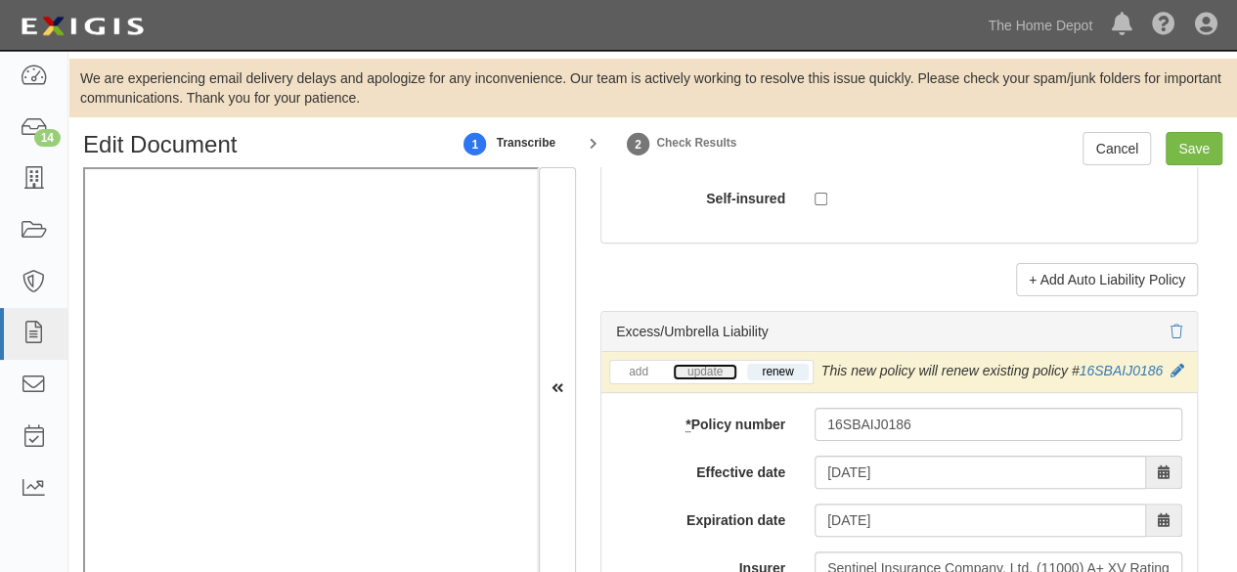
click at [703, 381] on link "update" at bounding box center [705, 372] width 65 height 17
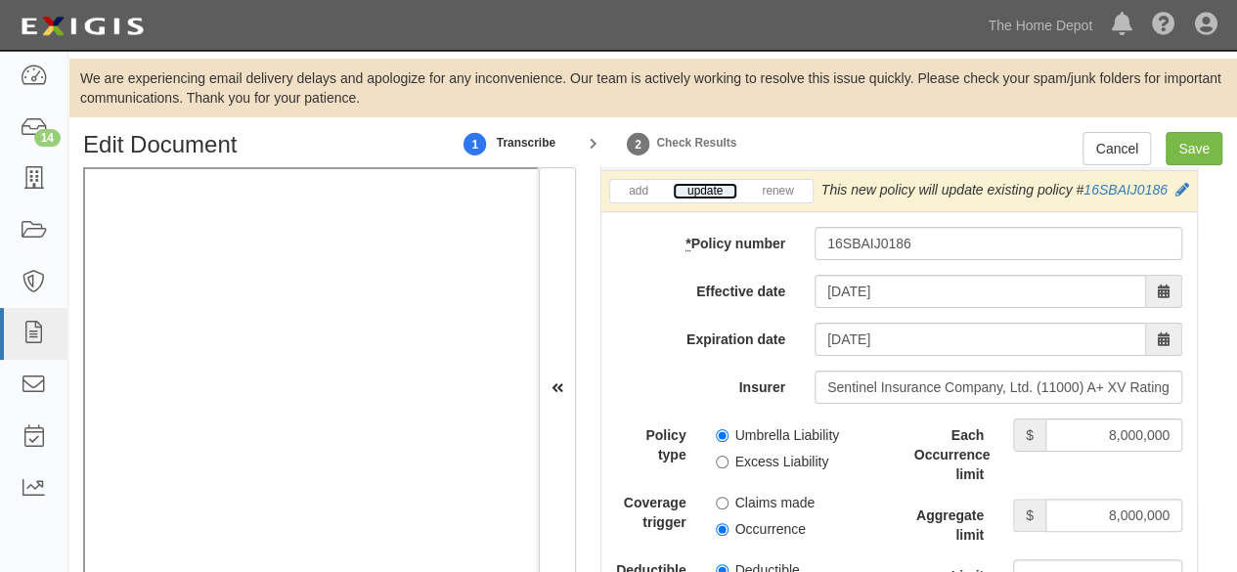
scroll to position [4222, 0]
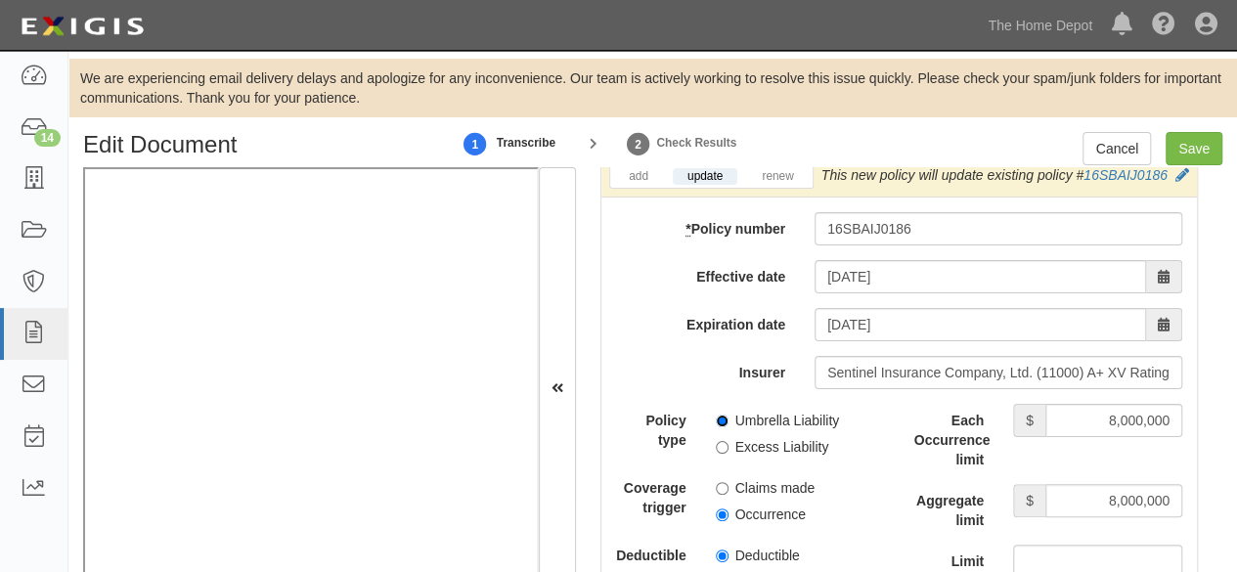
click at [717, 427] on input "Umbrella Liability" at bounding box center [722, 421] width 13 height 13
radio input "true"
click at [718, 521] on input "Occurrence" at bounding box center [722, 515] width 13 height 13
radio input "true"
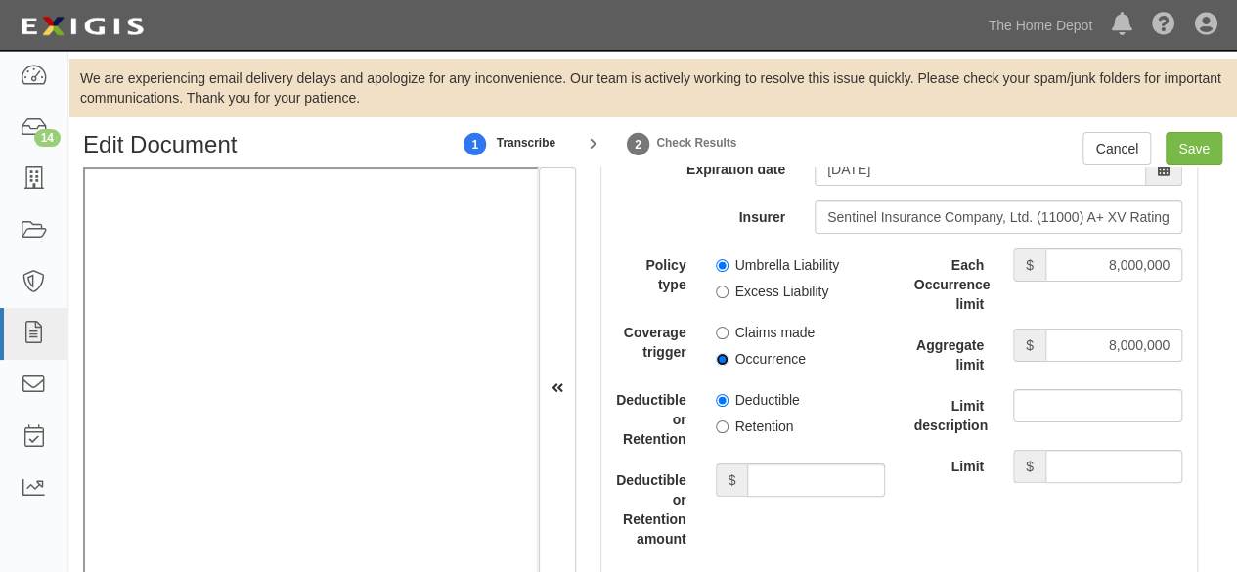
scroll to position [4417, 0]
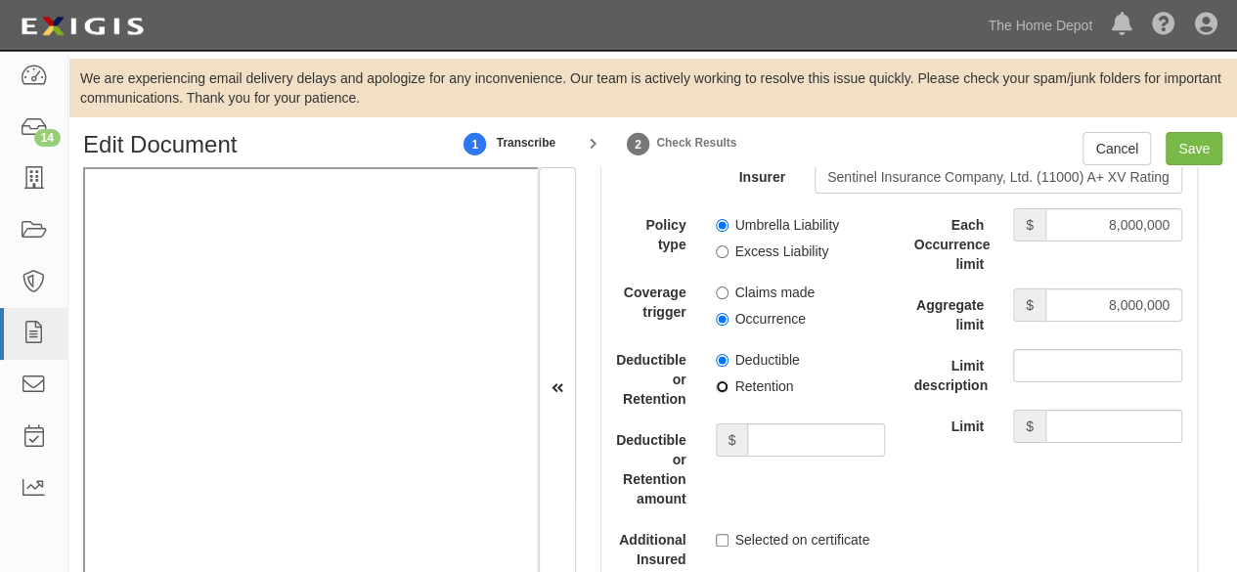
click at [720, 393] on input "Retention" at bounding box center [722, 387] width 13 height 13
radio input "true"
drag, startPoint x: 794, startPoint y: 470, endPoint x: 788, endPoint y: 460, distance: 11.4
click at [794, 457] on input "Deductible or Retention amount" at bounding box center [815, 440] width 137 height 33
type input "10,000"
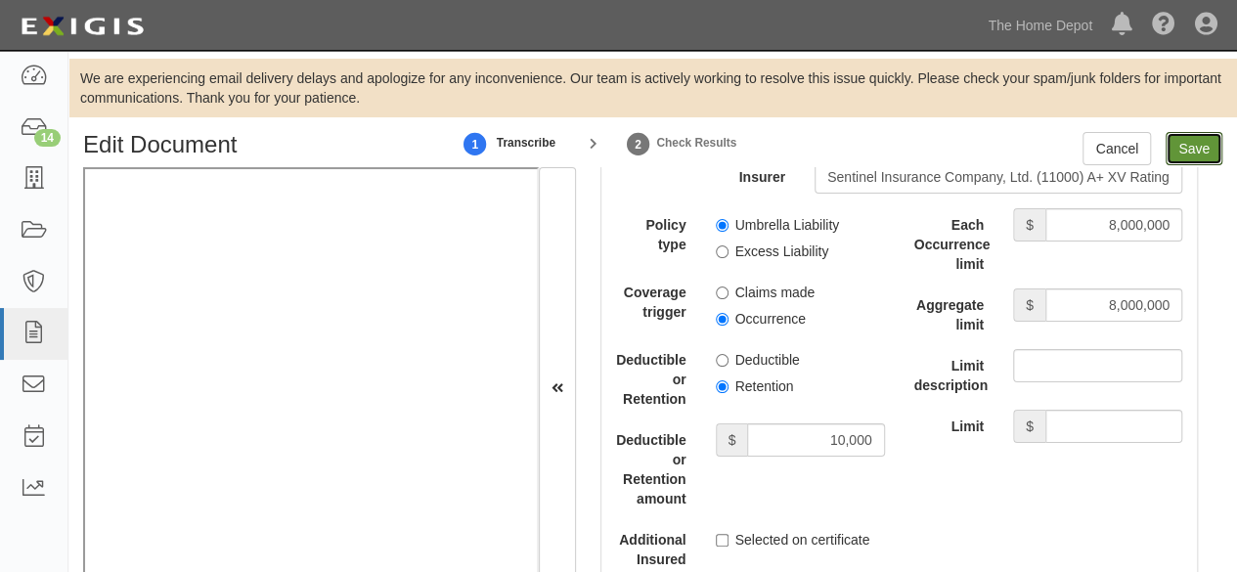
drag, startPoint x: 1189, startPoint y: 152, endPoint x: 846, endPoint y: 58, distance: 355.9
click at [1160, 146] on div "Cancel Save" at bounding box center [1153, 148] width 140 height 33
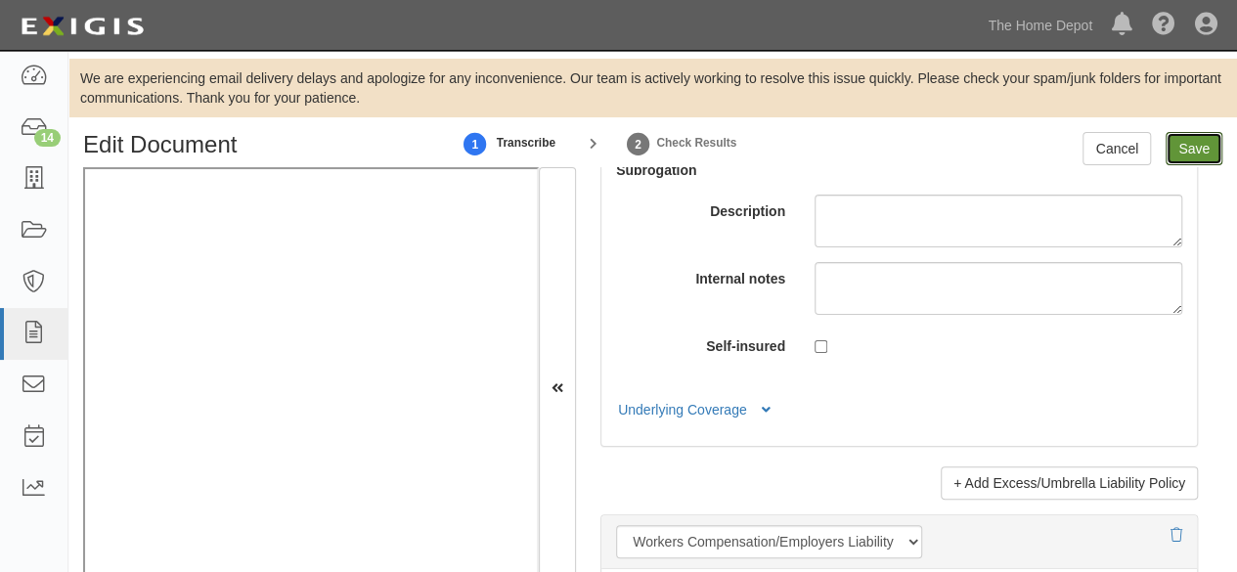
scroll to position [4906, 0]
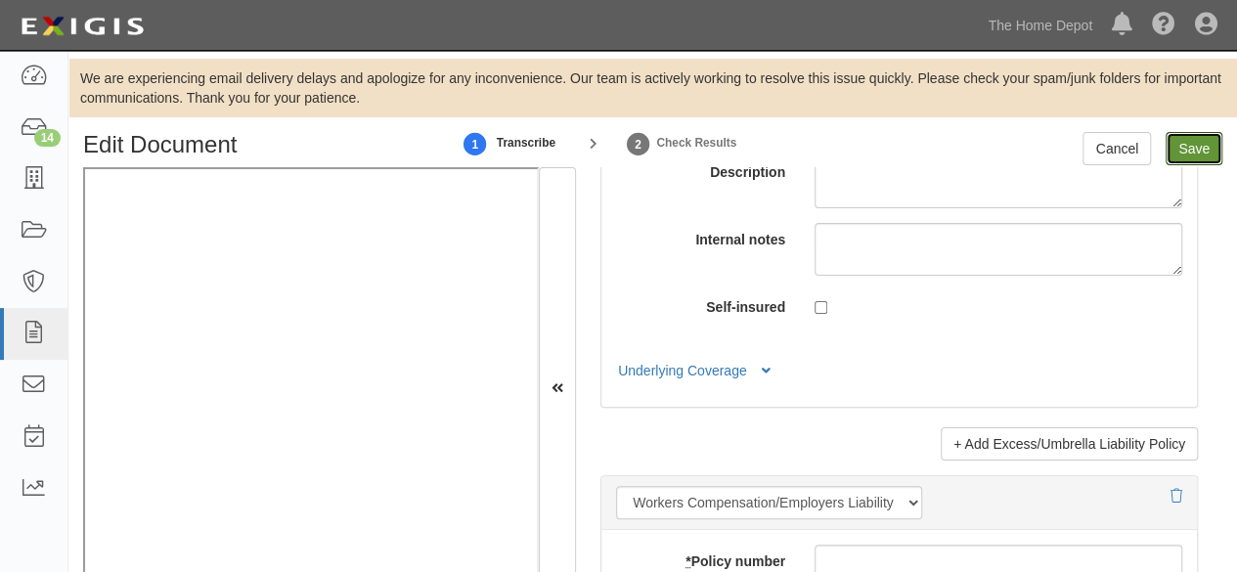
drag, startPoint x: 1202, startPoint y: 151, endPoint x: 1117, endPoint y: 209, distance: 103.4
click at [1202, 150] on input "Save" at bounding box center [1194, 148] width 57 height 33
type input "1000000"
type input "2000000"
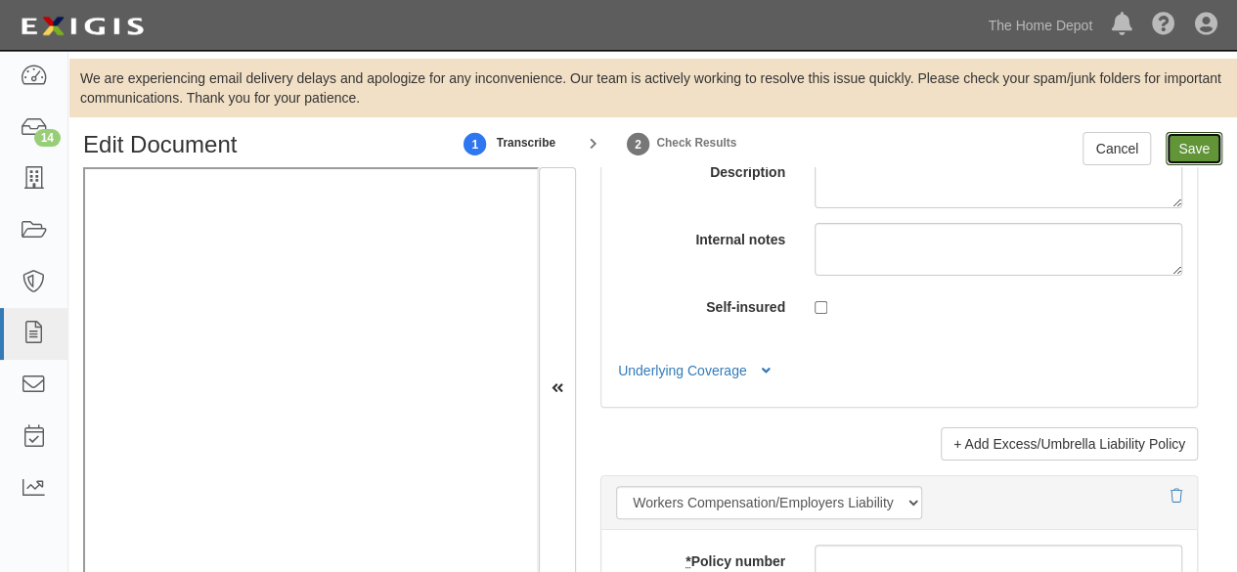
type input "10000"
type input "8000000"
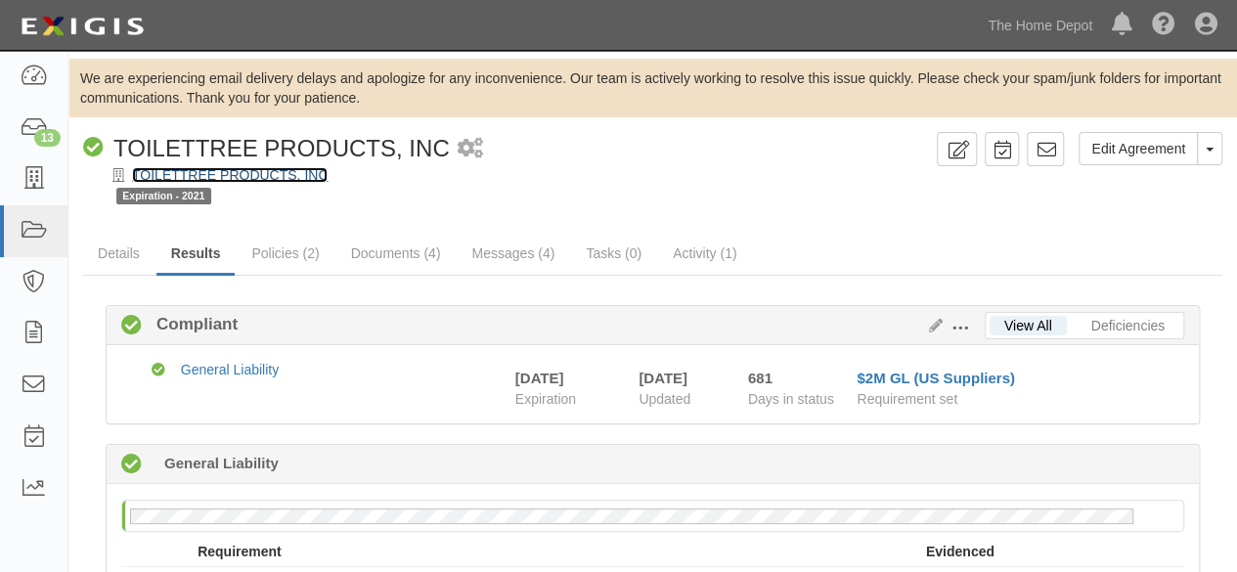
click at [209, 171] on link "TOILETTREE PRODUCTS, INC" at bounding box center [230, 175] width 196 height 16
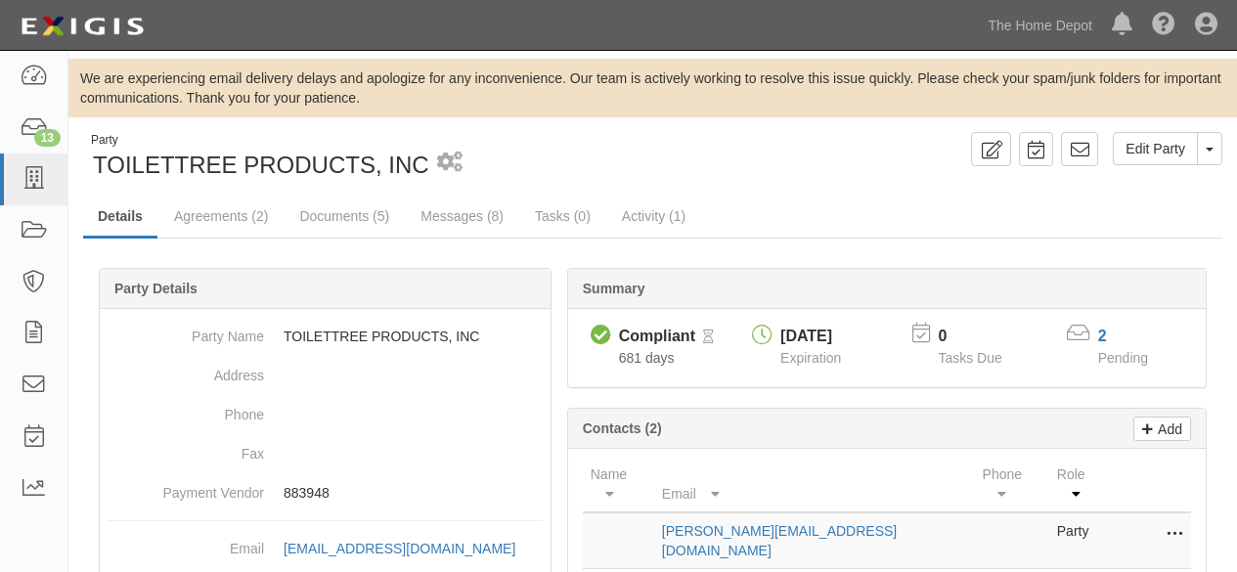
click at [355, 222] on link "Documents (5)" at bounding box center [344, 216] width 119 height 39
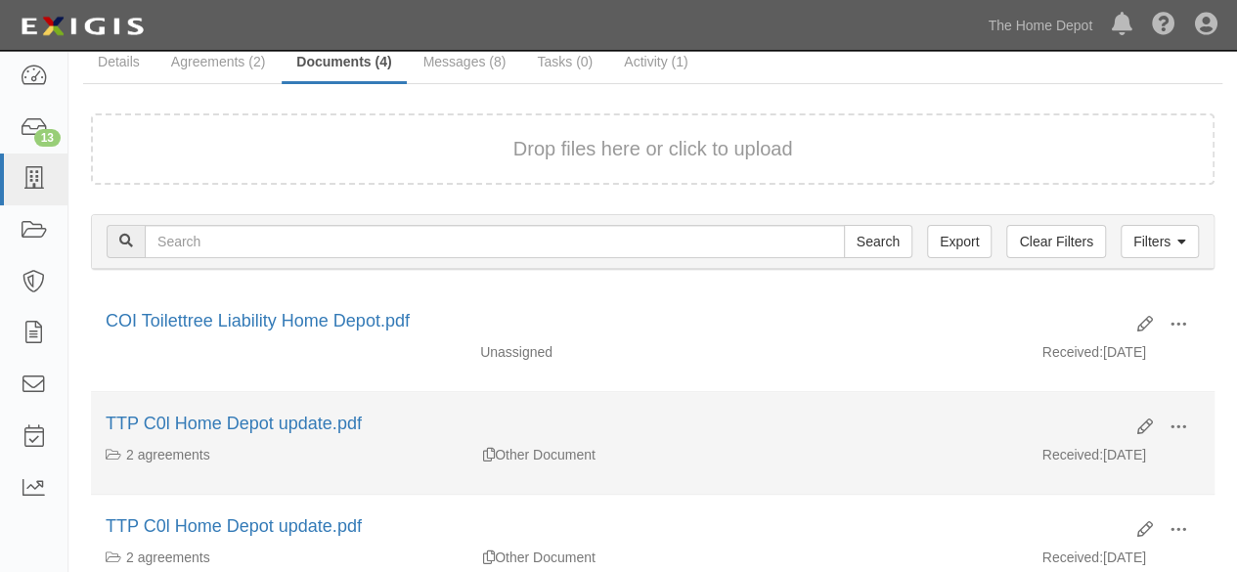
scroll to position [196, 0]
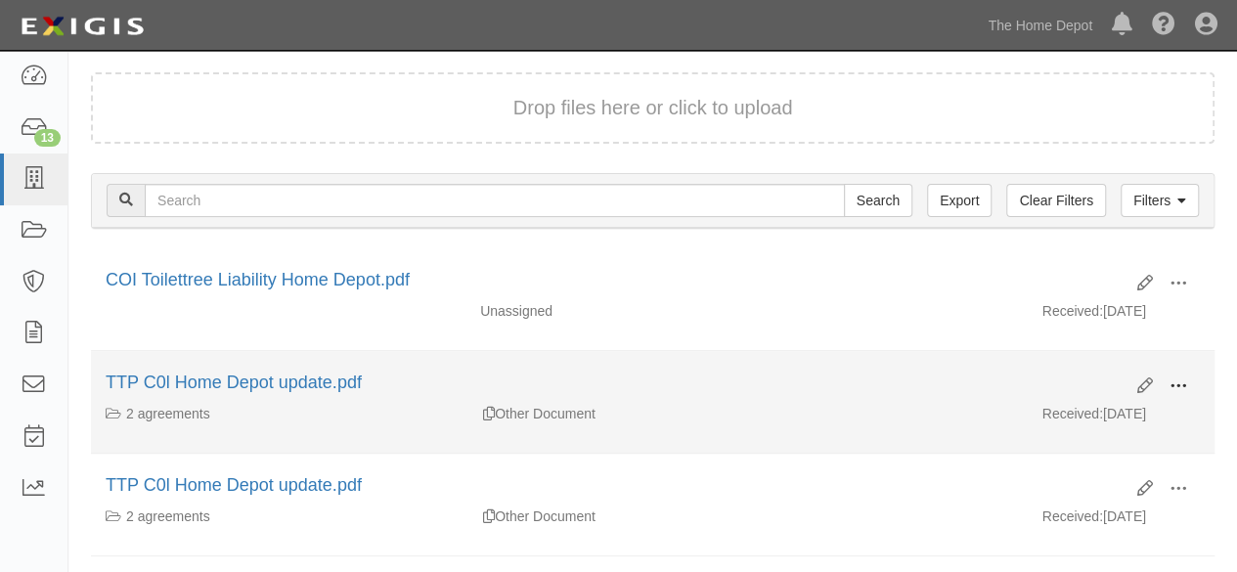
click at [1183, 384] on span at bounding box center [1179, 387] width 18 height 18
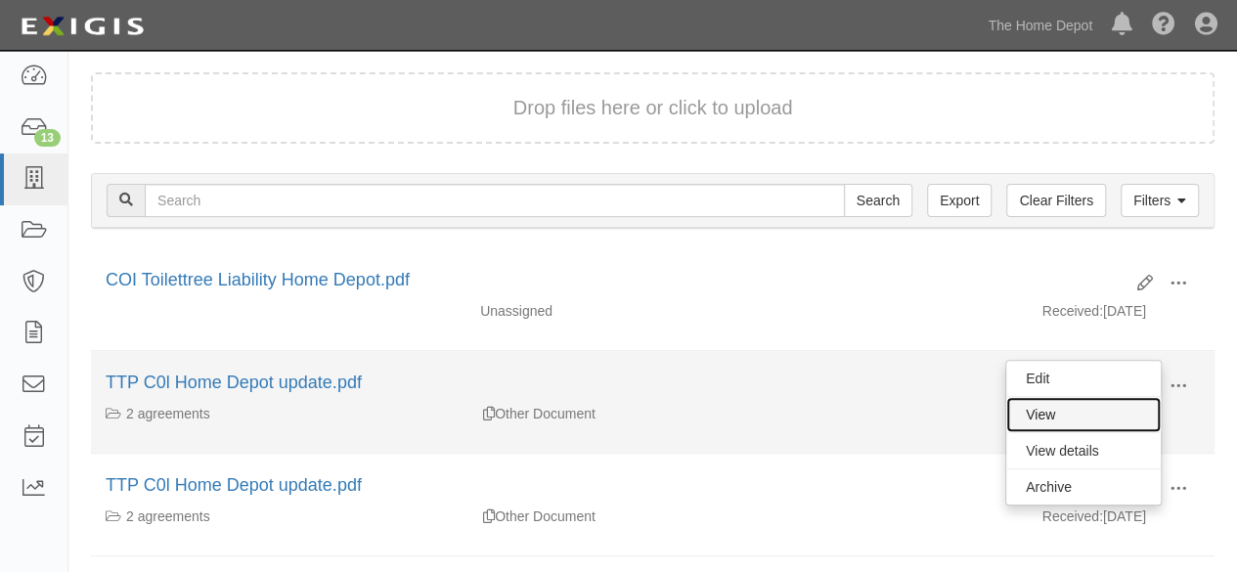
click at [1127, 408] on link "View" at bounding box center [1084, 414] width 155 height 35
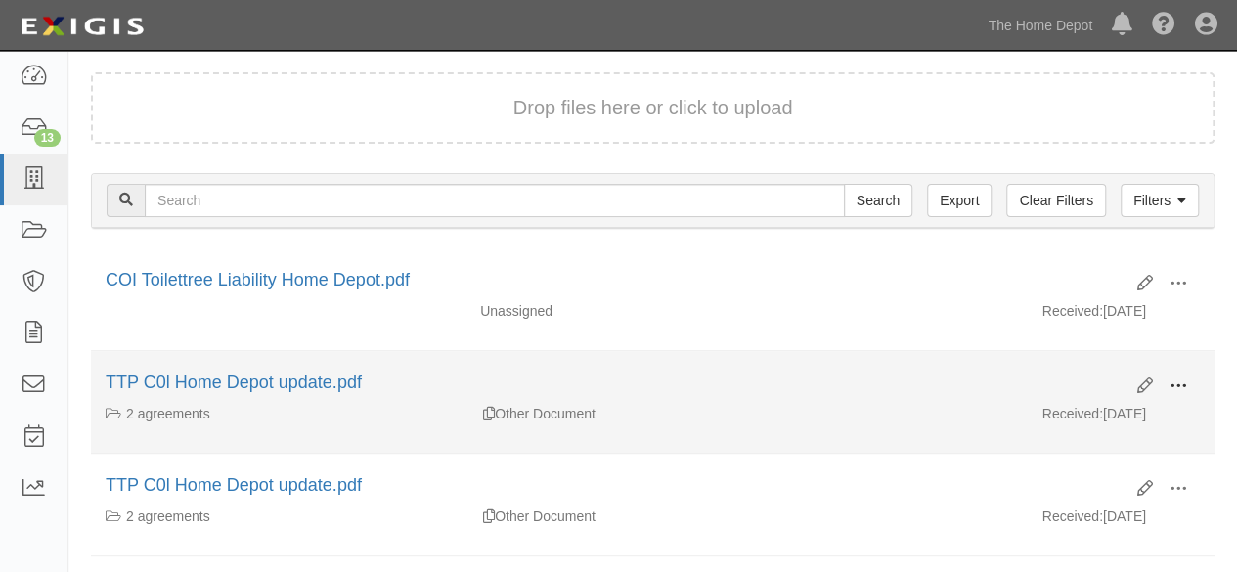
drag, startPoint x: 1178, startPoint y: 379, endPoint x: 1158, endPoint y: 391, distance: 23.3
click at [1177, 379] on span at bounding box center [1179, 387] width 18 height 18
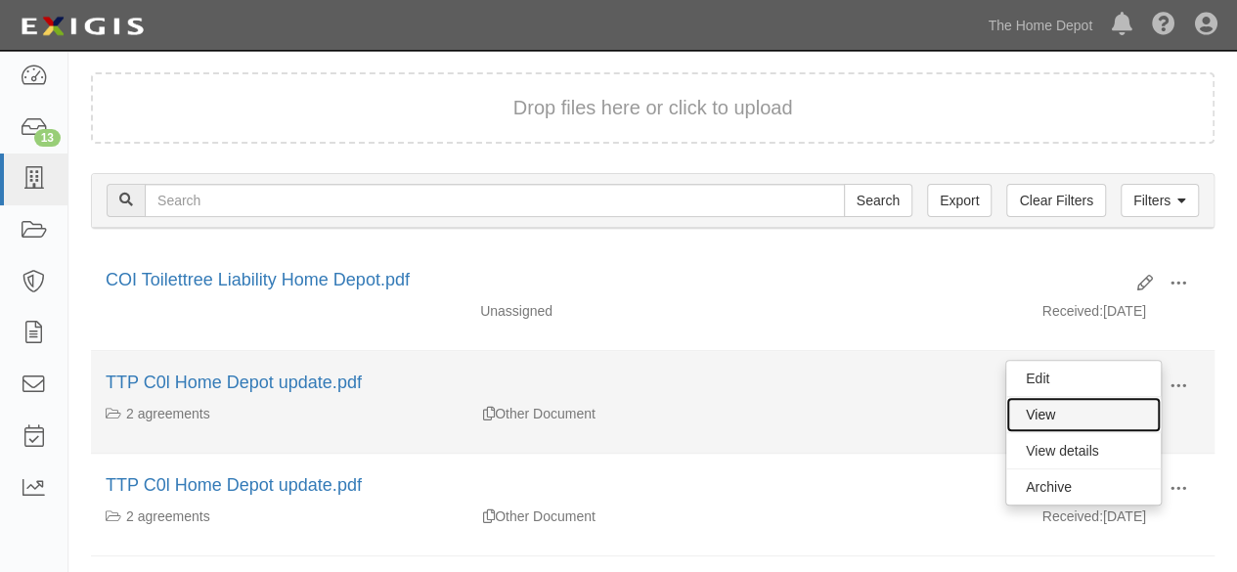
click at [1084, 414] on link "View" at bounding box center [1084, 414] width 155 height 35
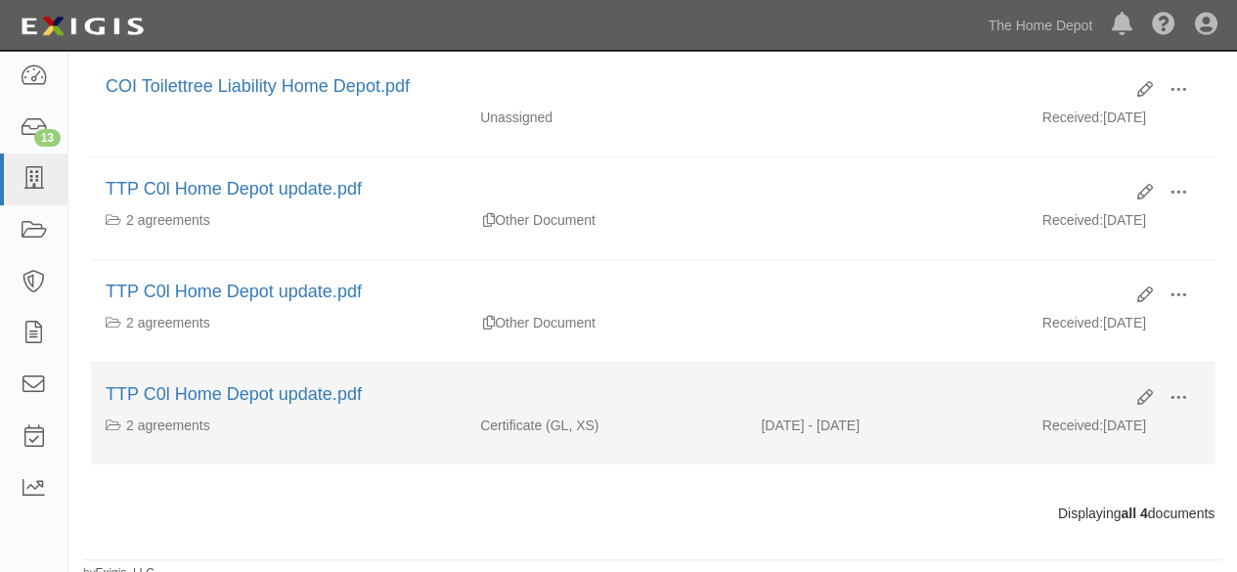
scroll to position [391, 0]
click at [1176, 391] on span at bounding box center [1179, 396] width 18 height 18
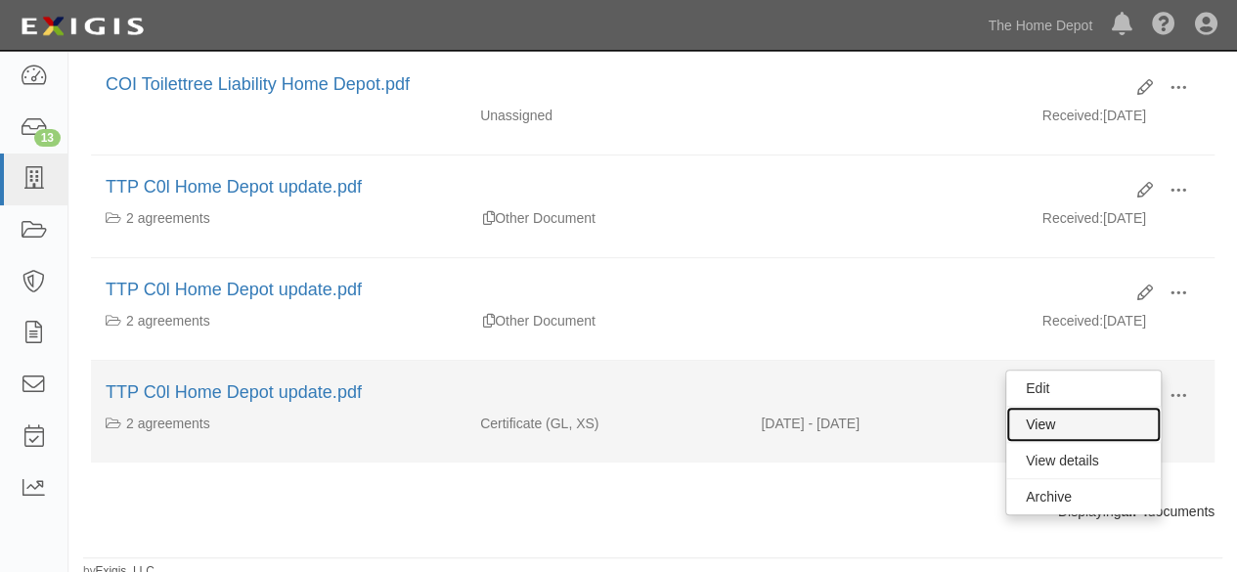
click at [1090, 422] on link "View" at bounding box center [1084, 424] width 155 height 35
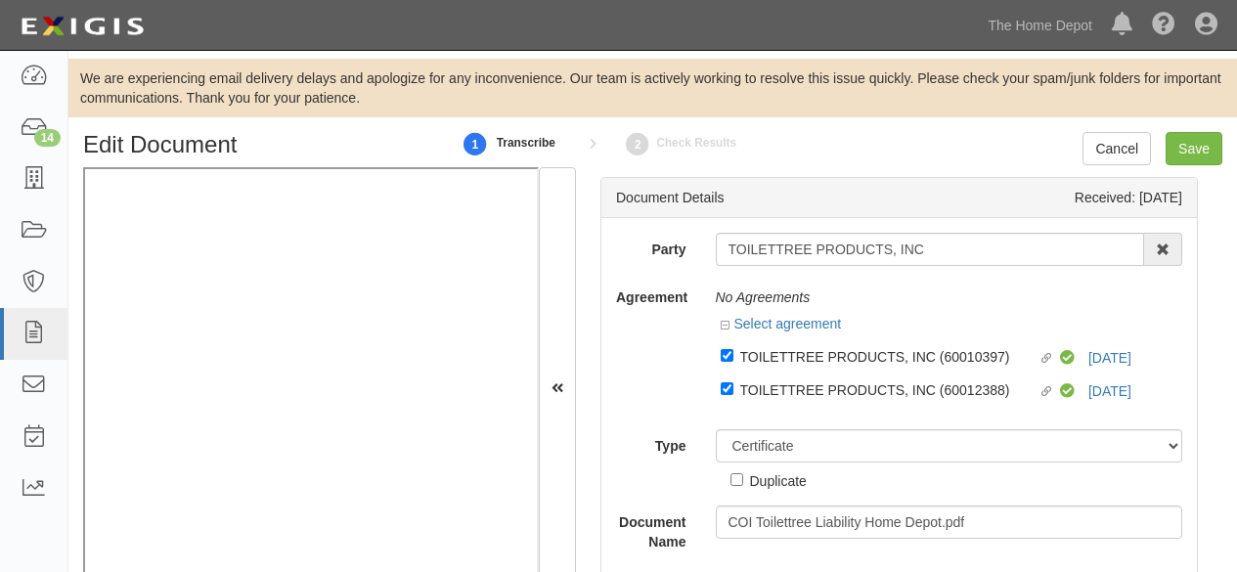
select select "CertificateDetail"
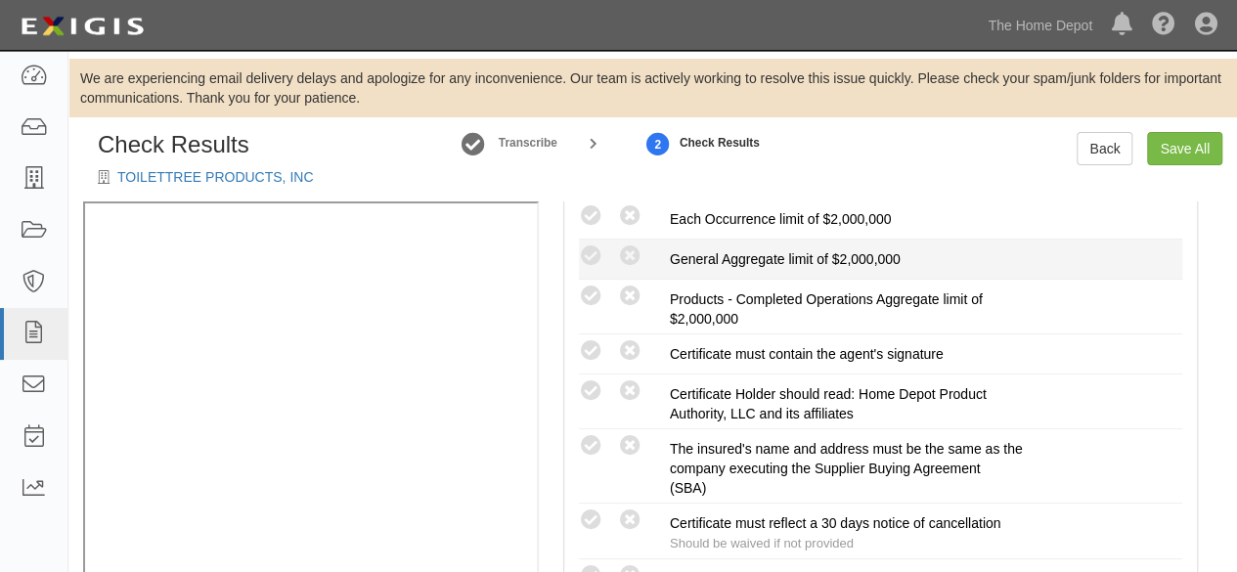
scroll to position [685, 0]
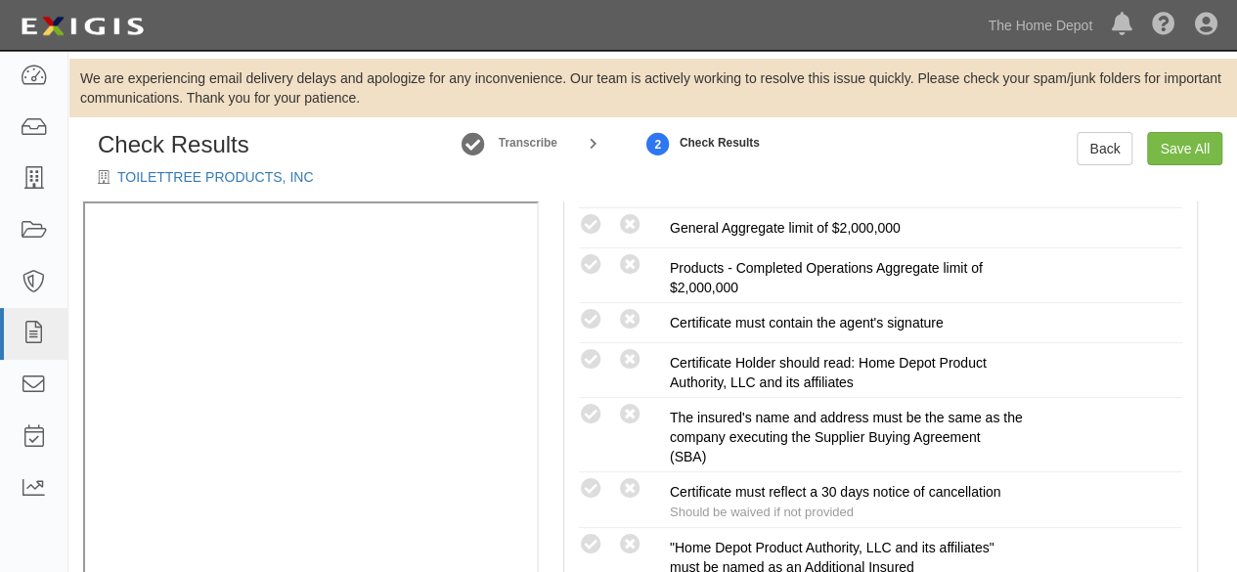
radio input "true"
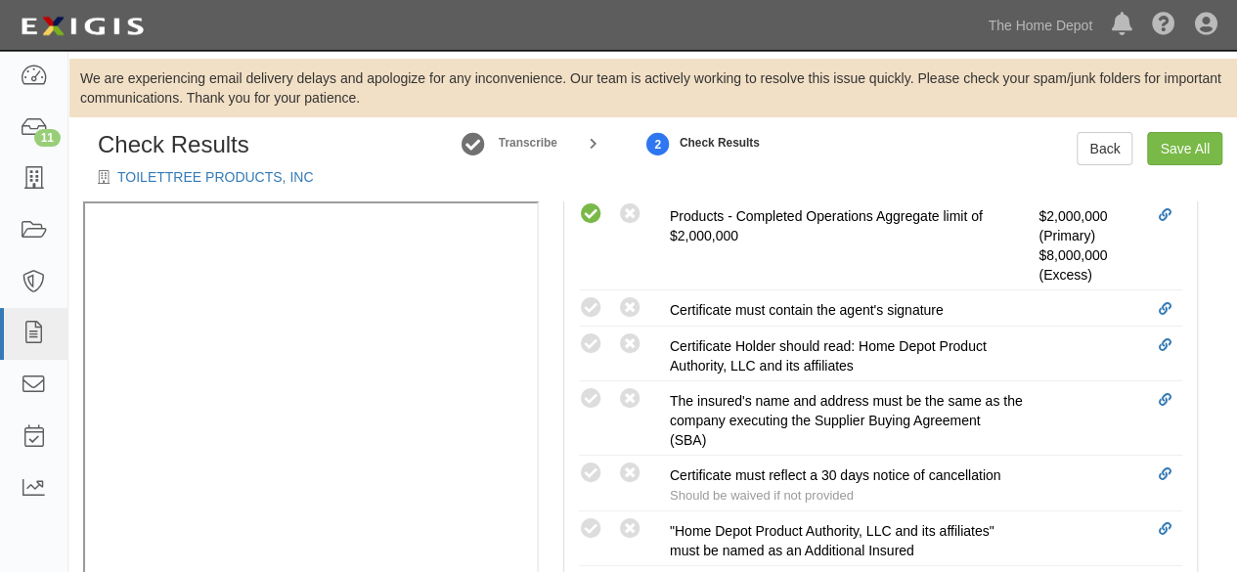
scroll to position [930, 0]
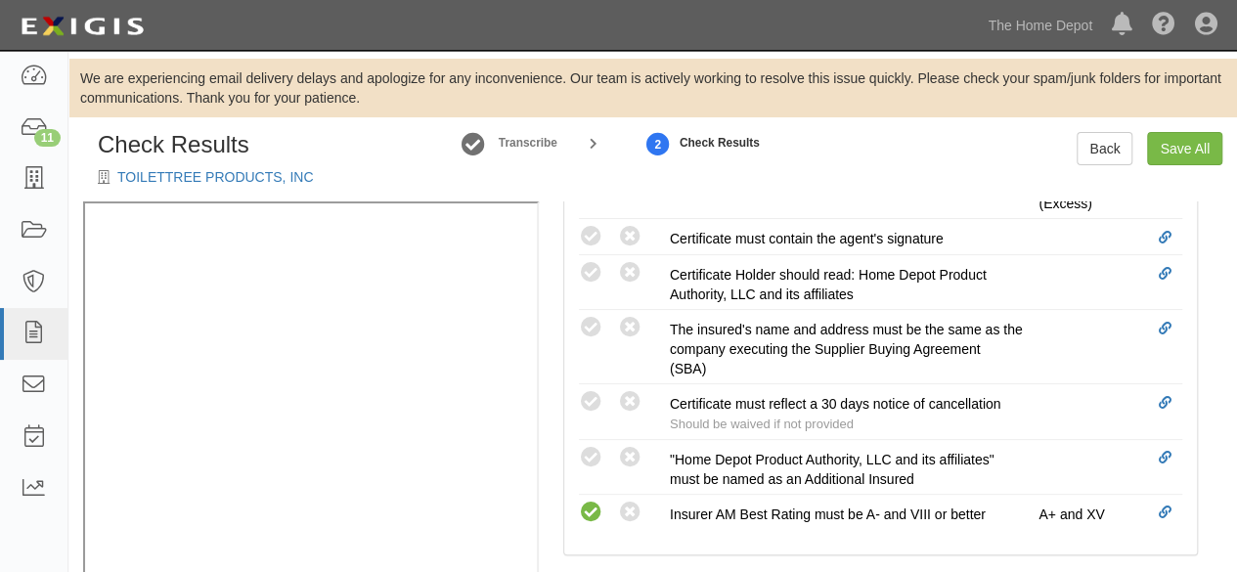
drag, startPoint x: 587, startPoint y: 320, endPoint x: 550, endPoint y: 336, distance: 40.3
click at [588, 320] on icon at bounding box center [591, 328] width 24 height 24
radio input "true"
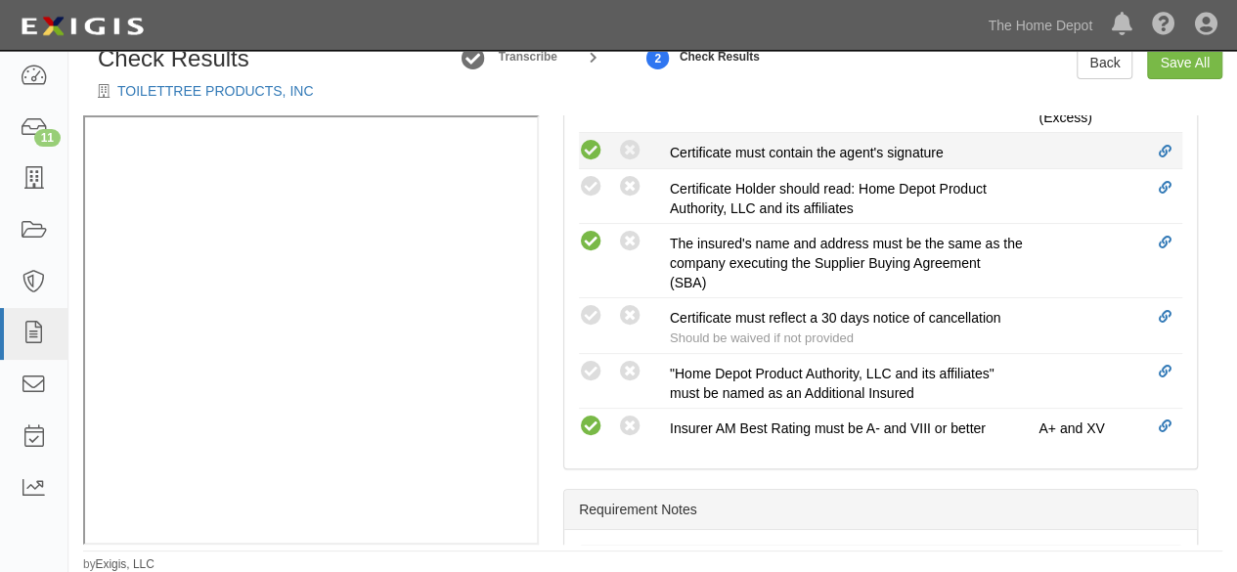
drag, startPoint x: 593, startPoint y: 144, endPoint x: 595, endPoint y: 157, distance: 13.8
click at [593, 145] on icon at bounding box center [591, 151] width 24 height 24
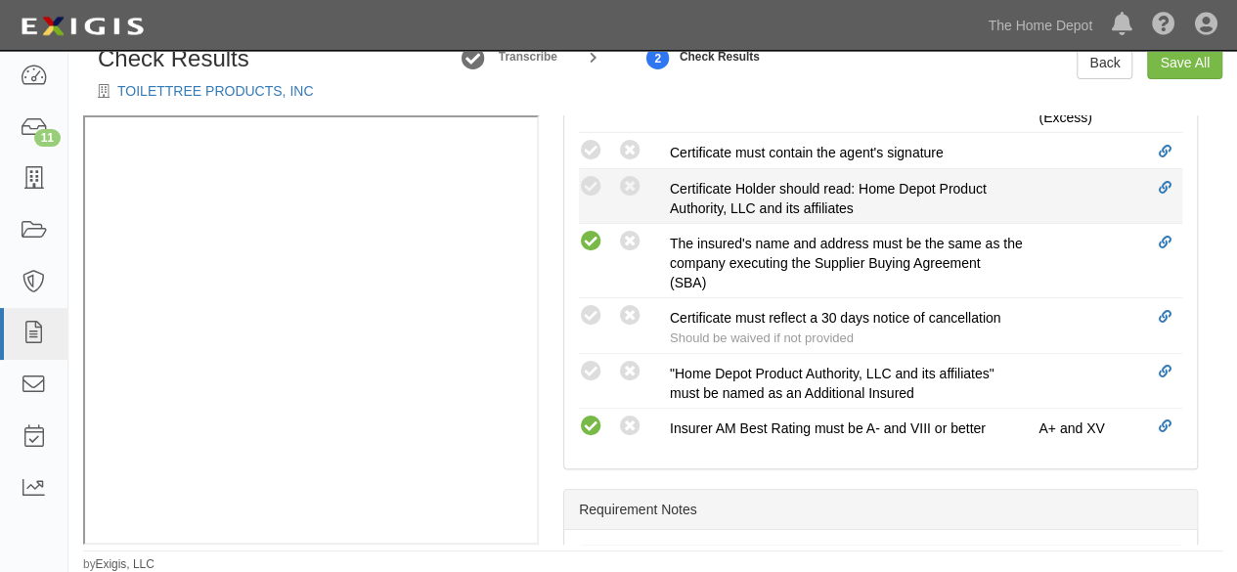
radio input "true"
drag, startPoint x: 594, startPoint y: 180, endPoint x: 601, endPoint y: 197, distance: 18.0
click at [595, 180] on icon at bounding box center [591, 187] width 24 height 24
radio input "true"
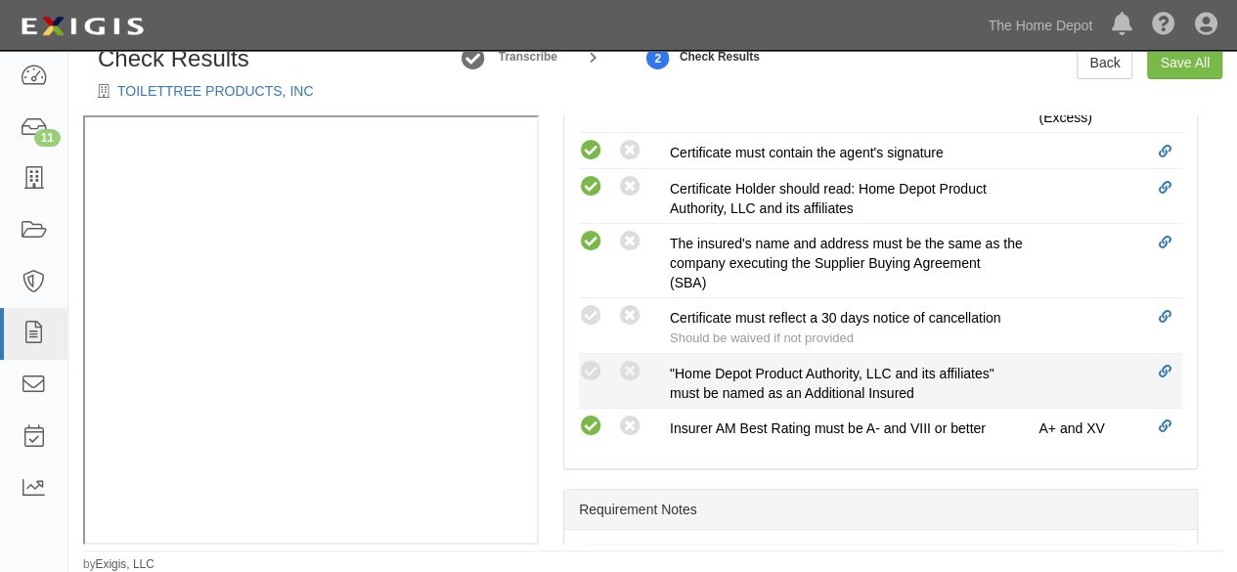
drag, startPoint x: 588, startPoint y: 310, endPoint x: 594, endPoint y: 349, distance: 39.6
click at [592, 317] on icon at bounding box center [591, 316] width 24 height 24
radio input "true"
click at [588, 363] on icon at bounding box center [591, 372] width 24 height 24
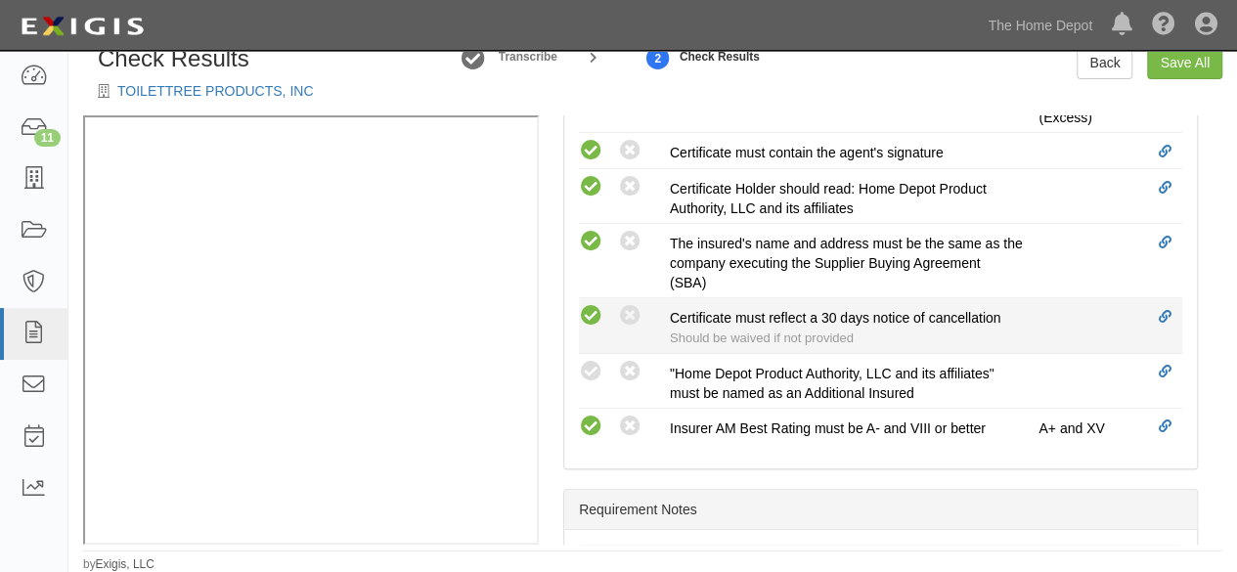
radio input "true"
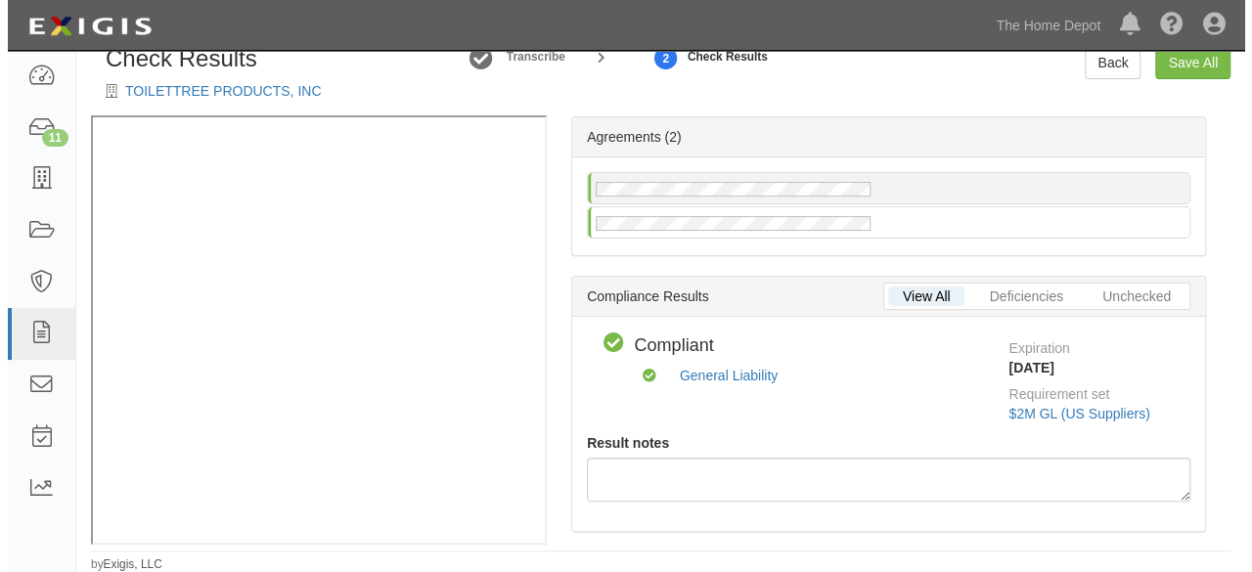
scroll to position [0, 0]
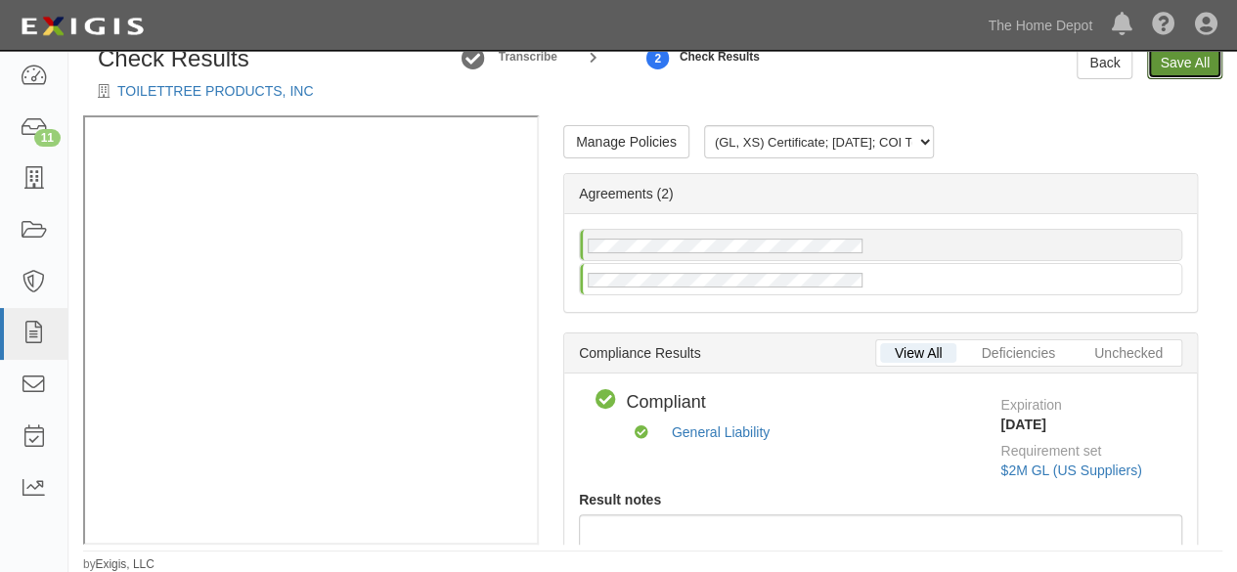
click at [1187, 67] on link "Save All" at bounding box center [1184, 62] width 75 height 33
radio input "false"
radio input "true"
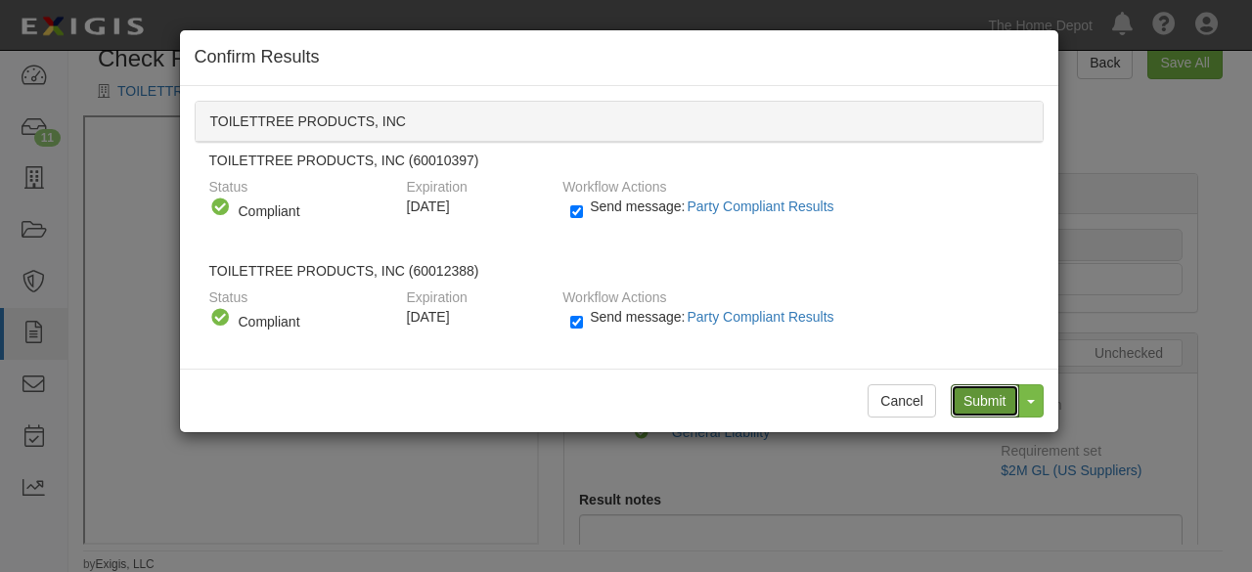
drag, startPoint x: 979, startPoint y: 404, endPoint x: 972, endPoint y: 396, distance: 10.4
click at [978, 401] on input "Submit" at bounding box center [985, 400] width 68 height 33
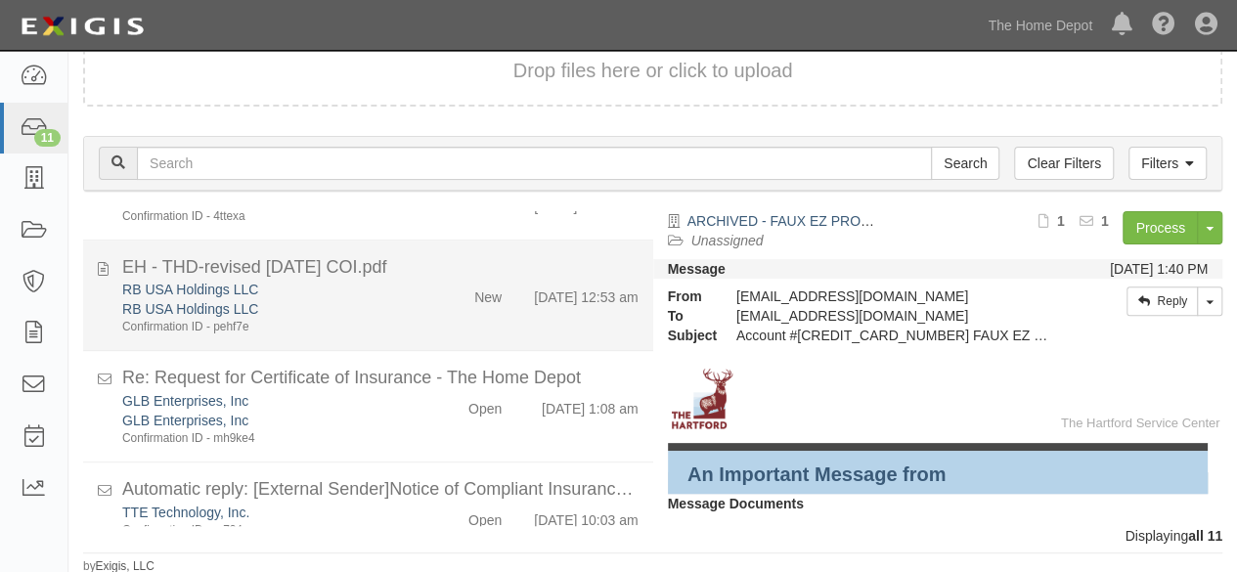
scroll to position [859, 0]
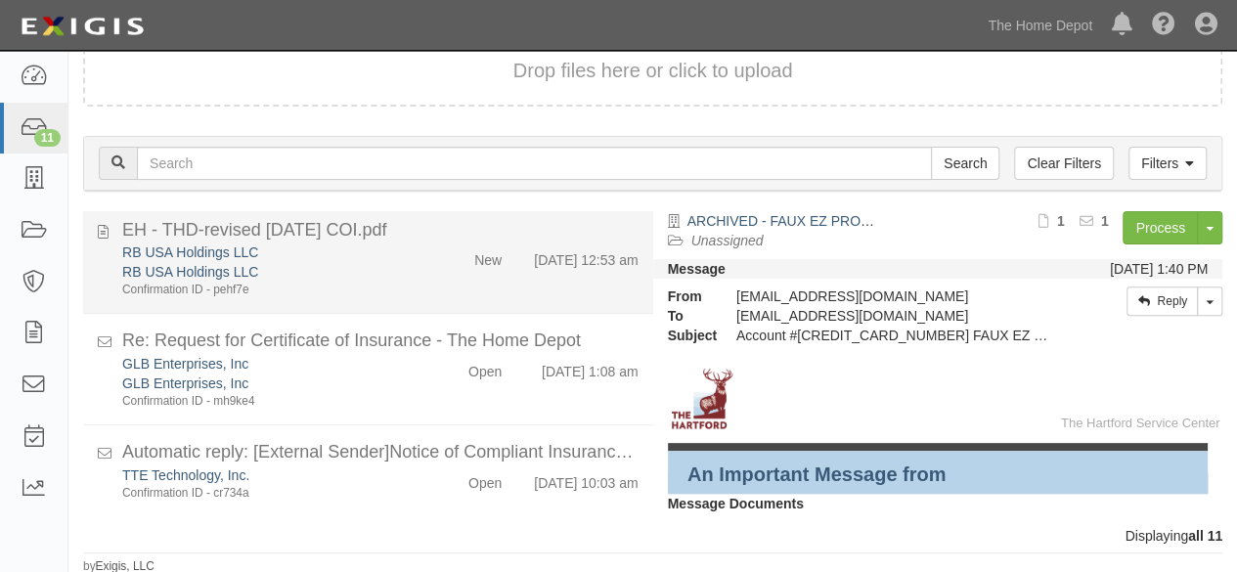
click at [383, 262] on div "RB USA Holdings LLC" at bounding box center [266, 272] width 289 height 20
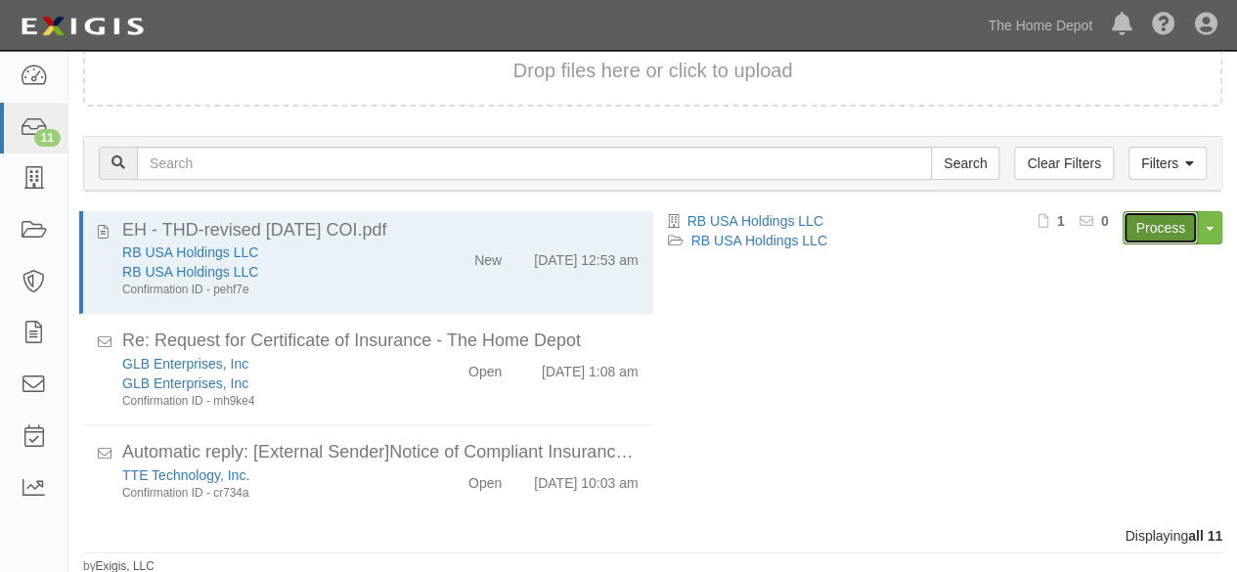
click at [1138, 238] on link "Process" at bounding box center [1160, 227] width 75 height 33
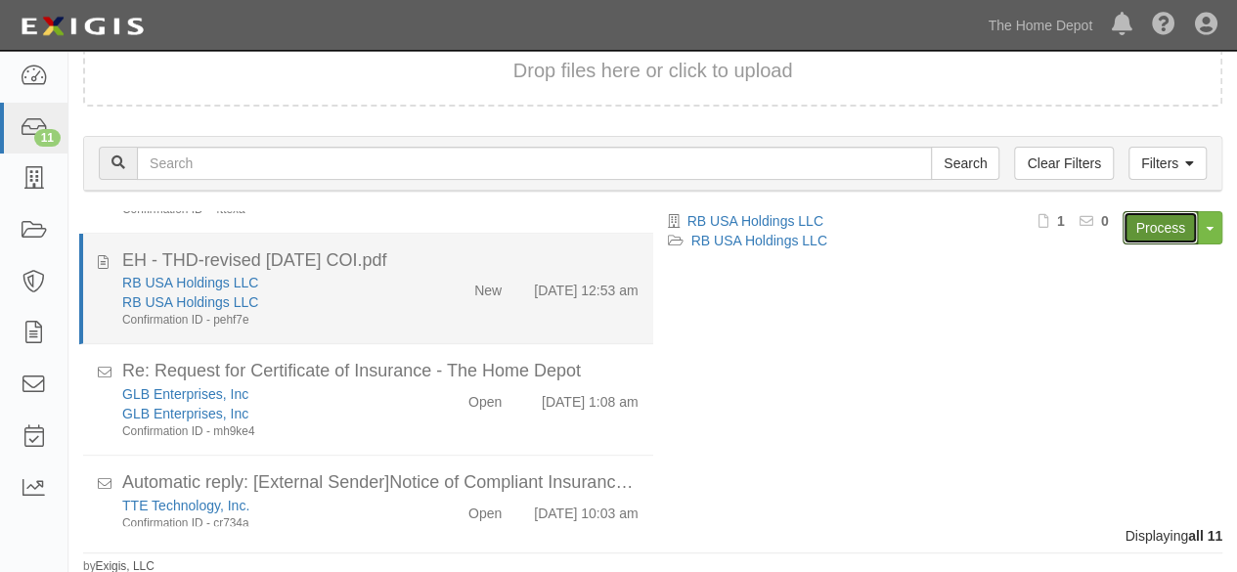
scroll to position [761, 0]
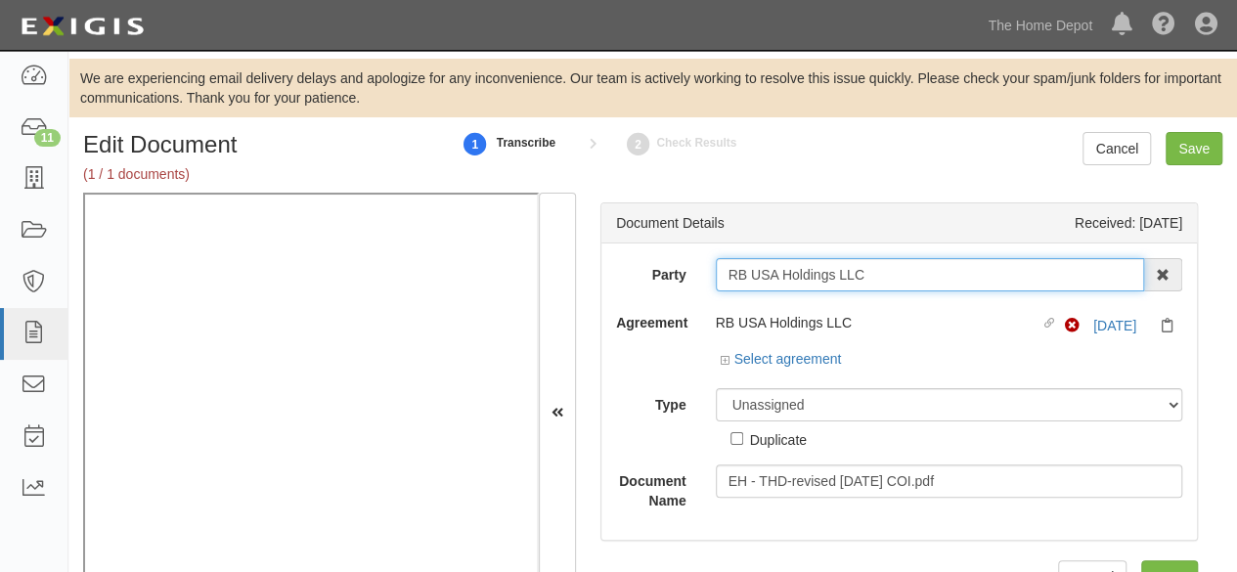
click at [881, 279] on input "RB USA Holdings LLC" at bounding box center [930, 274] width 429 height 33
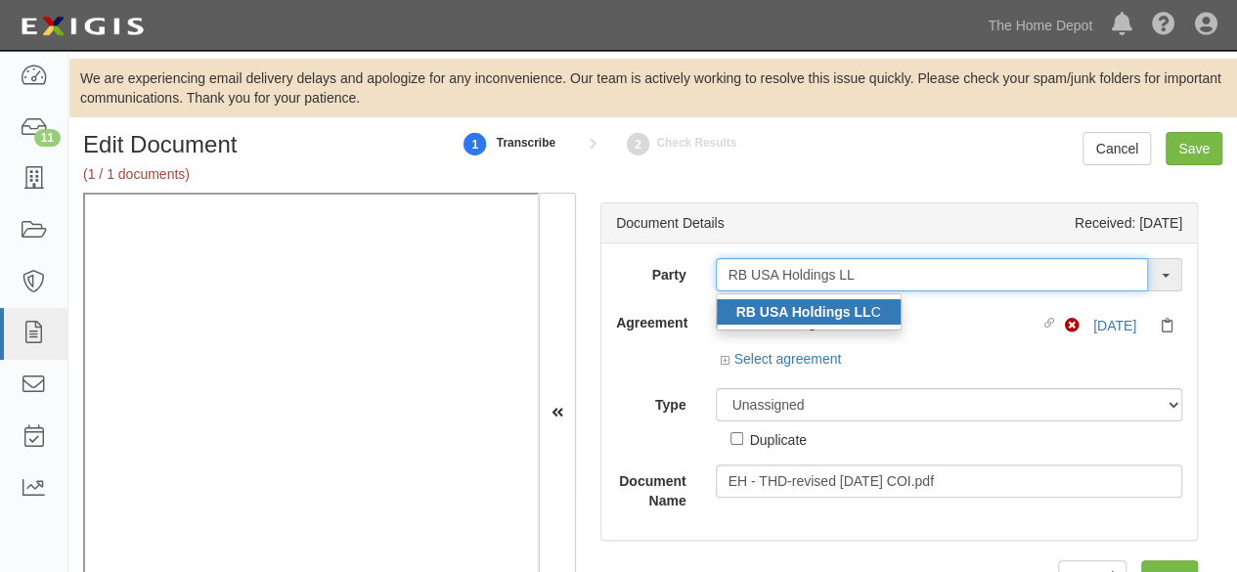
type input "RB USA Holdings LL"
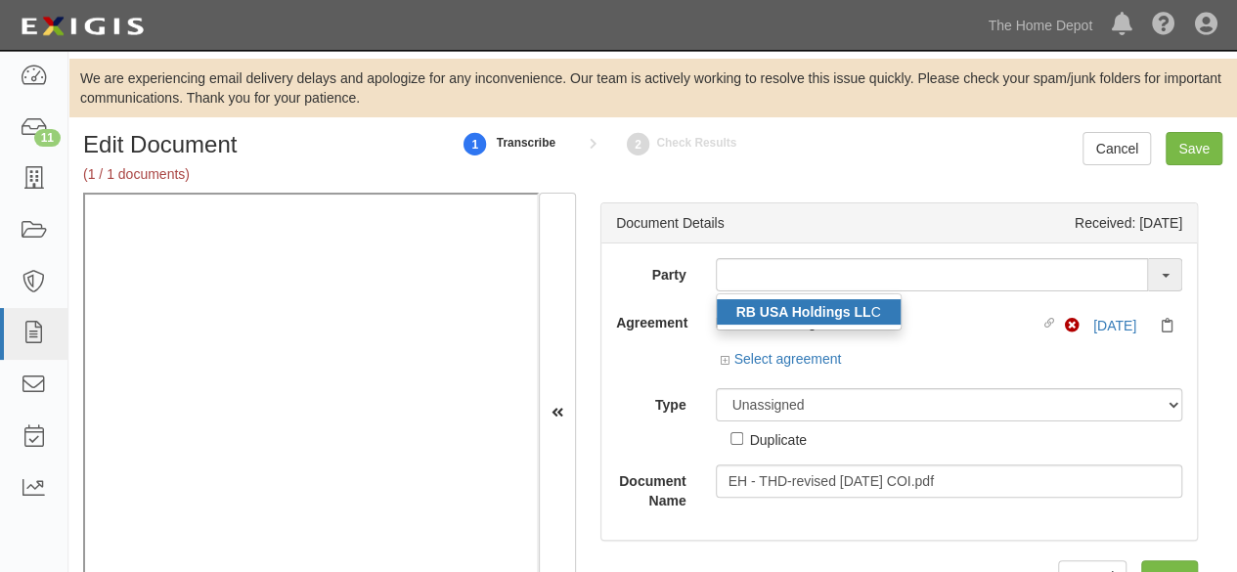
click at [806, 314] on strong "RB USA Holdings LL" at bounding box center [804, 312] width 135 height 16
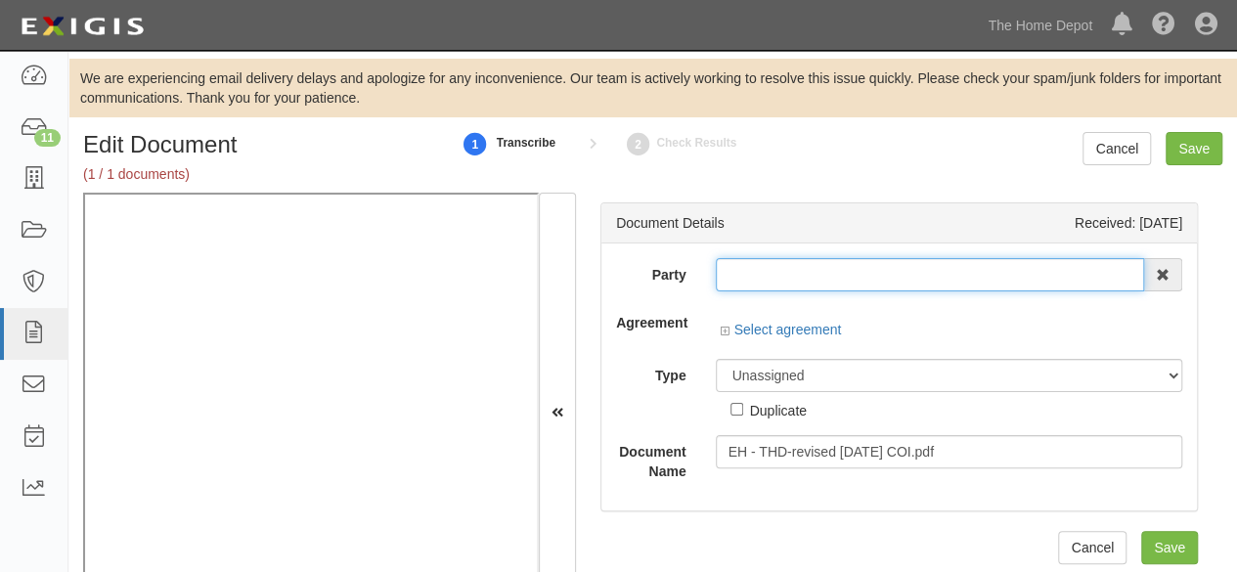
type input "RB USA Holdings LLC"
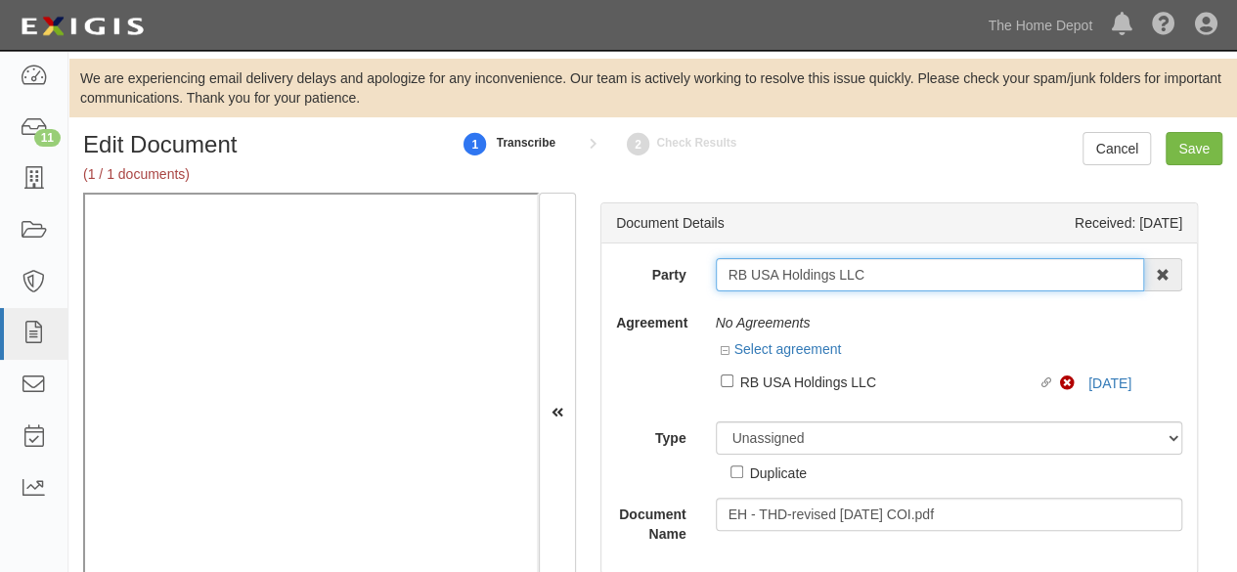
click at [771, 275] on input "RB USA Holdings LLC" at bounding box center [930, 274] width 429 height 33
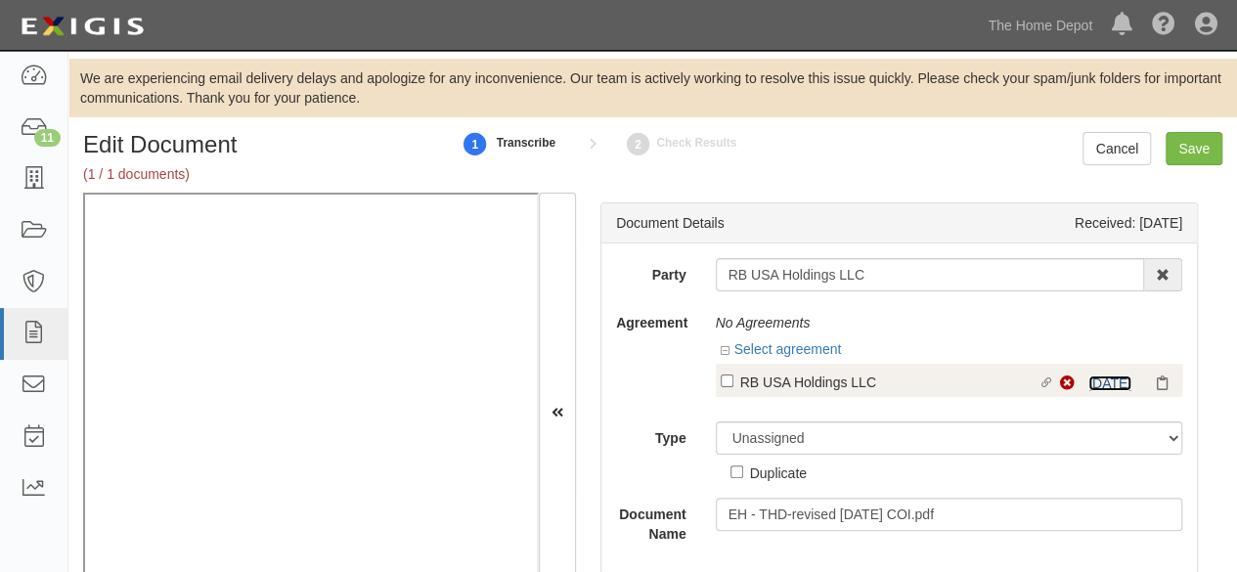
click at [1102, 384] on link "7/1/26" at bounding box center [1110, 384] width 43 height 16
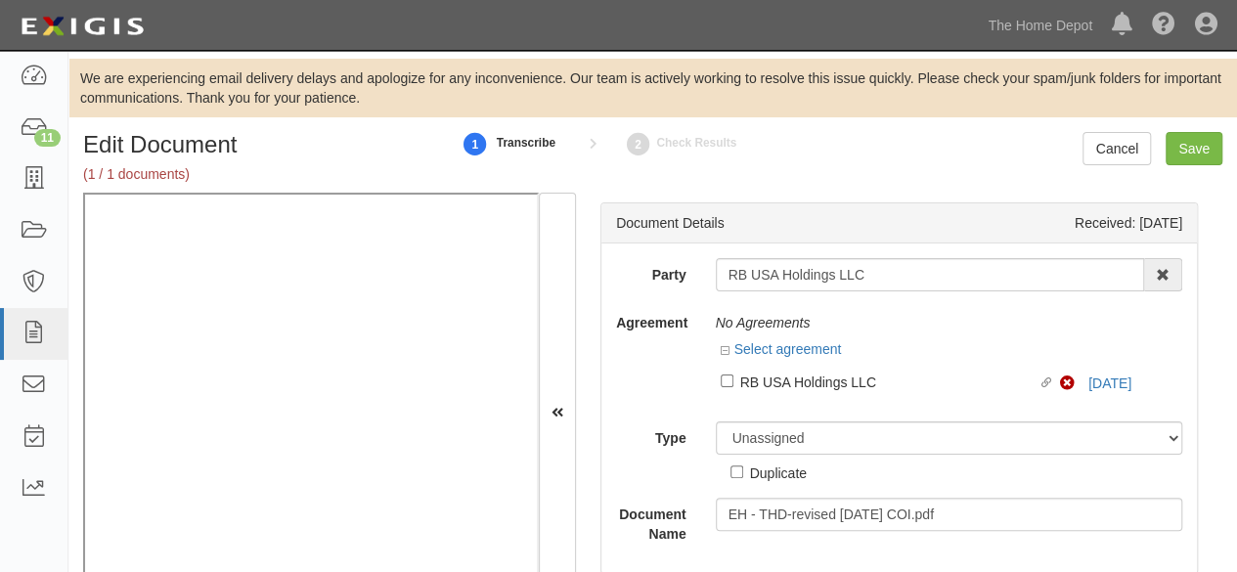
drag, startPoint x: 775, startPoint y: 381, endPoint x: 767, endPoint y: 411, distance: 30.4
click at [776, 381] on div "RB USA Holdings LLC" at bounding box center [889, 382] width 298 height 22
click at [734, 381] on input "Linked agreement RB USA Holdings LLC Linked agreement" at bounding box center [727, 381] width 13 height 13
checkbox input "true"
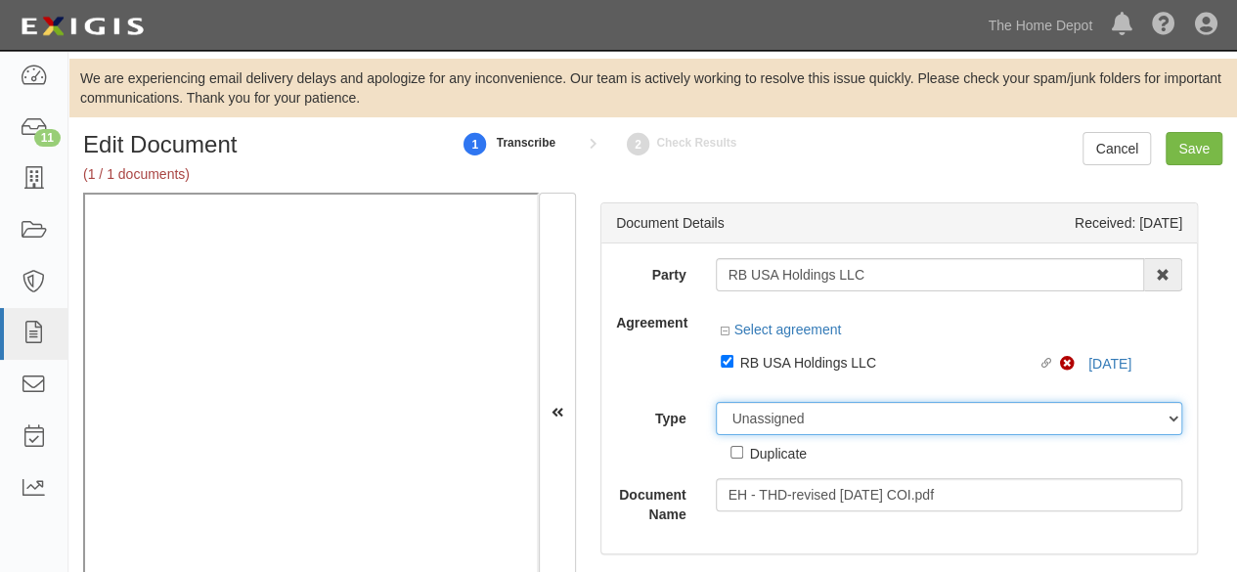
click at [773, 419] on select "Unassigned Binder Cancellation Notice Certificate Contract Endorsement Insuranc…" at bounding box center [950, 418] width 468 height 33
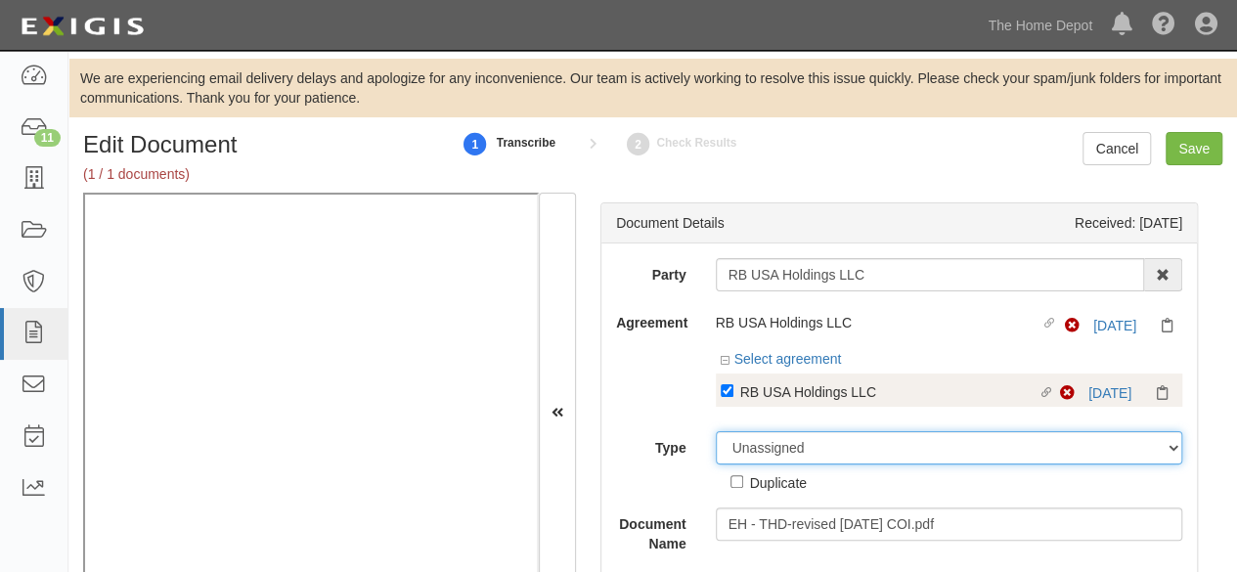
select select "CertificateDetail"
click at [716, 431] on select "Unassigned Binder Cancellation Notice Certificate Contract Endorsement Insuranc…" at bounding box center [950, 447] width 468 height 33
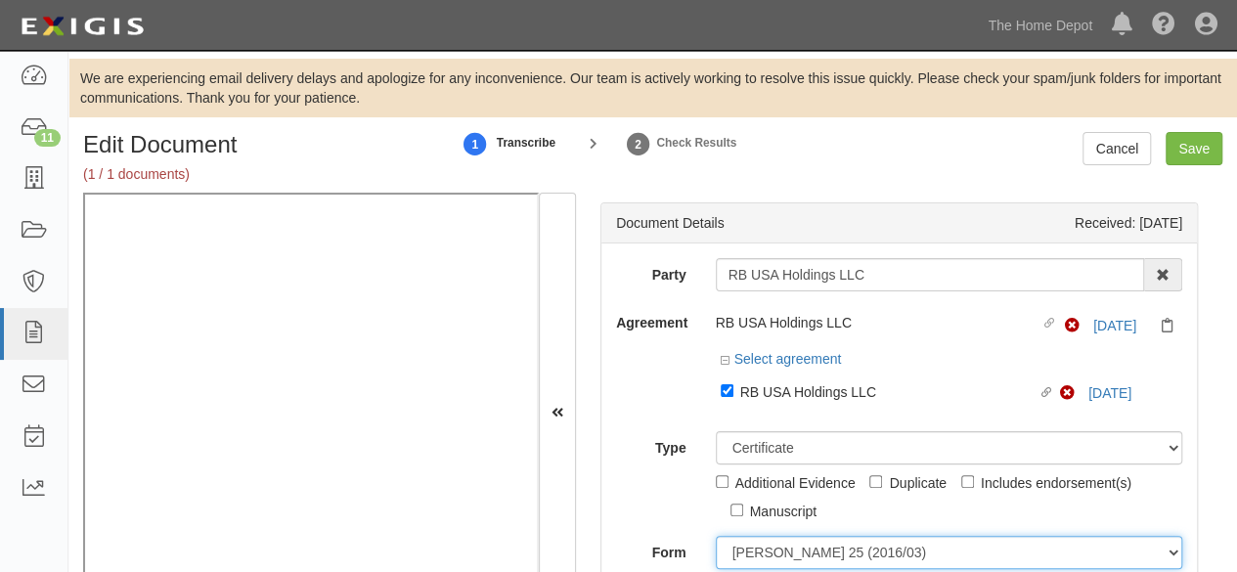
click at [771, 547] on select "ACORD 25 (2016/03) ACORD 101 ACORD 855 NY (2014/05) General" at bounding box center [950, 552] width 468 height 33
select select "GeneralFormDetail"
click at [716, 536] on select "ACORD 25 (2016/03) ACORD 101 ACORD 855 NY (2014/05) General" at bounding box center [950, 552] width 468 height 33
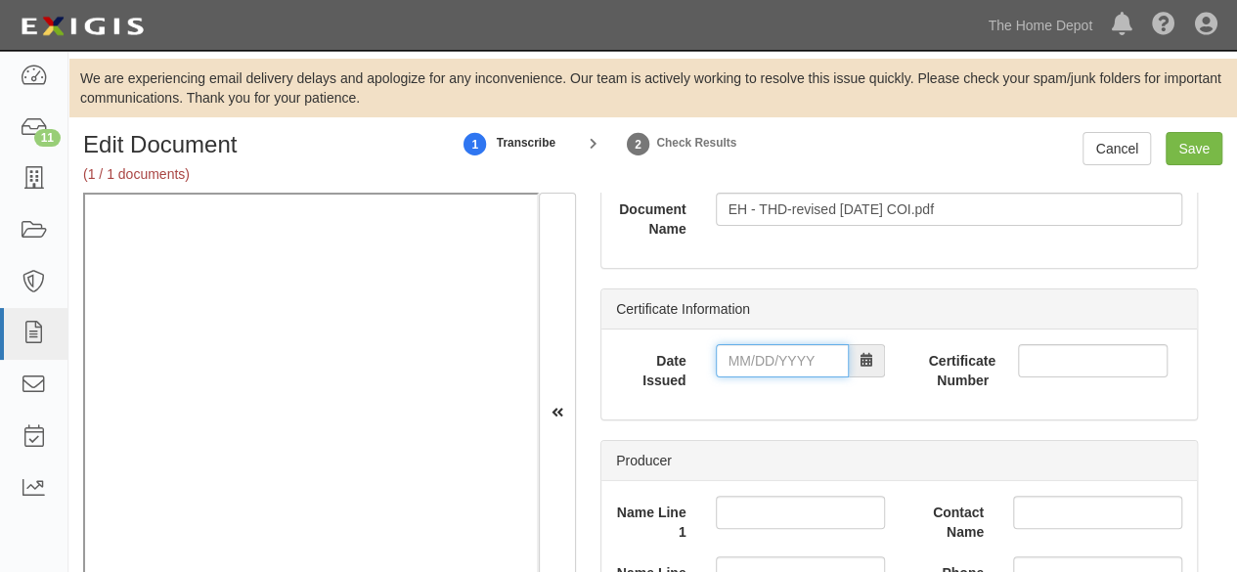
click at [766, 358] on input "Date Issued" at bounding box center [782, 360] width 133 height 33
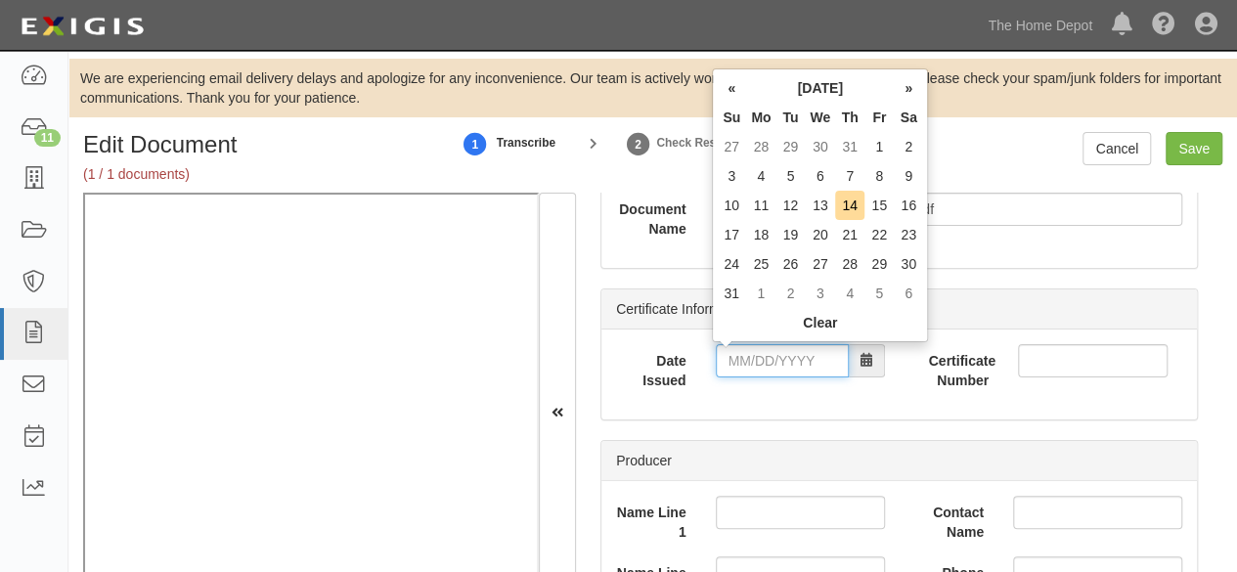
click at [781, 372] on input "Date Issued" at bounding box center [782, 360] width 133 height 33
type input "08/12/2025"
click at [797, 202] on td "12" at bounding box center [790, 205] width 29 height 29
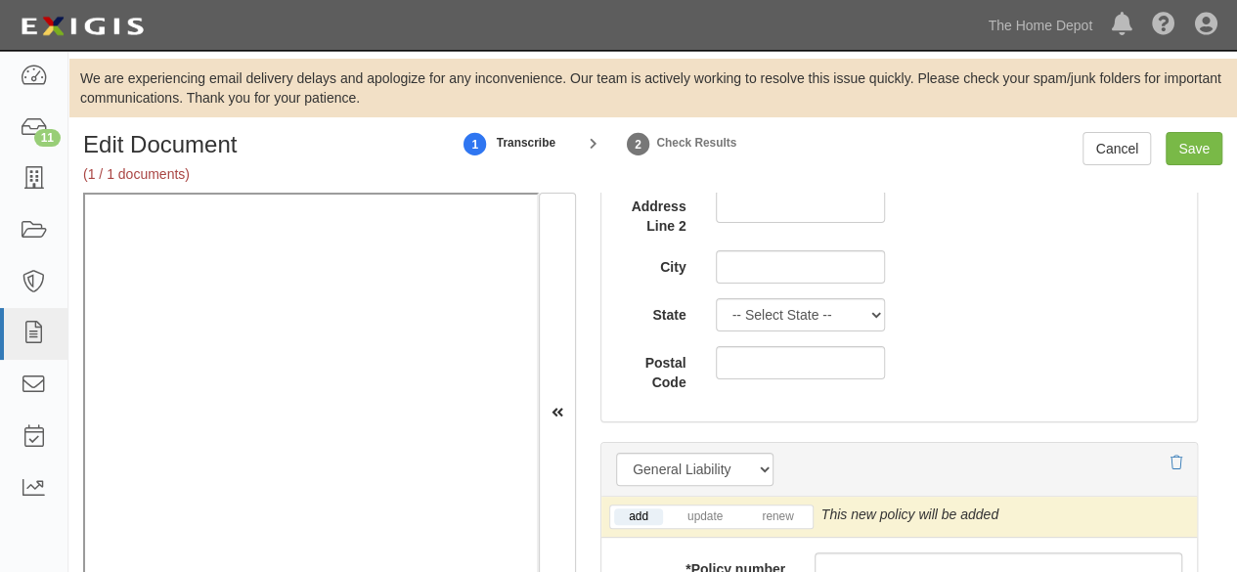
scroll to position [1565, 0]
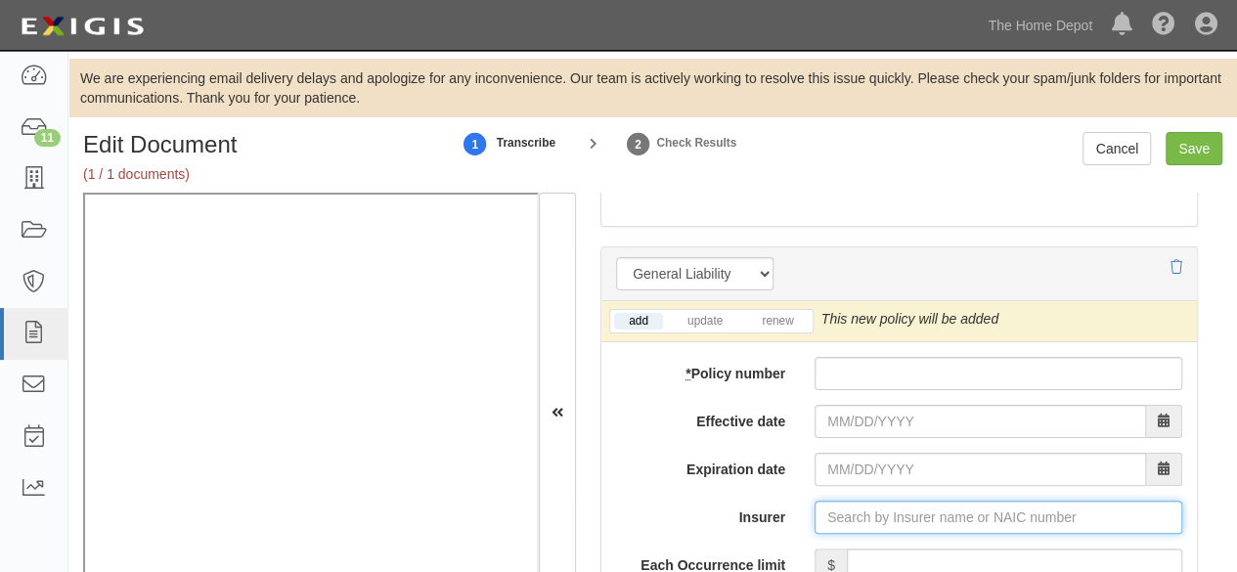
click at [839, 515] on input "Insurer" at bounding box center [999, 517] width 368 height 33
paste input "22667"
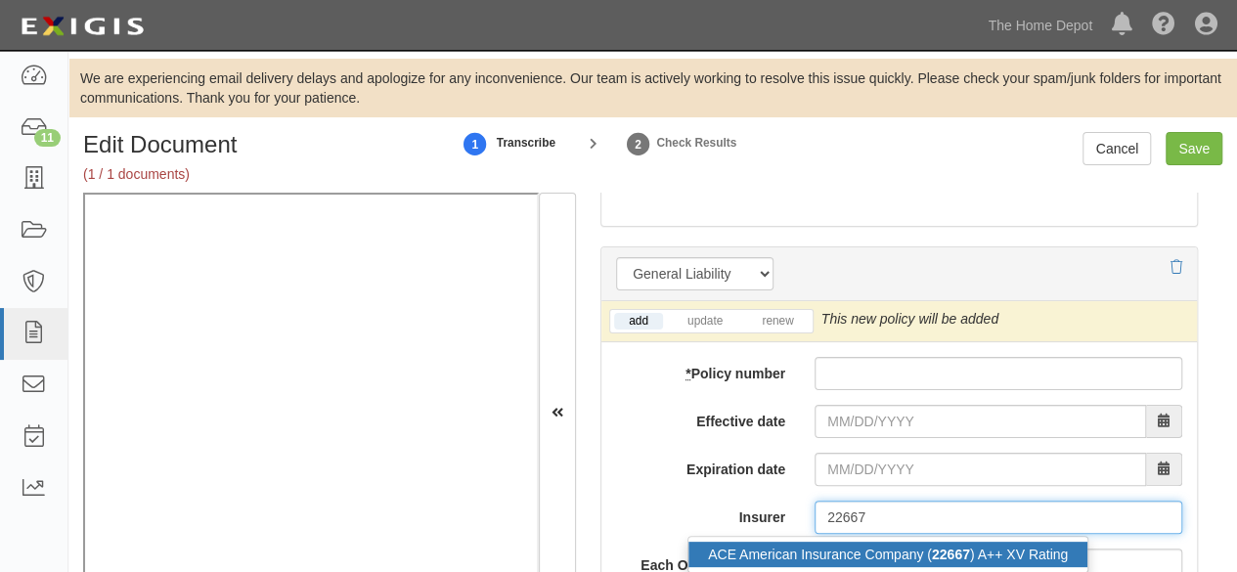
click at [840, 547] on div "ACE American Insurance Company ( 22667 ) A++ XV Rating" at bounding box center [888, 554] width 399 height 25
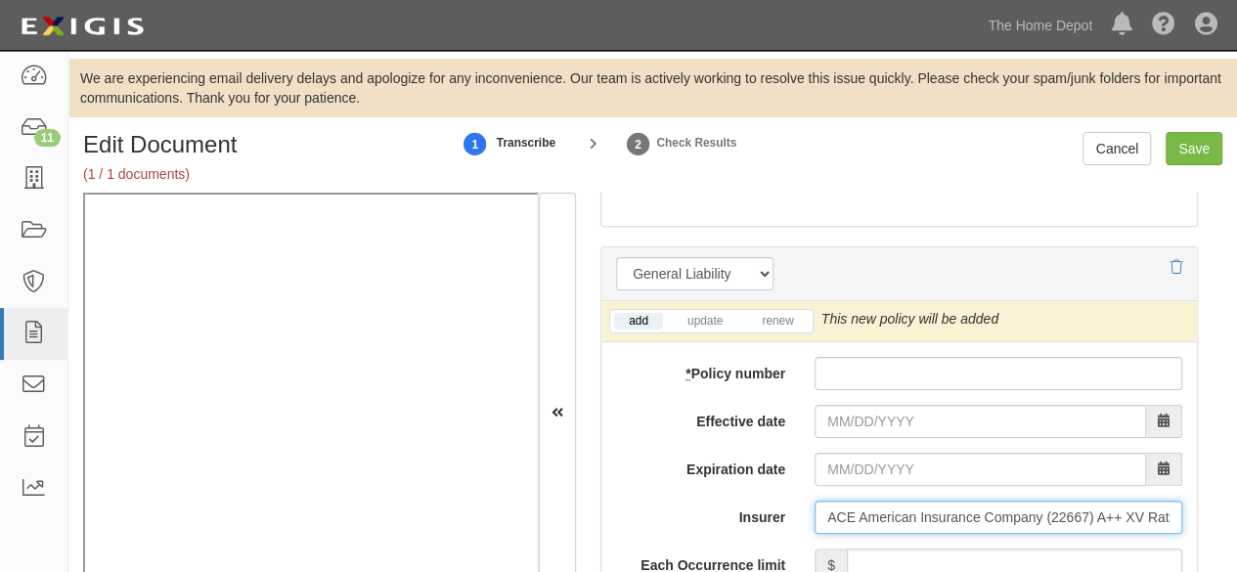
type input "ACE American Insurance Company (22667) A++ XV Rating"
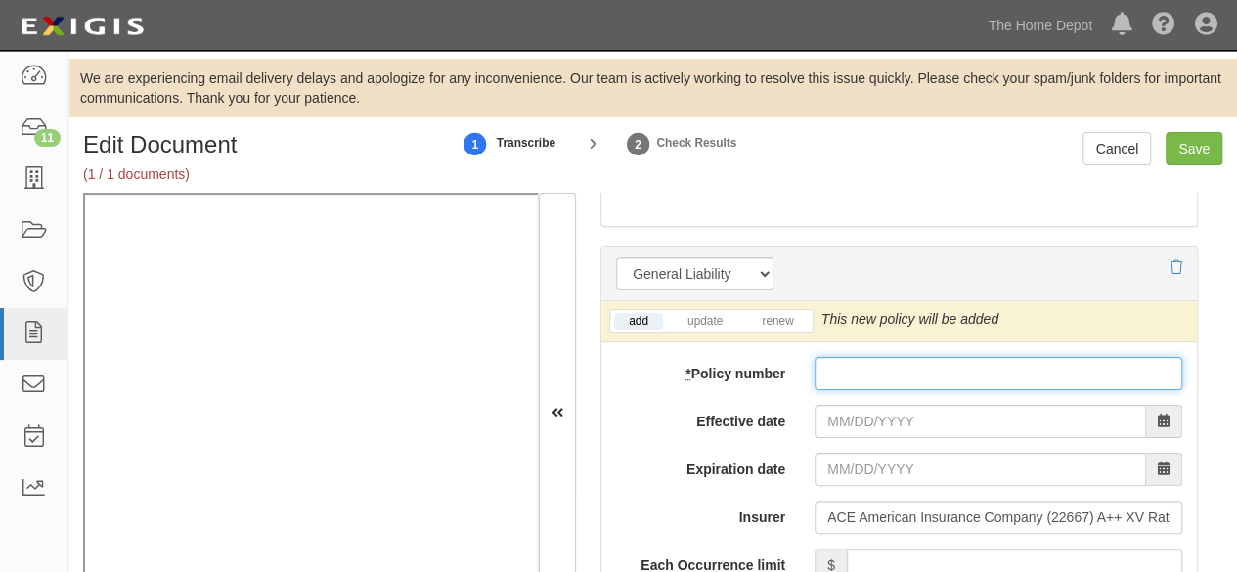
paste input "OGLG46670000"
drag, startPoint x: 859, startPoint y: 369, endPoint x: 863, endPoint y: 401, distance: 32.5
click at [859, 369] on input "* Policy number" at bounding box center [999, 373] width 368 height 33
type input "OGLG46670000"
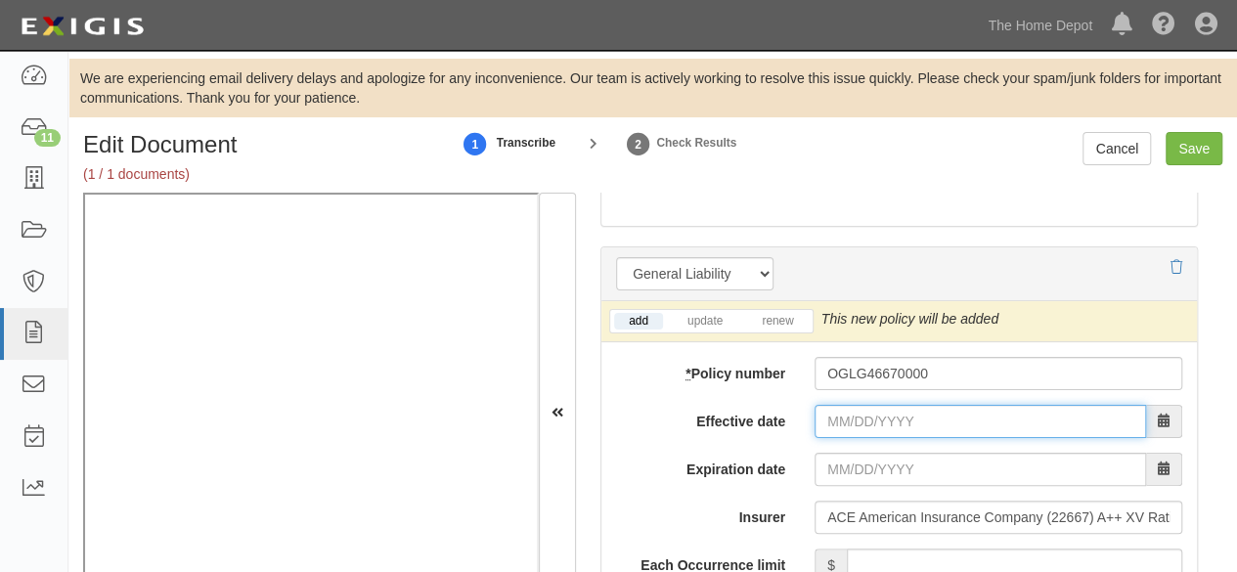
click at [865, 421] on input "Effective date" at bounding box center [981, 421] width 332 height 33
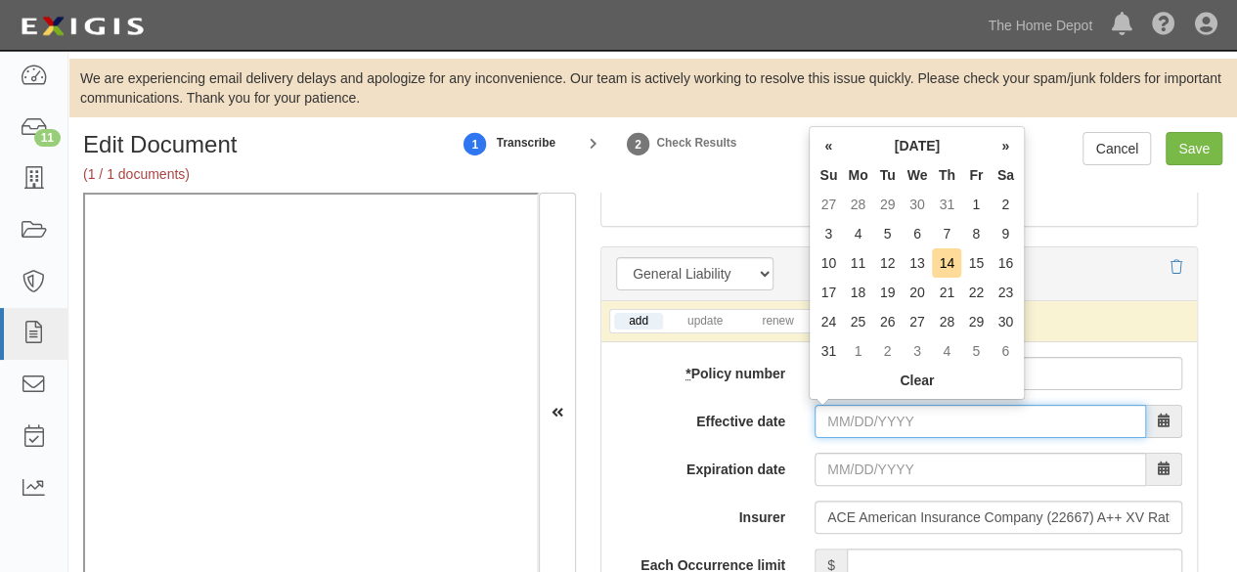
click at [875, 420] on input "Effective date" at bounding box center [981, 421] width 332 height 33
type input "06/30/2025"
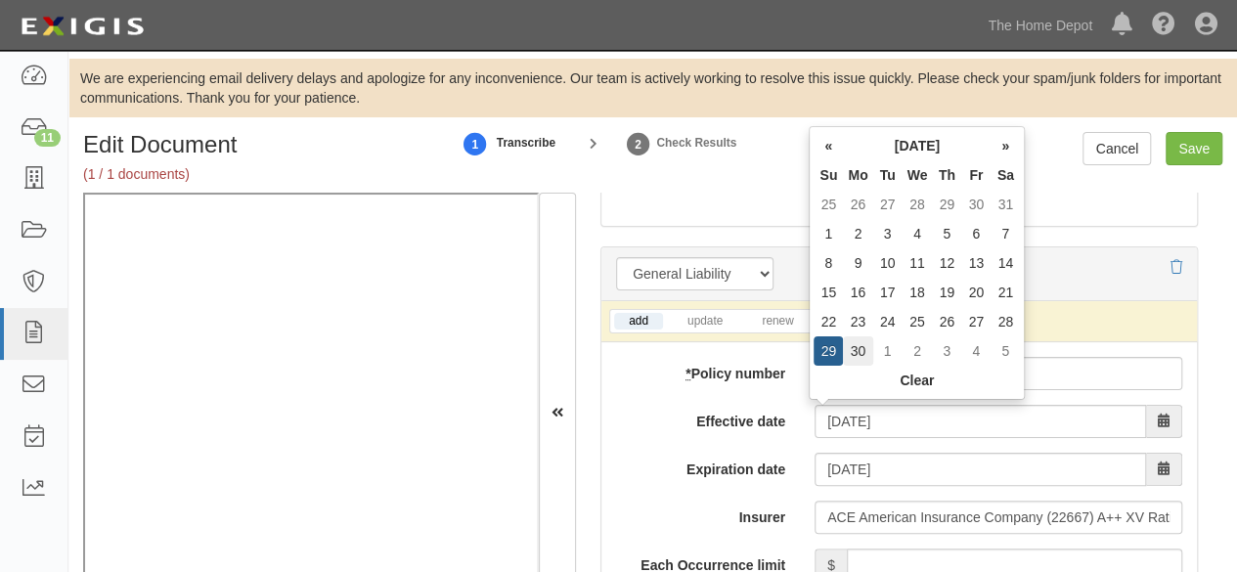
click at [847, 346] on td "30" at bounding box center [857, 350] width 29 height 29
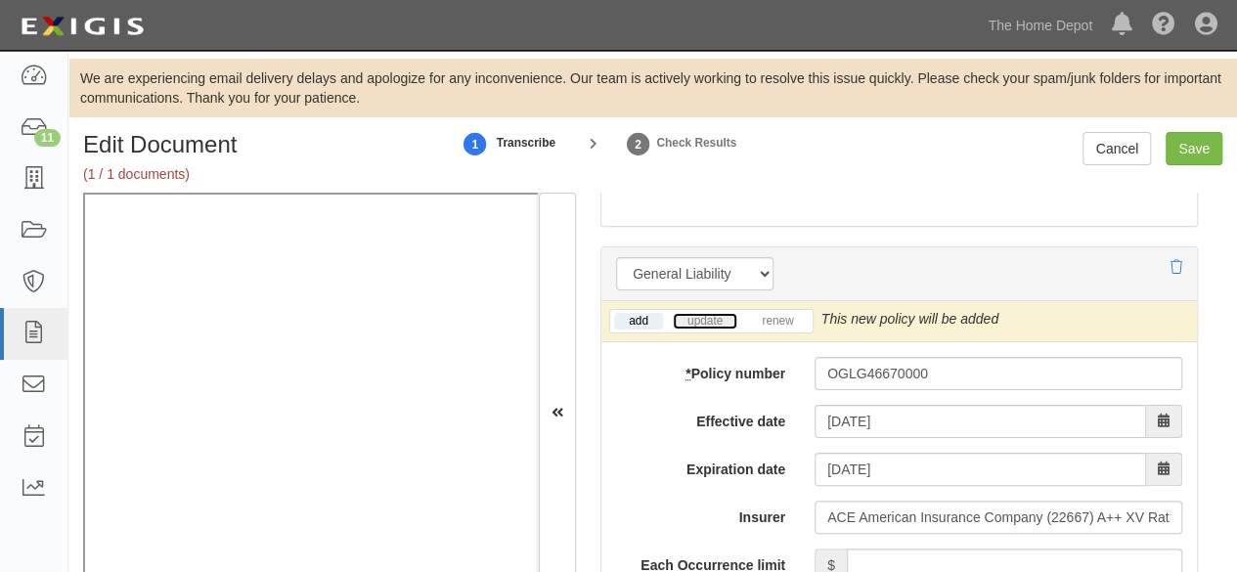
click at [708, 323] on link "update" at bounding box center [705, 321] width 65 height 17
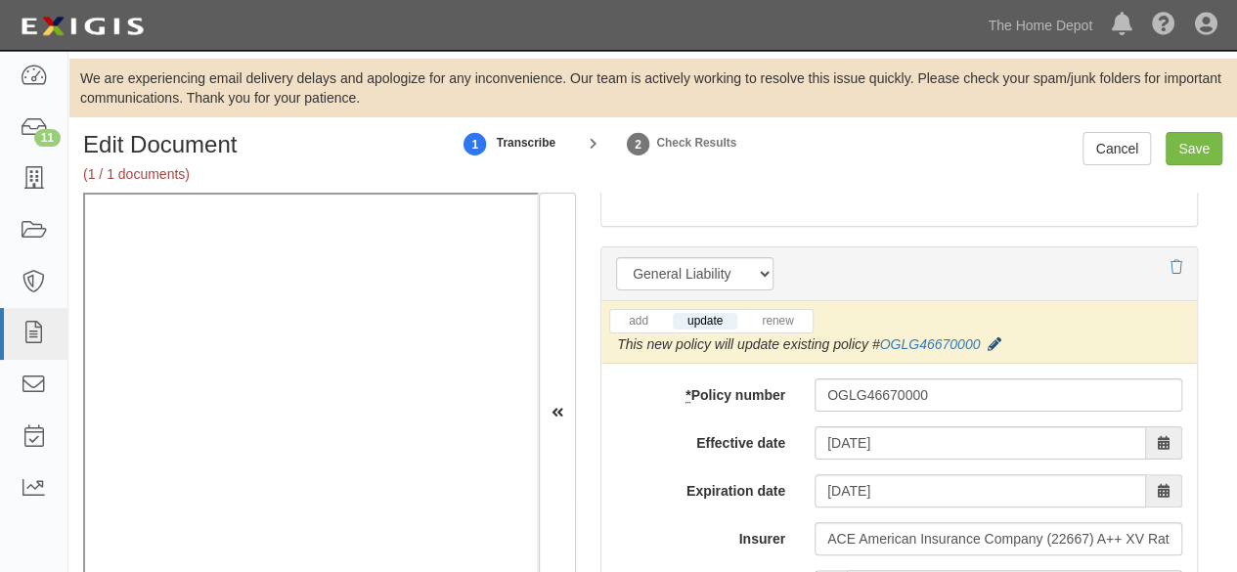
click at [991, 338] on icon at bounding box center [995, 345] width 14 height 14
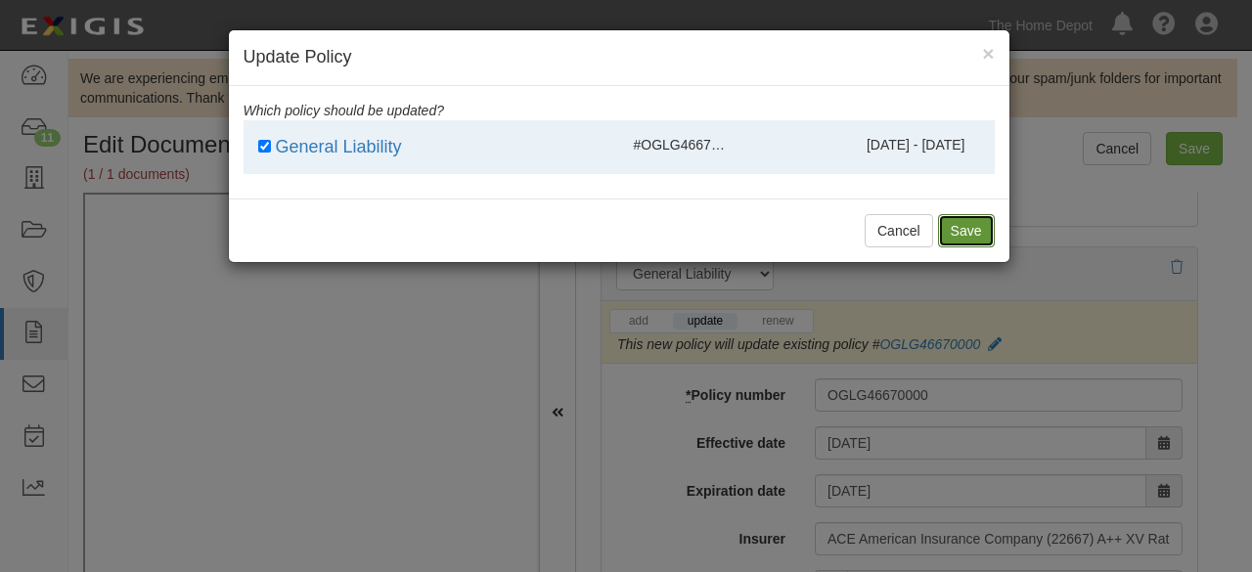
drag, startPoint x: 951, startPoint y: 229, endPoint x: 842, endPoint y: 345, distance: 159.2
click at [951, 230] on button "Save" at bounding box center [966, 230] width 57 height 33
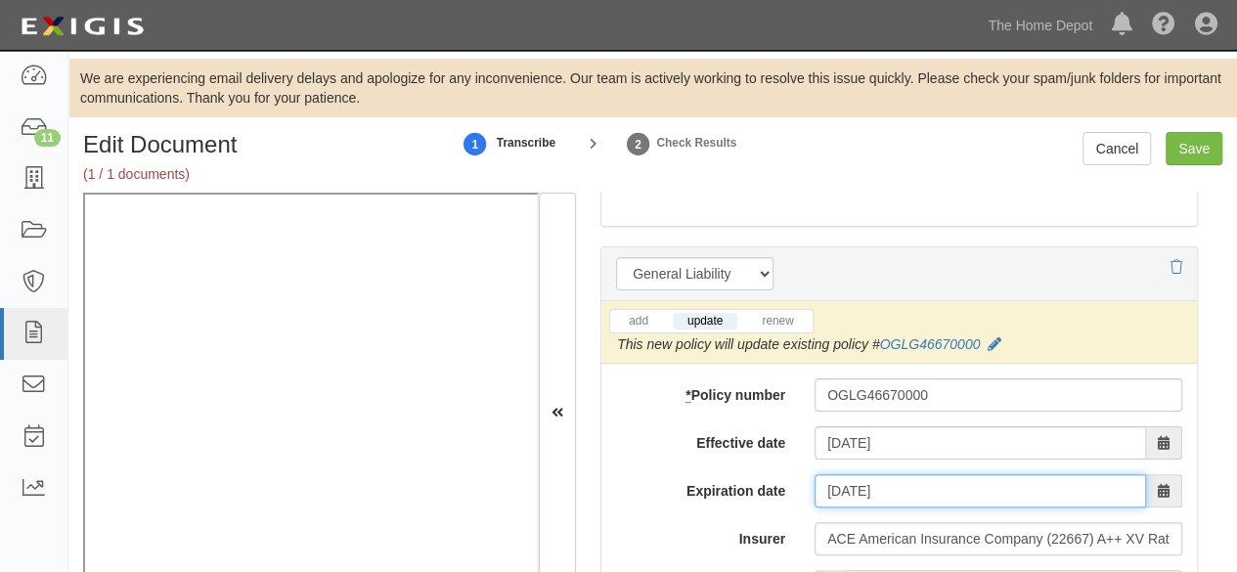
click at [863, 483] on input "06/30/2026" at bounding box center [981, 490] width 332 height 33
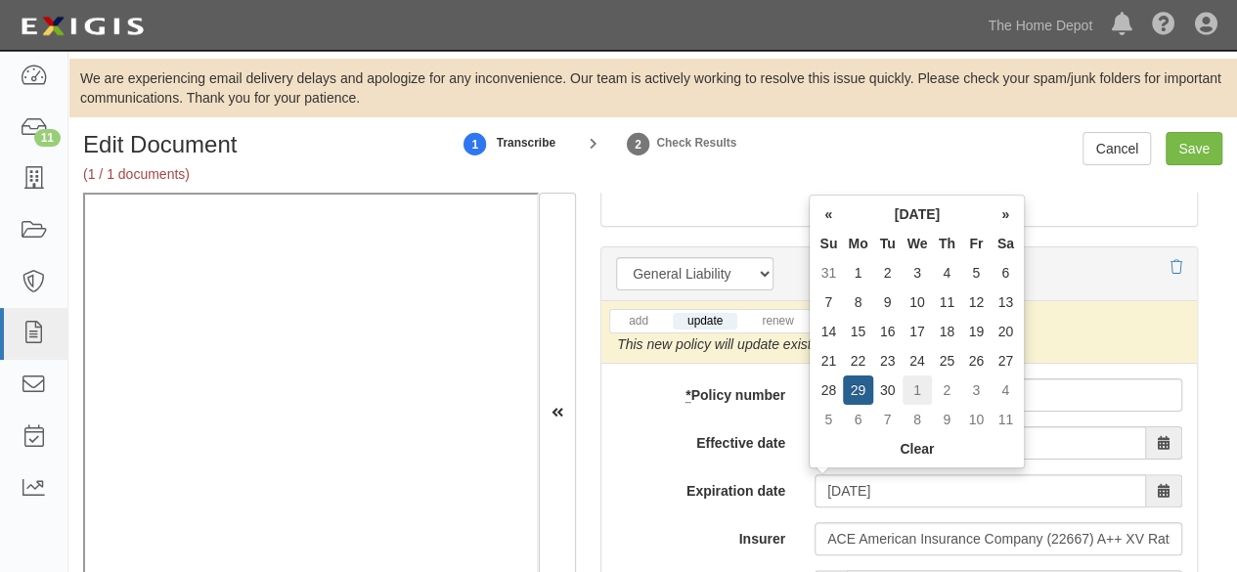
click at [918, 391] on td "1" at bounding box center [918, 390] width 30 height 29
type input "07/01/2026"
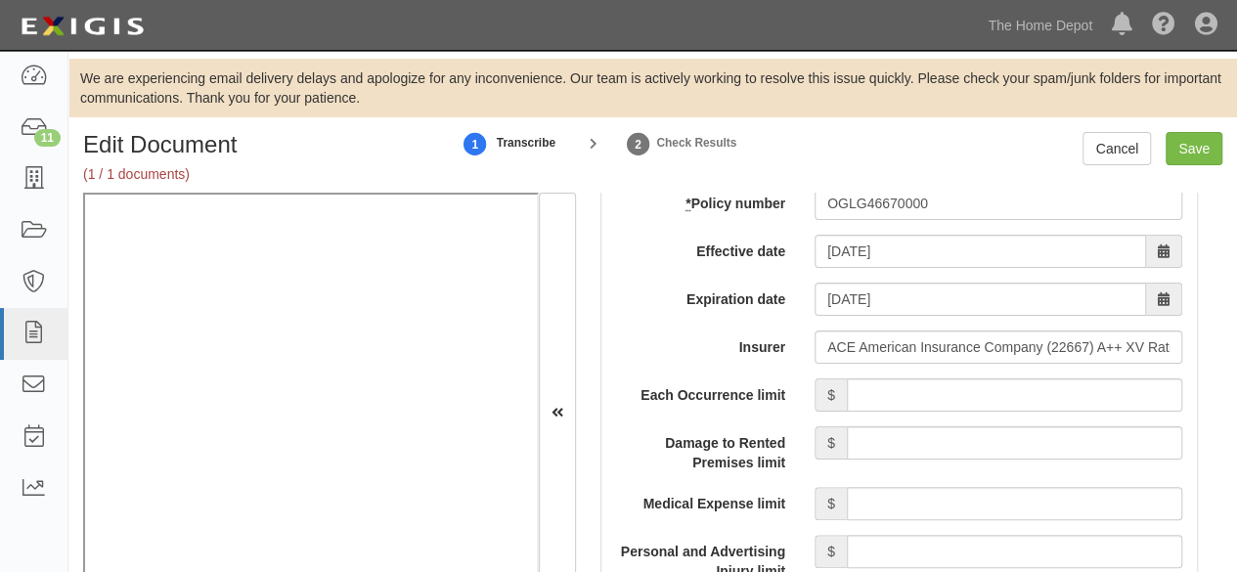
scroll to position [1761, 0]
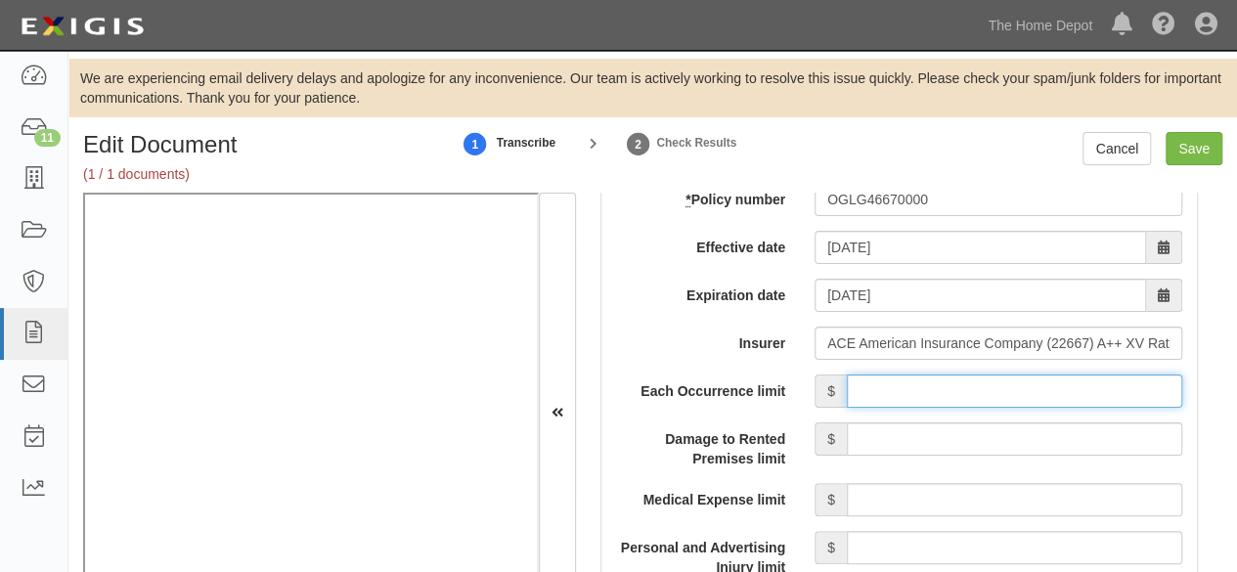
click at [990, 384] on input "Each Occurrence limit" at bounding box center [1015, 391] width 336 height 33
type input "2,000,000"
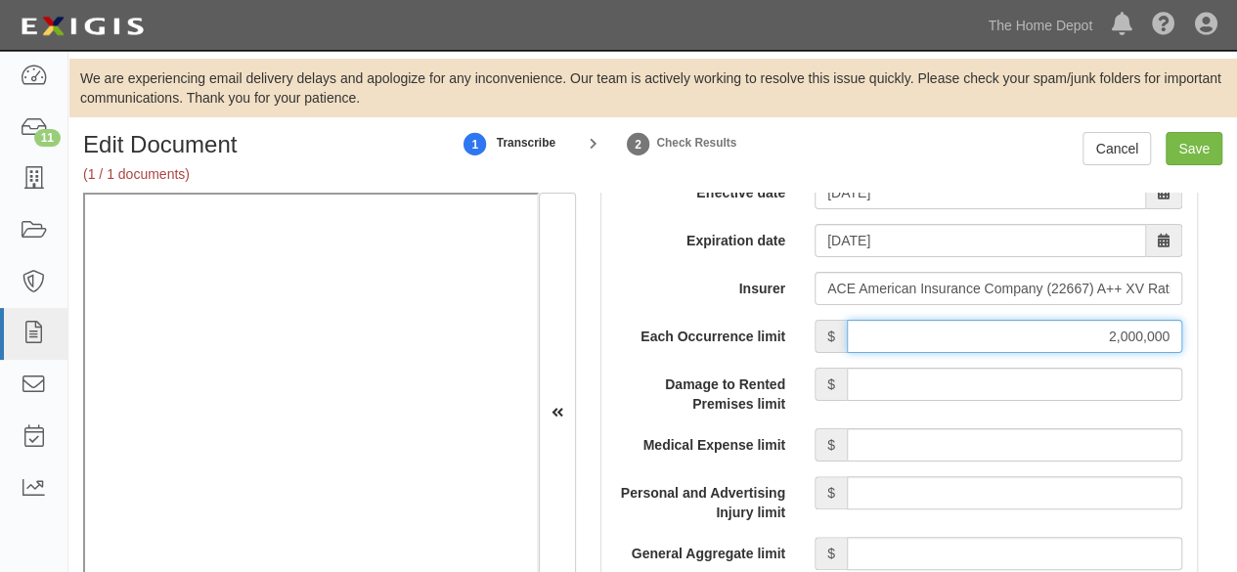
scroll to position [1859, 0]
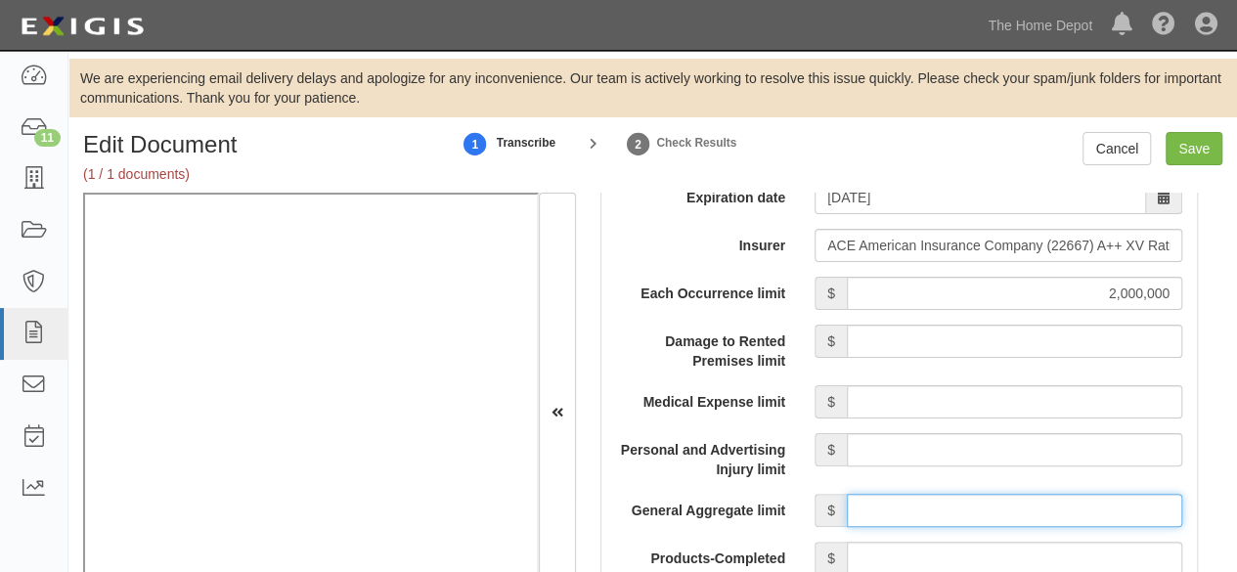
click at [964, 511] on input "General Aggregate limit" at bounding box center [1015, 510] width 336 height 33
type input "4,000,000"
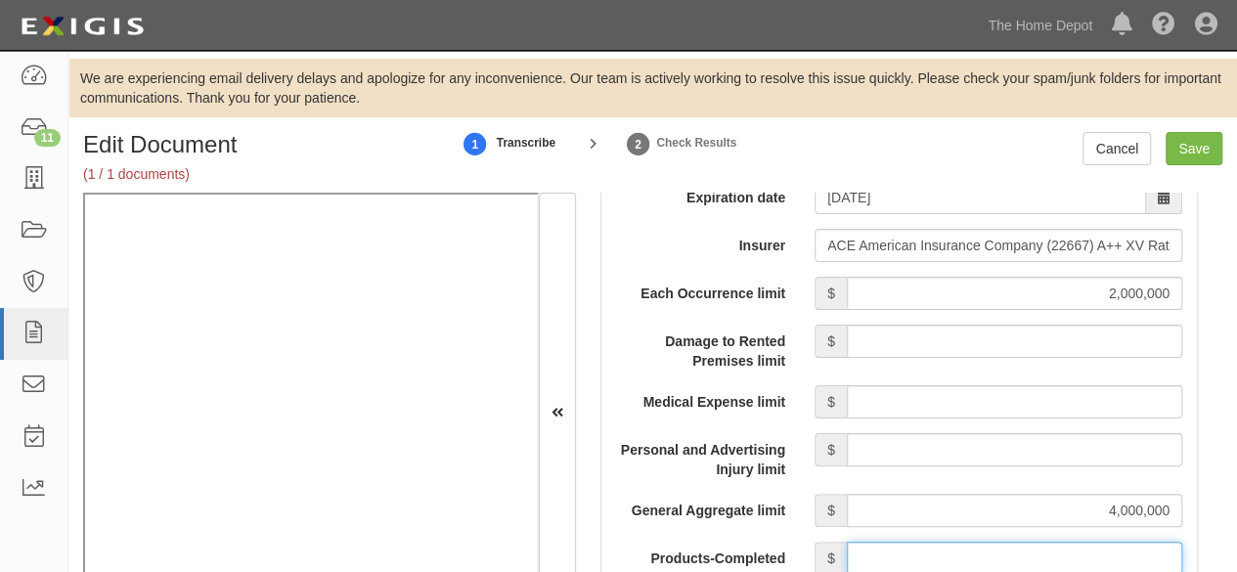
click at [964, 555] on input "Products-Completed Operations Aggregate limit" at bounding box center [1015, 558] width 336 height 33
type input "4,000,000"
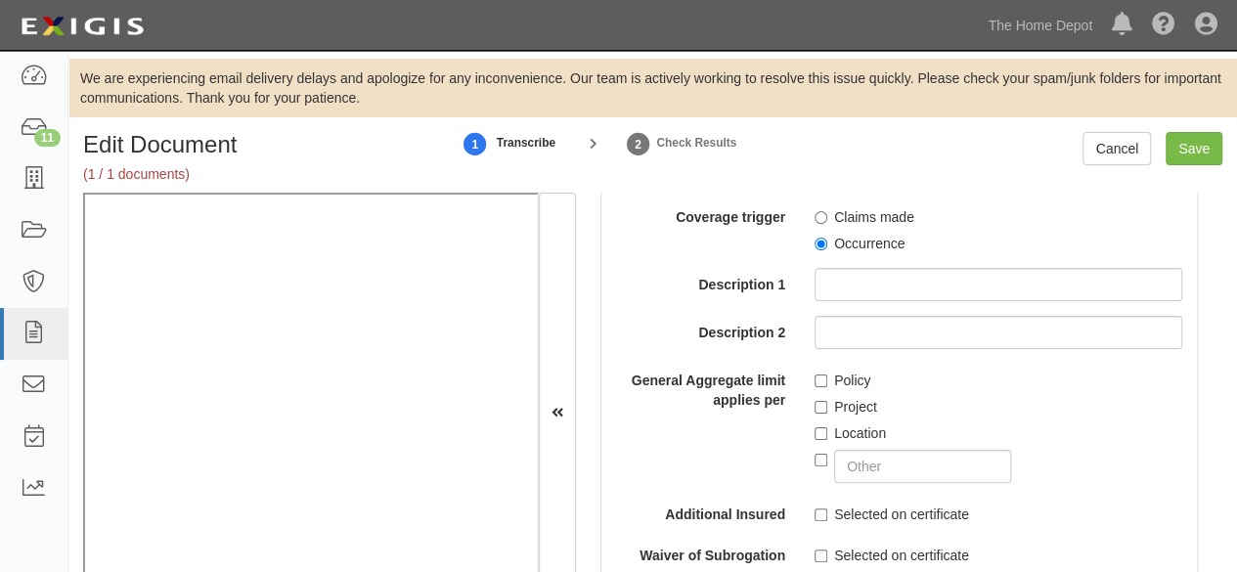
scroll to position [2445, 0]
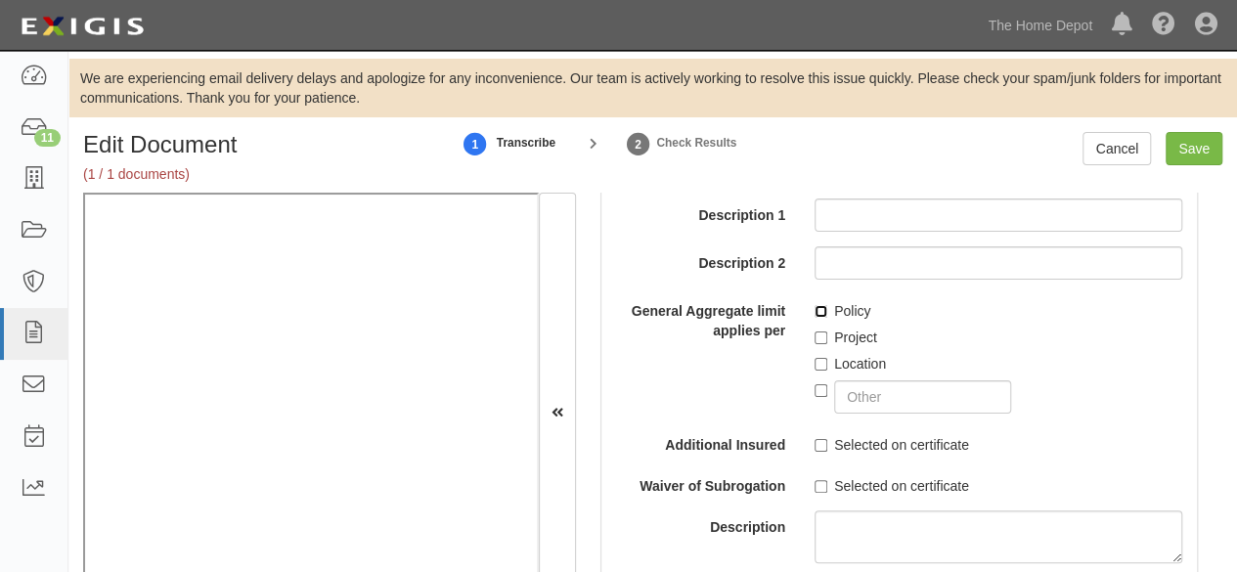
click at [815, 310] on input "Policy" at bounding box center [821, 311] width 13 height 13
checkbox input "true"
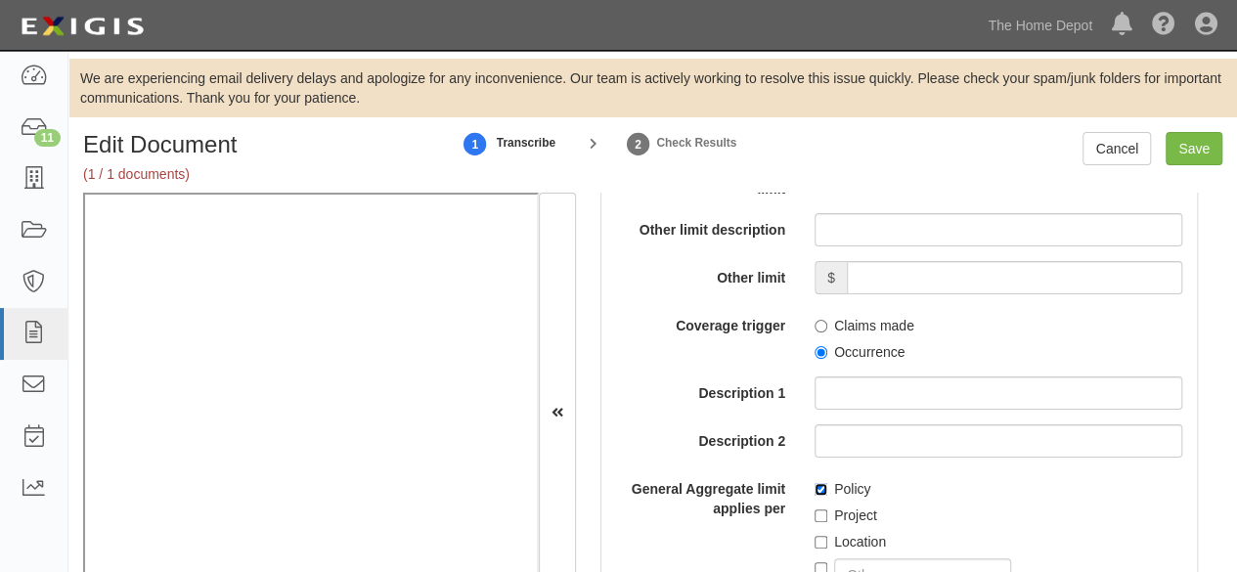
scroll to position [2250, 0]
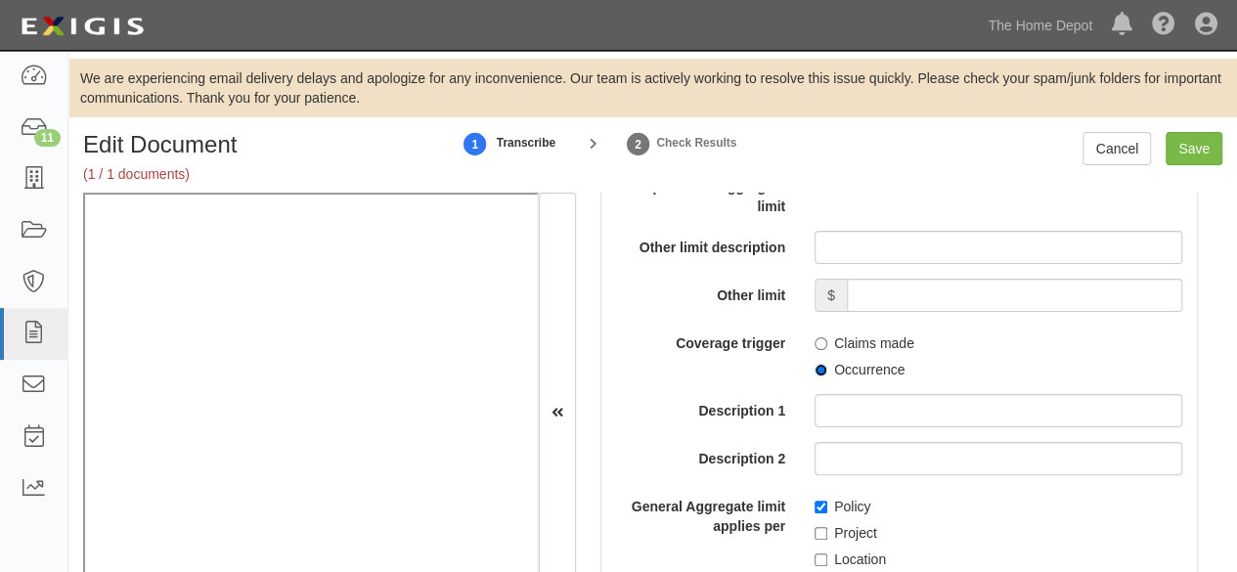
click at [815, 364] on input "Occurrence" at bounding box center [821, 370] width 13 height 13
radio input "true"
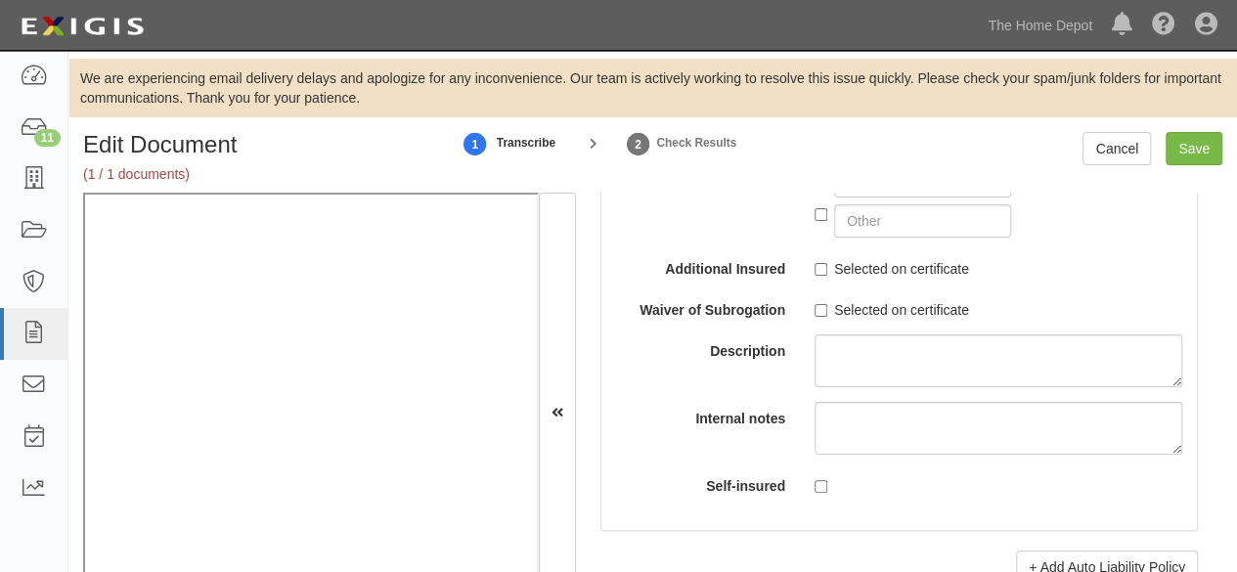
scroll to position [4010, 0]
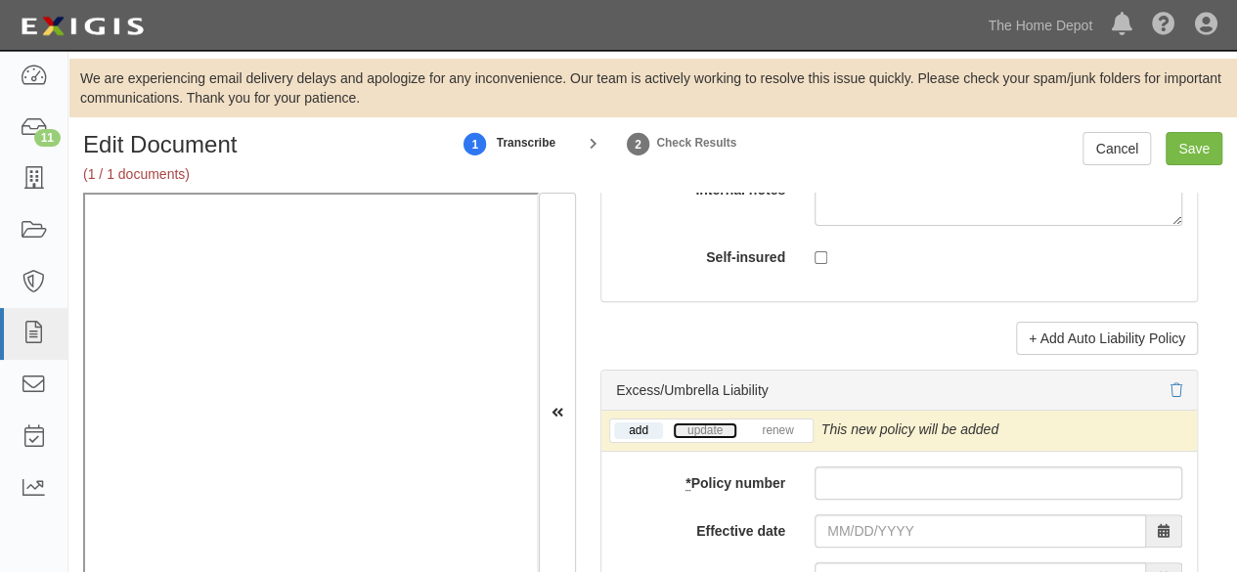
click at [702, 423] on link "update" at bounding box center [705, 431] width 65 height 17
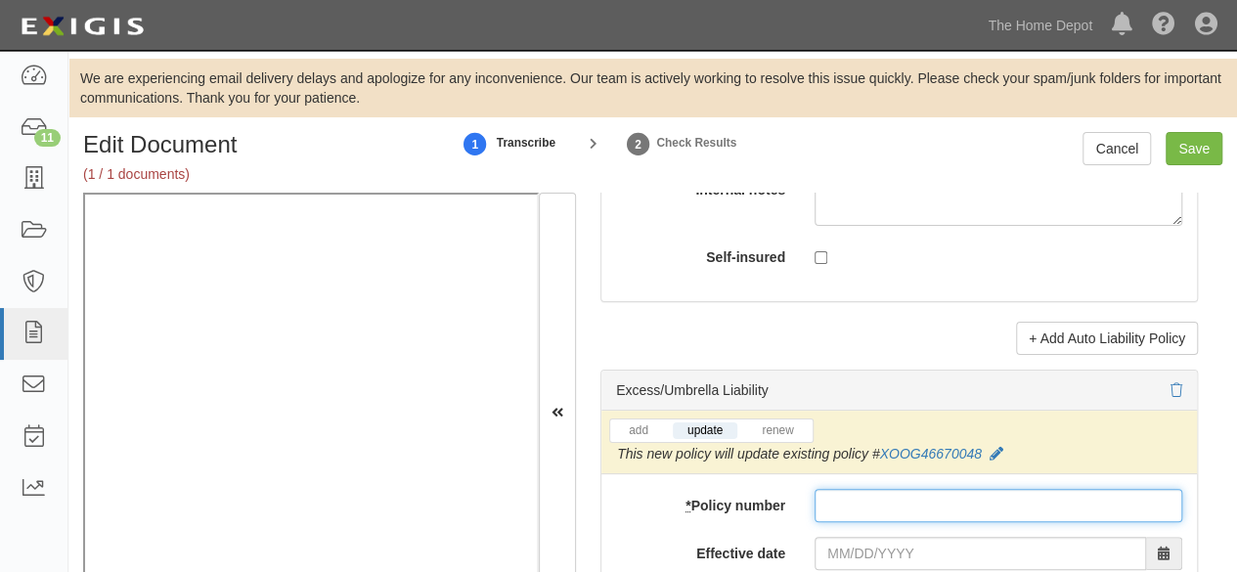
paste input "XOOG46670048"
drag, startPoint x: 849, startPoint y: 499, endPoint x: 854, endPoint y: 509, distance: 10.9
click at [849, 499] on input "* Policy number" at bounding box center [999, 505] width 368 height 33
type input "XOOG46670048"
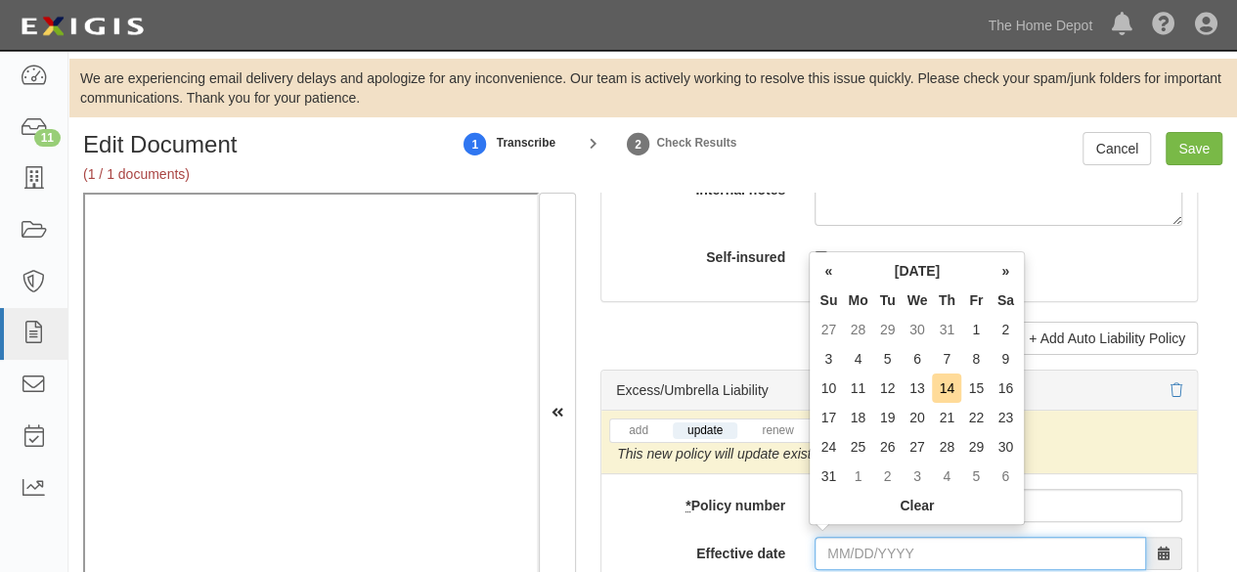
click at [857, 545] on input "Effective date" at bounding box center [981, 553] width 332 height 33
type input "06/30/2025"
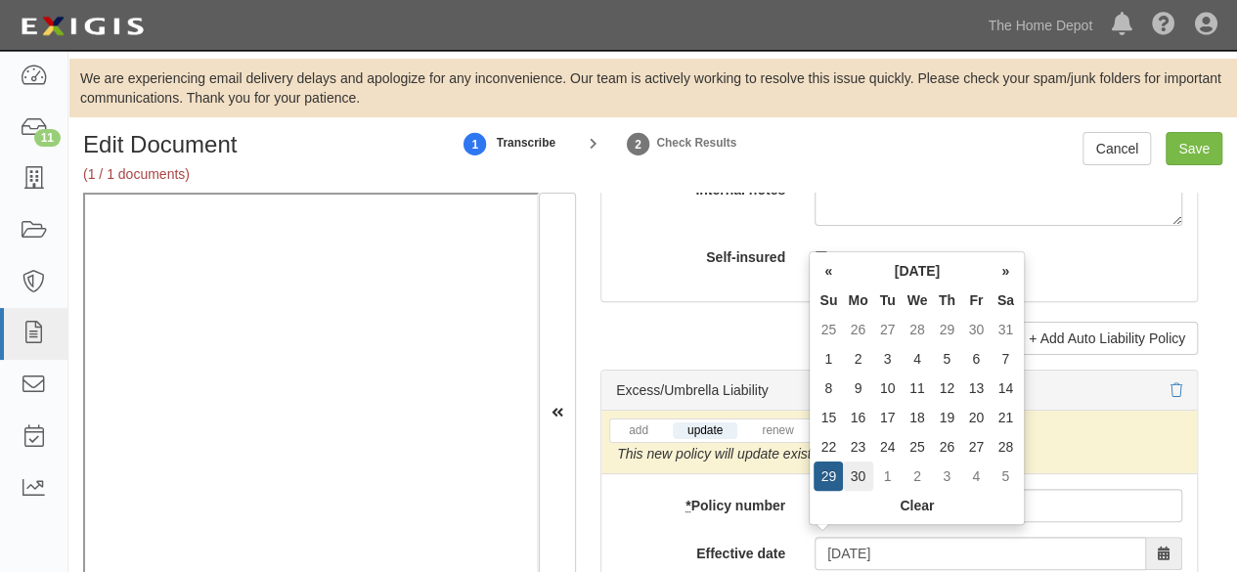
click at [864, 470] on td "30" at bounding box center [857, 476] width 29 height 29
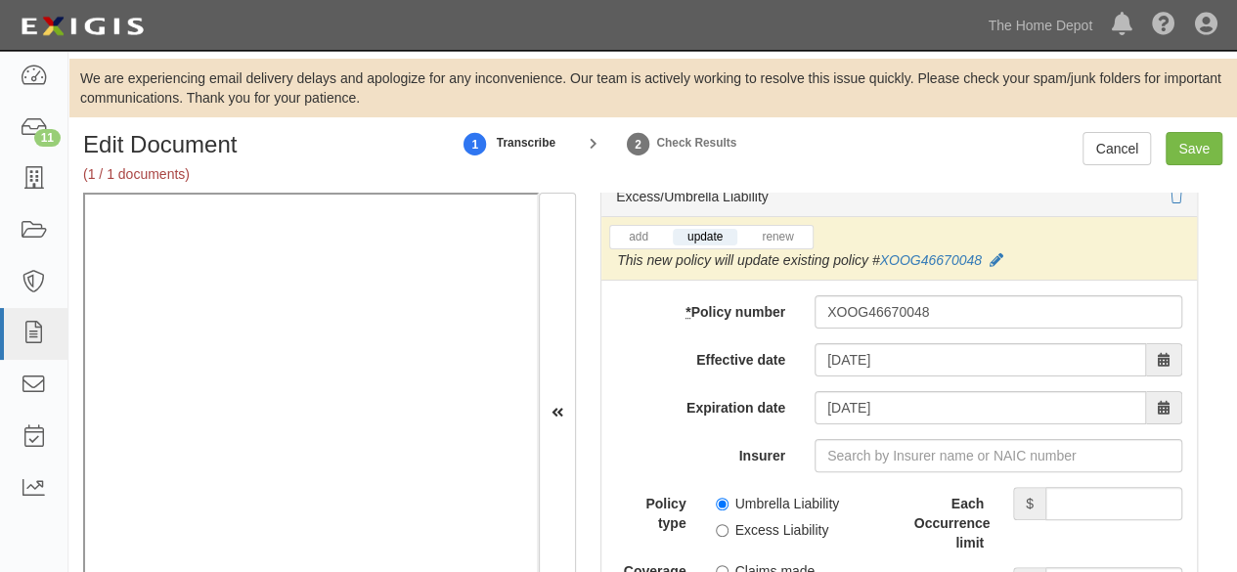
scroll to position [4206, 0]
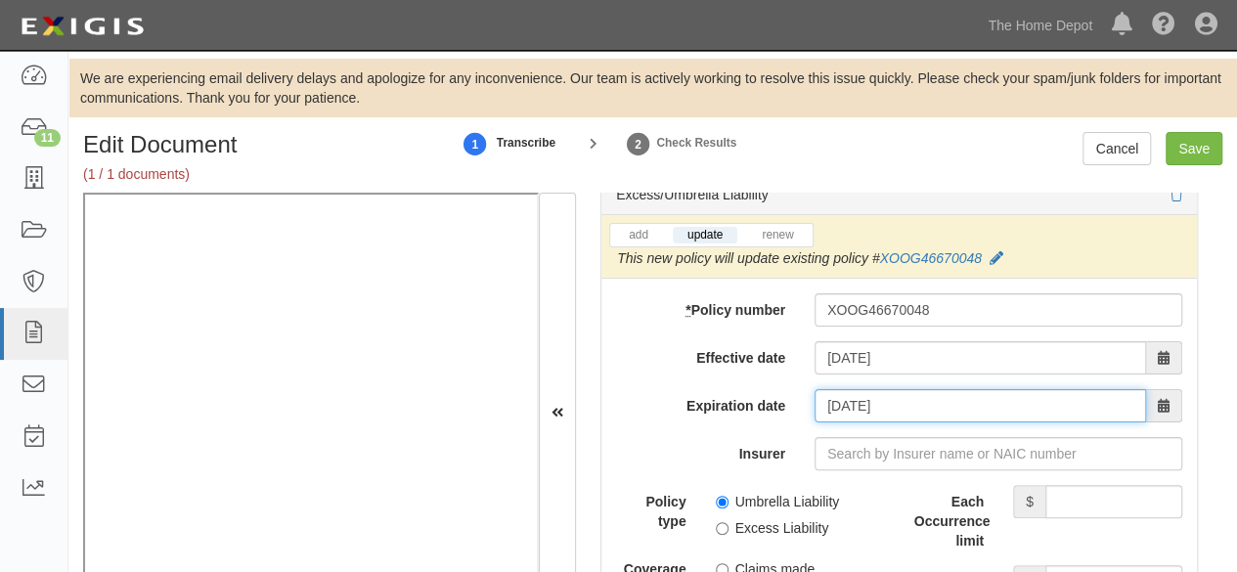
click at [871, 393] on input "06/30/2026" at bounding box center [981, 405] width 332 height 33
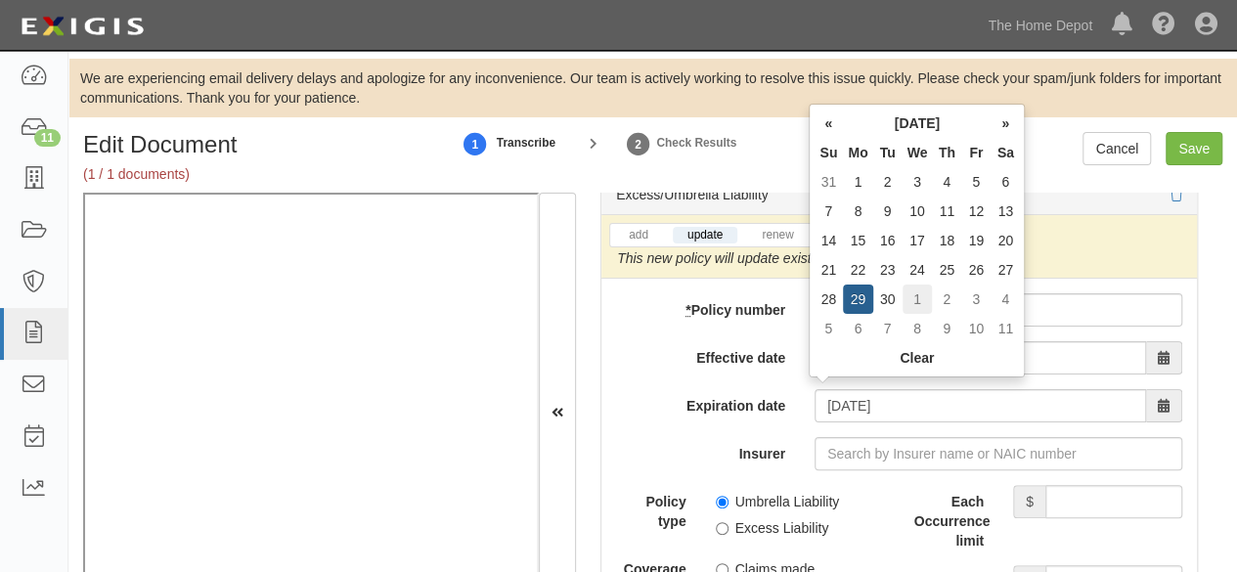
click at [918, 291] on td "1" at bounding box center [918, 299] width 30 height 29
type input "07/01/2026"
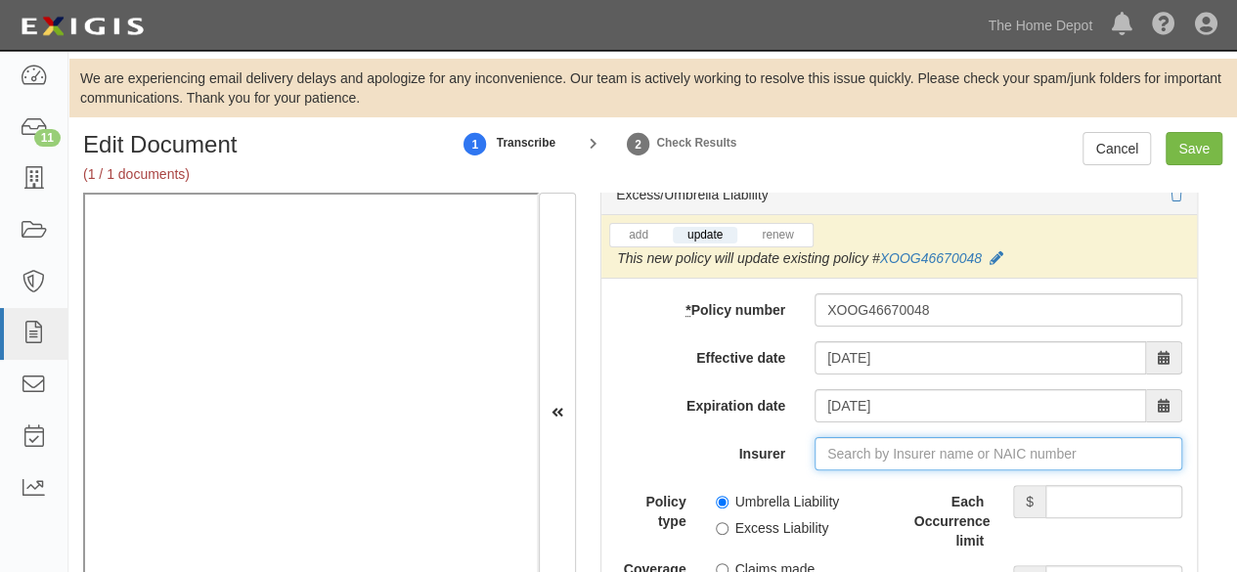
click at [928, 441] on input "Insurer" at bounding box center [999, 453] width 368 height 33
paste input "20699"
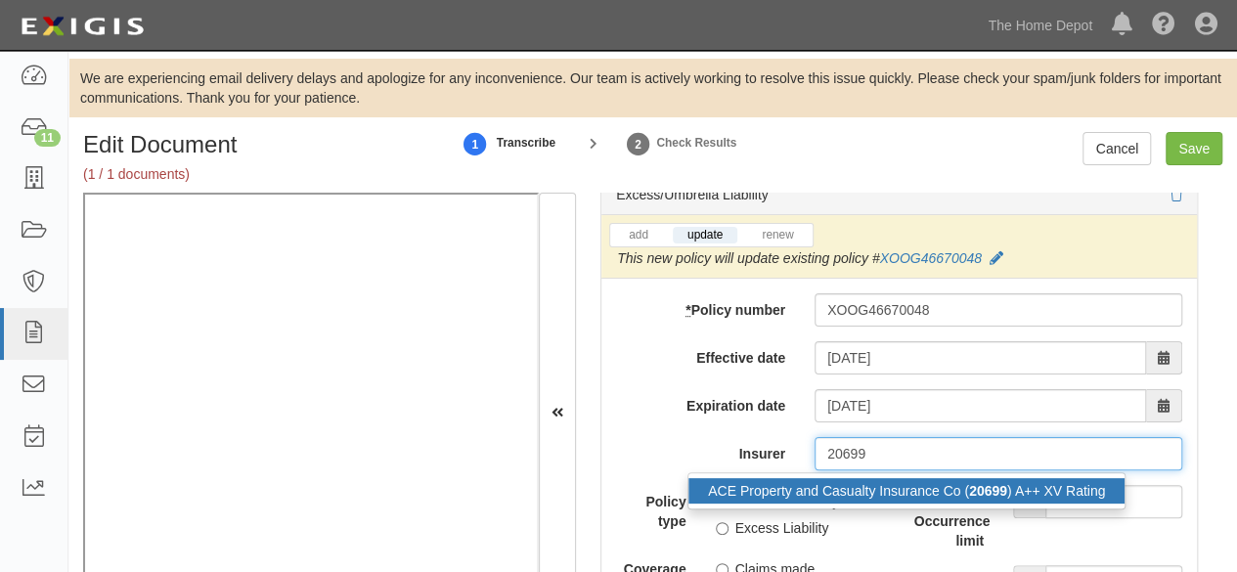
click at [859, 478] on div "ACE Property and Casualty Insurance Co ( 20699 ) A++ XV Rating" at bounding box center [907, 490] width 436 height 25
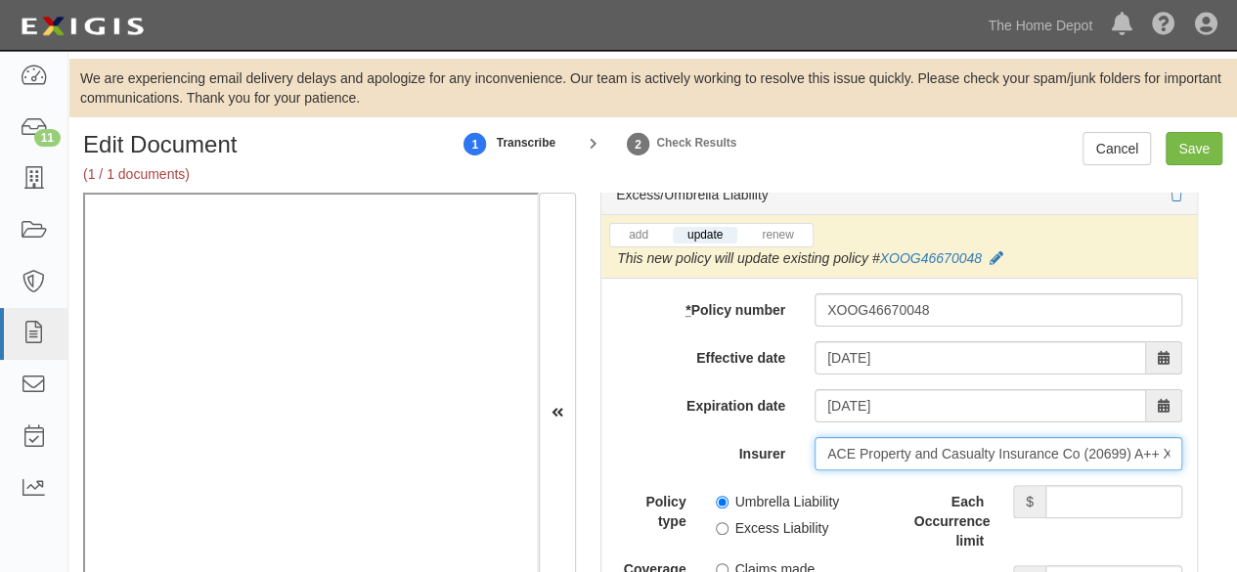
type input "ACE Property and Casualty Insurance Co (20699) A++ XV Rating"
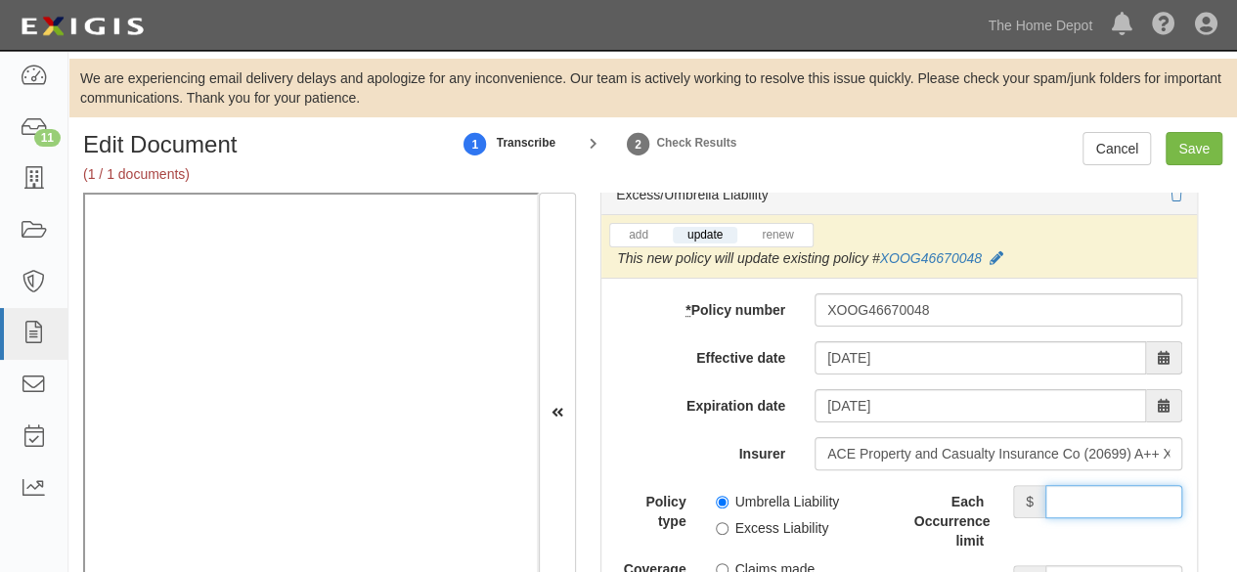
click at [1082, 492] on input "Each Occurrence limit" at bounding box center [1114, 501] width 137 height 33
type input "8,000,000"
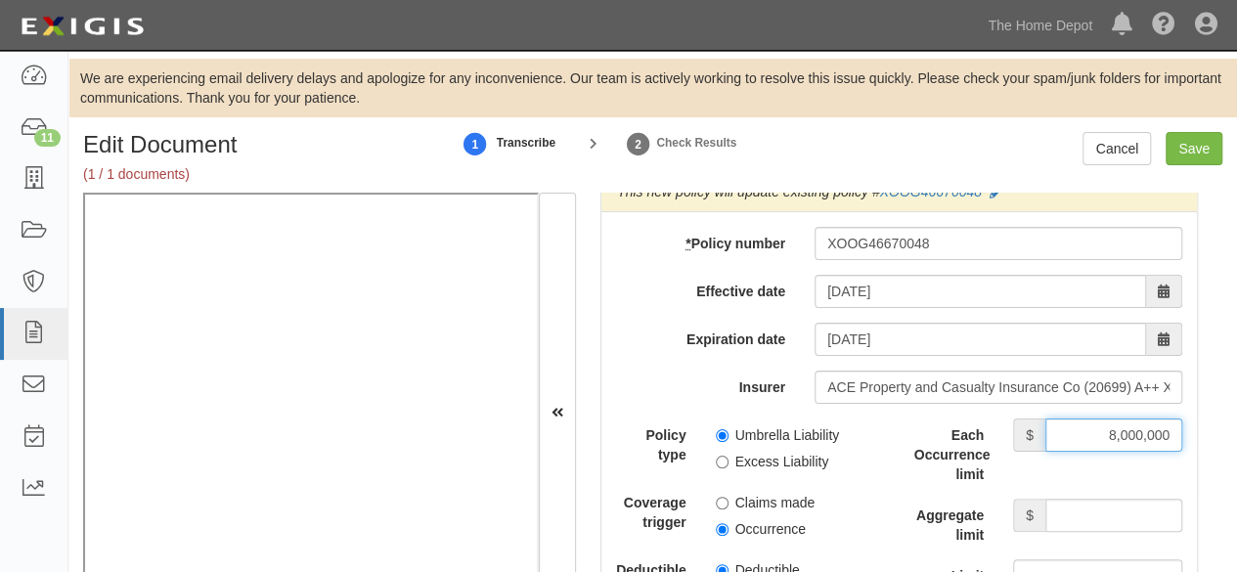
scroll to position [4304, 0]
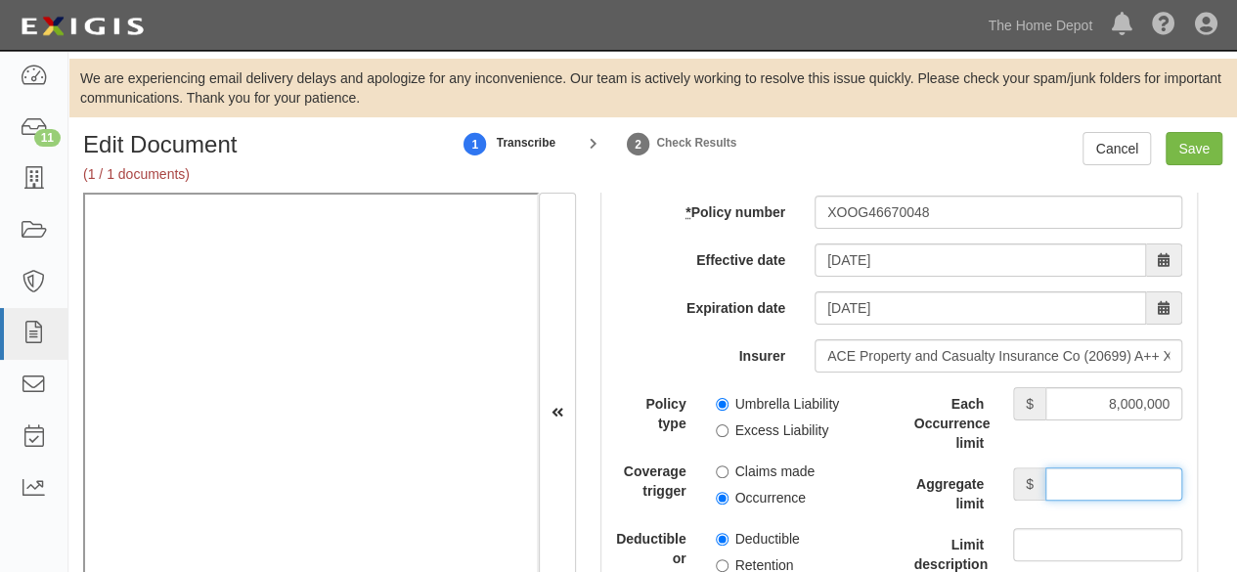
drag, startPoint x: 1102, startPoint y: 469, endPoint x: 1091, endPoint y: 457, distance: 16.6
click at [1102, 469] on input "Aggregate limit" at bounding box center [1114, 484] width 137 height 33
type input "8,000,000"
click at [719, 398] on input "Umbrella Liability" at bounding box center [722, 404] width 13 height 13
radio input "true"
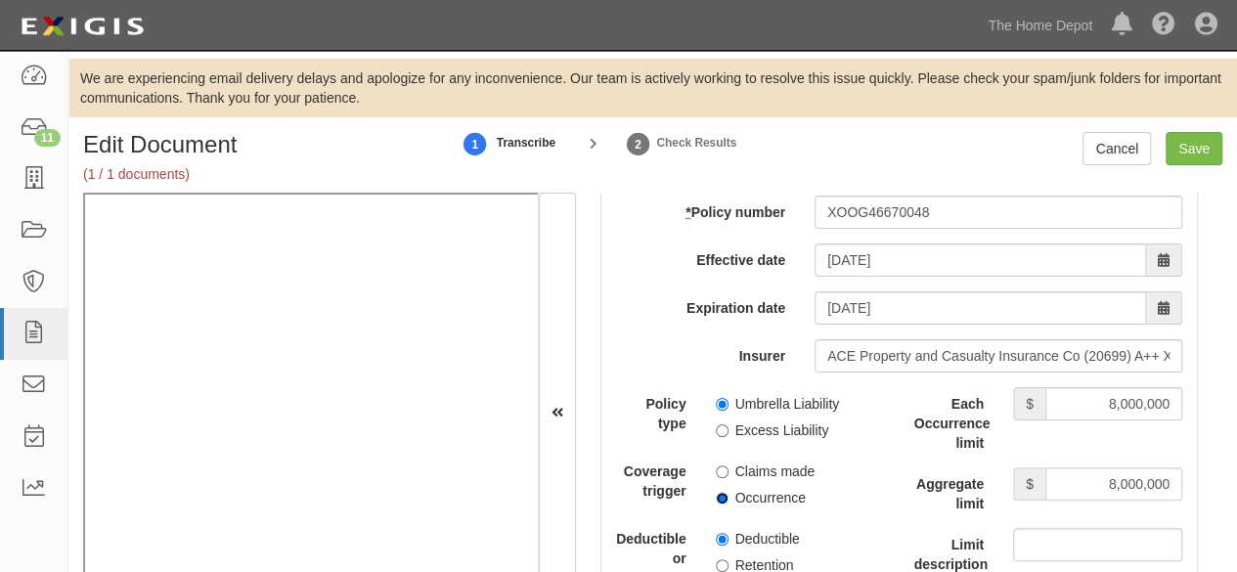
click at [716, 492] on input "Occurrence" at bounding box center [722, 498] width 13 height 13
radio input "true"
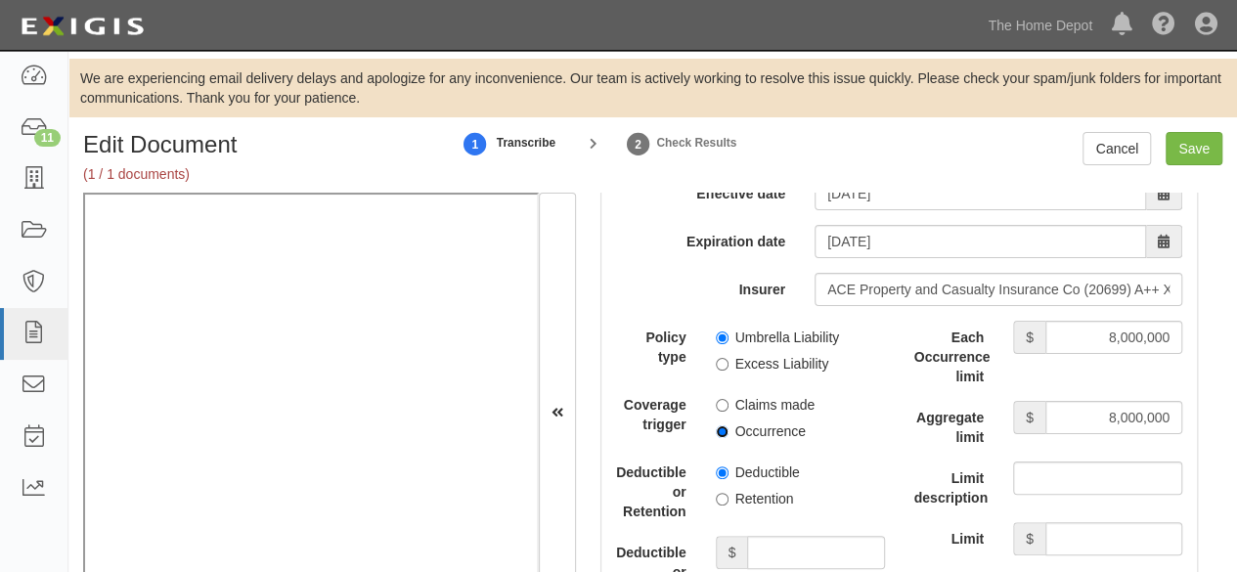
scroll to position [4402, 0]
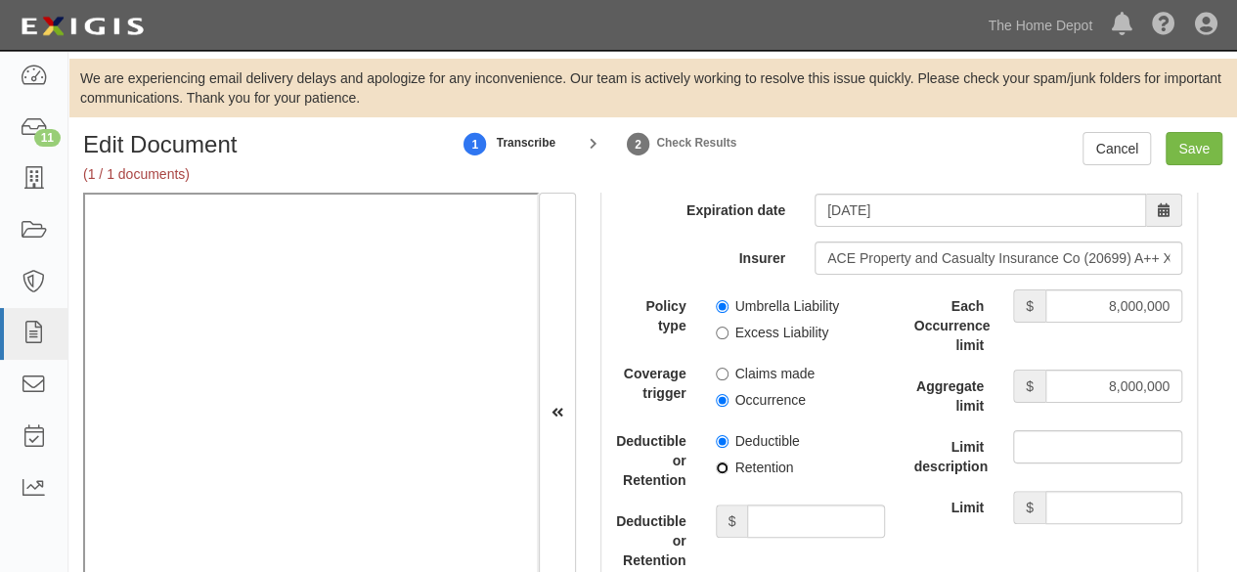
drag, startPoint x: 723, startPoint y: 459, endPoint x: 744, endPoint y: 472, distance: 25.5
click at [722, 462] on input "Retention" at bounding box center [722, 468] width 13 height 13
radio input "true"
drag, startPoint x: 798, startPoint y: 521, endPoint x: 796, endPoint y: 512, distance: 10.0
click at [798, 521] on input "Deductible or Retention amount" at bounding box center [815, 521] width 137 height 33
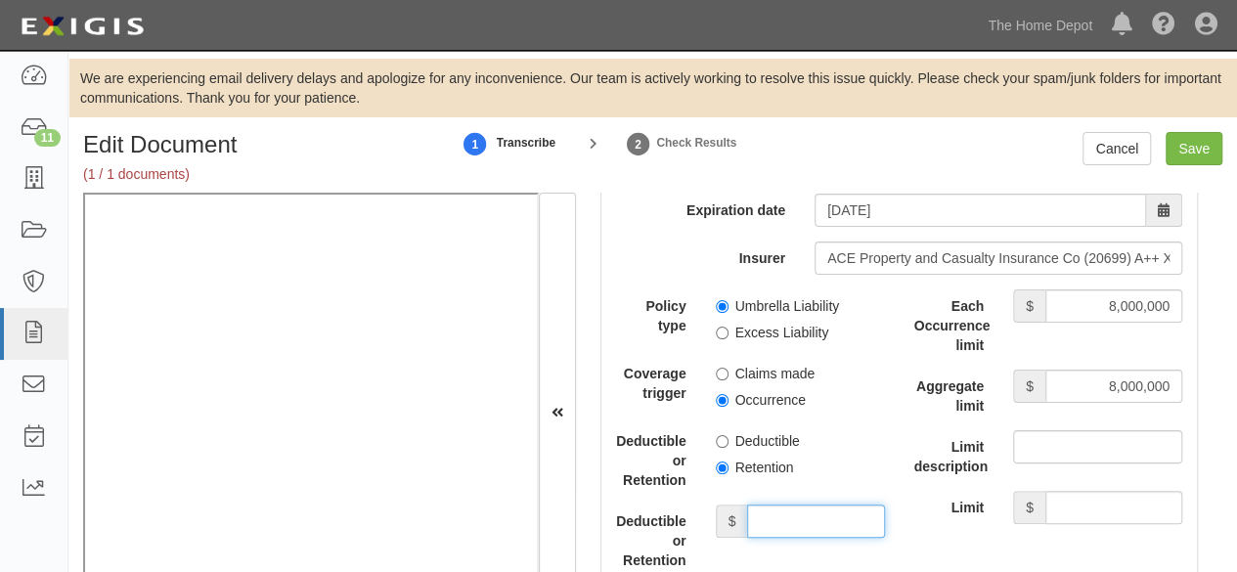
type input "10,000"
drag, startPoint x: 1203, startPoint y: 157, endPoint x: 873, endPoint y: 29, distance: 354.2
click at [1202, 157] on input "Save" at bounding box center [1194, 148] width 57 height 33
type input "2000000"
type input "4000000"
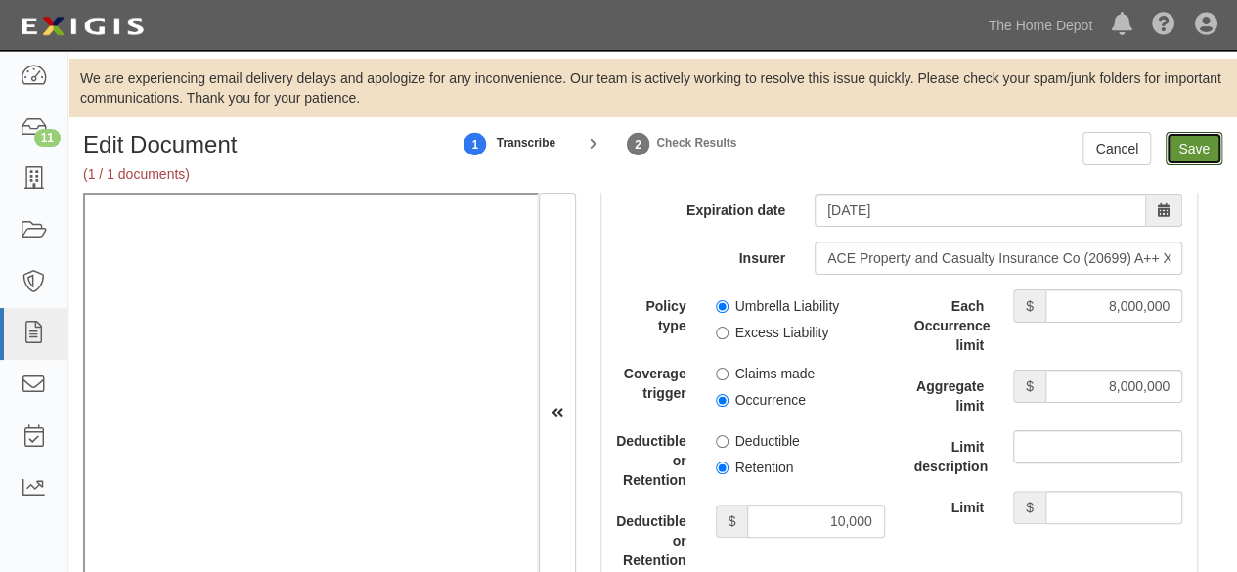
type input "4000000"
type input "10000"
type input "8000000"
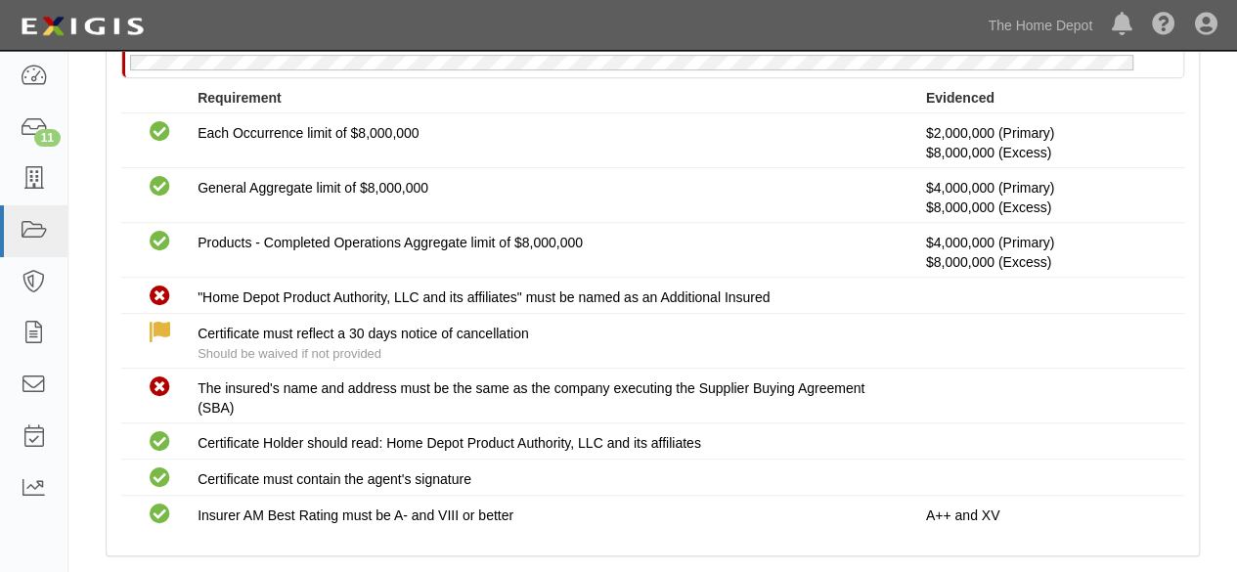
scroll to position [43, 0]
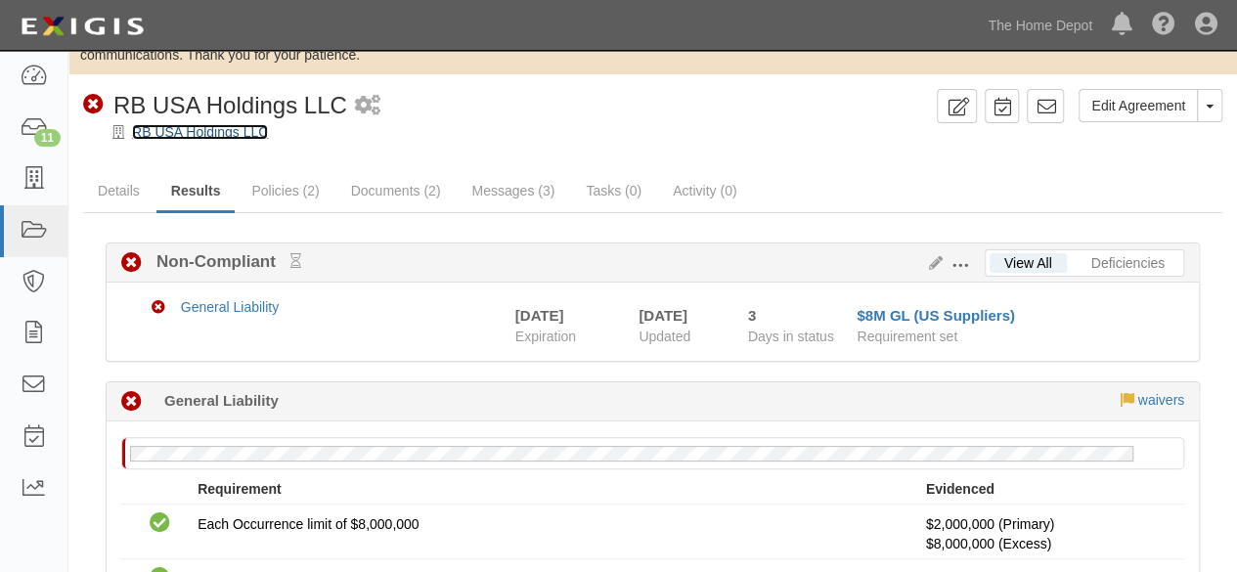
click at [192, 132] on link "RB USA Holdings LLC" at bounding box center [200, 132] width 136 height 16
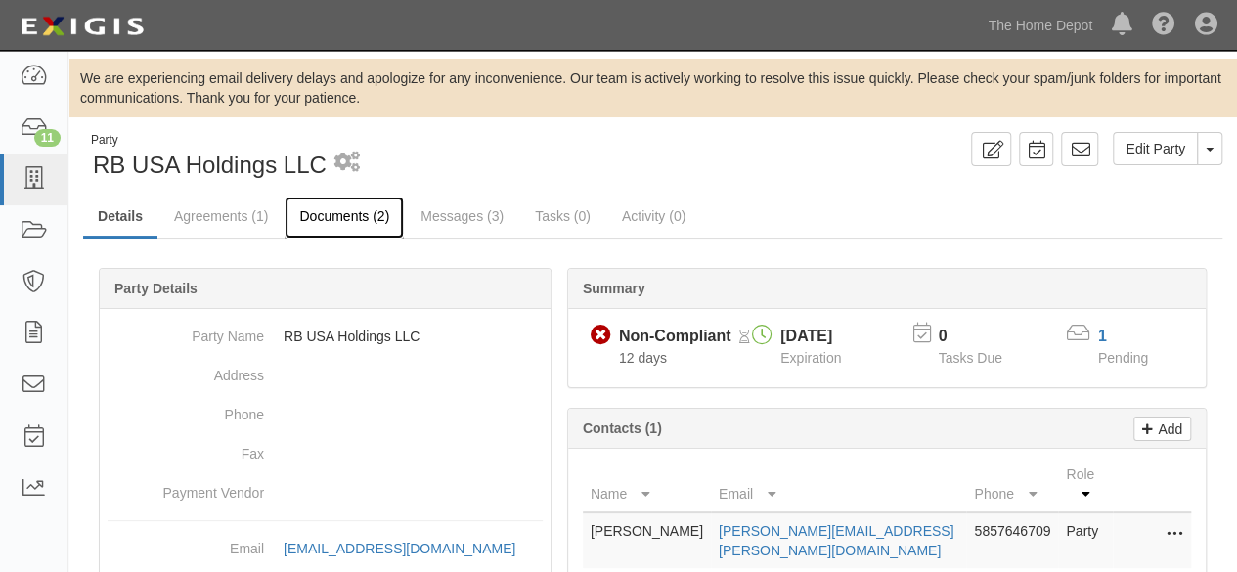
click at [328, 220] on link "Documents (2)" at bounding box center [344, 218] width 119 height 42
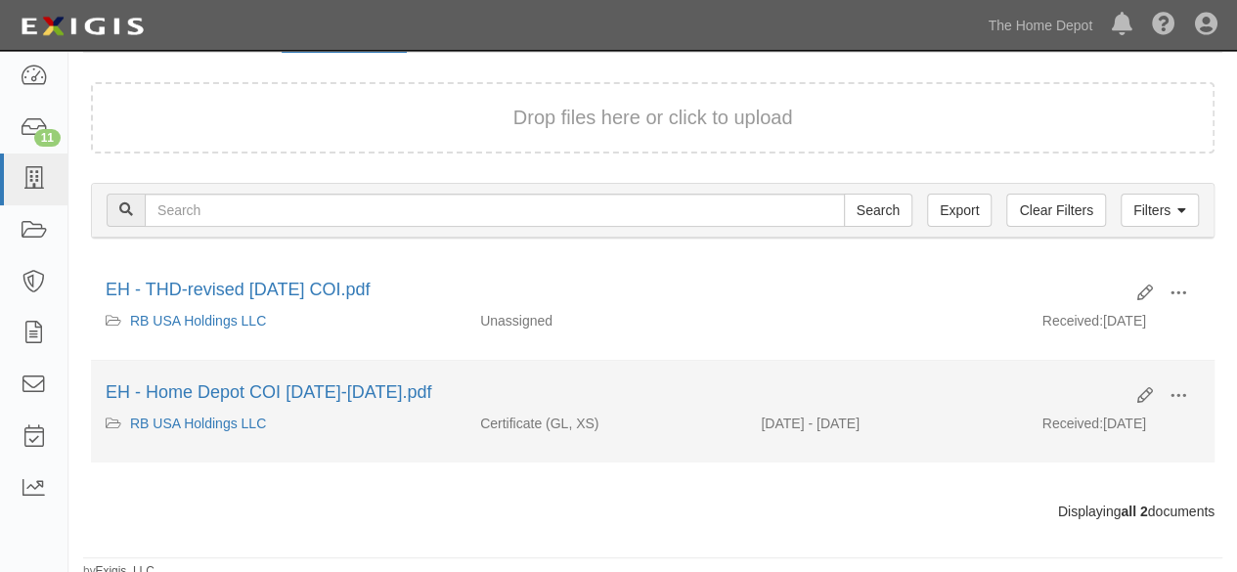
scroll to position [190, 0]
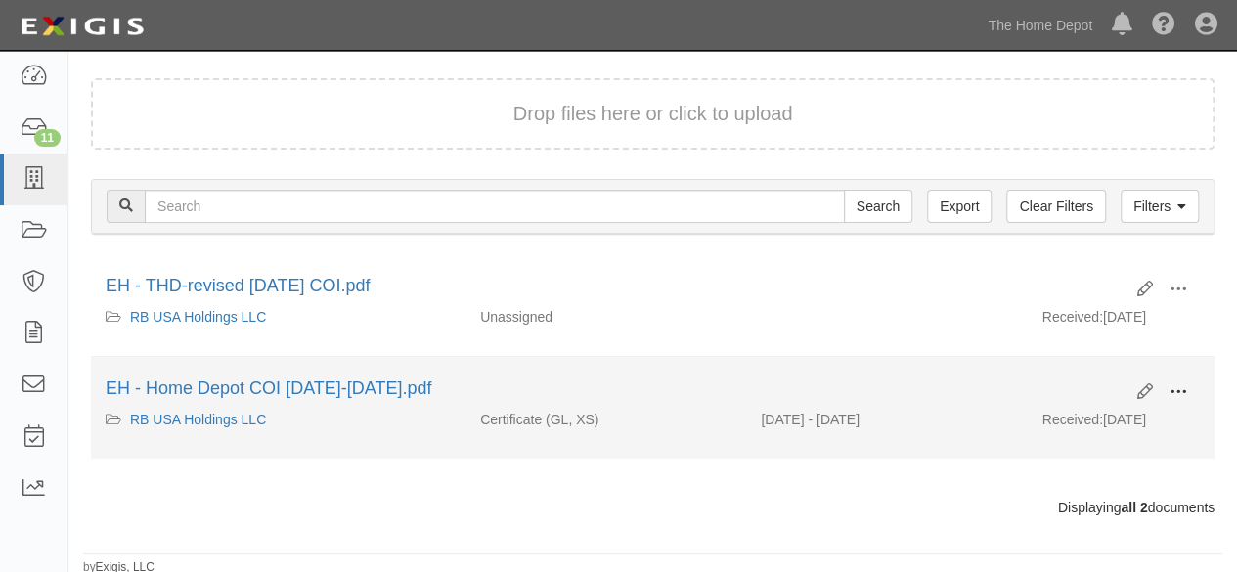
click at [1182, 384] on span at bounding box center [1179, 392] width 18 height 18
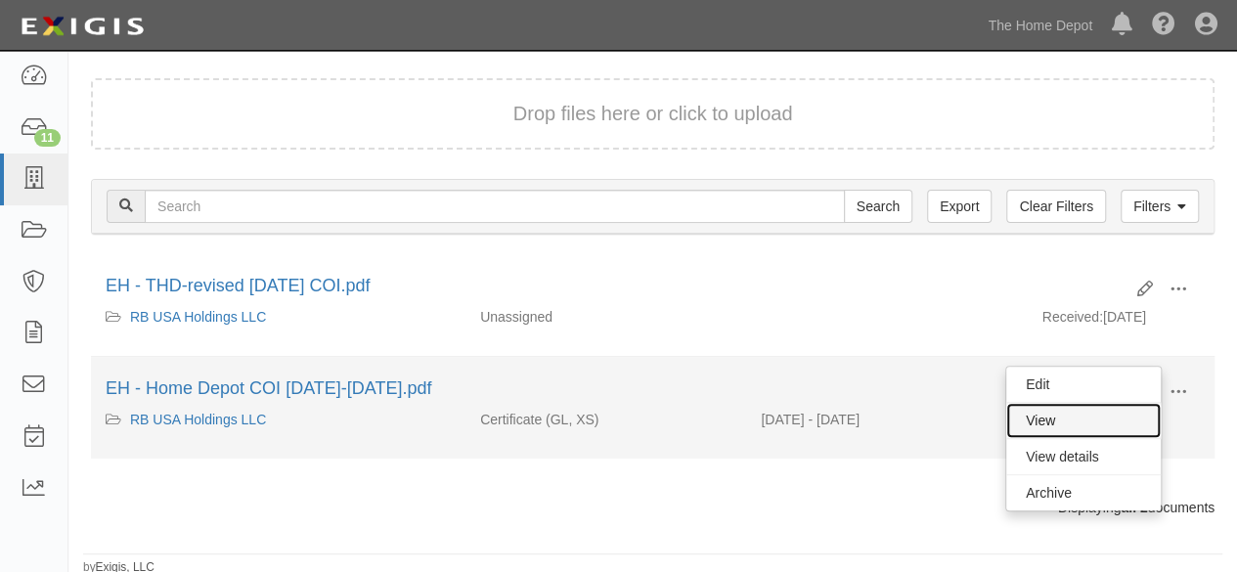
click at [1125, 412] on link "View" at bounding box center [1084, 420] width 155 height 35
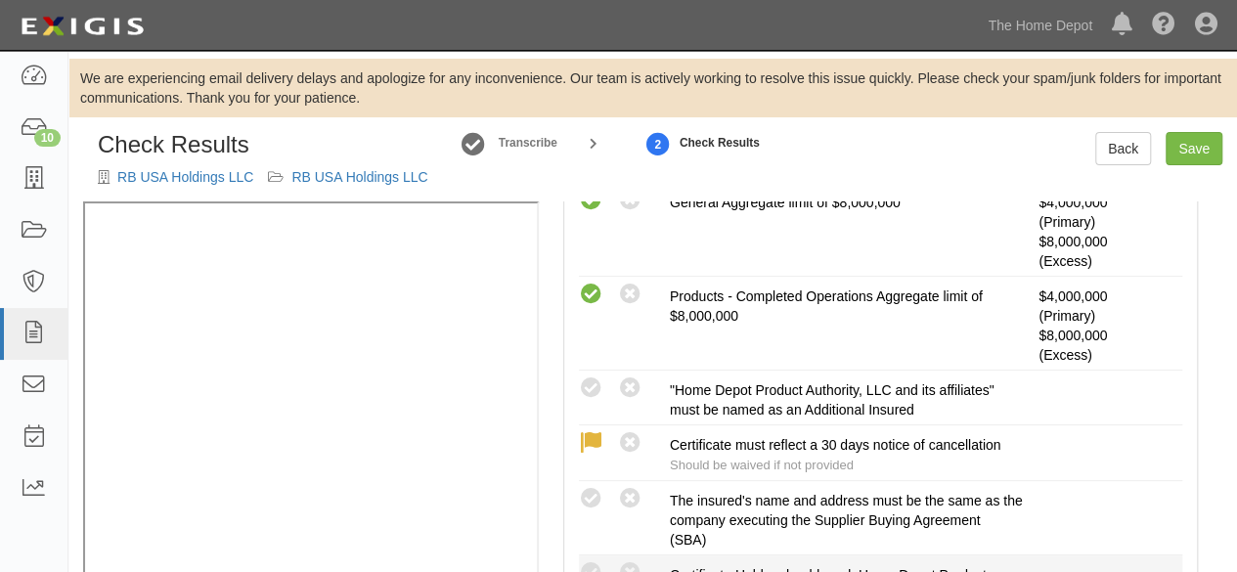
scroll to position [685, 0]
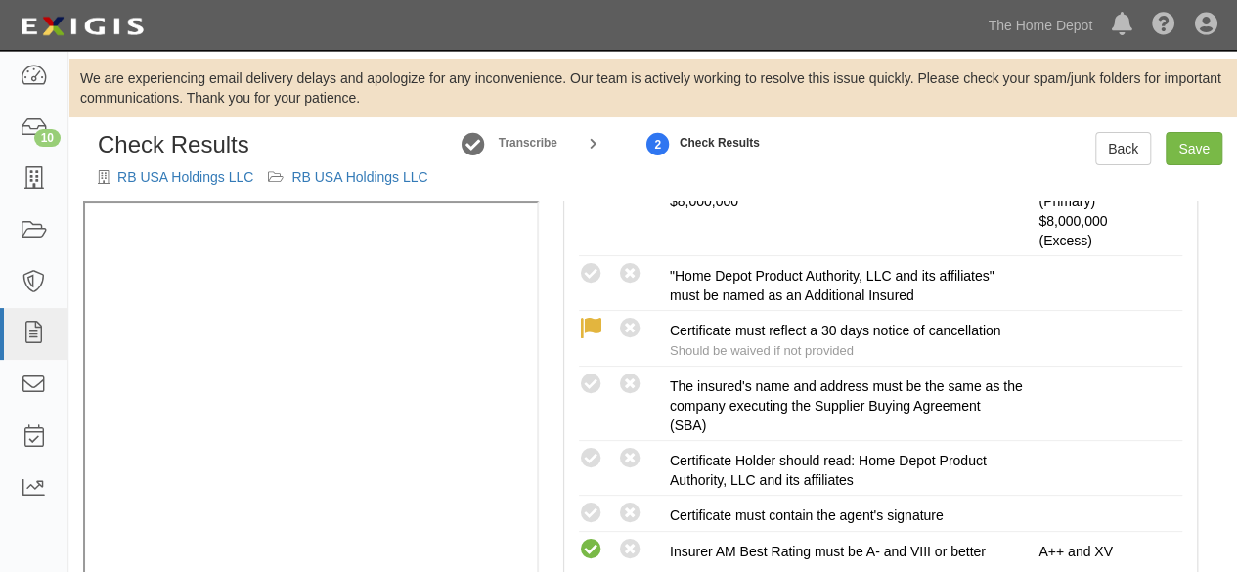
drag, startPoint x: 597, startPoint y: 457, endPoint x: 542, endPoint y: 462, distance: 55.0
click at [597, 457] on icon at bounding box center [591, 459] width 24 height 24
radio input "true"
click at [594, 506] on icon at bounding box center [591, 514] width 24 height 24
radio input "true"
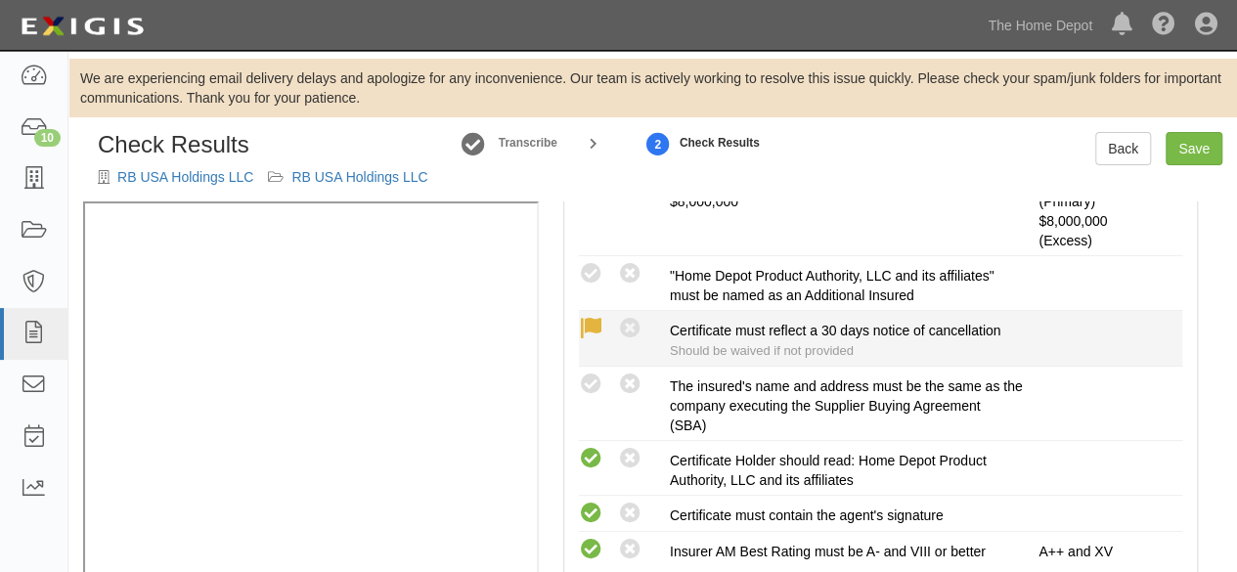
drag, startPoint x: 598, startPoint y: 268, endPoint x: 661, endPoint y: 330, distance: 88.5
click at [598, 269] on icon at bounding box center [591, 274] width 24 height 24
radio input "true"
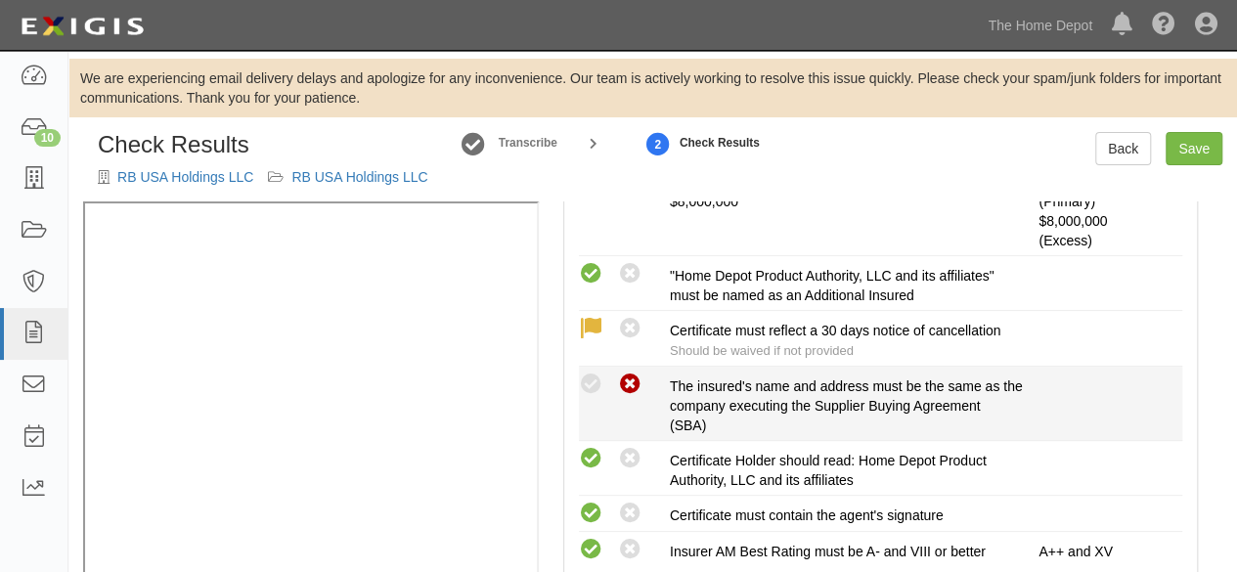
click at [639, 382] on icon at bounding box center [630, 385] width 24 height 24
radio input "true"
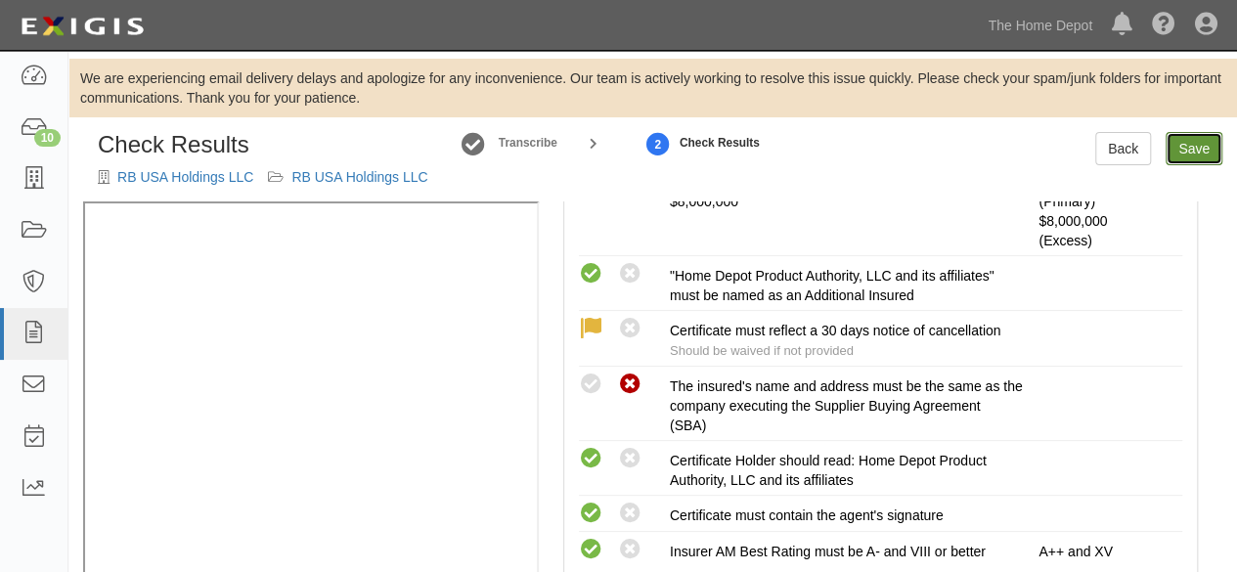
click at [1194, 149] on link "Save" at bounding box center [1194, 148] width 57 height 33
radio input "true"
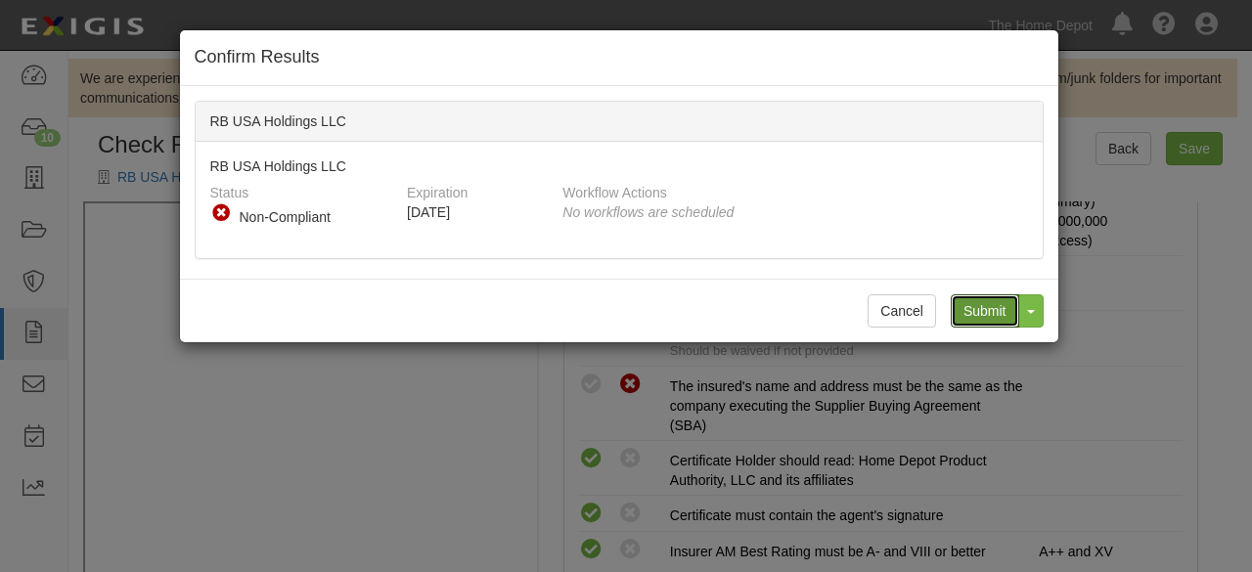
click at [986, 310] on input "Submit" at bounding box center [985, 310] width 68 height 33
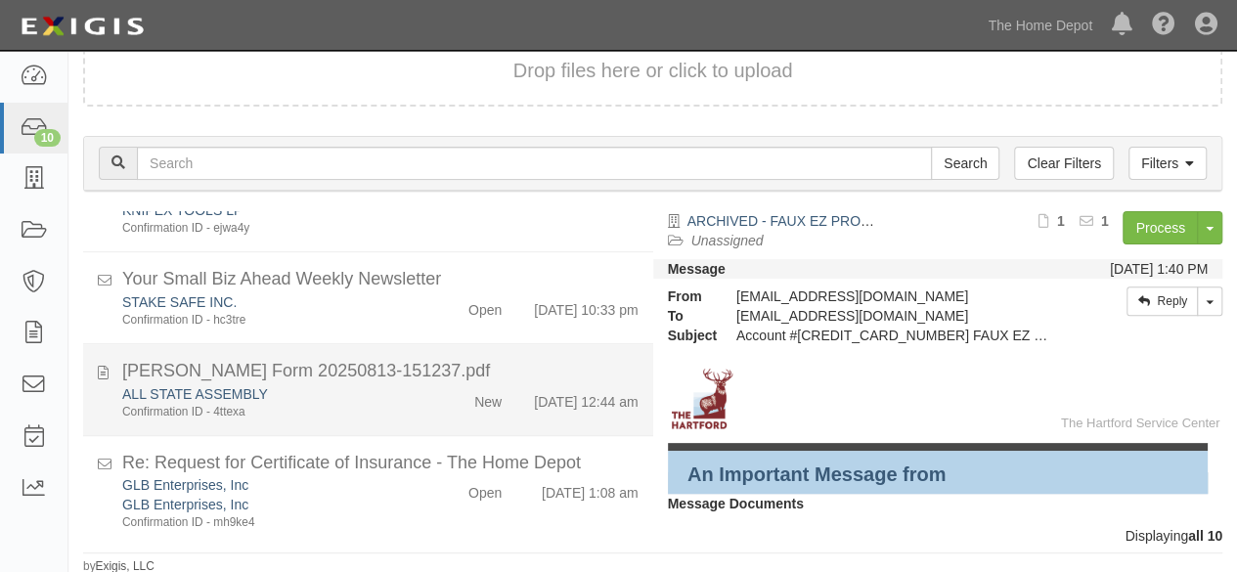
scroll to position [747, 0]
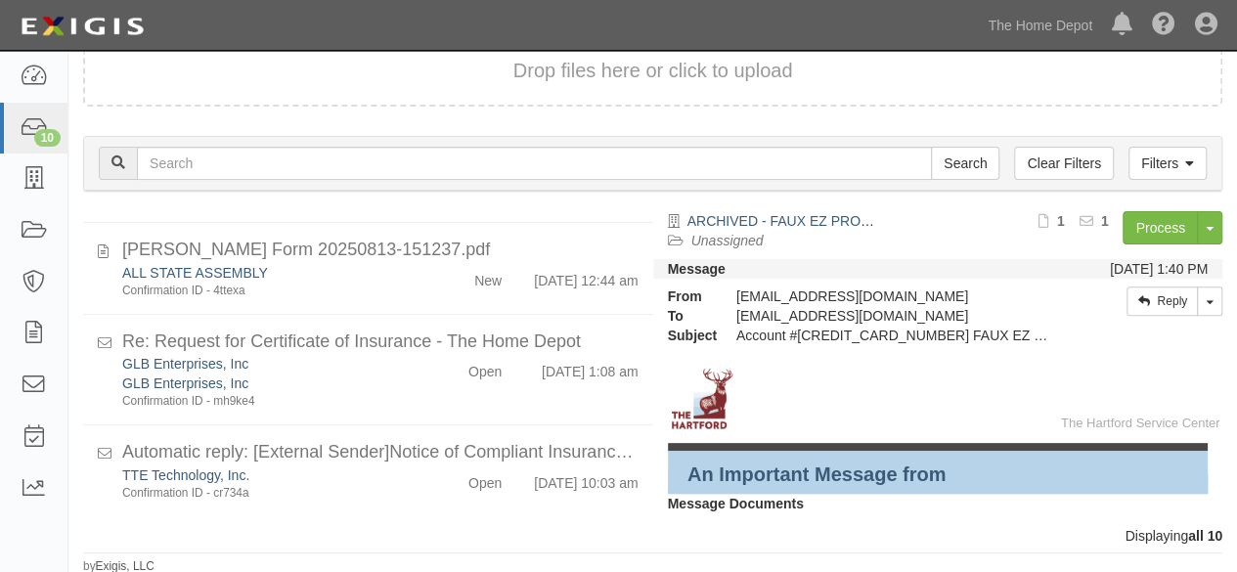
drag, startPoint x: 393, startPoint y: 255, endPoint x: 831, endPoint y: 244, distance: 438.4
click at [394, 79] on div "ALL STATE ASSEMBLY" at bounding box center [266, 70] width 289 height 20
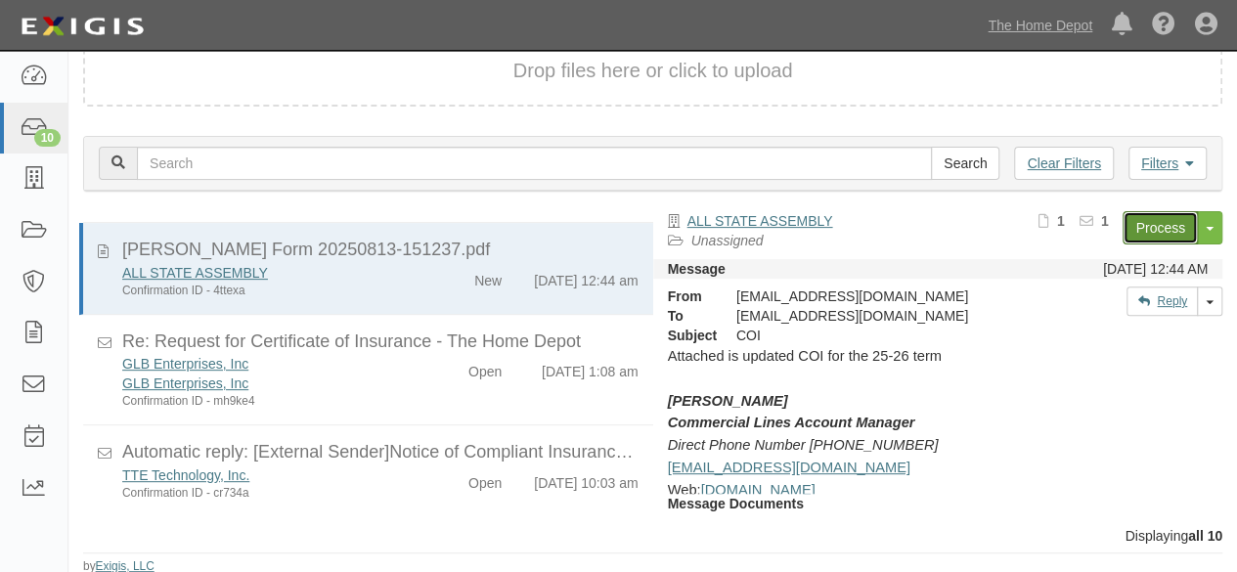
click at [1146, 234] on link "Process" at bounding box center [1160, 227] width 75 height 33
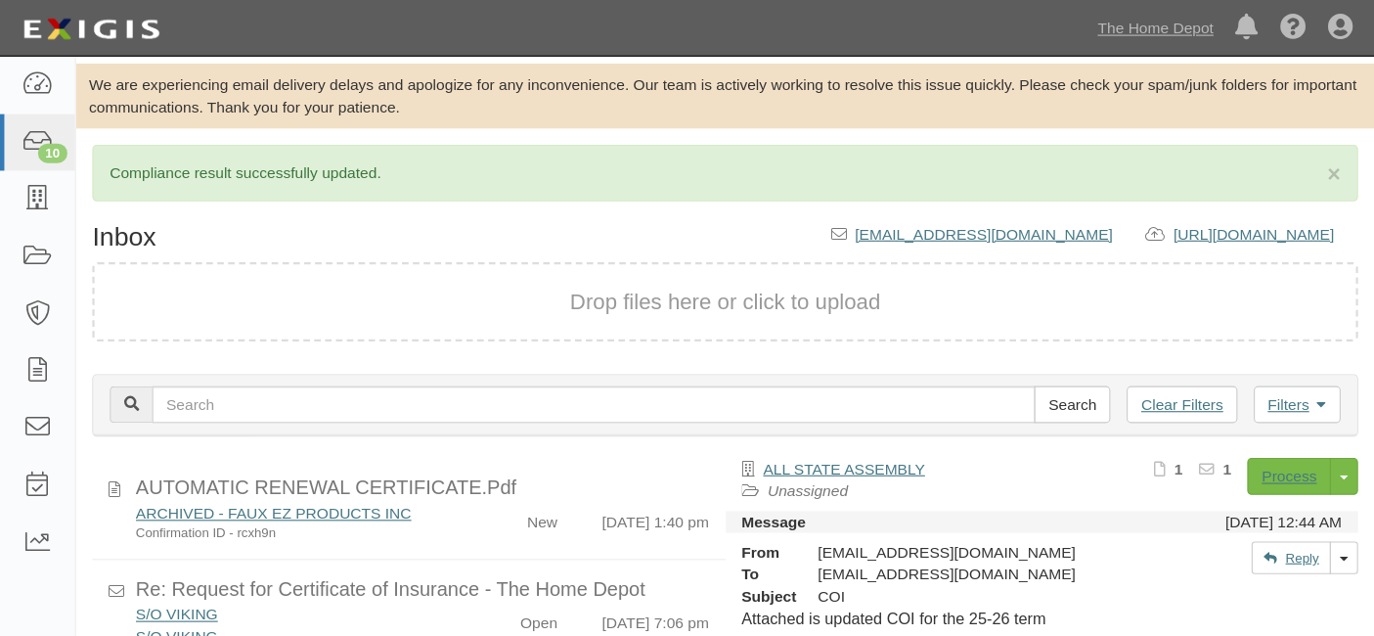
scroll to position [0, 0]
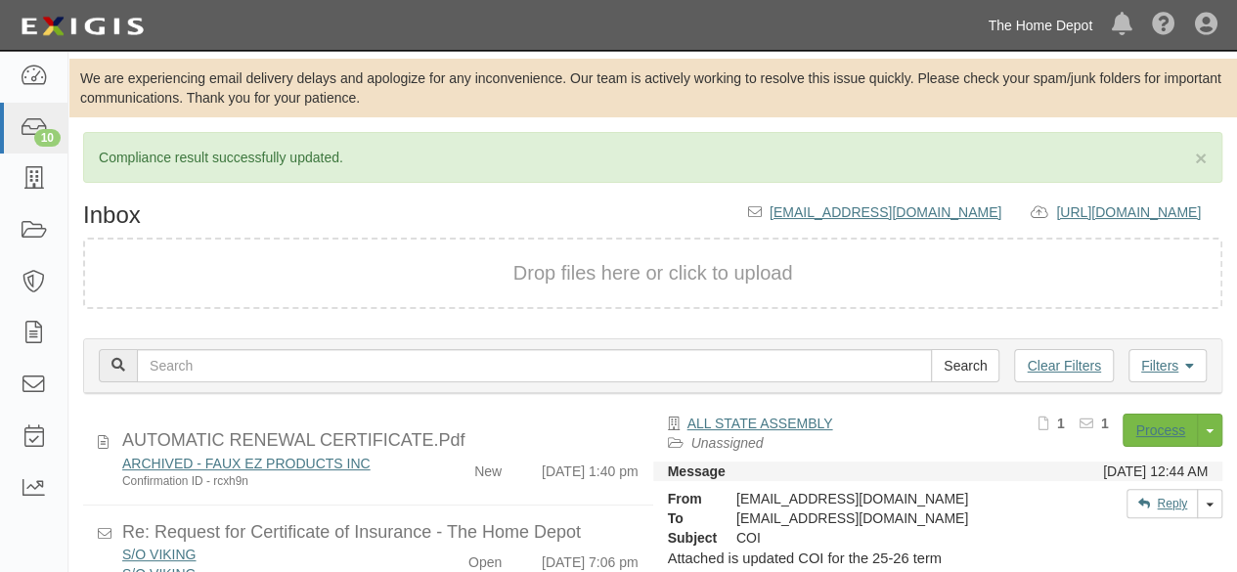
click at [1037, 24] on link "The Home Depot" at bounding box center [1040, 25] width 124 height 39
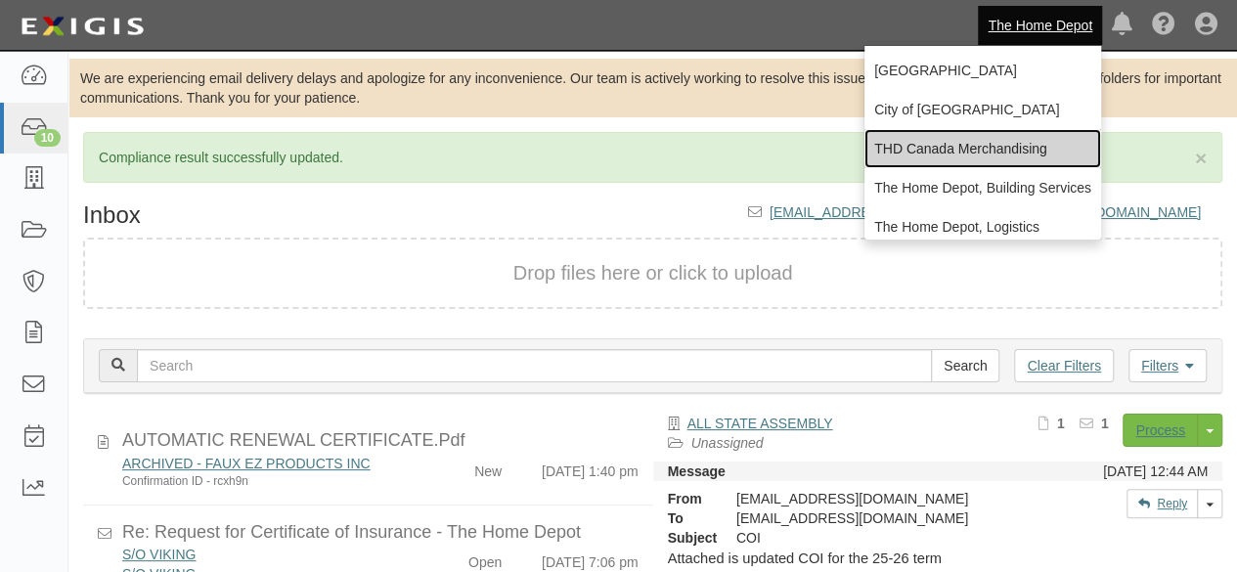
click at [934, 149] on link "THD Canada Merchandising" at bounding box center [983, 148] width 237 height 39
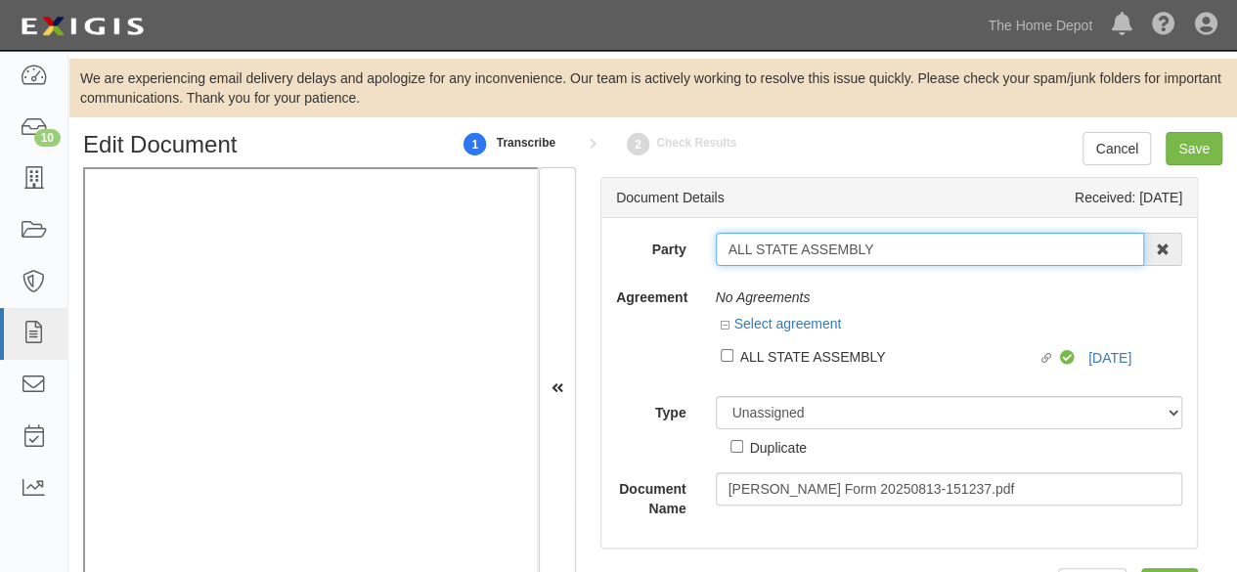
click at [876, 251] on input "ALL STATE ASSEMBLY" at bounding box center [930, 249] width 429 height 33
type input "ALL STATE ASSEMBL"
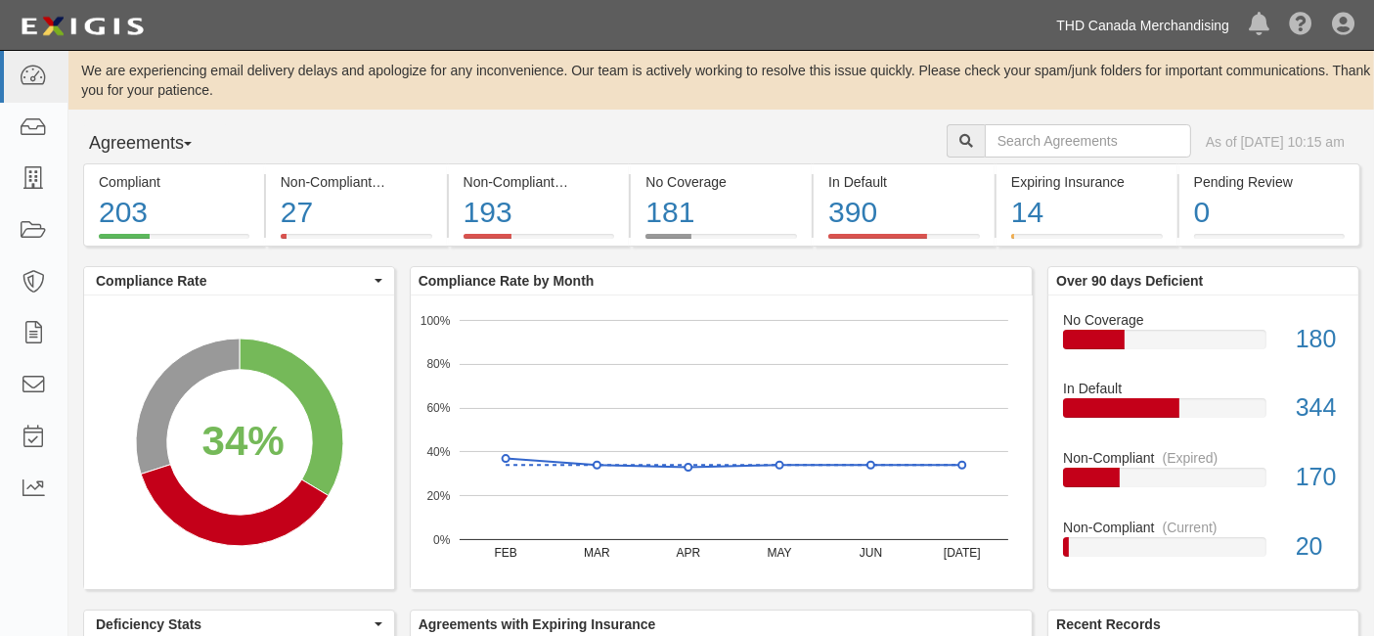
click at [1141, 27] on link "THD Canada Merchandising" at bounding box center [1143, 25] width 193 height 39
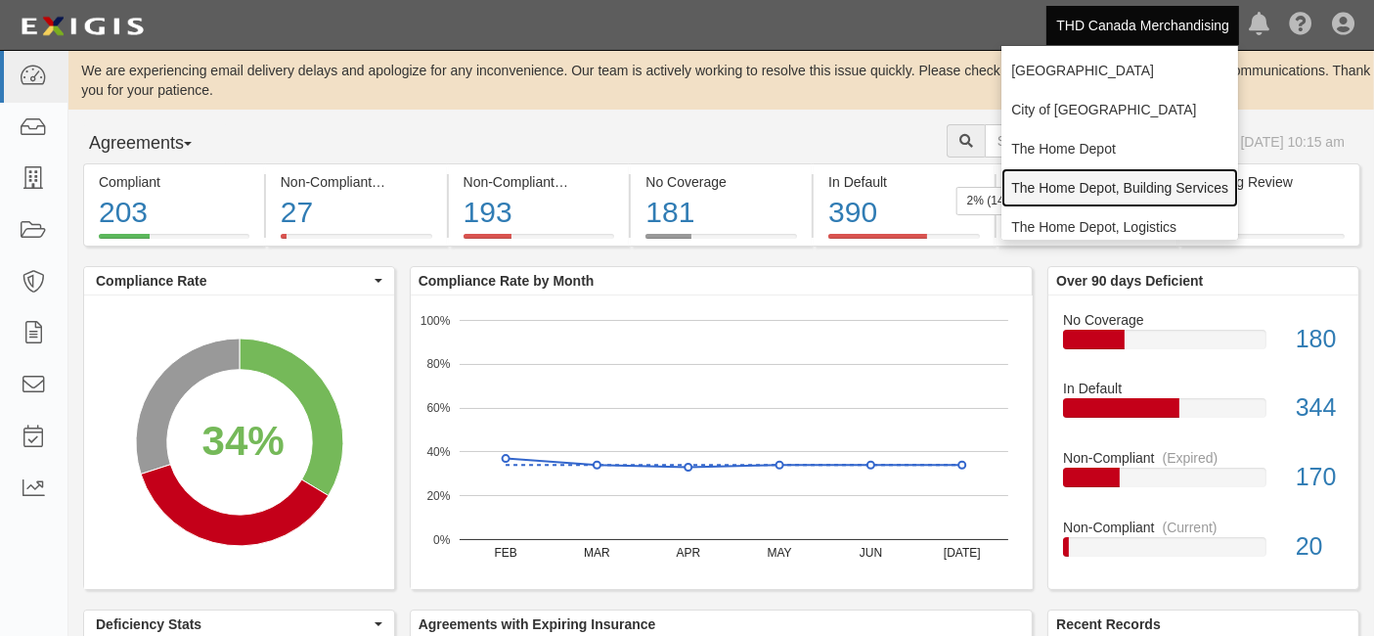
click at [1078, 188] on link "The Home Depot, Building Services" at bounding box center [1120, 187] width 237 height 39
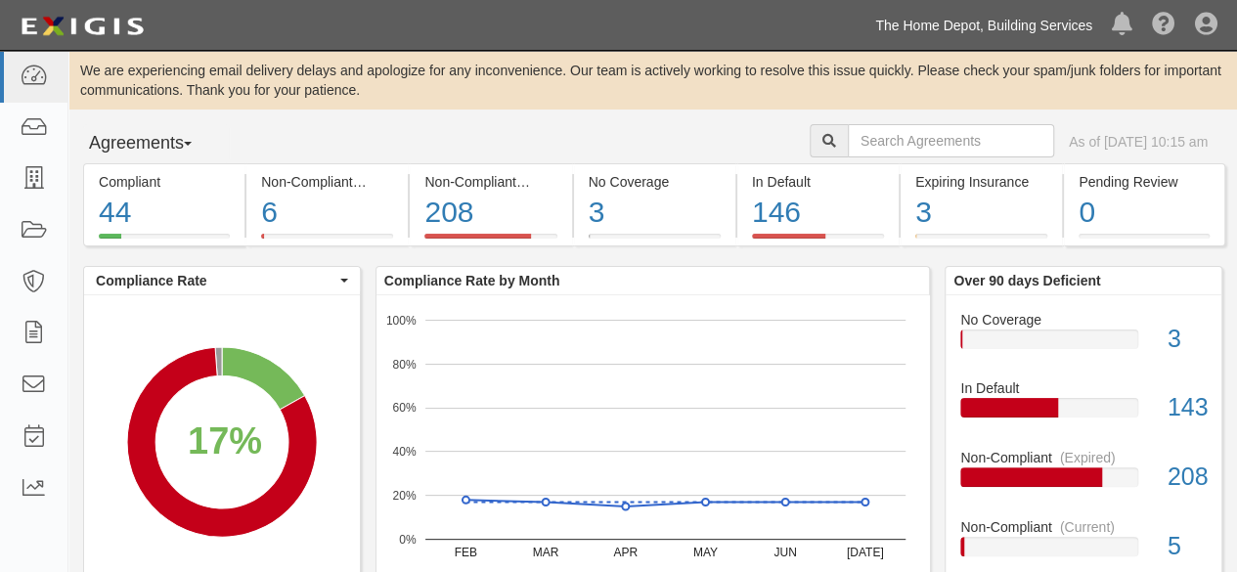
click at [1015, 26] on link "The Home Depot, Building Services" at bounding box center [984, 25] width 237 height 39
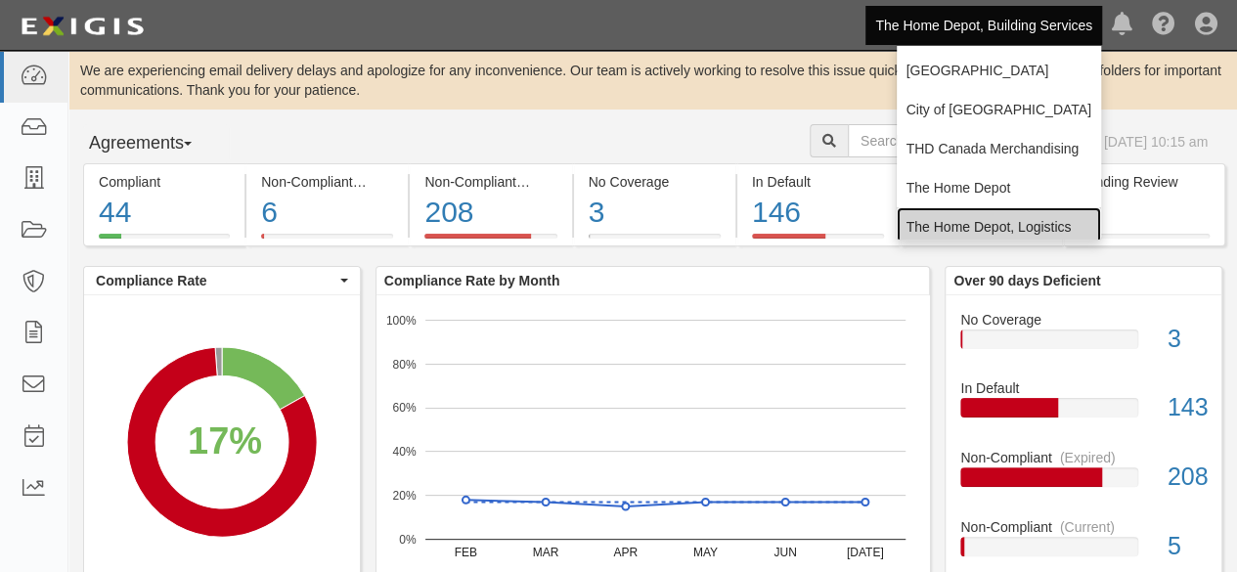
drag, startPoint x: 949, startPoint y: 230, endPoint x: 931, endPoint y: 227, distance: 17.8
click at [948, 230] on link "The Home Depot, Logistics" at bounding box center [999, 226] width 204 height 39
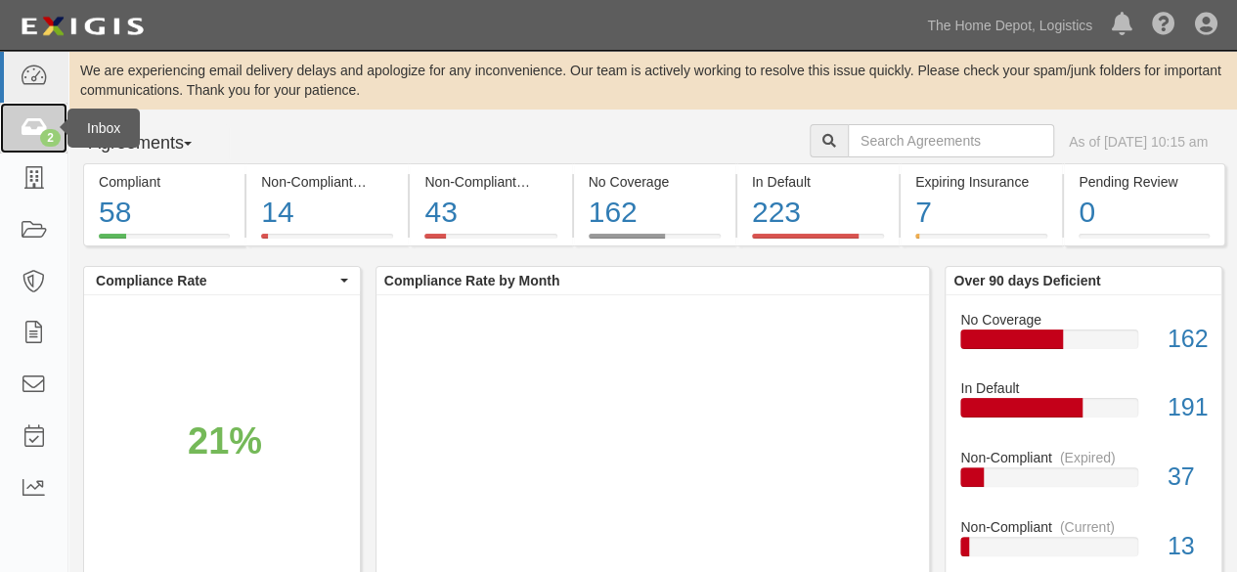
drag, startPoint x: 34, startPoint y: 114, endPoint x: 35, endPoint y: 124, distance: 9.8
click at [34, 115] on link "2" at bounding box center [33, 129] width 67 height 52
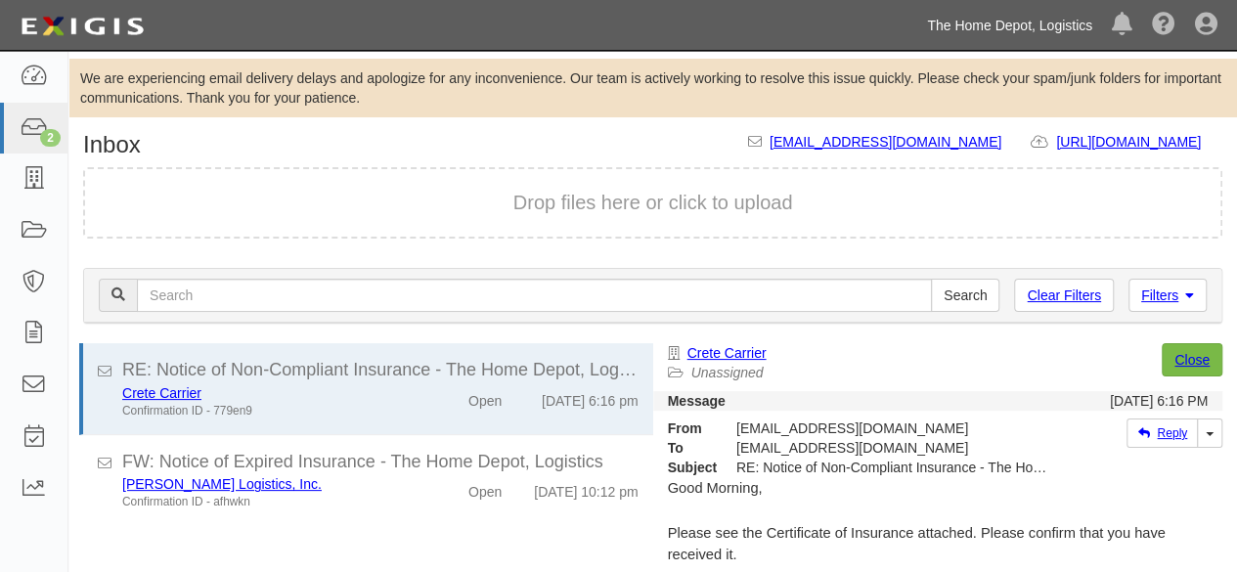
click at [1039, 24] on link "The Home Depot, Logistics" at bounding box center [1010, 25] width 185 height 39
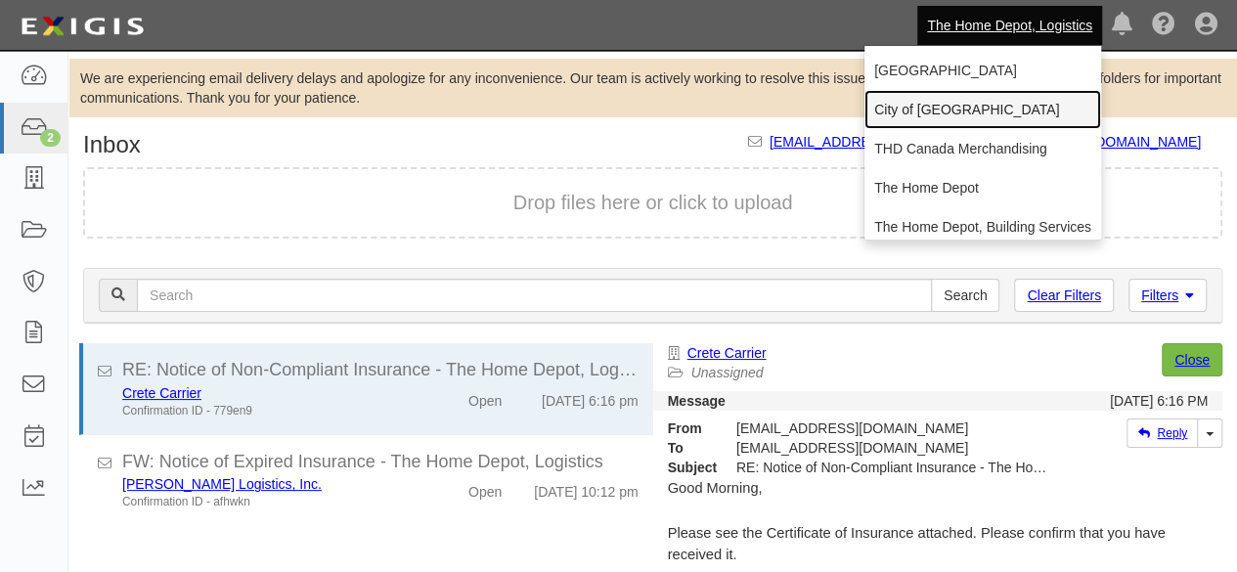
click at [984, 108] on link "City of [GEOGRAPHIC_DATA]" at bounding box center [983, 109] width 237 height 39
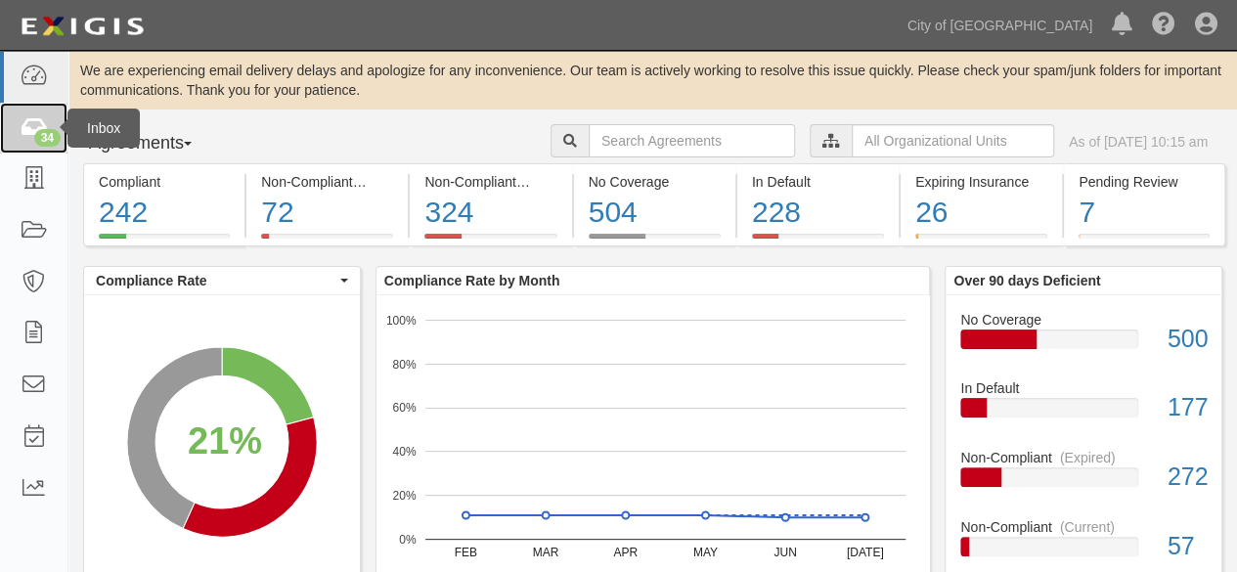
click at [41, 139] on div "34" at bounding box center [47, 138] width 26 height 18
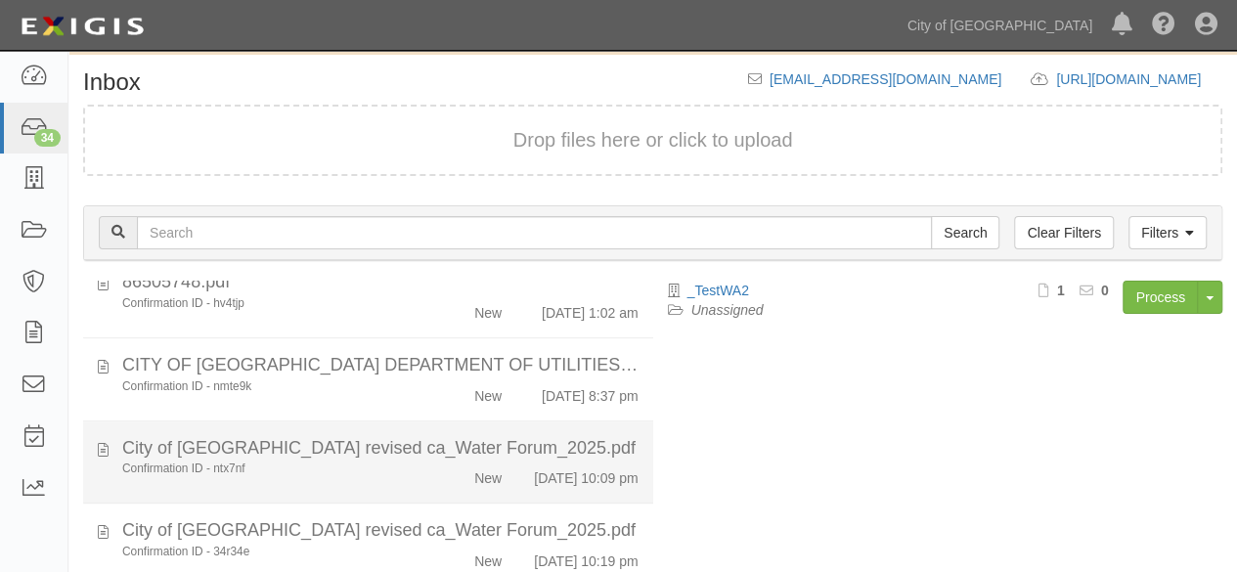
scroll to position [209, 0]
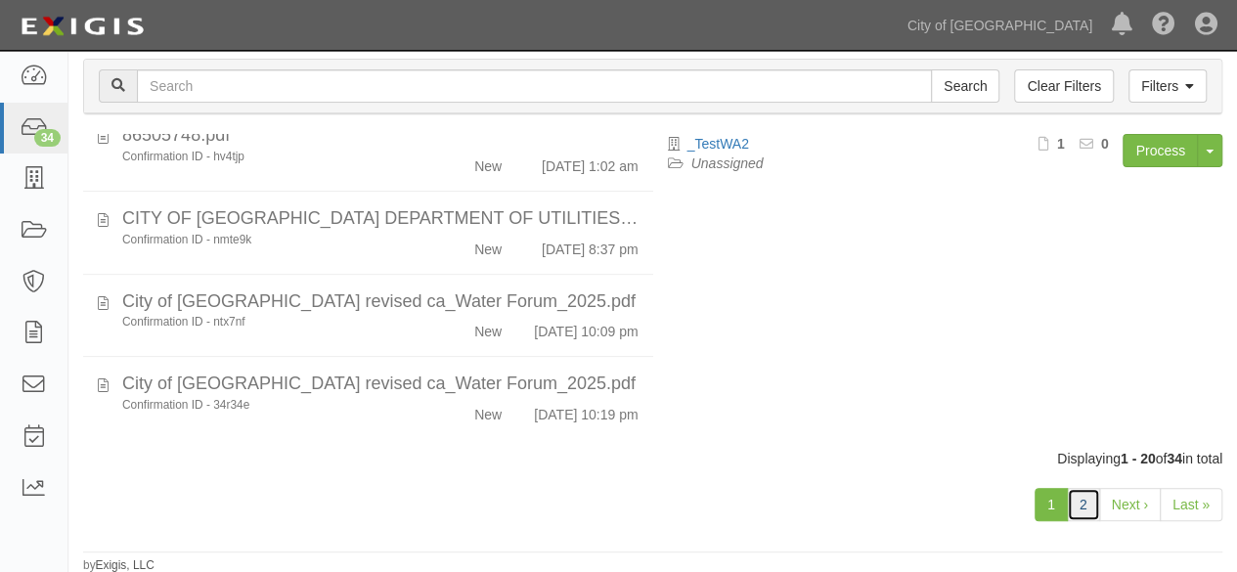
click at [1094, 504] on link "2" at bounding box center [1083, 504] width 33 height 33
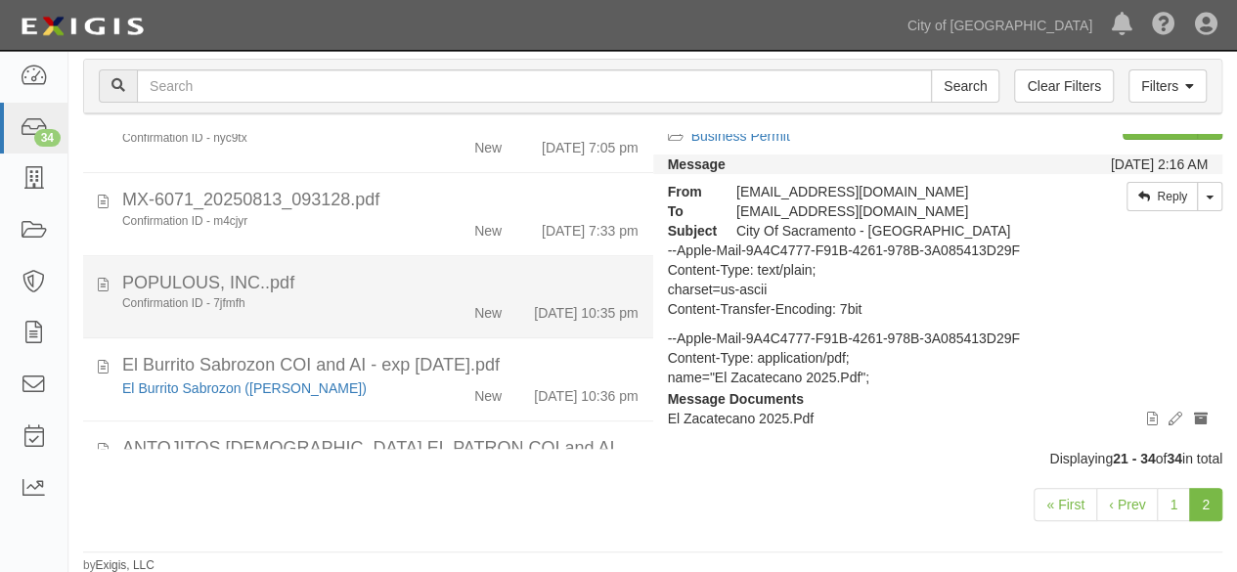
scroll to position [1032, 0]
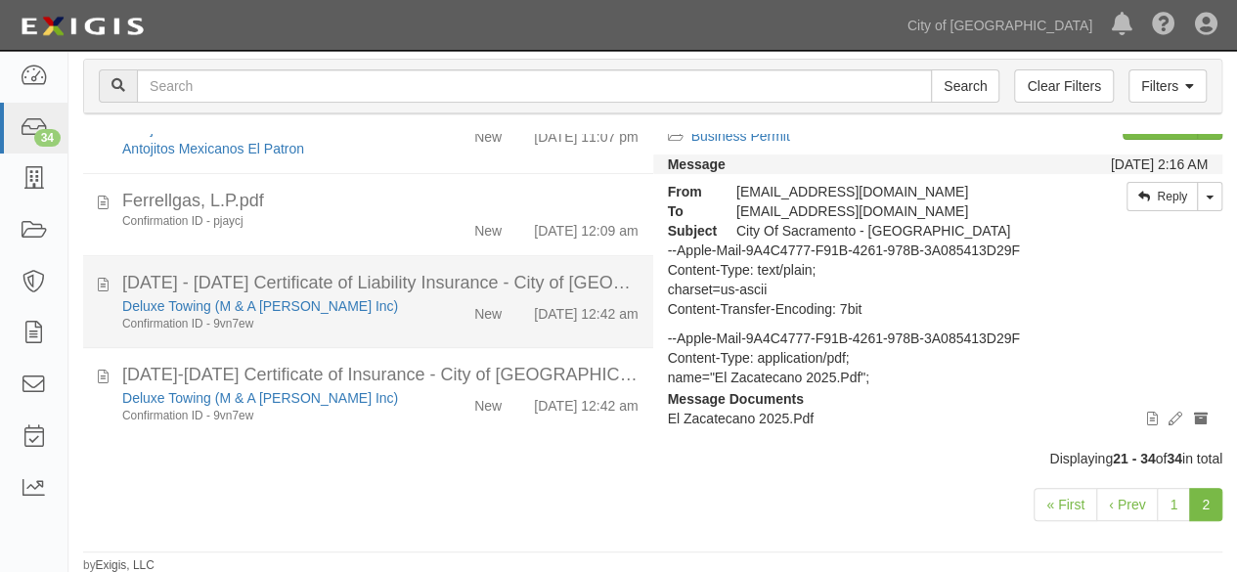
click at [396, 316] on div "Confirmation ID - 9vn7ew" at bounding box center [266, 324] width 289 height 17
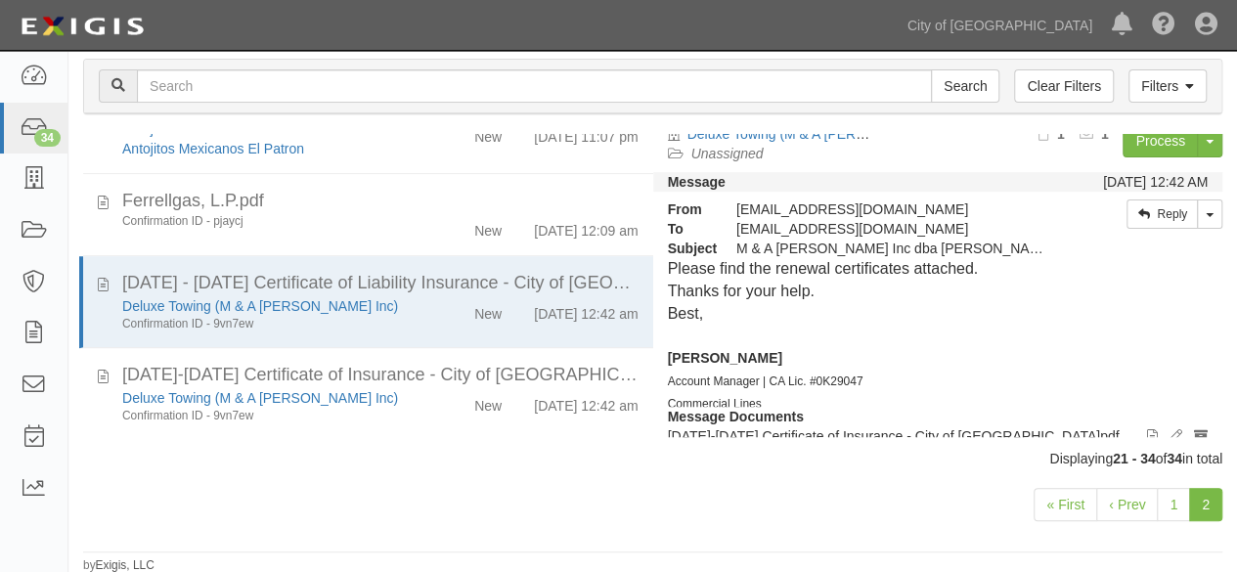
scroll to position [0, 0]
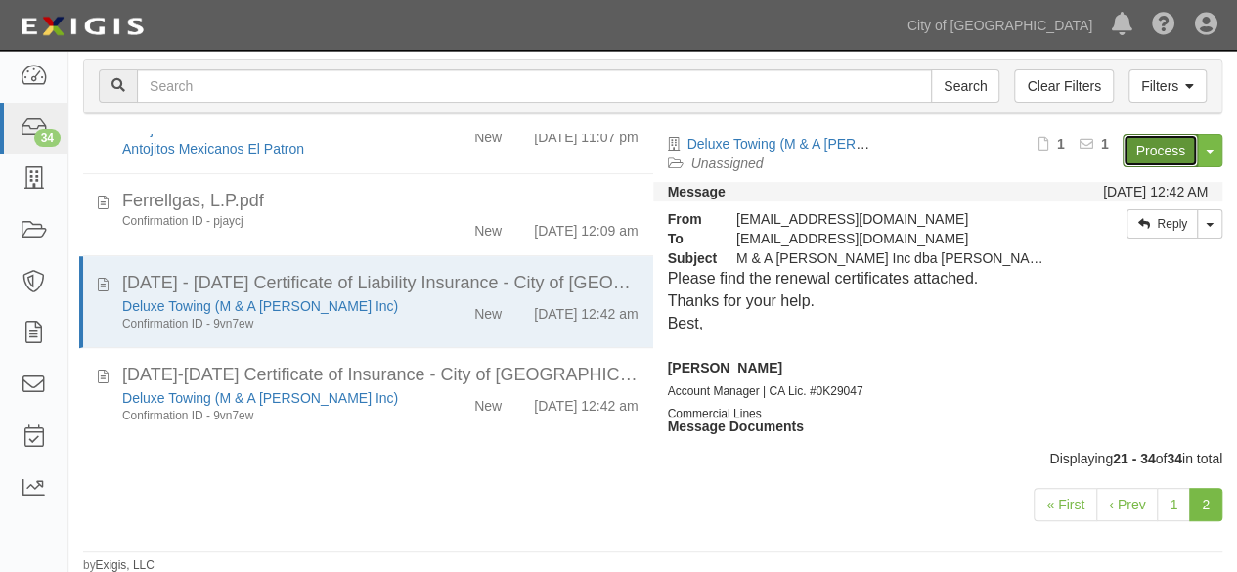
click at [1144, 149] on link "Process" at bounding box center [1160, 150] width 75 height 33
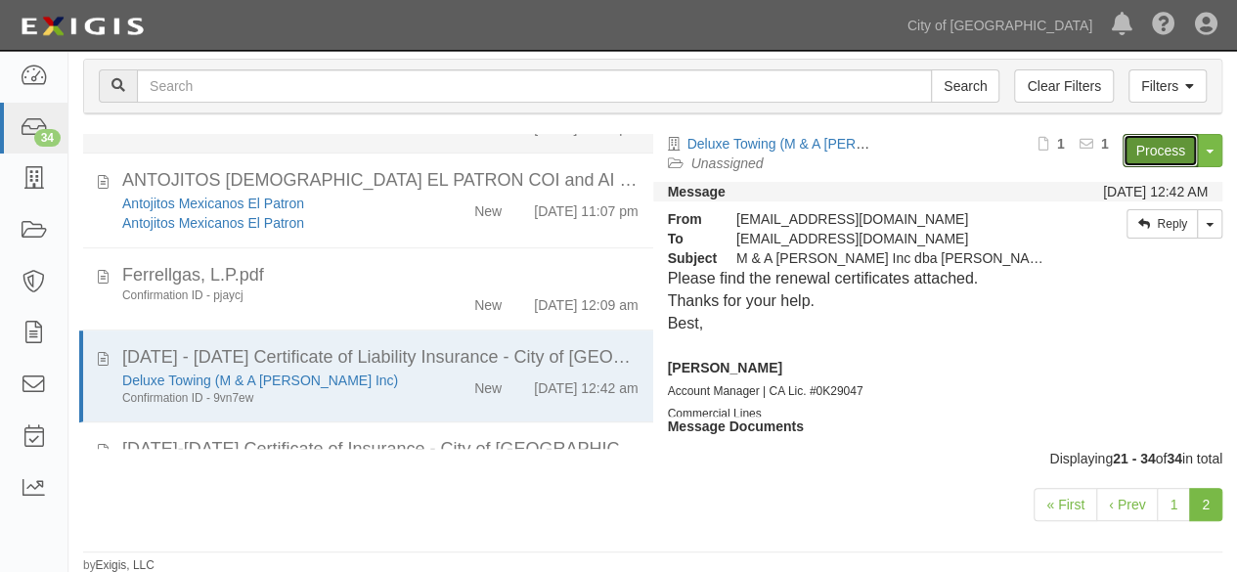
scroll to position [836, 0]
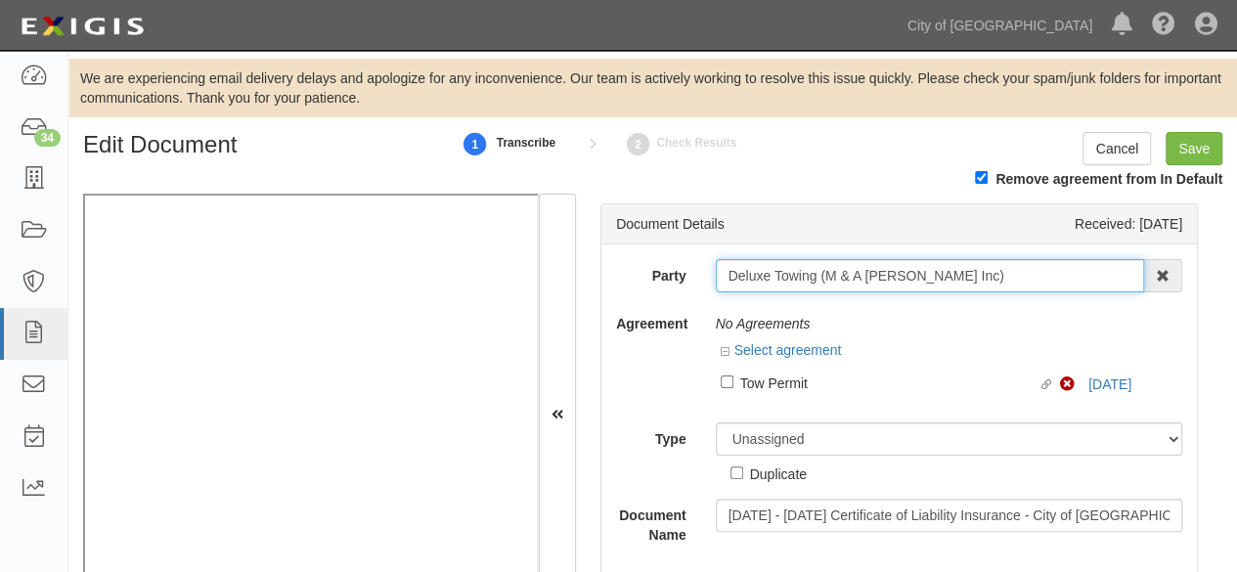
click at [757, 275] on input "Deluxe Towing (M & A [PERSON_NAME] Inc)" at bounding box center [930, 275] width 429 height 33
click at [756, 275] on input "Deluxe Towing (M & A [PERSON_NAME] Inc)" at bounding box center [930, 275] width 429 height 33
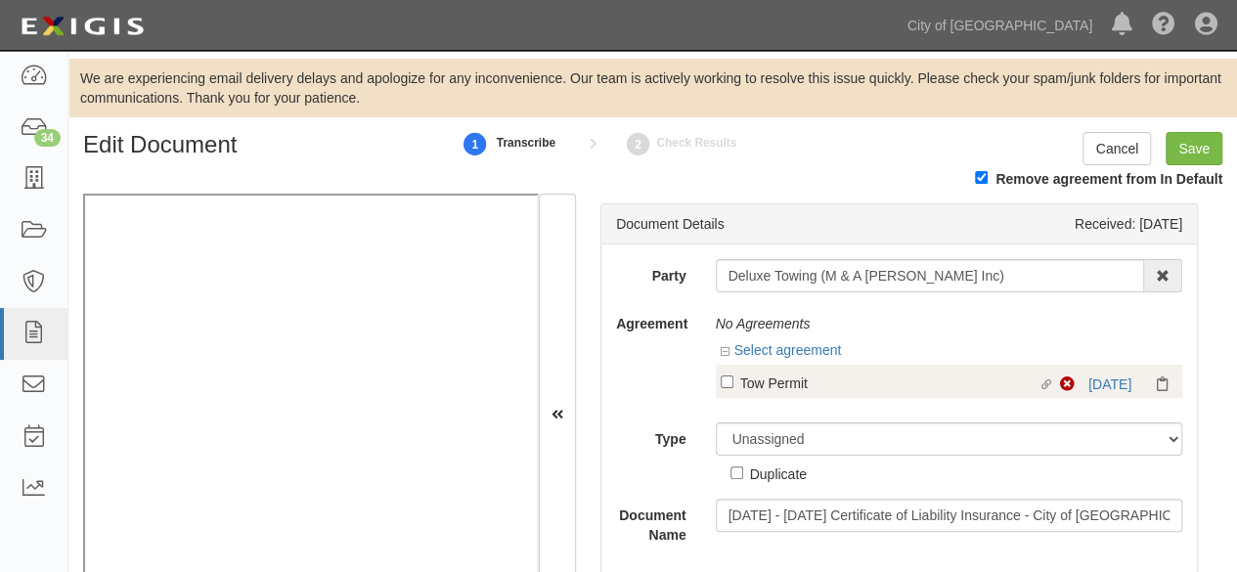
click at [785, 384] on div "Tow Permit" at bounding box center [889, 383] width 298 height 22
click at [734, 384] on input "Linked agreement Tow Permit Linked agreement" at bounding box center [727, 382] width 13 height 13
checkbox input "true"
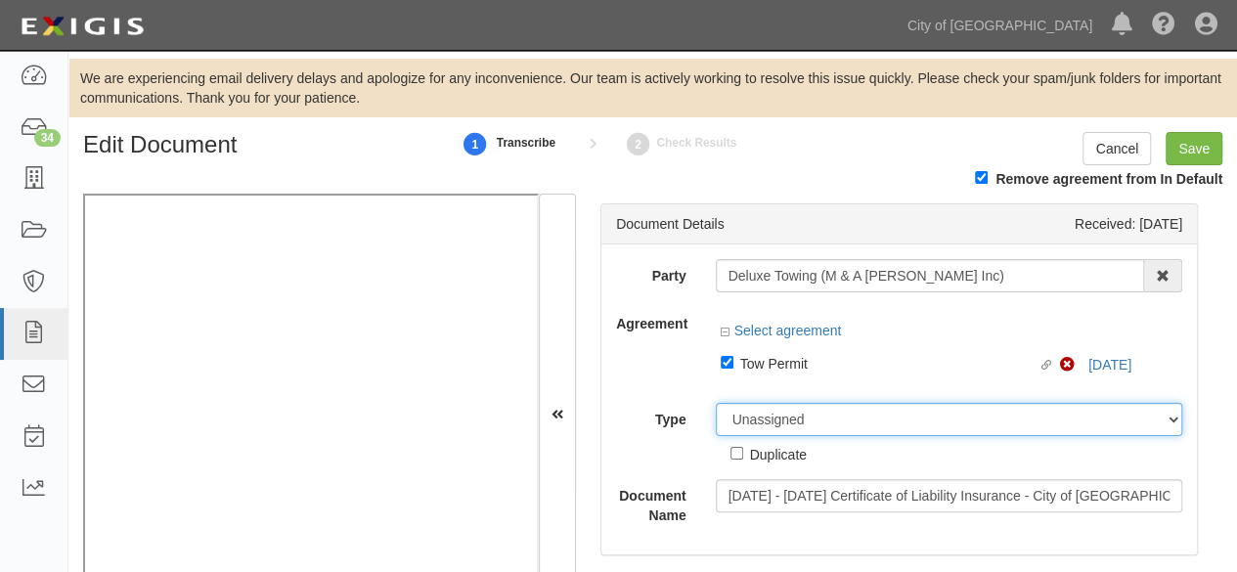
click at [765, 421] on select "Unassigned Binder Cancellation Notice Certificate Contract Endorsement Insuranc…" at bounding box center [950, 419] width 468 height 33
select select "CertificateDetail"
click at [716, 403] on select "Unassigned Binder Cancellation Notice Certificate Contract Endorsement Insuranc…" at bounding box center [950, 419] width 468 height 33
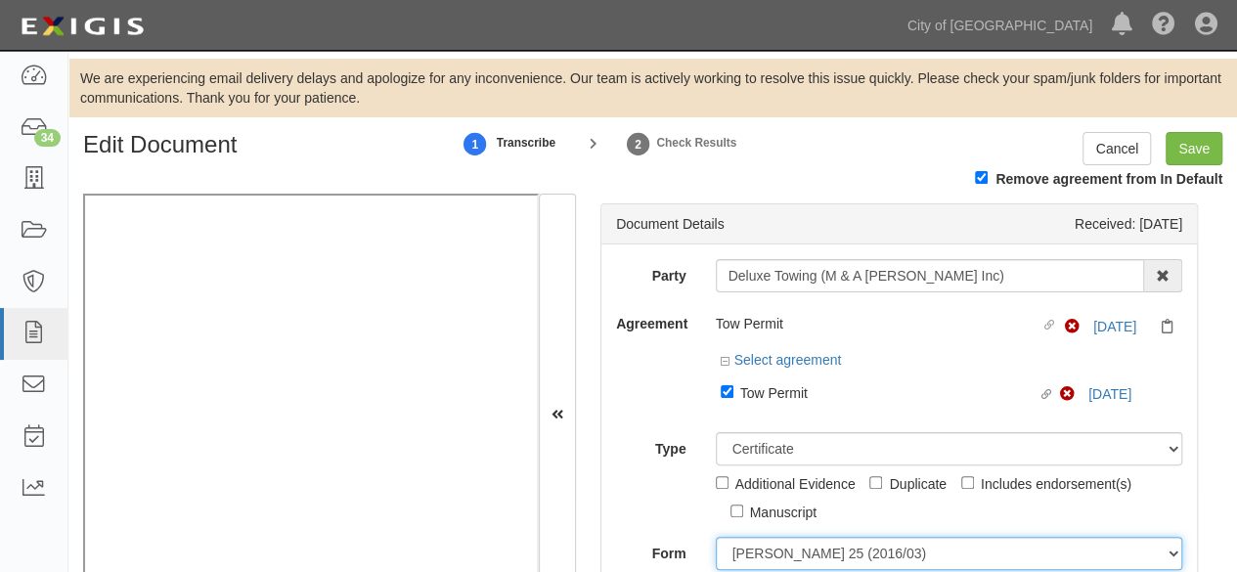
click at [784, 553] on select "ACORD 25 (2016/03) ACORD 101 ACORD 855 NY (2014/05) General" at bounding box center [950, 553] width 468 height 33
select select "GeneralFormDetail"
click at [716, 537] on select "ACORD 25 (2016/03) ACORD 101 ACORD 855 NY (2014/05) General" at bounding box center [950, 553] width 468 height 33
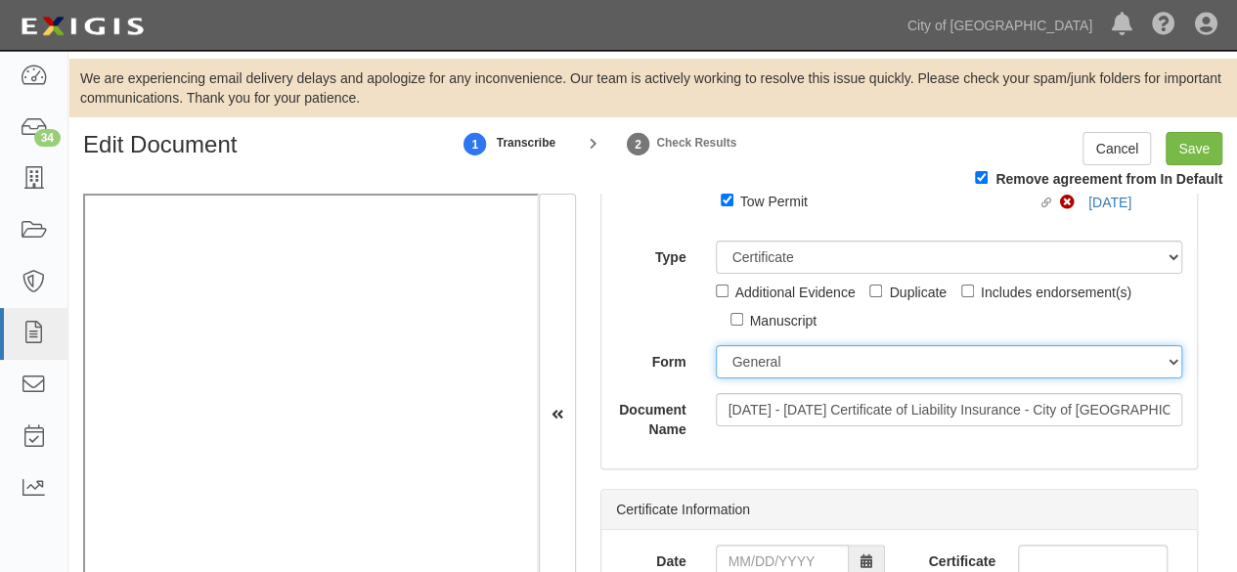
scroll to position [196, 0]
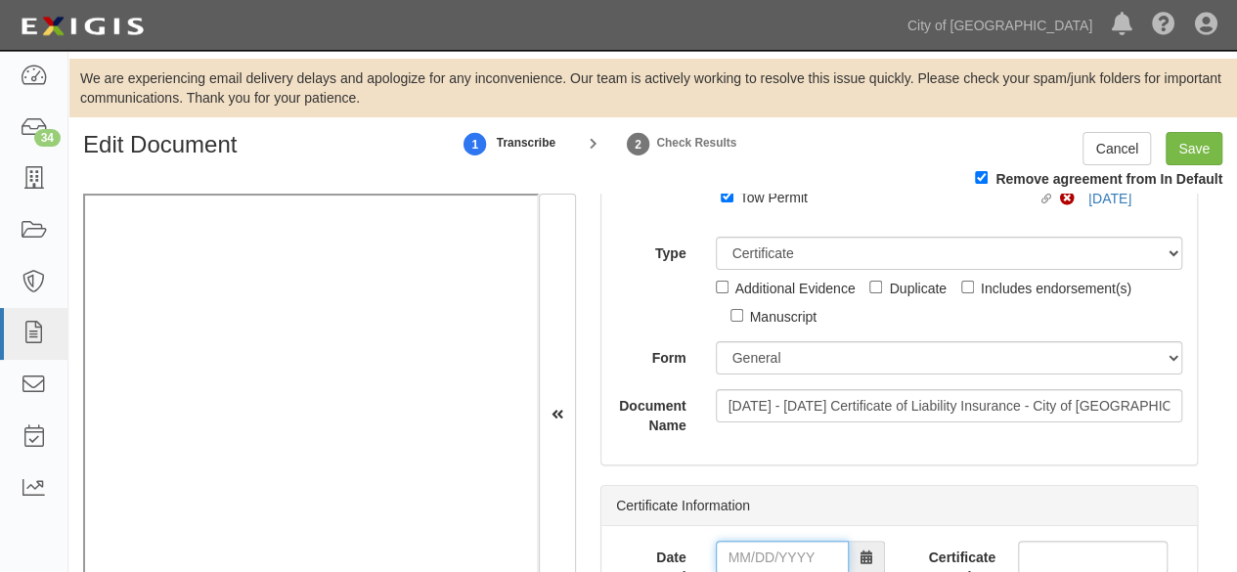
click at [783, 550] on input "Date Issued" at bounding box center [782, 557] width 133 height 33
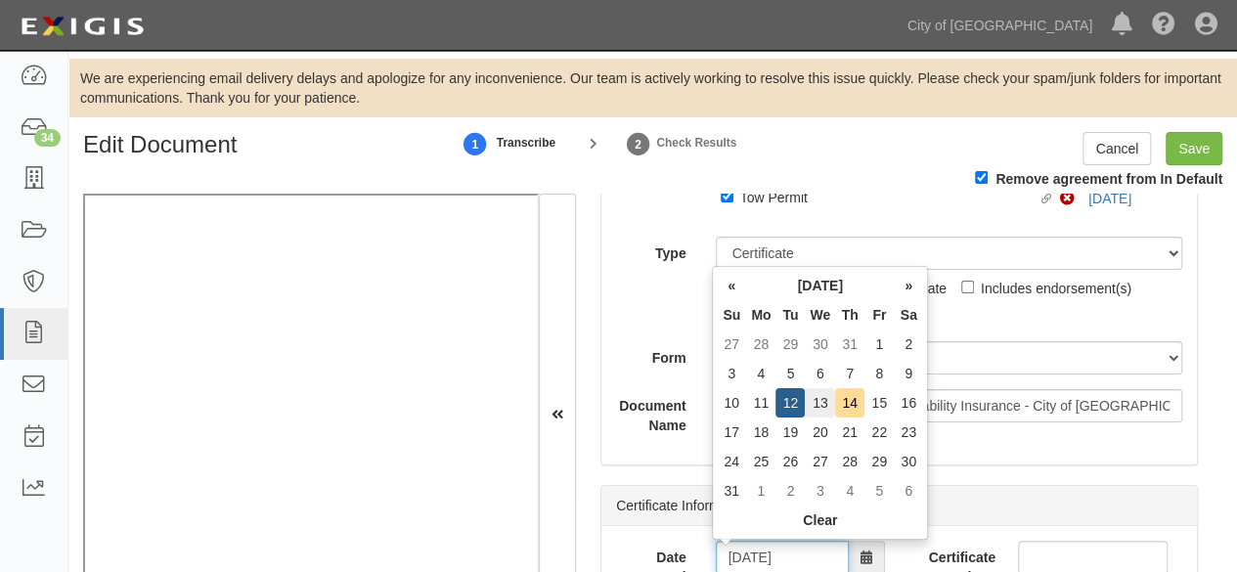
type input "08/13/2025"
click at [822, 406] on td "13" at bounding box center [820, 402] width 30 height 29
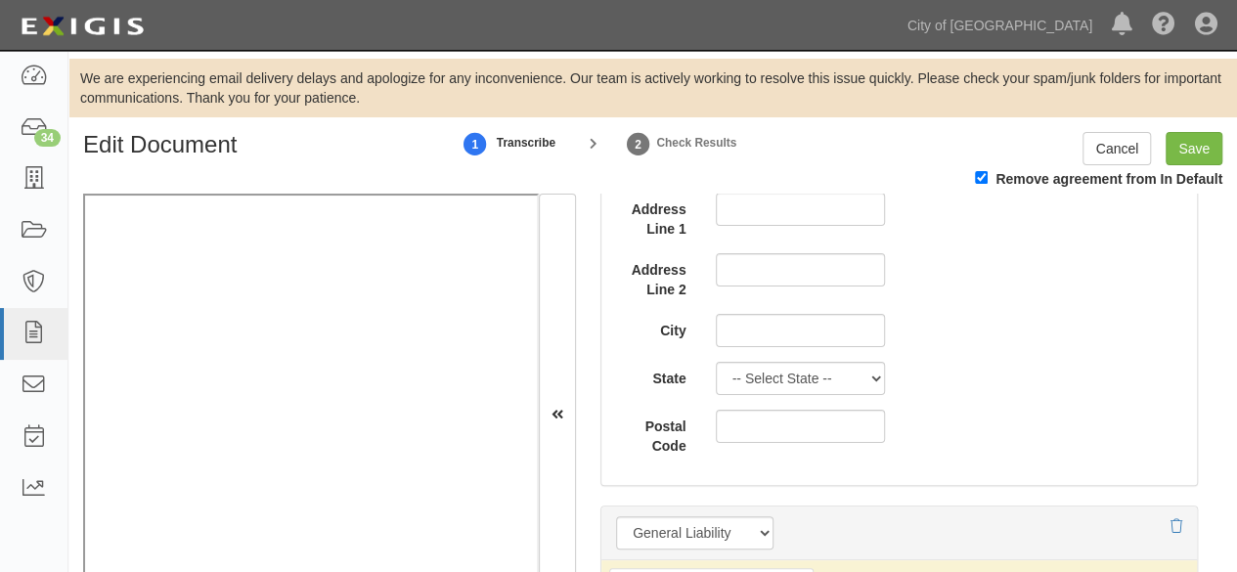
scroll to position [1369, 0]
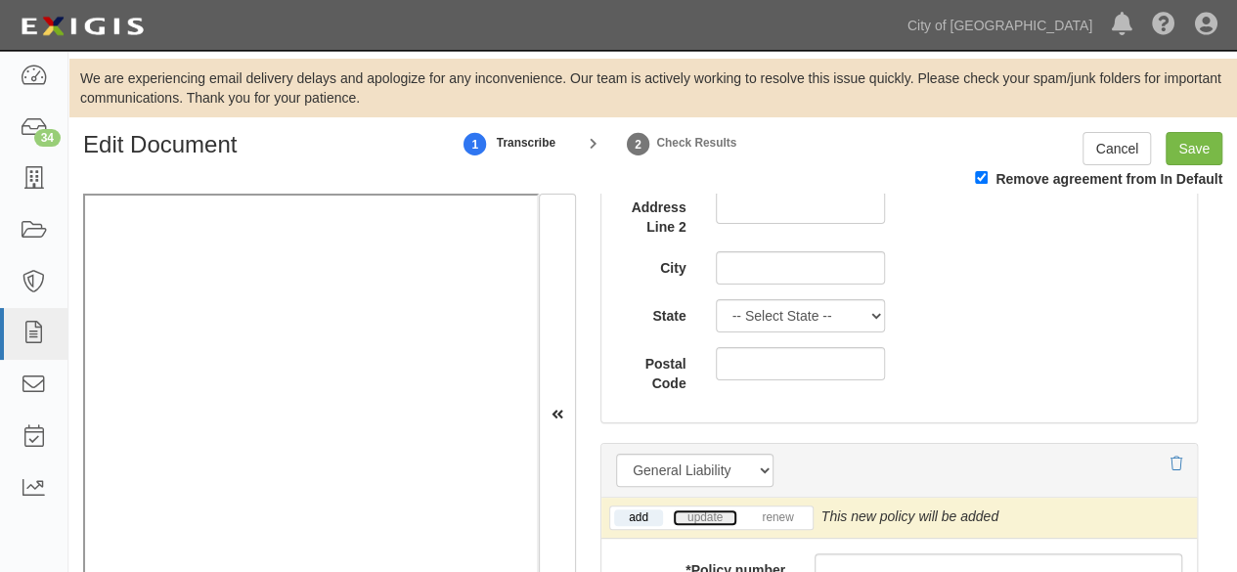
click at [693, 510] on link "update" at bounding box center [705, 518] width 65 height 17
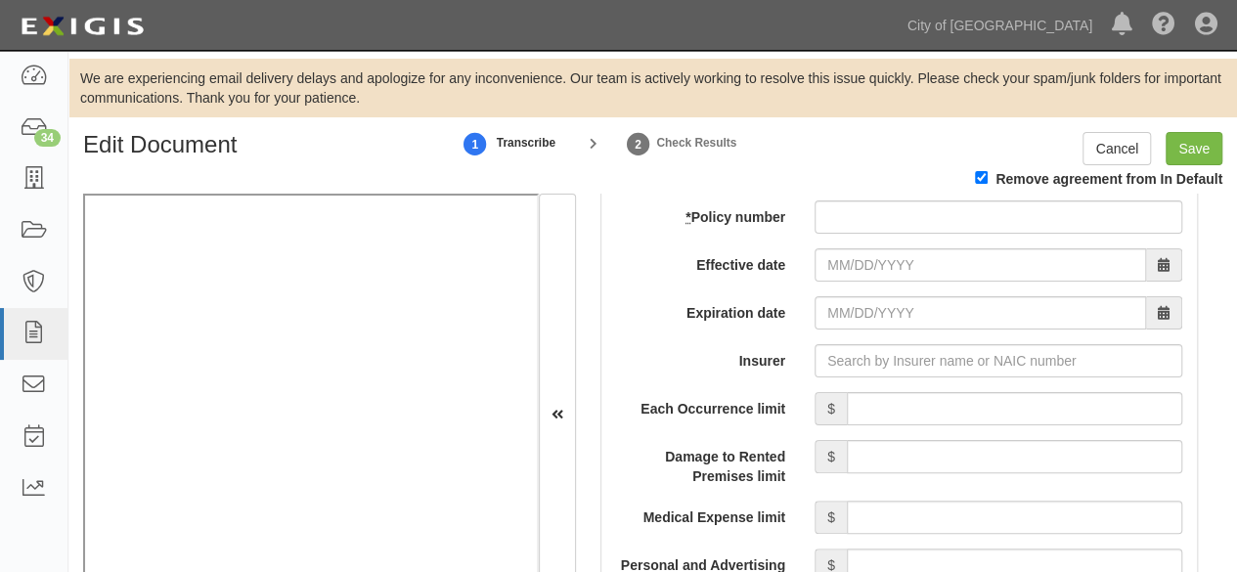
scroll to position [1761, 0]
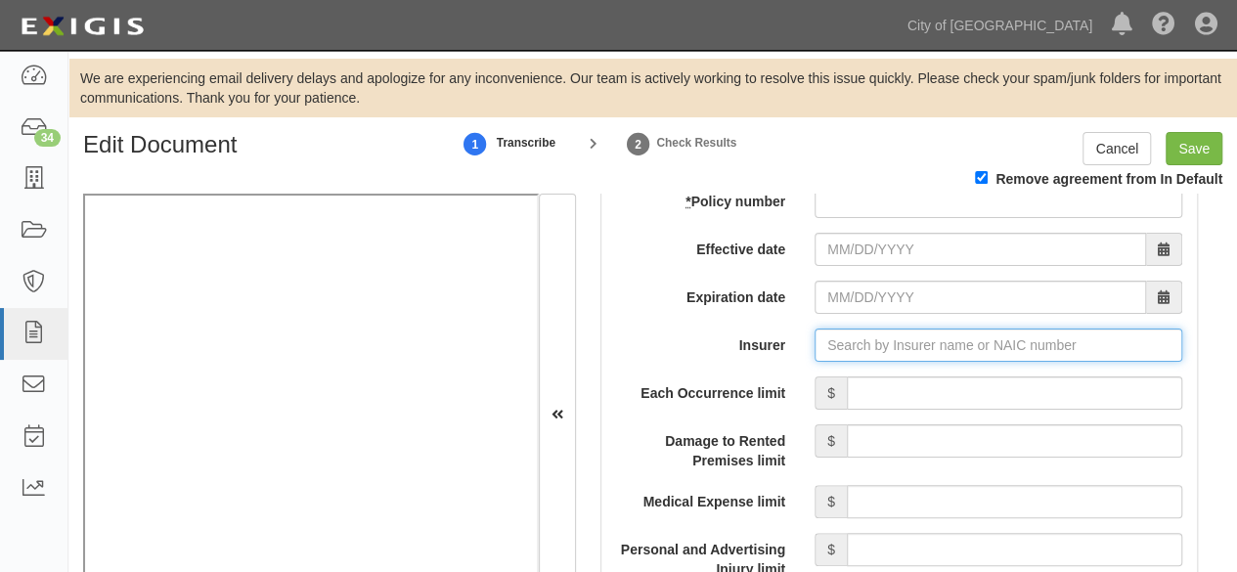
click at [873, 353] on input "Insurer" at bounding box center [999, 345] width 368 height 33
paste input "19879"
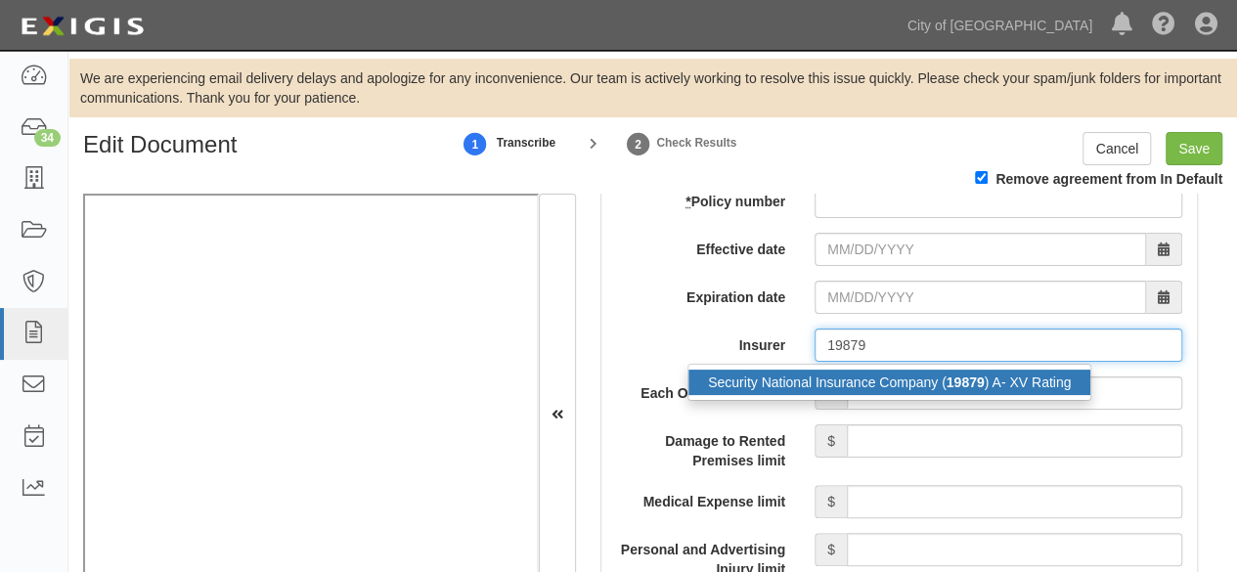
click at [847, 375] on div "Security National Insurance Company ( 19879 ) A- XV Rating" at bounding box center [890, 382] width 402 height 25
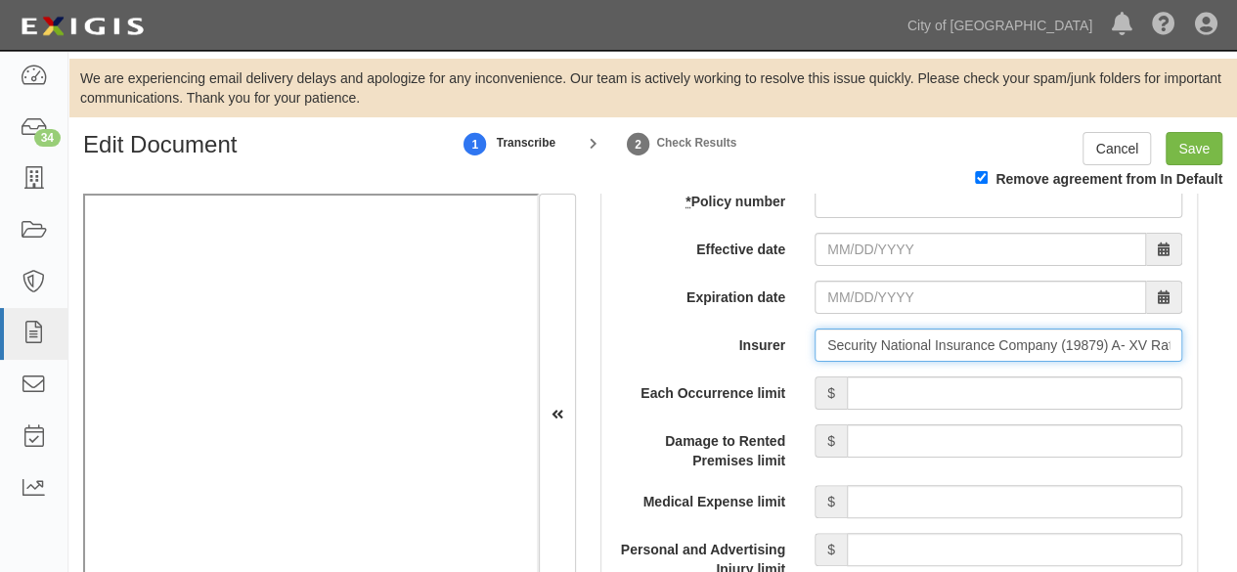
type input "Security National Insurance Company (19879) A- XV Rating"
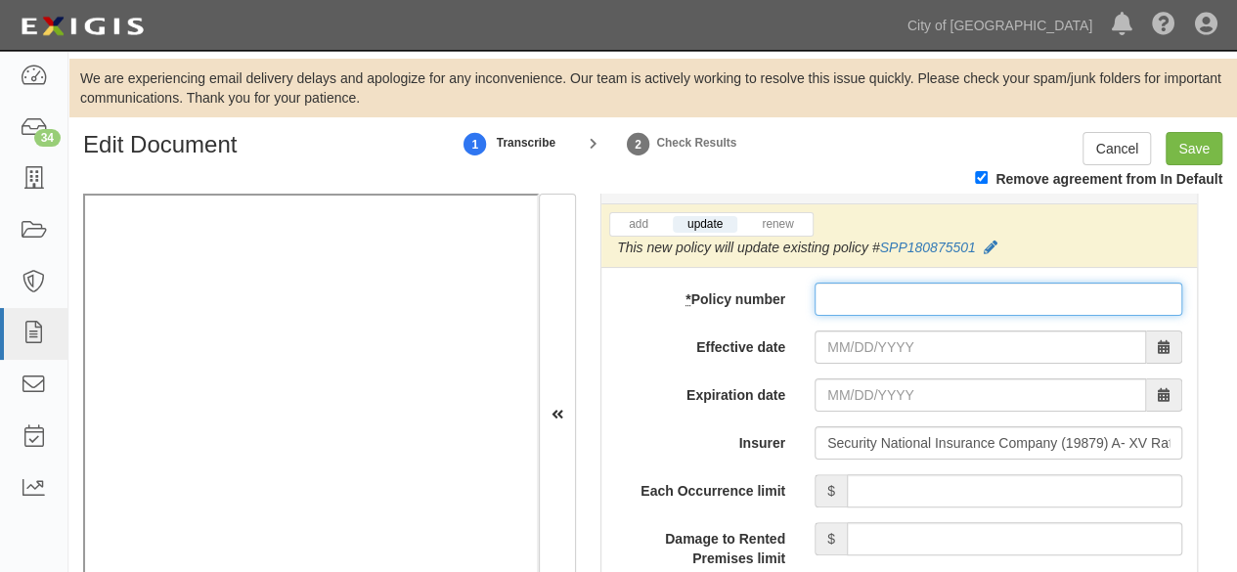
click at [856, 283] on input "* Policy number" at bounding box center [999, 299] width 368 height 33
paste input "SPP180875503"
type input "SPP180875503"
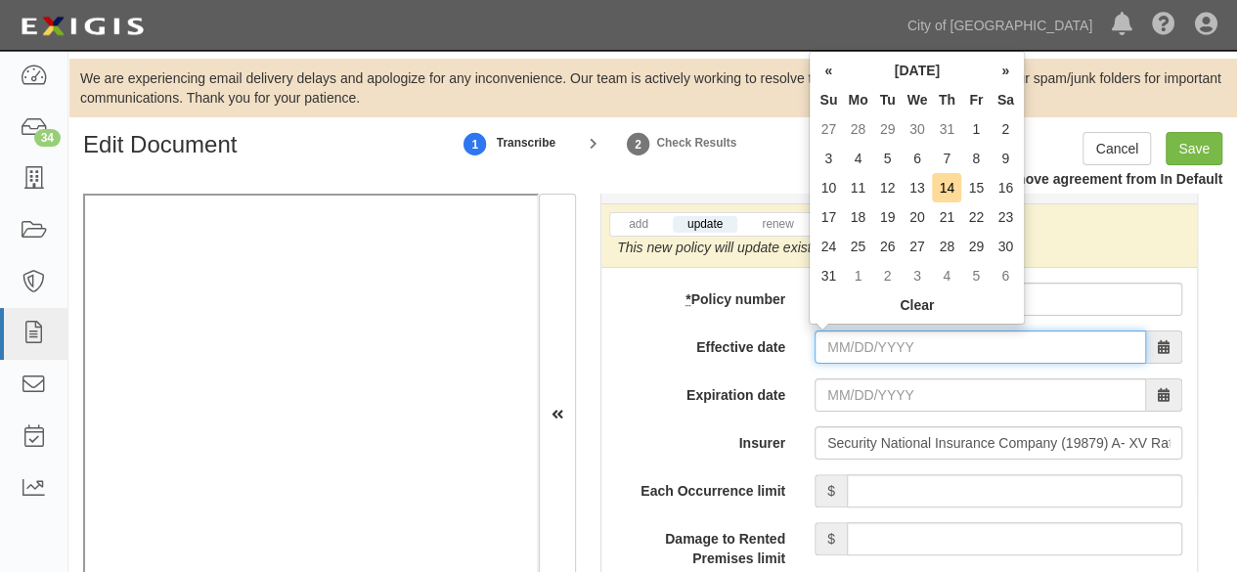
click at [848, 336] on input "Effective date" at bounding box center [981, 347] width 332 height 33
type input "[DATE]"
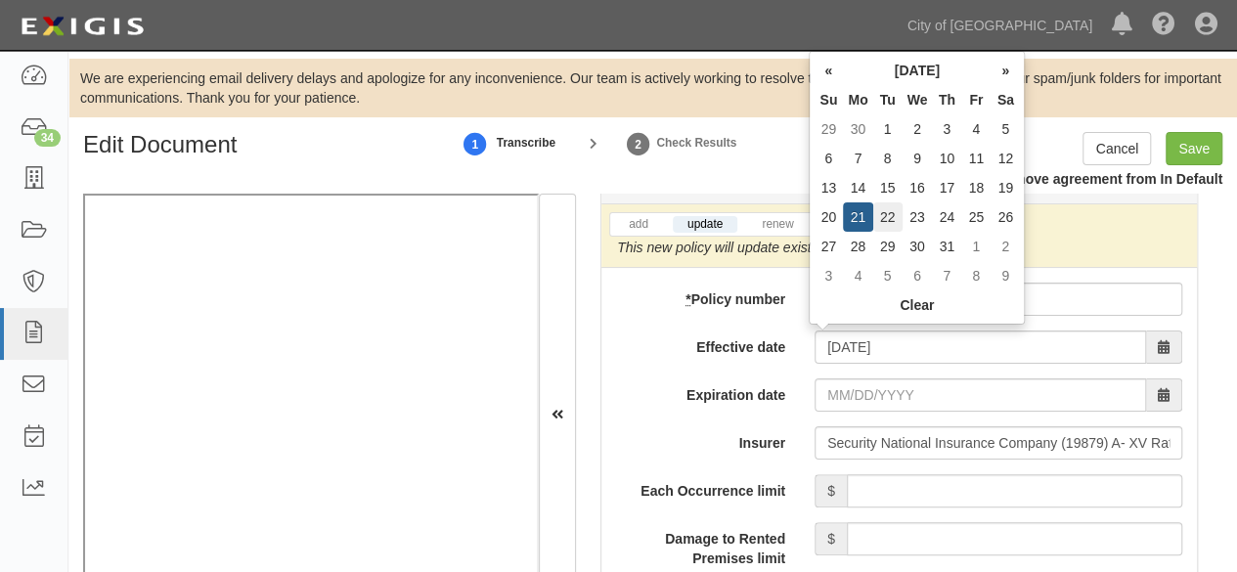
type input "07/22/2026"
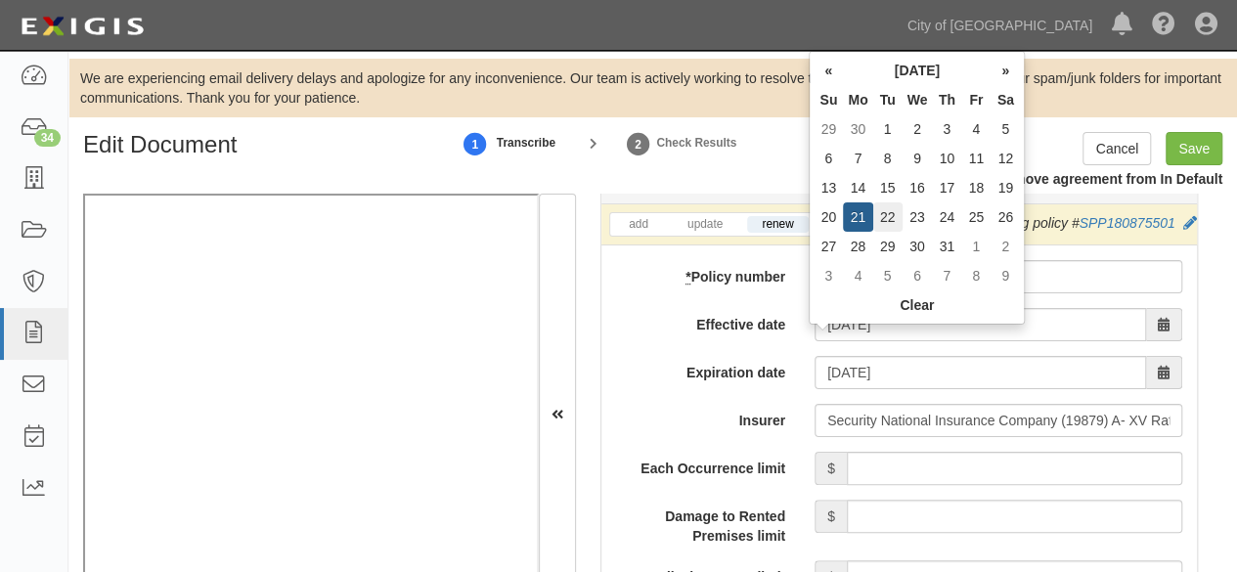
click at [889, 221] on td "22" at bounding box center [887, 216] width 29 height 29
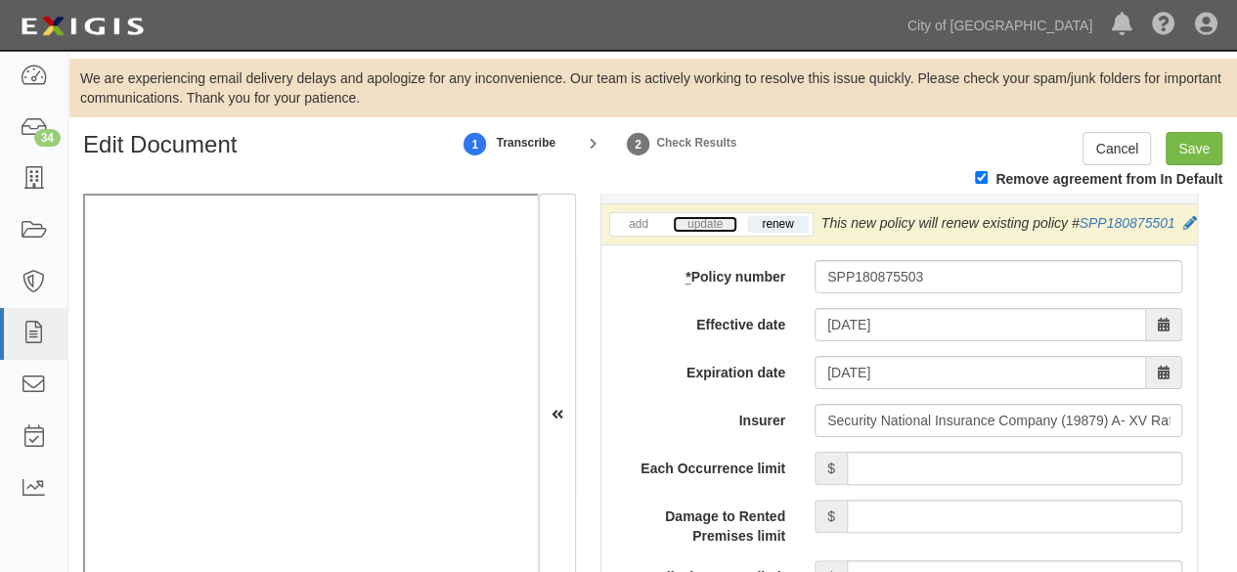
click at [694, 225] on link "update" at bounding box center [705, 224] width 65 height 17
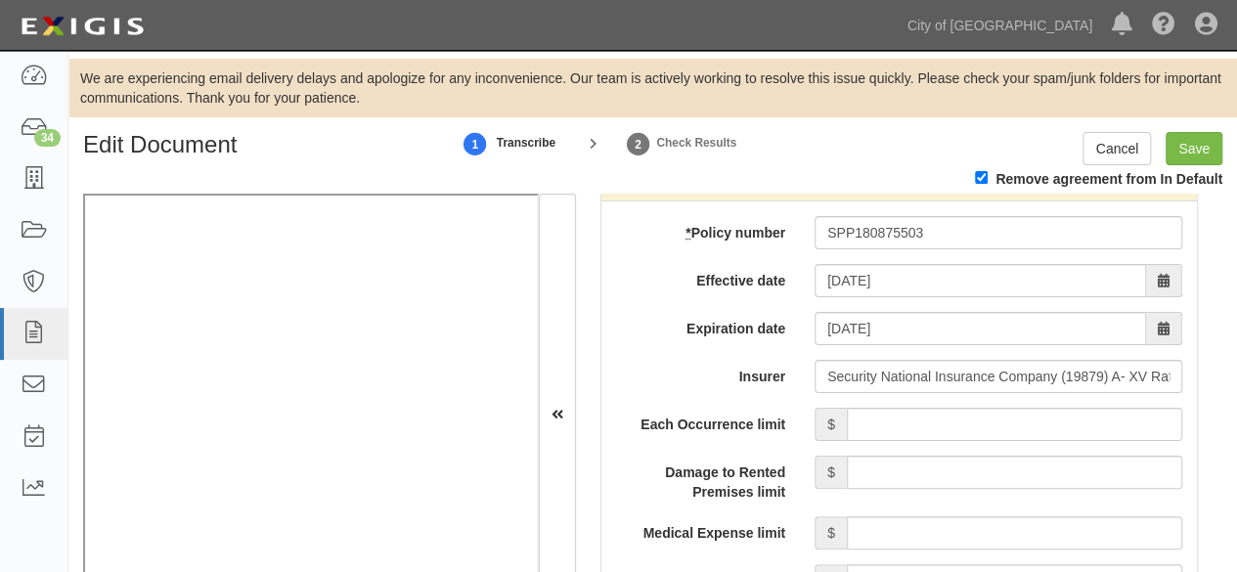
scroll to position [1761, 0]
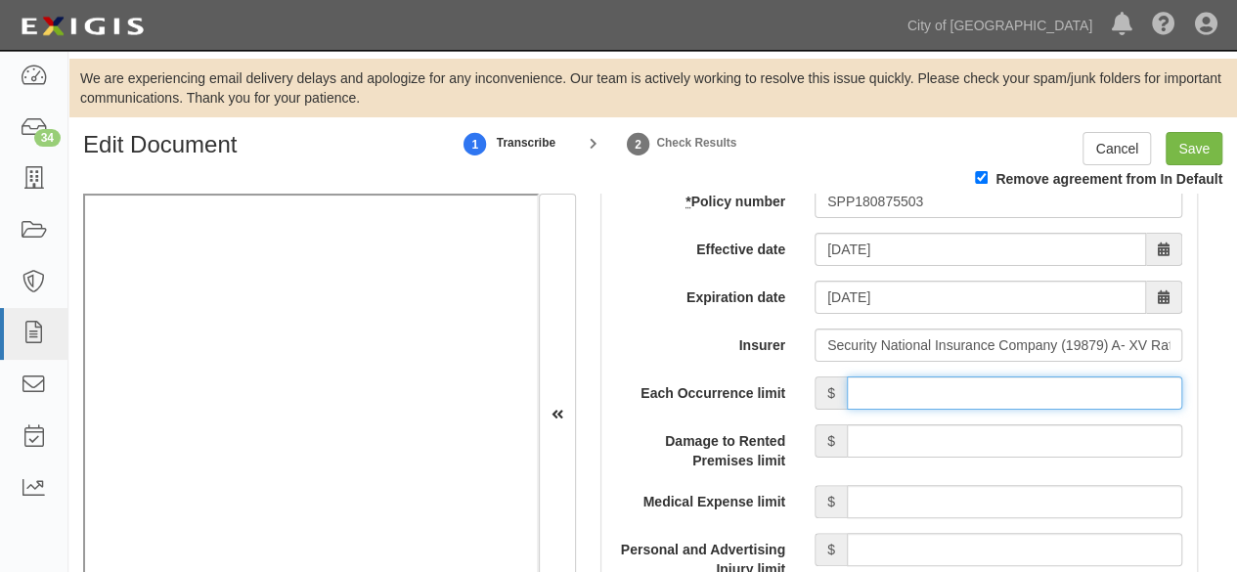
click at [901, 380] on input "Each Occurrence limit" at bounding box center [1015, 393] width 336 height 33
type input "1,000,000"
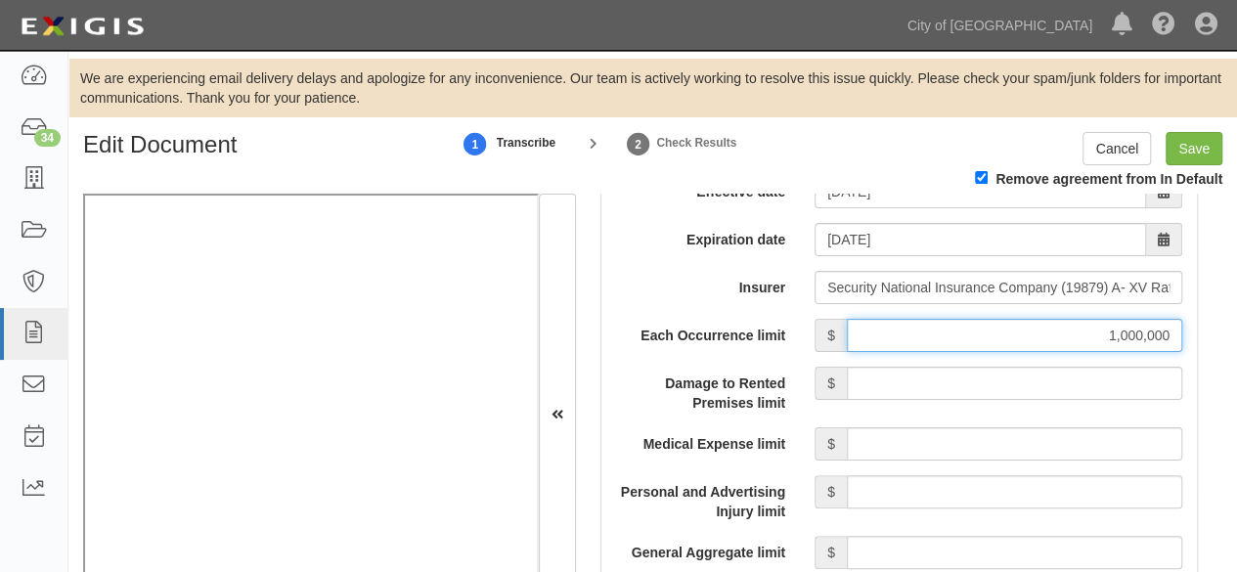
scroll to position [1956, 0]
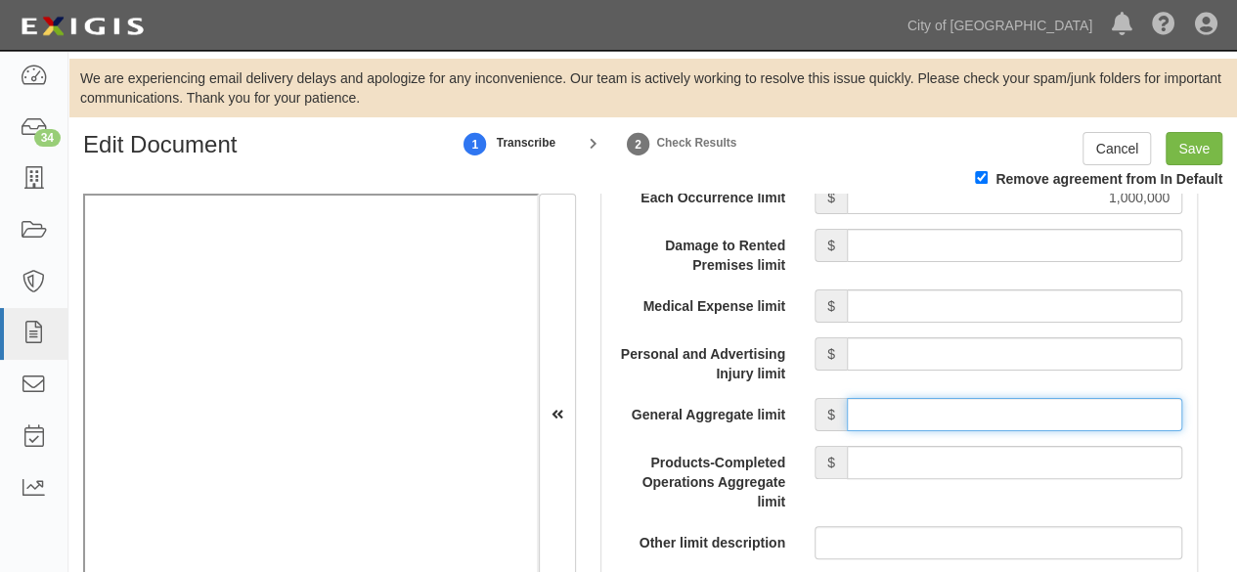
click at [886, 418] on input "General Aggregate limit" at bounding box center [1015, 414] width 336 height 33
type input "2,000,000"
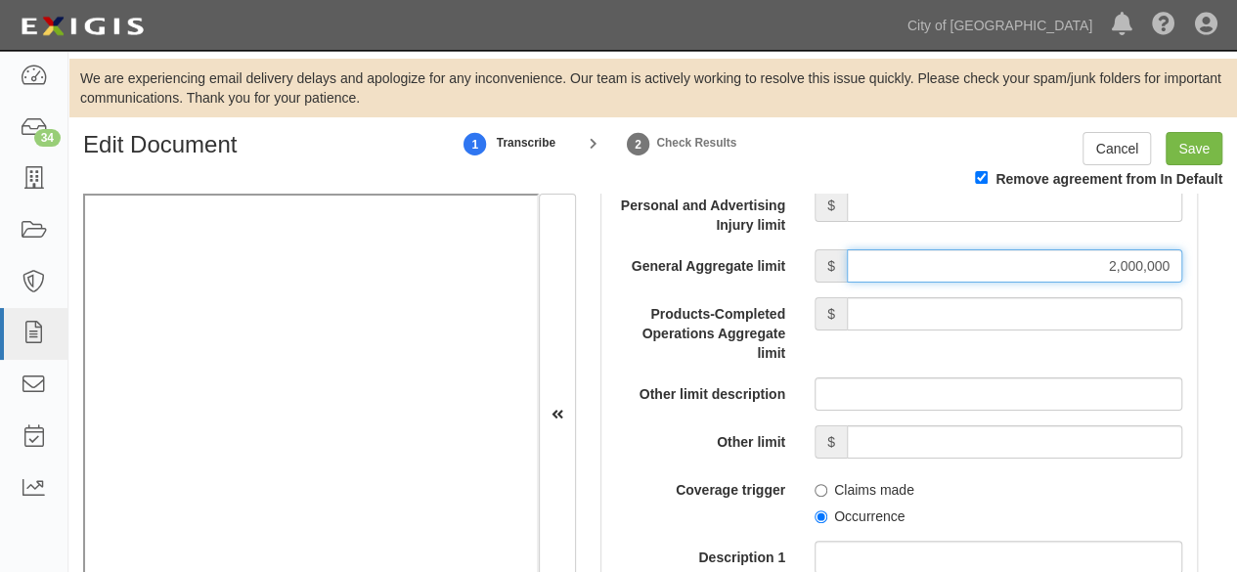
scroll to position [2152, 0]
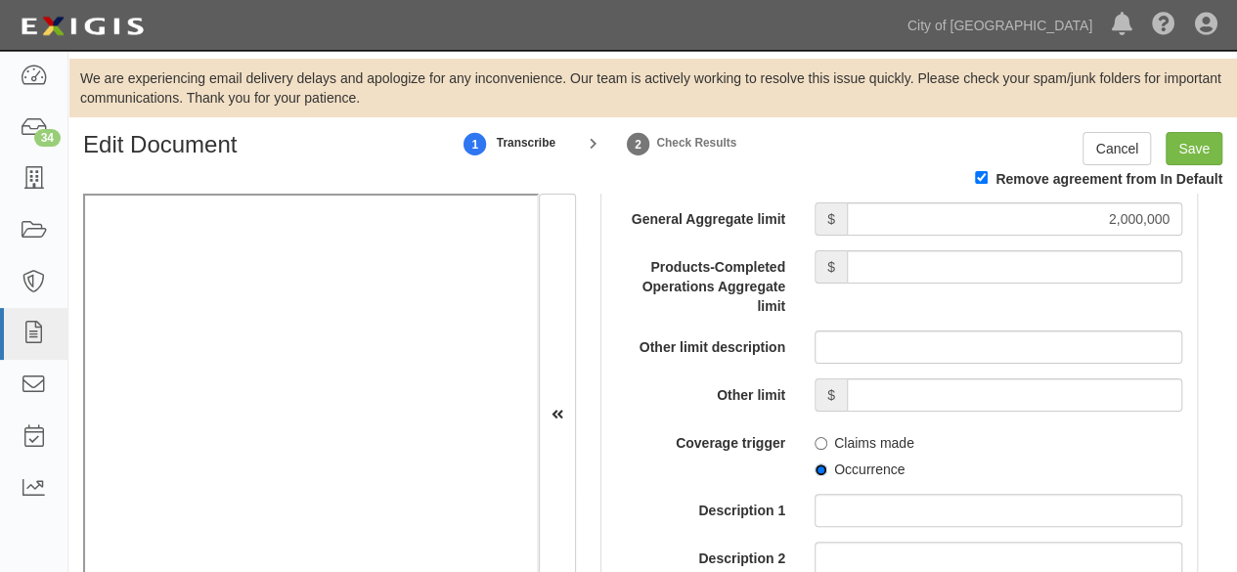
click at [815, 467] on input "Occurrence" at bounding box center [821, 470] width 13 height 13
radio input "true"
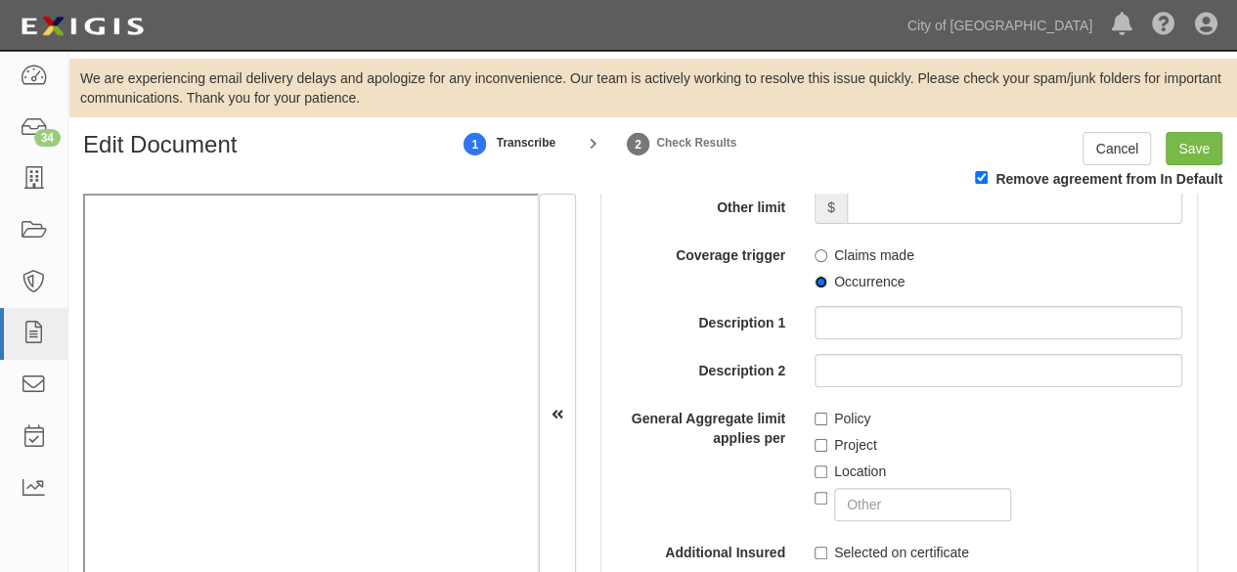
scroll to position [2348, 0]
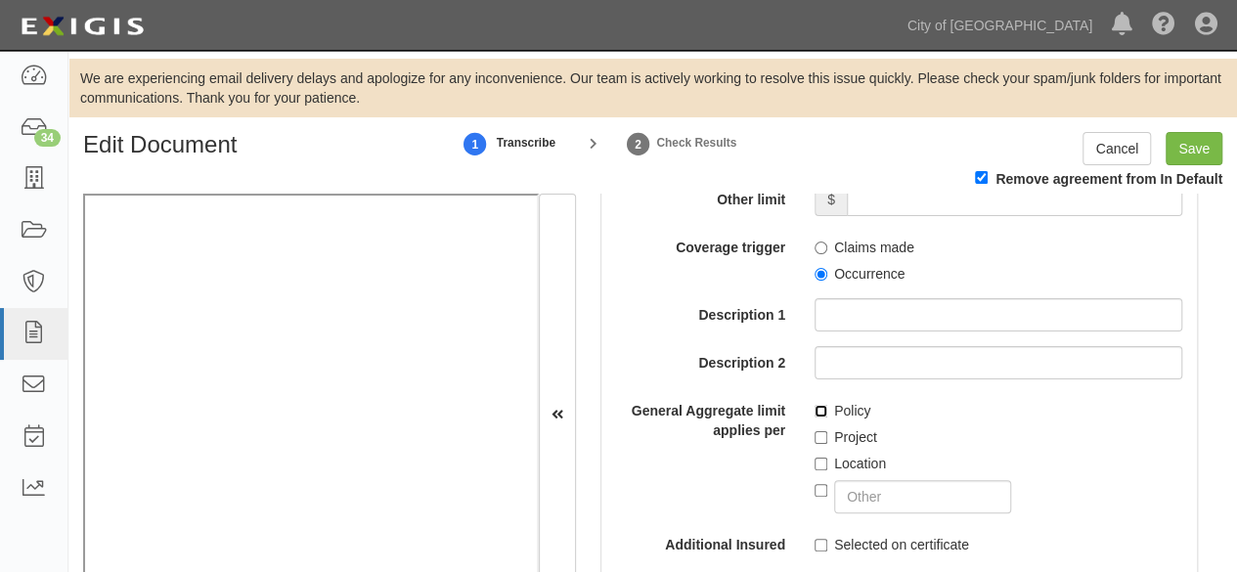
click at [815, 412] on input "Policy" at bounding box center [821, 411] width 13 height 13
checkbox input "true"
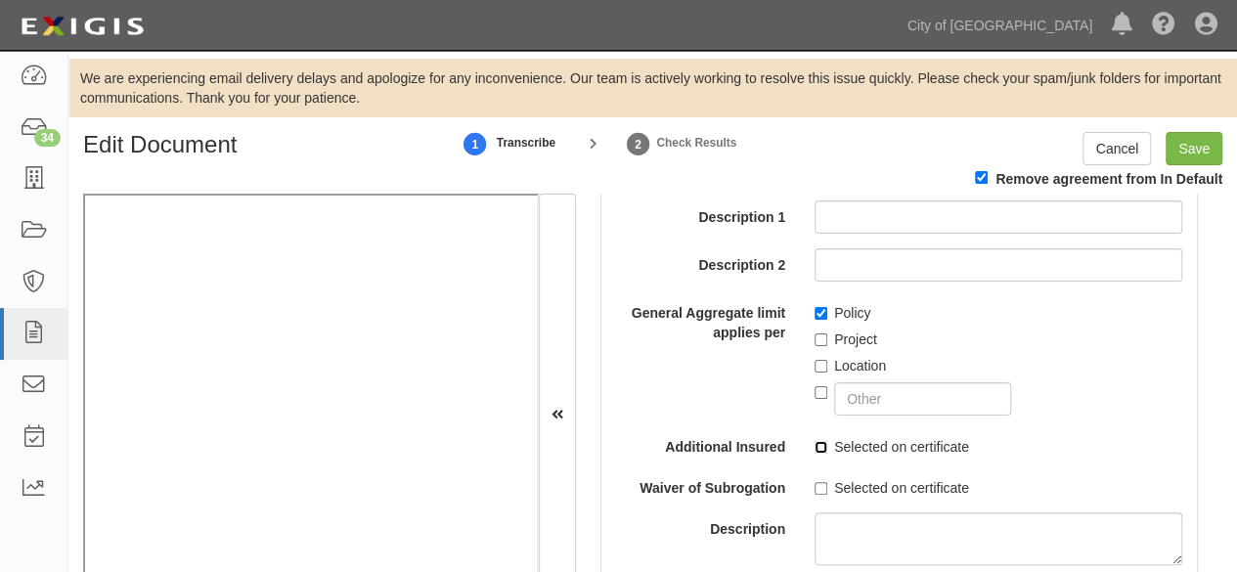
click at [816, 441] on input "Selected on certificate" at bounding box center [821, 447] width 13 height 13
checkbox input "true"
click at [1185, 148] on input "Save" at bounding box center [1194, 148] width 57 height 33
type input "1000000"
type input "2000000"
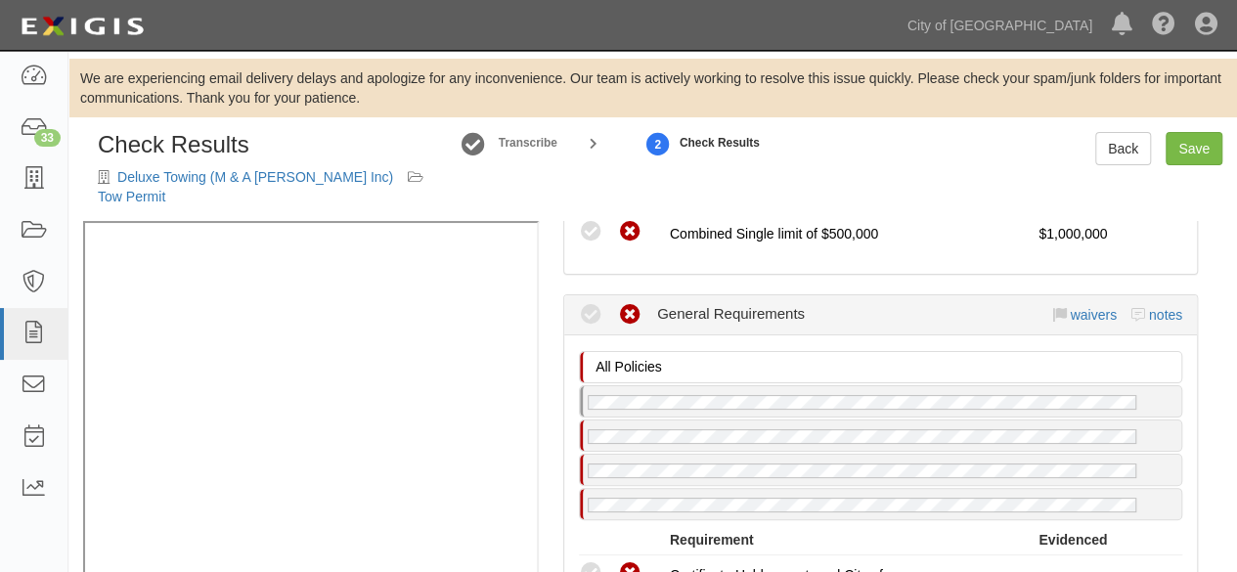
scroll to position [962, 0]
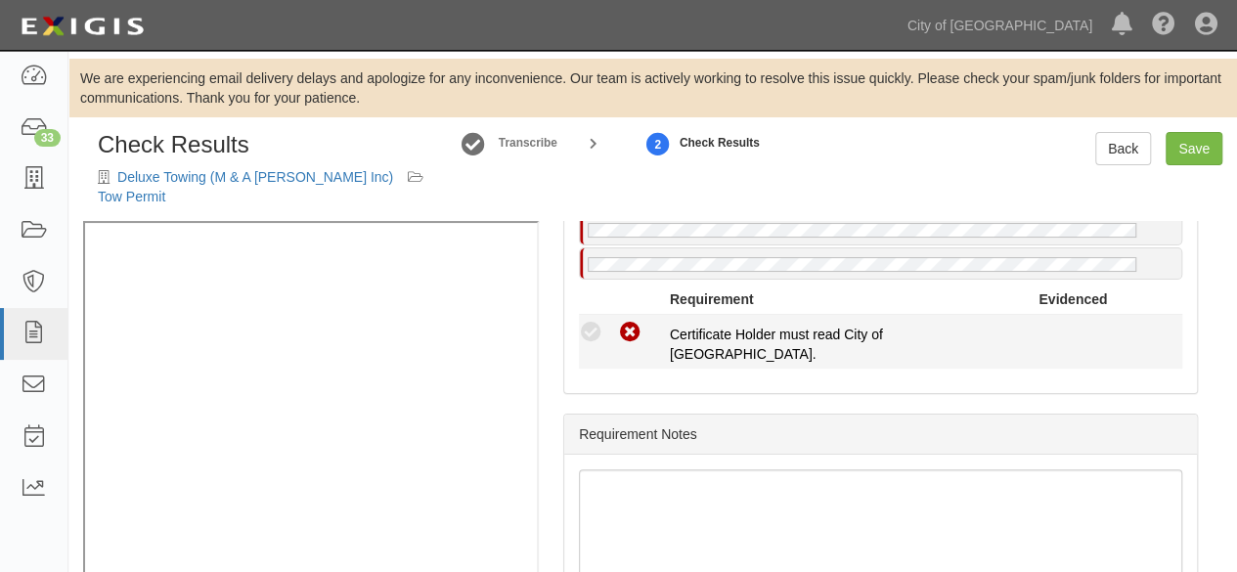
drag, startPoint x: 591, startPoint y: 306, endPoint x: 571, endPoint y: 316, distance: 21.9
click at [586, 321] on icon at bounding box center [591, 333] width 24 height 24
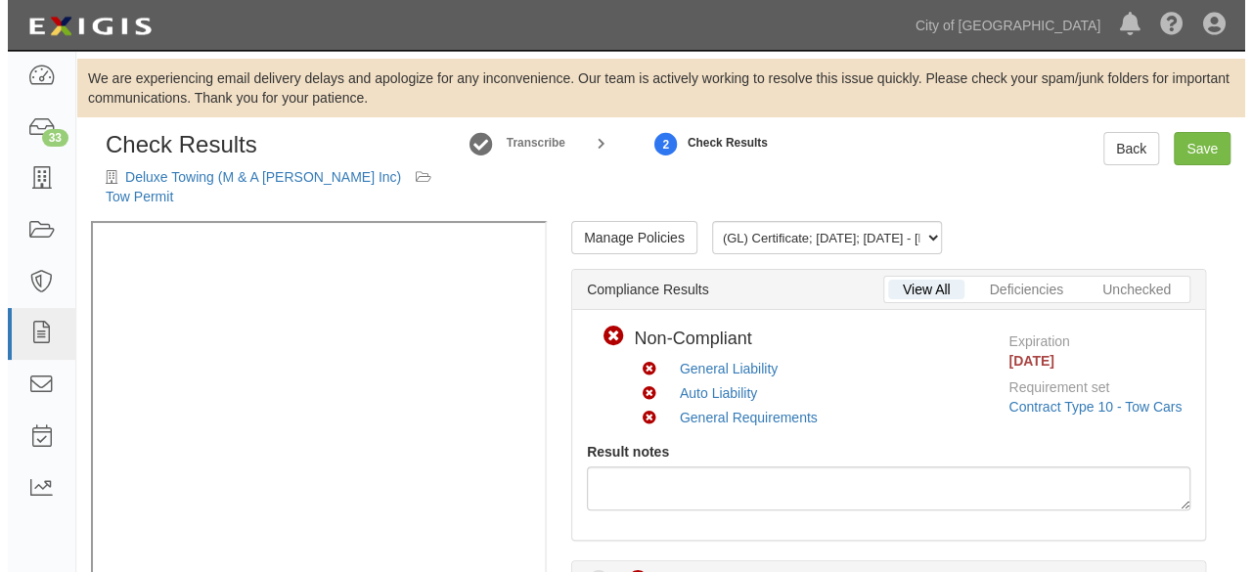
scroll to position [0, 0]
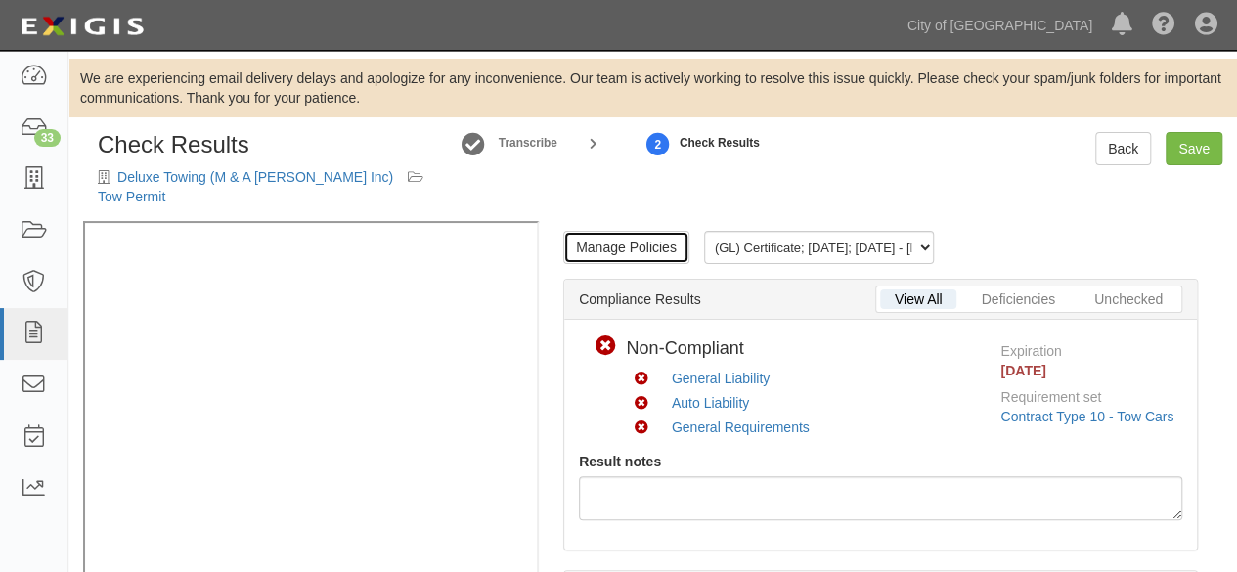
click at [638, 231] on link "Manage Policies" at bounding box center [626, 247] width 126 height 33
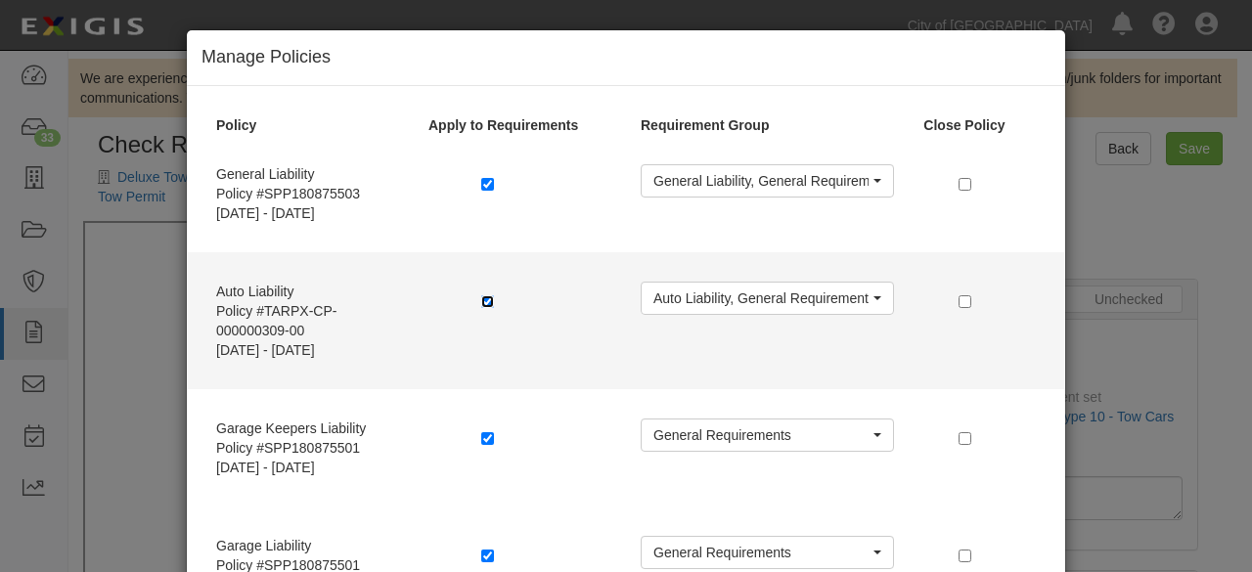
click at [481, 302] on input "checkbox" at bounding box center [487, 301] width 13 height 13
checkbox input "false"
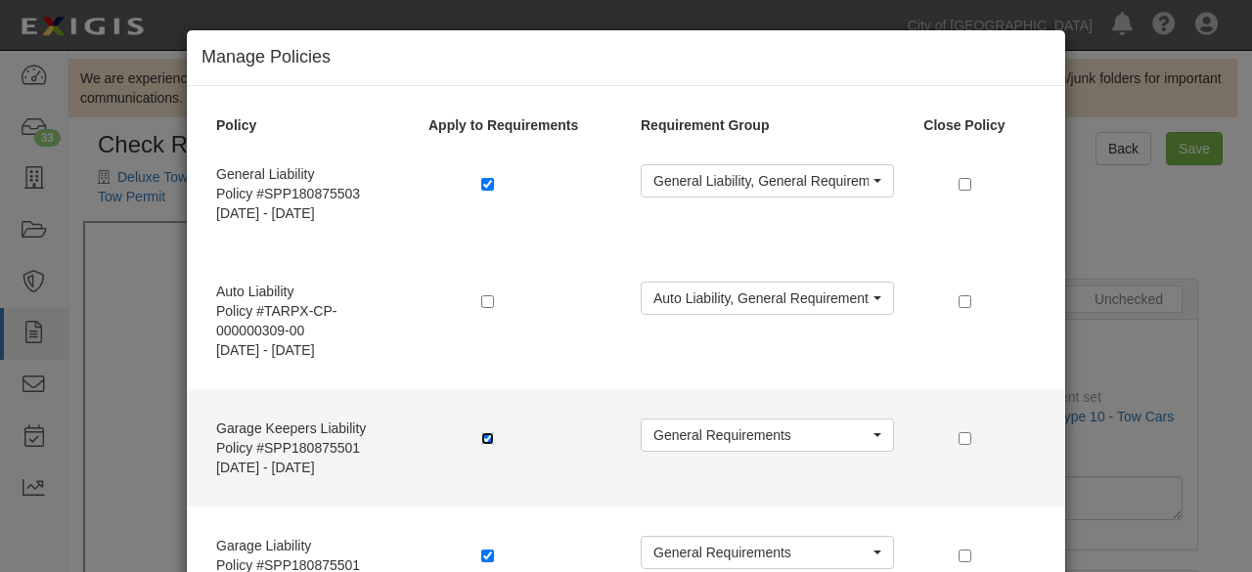
click at [483, 438] on input "checkbox" at bounding box center [487, 438] width 13 height 13
checkbox input "false"
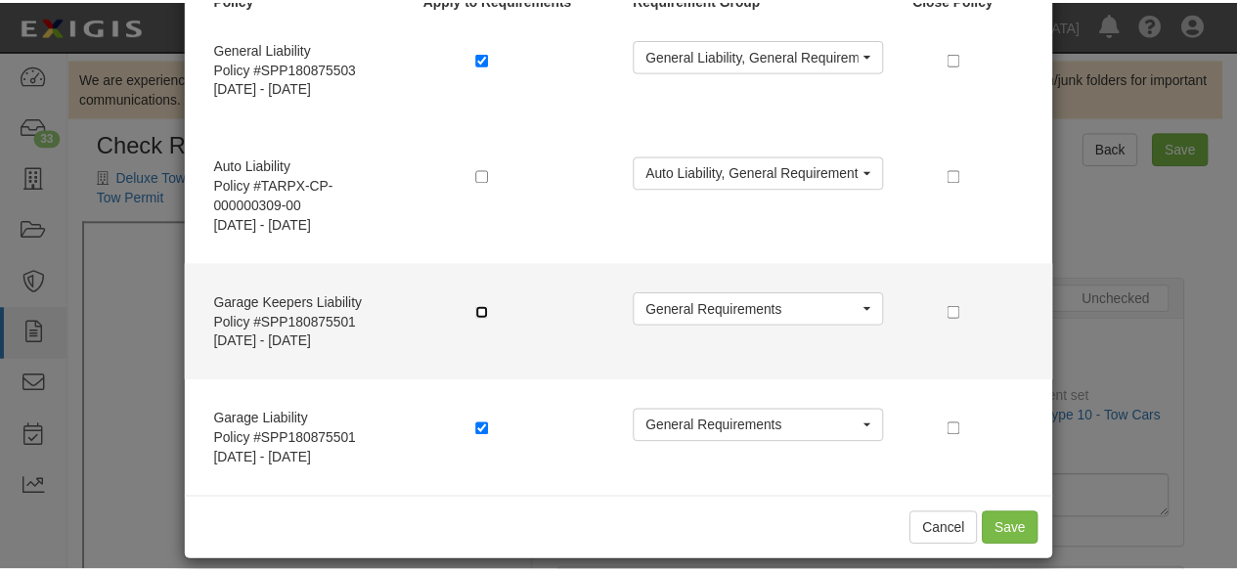
scroll to position [143, 0]
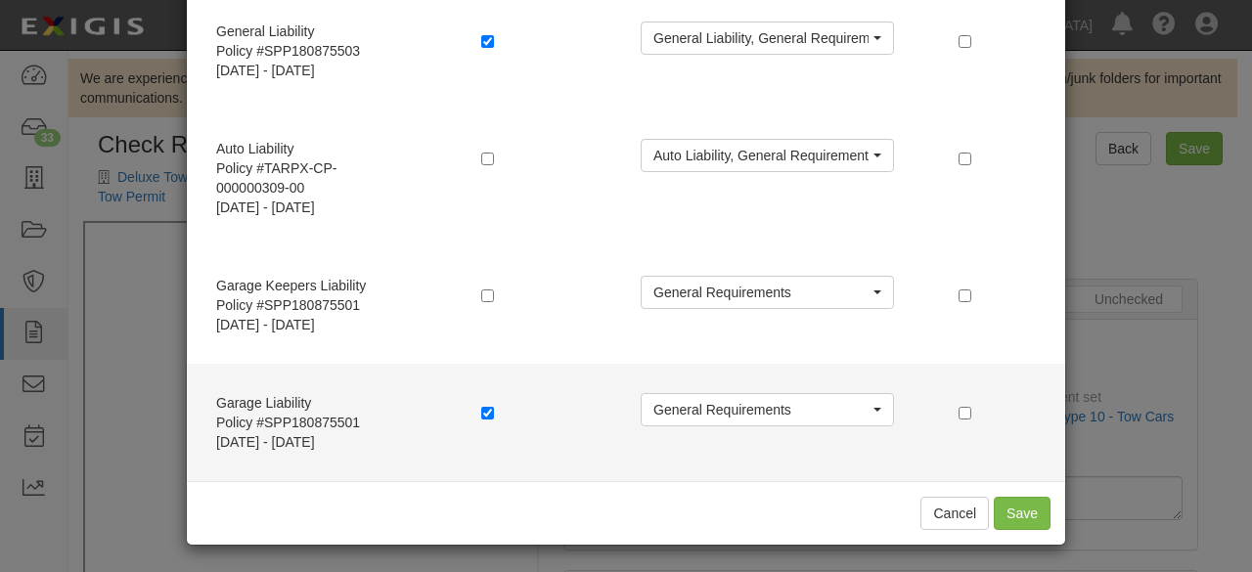
drag, startPoint x: 471, startPoint y: 412, endPoint x: 680, endPoint y: 433, distance: 209.5
click at [473, 412] on div at bounding box center [546, 415] width 159 height 44
click at [481, 411] on input "checkbox" at bounding box center [487, 413] width 13 height 13
checkbox input "false"
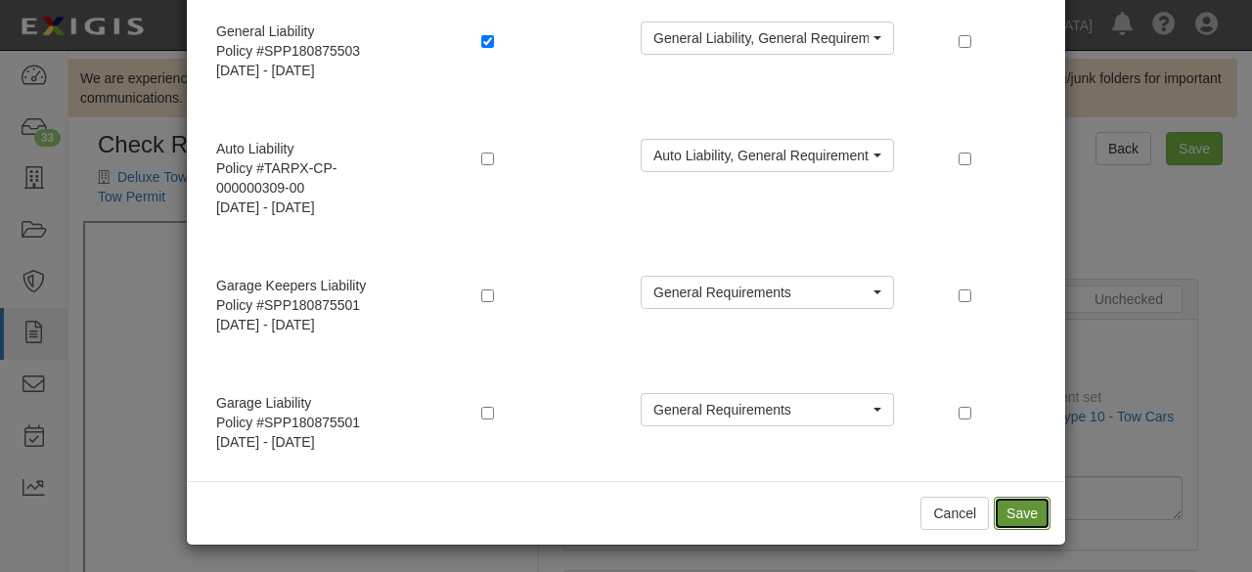
click at [1010, 512] on button "Save" at bounding box center [1022, 513] width 57 height 33
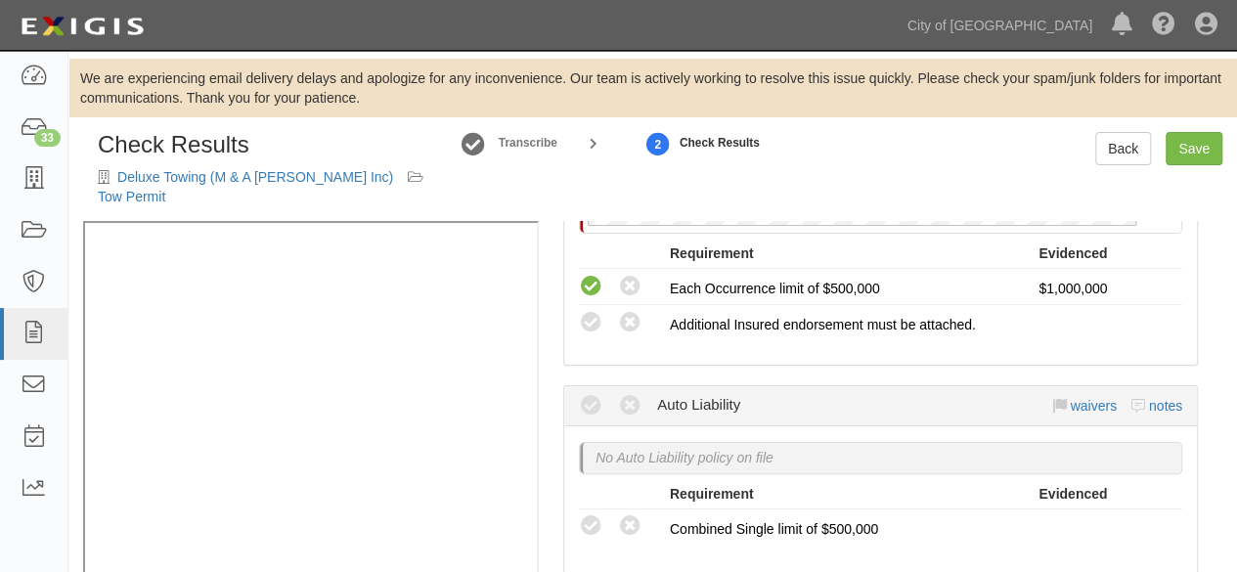
scroll to position [86, 0]
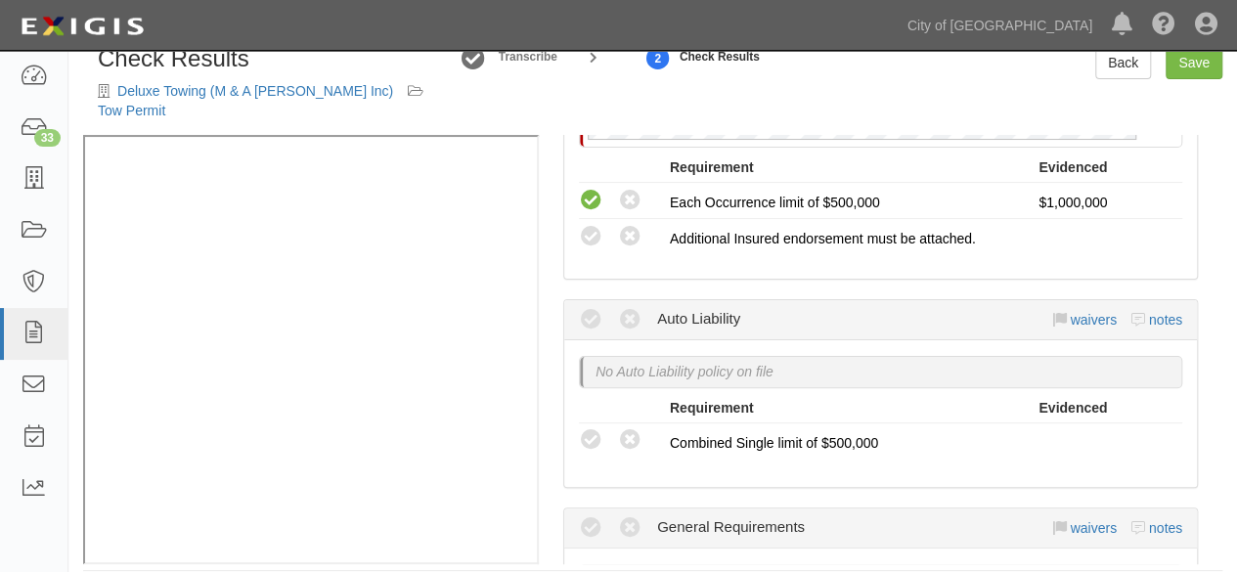
drag, startPoint x: 630, startPoint y: 208, endPoint x: 614, endPoint y: 318, distance: 110.7
click at [631, 225] on icon at bounding box center [630, 237] width 24 height 24
radio input "true"
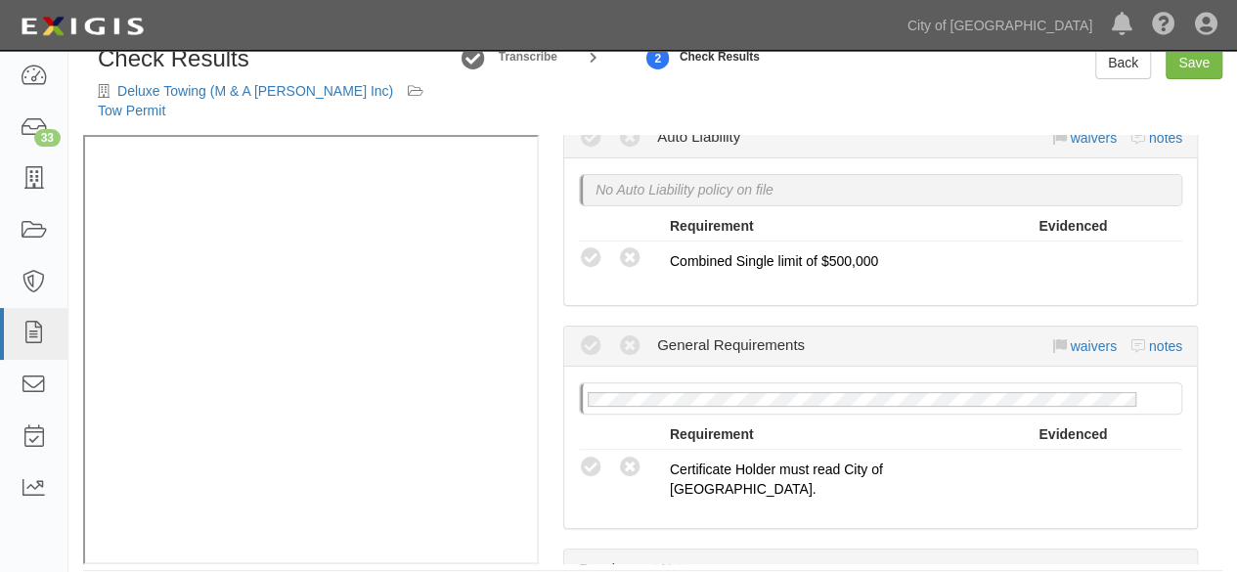
scroll to position [685, 0]
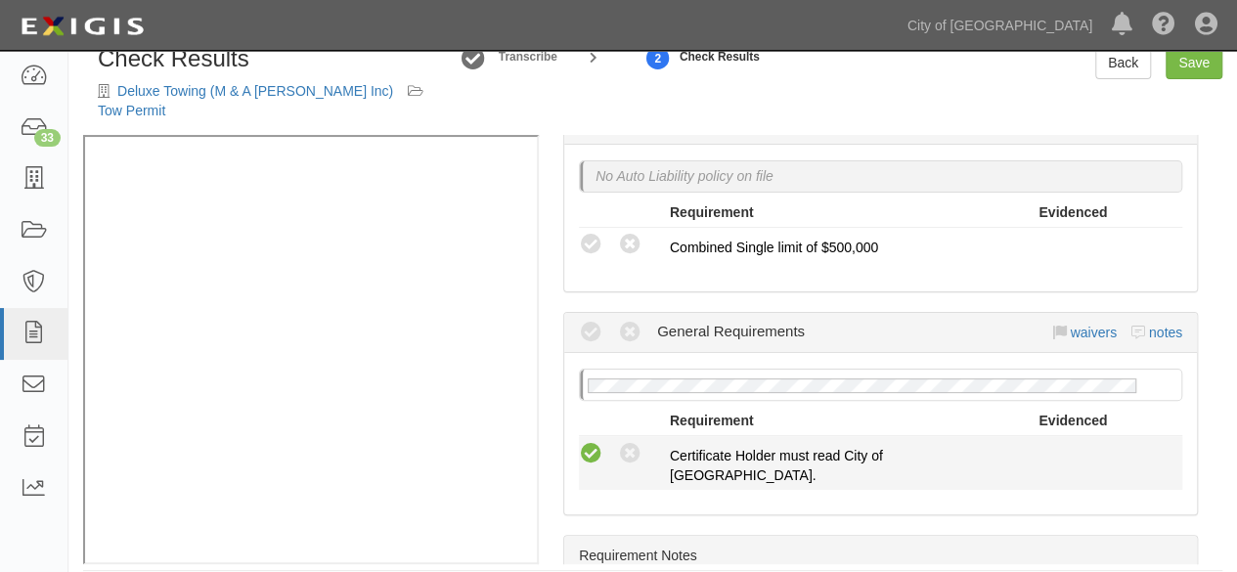
click at [593, 442] on icon at bounding box center [591, 454] width 24 height 24
radio input "true"
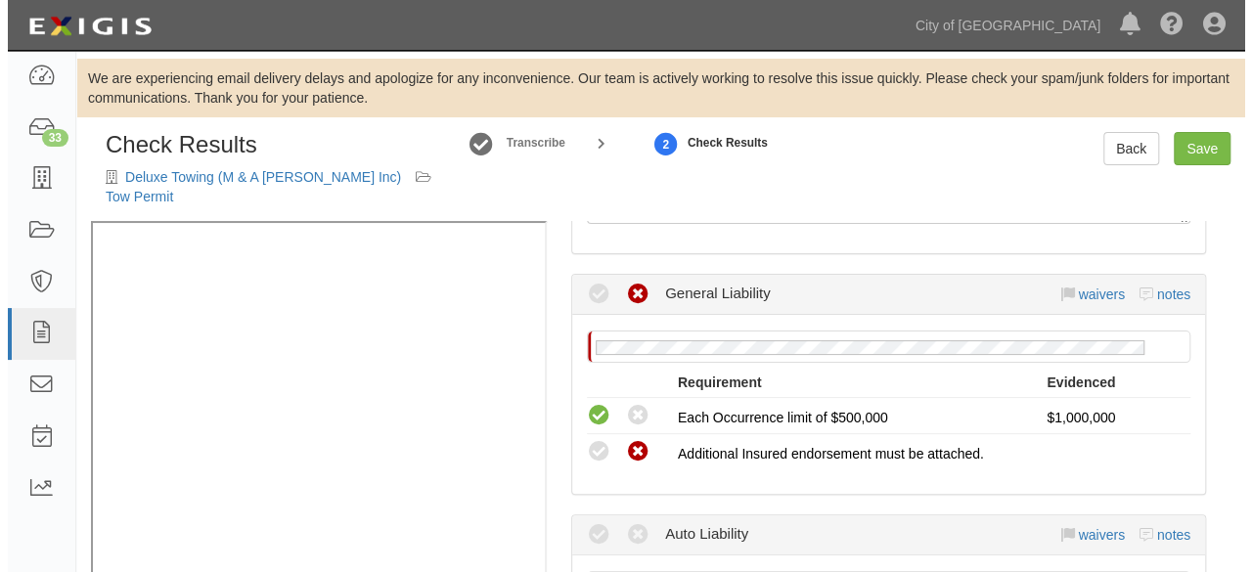
scroll to position [391, 0]
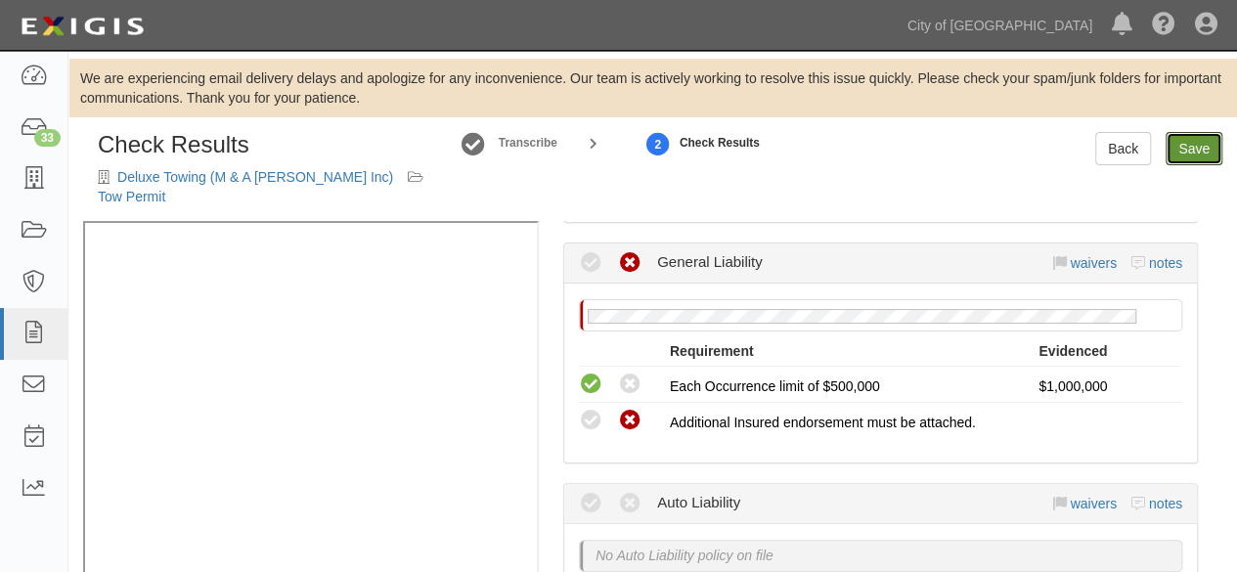
click at [1189, 151] on link "Save" at bounding box center [1194, 148] width 57 height 33
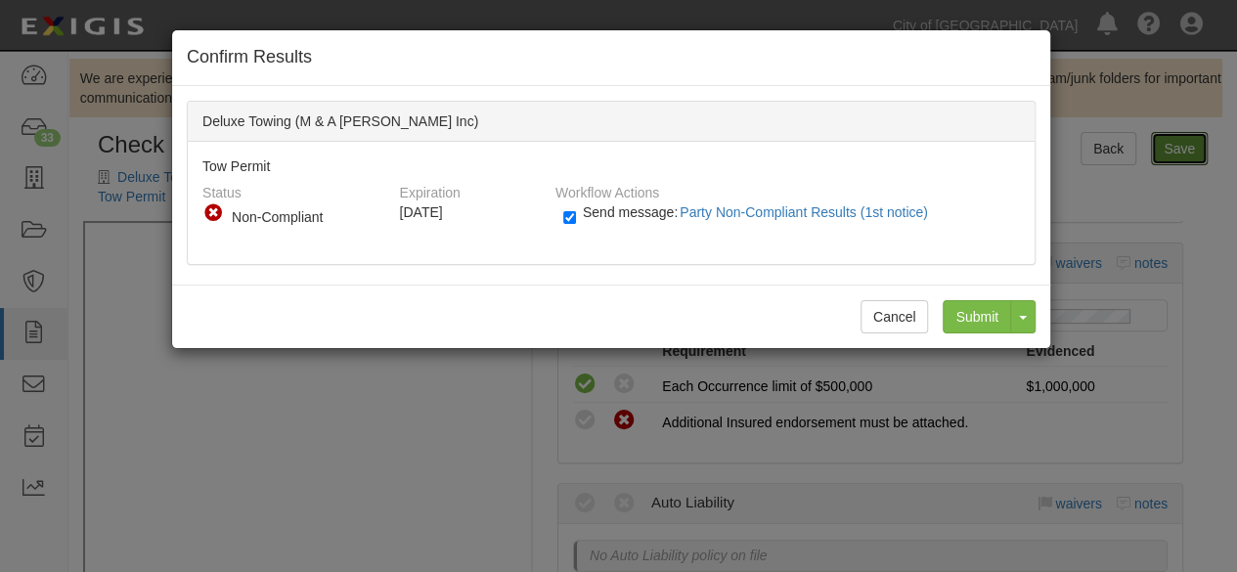
radio input "true"
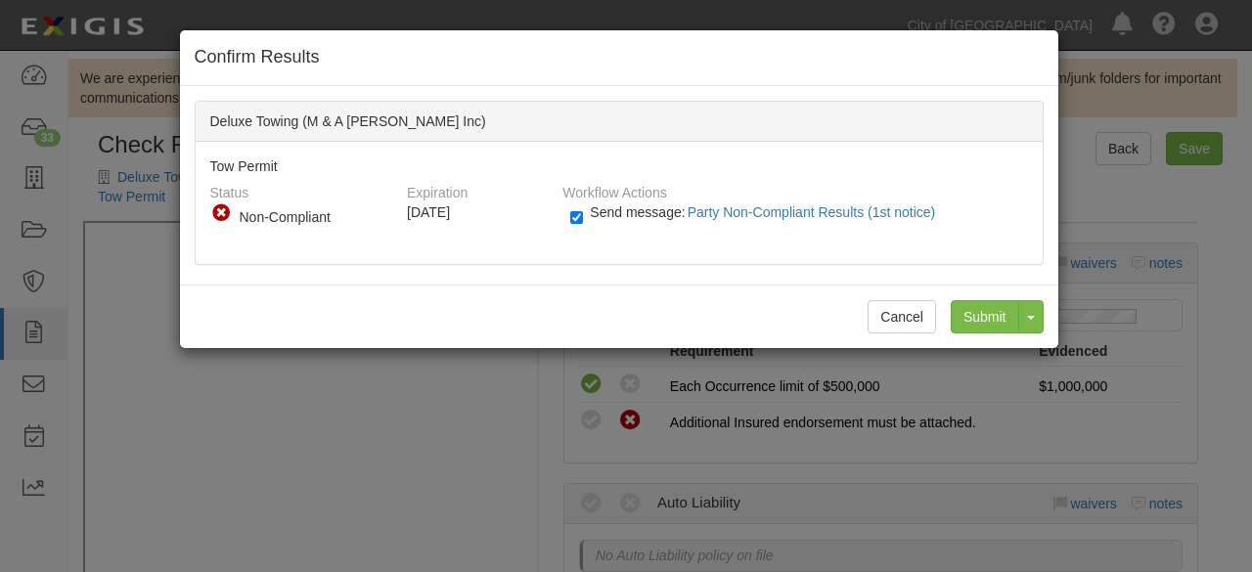
click at [493, 427] on div "Confirm Results Deluxe Towing (M & A [PERSON_NAME] Inc) Tow Permit Status Compl…" at bounding box center [626, 286] width 1252 height 572
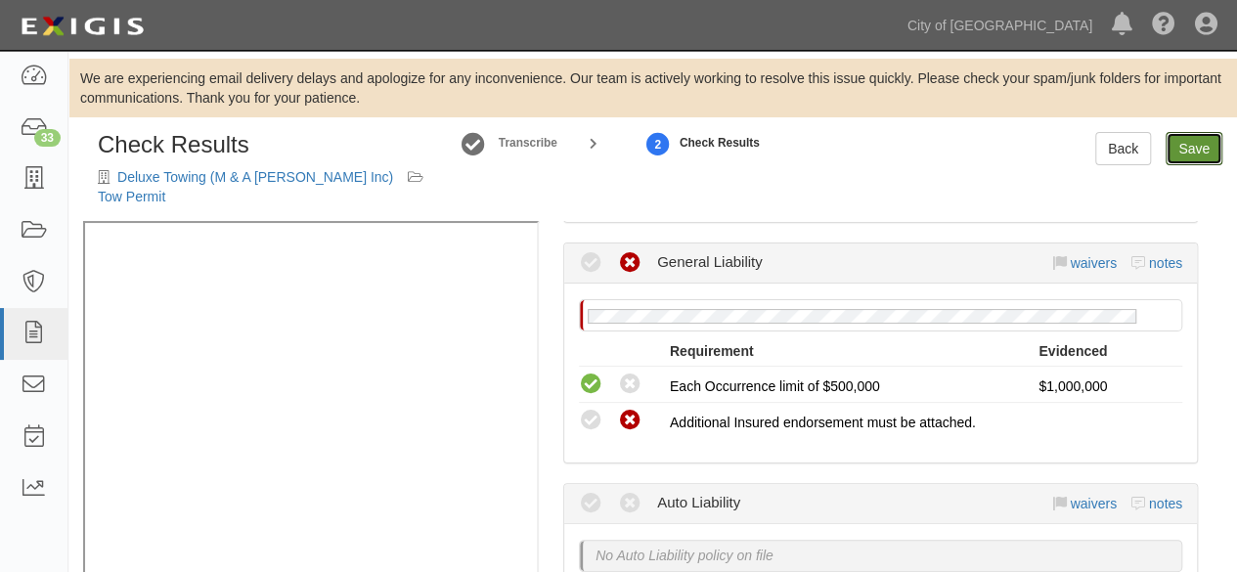
drag, startPoint x: 1191, startPoint y: 150, endPoint x: 1159, endPoint y: 177, distance: 42.3
click at [1189, 150] on link "Save" at bounding box center [1194, 148] width 57 height 33
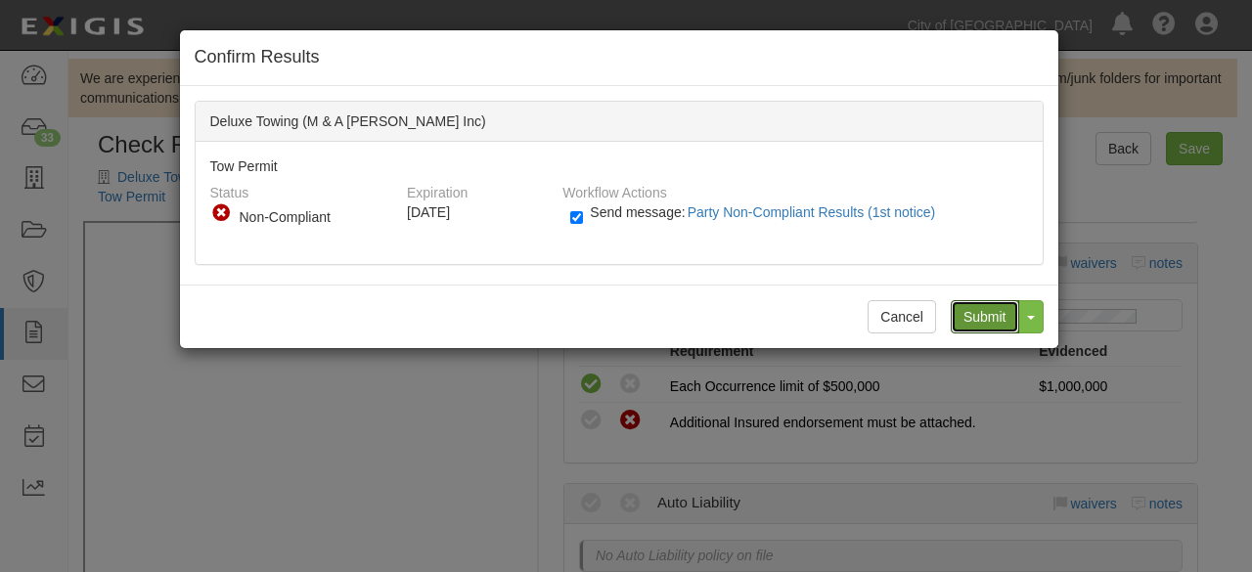
drag, startPoint x: 967, startPoint y: 313, endPoint x: 853, endPoint y: 275, distance: 120.6
click at [967, 312] on input "Submit" at bounding box center [985, 316] width 68 height 33
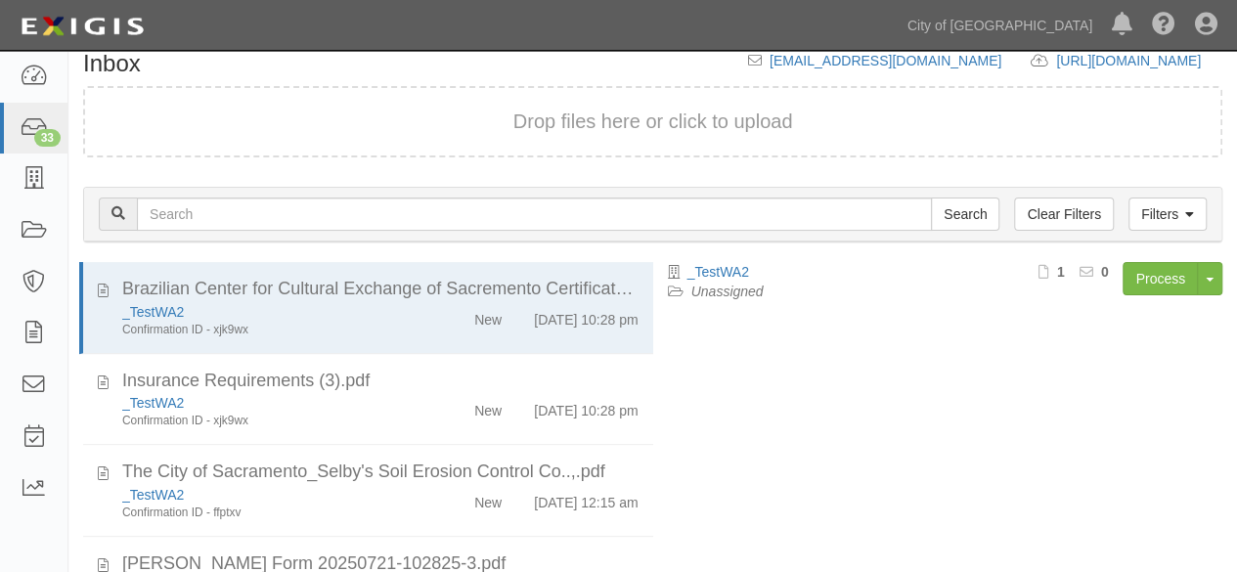
scroll to position [279, 0]
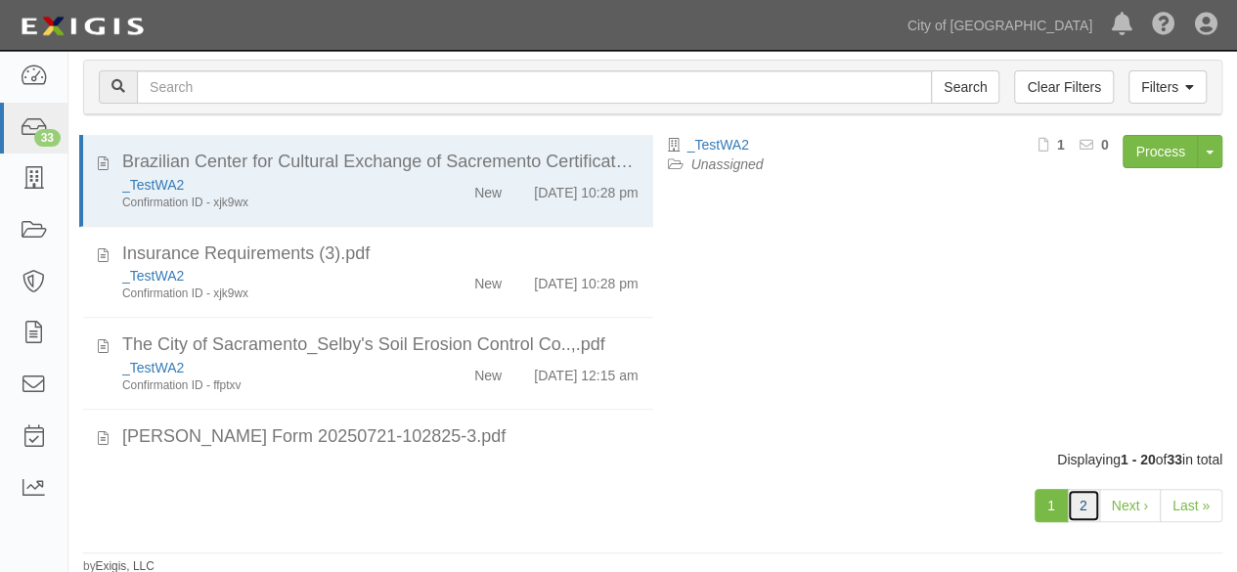
click at [1087, 510] on link "2" at bounding box center [1083, 505] width 33 height 33
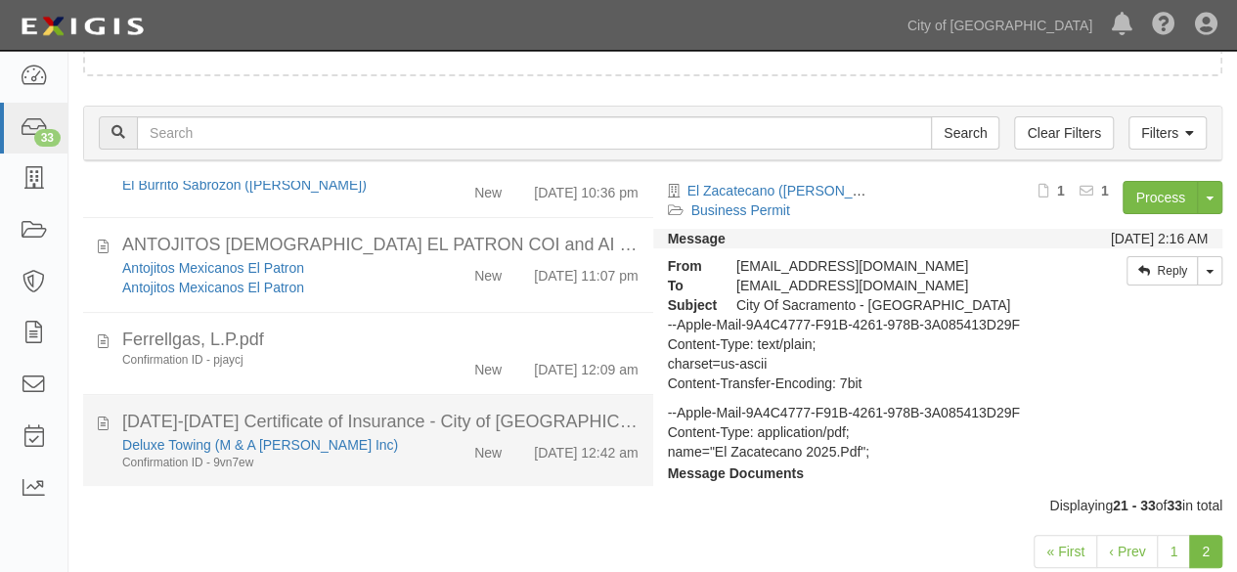
scroll to position [209, 0]
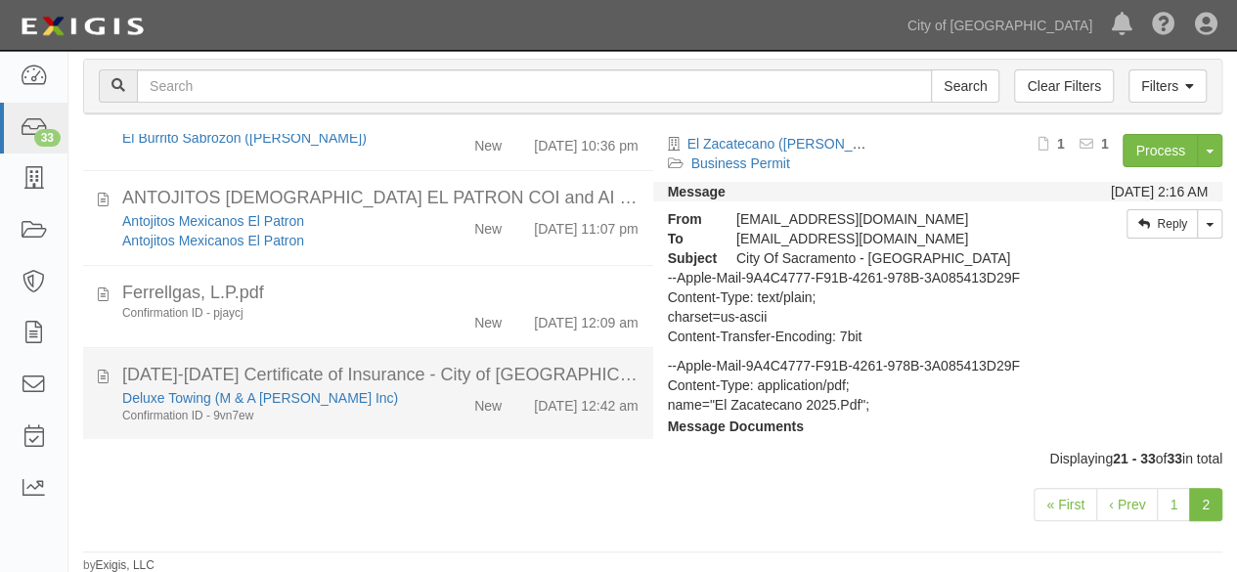
drag, startPoint x: 373, startPoint y: 405, endPoint x: 600, endPoint y: 365, distance: 230.4
click at [374, 408] on div "Confirmation ID - 9vn7ew" at bounding box center [266, 416] width 289 height 17
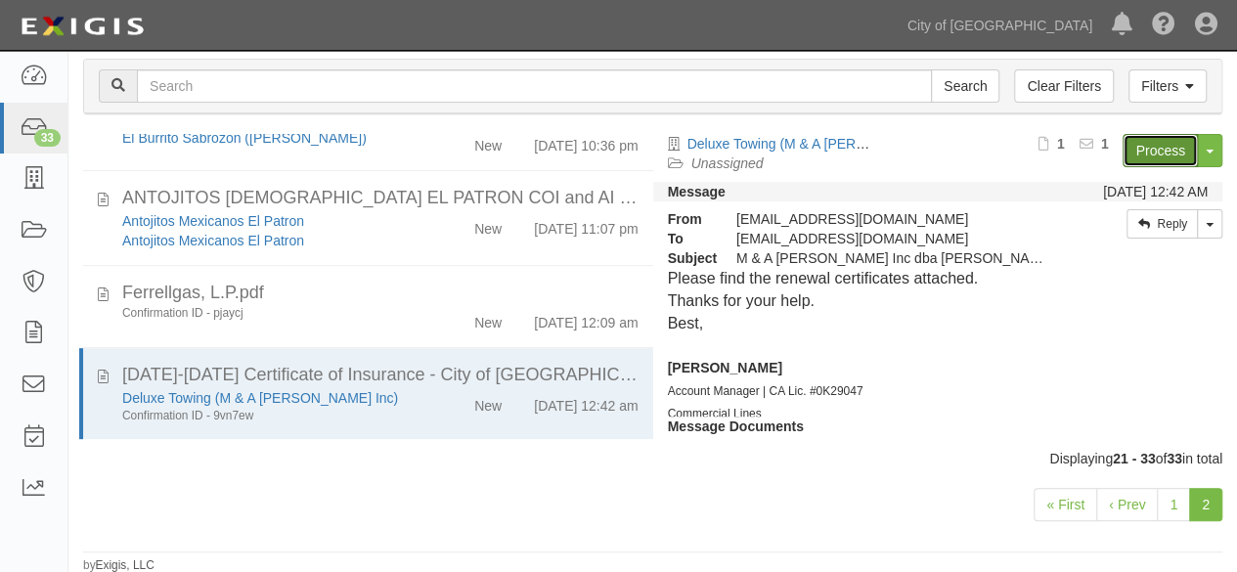
click at [1150, 158] on link "Process" at bounding box center [1160, 150] width 75 height 33
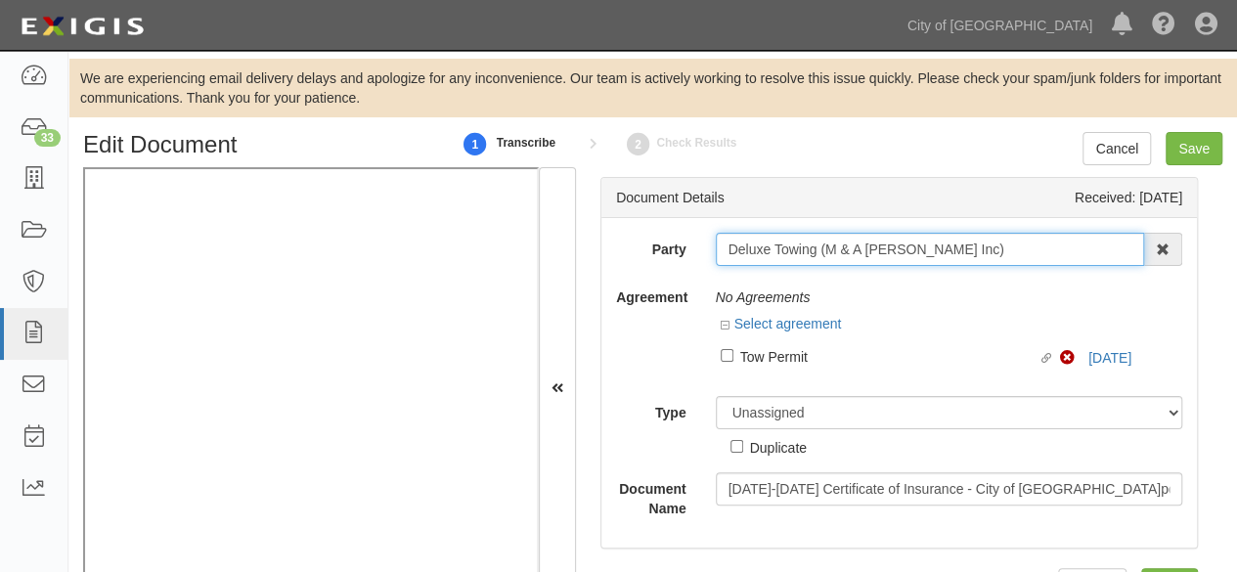
click at [775, 246] on input "Deluxe Towing (M & A [PERSON_NAME] Inc)" at bounding box center [930, 249] width 429 height 33
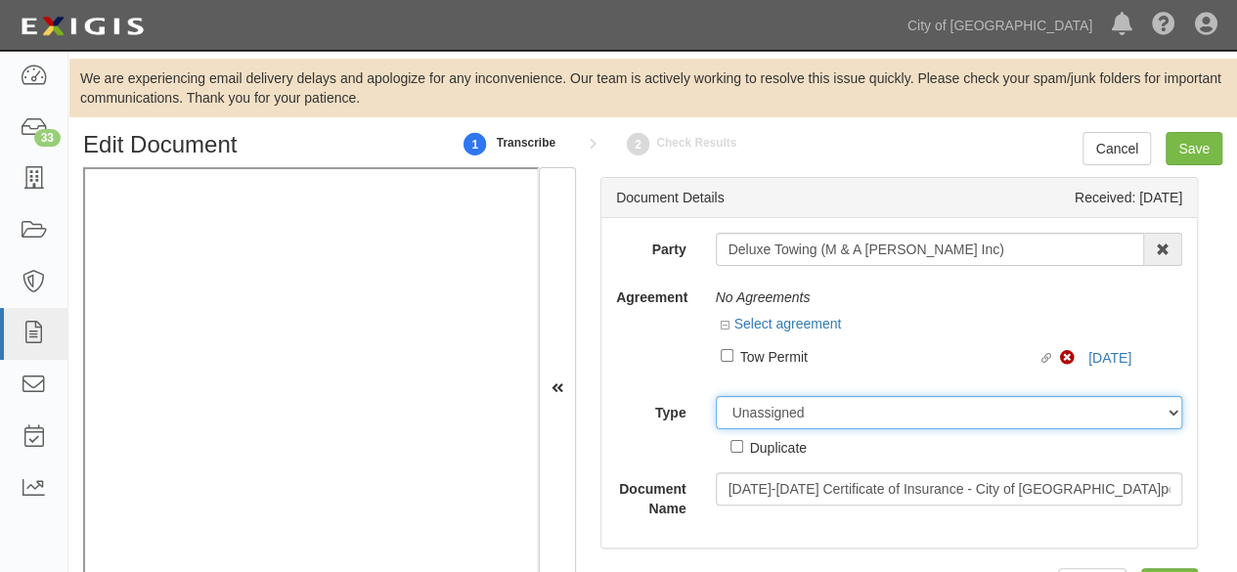
click at [742, 408] on select "Unassigned Binder Cancellation Notice Certificate Contract Endorsement Insuranc…" at bounding box center [950, 412] width 468 height 33
select select "CertificateDetail"
click at [716, 396] on select "Unassigned Binder Cancellation Notice Certificate Contract Endorsement Insuranc…" at bounding box center [950, 412] width 468 height 33
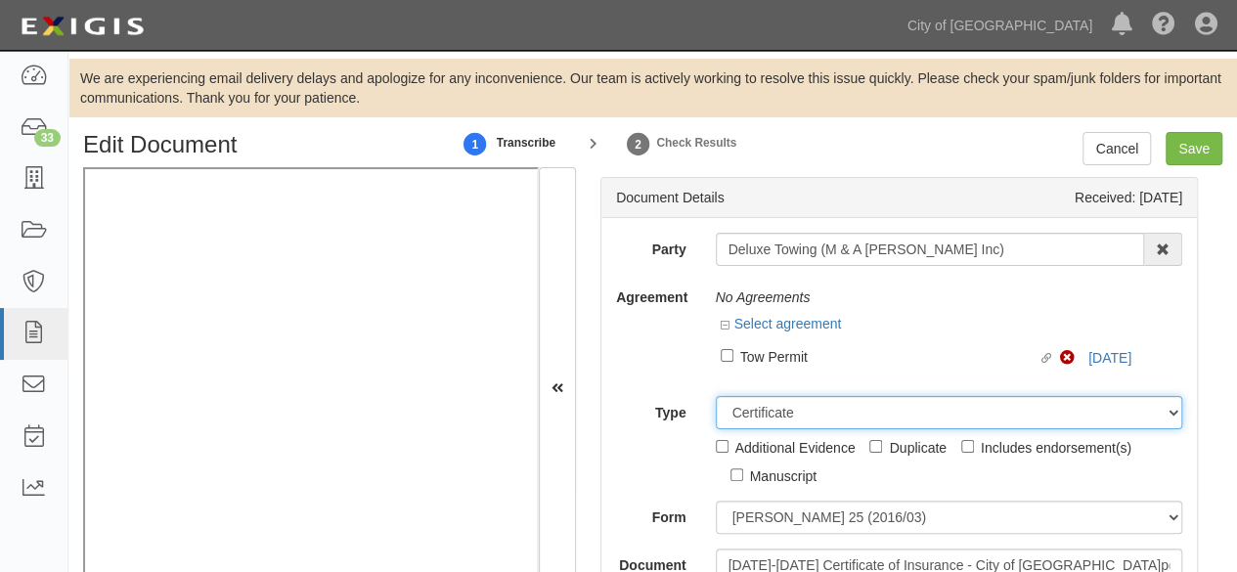
scroll to position [98, 0]
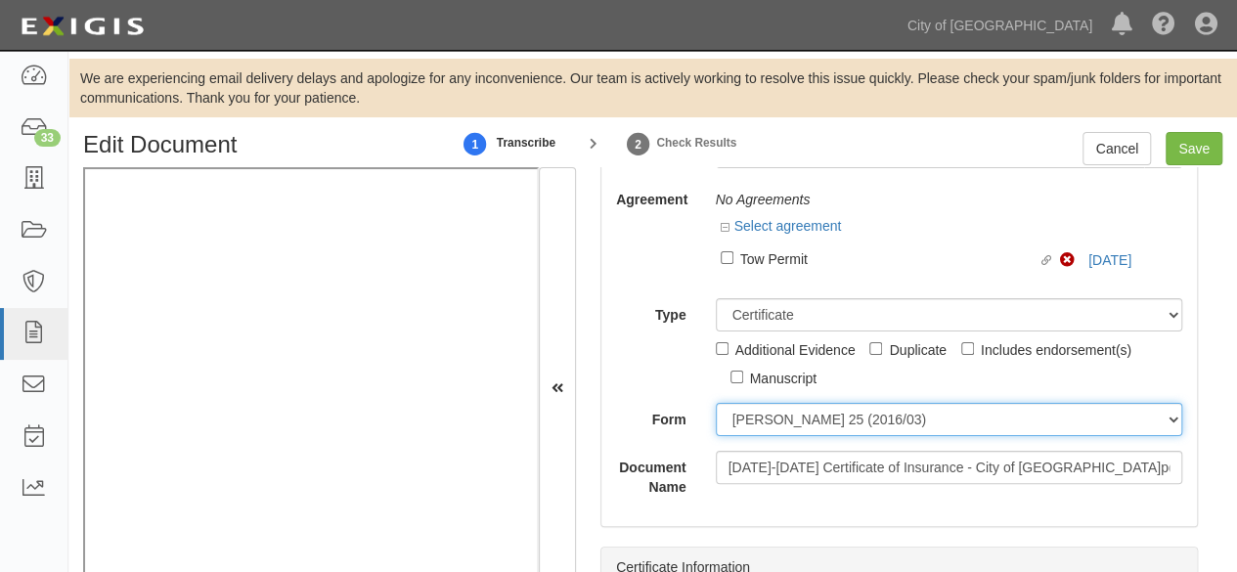
drag, startPoint x: 765, startPoint y: 419, endPoint x: 763, endPoint y: 433, distance: 14.8
click at [765, 419] on select "ACORD 25 (2016/03) ACORD 101 ACORD 855 NY (2014/05) General" at bounding box center [950, 419] width 468 height 33
select select "GeneralFormDetail"
click at [716, 403] on select "ACORD 25 (2016/03) ACORD 101 ACORD 855 NY (2014/05) General" at bounding box center [950, 419] width 468 height 33
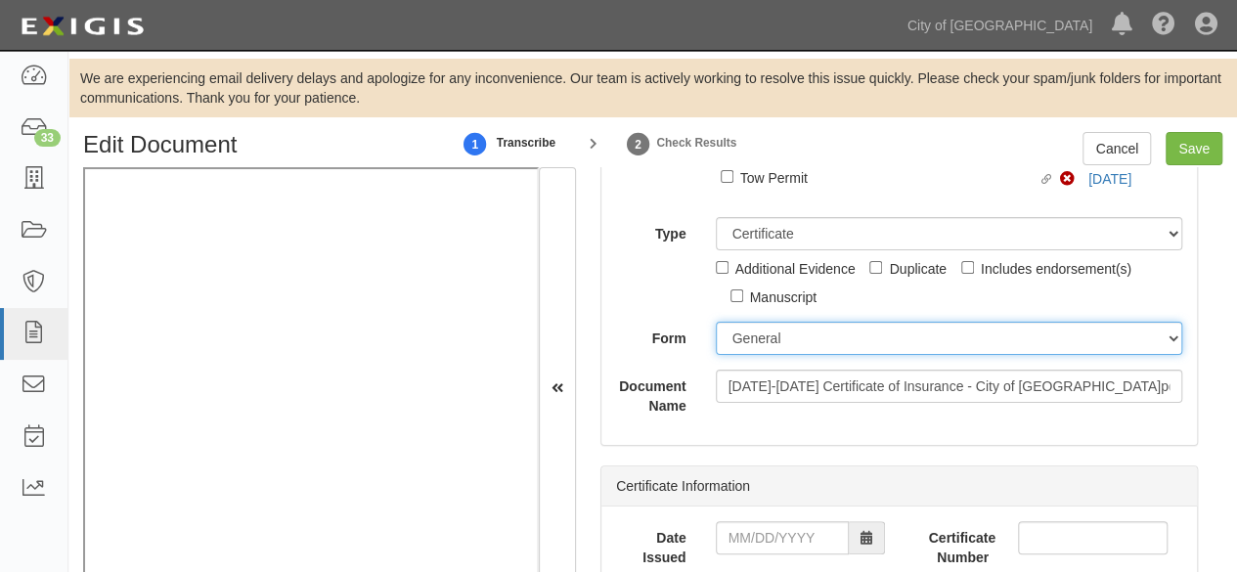
scroll to position [293, 0]
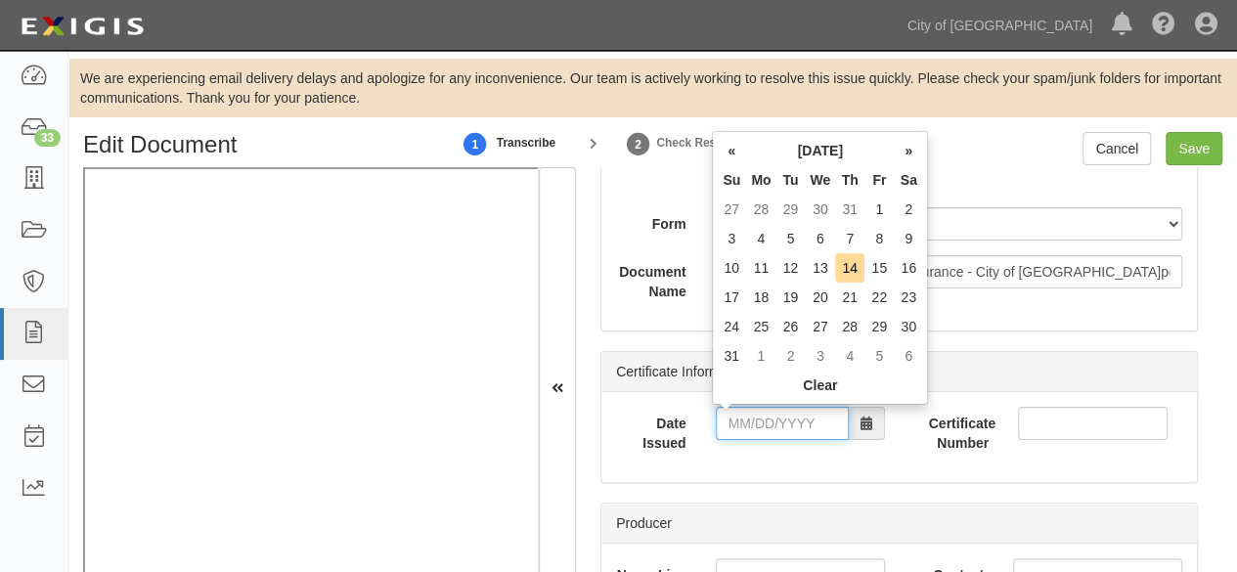
drag, startPoint x: 759, startPoint y: 433, endPoint x: 511, endPoint y: 453, distance: 249.2
click at [759, 433] on input "Date Issued" at bounding box center [782, 423] width 133 height 33
type input "[DATE]"
click at [828, 267] on td "13" at bounding box center [820, 267] width 30 height 29
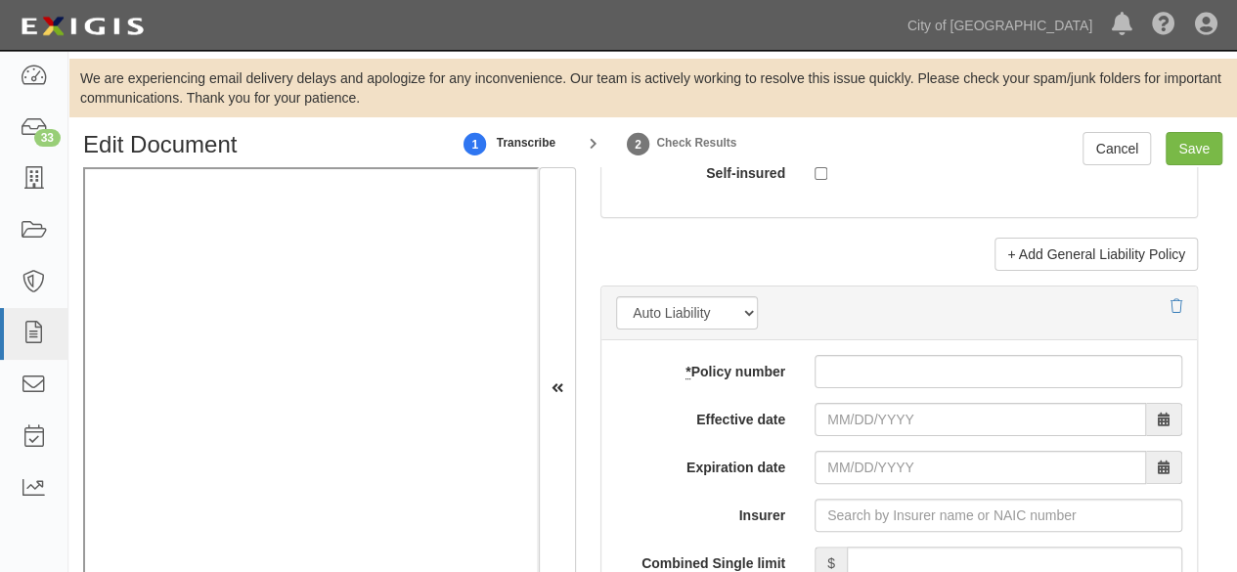
scroll to position [2934, 0]
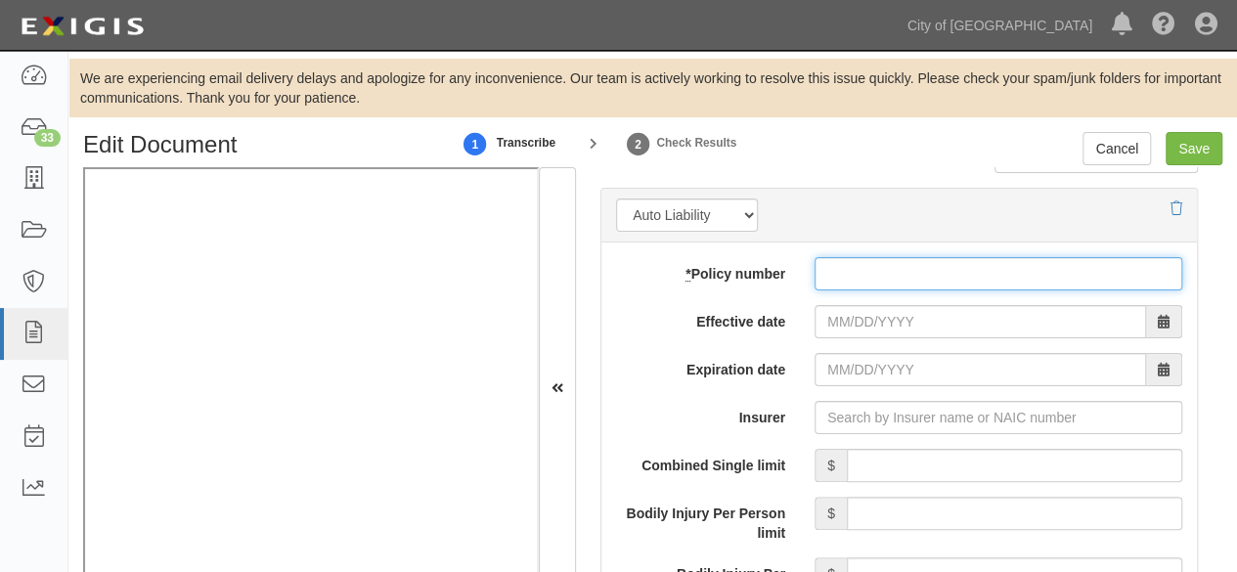
click at [853, 267] on input "* Policy number" at bounding box center [999, 273] width 368 height 33
paste input "TAR1000008-00"
type input "TAR1000008-00"
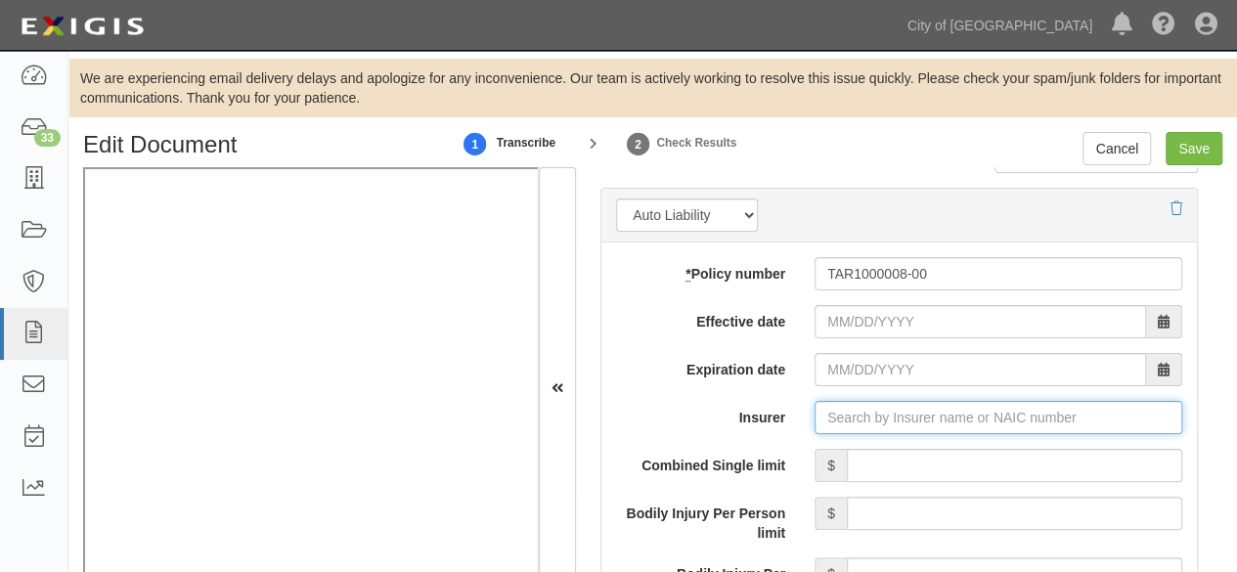
click at [840, 414] on input "Insurer" at bounding box center [999, 417] width 368 height 33
paste input "34886"
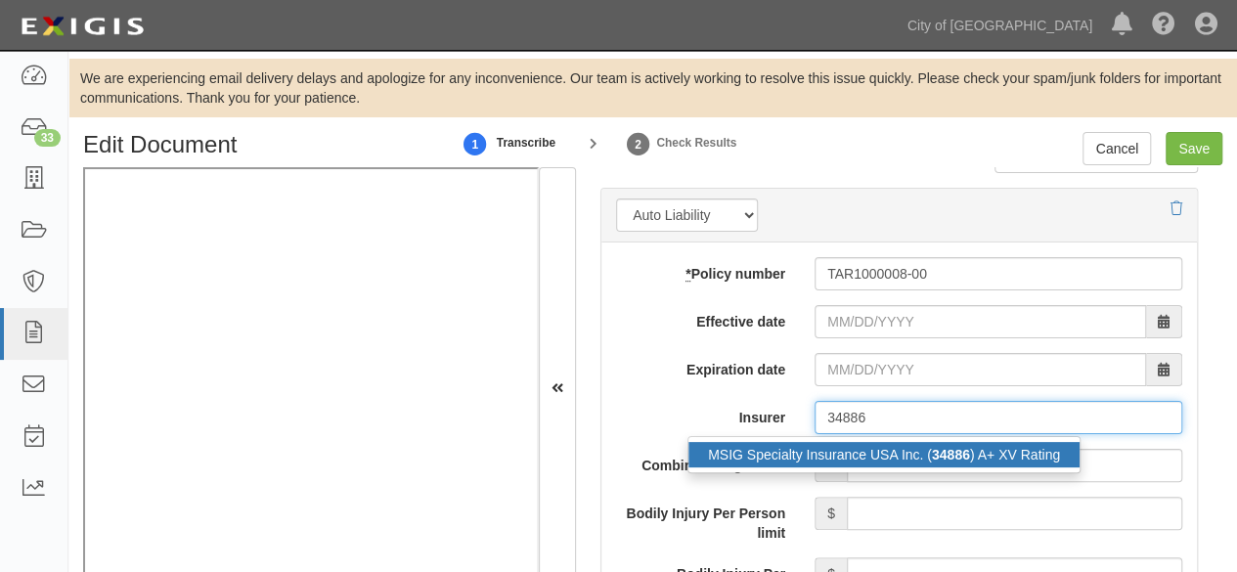
click at [806, 449] on div "MSIG Specialty Insurance USA Inc. ( 34886 ) A+ XV Rating" at bounding box center [884, 454] width 391 height 25
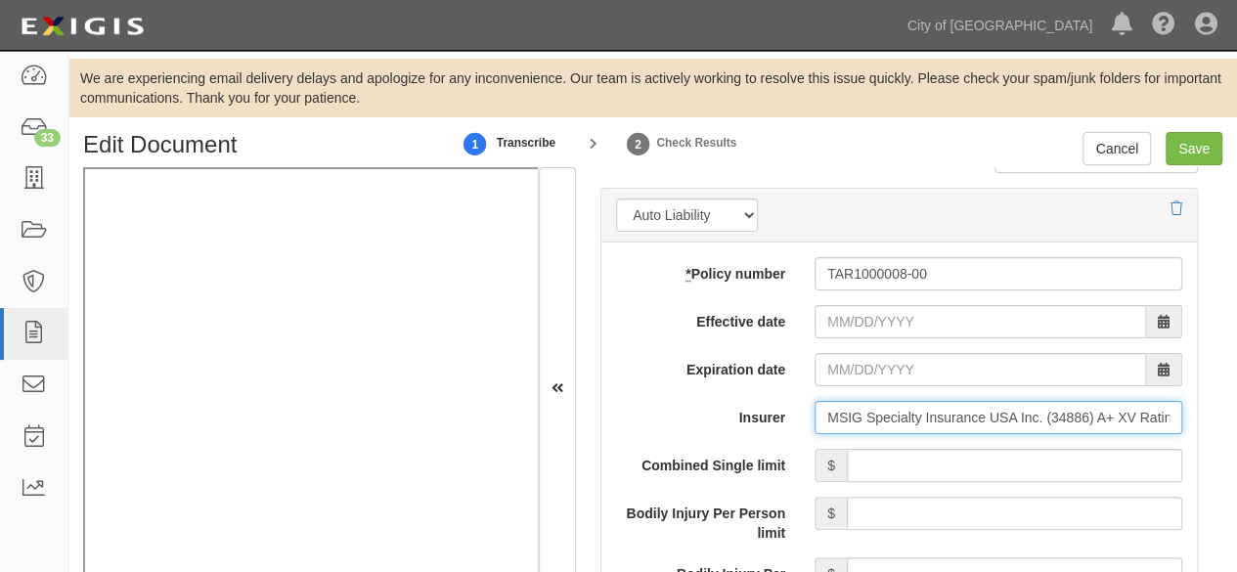
type input "MSIG Specialty Insurance USA Inc. (34886) A+ XV Rating"
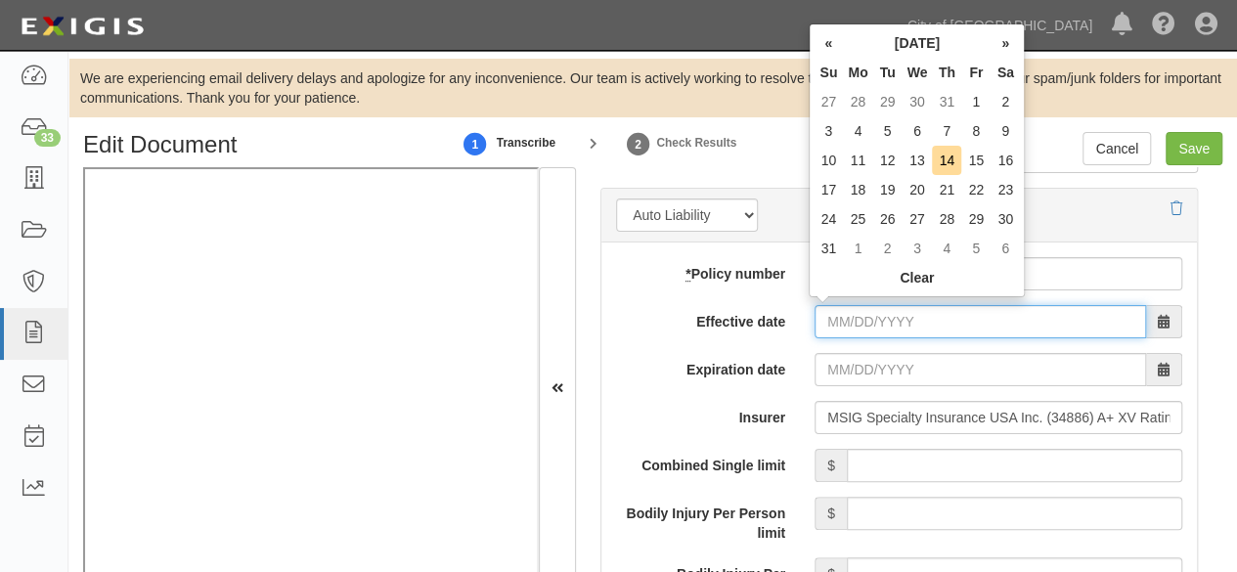
drag, startPoint x: 841, startPoint y: 308, endPoint x: 784, endPoint y: 357, distance: 74.9
click at [842, 309] on input "Effective date" at bounding box center [981, 321] width 332 height 33
type input "07/28/2025"
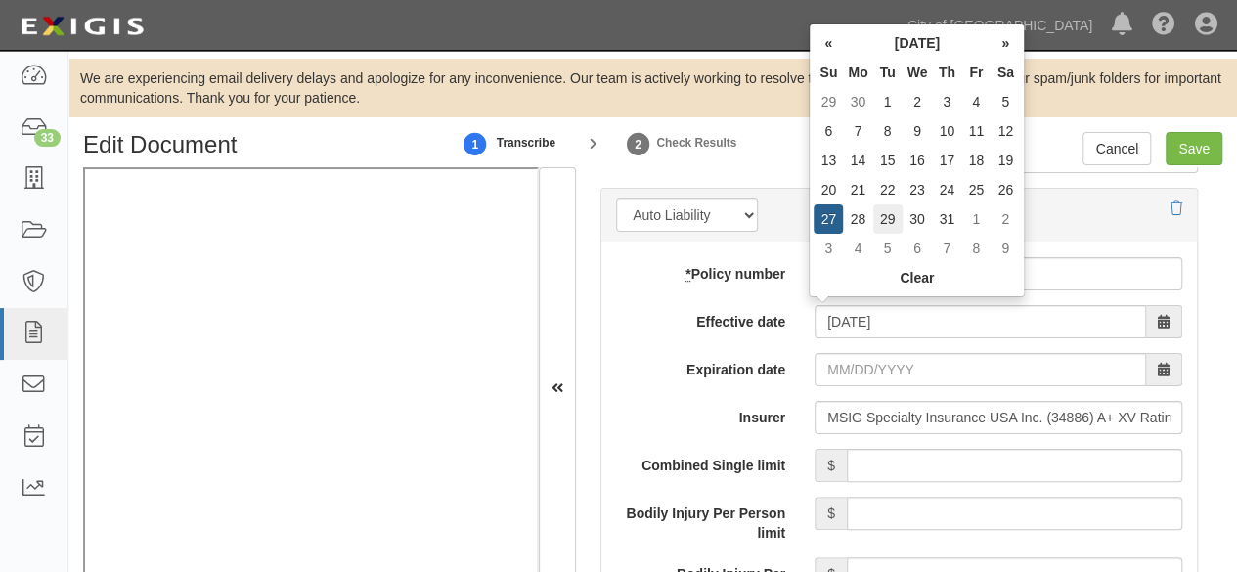
type input "07/28/2026"
click at [1005, 191] on td "26" at bounding box center [1005, 189] width 29 height 29
type input "07/26/2025"
type input "07/26/2026"
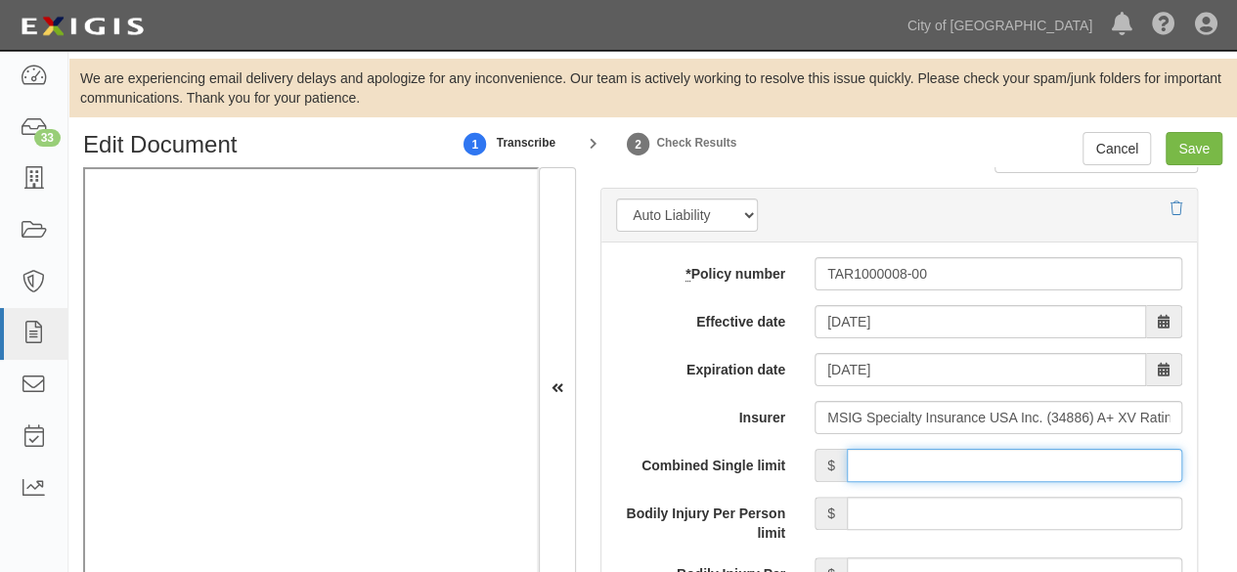
drag, startPoint x: 990, startPoint y: 460, endPoint x: 988, endPoint y: 443, distance: 16.7
click at [990, 457] on input "Combined Single limit" at bounding box center [1015, 465] width 336 height 33
type input "1,000,000"
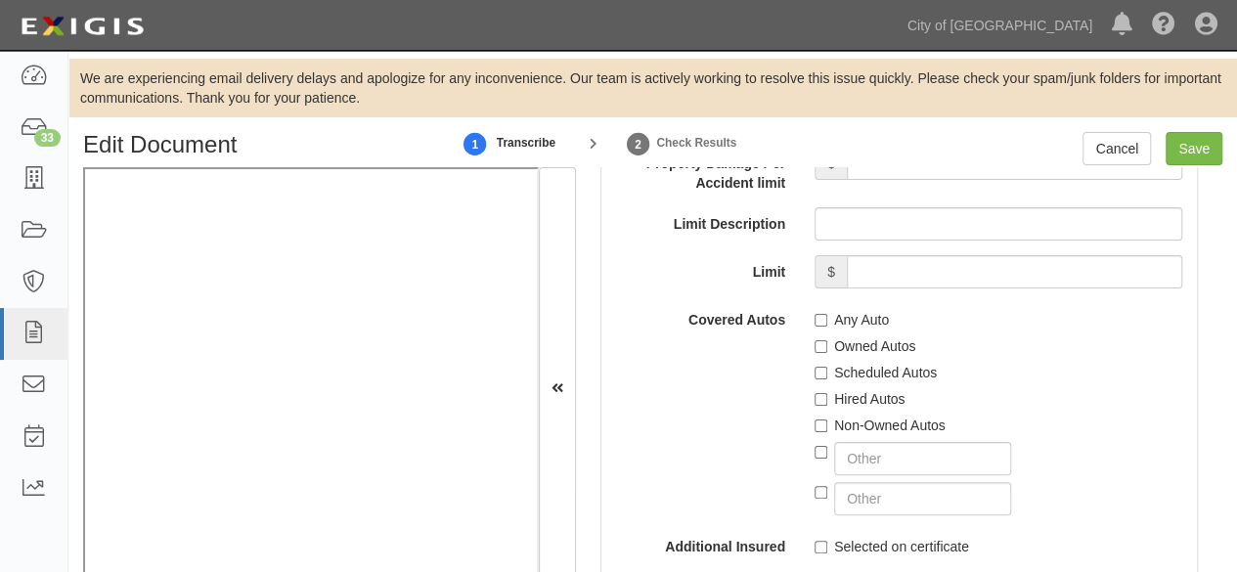
scroll to position [3424, 0]
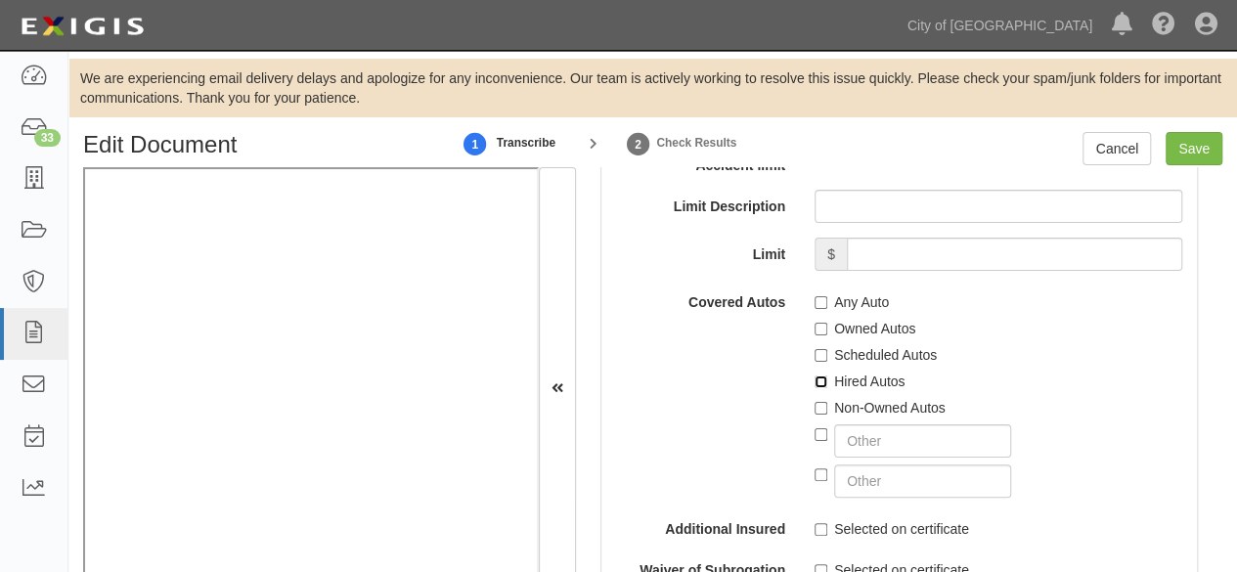
click at [818, 378] on input "Hired Autos" at bounding box center [821, 382] width 13 height 13
checkbox input "true"
click at [815, 402] on input "Non-Owned Autos" at bounding box center [821, 408] width 13 height 13
checkbox input "true"
click at [817, 351] on input "Scheduled Autos" at bounding box center [821, 355] width 13 height 13
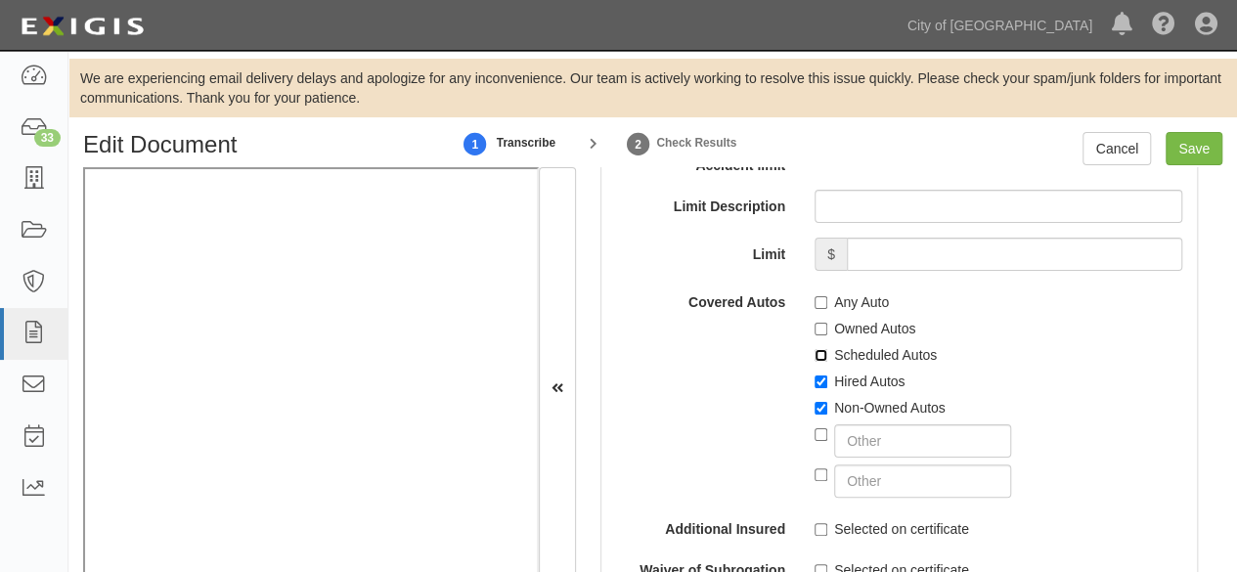
checkbox input "true"
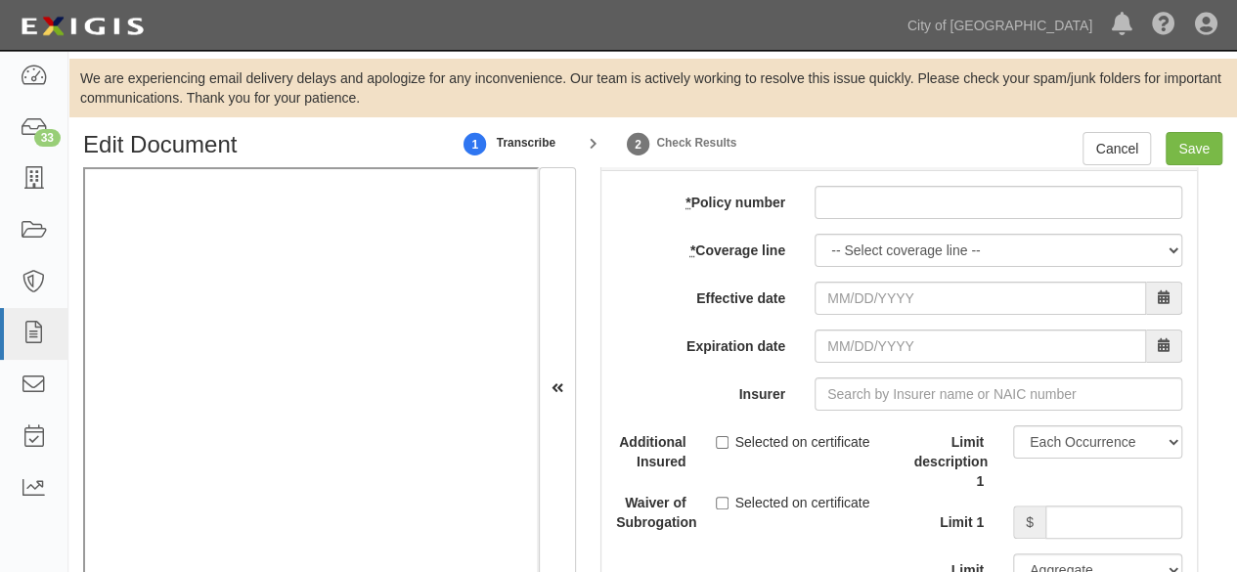
scroll to position [6065, 0]
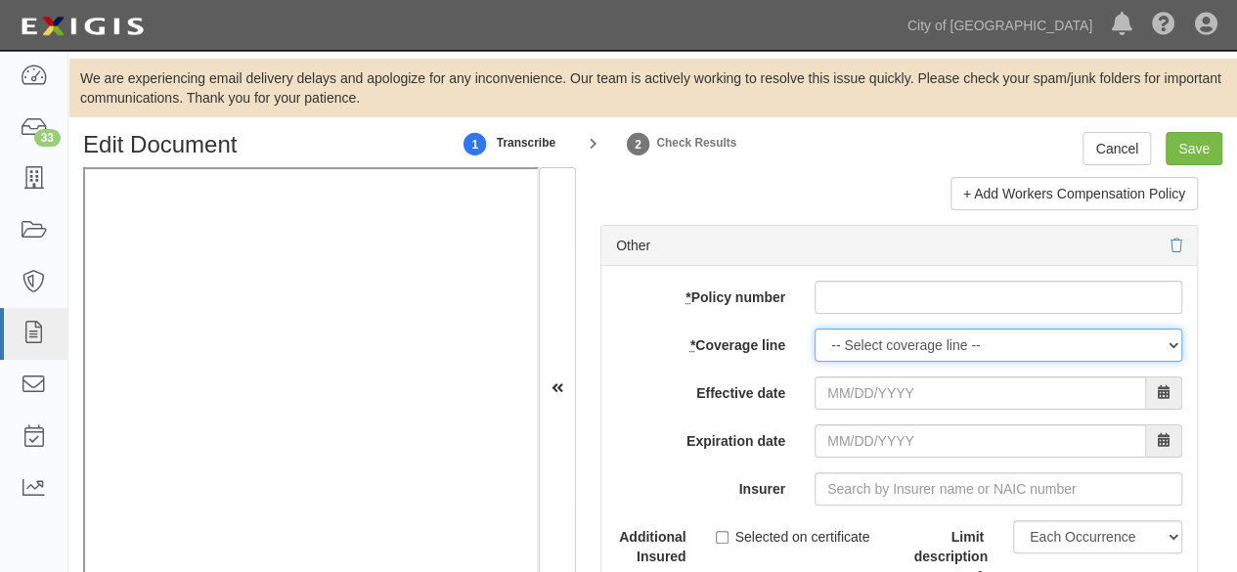
click at [871, 330] on select "-- Select coverage line -- Asbestos Abatement Auto Physical Damage Boiler & Mac…" at bounding box center [999, 345] width 368 height 33
select select "12"
click at [815, 329] on select "-- Select coverage line -- Asbestos Abatement Auto Physical Damage Boiler & Mac…" at bounding box center [999, 345] width 368 height 33
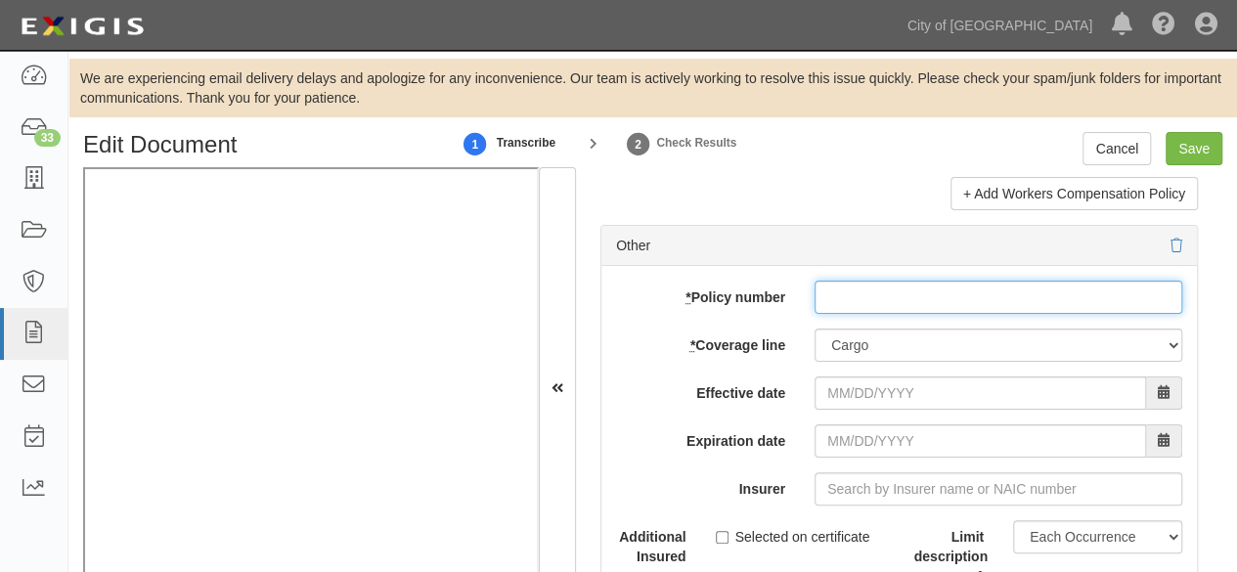
click at [875, 281] on input "* Policy number" at bounding box center [999, 297] width 368 height 33
paste input "BTUM000137-25"
type input "BTUM000137-25"
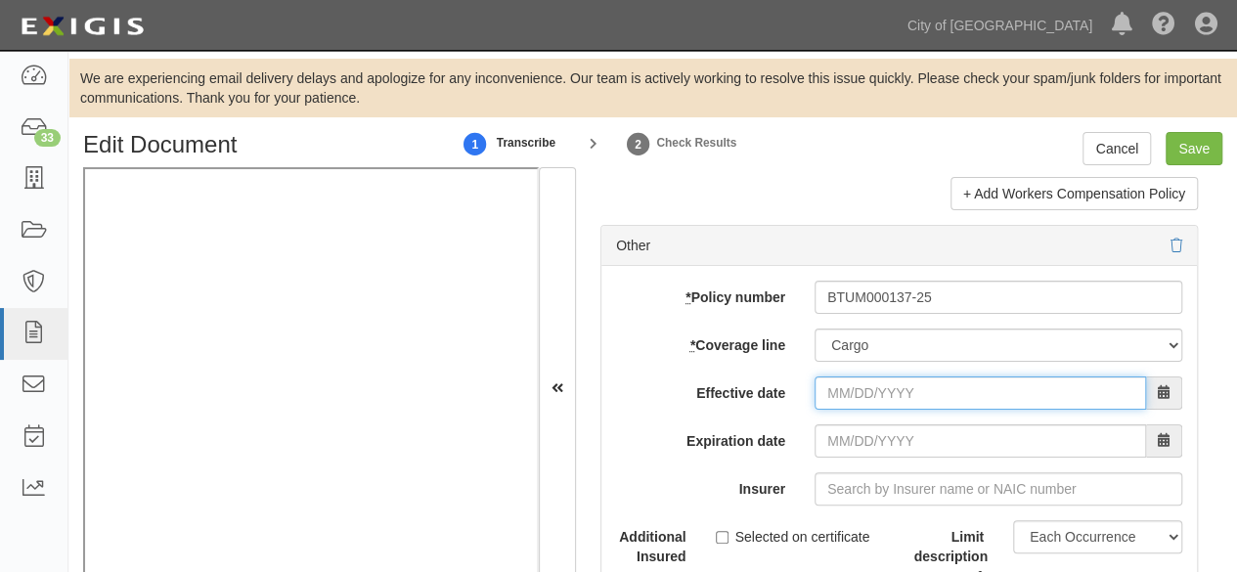
click at [868, 378] on input "Effective date" at bounding box center [981, 393] width 332 height 33
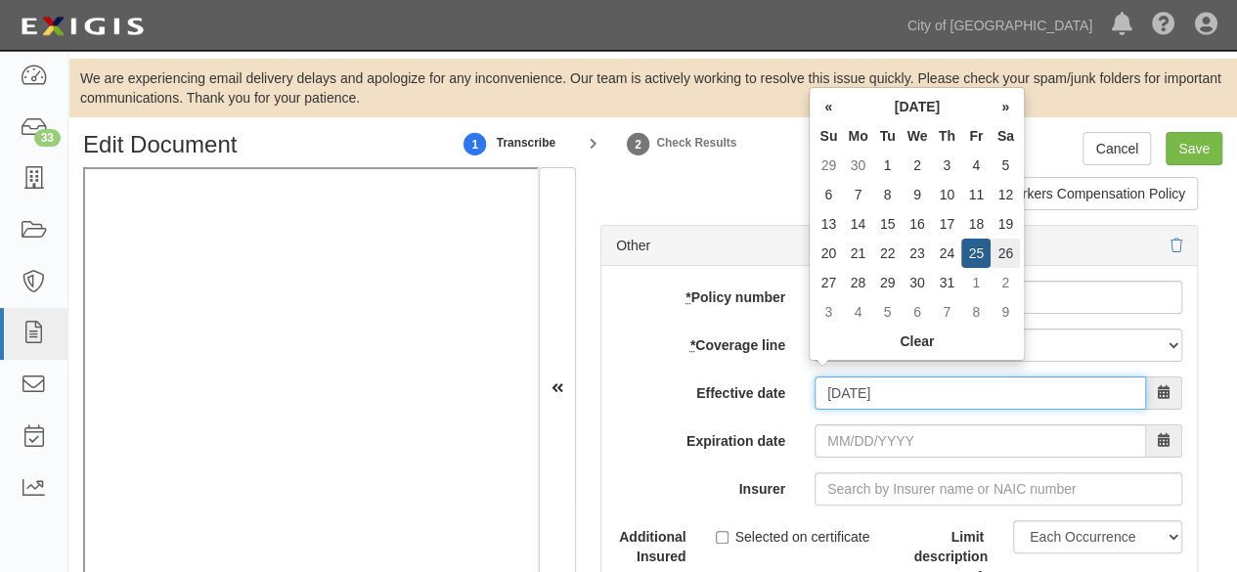
type input "07/26/2025"
type input "07/26/2026"
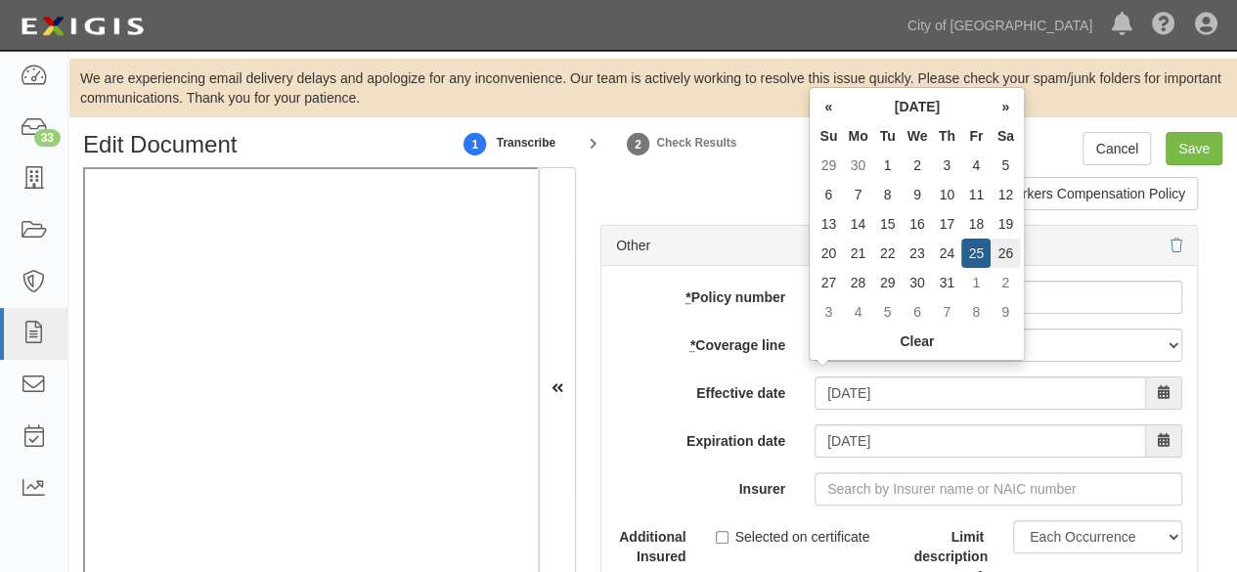
click at [999, 250] on td "26" at bounding box center [1005, 253] width 29 height 29
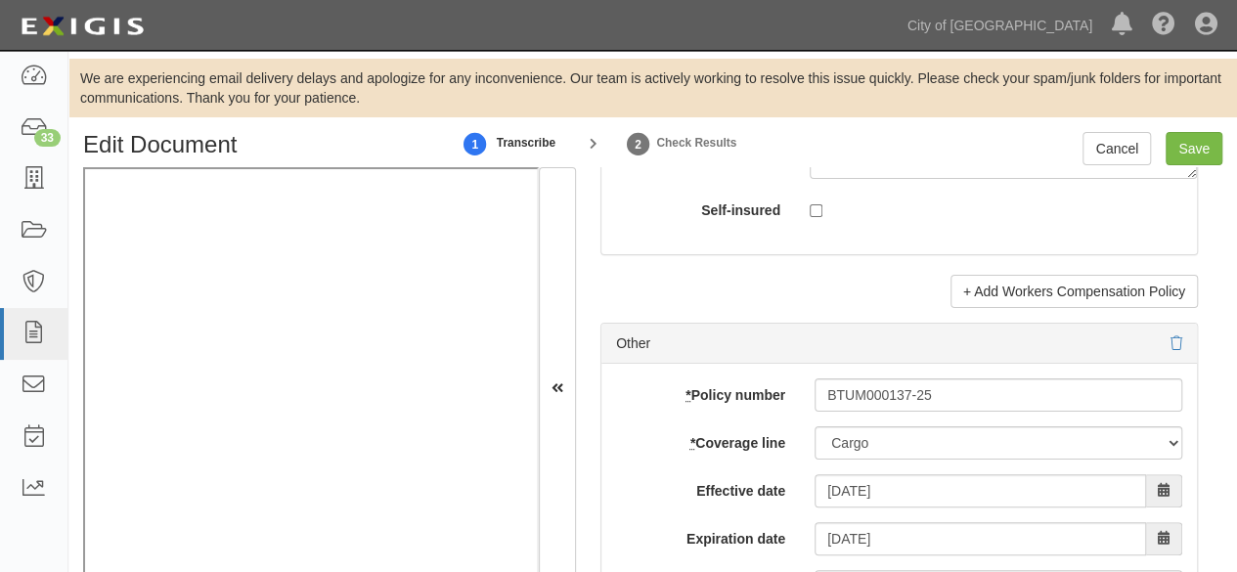
scroll to position [5967, 0]
click at [1171, 337] on icon at bounding box center [1177, 344] width 12 height 14
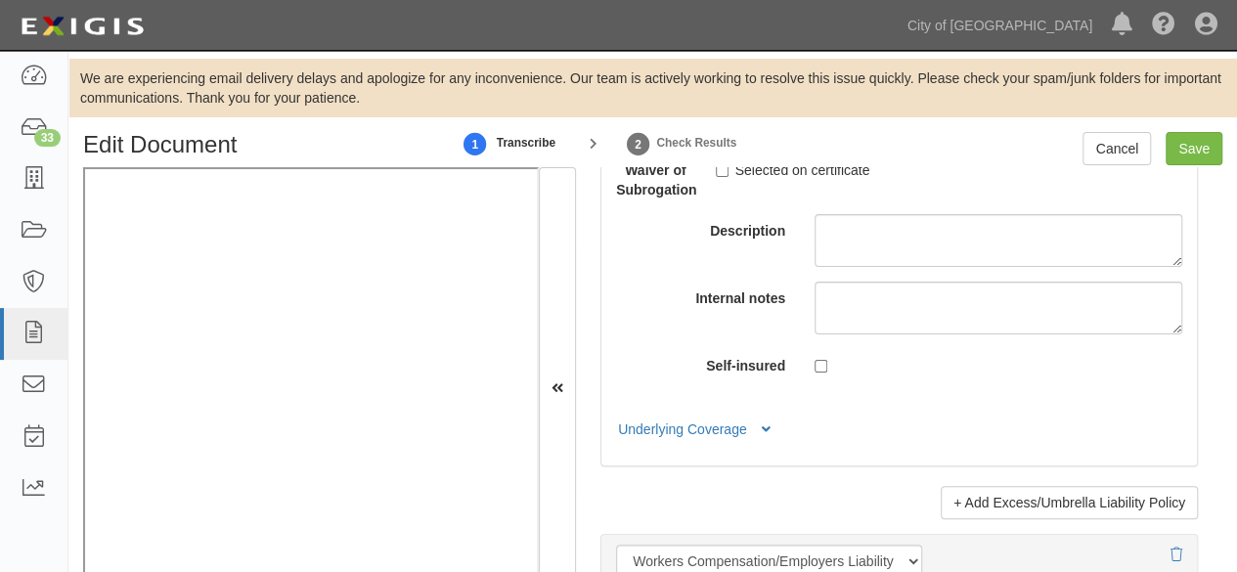
scroll to position [4793, 0]
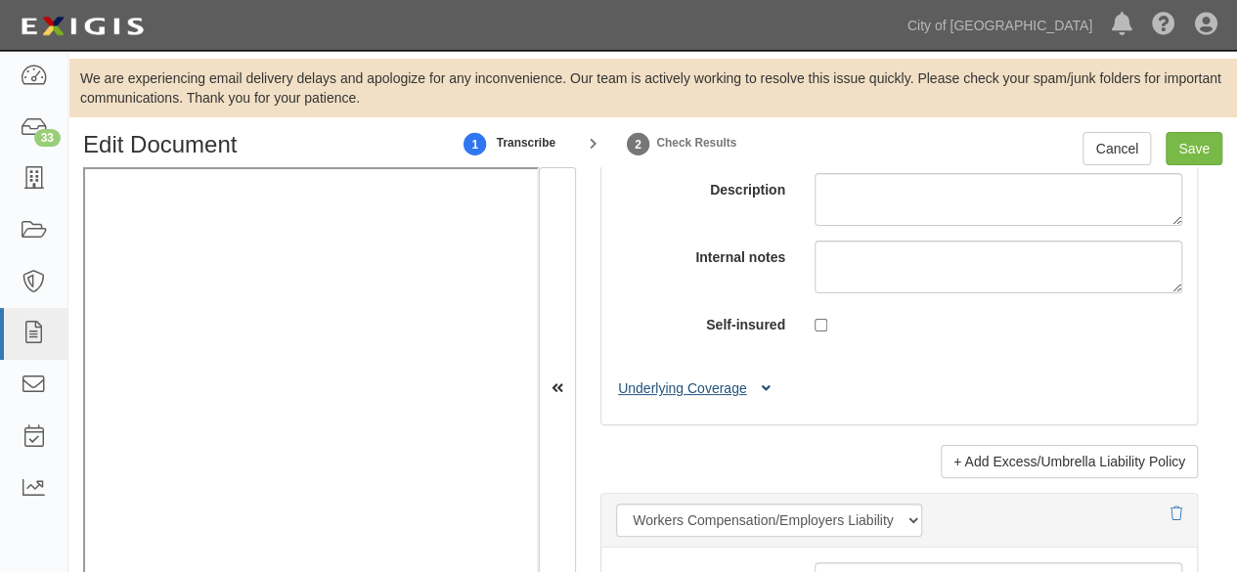
click at [768, 382] on icon at bounding box center [766, 389] width 9 height 14
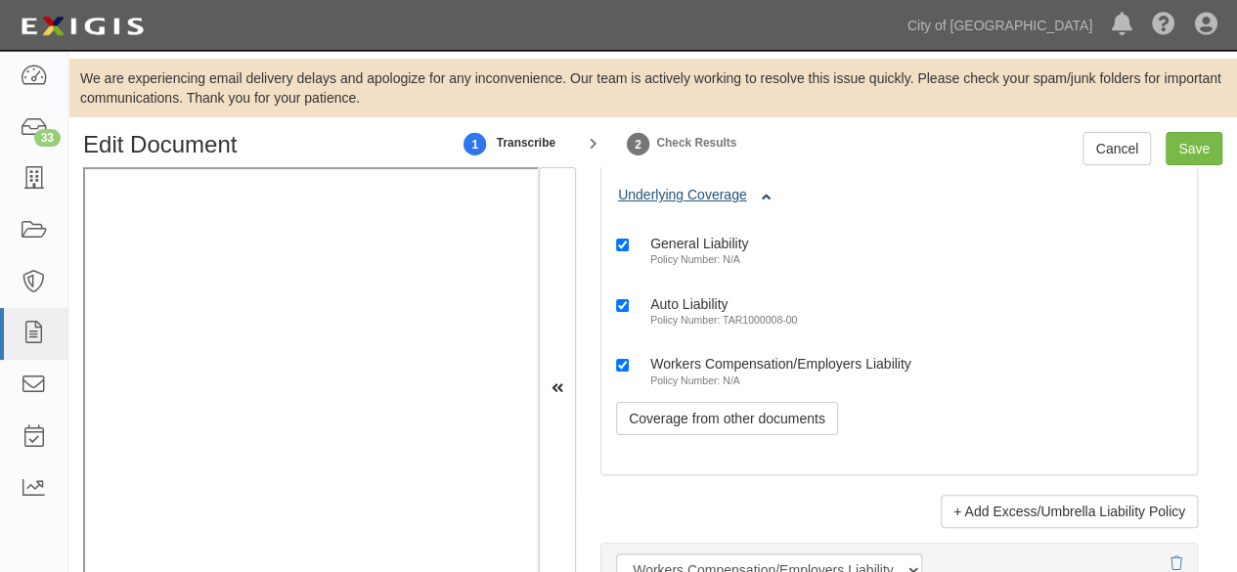
scroll to position [4989, 0]
click at [1194, 154] on input "Save" at bounding box center [1194, 148] width 57 height 33
type input "1000000"
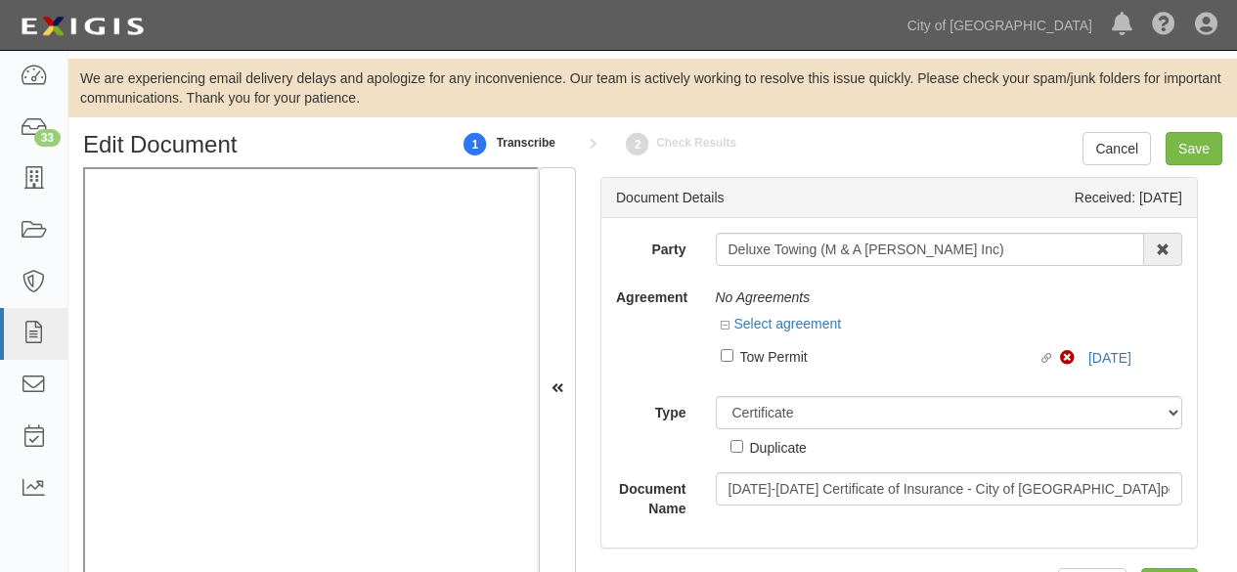
select select "CertificateDetail"
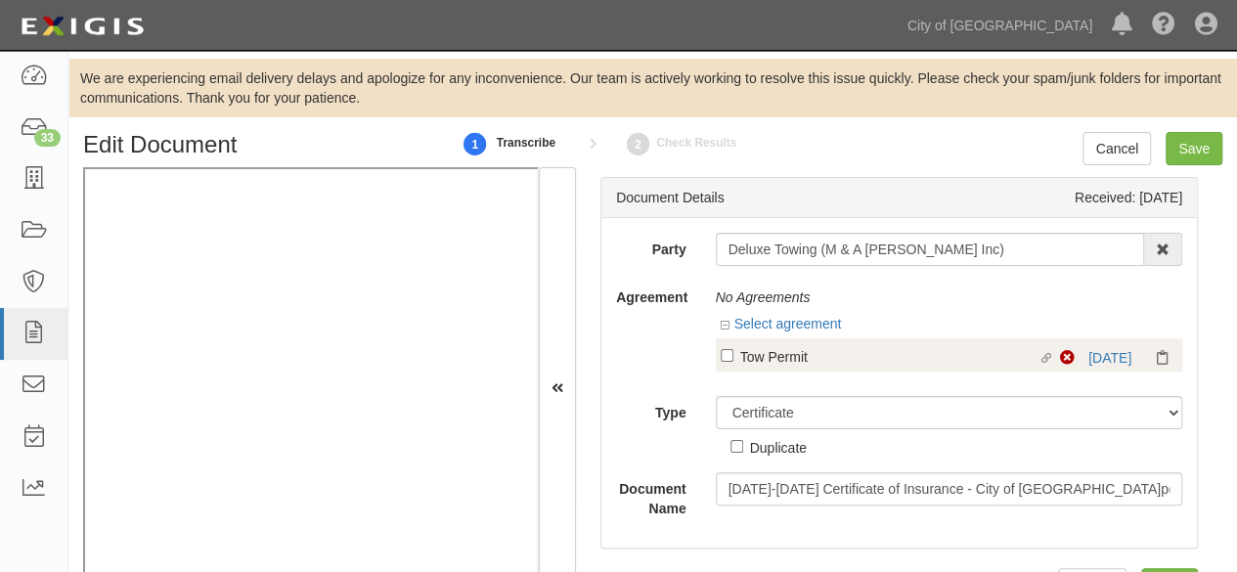
drag, startPoint x: 0, startPoint y: 0, endPoint x: 779, endPoint y: 358, distance: 857.0
click at [779, 358] on div "Tow Permit" at bounding box center [889, 356] width 298 height 22
click at [734, 358] on input "Linked agreement Tow Permit Linked agreement" at bounding box center [727, 355] width 13 height 13
checkbox input "true"
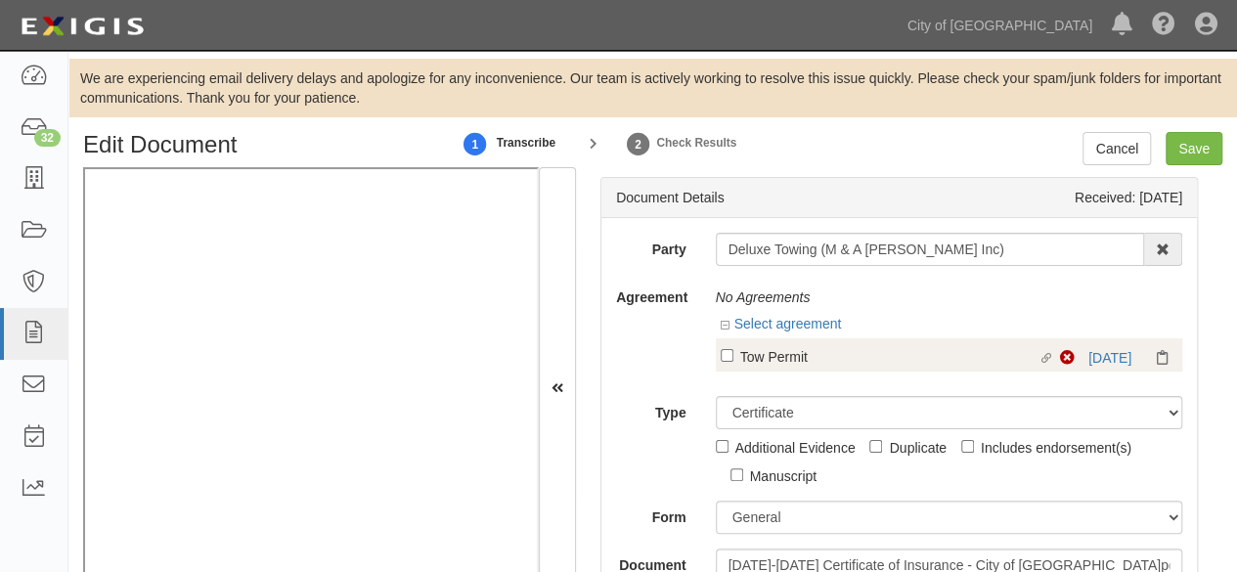
drag, startPoint x: 805, startPoint y: 357, endPoint x: 824, endPoint y: 350, distance: 19.8
click at [805, 357] on div "Tow Permit" at bounding box center [889, 356] width 298 height 22
click at [734, 357] on input "Linked agreement Tow Permit Linked agreement" at bounding box center [727, 355] width 13 height 13
checkbox input "true"
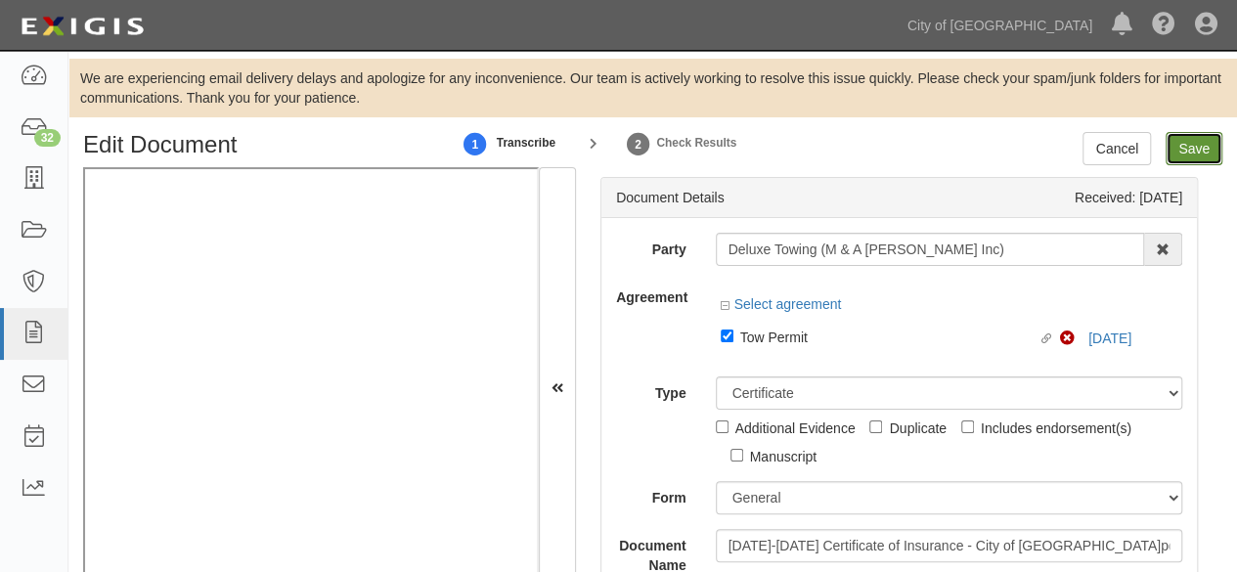
click at [1191, 152] on input "Save" at bounding box center [1194, 148] width 57 height 33
type input "1000000"
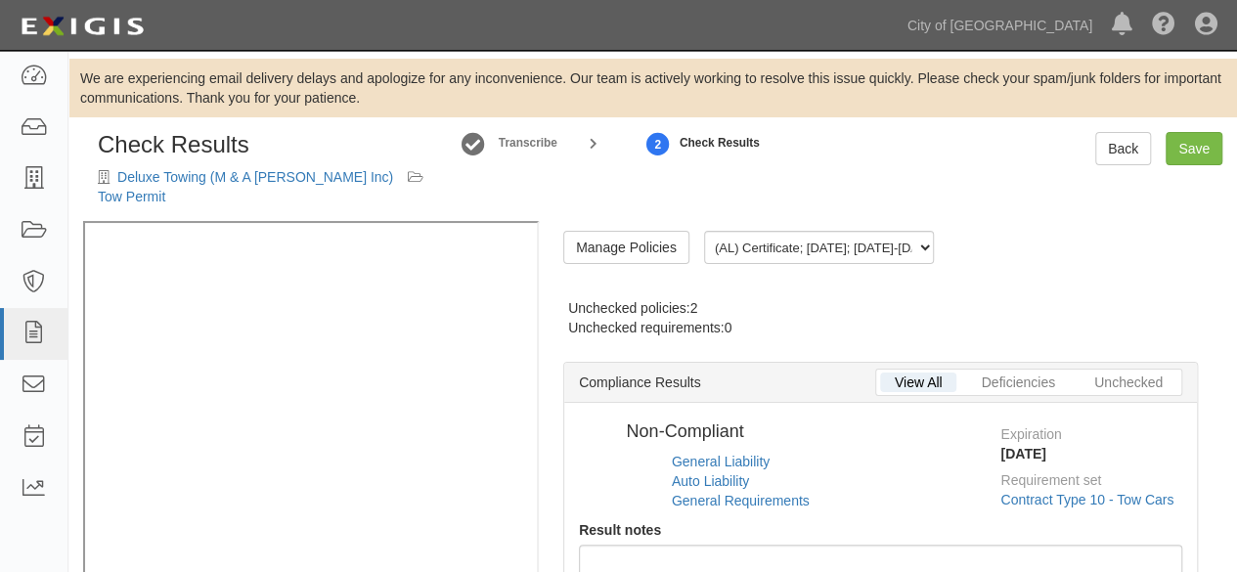
radio input "true"
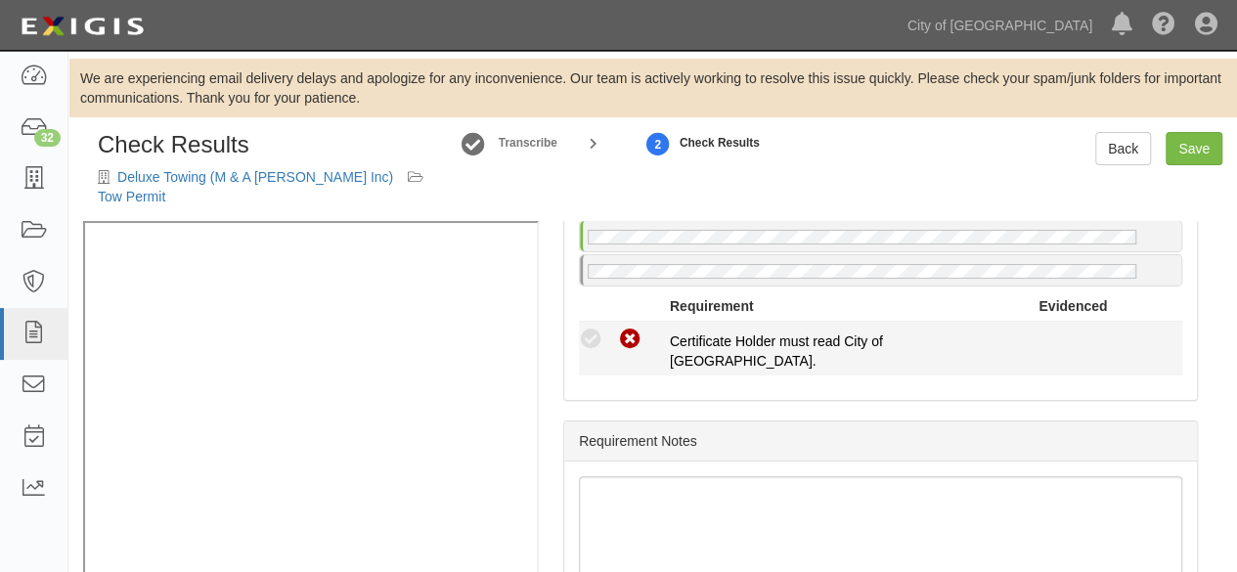
scroll to position [957, 0]
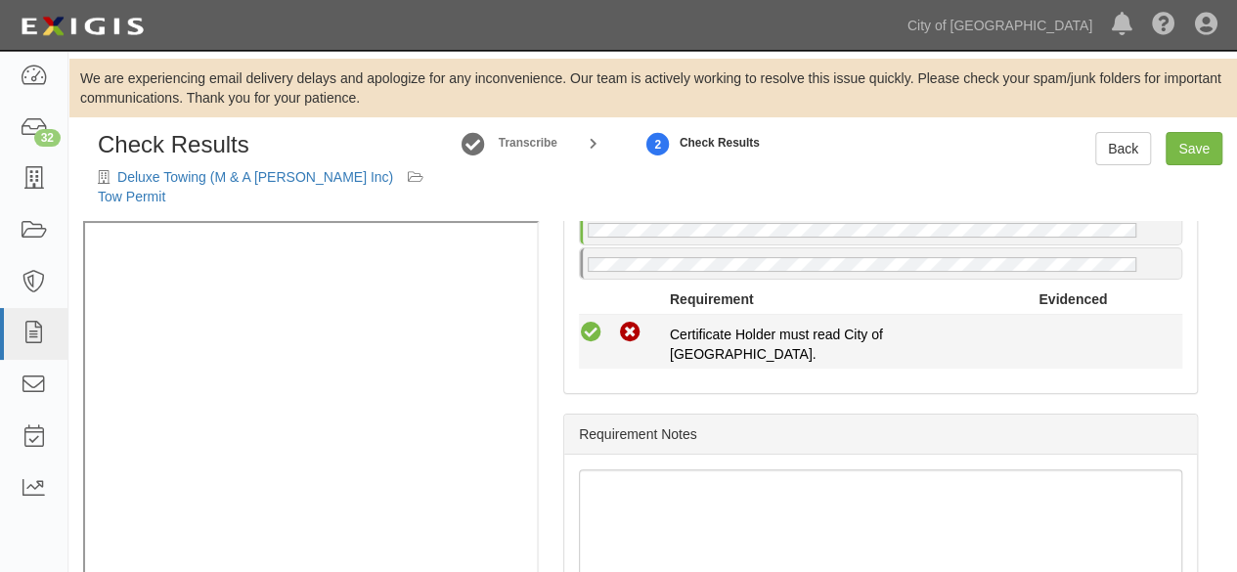
click at [590, 321] on icon at bounding box center [591, 333] width 24 height 24
radio input "true"
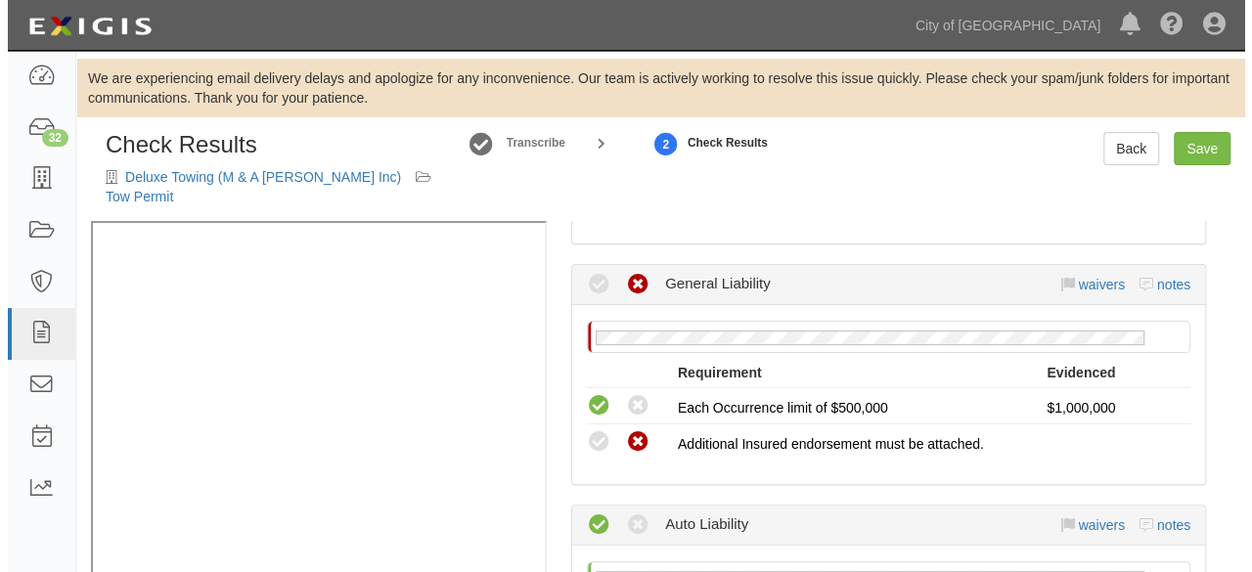
scroll to position [86, 0]
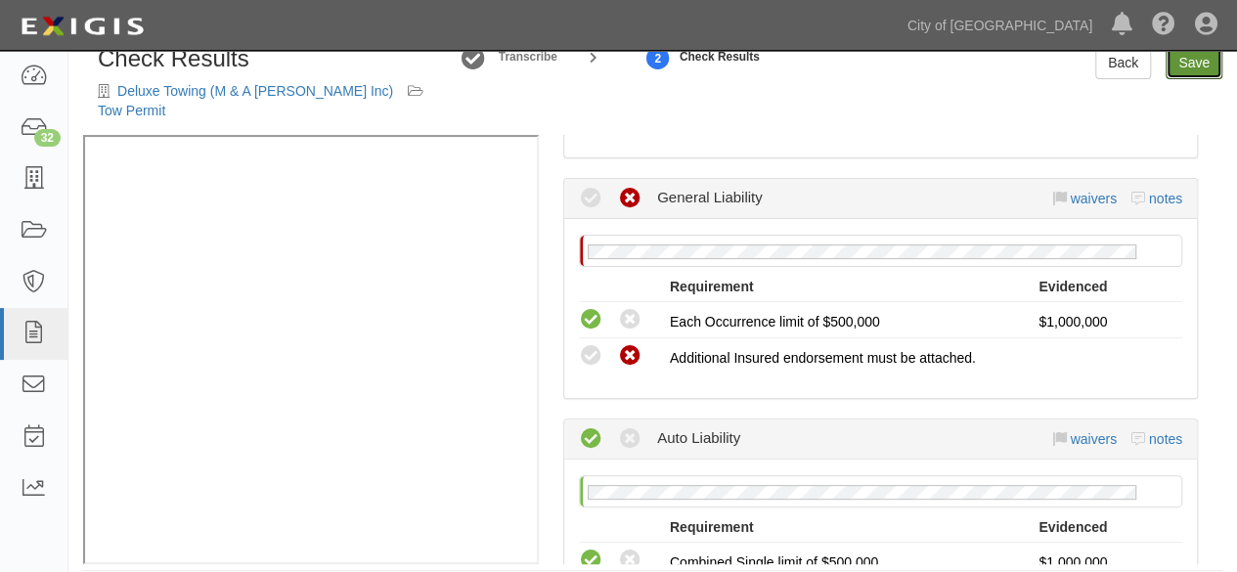
drag, startPoint x: 1196, startPoint y: 62, endPoint x: 1185, endPoint y: 73, distance: 16.6
click at [1195, 62] on link "Save" at bounding box center [1194, 62] width 57 height 33
radio input "true"
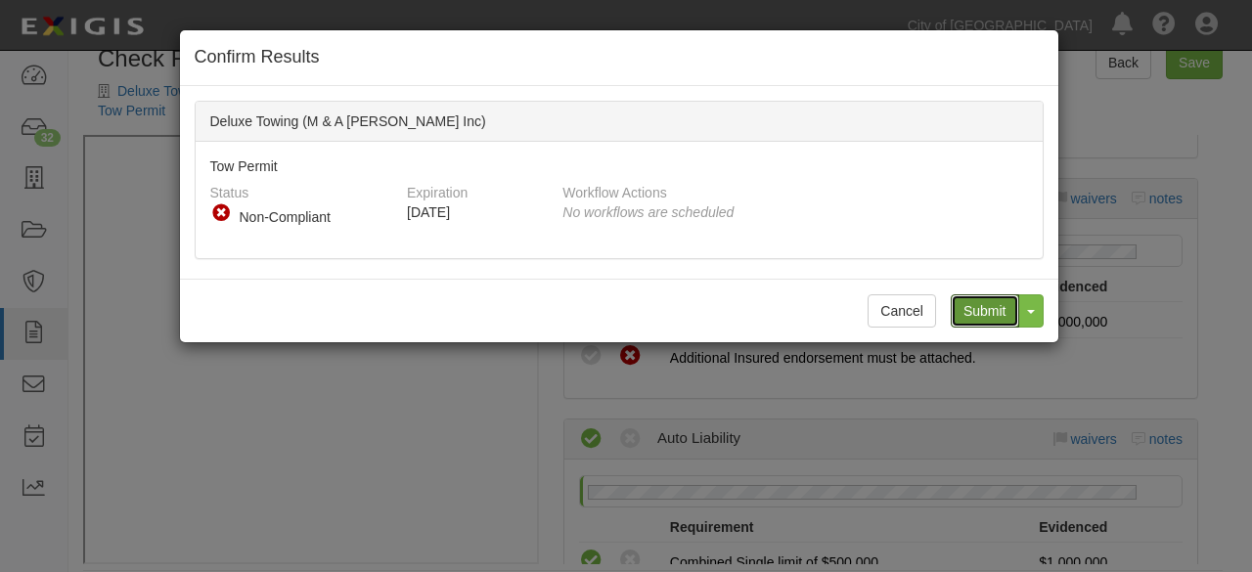
drag, startPoint x: 979, startPoint y: 304, endPoint x: 480, endPoint y: 64, distance: 553.9
click at [978, 304] on input "Submit" at bounding box center [985, 310] width 68 height 33
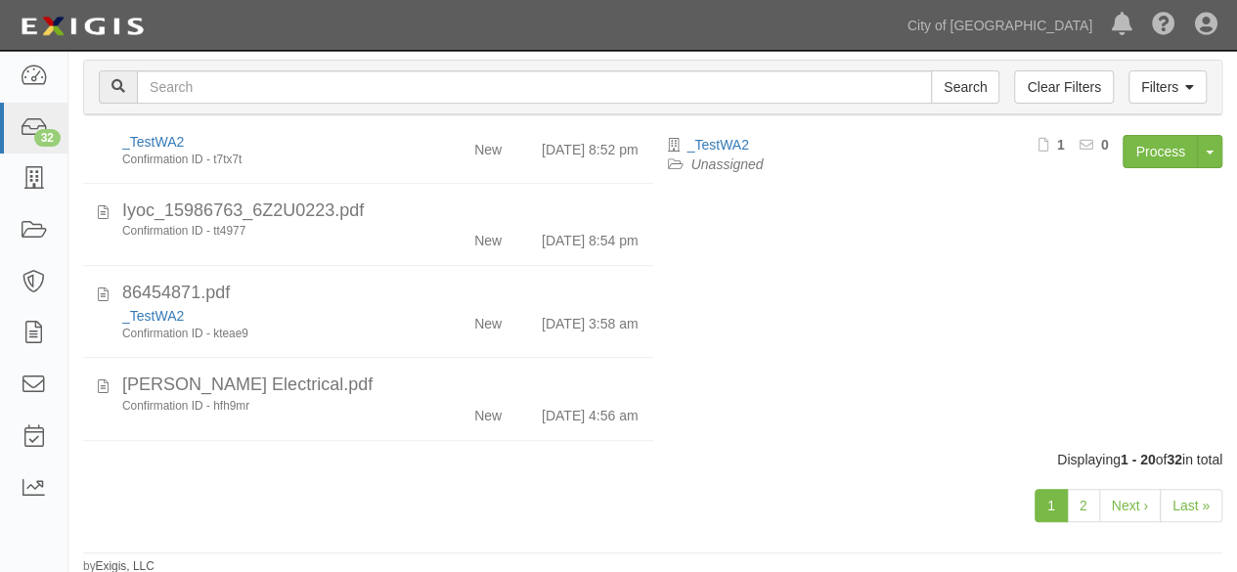
scroll to position [1475, 0]
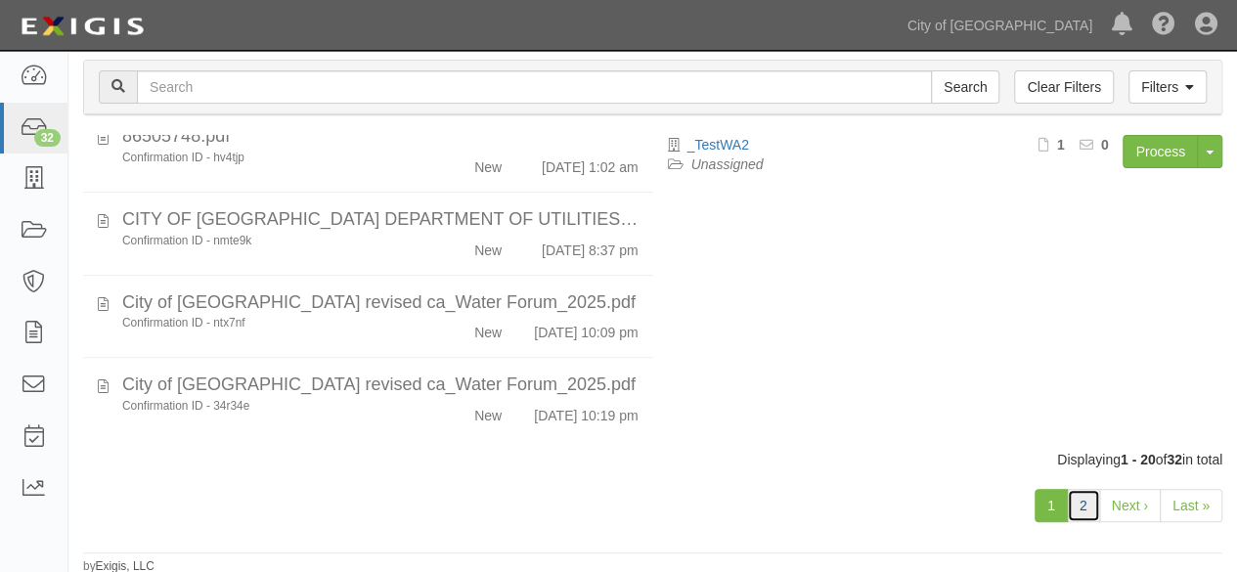
click at [1084, 510] on link "2" at bounding box center [1083, 505] width 33 height 33
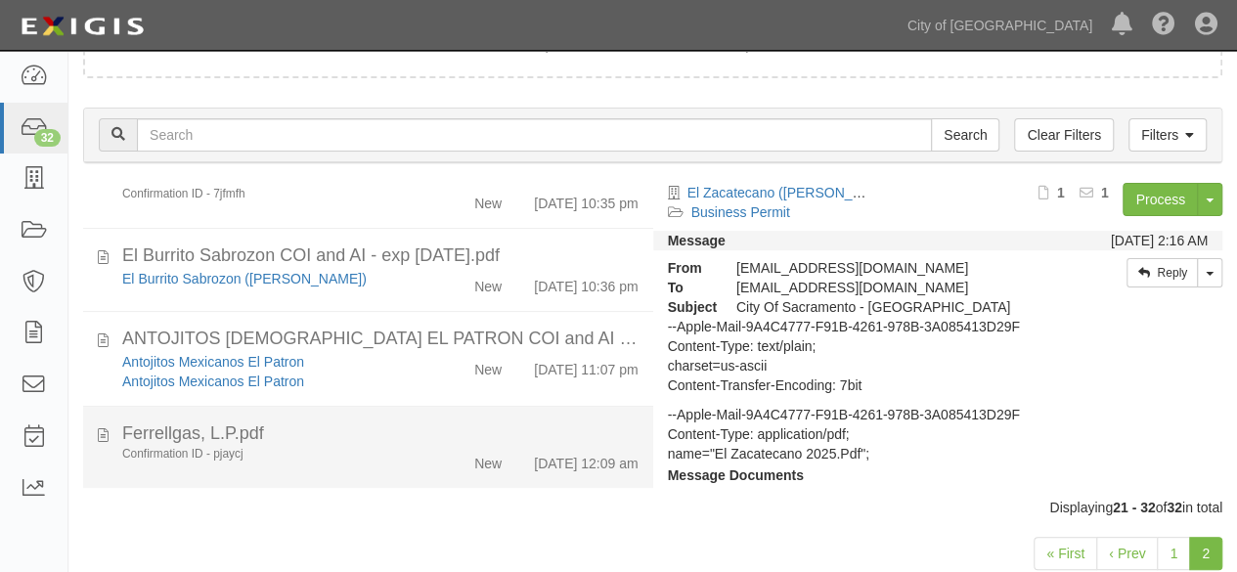
scroll to position [209, 0]
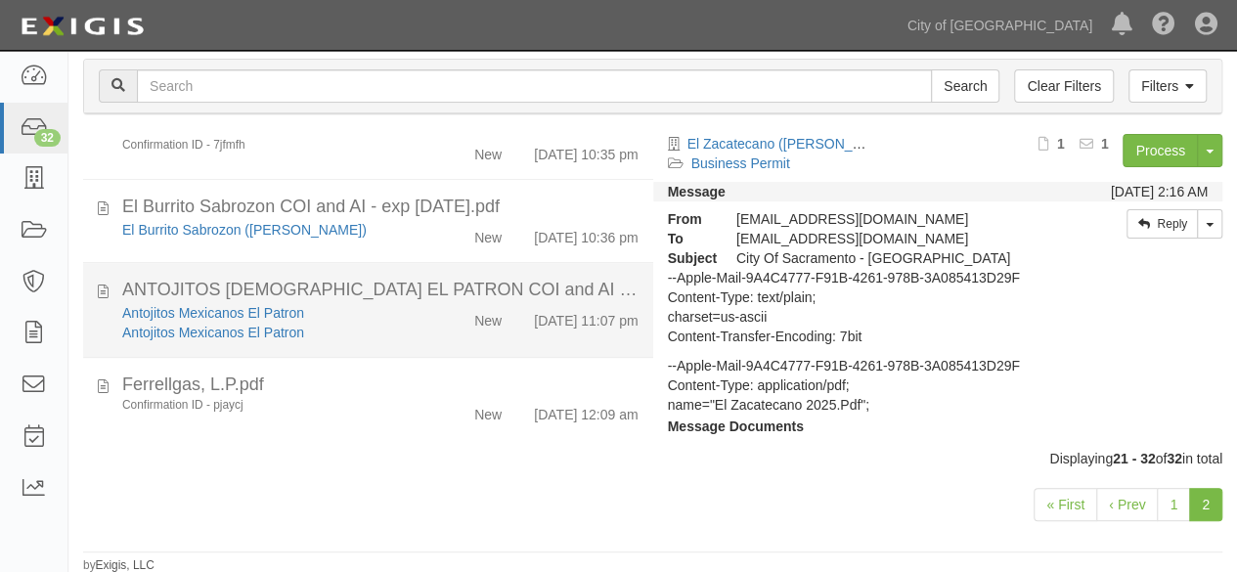
click at [410, 303] on div "Antojitos Mexicanos El Patron Antojitos [DEMOGRAPHIC_DATA] El Patron" at bounding box center [267, 322] width 318 height 39
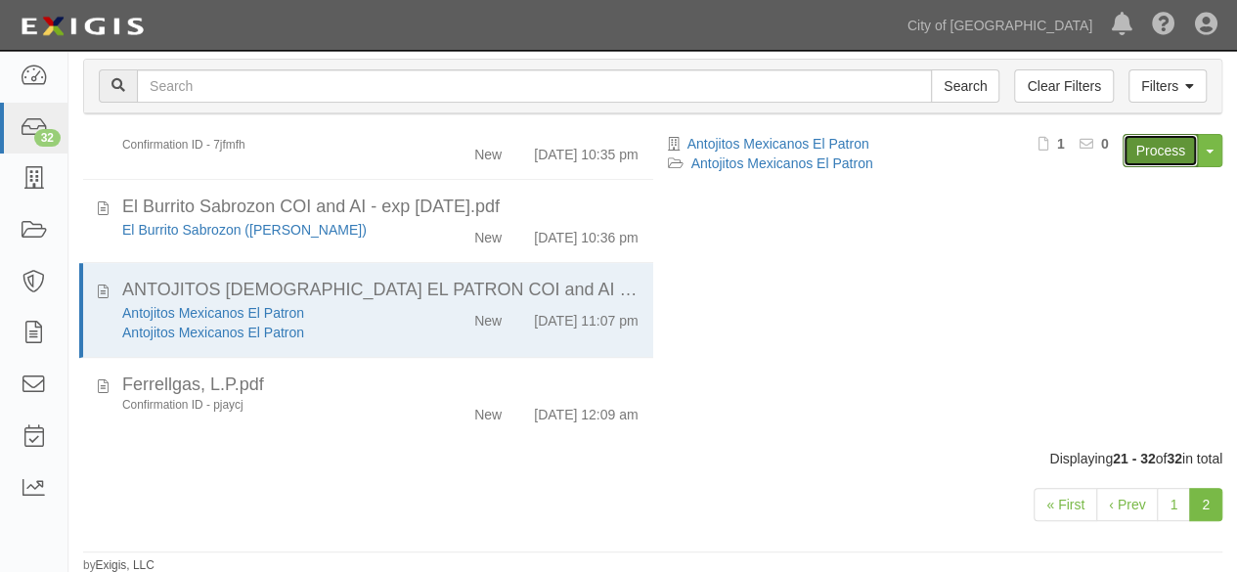
click at [1158, 156] on link "Process" at bounding box center [1160, 150] width 75 height 33
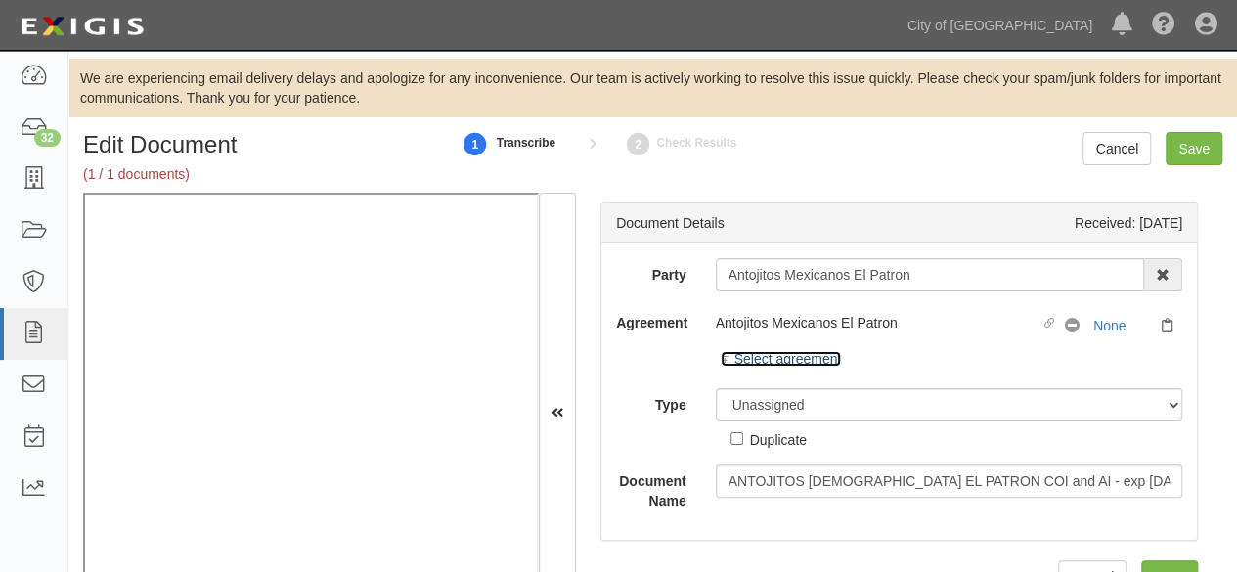
click at [793, 363] on link "Select agreement" at bounding box center [781, 359] width 121 height 16
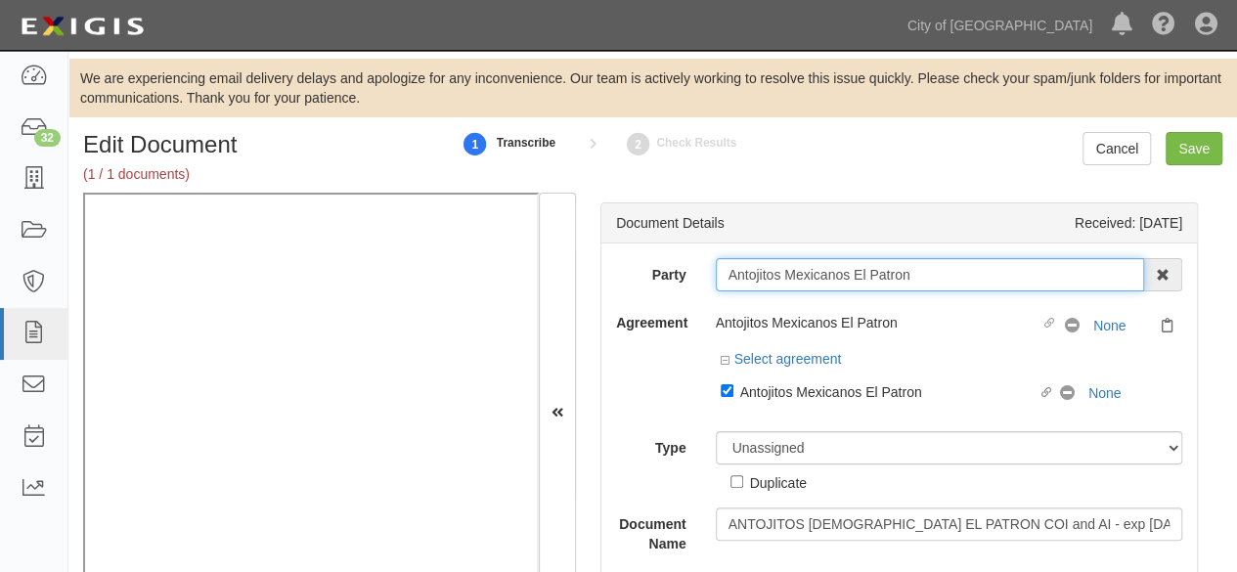
click at [760, 271] on input "Antojitos Mexicanos El Patron" at bounding box center [930, 274] width 429 height 33
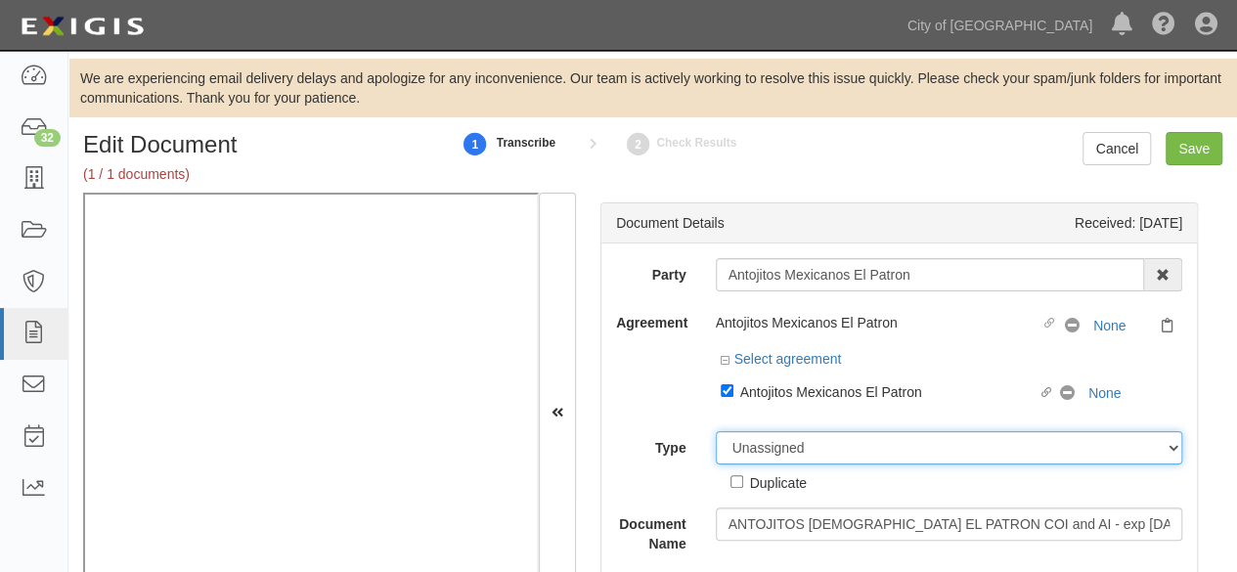
click at [778, 445] on select "Unassigned Binder Cancellation Notice Certificate Contract Endorsement Insuranc…" at bounding box center [950, 447] width 468 height 33
select select "CertificateDetail"
click at [716, 431] on select "Unassigned Binder Cancellation Notice Certificate Contract Endorsement Insuranc…" at bounding box center [950, 447] width 468 height 33
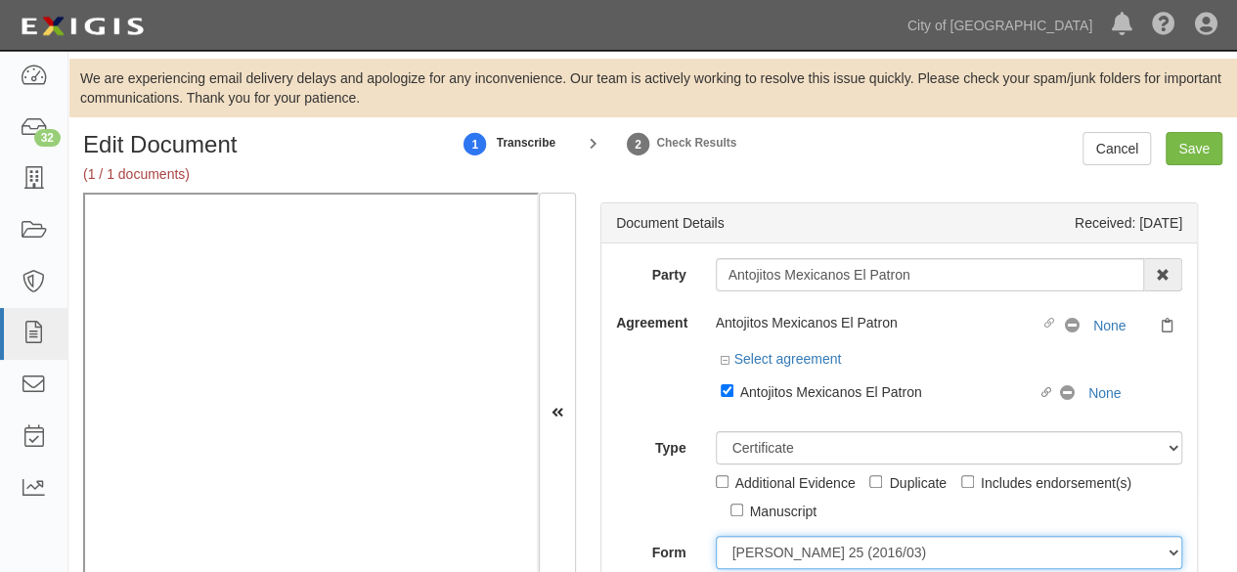
click at [747, 551] on select "ACORD 25 (2016/03) ACORD 101 ACORD 855 NY (2014/05) General" at bounding box center [950, 552] width 468 height 33
select select "GeneralFormDetail"
click at [716, 536] on select "ACORD 25 (2016/03) ACORD 101 ACORD 855 NY (2014/05) General" at bounding box center [950, 552] width 468 height 33
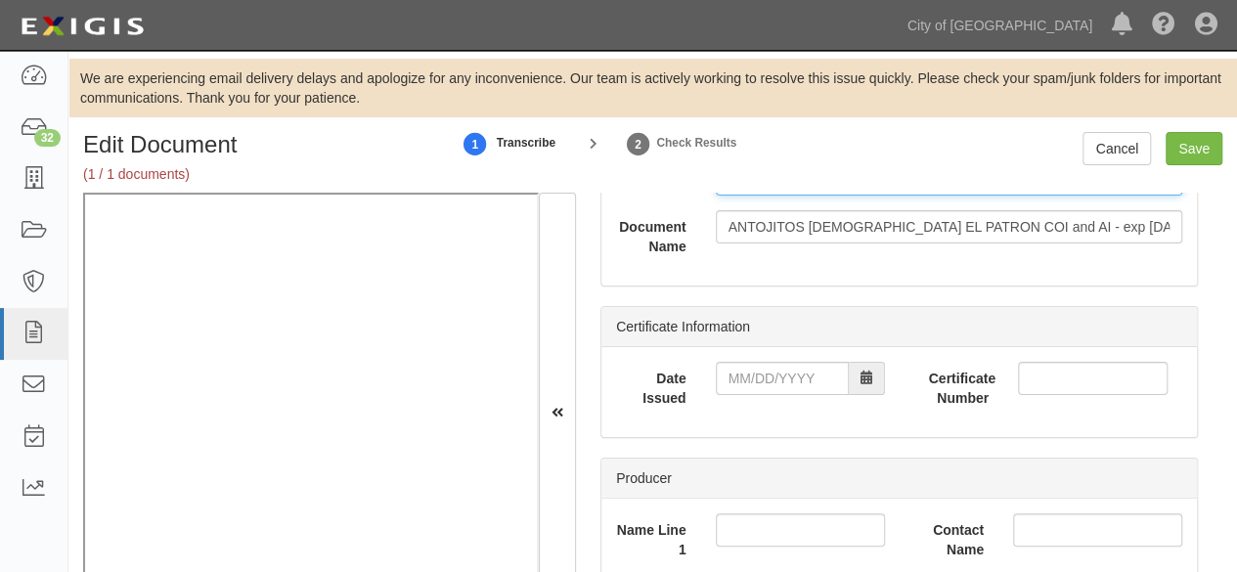
scroll to position [391, 0]
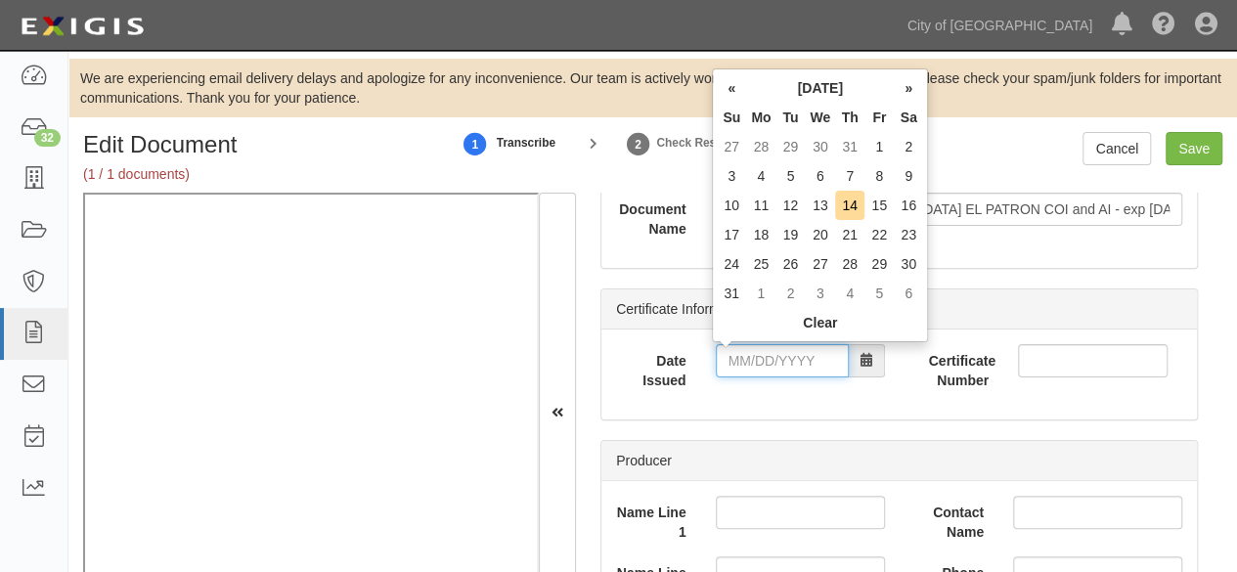
drag, startPoint x: 788, startPoint y: 358, endPoint x: 526, endPoint y: 394, distance: 264.6
click at [788, 358] on input "Date Issued" at bounding box center [782, 360] width 133 height 33
type input "07/23/2025"
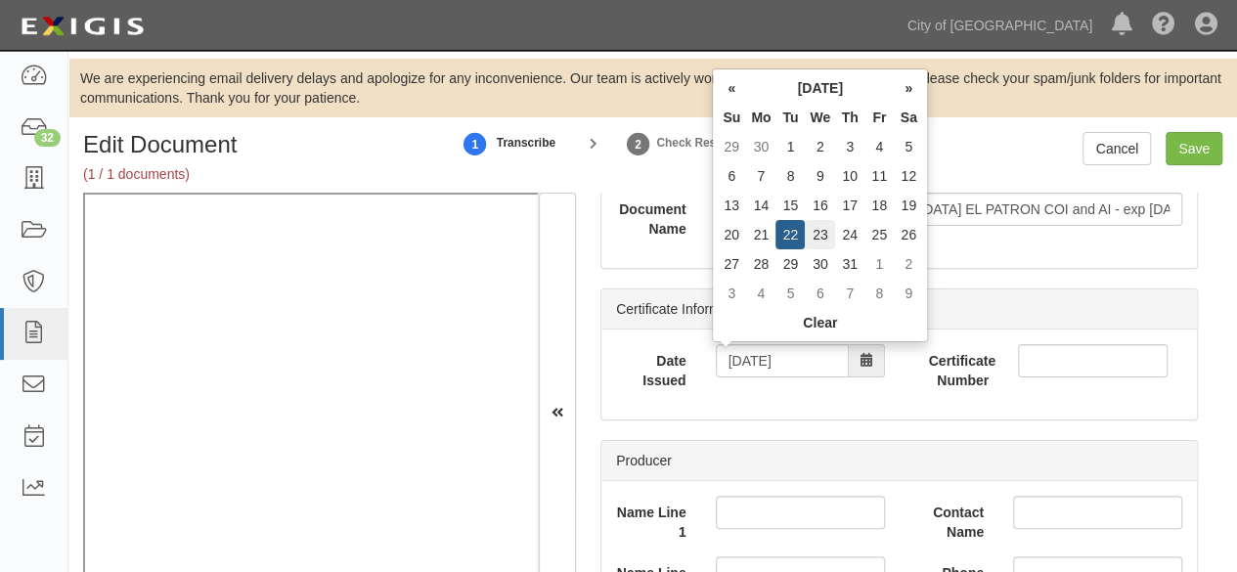
click at [825, 237] on td "23" at bounding box center [820, 234] width 30 height 29
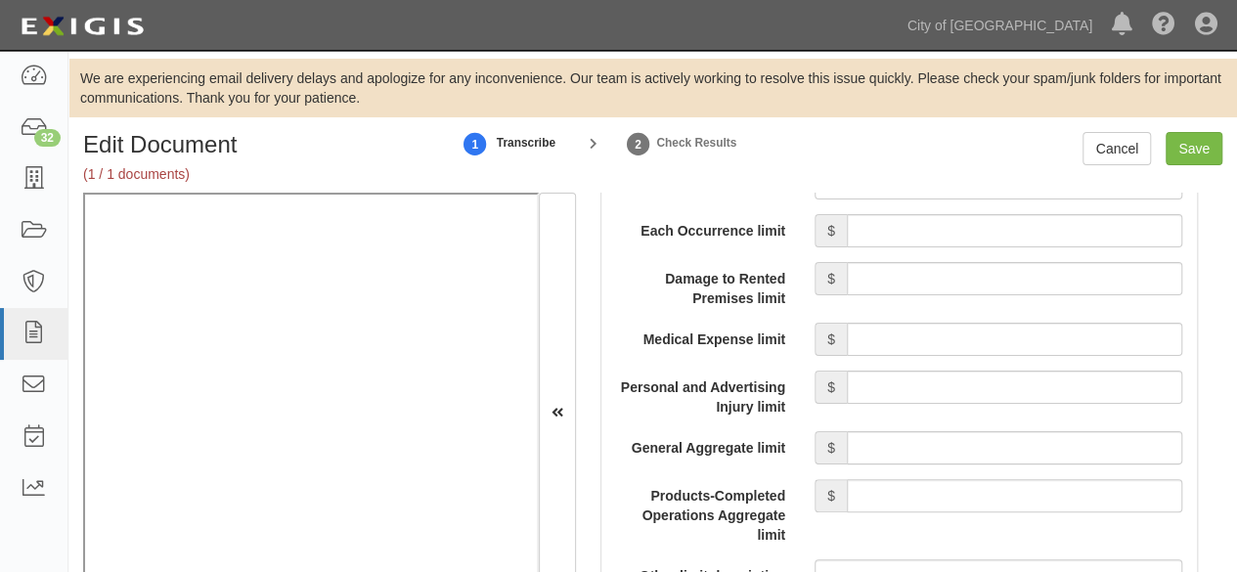
scroll to position [1663, 0]
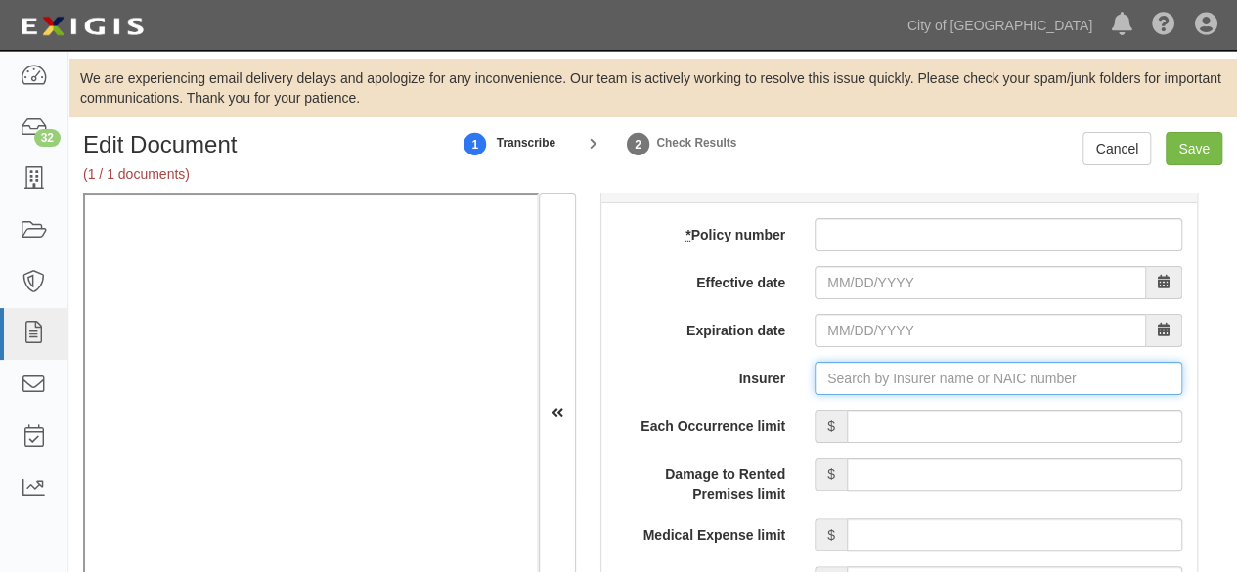
click at [837, 370] on input "Insurer" at bounding box center [999, 378] width 368 height 33
paste input "24376"
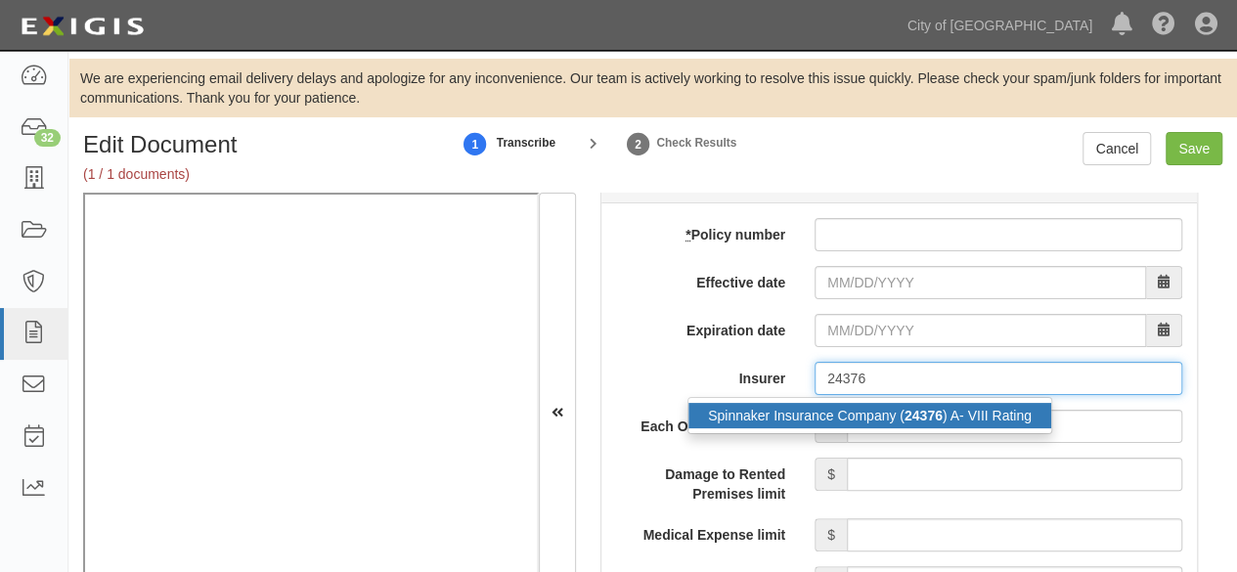
click at [818, 408] on div "Spinnaker Insurance Company ( 24376 ) A- VIII Rating" at bounding box center [870, 415] width 363 height 25
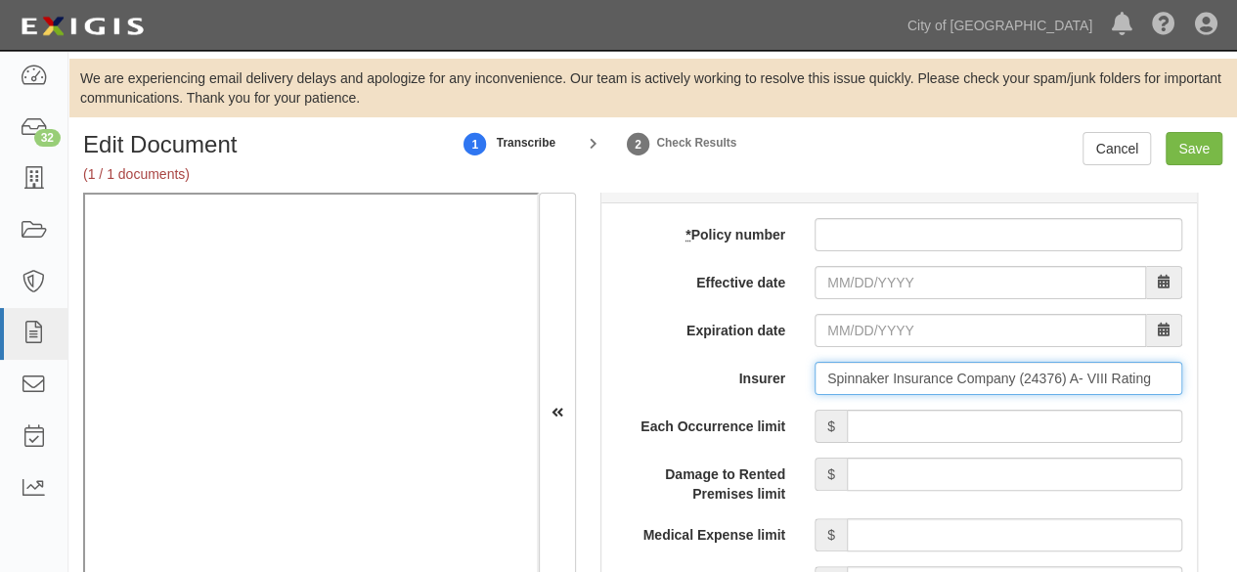
type input "Spinnaker Insurance Company (24376) A- VIII Rating"
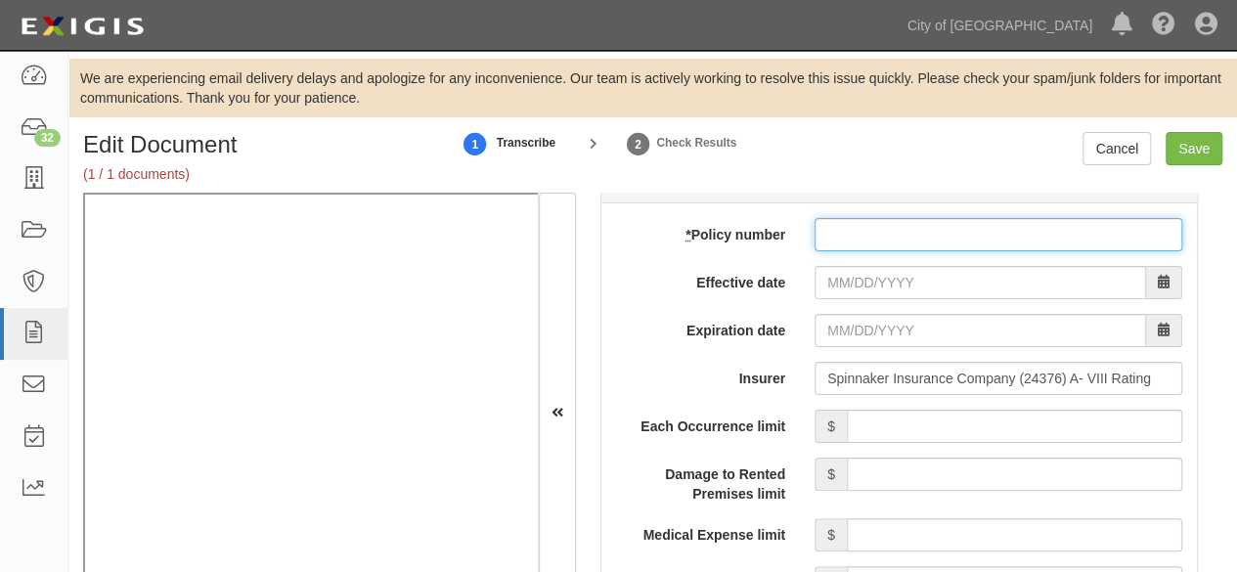
paste input "CSB-00305094-00"
drag, startPoint x: 890, startPoint y: 227, endPoint x: 882, endPoint y: 240, distance: 14.9
click at [890, 227] on input "* Policy number" at bounding box center [999, 234] width 368 height 33
type input "CSB-00305094-00"
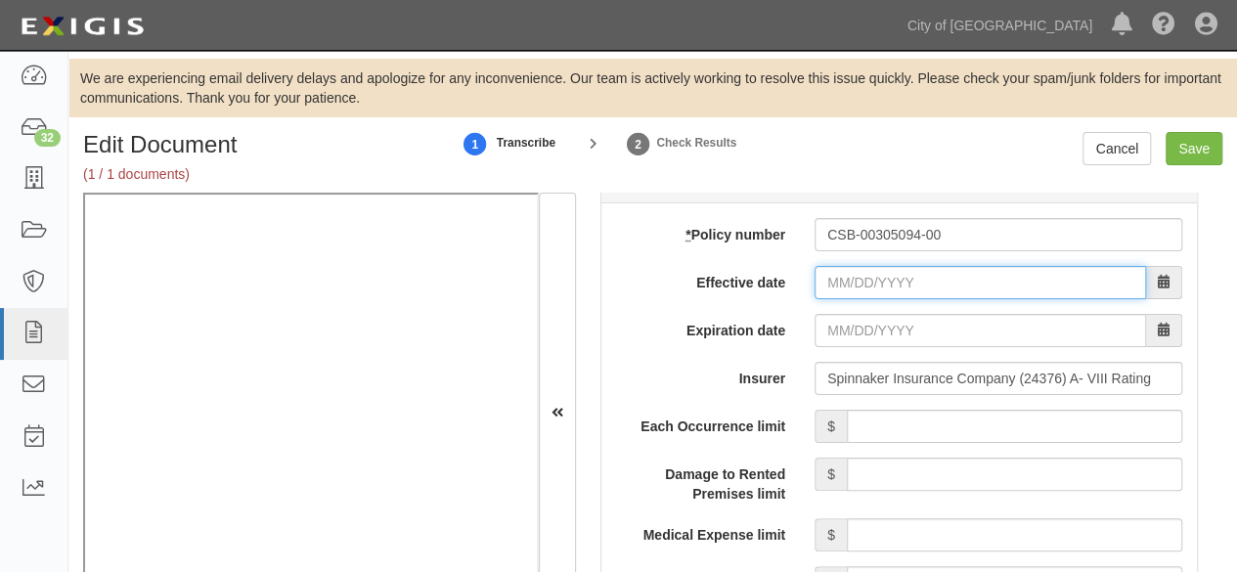
drag, startPoint x: 877, startPoint y: 281, endPoint x: 831, endPoint y: 278, distance: 46.1
click at [877, 281] on input "Effective date" at bounding box center [981, 282] width 332 height 33
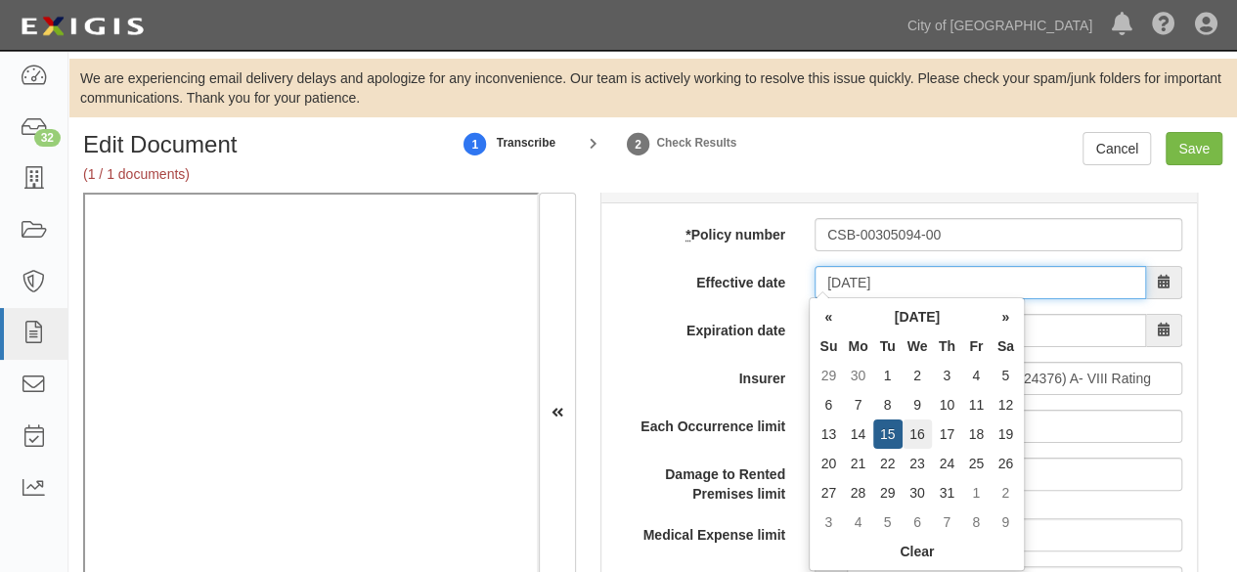
type input "07/16/2025"
type input "[DATE]"
click at [918, 431] on td "16" at bounding box center [918, 434] width 30 height 29
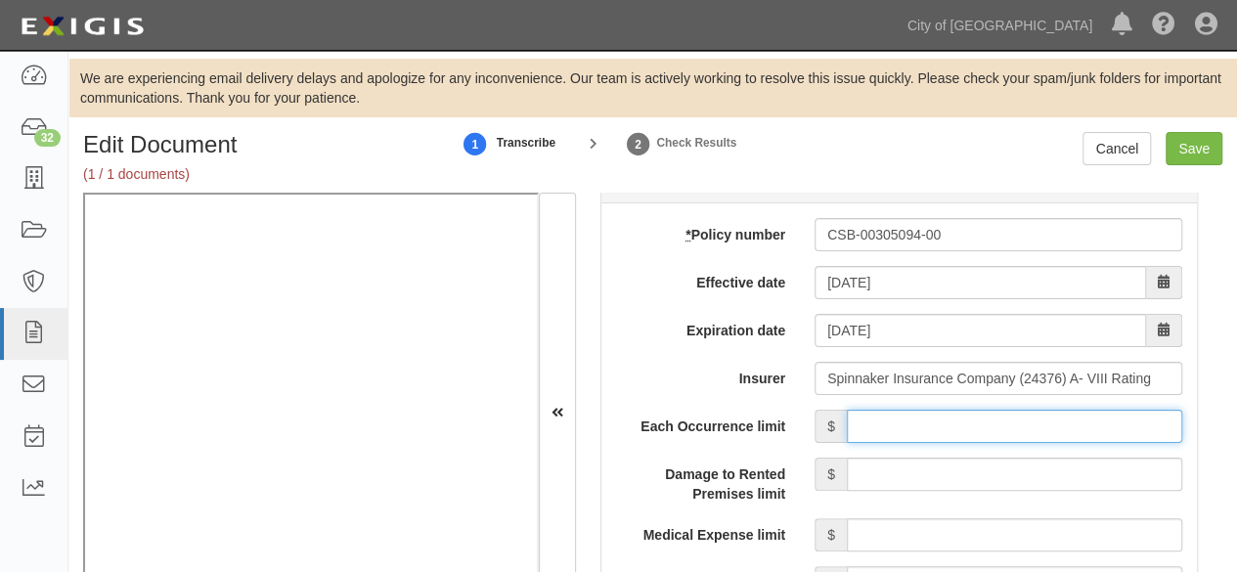
drag, startPoint x: 963, startPoint y: 422, endPoint x: 962, endPoint y: 406, distance: 15.7
click at [963, 422] on input "Each Occurrence limit" at bounding box center [1015, 426] width 336 height 33
type input "1,000,000"
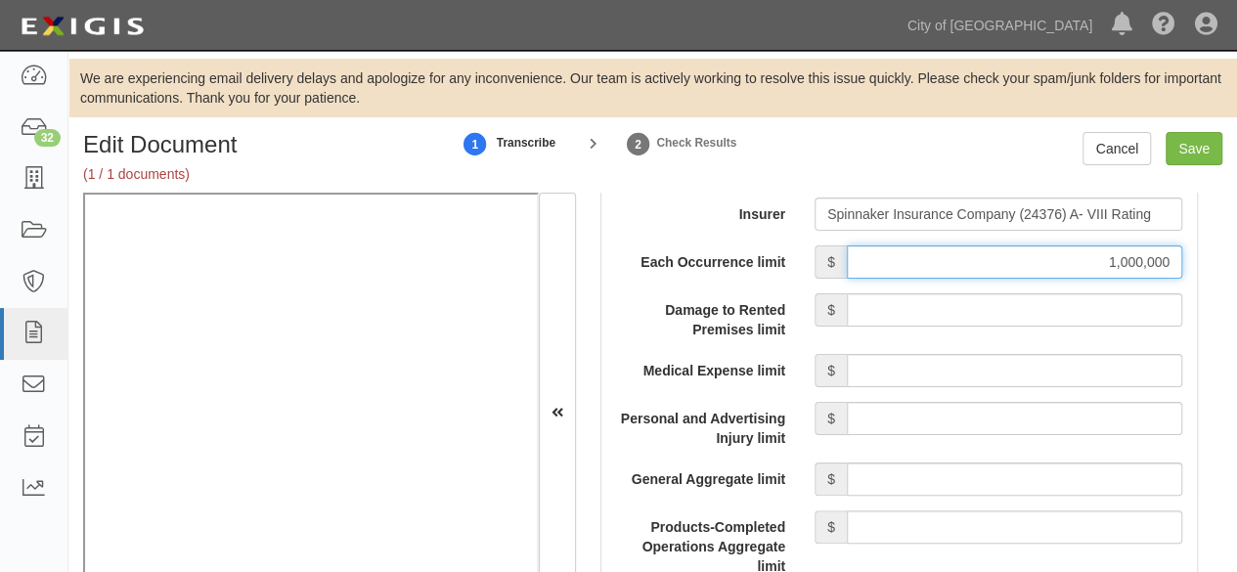
scroll to position [1859, 0]
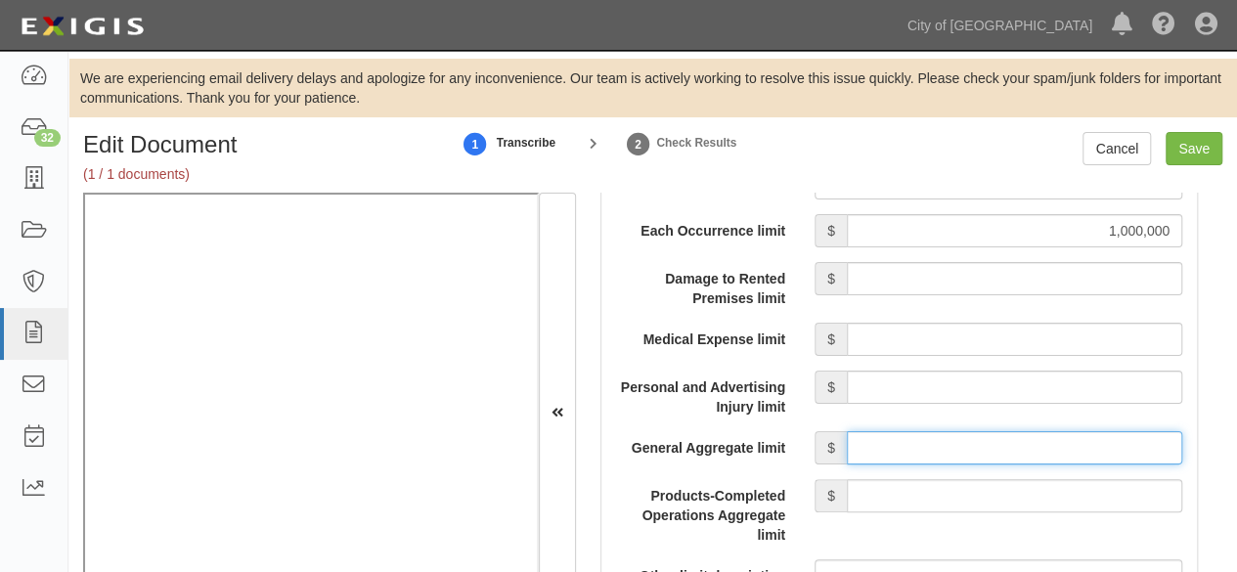
click at [917, 444] on input "General Aggregate limit" at bounding box center [1015, 447] width 336 height 33
type input "2,000,000"
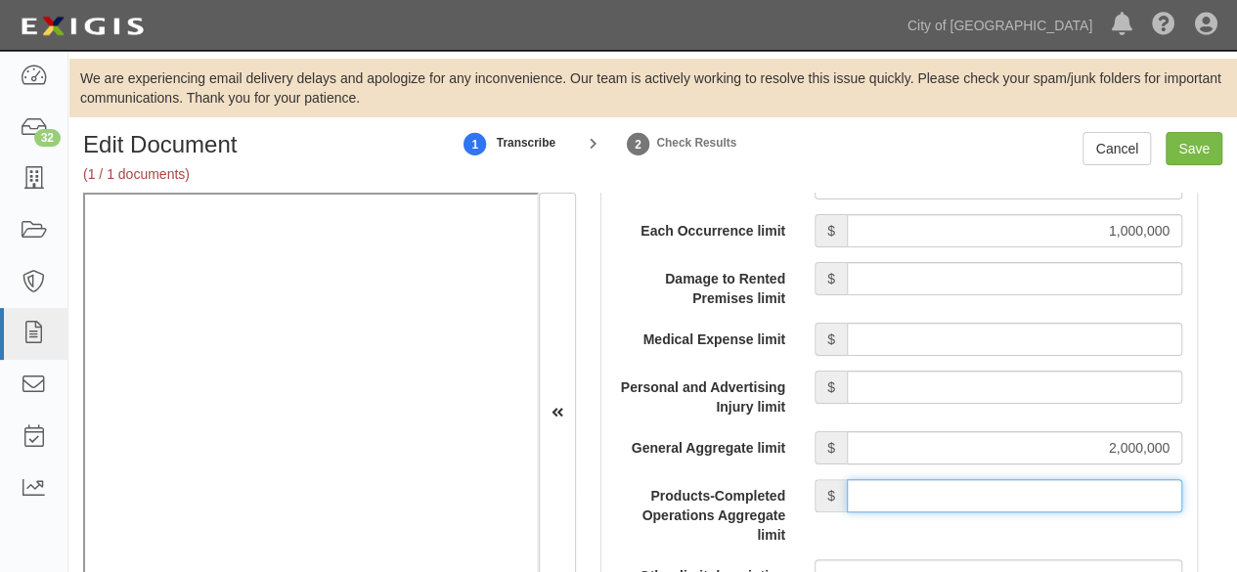
drag, startPoint x: 979, startPoint y: 485, endPoint x: 979, endPoint y: 474, distance: 10.8
click at [979, 484] on input "Products-Completed Operations Aggregate limit" at bounding box center [1015, 495] width 336 height 33
type input "2,000,000"
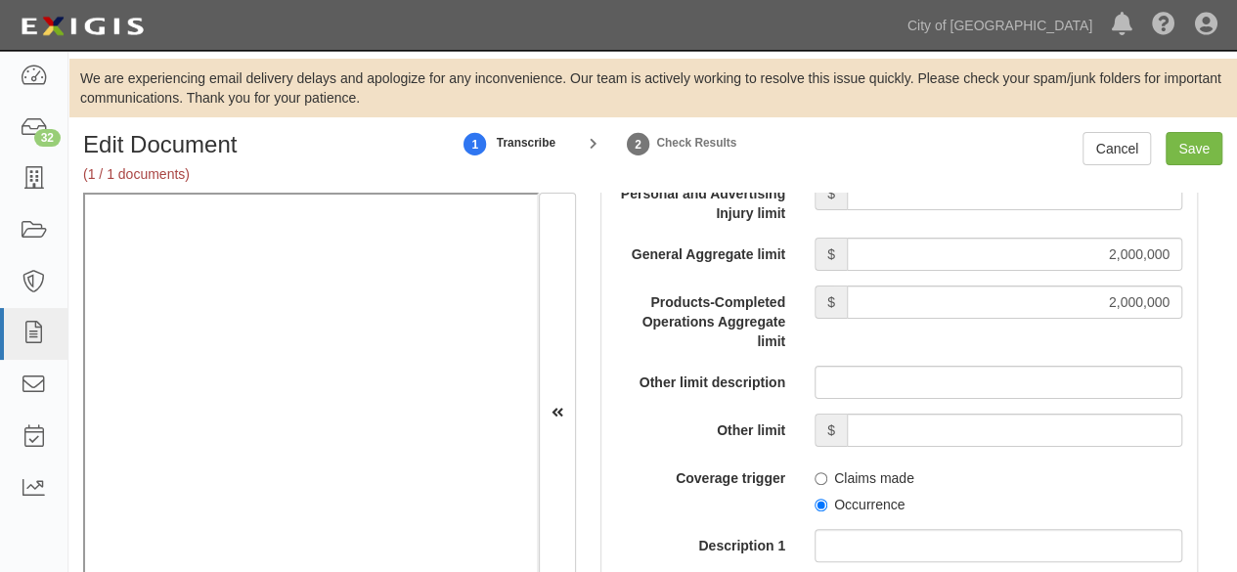
scroll to position [2054, 0]
click at [815, 497] on input "Occurrence" at bounding box center [821, 503] width 13 height 13
radio input "true"
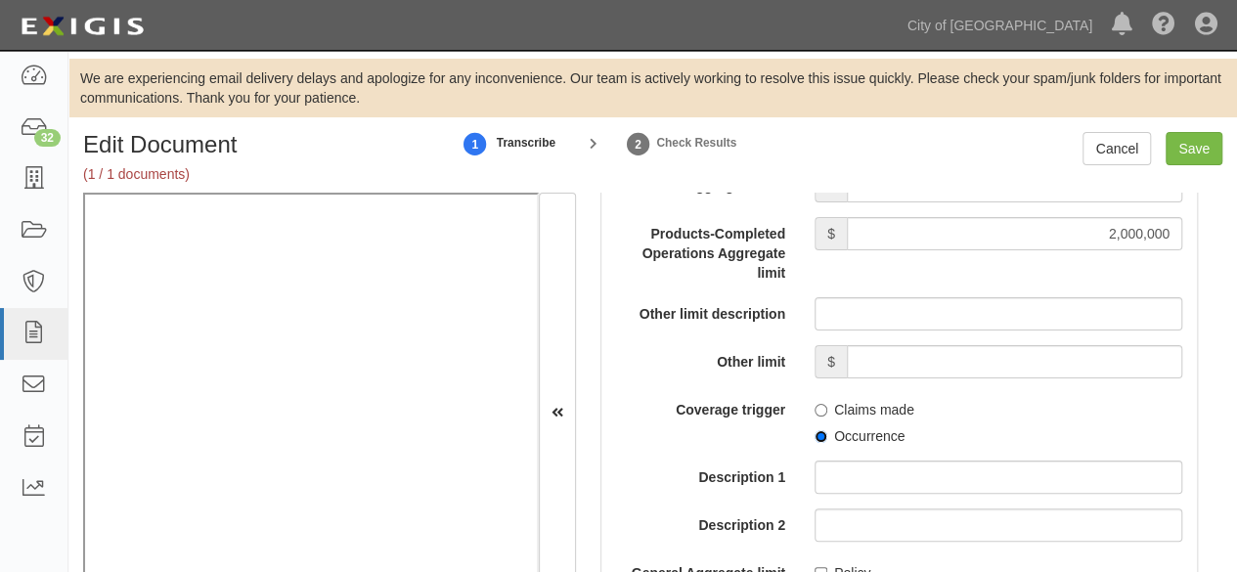
scroll to position [2152, 0]
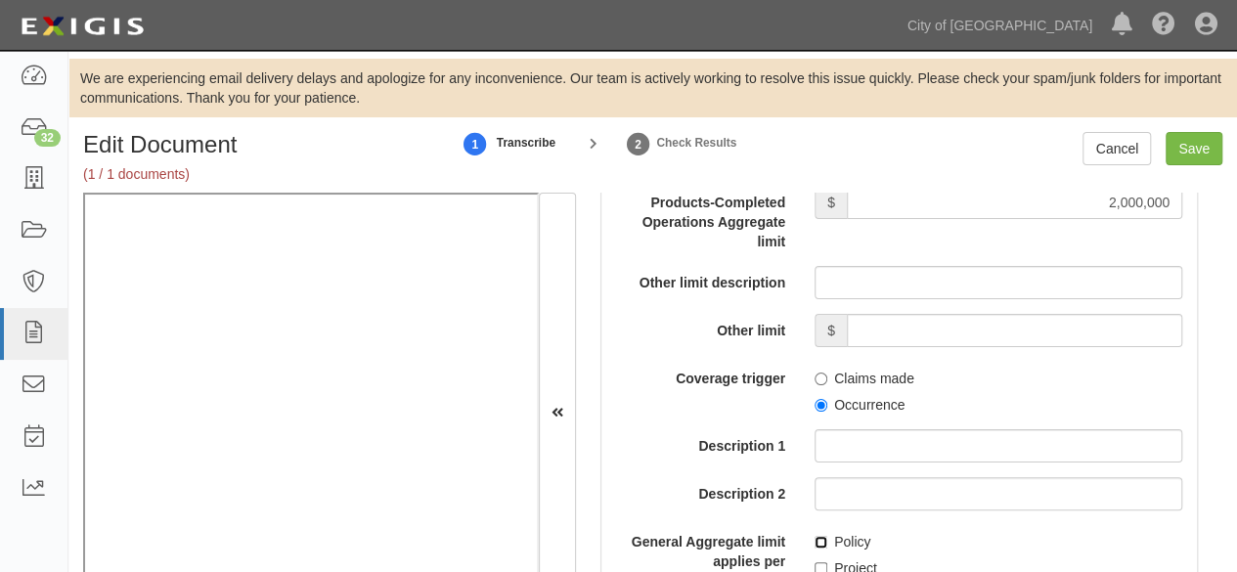
click at [816, 544] on input "Policy" at bounding box center [821, 542] width 13 height 13
checkbox input "true"
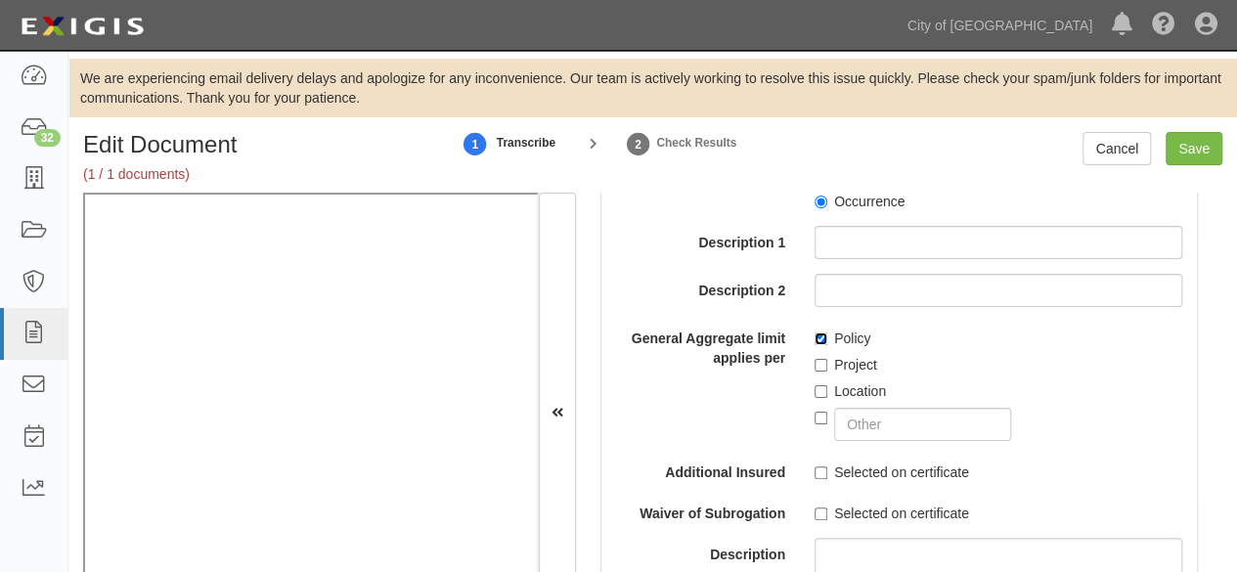
scroll to position [2445, 0]
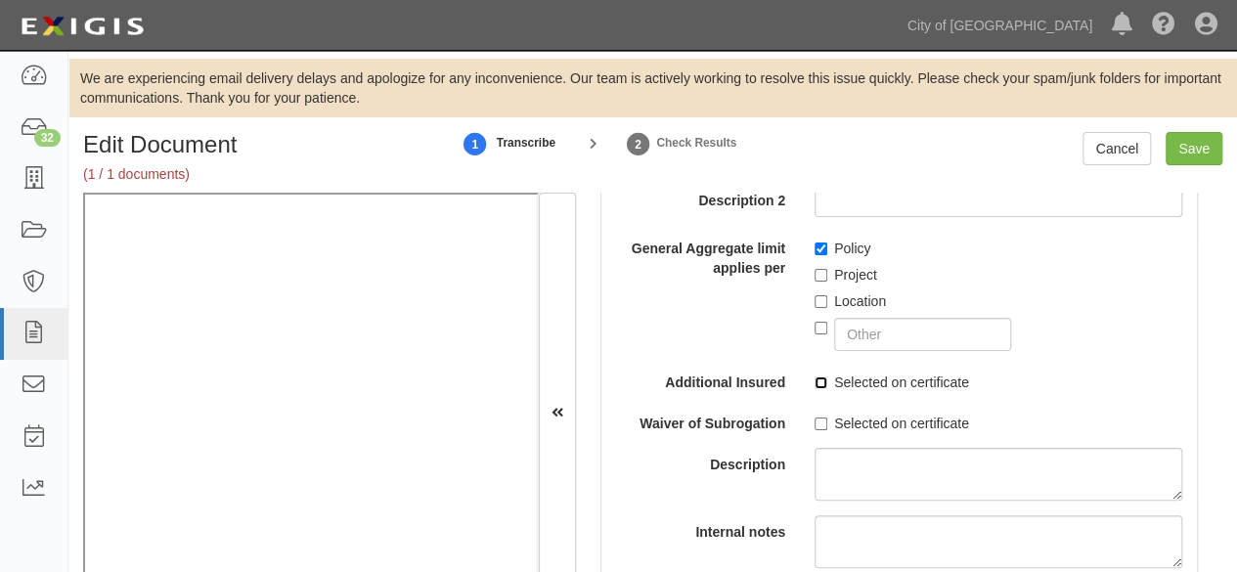
drag, startPoint x: 818, startPoint y: 380, endPoint x: 817, endPoint y: 390, distance: 10.8
click at [817, 381] on input "Selected on certificate" at bounding box center [821, 383] width 13 height 13
checkbox input "true"
click at [816, 420] on input "Selected on certificate" at bounding box center [821, 424] width 13 height 13
checkbox input "true"
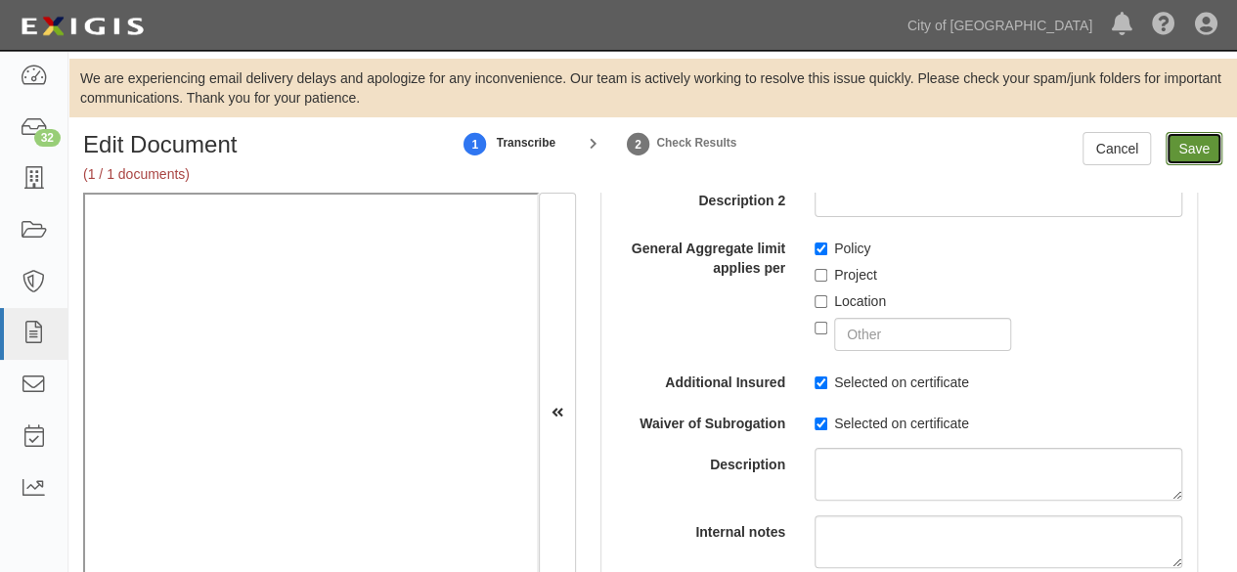
click at [1193, 157] on input "Save" at bounding box center [1194, 148] width 57 height 33
type input "1000000"
type input "2000000"
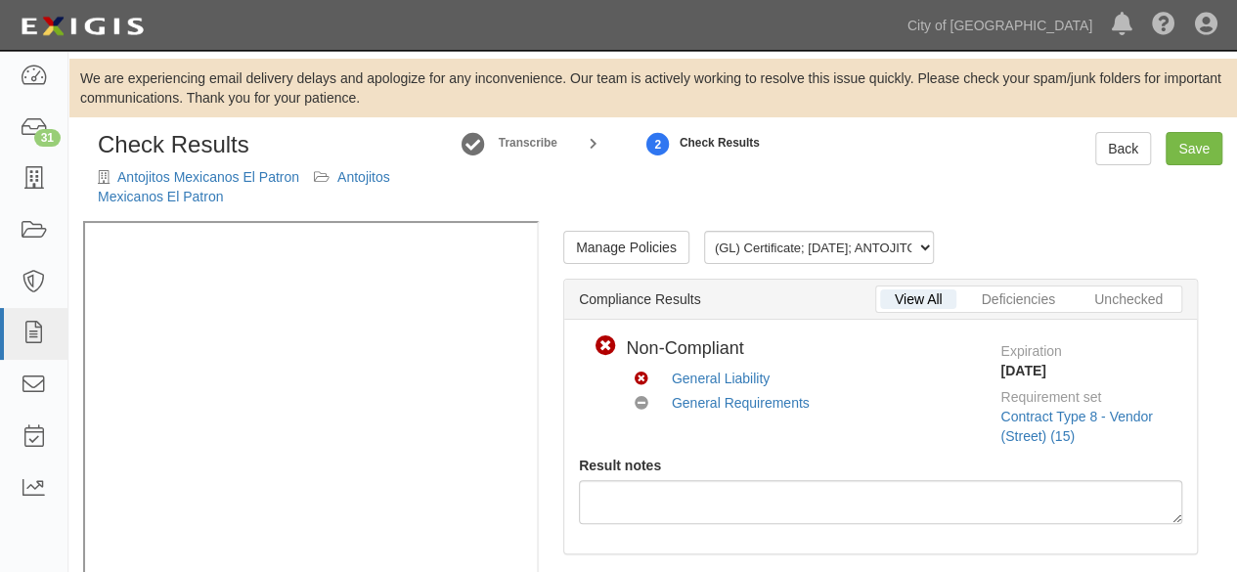
scroll to position [391, 0]
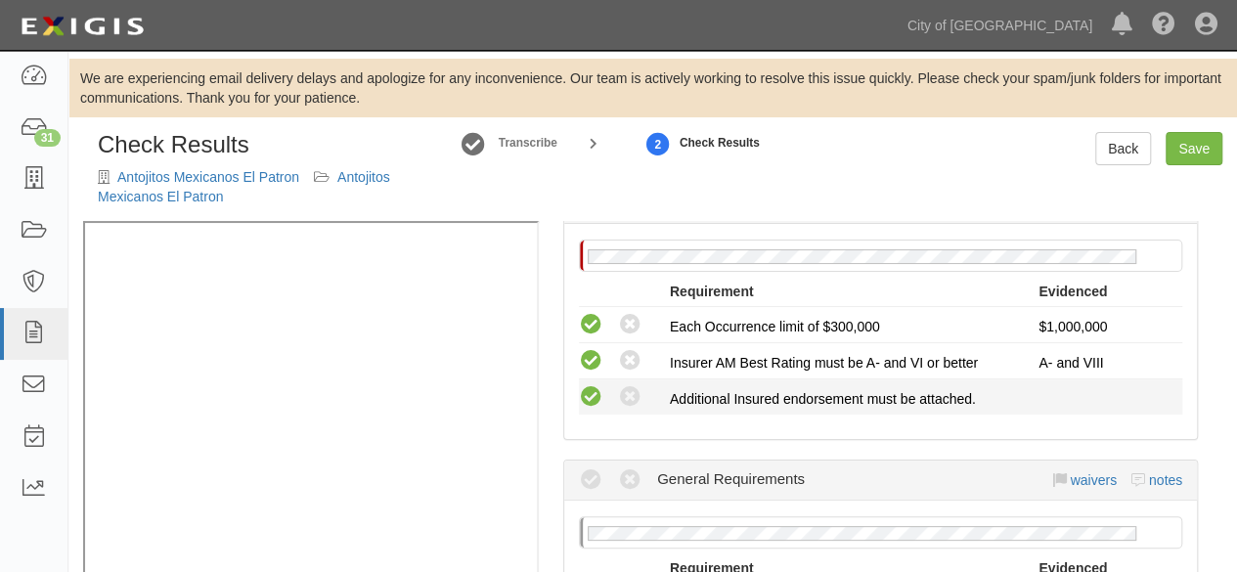
click at [583, 395] on icon at bounding box center [591, 397] width 24 height 24
radio input "true"
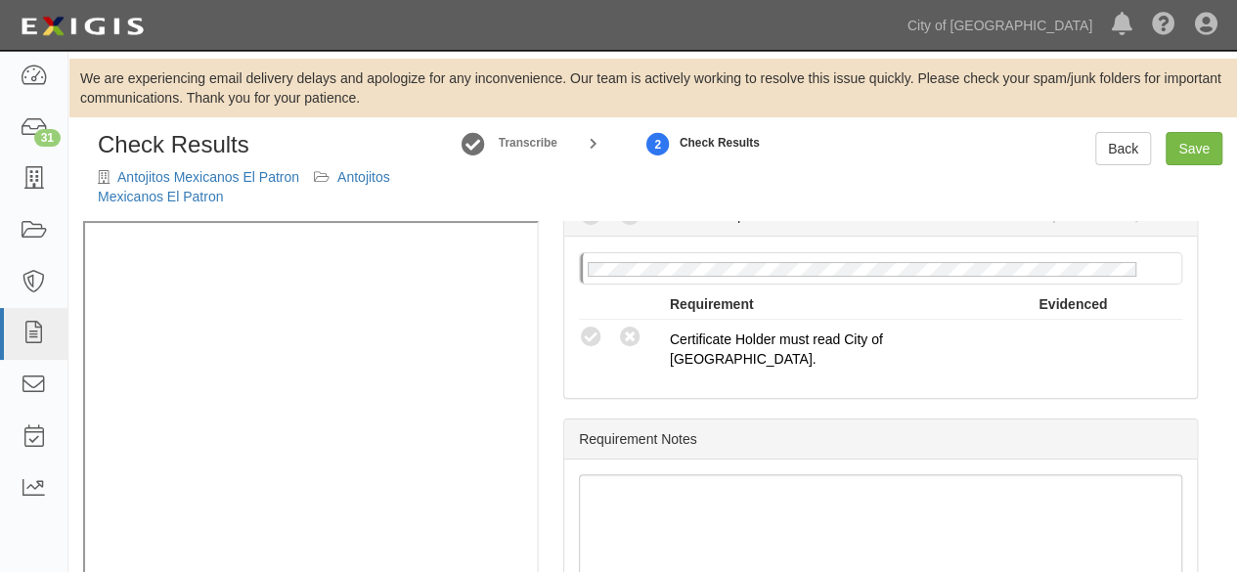
scroll to position [661, 0]
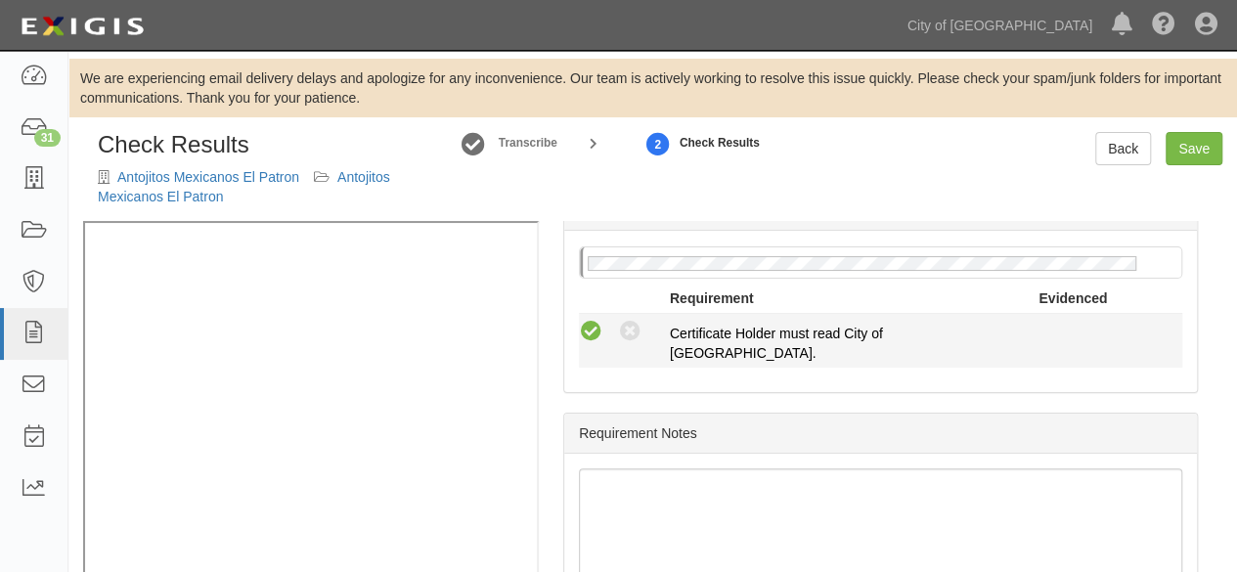
click at [598, 329] on icon at bounding box center [591, 332] width 24 height 24
radio input "true"
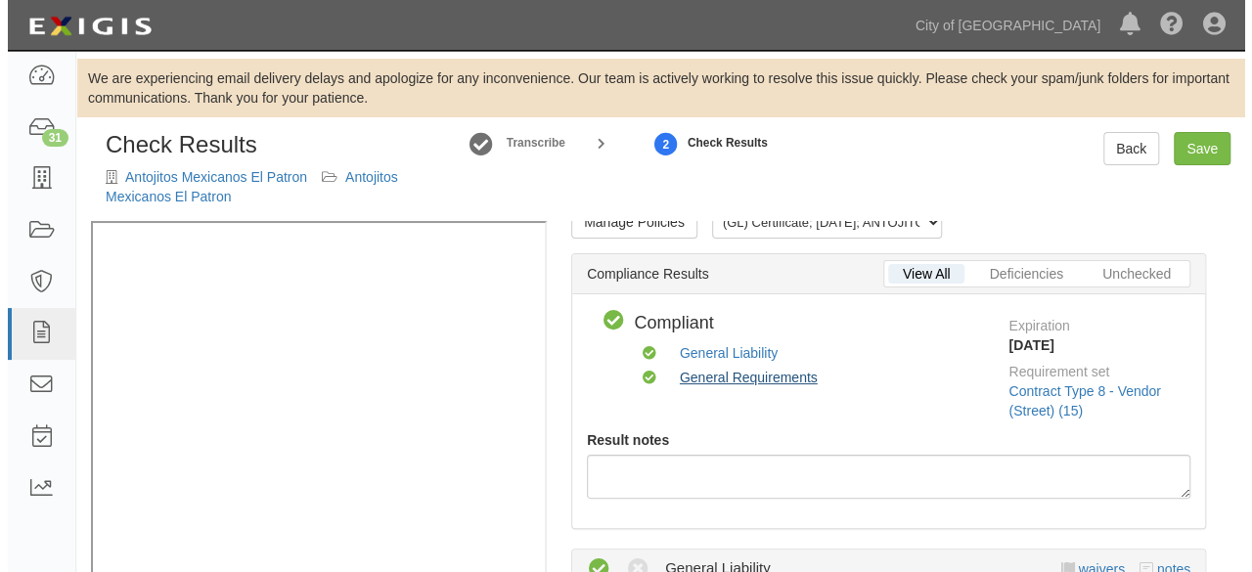
scroll to position [0, 0]
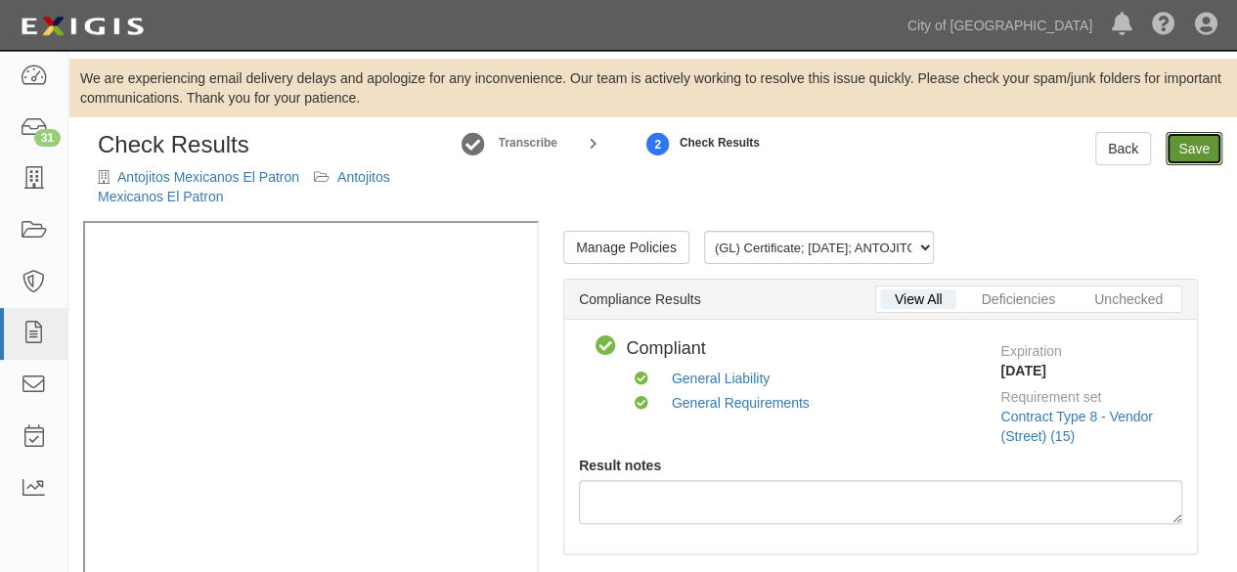
click at [1199, 157] on link "Save" at bounding box center [1194, 148] width 57 height 33
radio input "true"
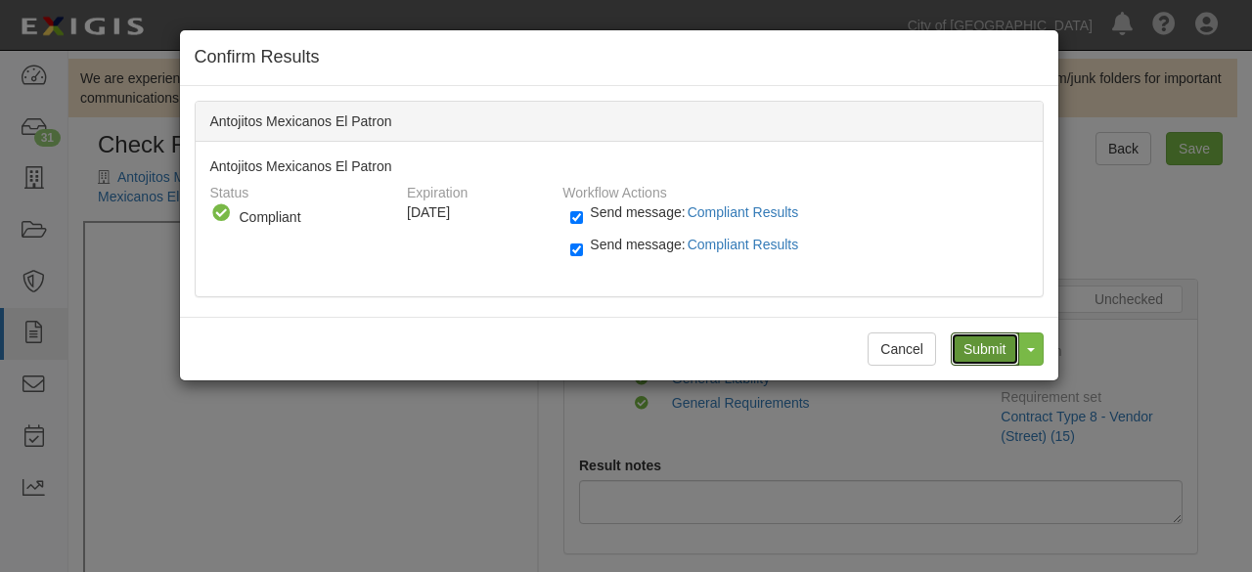
click at [976, 346] on input "Submit" at bounding box center [985, 349] width 68 height 33
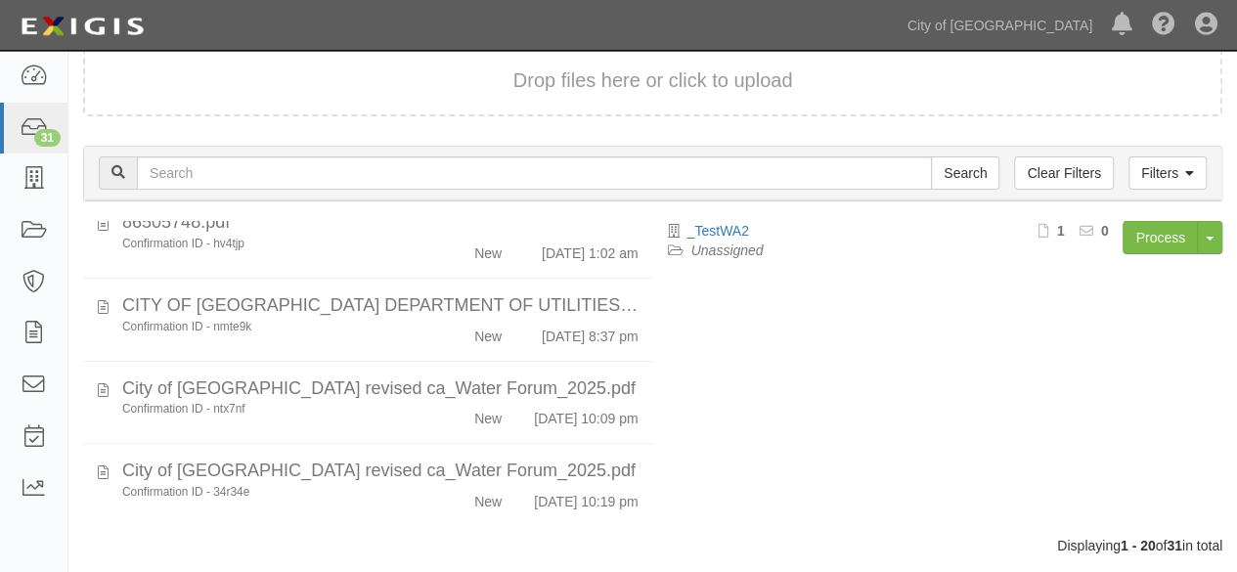
scroll to position [279, 0]
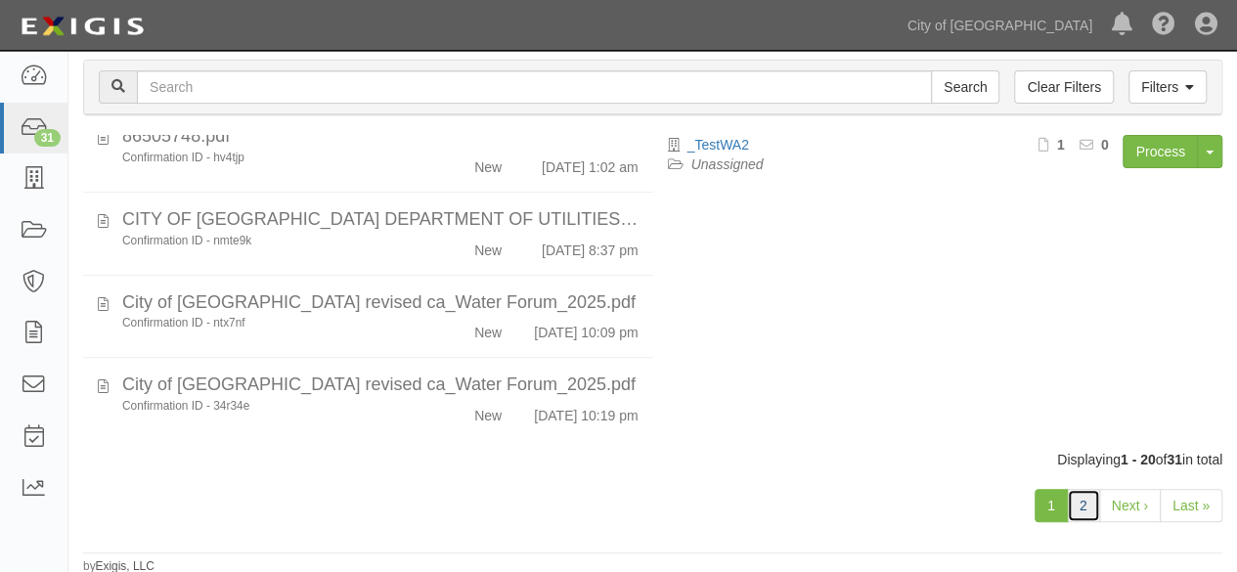
click at [1091, 495] on link "2" at bounding box center [1083, 505] width 33 height 33
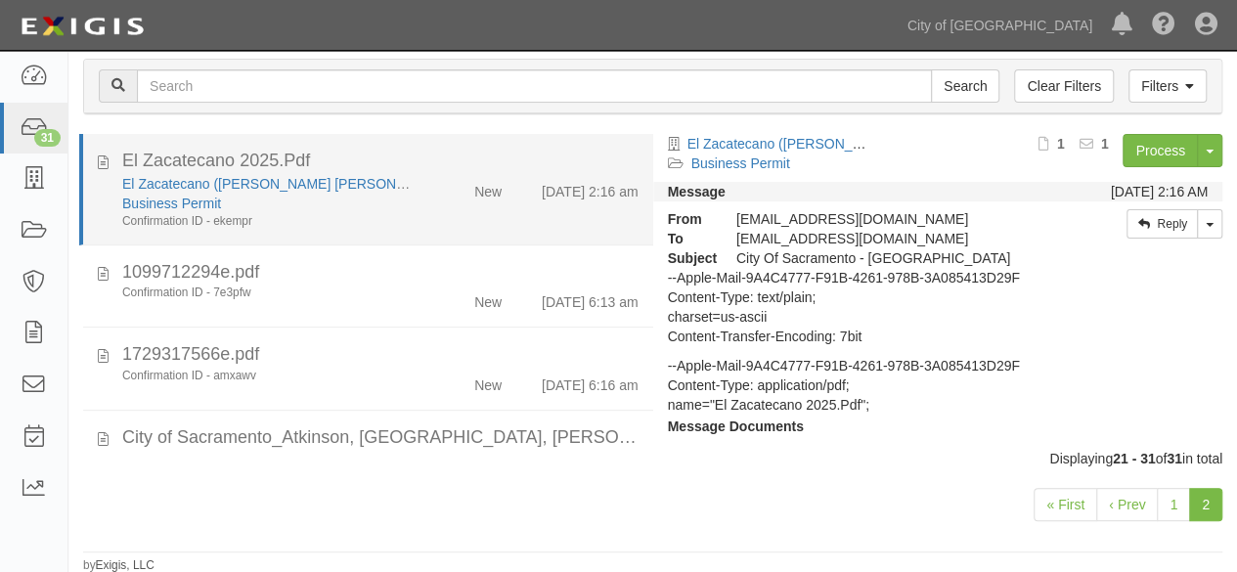
click at [413, 209] on div "El Zacatecano ([PERSON_NAME] [PERSON_NAME]) Business Permit Confirmation ID - e…" at bounding box center [267, 202] width 318 height 56
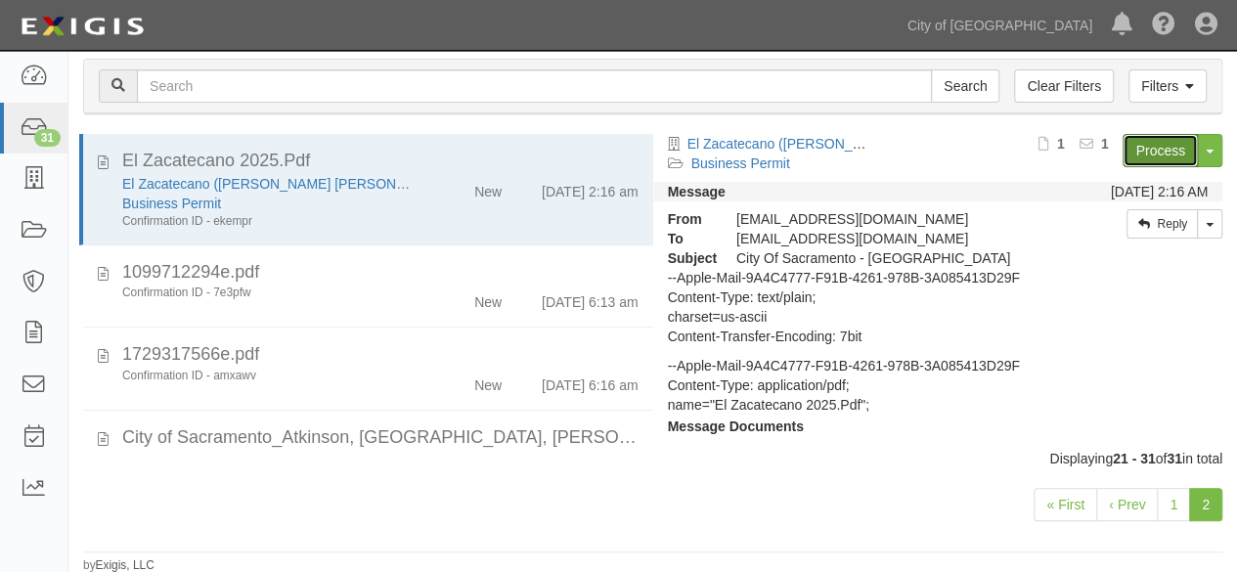
click at [1142, 150] on link "Process" at bounding box center [1160, 150] width 75 height 33
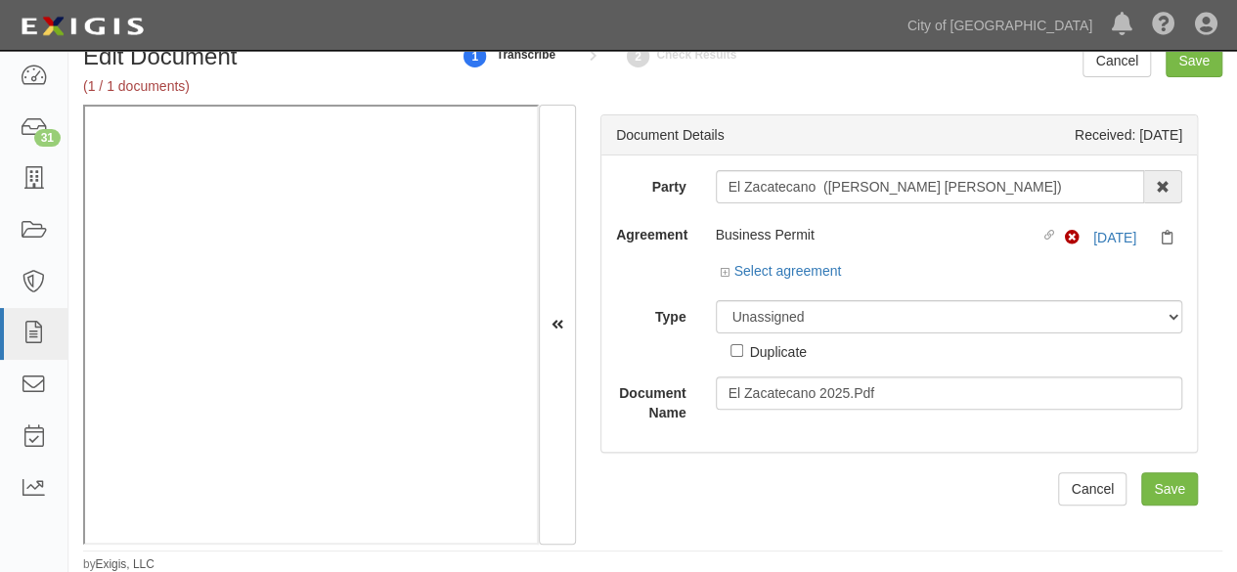
scroll to position [88, 0]
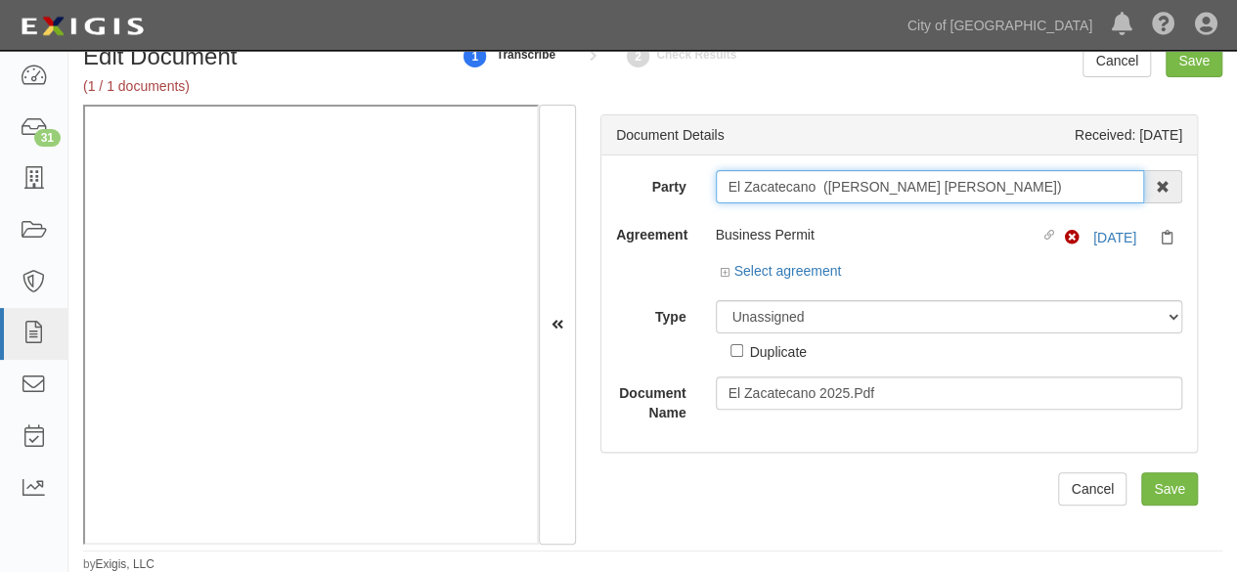
click at [798, 178] on input "El Zacatecano ([PERSON_NAME] [PERSON_NAME])" at bounding box center [930, 186] width 429 height 33
click at [798, 178] on input "El Zacatecano (Guillermo Ramirez Flores)" at bounding box center [930, 186] width 429 height 33
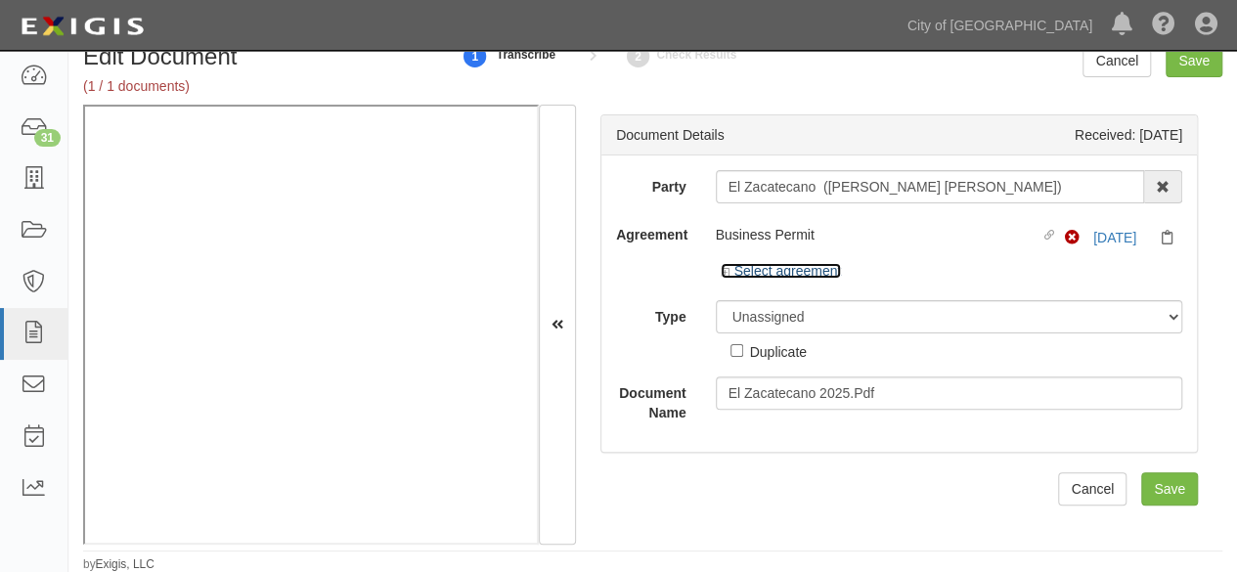
click at [787, 272] on link "Select agreement" at bounding box center [781, 271] width 121 height 16
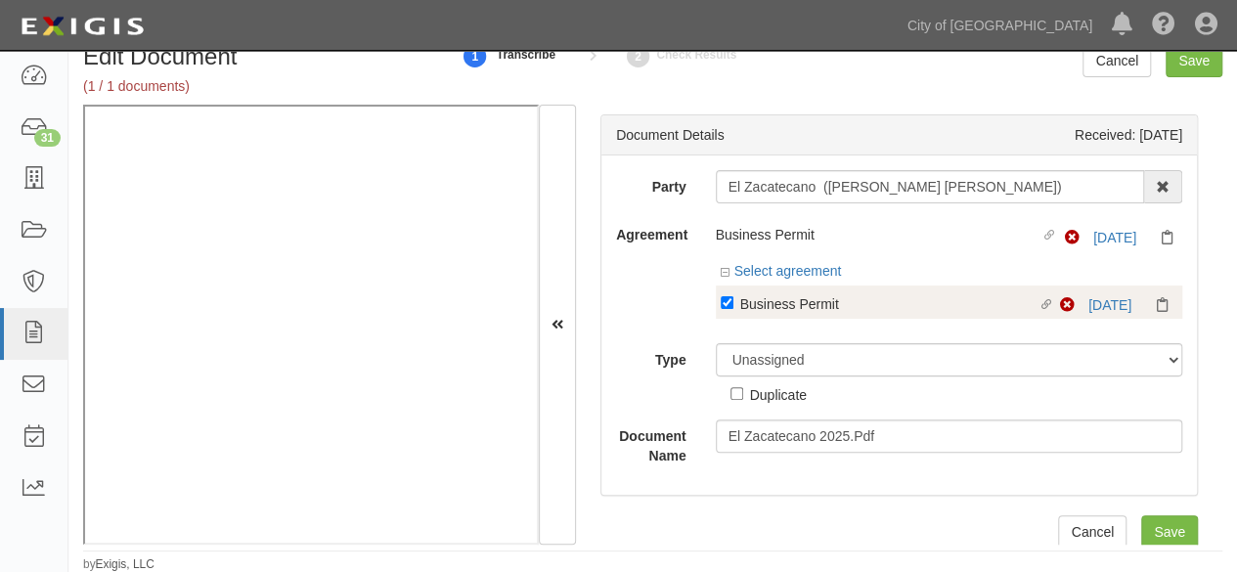
click at [782, 311] on div "Business Permit" at bounding box center [889, 303] width 298 height 22
click at [734, 309] on input "Linked agreement Business Permit Linked agreement" at bounding box center [727, 302] width 13 height 13
checkbox input "false"
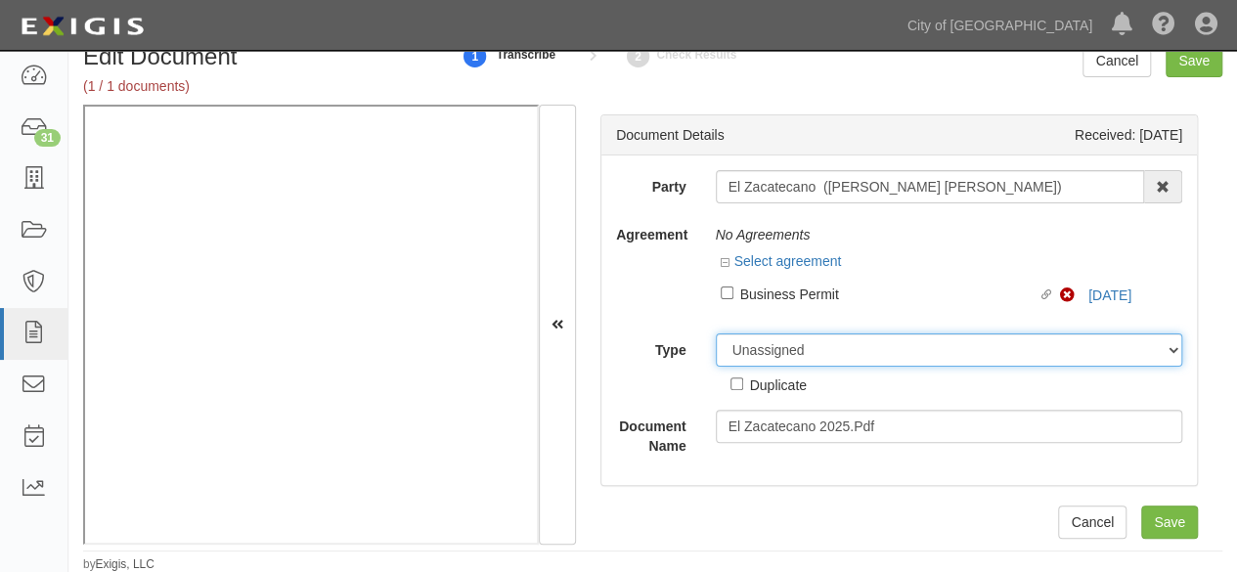
click at [758, 353] on select "Unassigned Binder Cancellation Notice Certificate Contract Endorsement Insuranc…" at bounding box center [950, 350] width 468 height 33
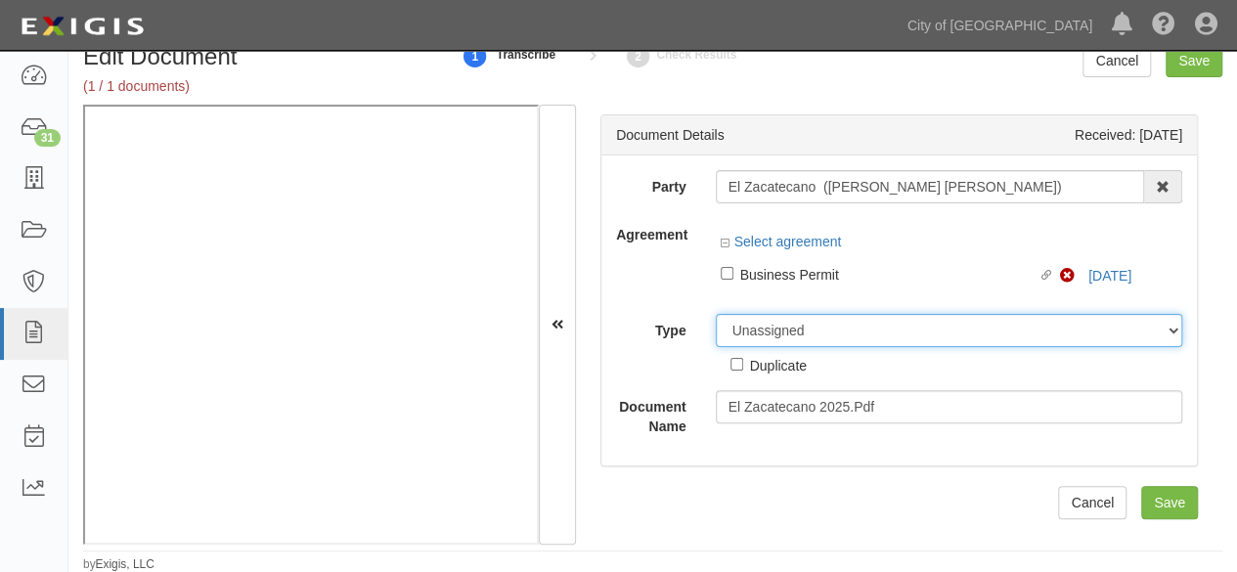
select select "OtherDetail"
click at [716, 314] on select "Unassigned Binder Cancellation Notice Certificate Contract Endorsement Insuranc…" at bounding box center [950, 330] width 468 height 33
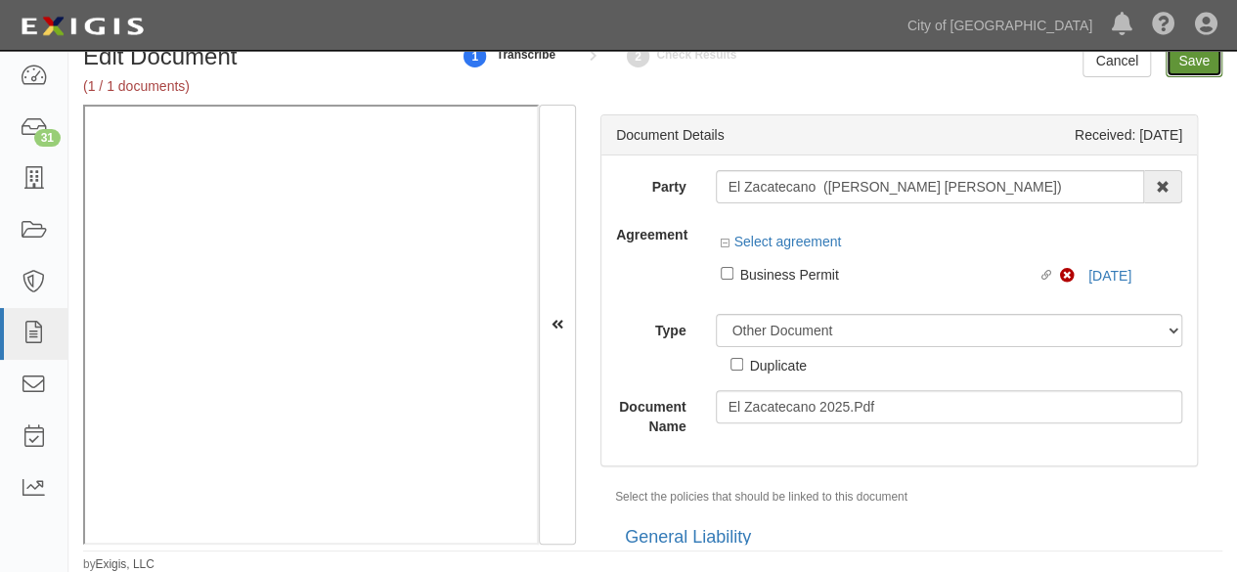
click at [1195, 65] on input "Save" at bounding box center [1194, 60] width 57 height 33
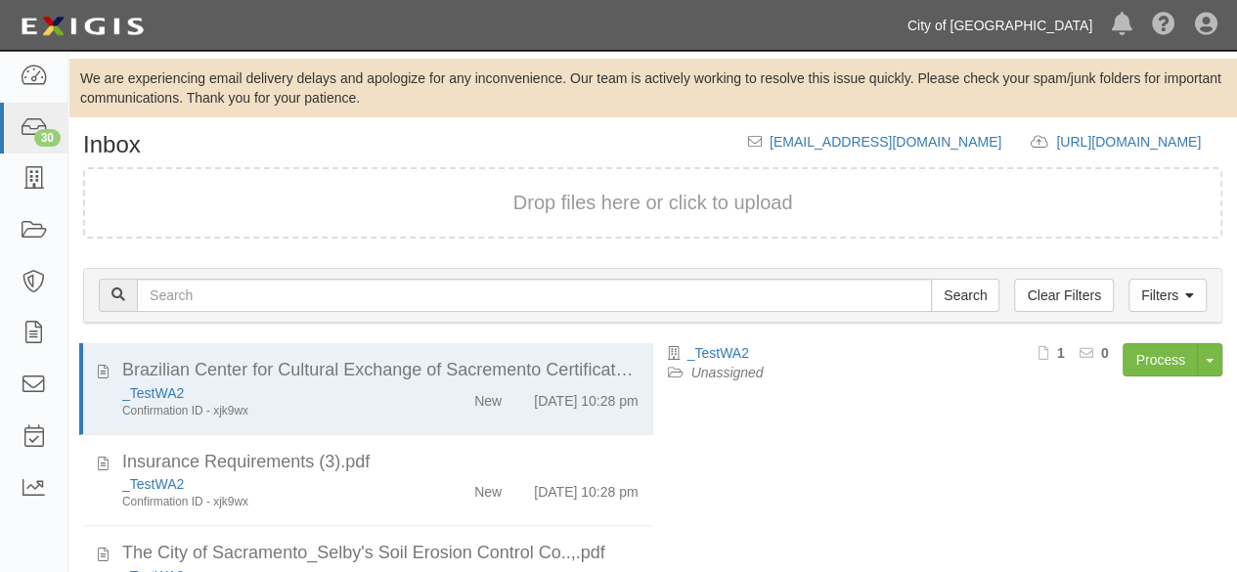
click at [992, 28] on link "City of [GEOGRAPHIC_DATA]" at bounding box center [1000, 25] width 204 height 39
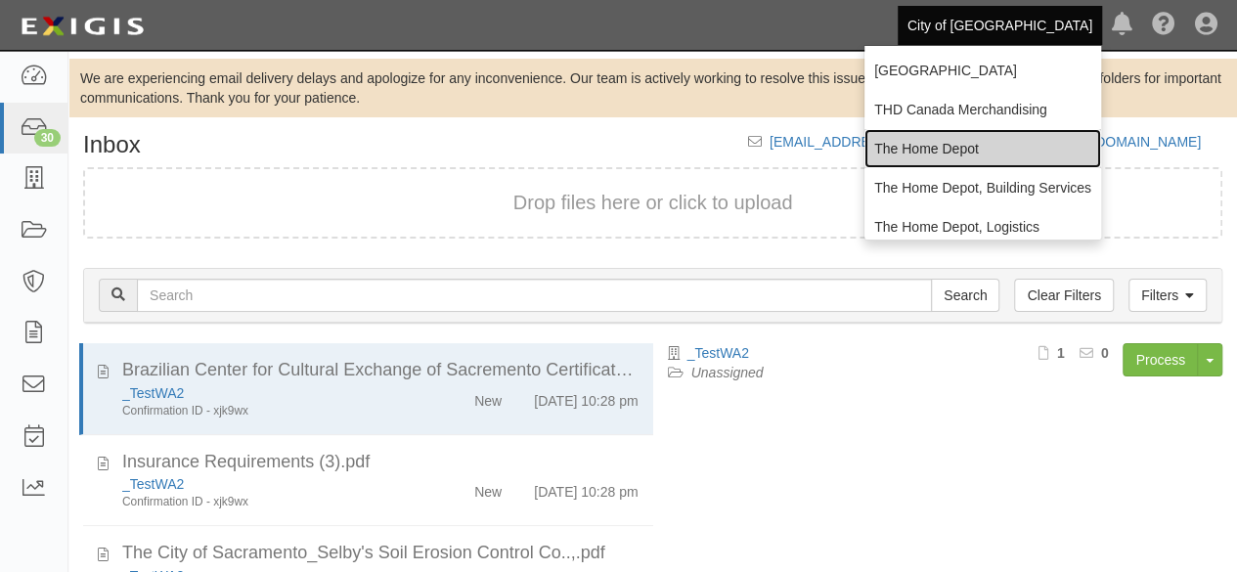
click at [949, 149] on link "The Home Depot" at bounding box center [983, 148] width 237 height 39
